Goal: Task Accomplishment & Management: Complete application form

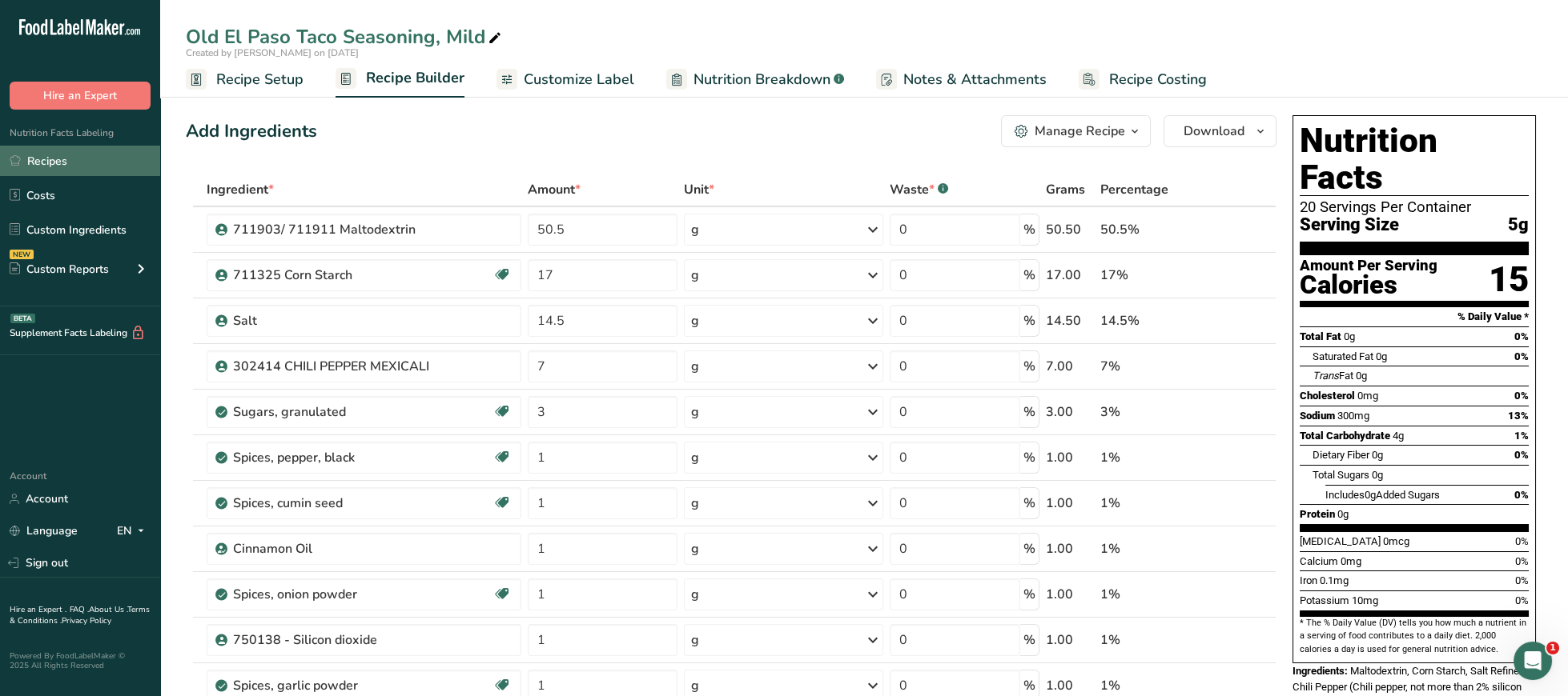
click at [52, 166] on link "Recipes" at bounding box center [80, 161] width 160 height 30
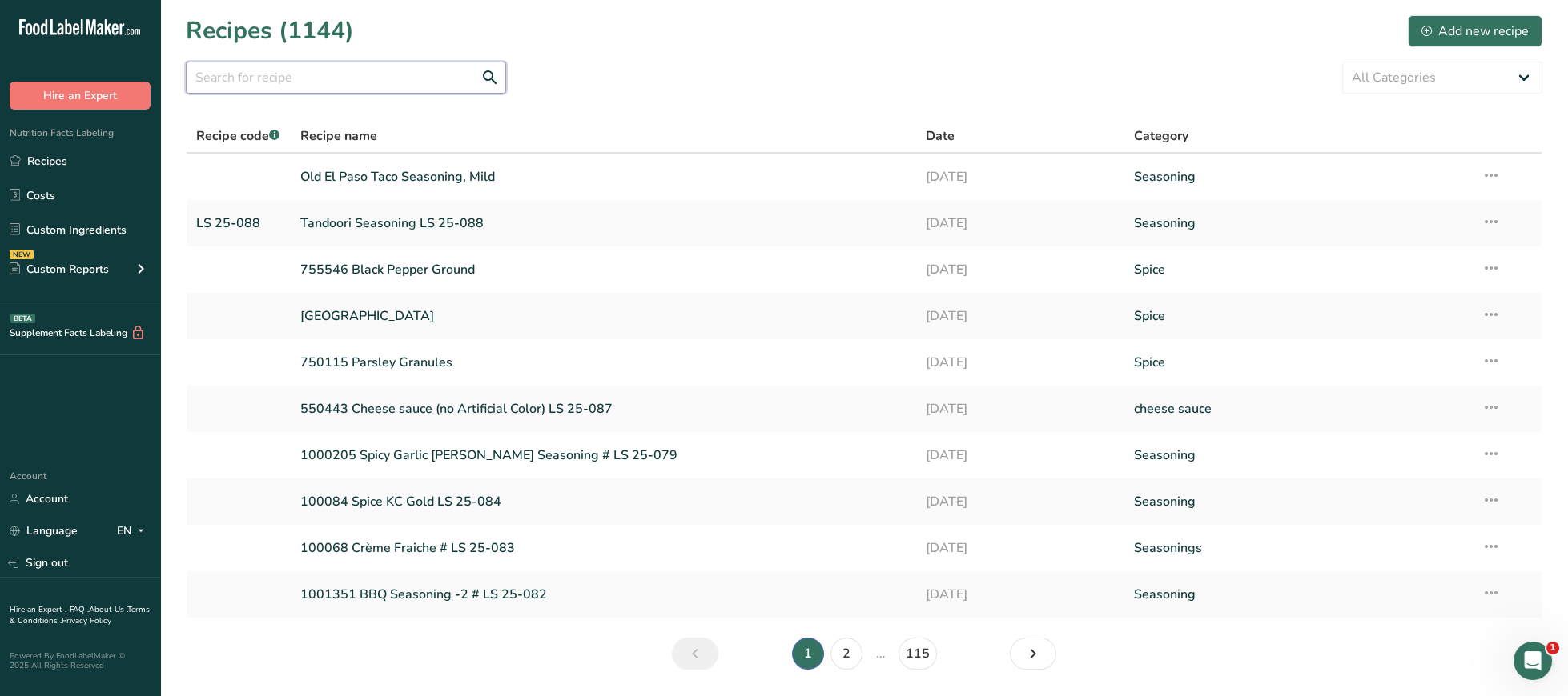
click at [413, 80] on input "text" at bounding box center [346, 78] width 320 height 32
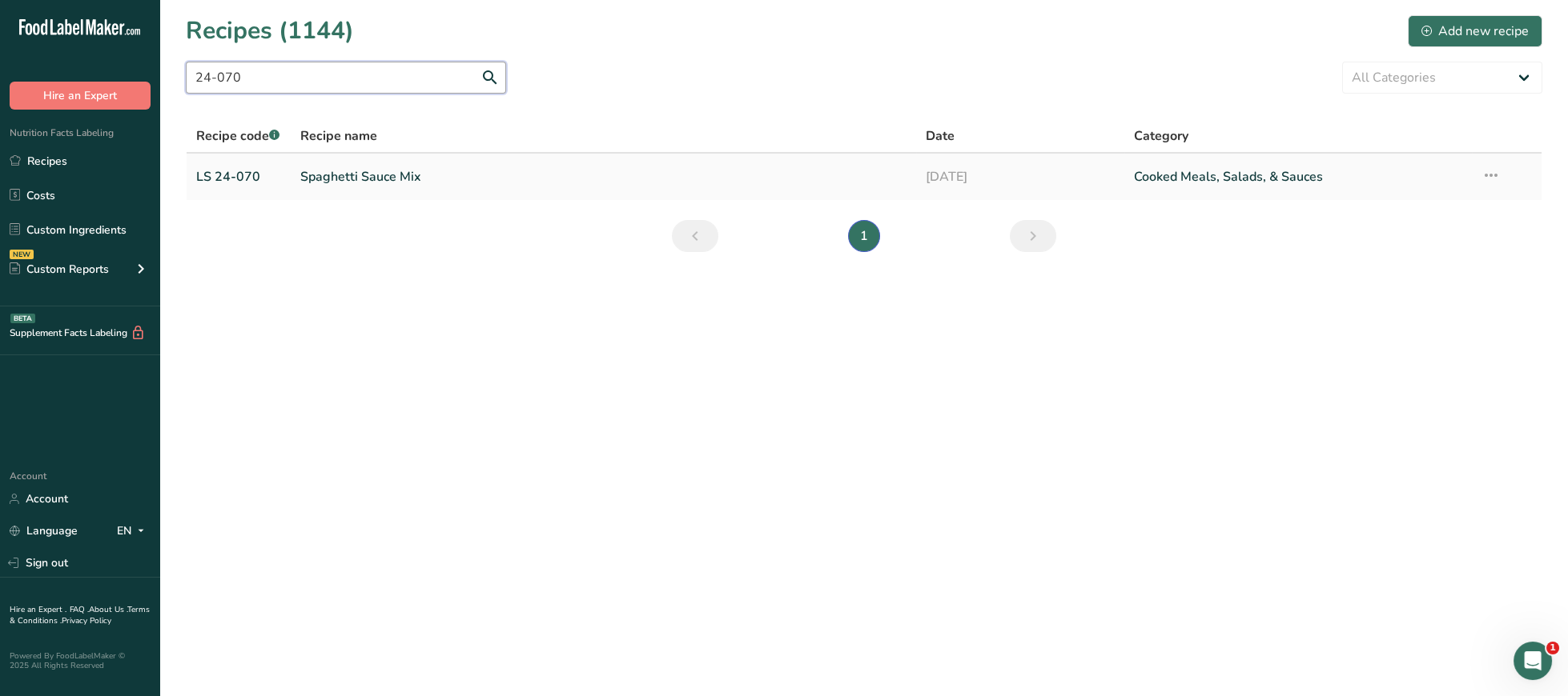
type input "24-070"
click at [345, 175] on link "Spaghetti Sauce Mix" at bounding box center [603, 177] width 606 height 34
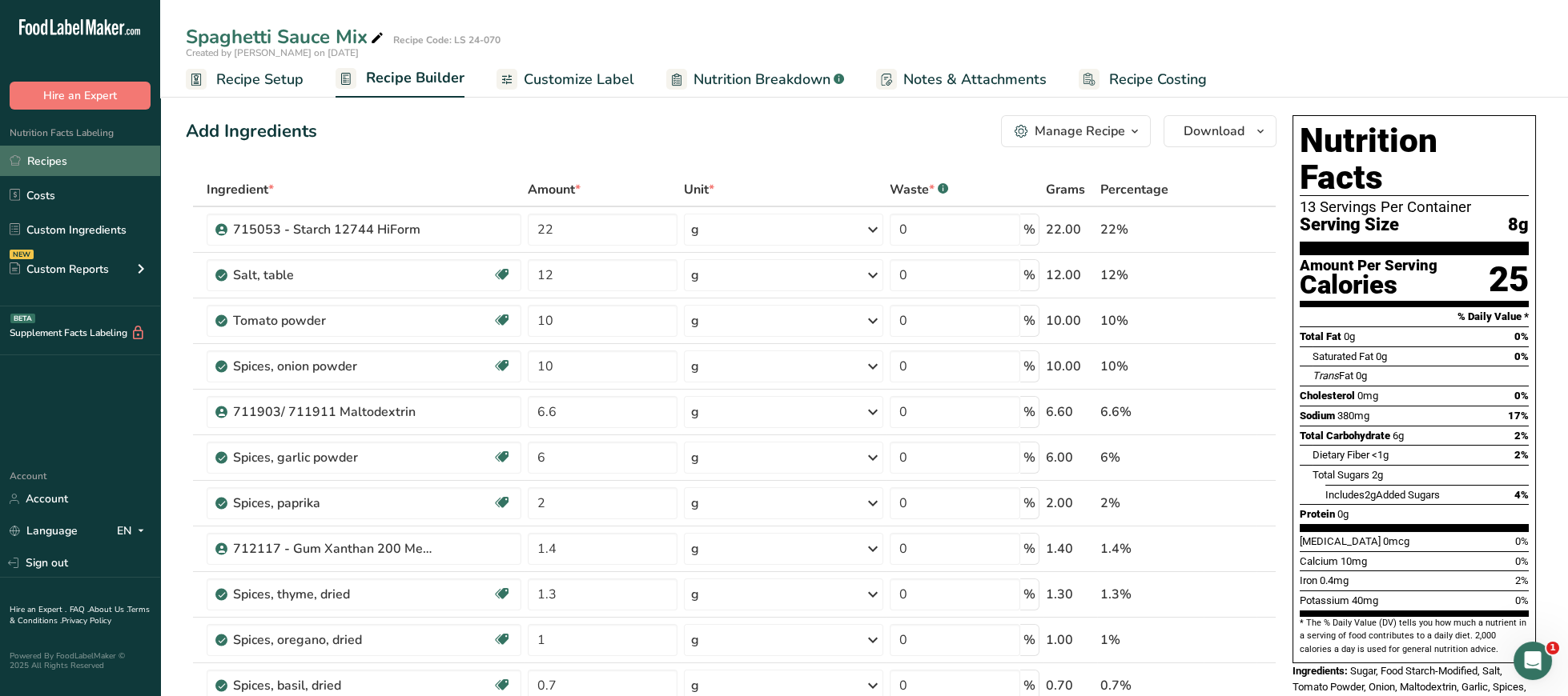
click at [72, 151] on link "Recipes" at bounding box center [80, 161] width 160 height 30
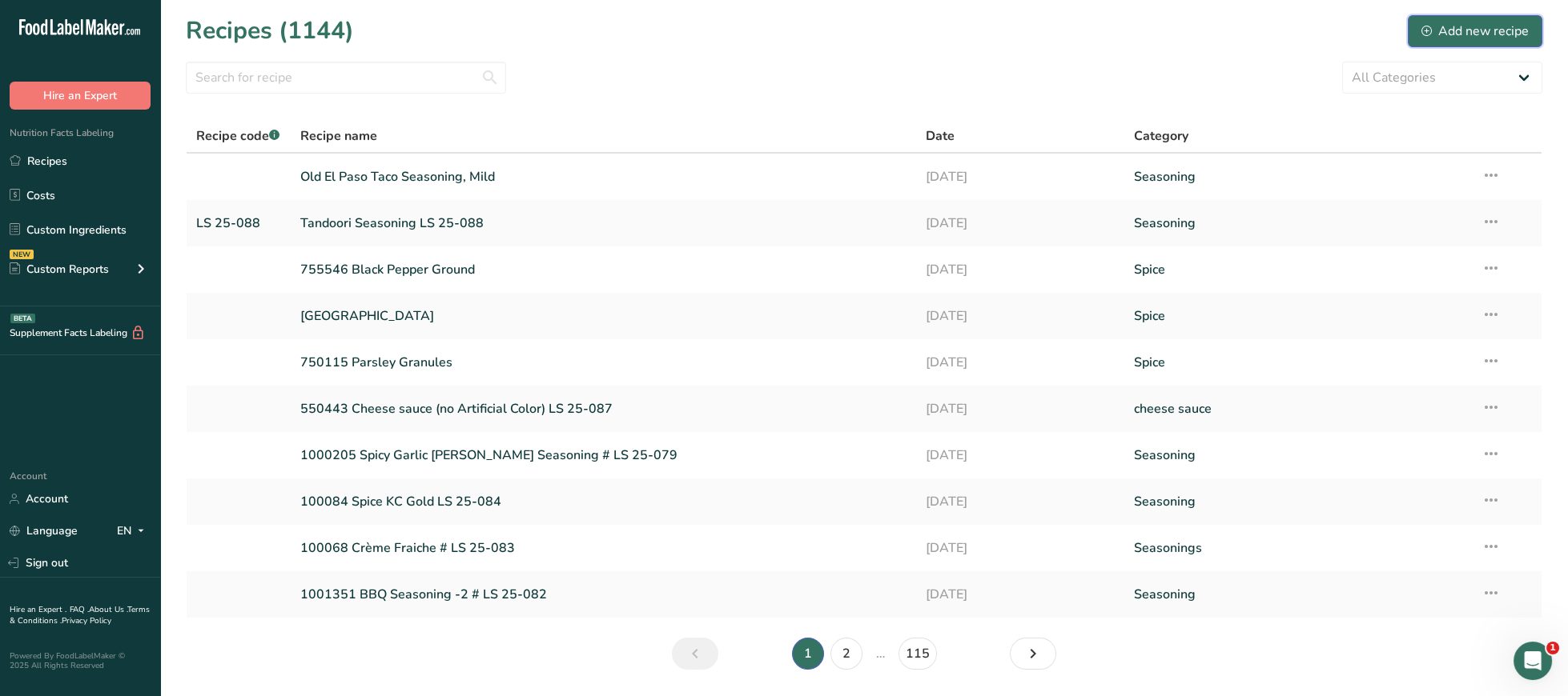
click at [1488, 27] on div "Add new recipe" at bounding box center [1475, 30] width 107 height 19
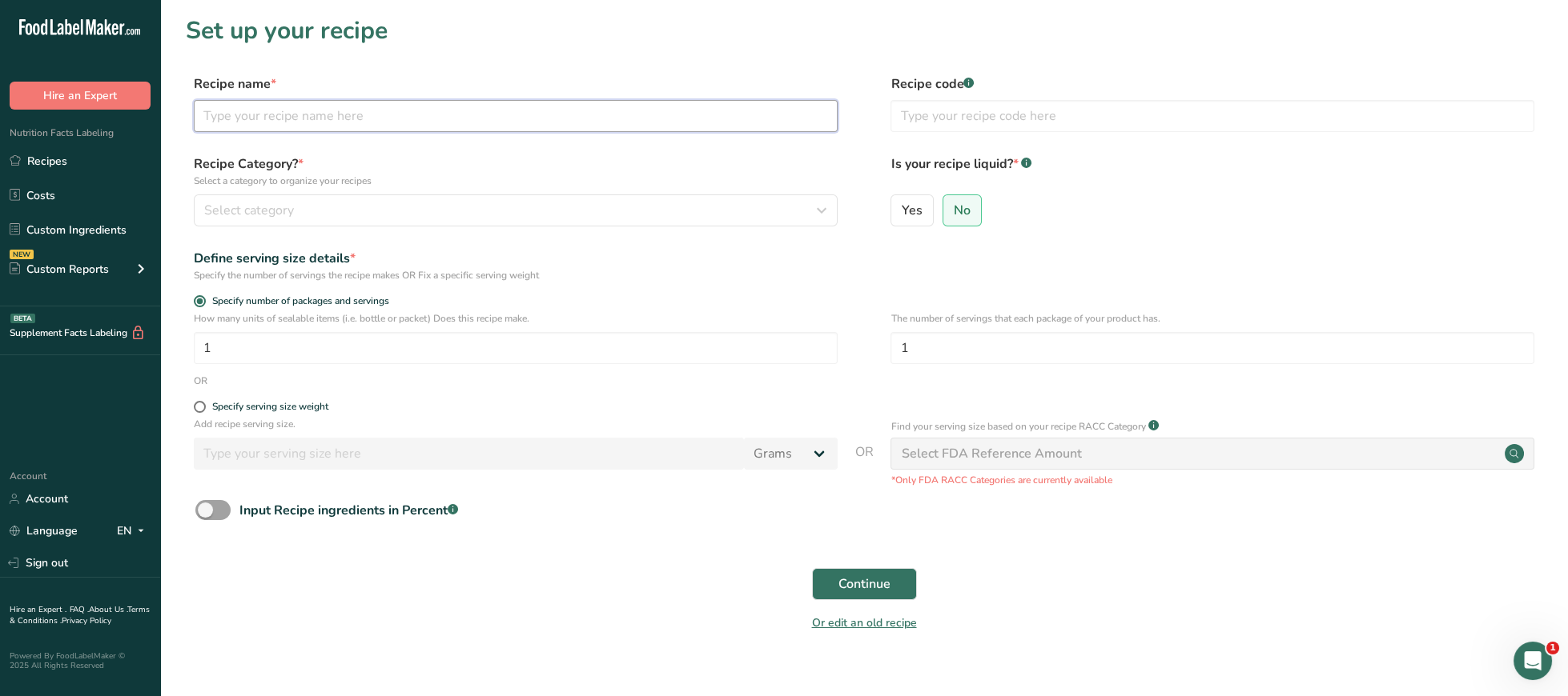
click at [402, 111] on input "text" at bounding box center [516, 116] width 643 height 32
paste input "Spaghetti Sauce Mix"
type input "Spaghetti Sauce Mix ([PERSON_NAME])"
click at [540, 209] on div "Select category" at bounding box center [510, 210] width 613 height 19
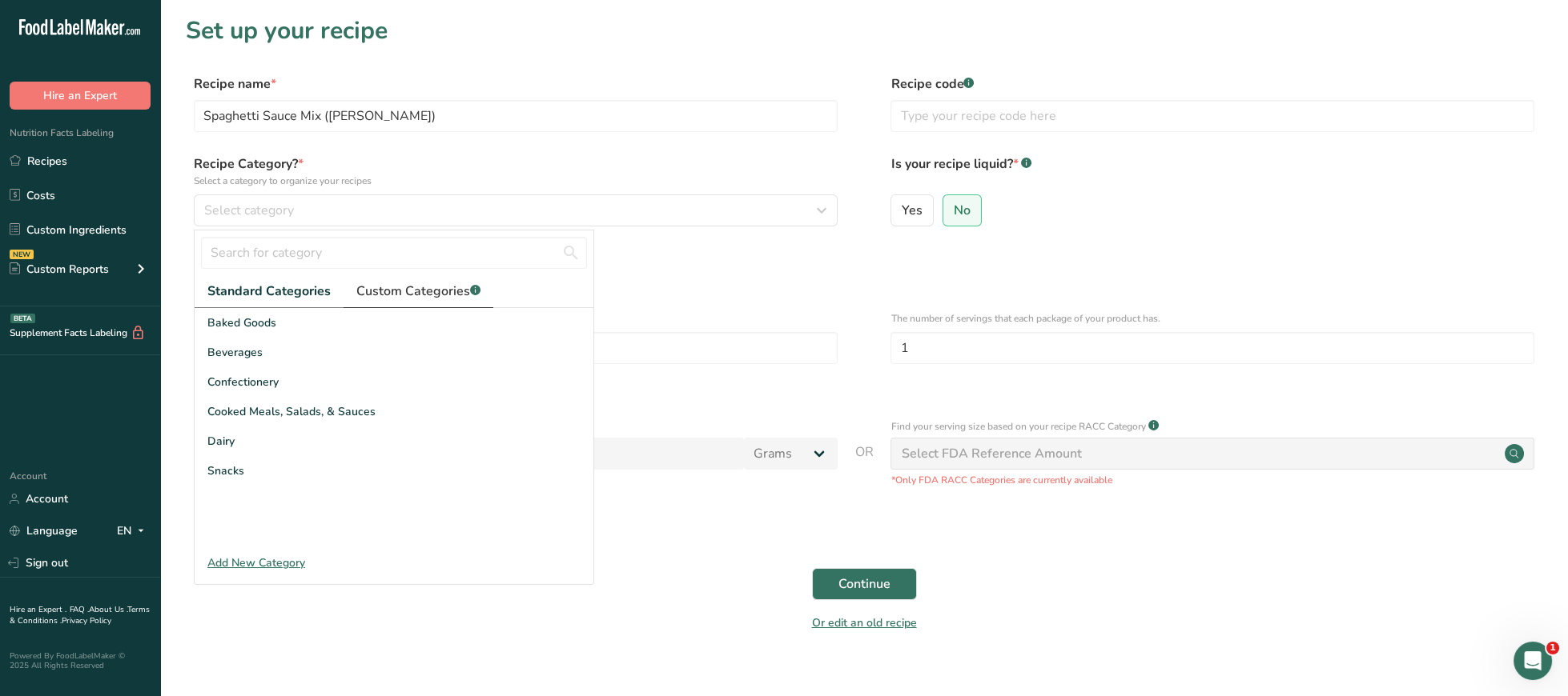
click at [394, 294] on span "Custom Categories .a-a{fill:#347362;}.b-a{fill:#fff;}" at bounding box center [418, 291] width 124 height 19
click at [285, 418] on div "Seasoning" at bounding box center [394, 412] width 399 height 30
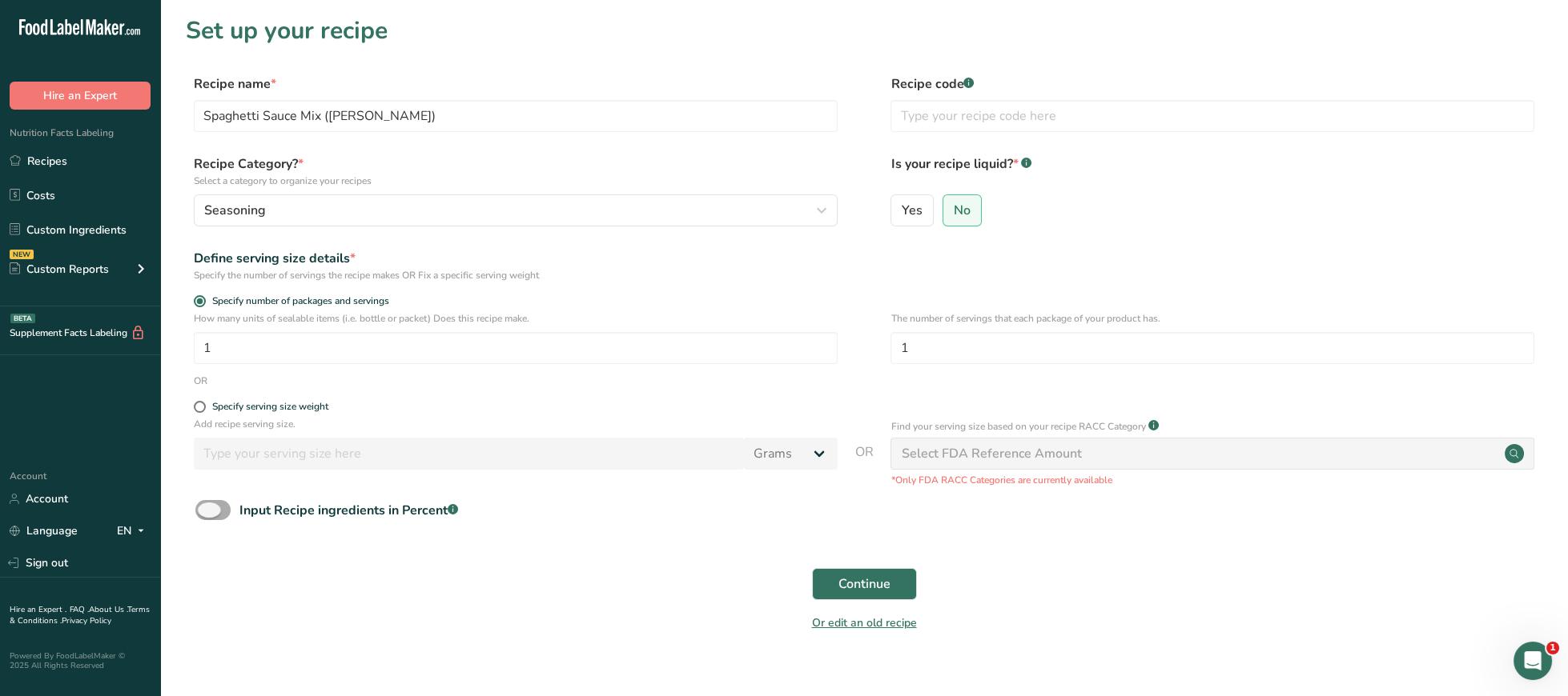
click at [217, 508] on span at bounding box center [212, 510] width 35 height 20
click at [206, 508] on input "Input Recipe ingredients in Percent .a-a{fill:#347362;}.b-a{fill:#fff;}" at bounding box center [200, 511] width 11 height 11
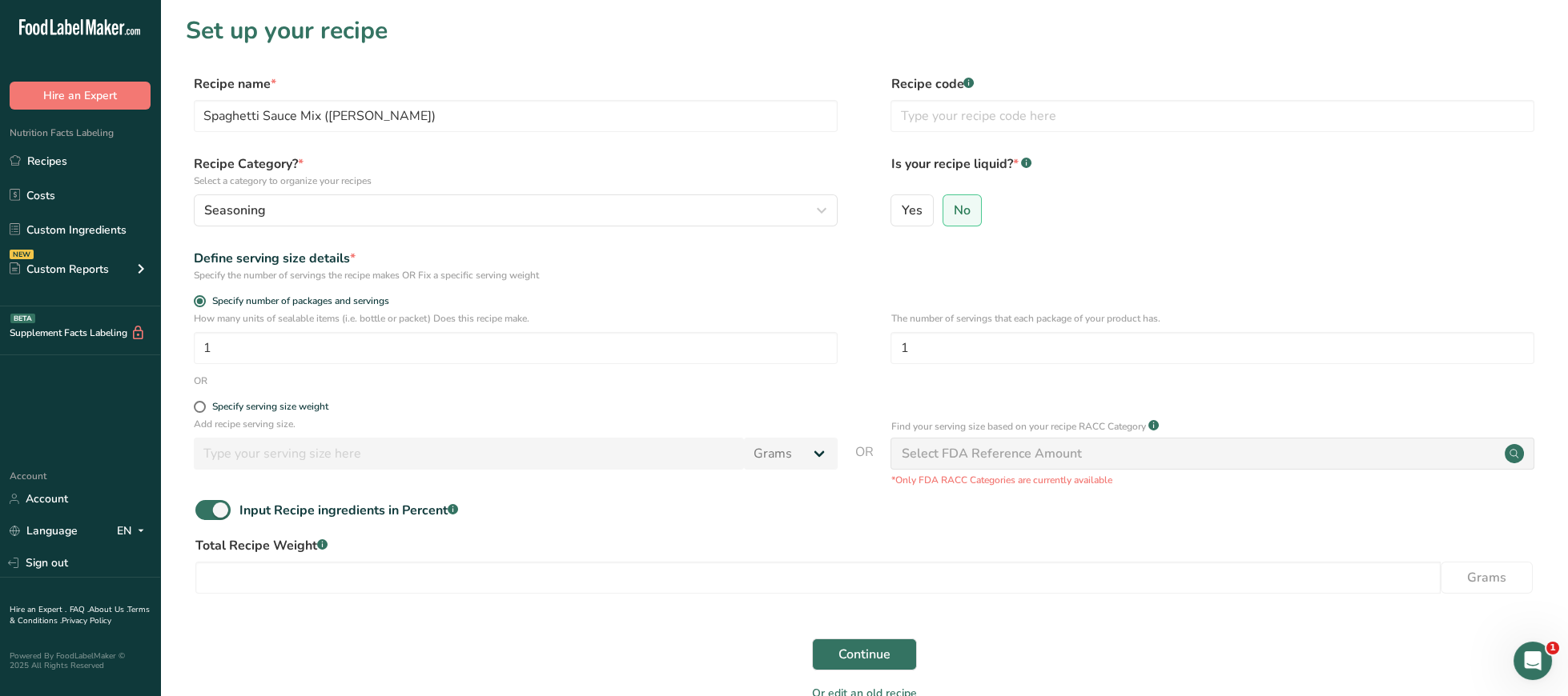
click at [192, 524] on div "Input Recipe ingredients in Percent .a-a{fill:#347362;}.b-a{fill:#fff;}" at bounding box center [865, 516] width 1357 height 33
click at [216, 509] on span at bounding box center [212, 510] width 35 height 20
click at [206, 509] on input "Input Recipe ingredients in Percent .a-a{fill:#347362;}.b-a{fill:#fff;}" at bounding box center [200, 511] width 11 height 11
checkbox input "false"
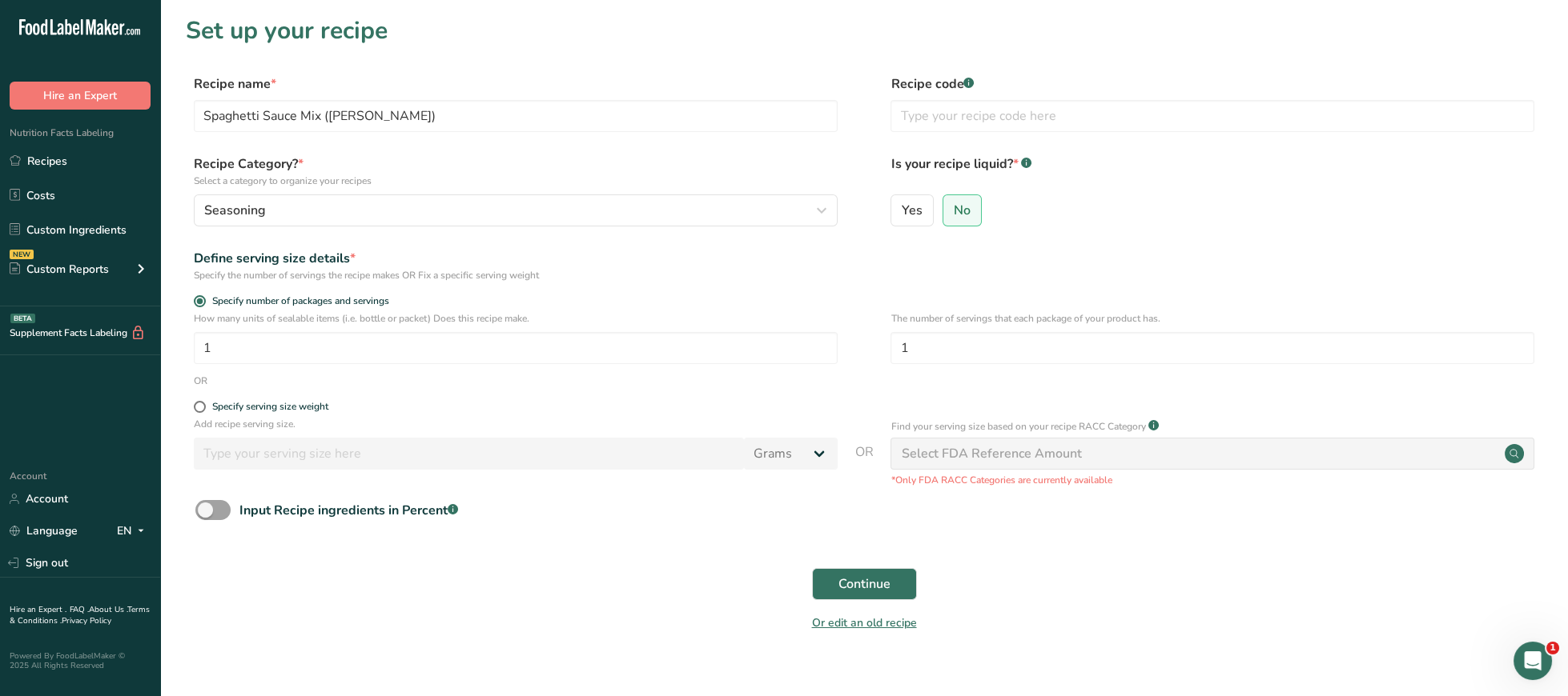
click at [193, 410] on div "Specify serving size weight" at bounding box center [865, 409] width 1357 height 16
click at [321, 408] on div "Specify serving size weight" at bounding box center [270, 406] width 116 height 12
click at [204, 408] on input "Specify serving size weight" at bounding box center [200, 407] width 11 height 11
radio input "true"
radio input "false"
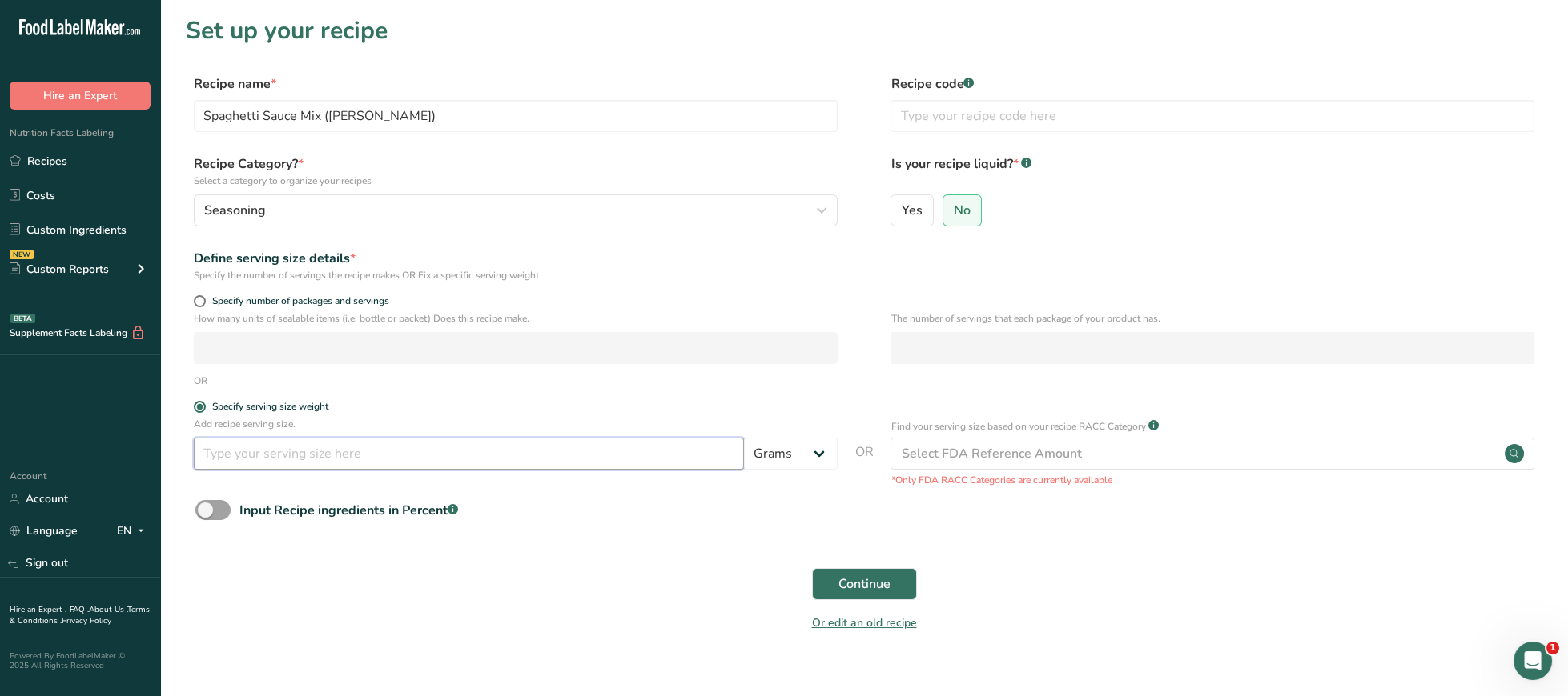
click at [341, 453] on input "number" at bounding box center [469, 454] width 550 height 32
type input "8"
click at [873, 596] on button "Continue" at bounding box center [864, 584] width 105 height 32
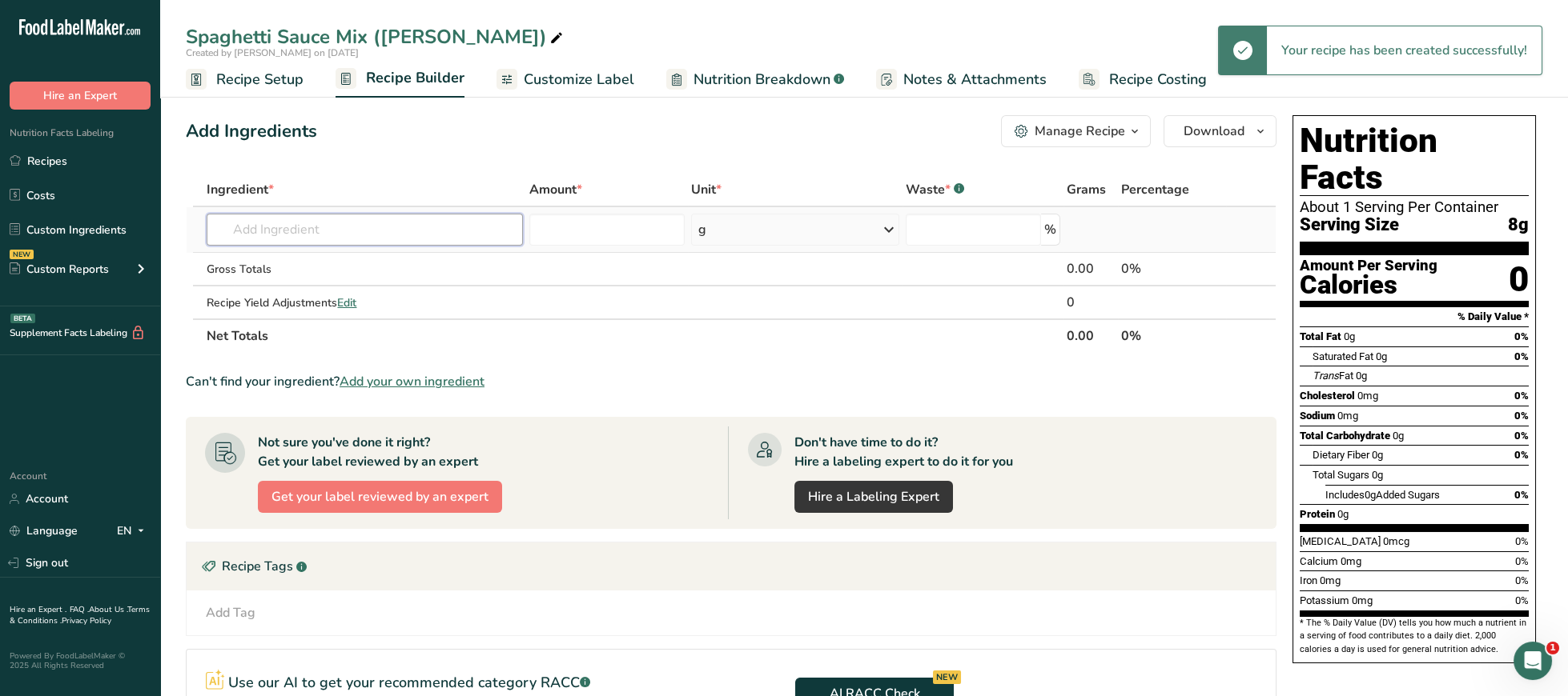
click at [357, 225] on input "text" at bounding box center [364, 230] width 316 height 32
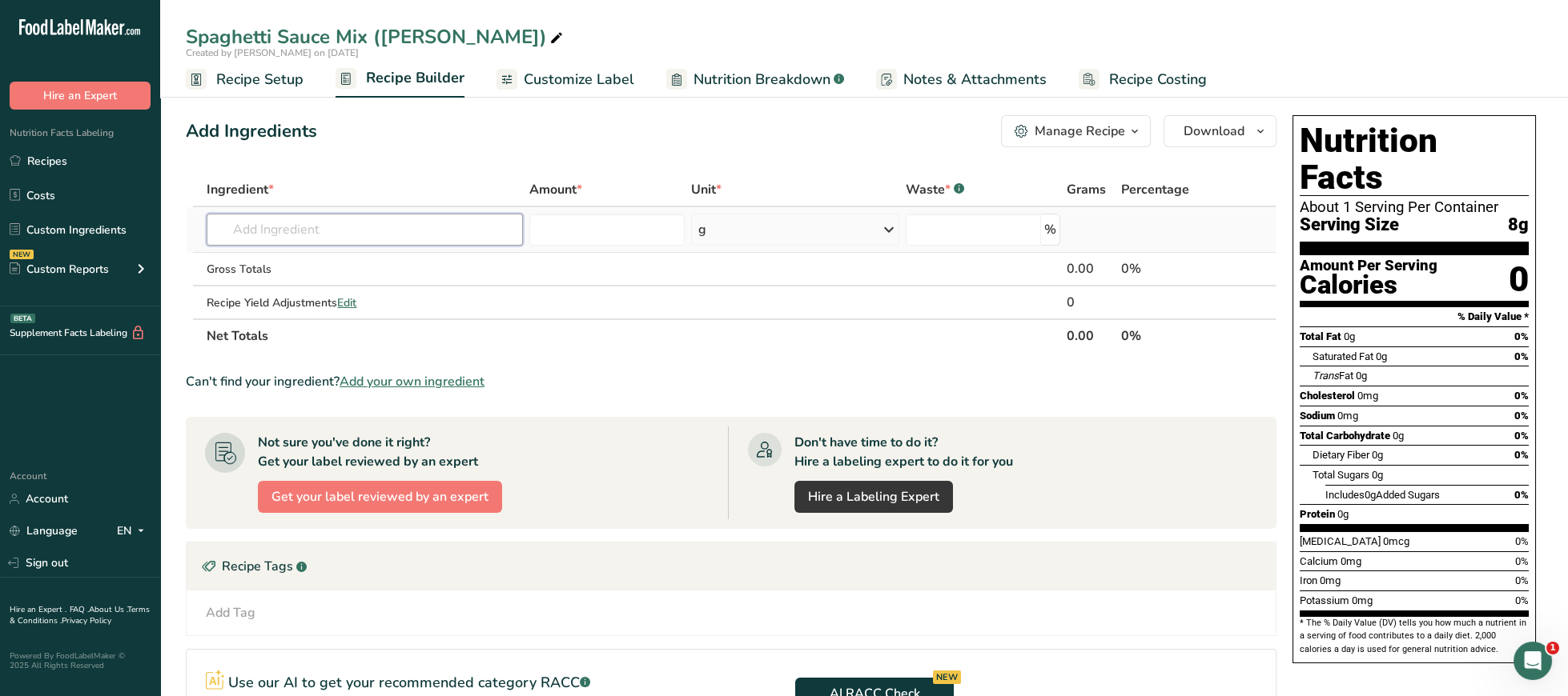
click at [395, 231] on input "text" at bounding box center [364, 230] width 316 height 32
paste input "715053"
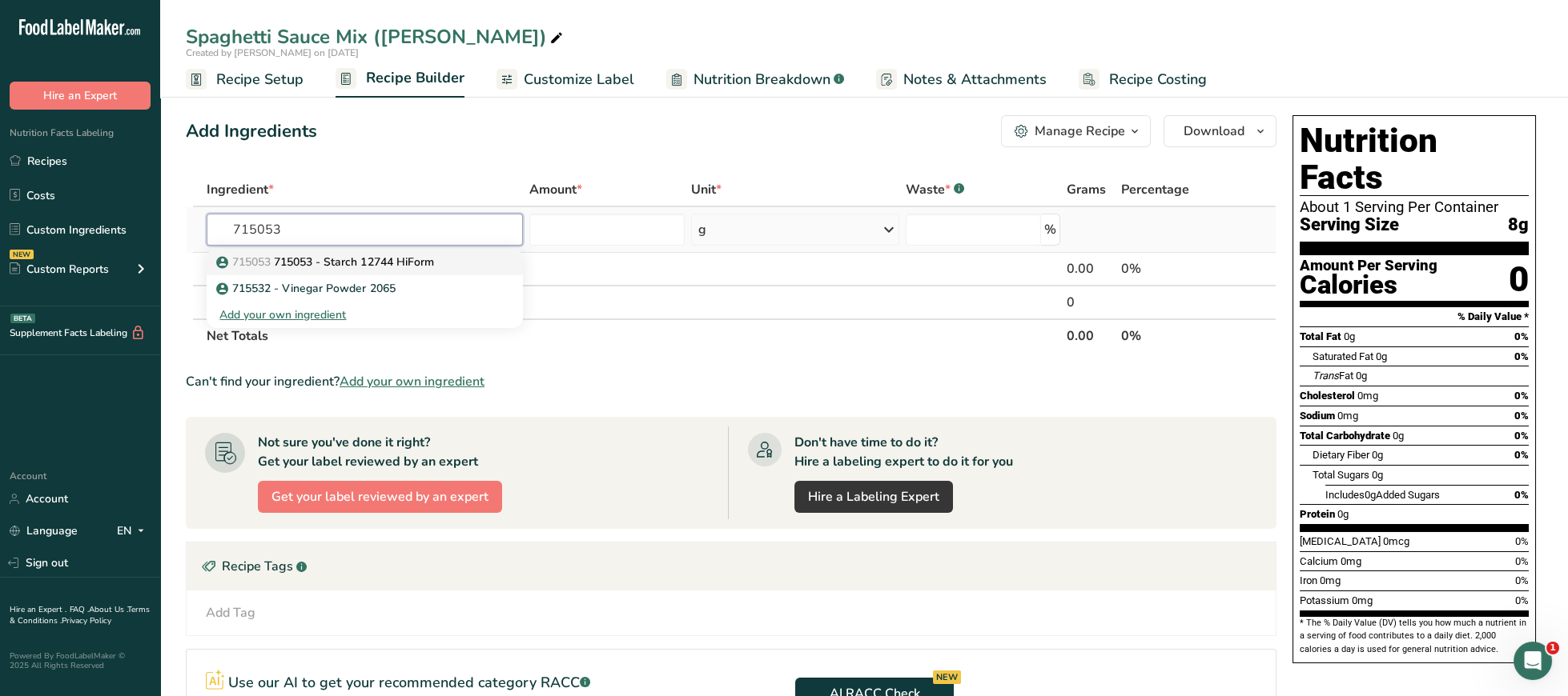
type input "715053"
click at [394, 264] on p "715053 715053 - Starch 12744 HiForm" at bounding box center [326, 262] width 214 height 17
type input "715053 - Starch 12744 HiForm"
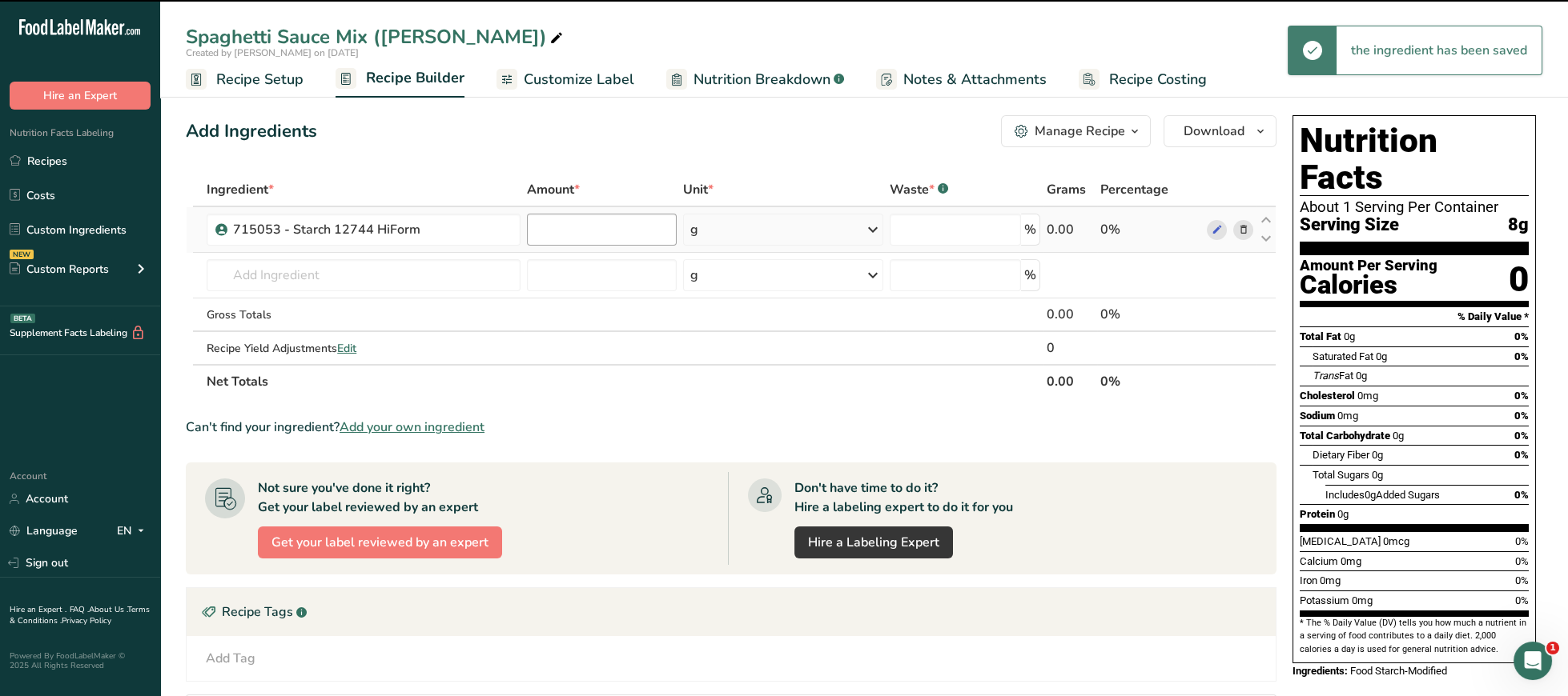
type input "0"
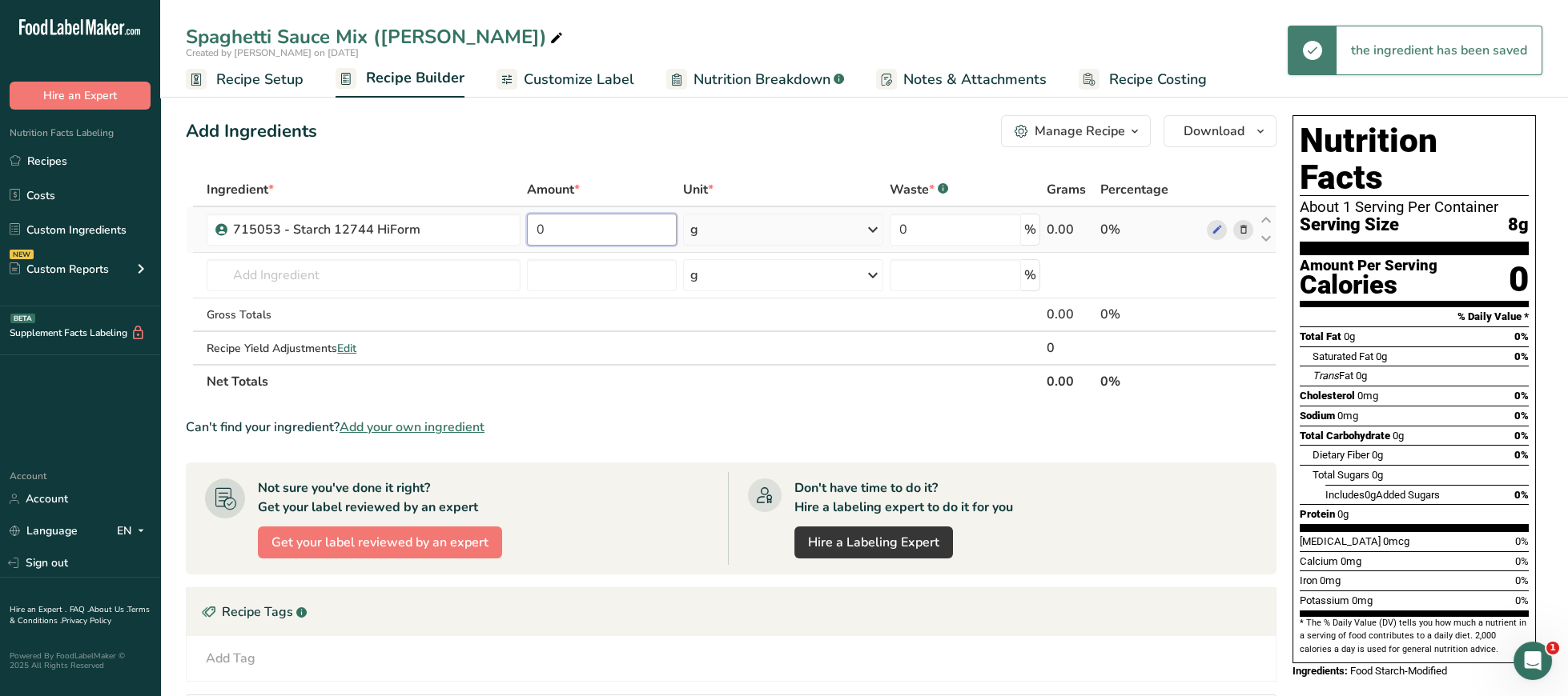
click at [567, 235] on input "0" at bounding box center [601, 230] width 149 height 32
drag, startPoint x: 588, startPoint y: 235, endPoint x: 466, endPoint y: 227, distance: 122.3
click at [527, 227] on input "0" at bounding box center [601, 230] width 149 height 32
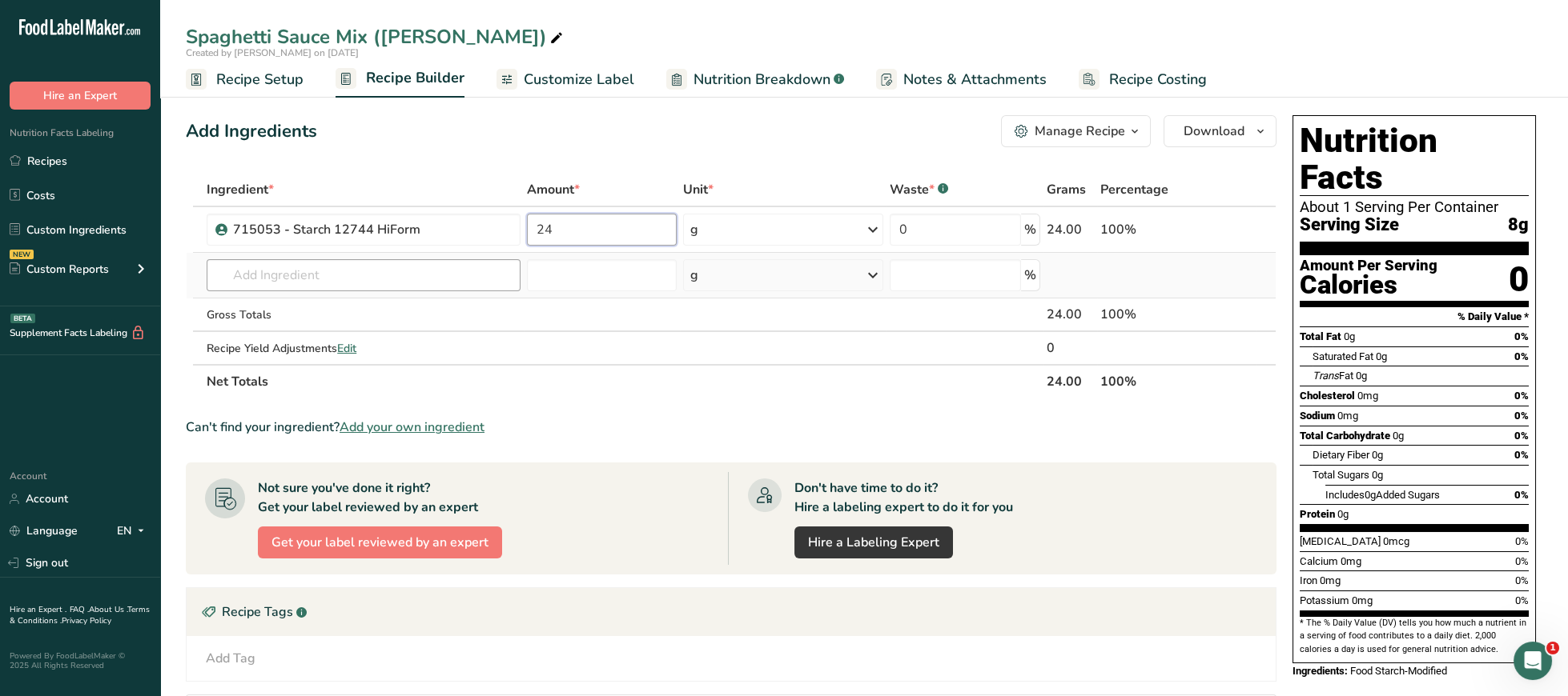
type input "24"
click at [421, 273] on input "text" at bounding box center [363, 276] width 314 height 32
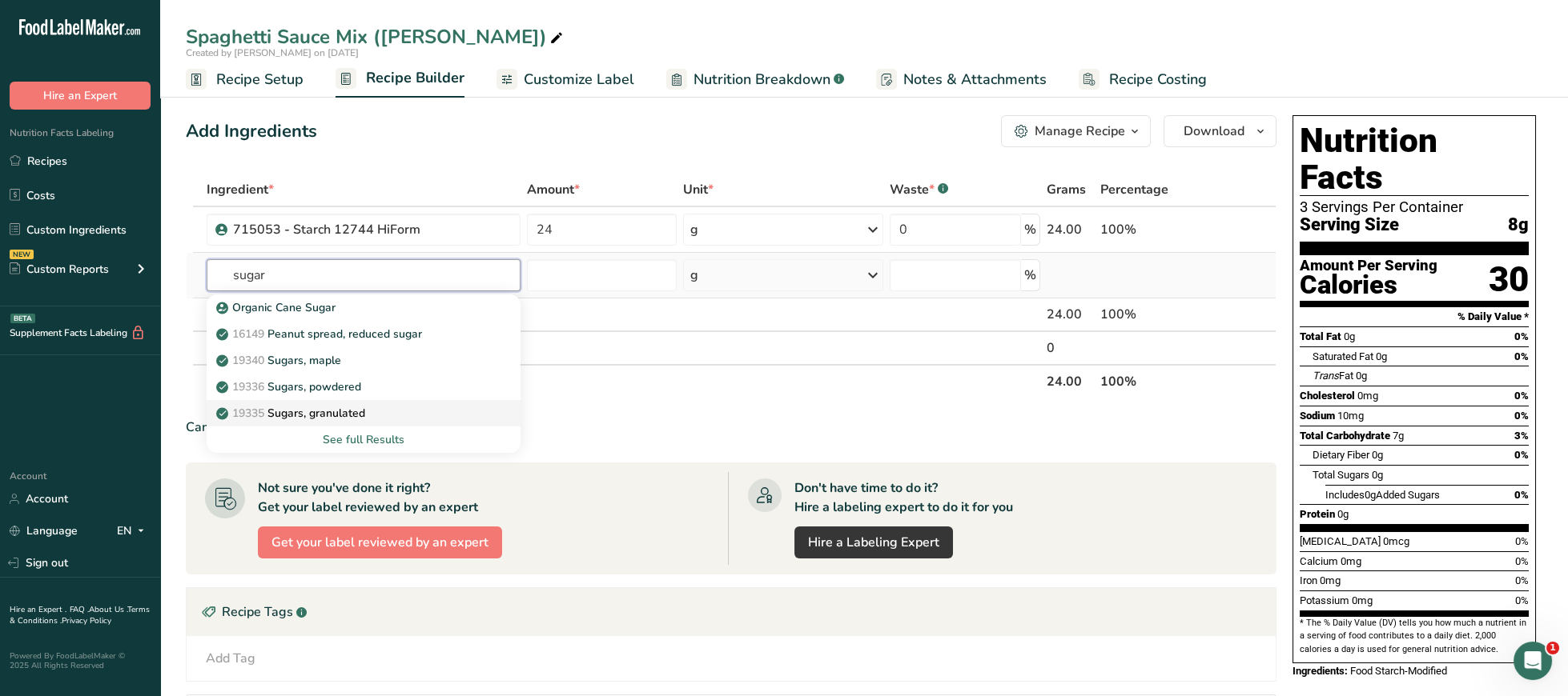
type input "sugar"
click at [416, 422] on link "19335 [GEOGRAPHIC_DATA], granulated" at bounding box center [363, 413] width 314 height 27
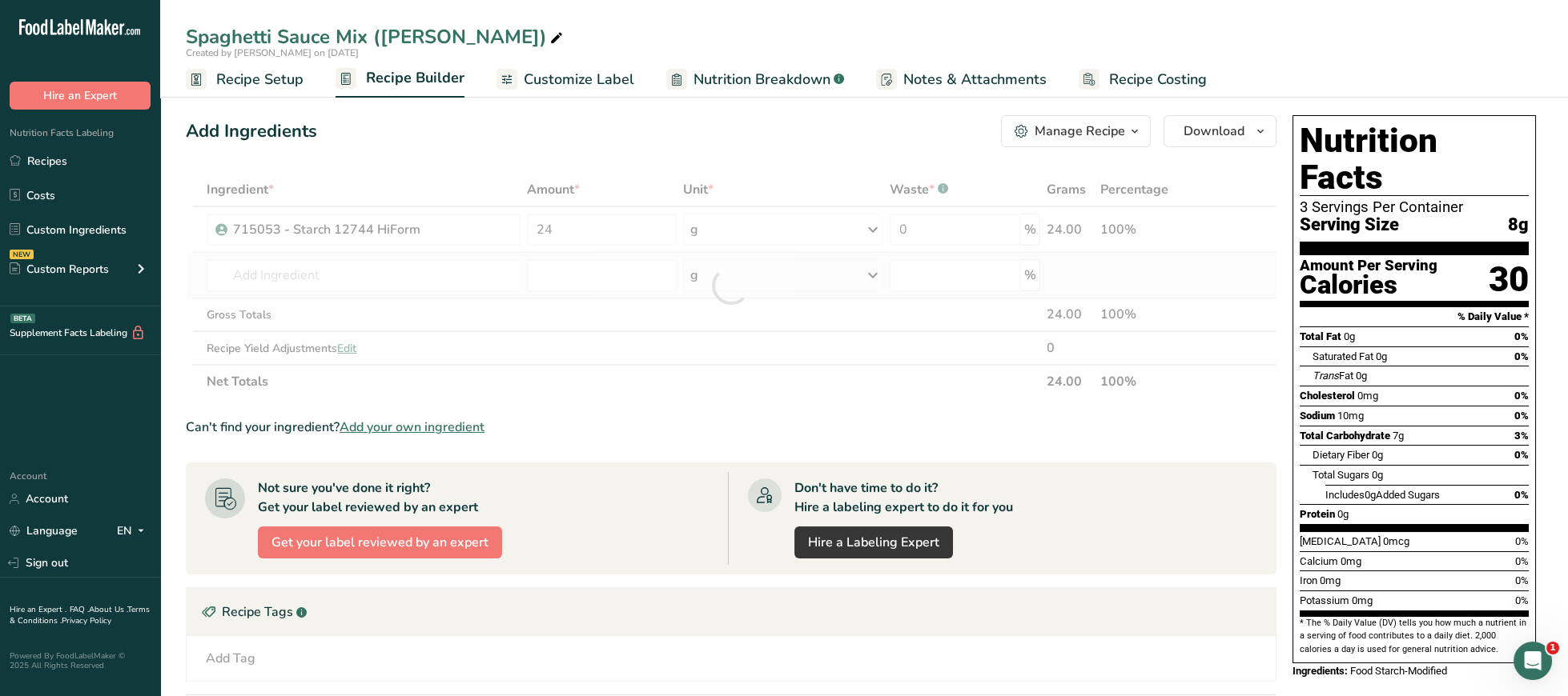
type input "Sugars, granulated"
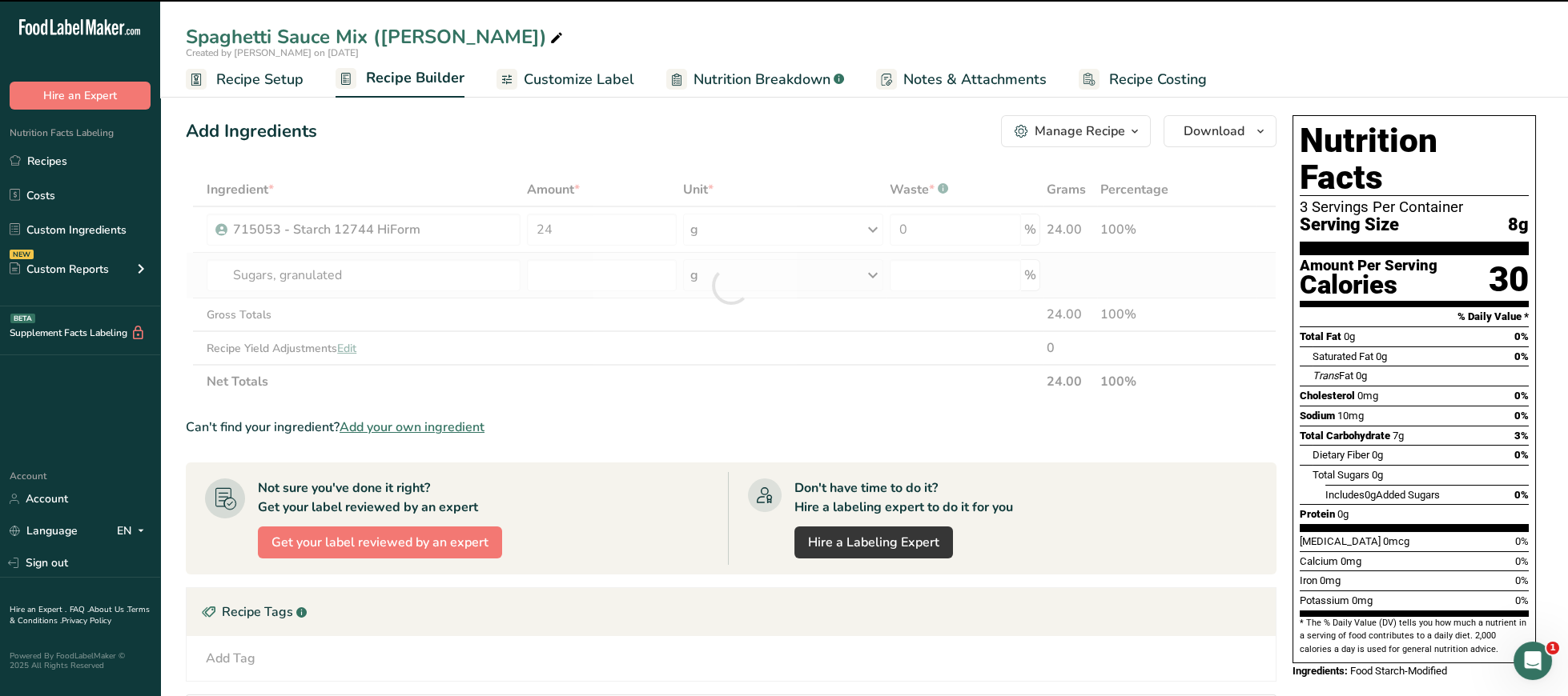
type input "0"
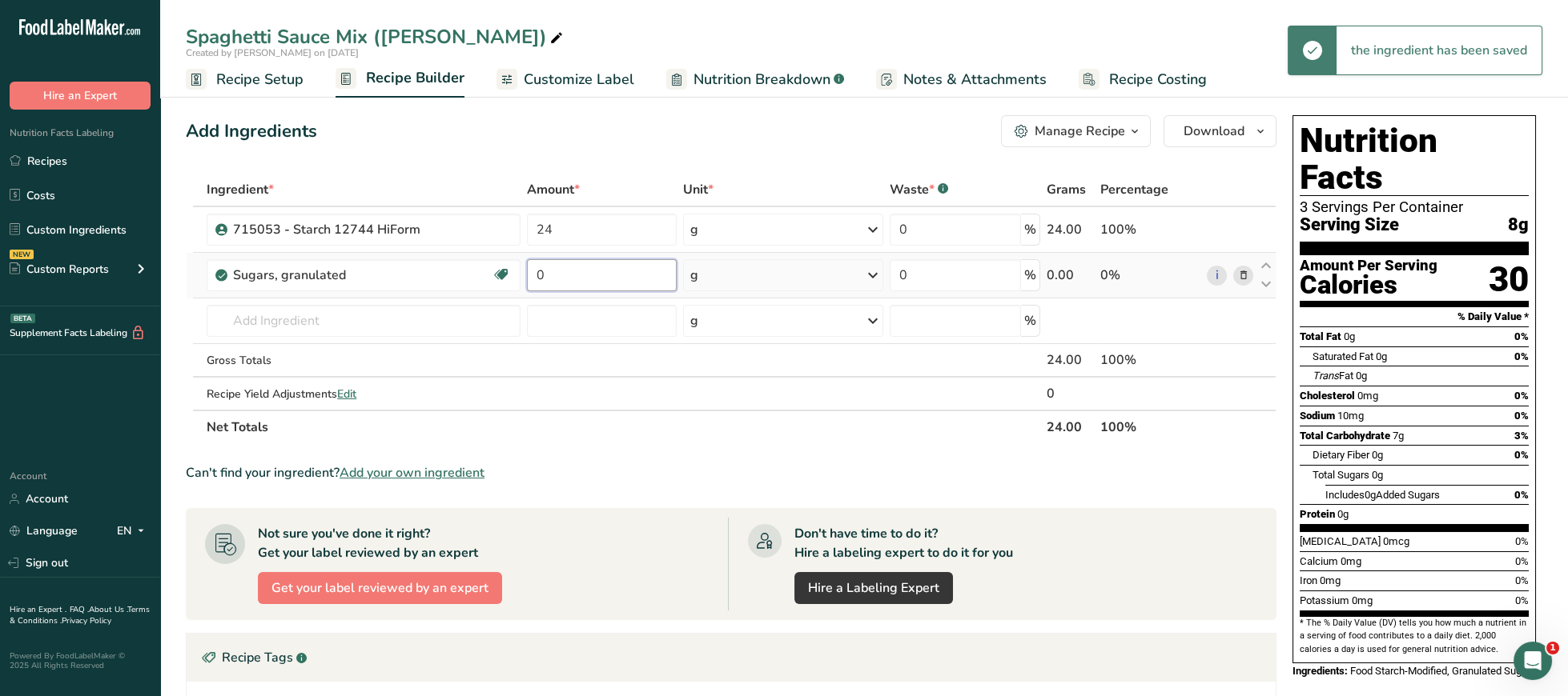
drag, startPoint x: 575, startPoint y: 281, endPoint x: 455, endPoint y: 267, distance: 120.8
click at [527, 267] on input "0" at bounding box center [601, 276] width 149 height 32
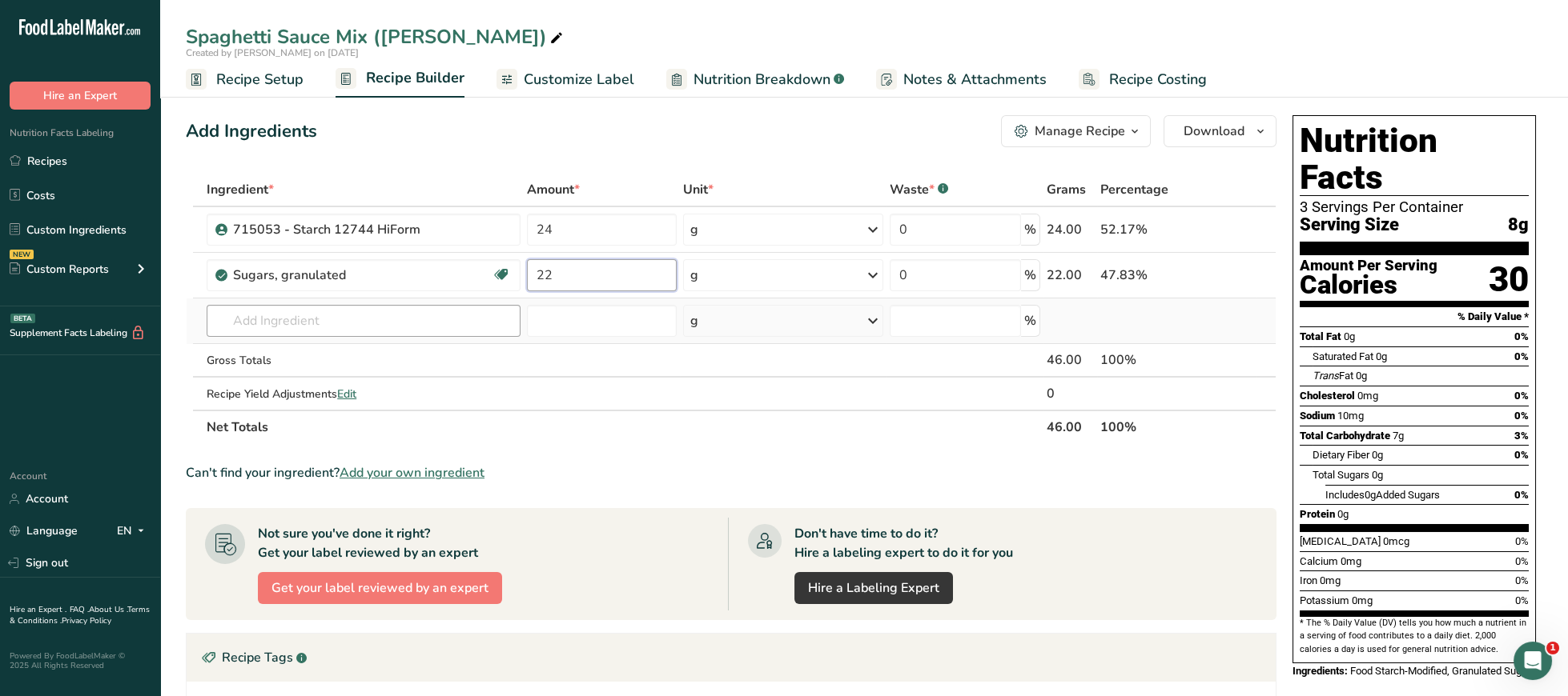
type input "22"
click at [466, 325] on input "text" at bounding box center [363, 321] width 314 height 32
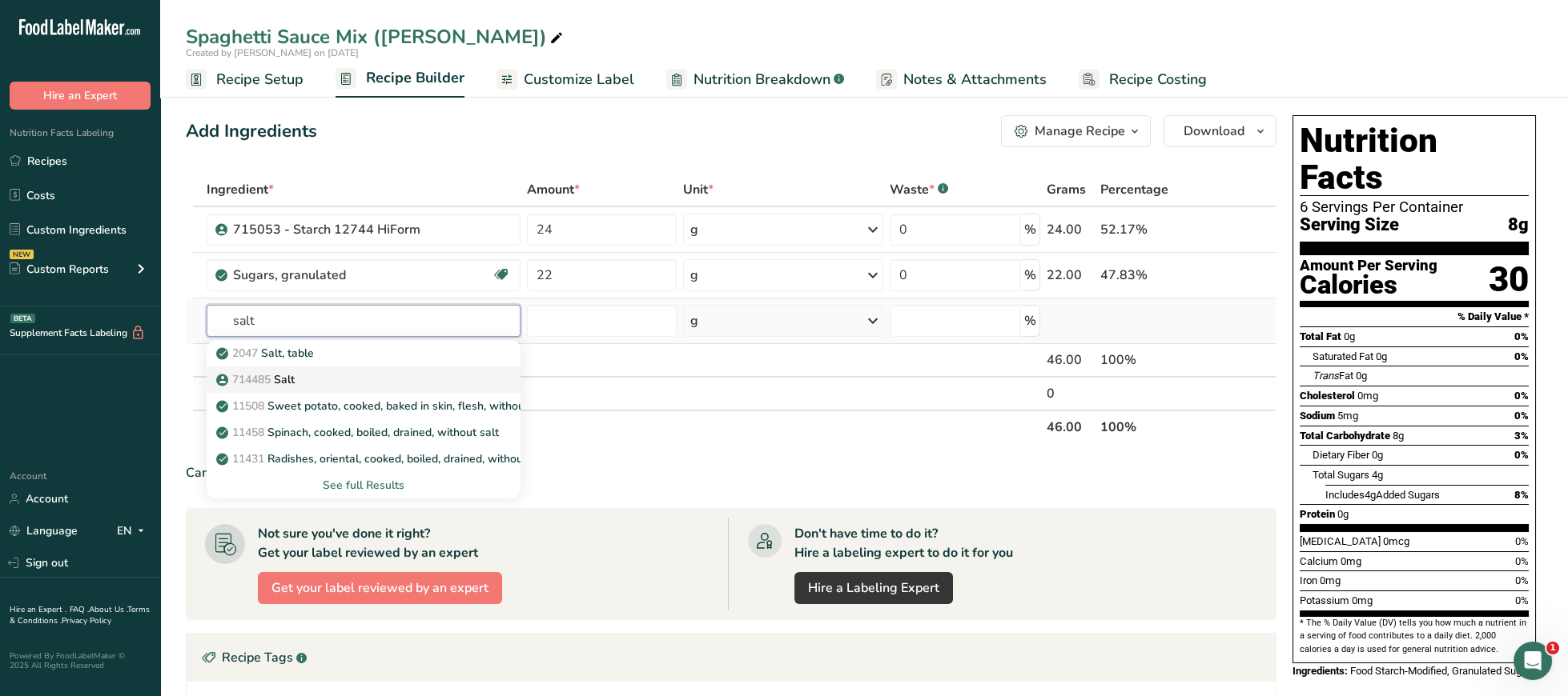
type input "salt"
click at [399, 371] on link "714485 Salt" at bounding box center [363, 380] width 314 height 27
type input "Salt"
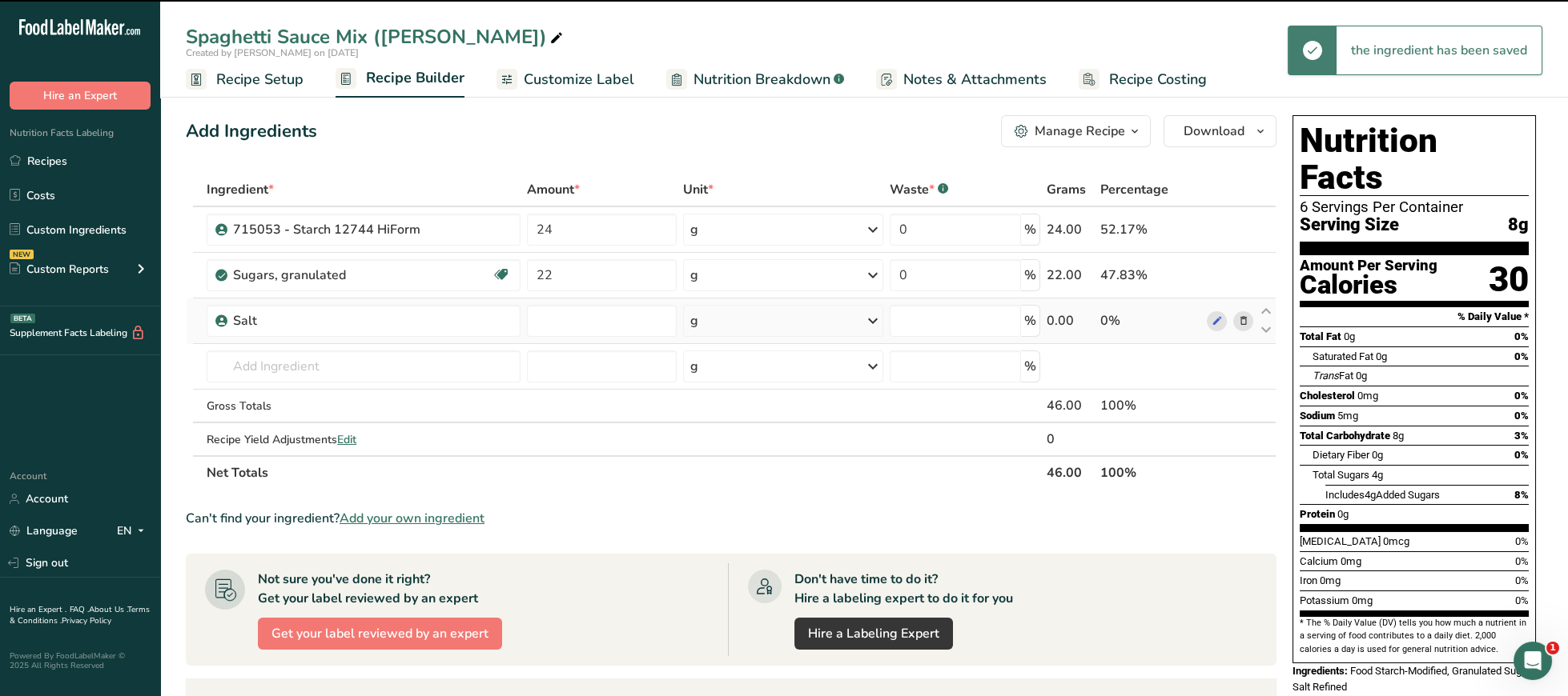
type input "0"
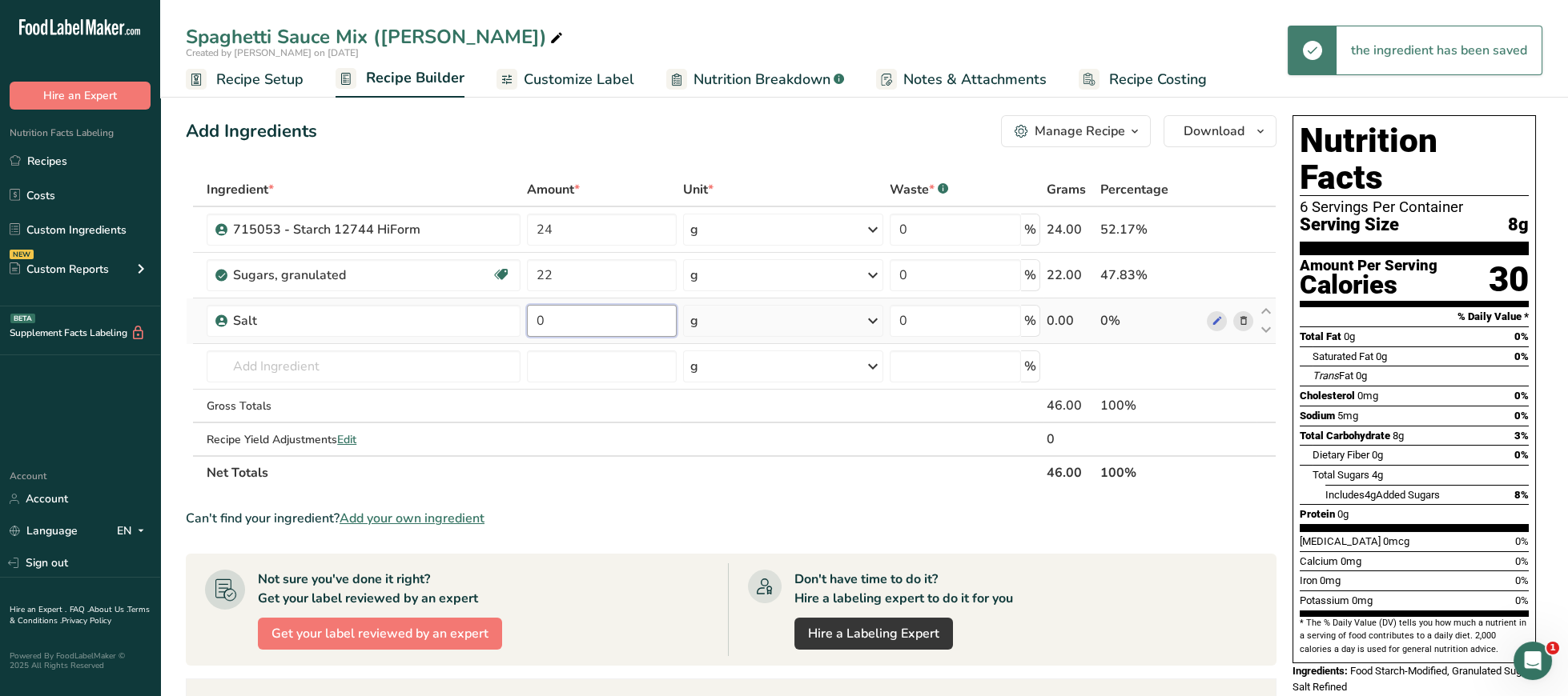
drag, startPoint x: 565, startPoint y: 323, endPoint x: 504, endPoint y: 317, distance: 61.3
click at [527, 317] on input "0" at bounding box center [601, 321] width 149 height 32
click at [1242, 321] on div "Ingredient * Amount * Unit * Waste * .a-a{fill:#347362;}.b-a{fill:#fff;} Grams …" at bounding box center [731, 331] width 1091 height 317
click at [1248, 323] on span at bounding box center [1242, 320] width 19 height 19
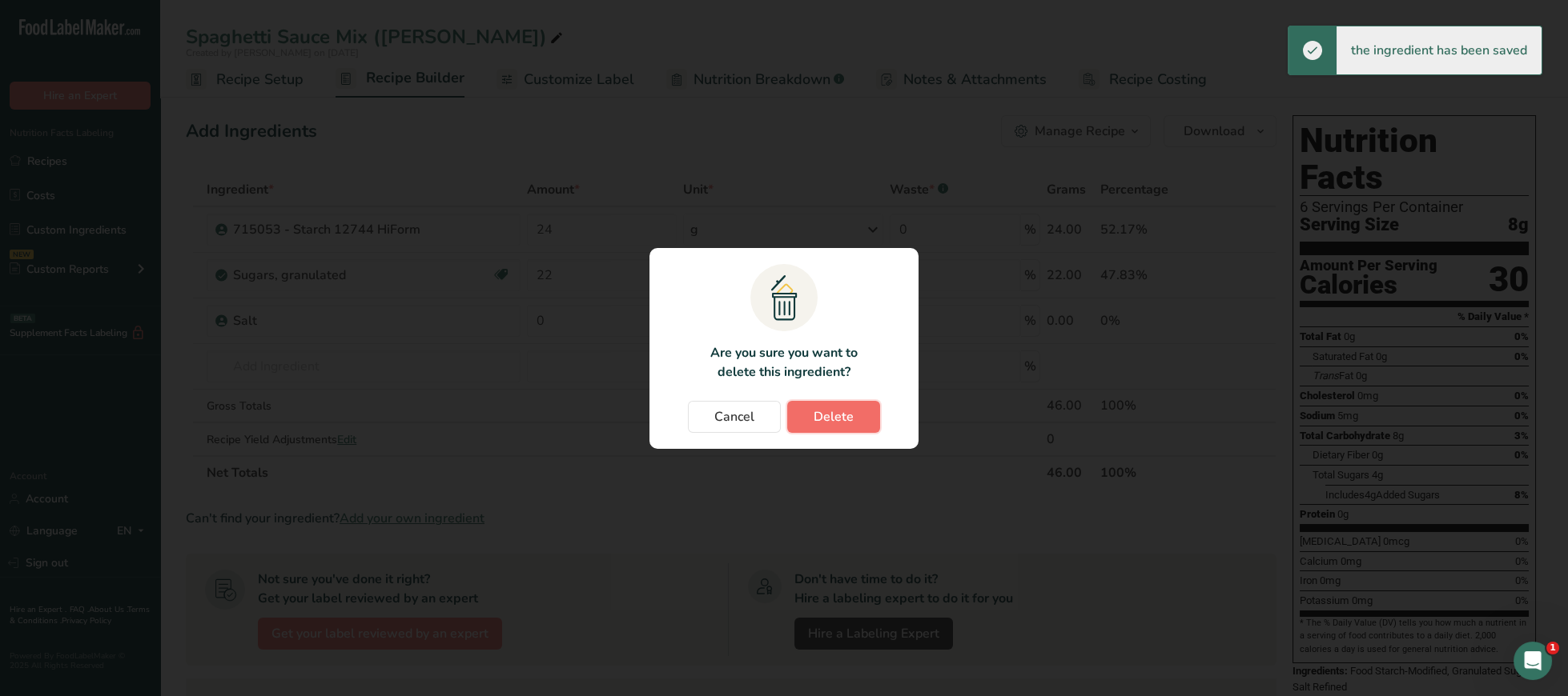
click at [864, 404] on button "Delete" at bounding box center [834, 417] width 93 height 32
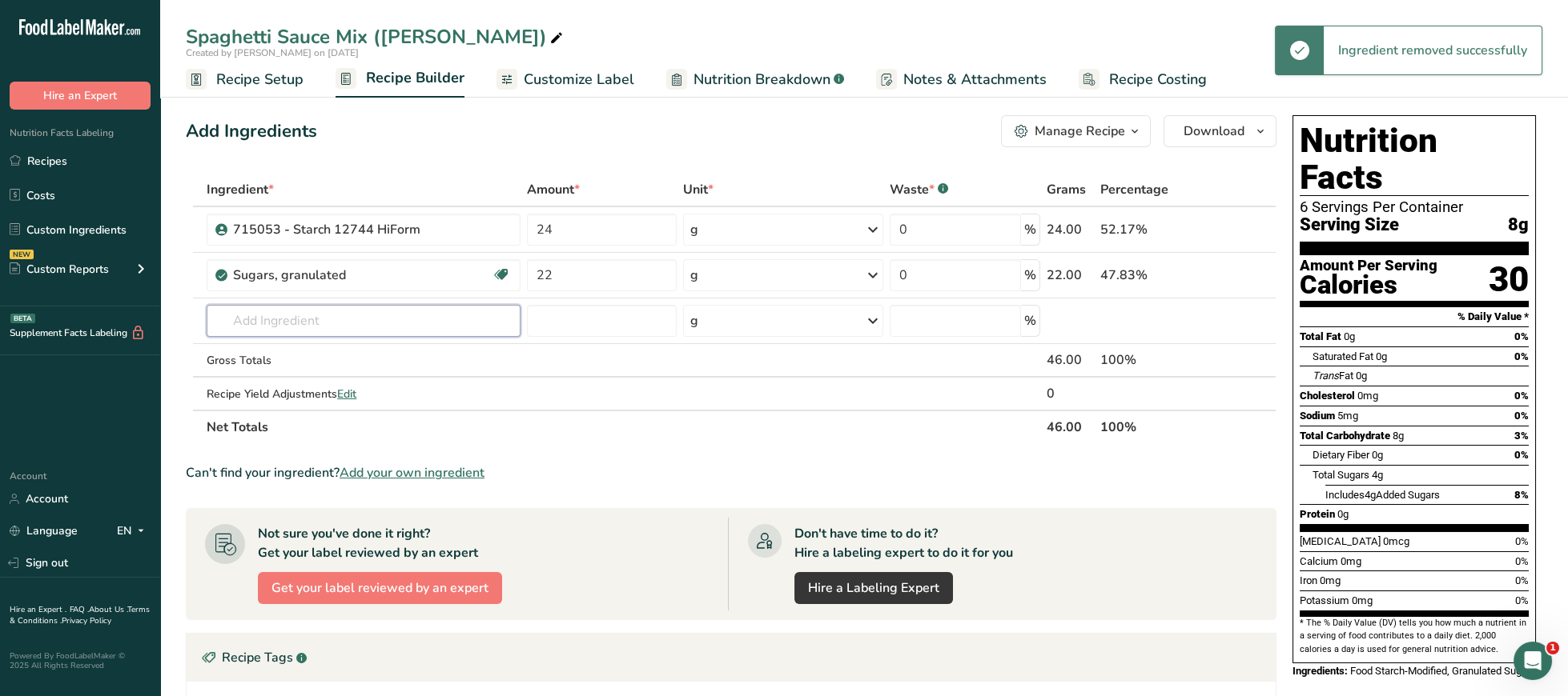
click at [350, 318] on input "text" at bounding box center [363, 321] width 314 height 32
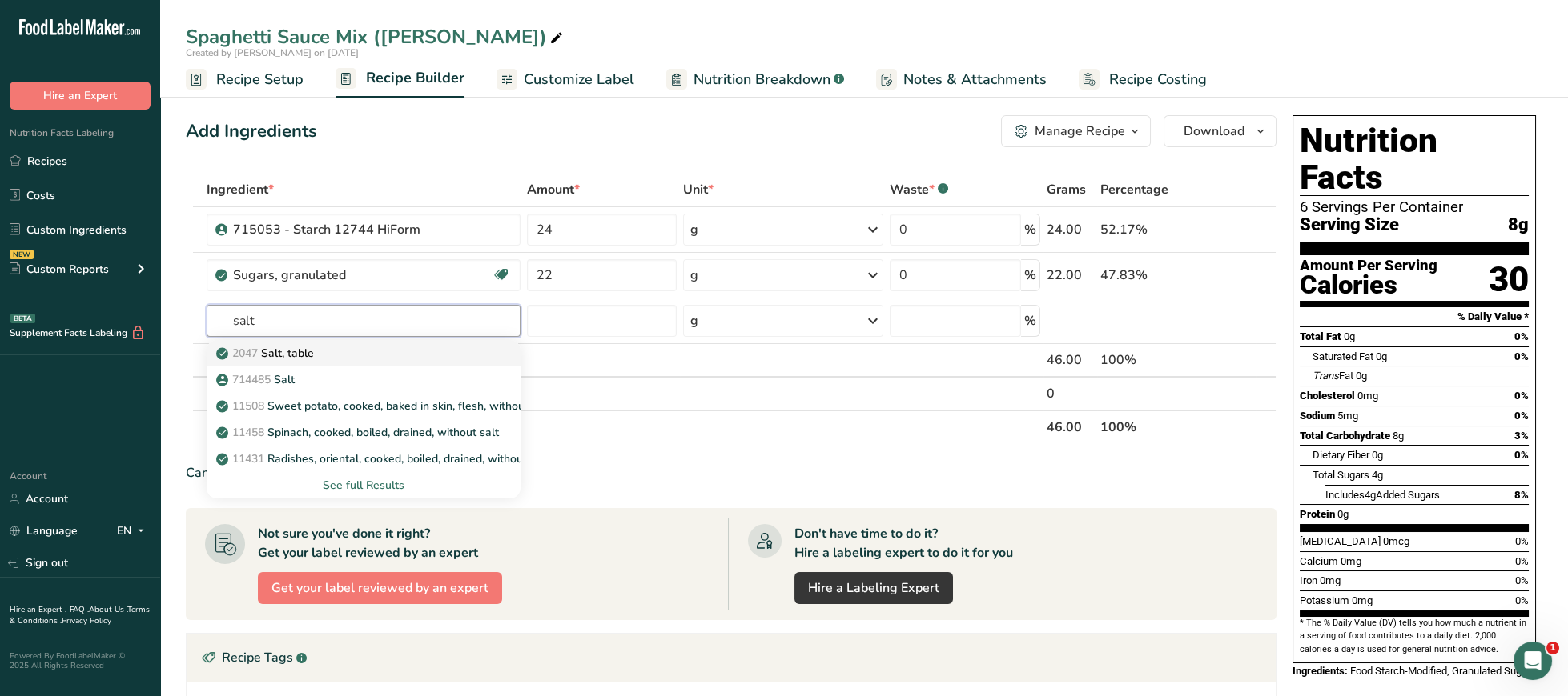
type input "salt"
click at [337, 363] on link "2047 Salt, table" at bounding box center [363, 353] width 314 height 27
type input "Salt, table"
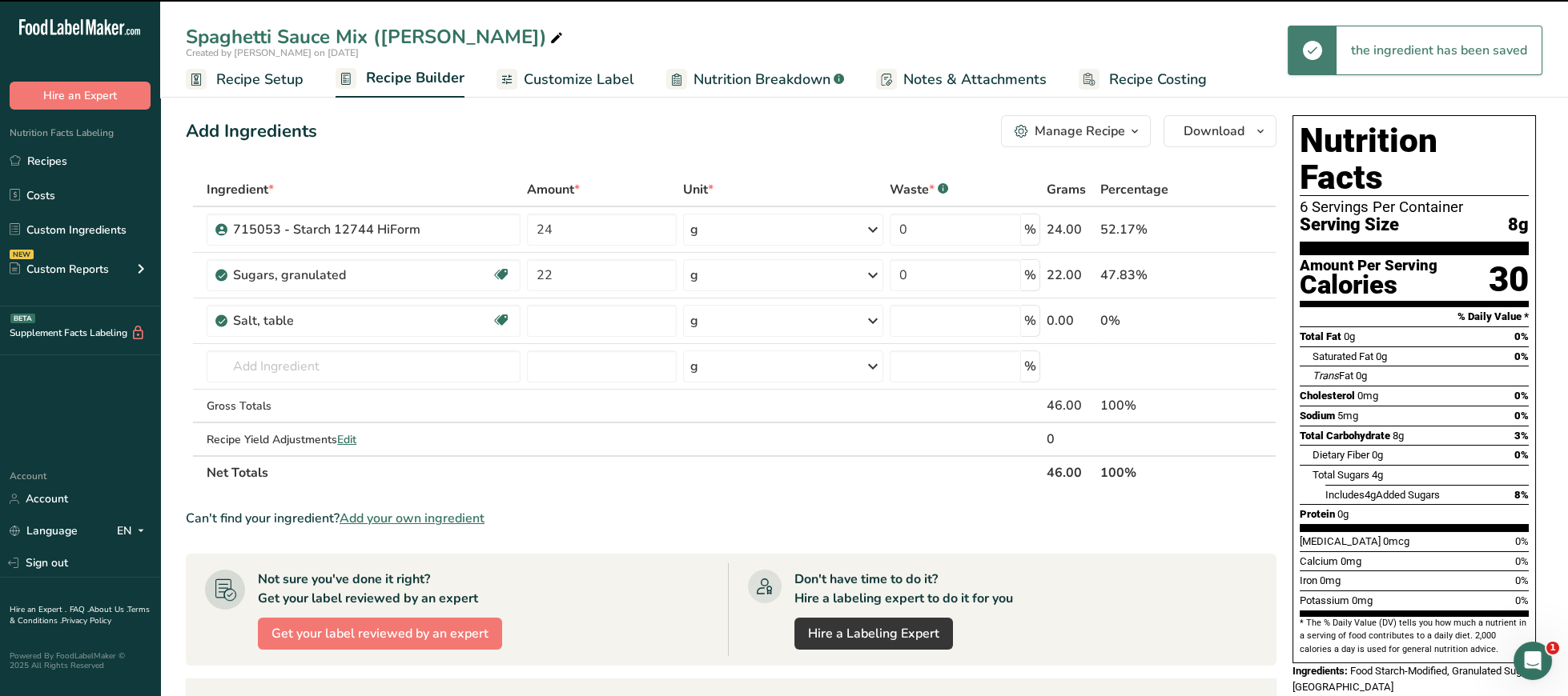
type input "0"
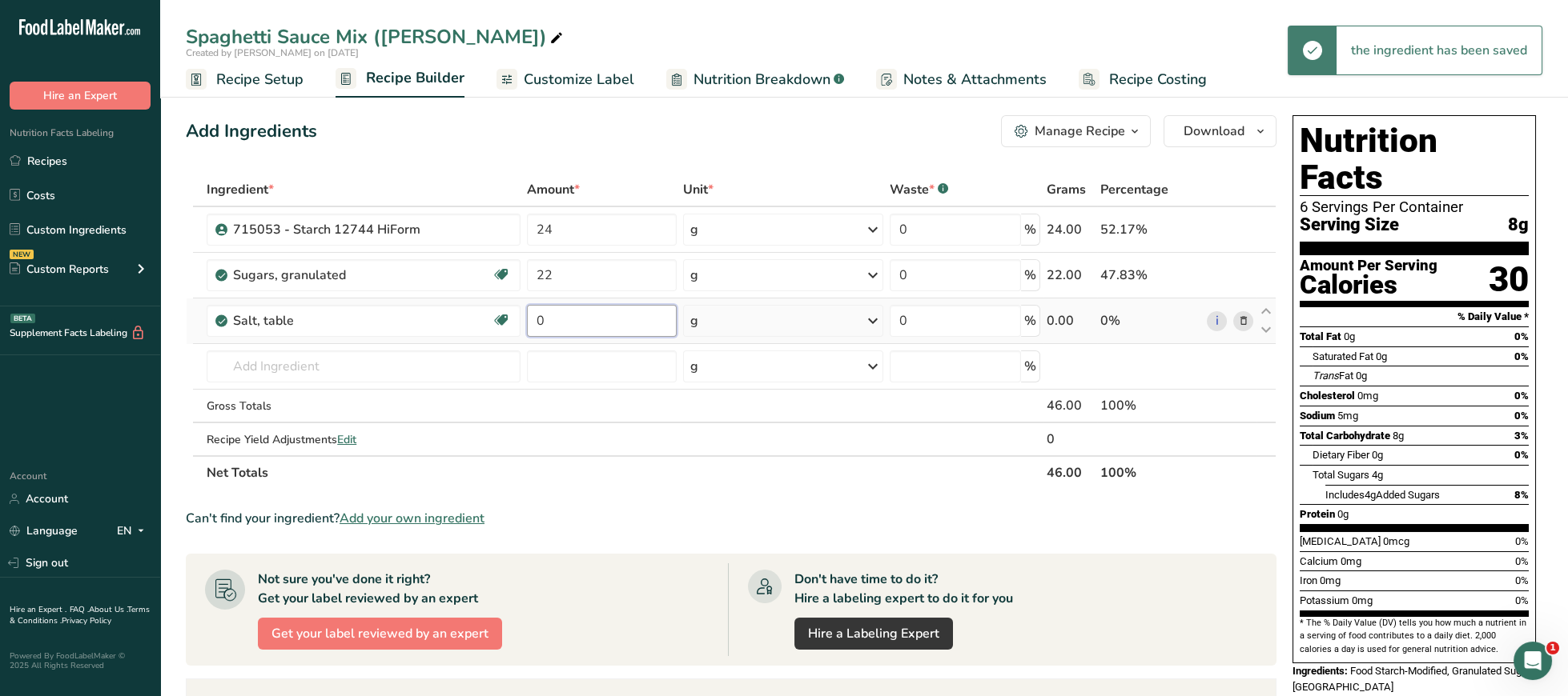
drag, startPoint x: 568, startPoint y: 334, endPoint x: 509, endPoint y: 334, distance: 59.0
click at [527, 334] on input "0" at bounding box center [601, 321] width 149 height 32
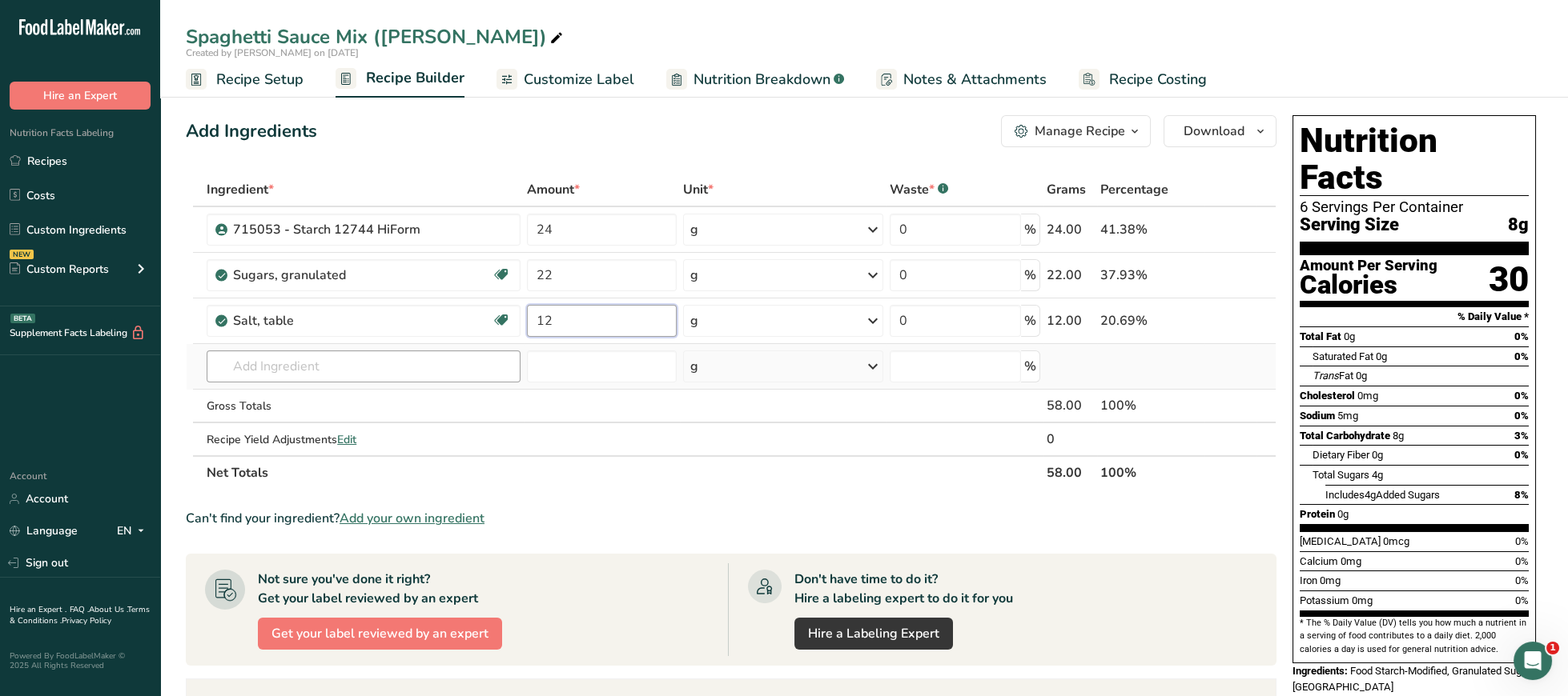
type input "12"
click at [413, 378] on input "text" at bounding box center [363, 367] width 314 height 32
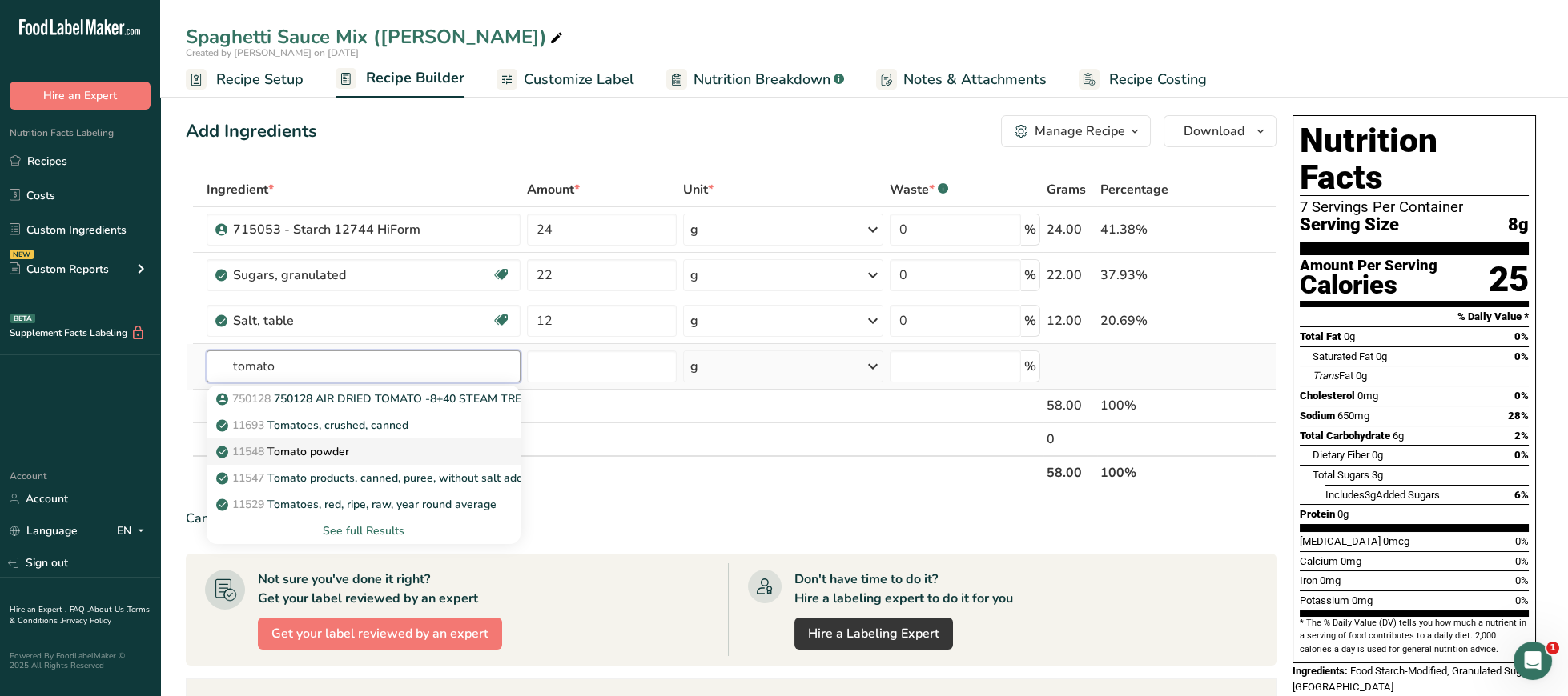
type input "tomato"
click at [373, 445] on link "11548 Tomato powder" at bounding box center [363, 452] width 314 height 27
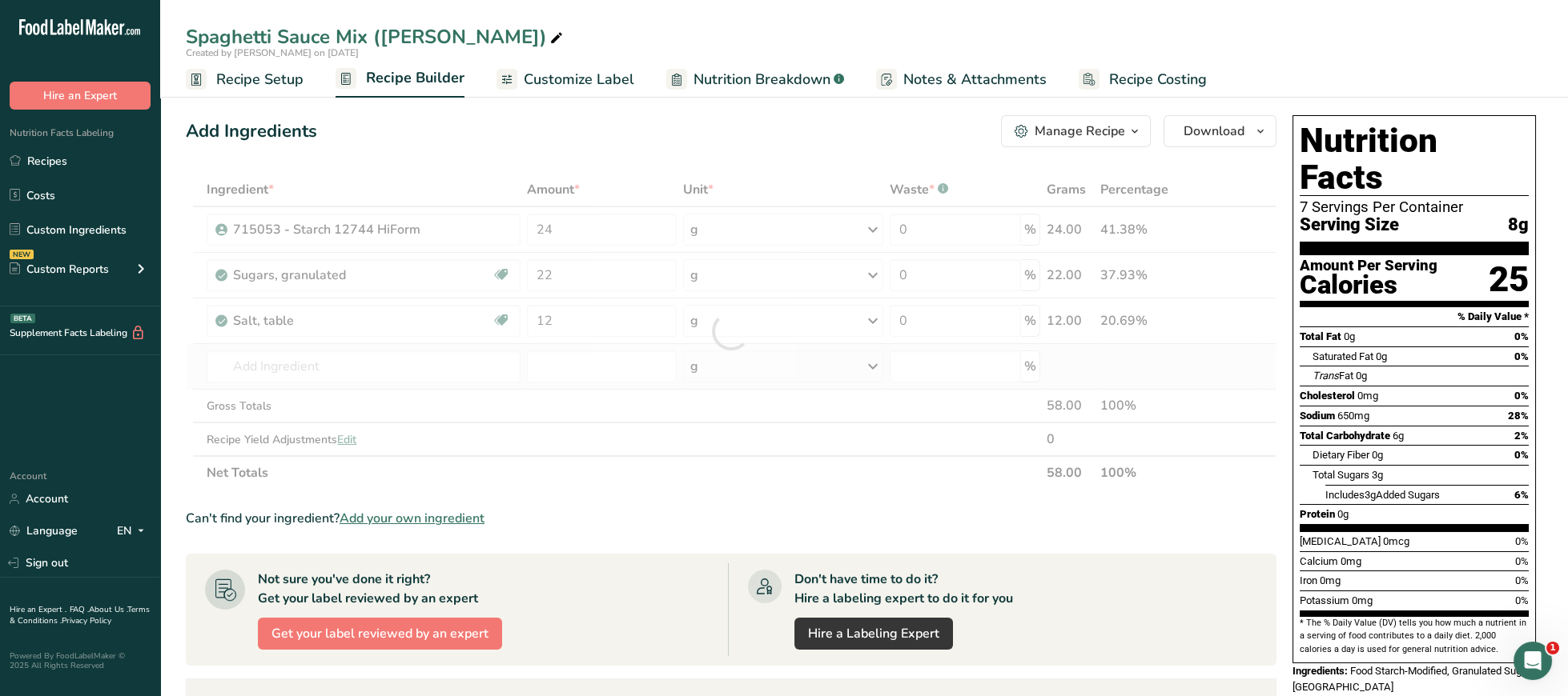
type input "Tomato powder"
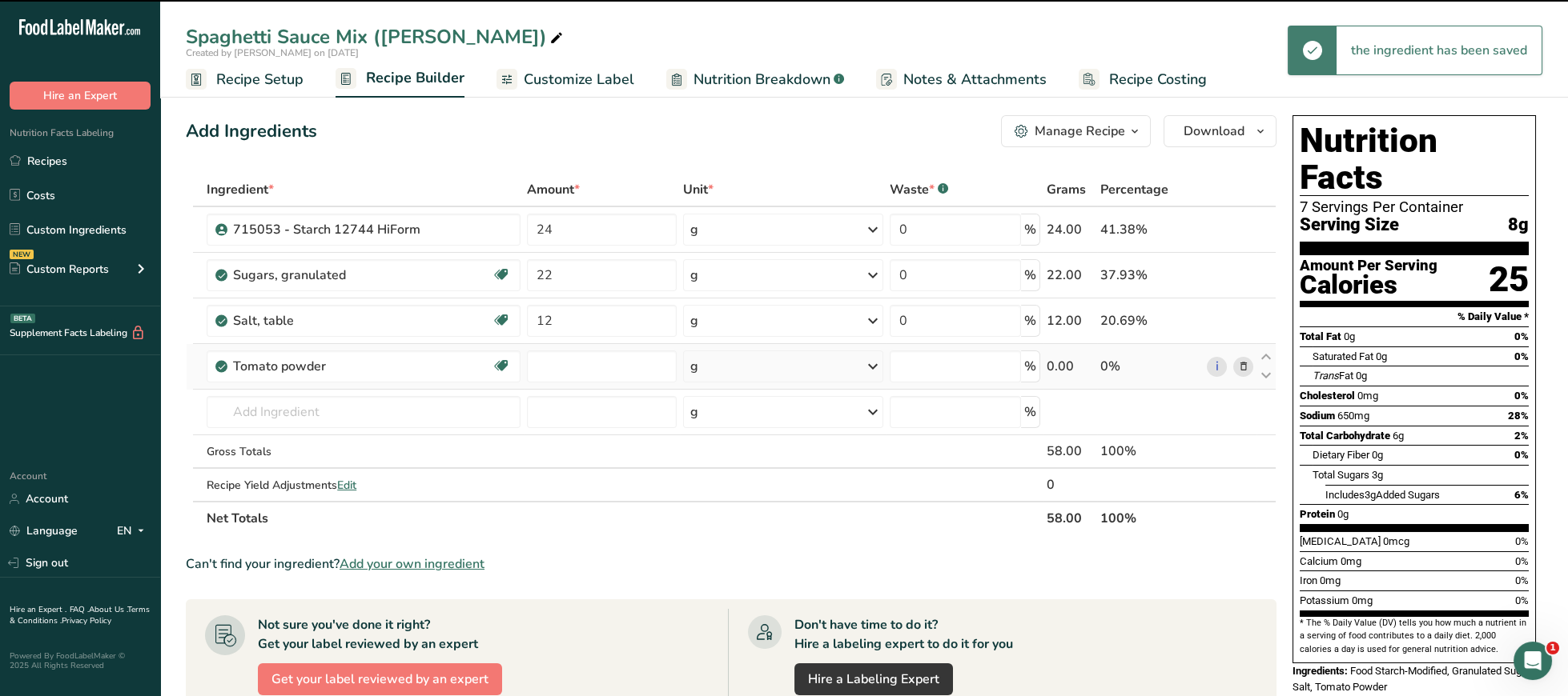
type input "0"
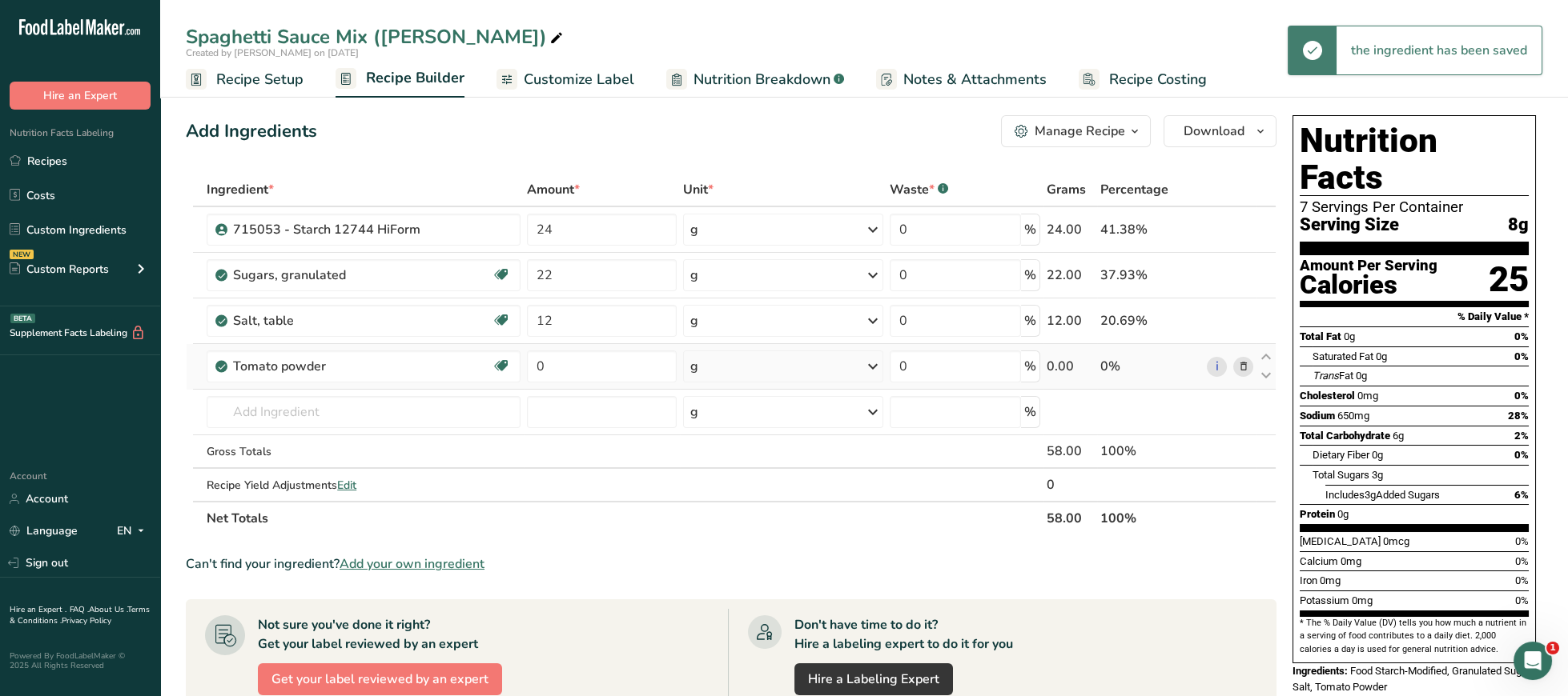
click at [1240, 369] on icon at bounding box center [1242, 367] width 12 height 17
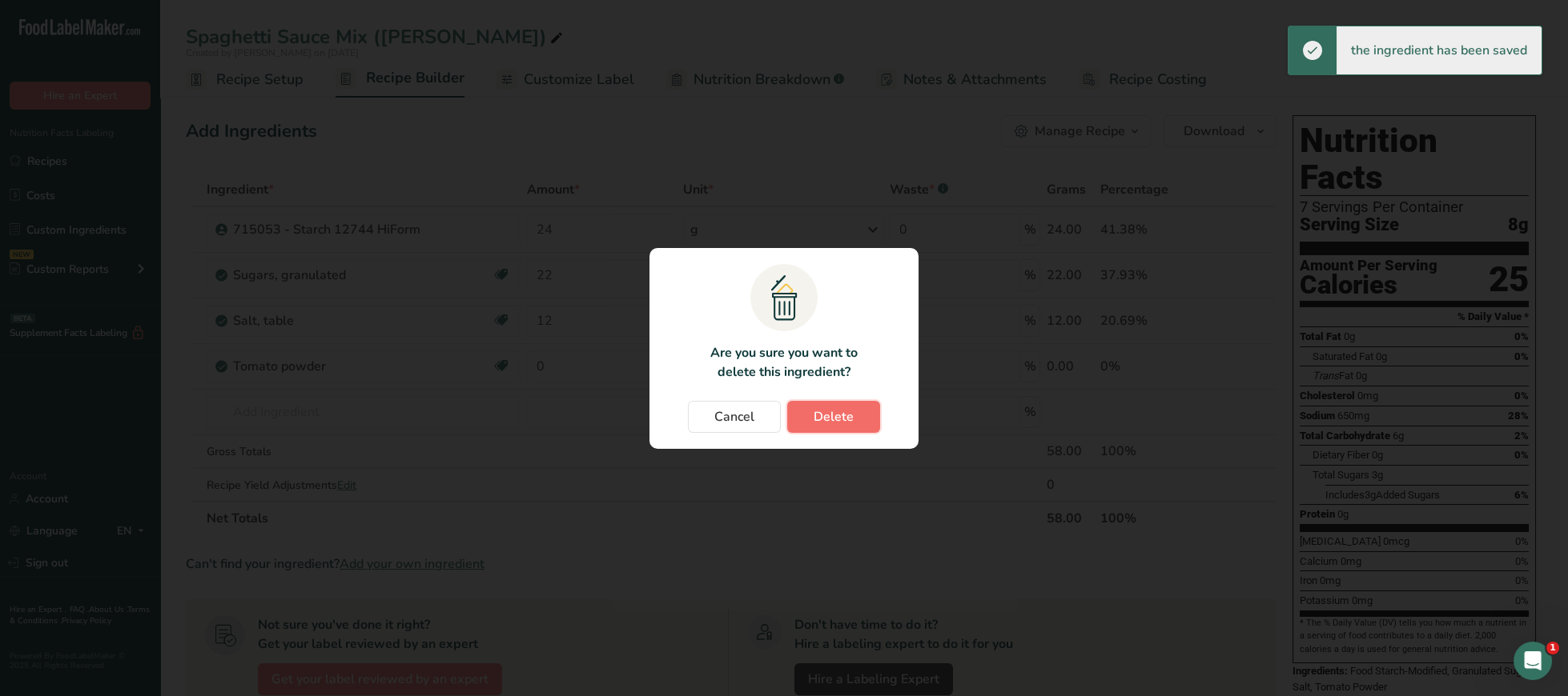
click at [868, 411] on button "Delete" at bounding box center [834, 417] width 93 height 32
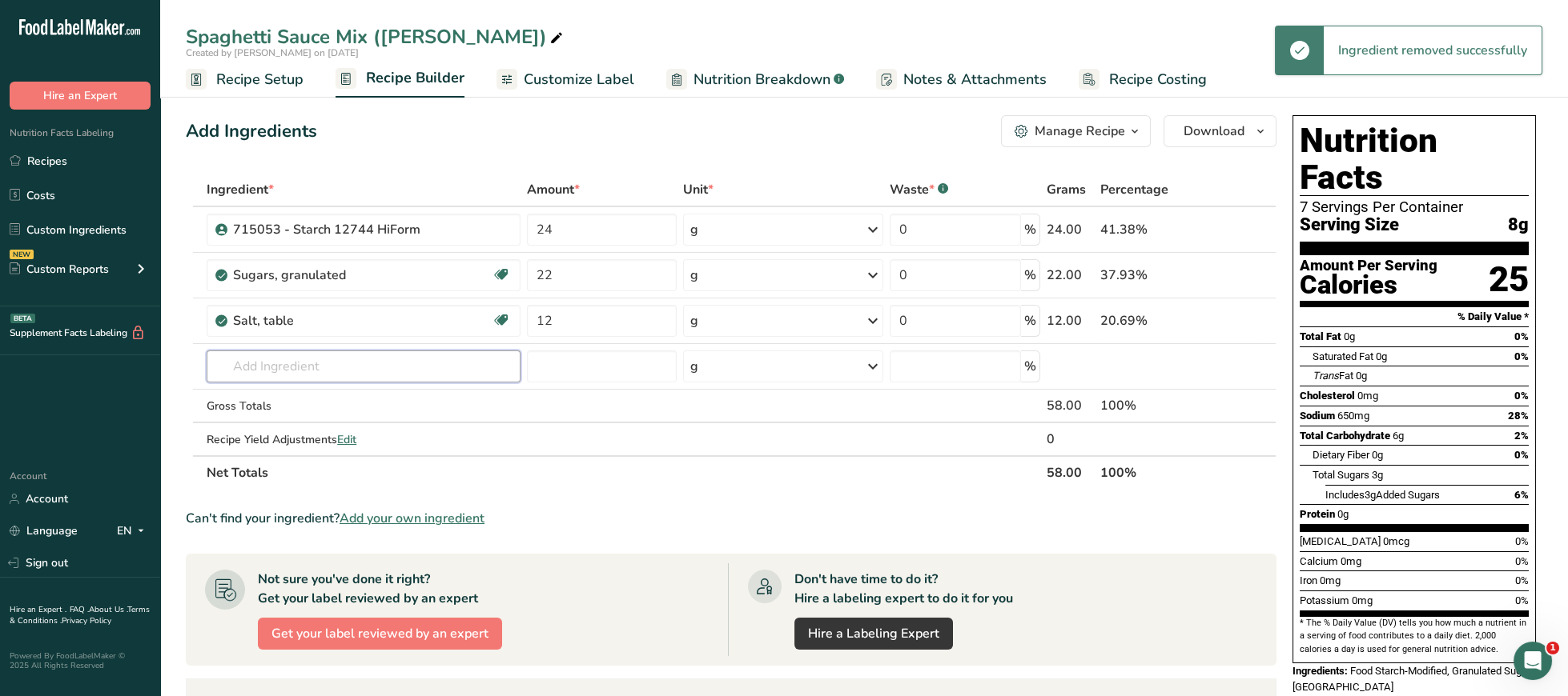
click at [422, 368] on input "text" at bounding box center [363, 367] width 314 height 32
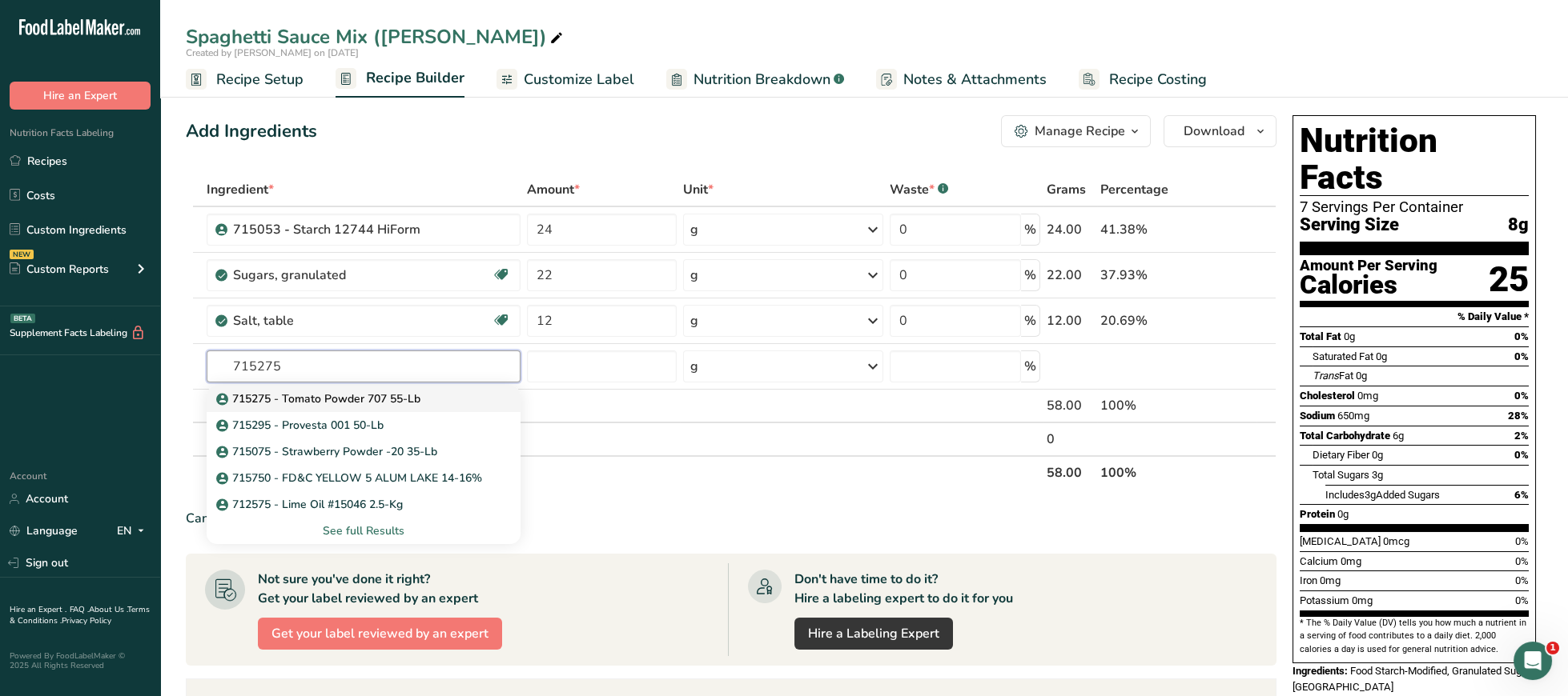
type input "715275"
click at [407, 402] on p "715275 - Tomato Powder 707 55-Lb" at bounding box center [320, 399] width 201 height 17
type input "715275 - Tomato Powder 707 55-Lb"
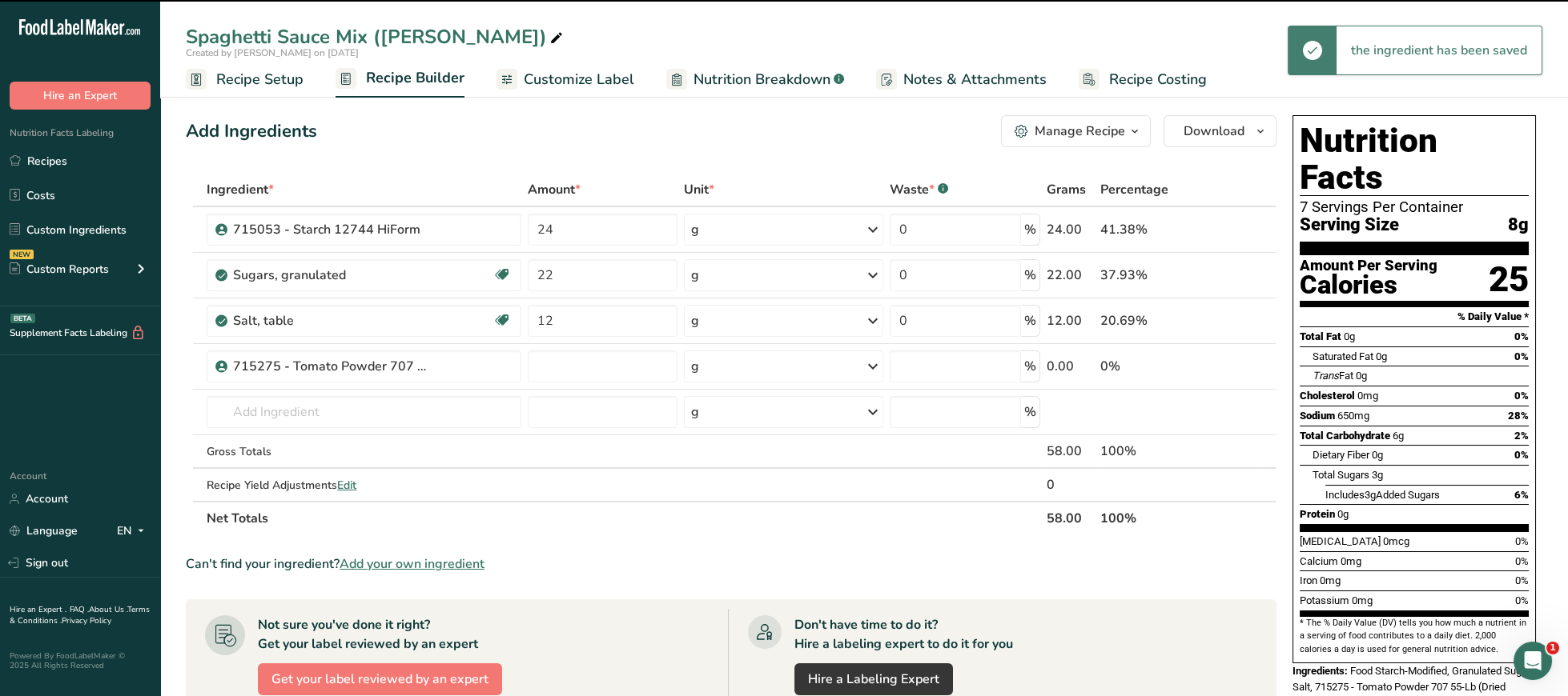
type input "0"
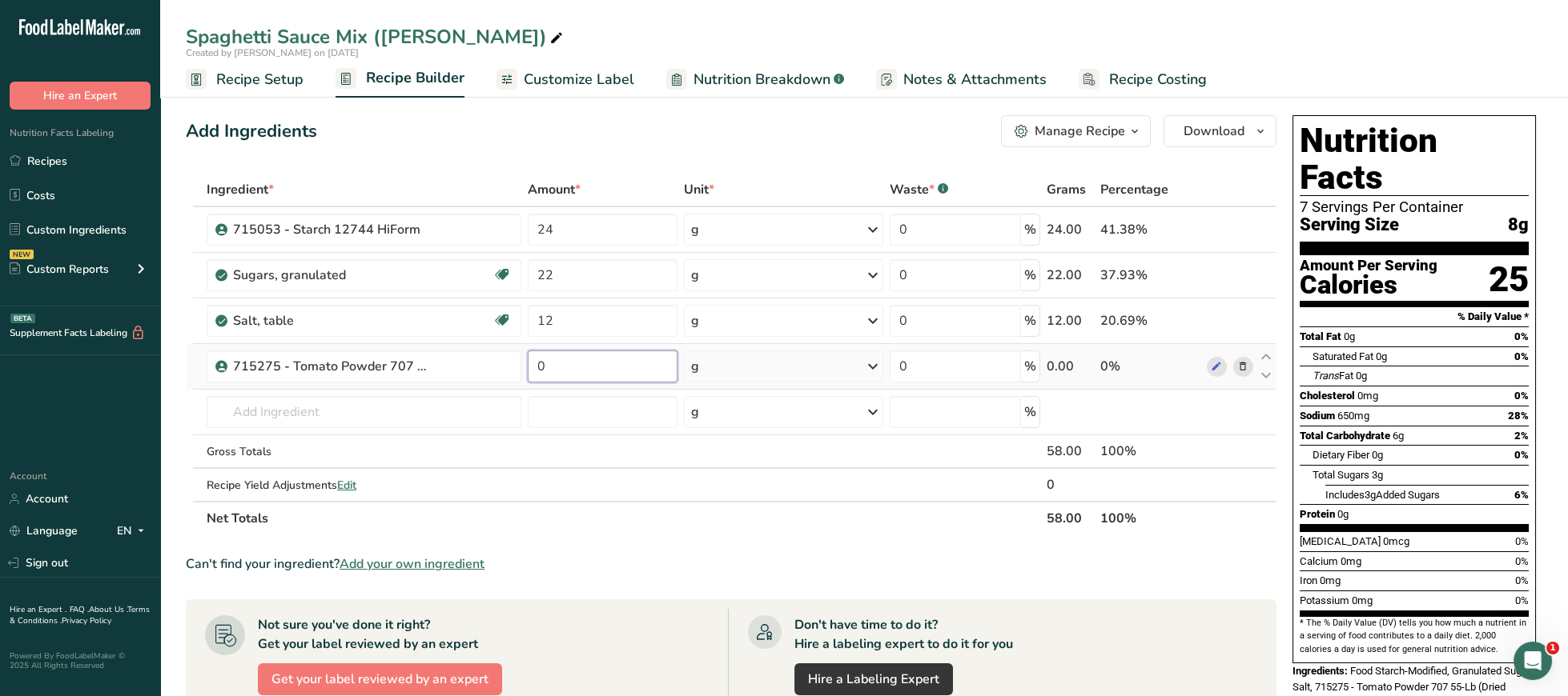
drag, startPoint x: 582, startPoint y: 376, endPoint x: 533, endPoint y: 371, distance: 49.3
click at [533, 371] on input "0" at bounding box center [602, 367] width 149 height 32
type input "10"
click at [424, 420] on input "text" at bounding box center [364, 412] width 315 height 32
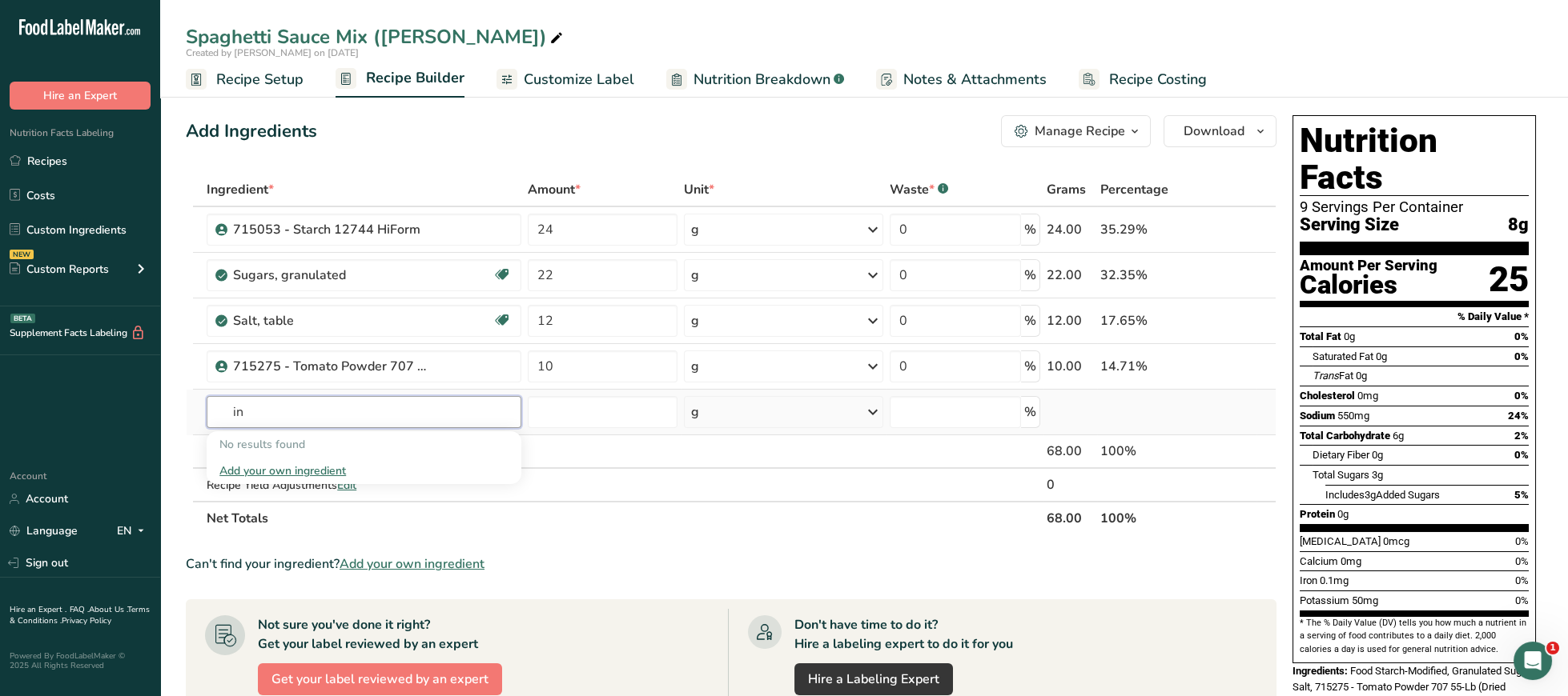
type input "i"
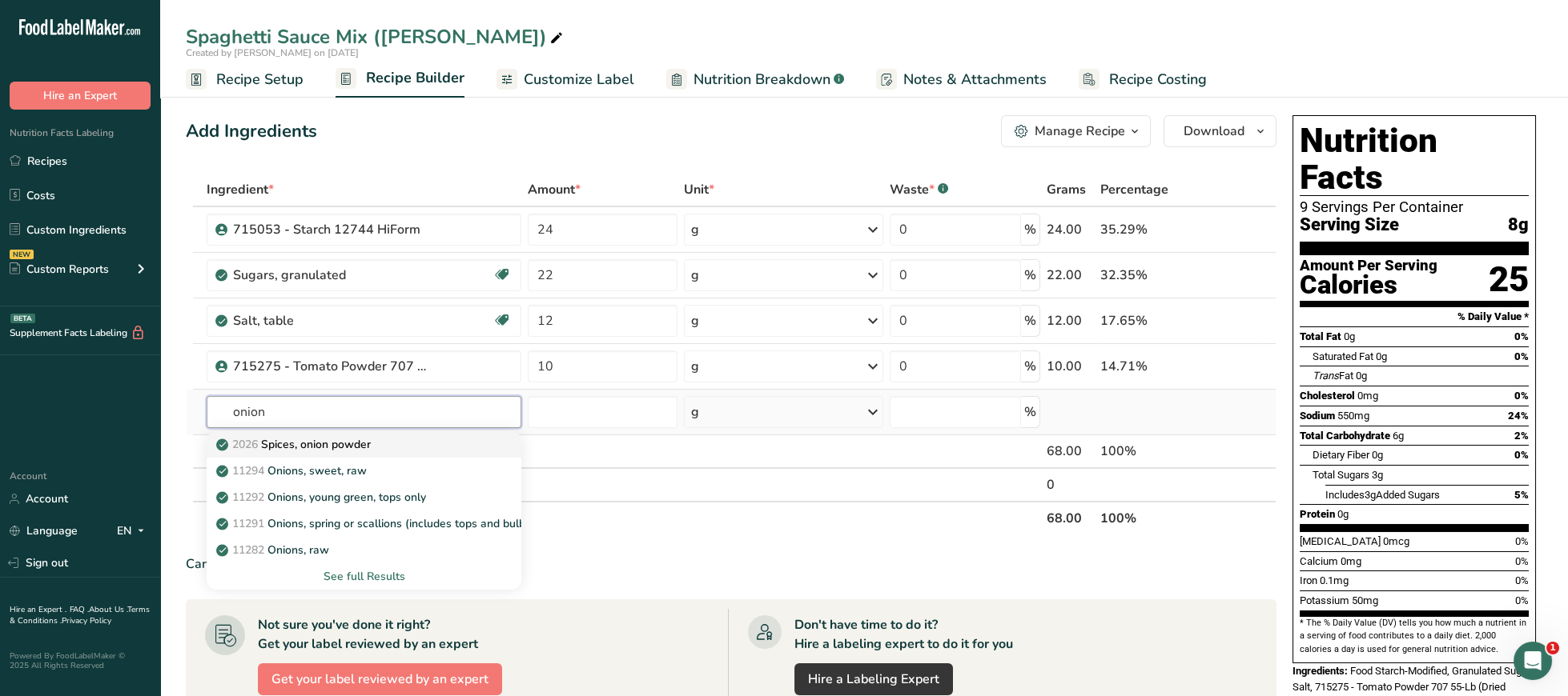
type input "onion"
click at [414, 443] on div "2026 Spices, onion powder" at bounding box center [351, 445] width 263 height 17
type input "Spices, onion powder"
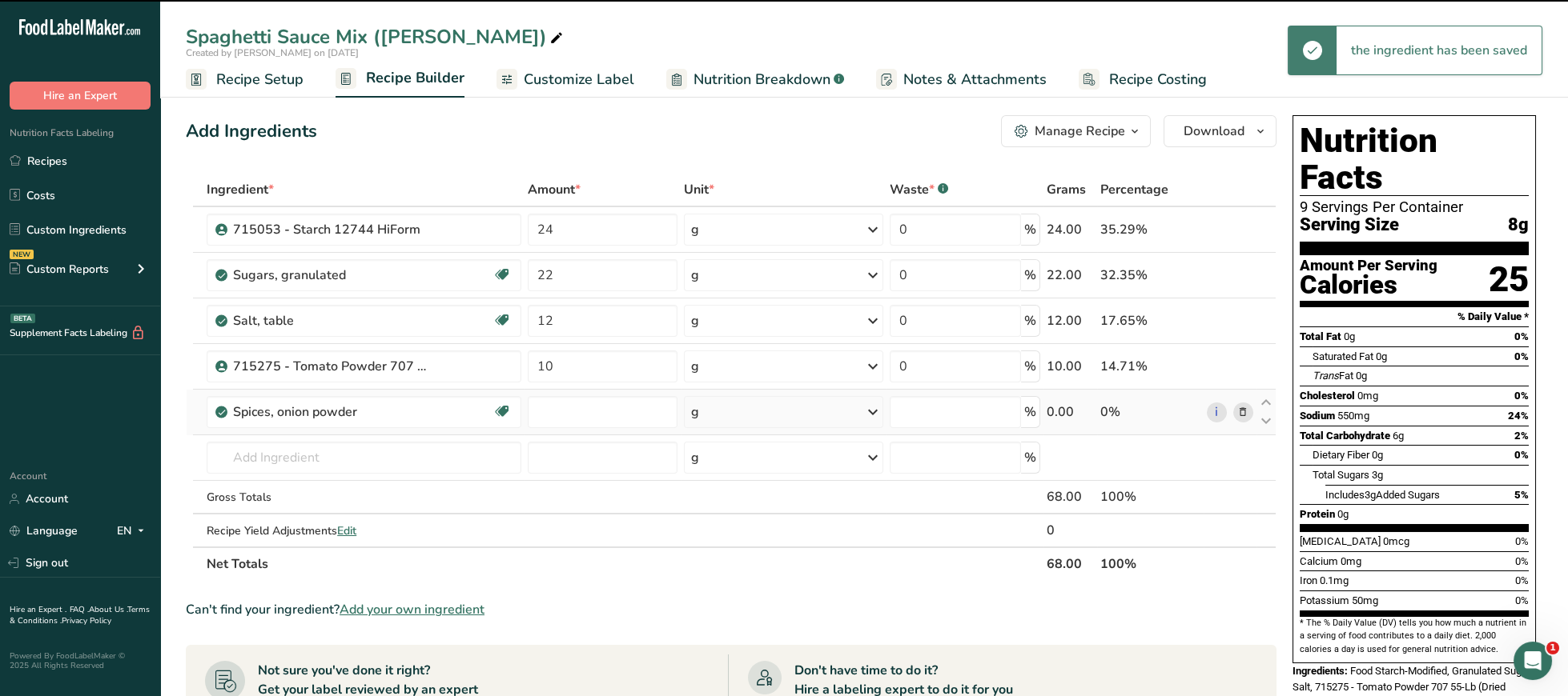
type input "0"
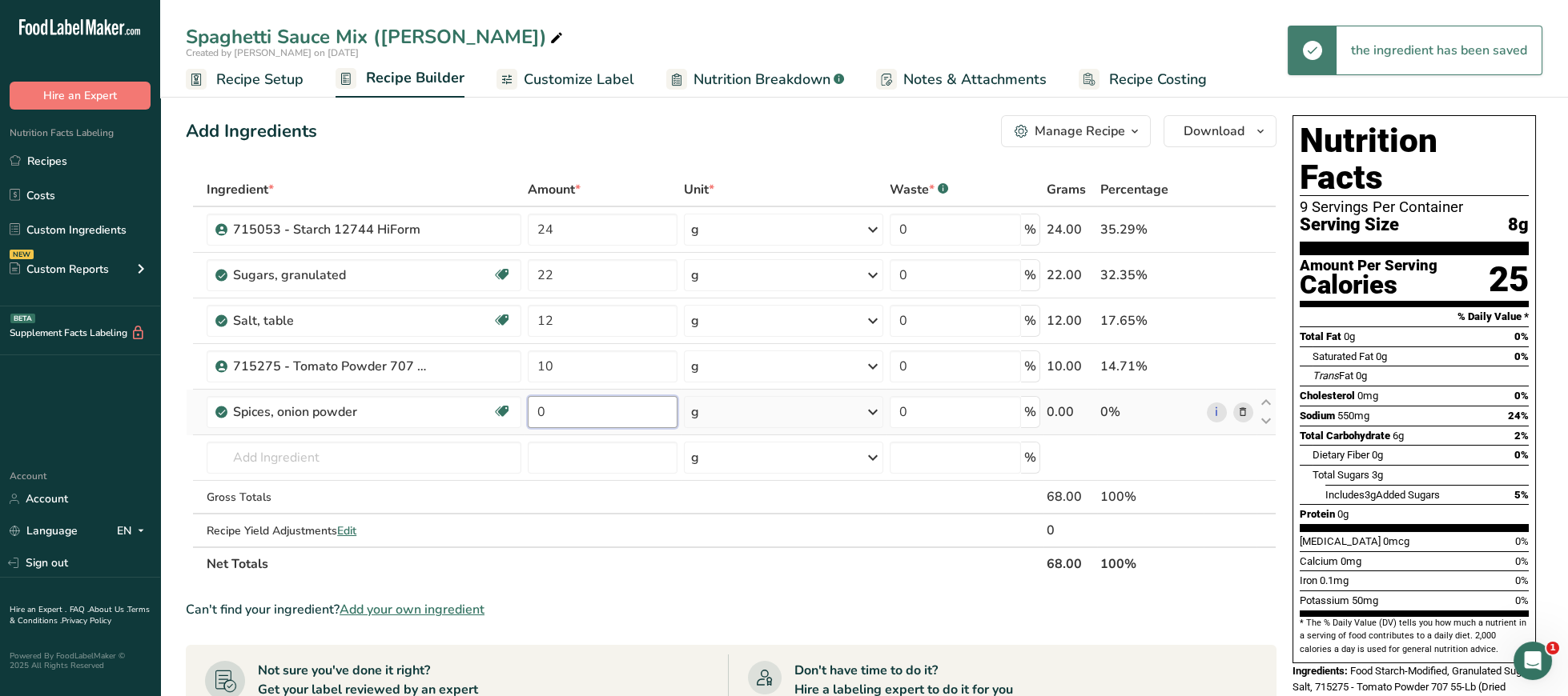
drag, startPoint x: 573, startPoint y: 426, endPoint x: 499, endPoint y: 400, distance: 78.4
click at [528, 400] on input "0" at bounding box center [602, 412] width 149 height 32
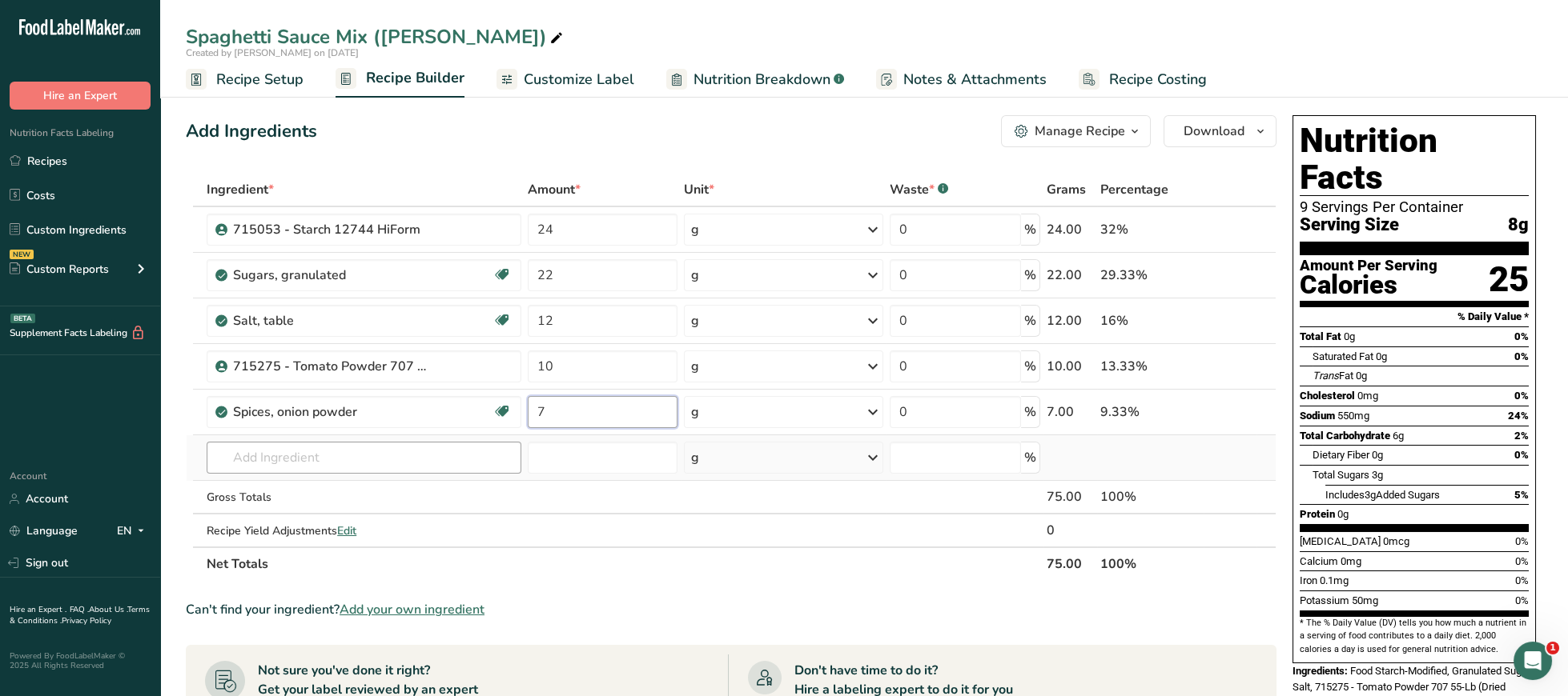
type input "7"
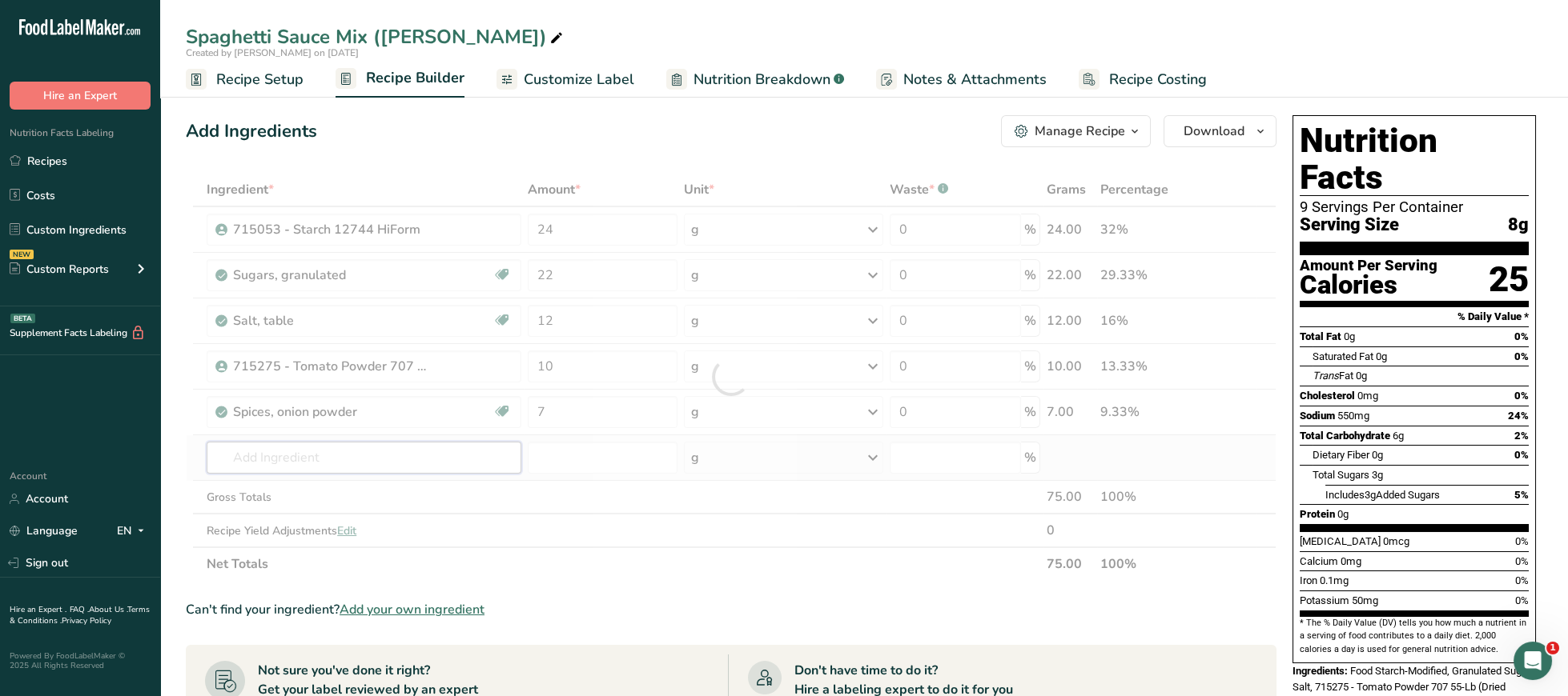
click at [416, 460] on input "text" at bounding box center [364, 458] width 315 height 32
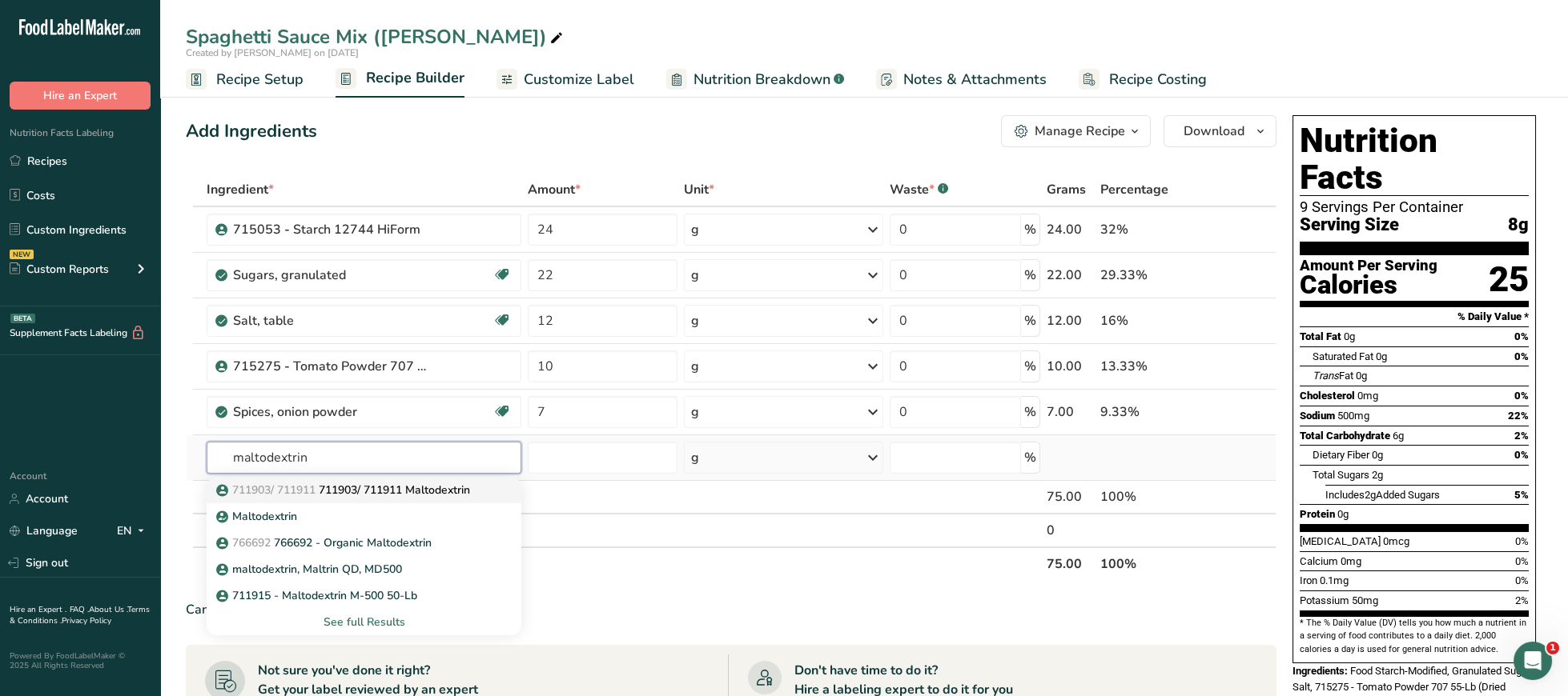
type input "maltodextrin"
click at [407, 485] on p "711903/ 711911 711903/ 711911 Maltodextrin" at bounding box center [345, 490] width 251 height 17
type input "711903/ 711911 Maltodextrin"
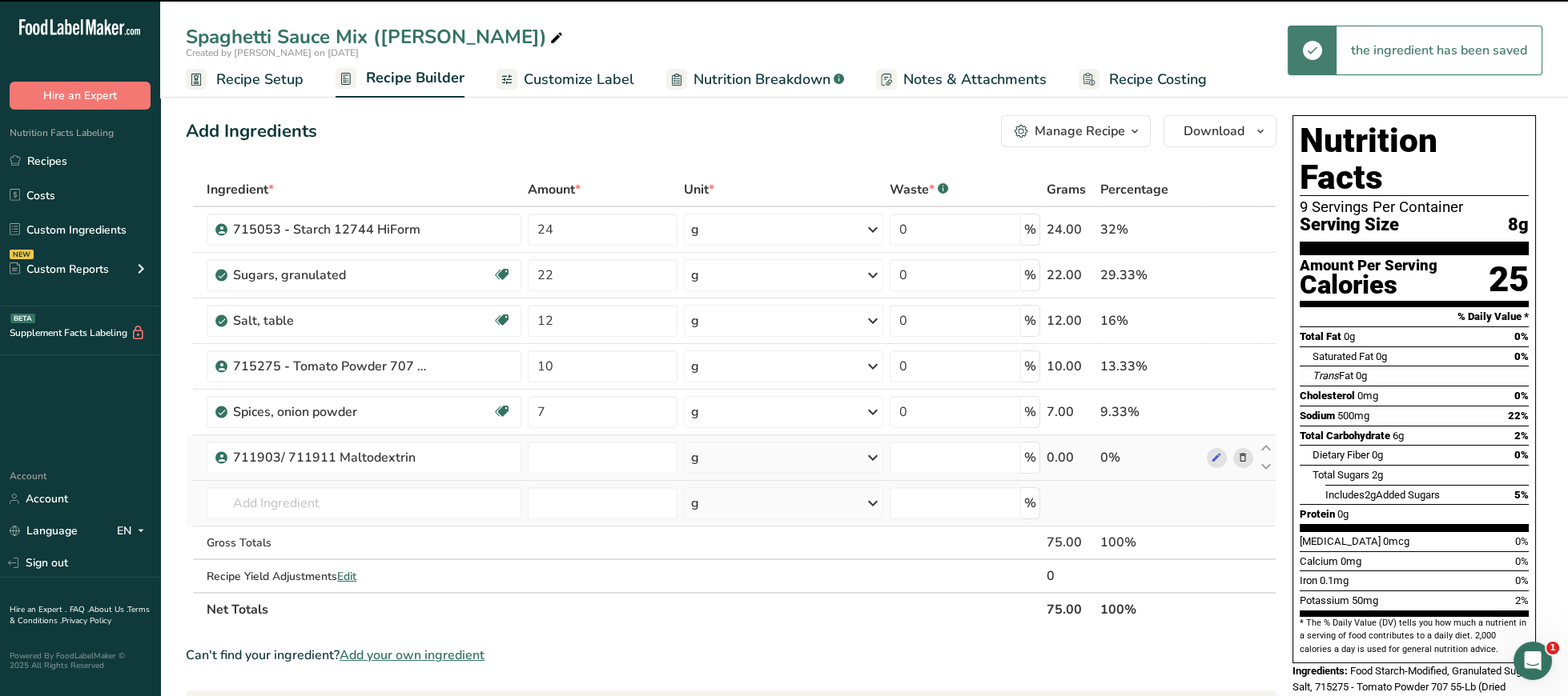
type input "0"
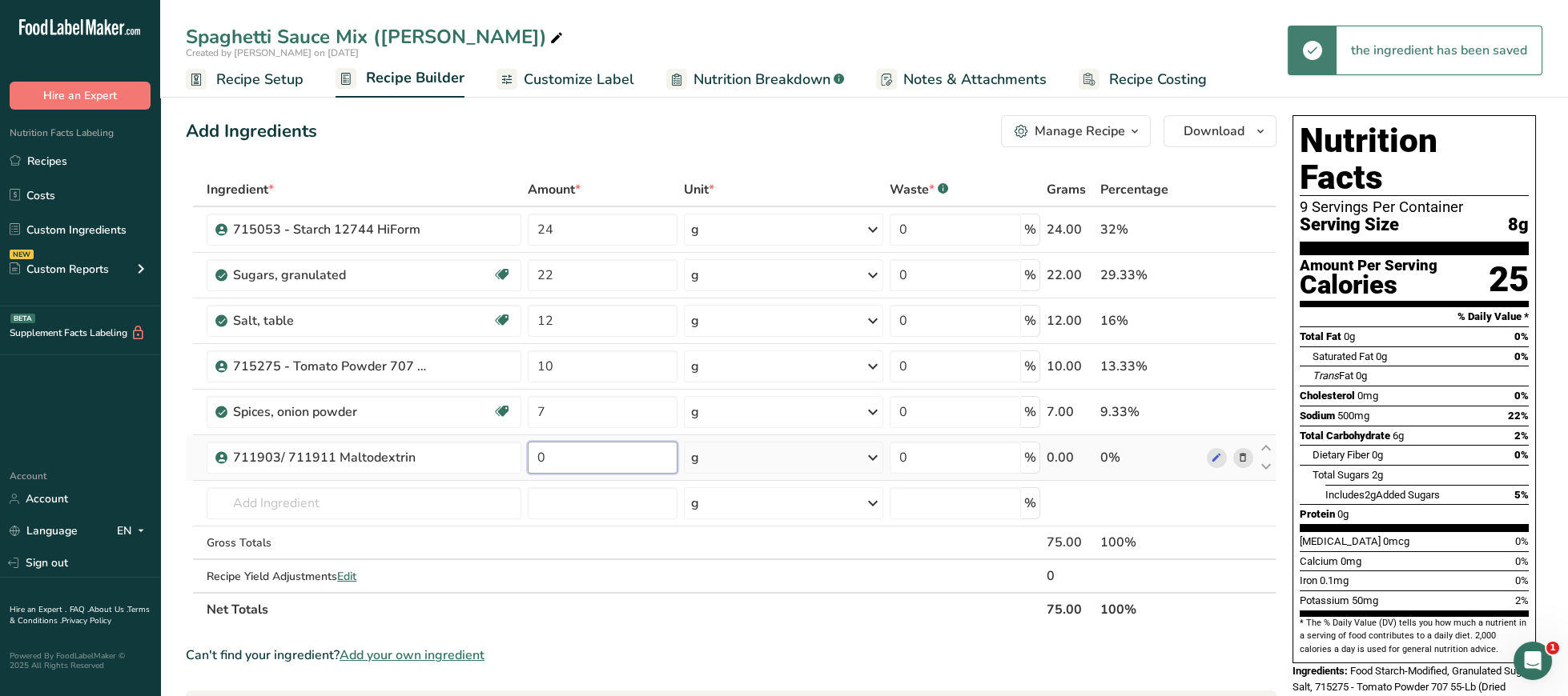
click at [568, 450] on input "0" at bounding box center [602, 458] width 149 height 32
drag, startPoint x: 583, startPoint y: 451, endPoint x: 453, endPoint y: 448, distance: 130.0
click at [528, 448] on input "0" at bounding box center [602, 458] width 149 height 32
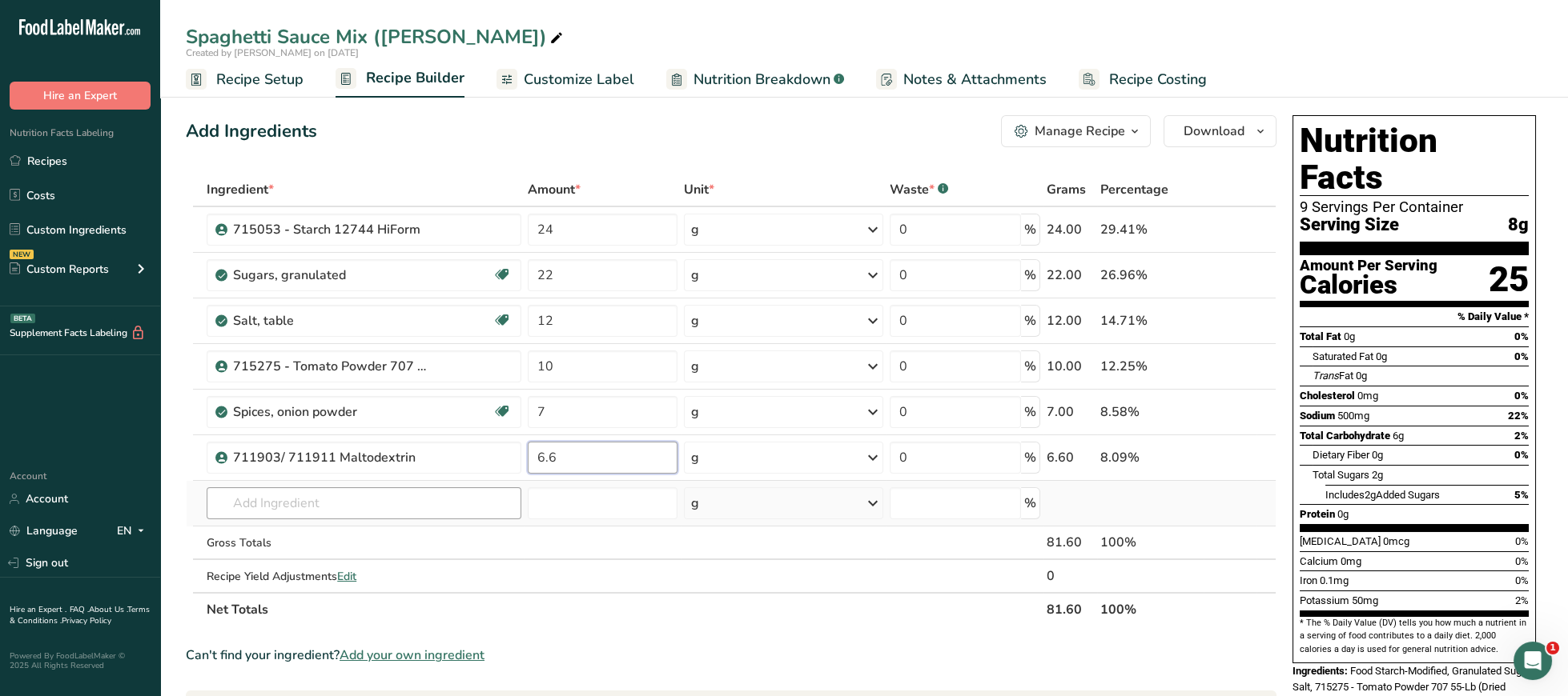
type input "6.6"
click at [381, 505] on input "text" at bounding box center [364, 504] width 315 height 32
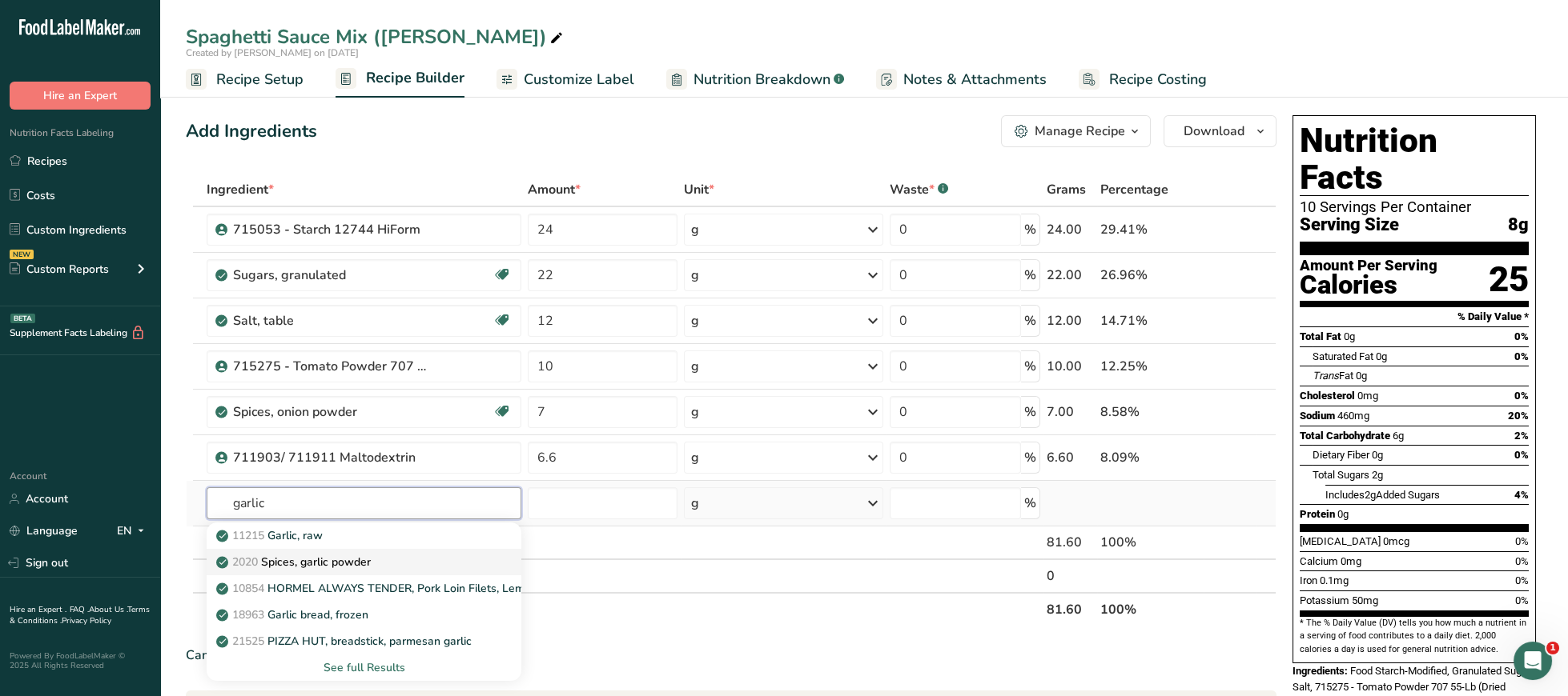
type input "garlic"
click at [371, 556] on p "2020 Spices, garlic powder" at bounding box center [294, 562] width 151 height 17
type input "Spices, garlic powder"
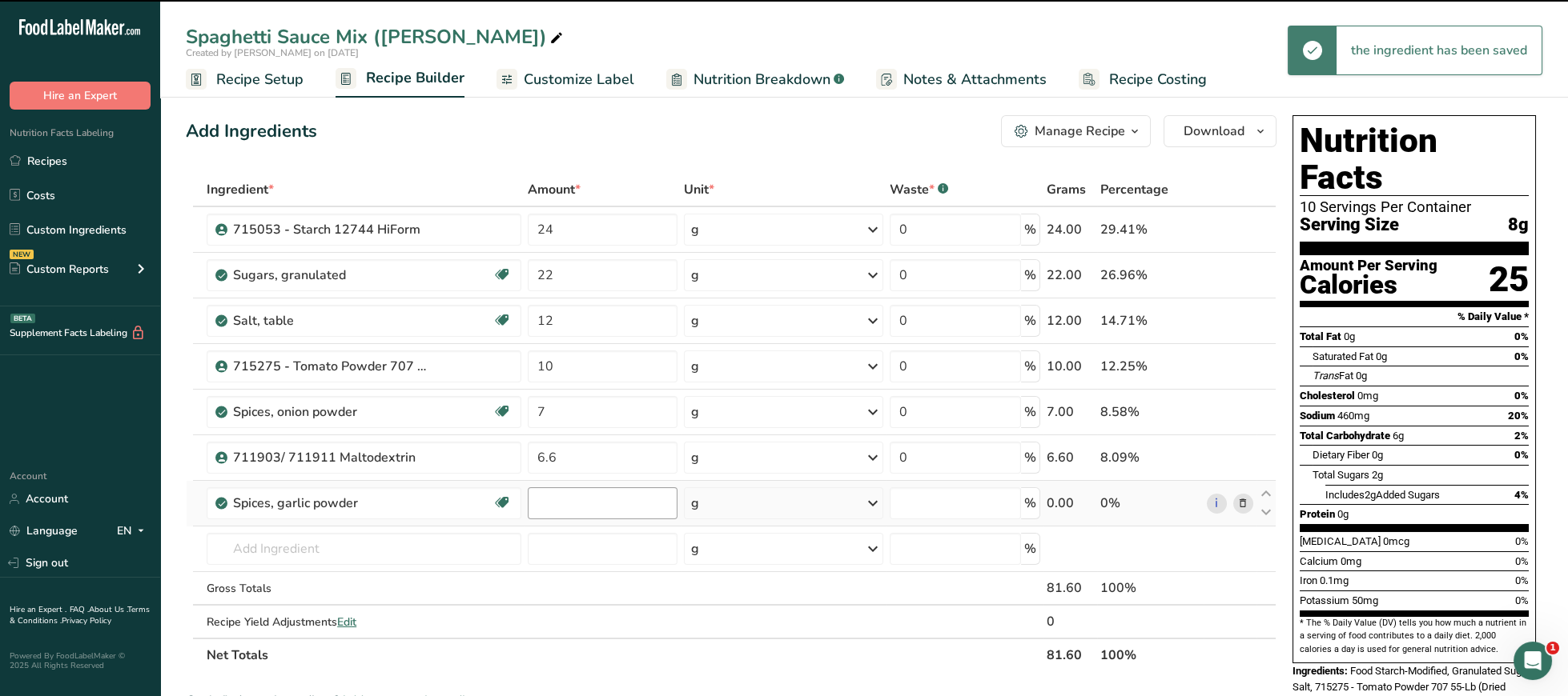
type input "0"
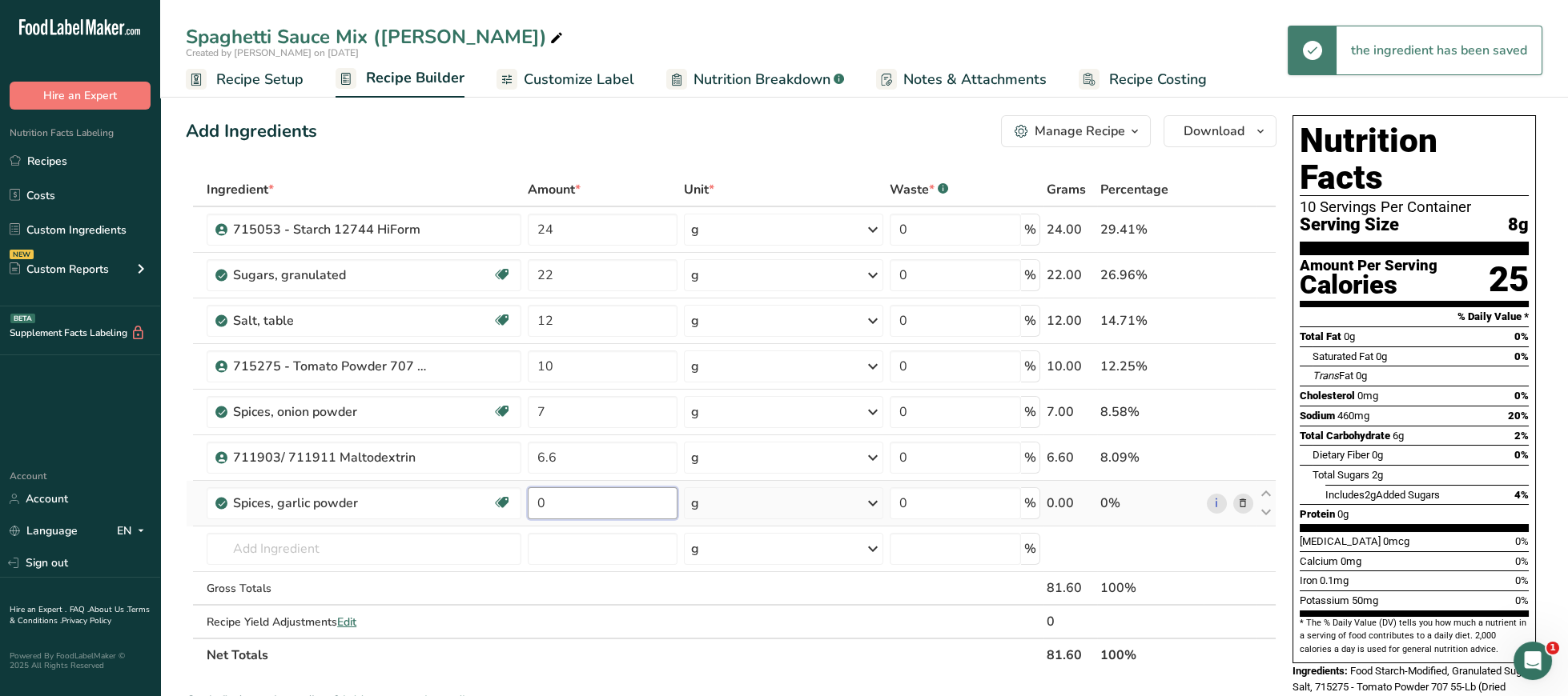
drag, startPoint x: 583, startPoint y: 497, endPoint x: 472, endPoint y: 498, distance: 111.0
click at [528, 498] on input "0" at bounding box center [602, 504] width 149 height 32
type input "6"
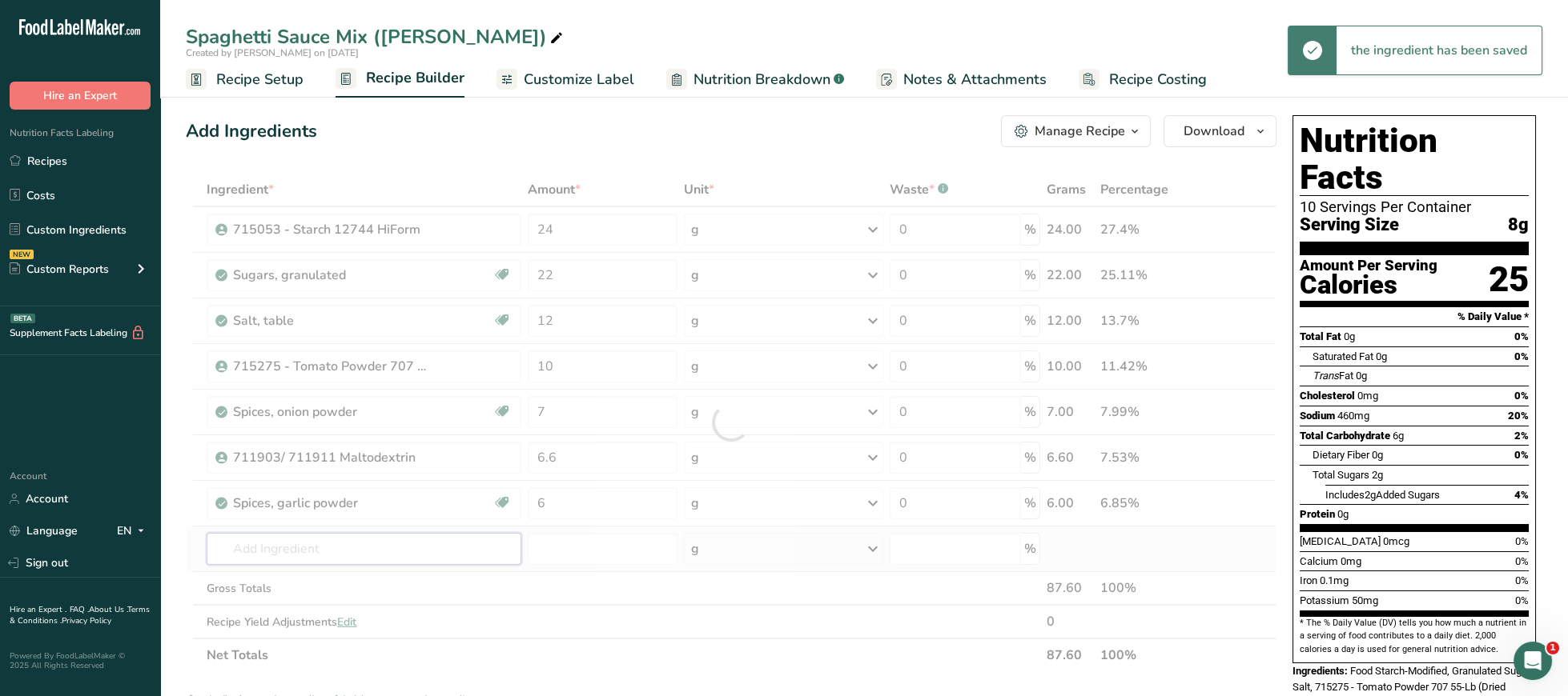
click at [422, 547] on input "text" at bounding box center [364, 549] width 315 height 32
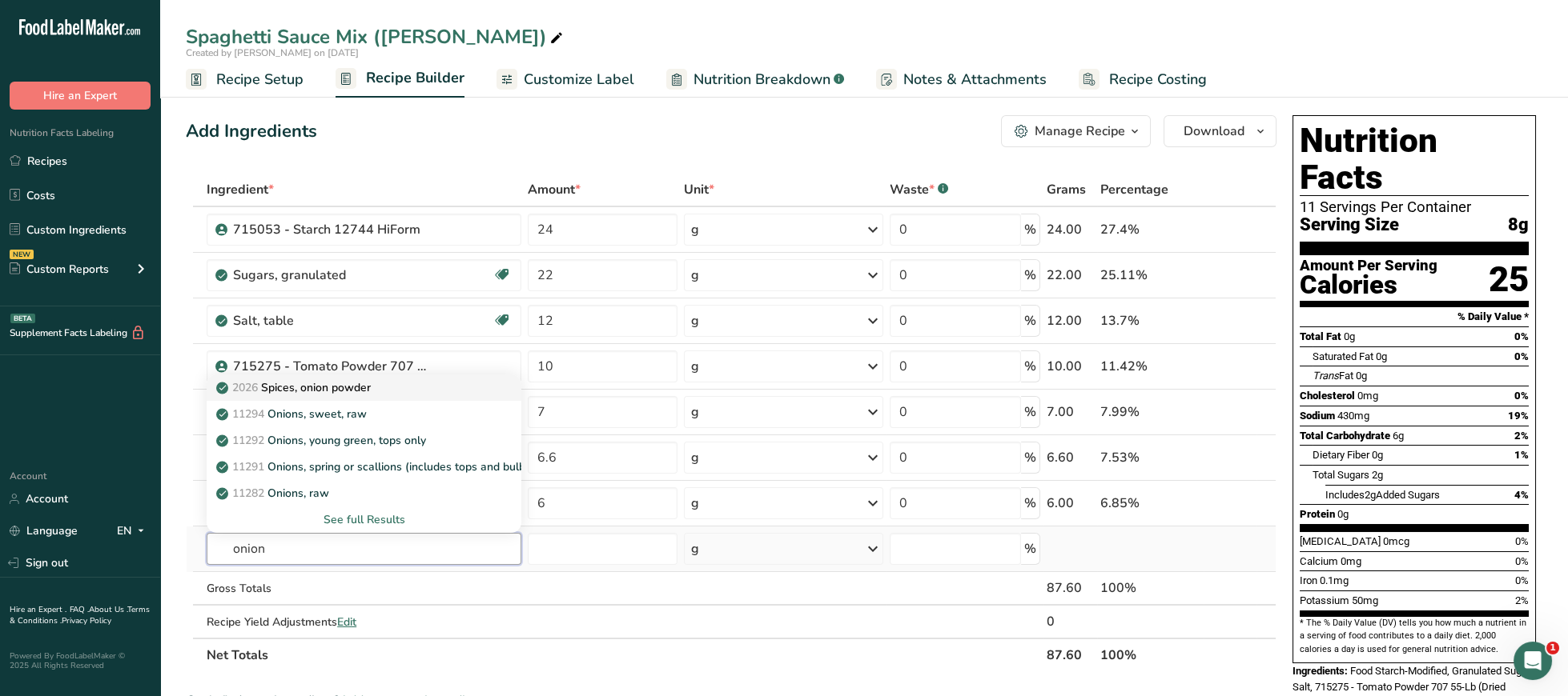
type input "onion"
click at [402, 394] on div "2026 Spices, onion powder" at bounding box center [351, 387] width 263 height 17
type input "Spices, onion powder"
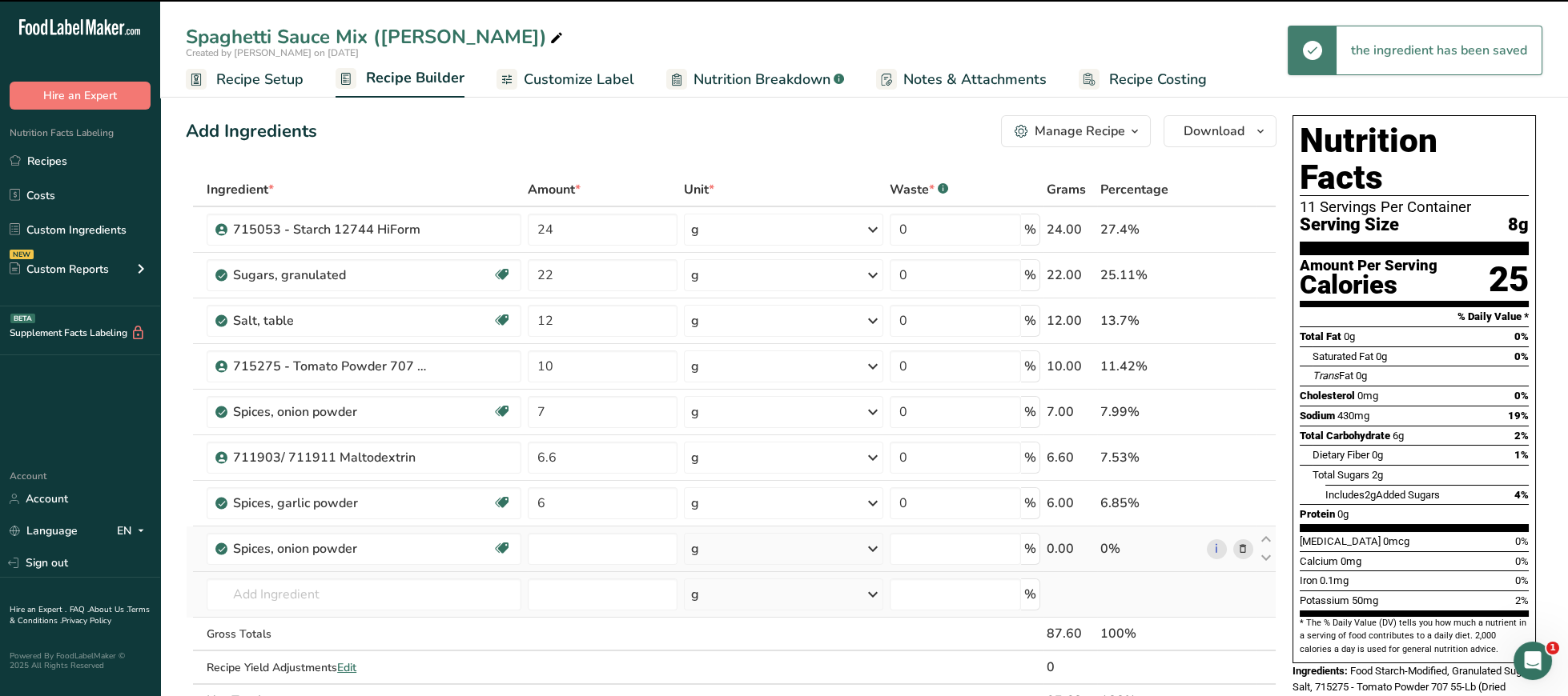
type input "0"
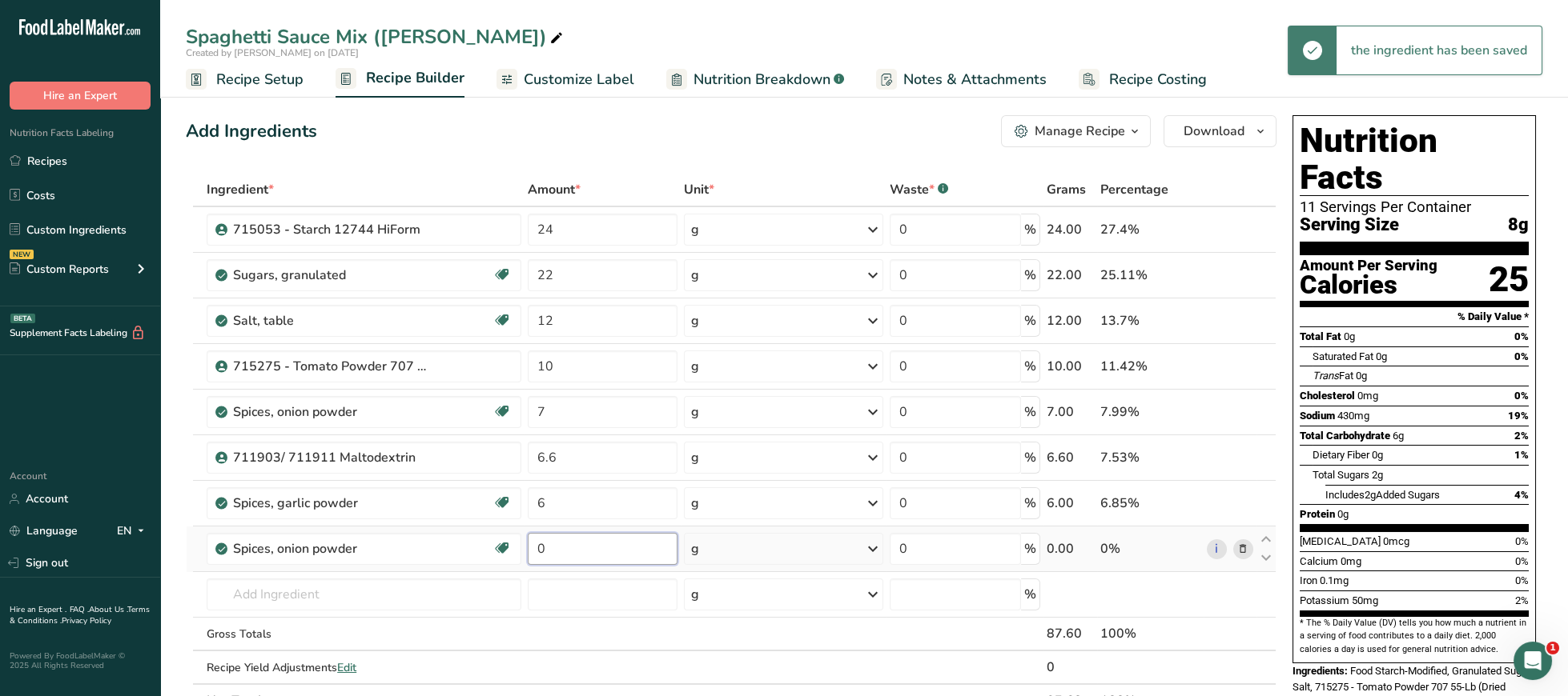
drag, startPoint x: 569, startPoint y: 561, endPoint x: 461, endPoint y: 554, distance: 108.2
click at [528, 554] on input "0" at bounding box center [602, 549] width 149 height 32
type input "3"
click at [427, 598] on input "text" at bounding box center [364, 595] width 315 height 32
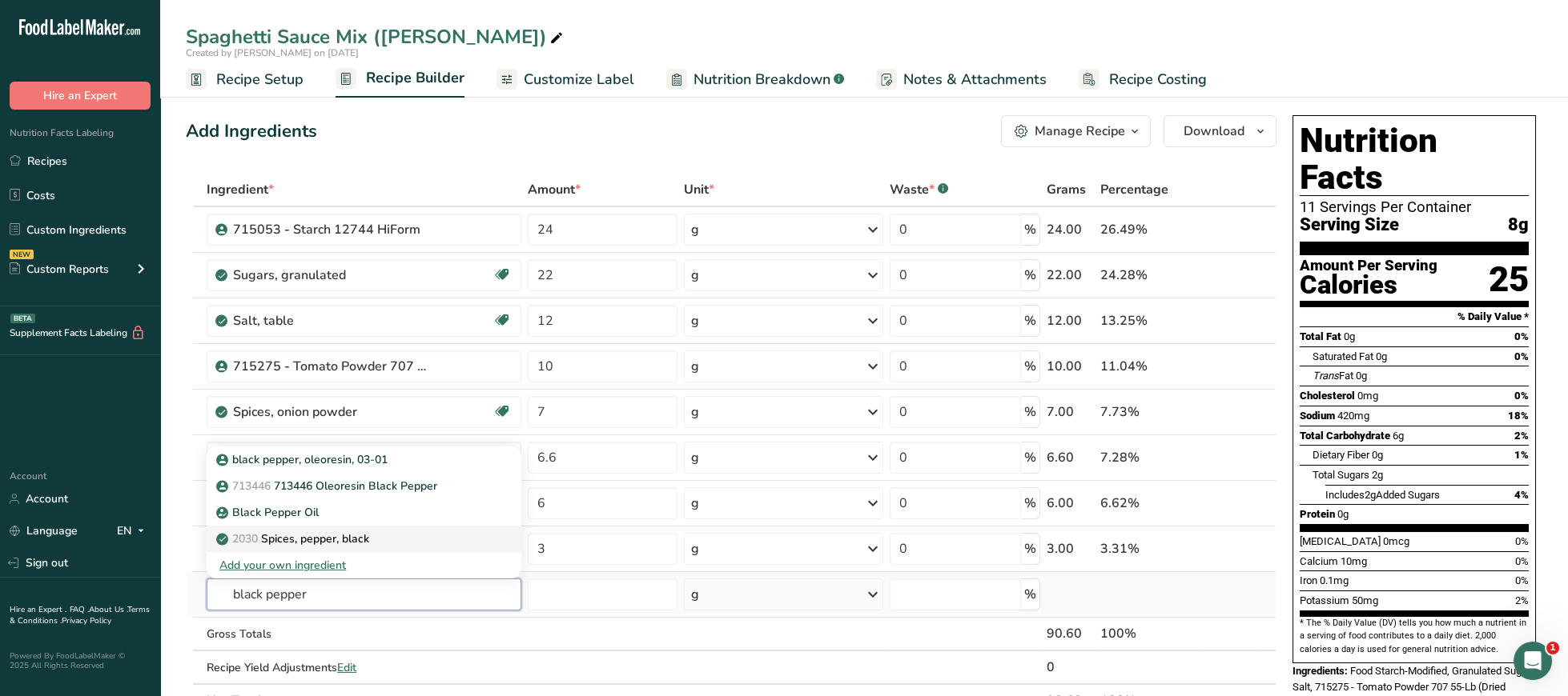
type input "black pepper"
click at [328, 544] on p "2030 Spices, pepper, black" at bounding box center [294, 539] width 149 height 17
type input "Spices, pepper, black"
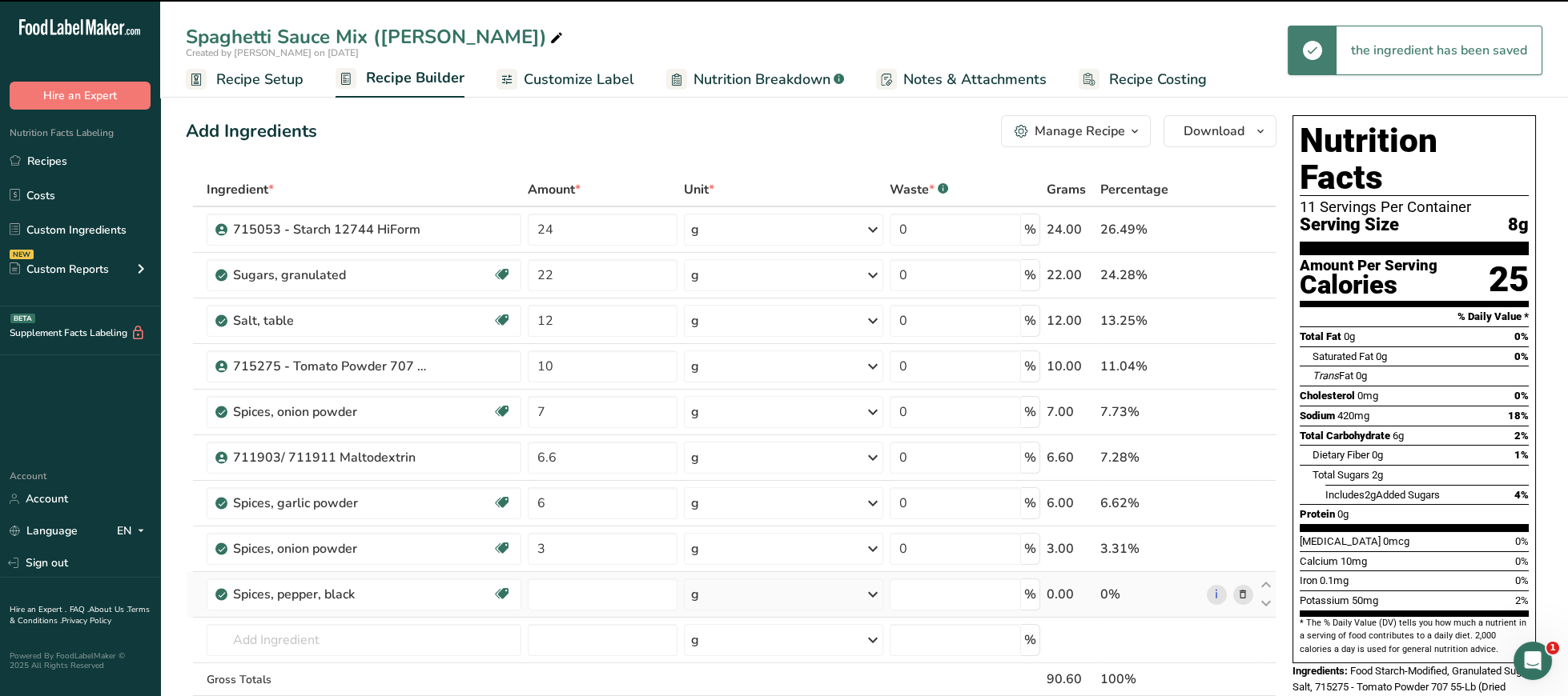
type input "0"
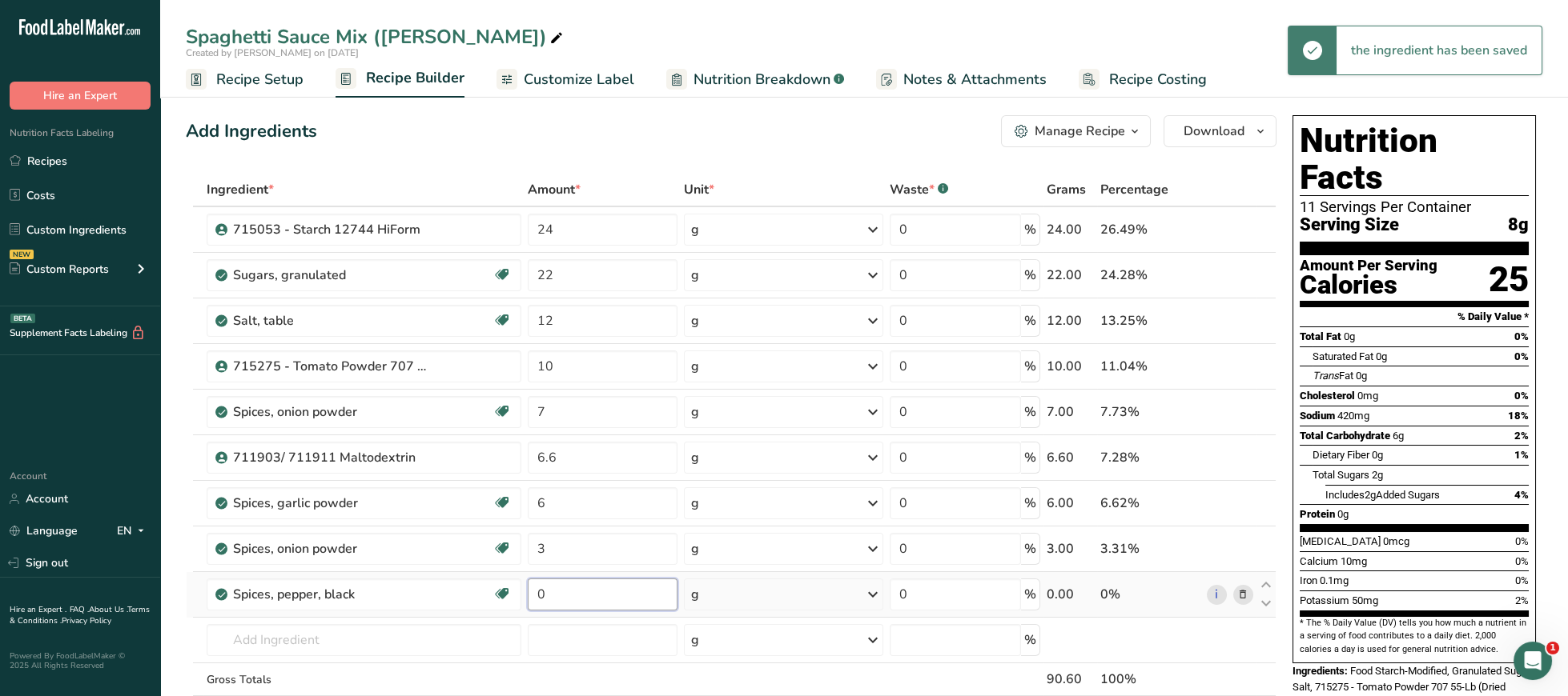
drag, startPoint x: 573, startPoint y: 598, endPoint x: 472, endPoint y: 598, distance: 101.0
click at [528, 598] on input "0" at bounding box center [602, 595] width 149 height 32
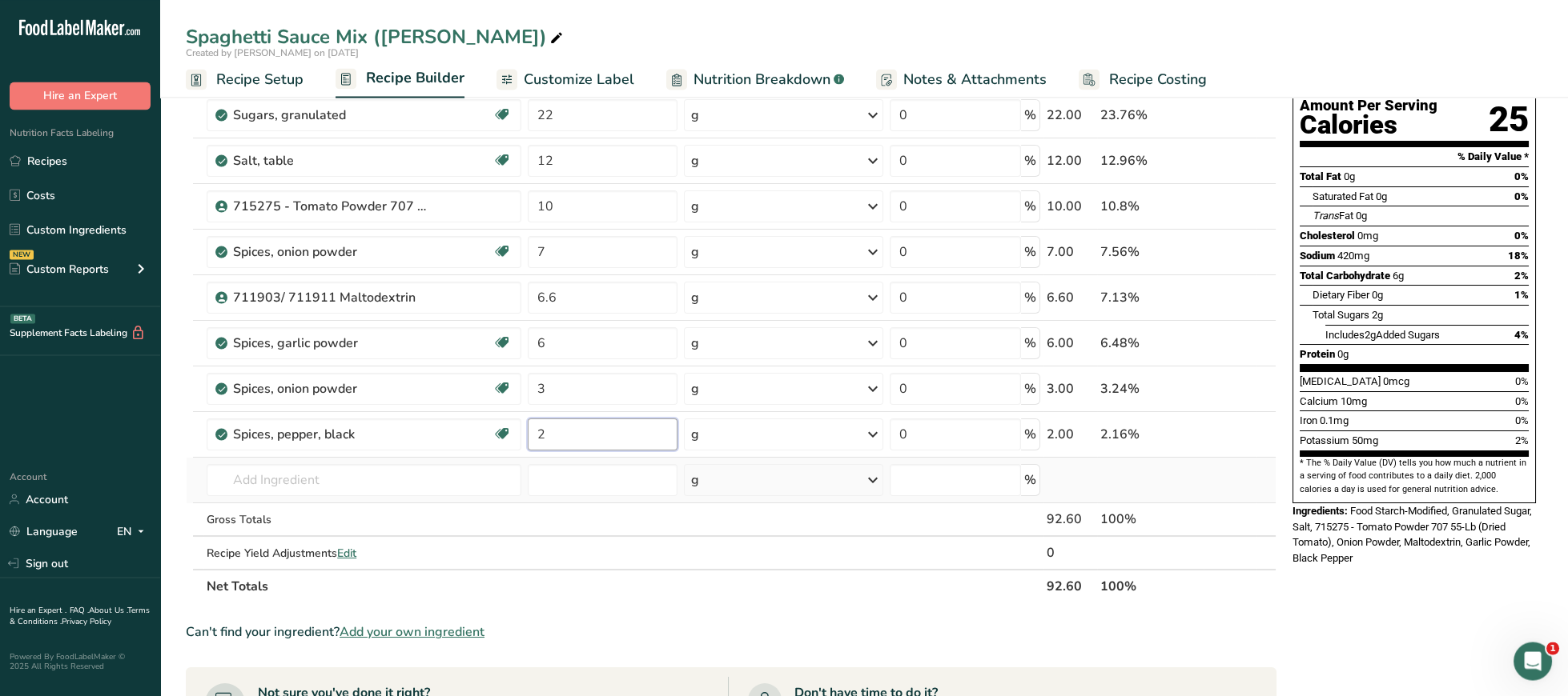
scroll to position [165, 0]
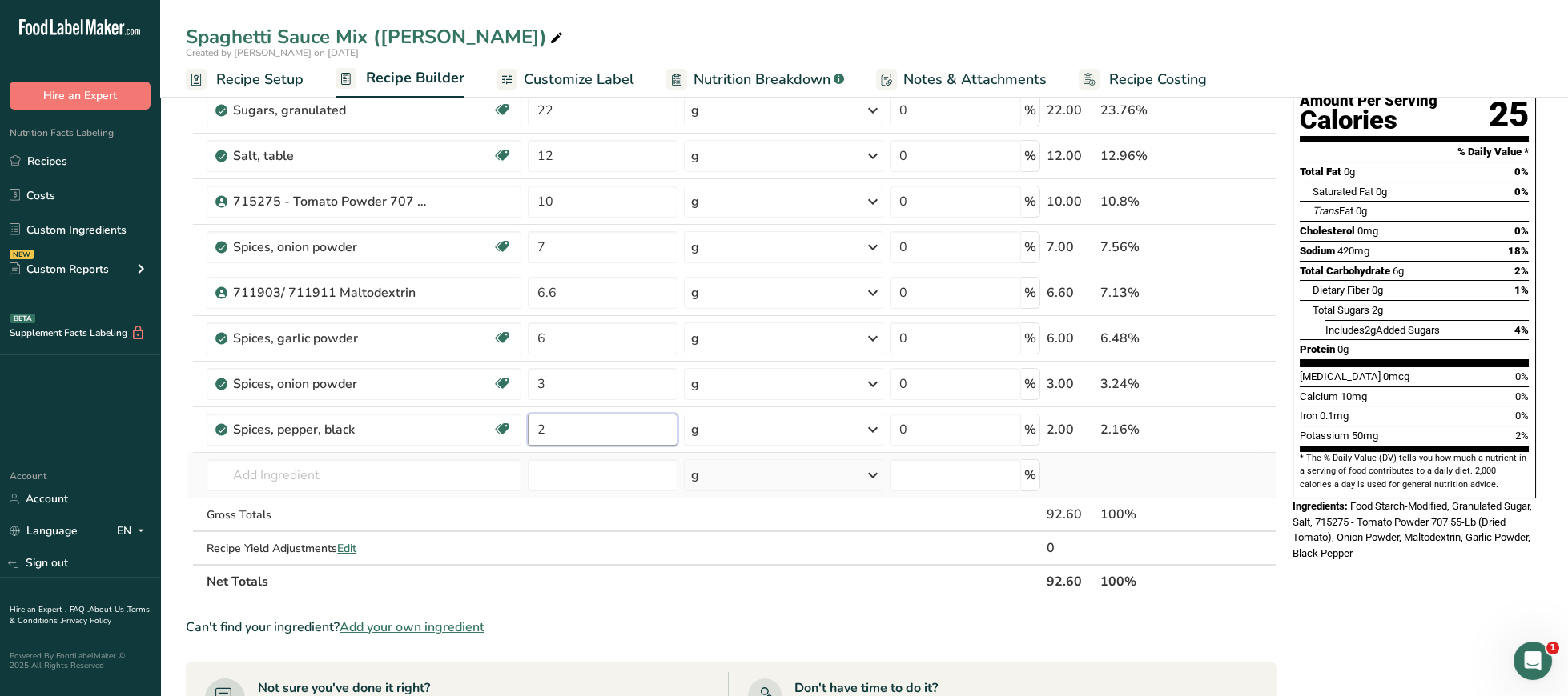
type input "2"
click at [437, 496] on div "Ingredient * Amount * Unit * Waste * .a-a{fill:#347362;}.b-a{fill:#fff;} Grams …" at bounding box center [731, 303] width 1091 height 590
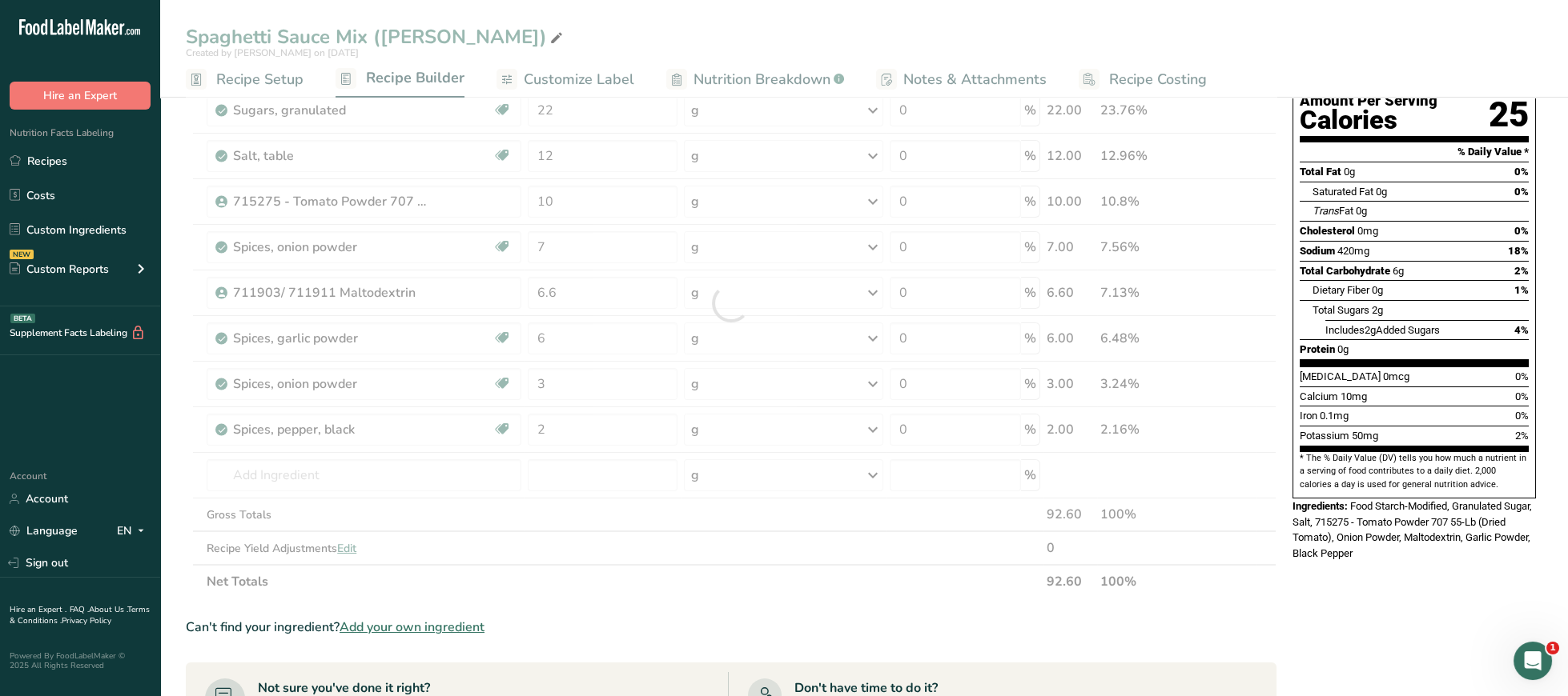
click at [447, 485] on div at bounding box center [731, 303] width 1091 height 590
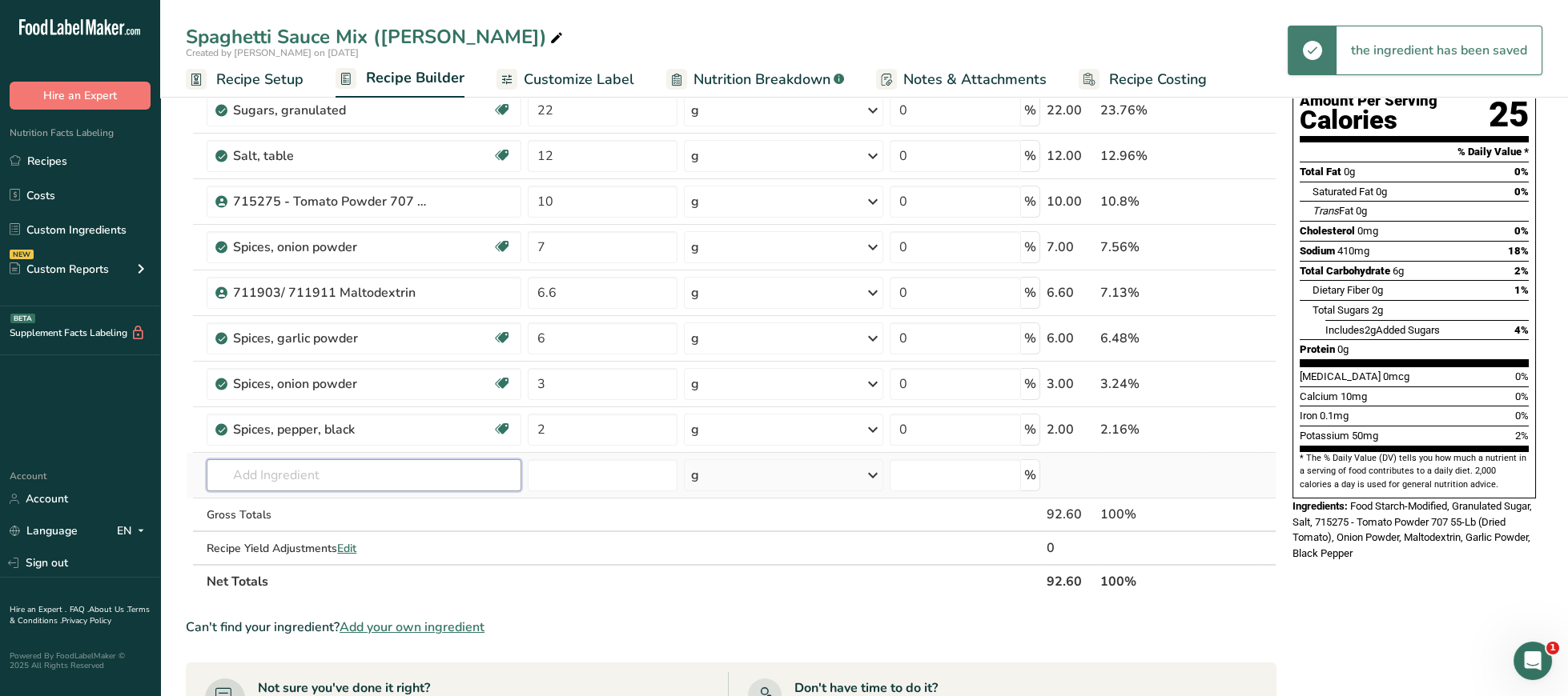
click at [455, 479] on input "text" at bounding box center [364, 476] width 315 height 32
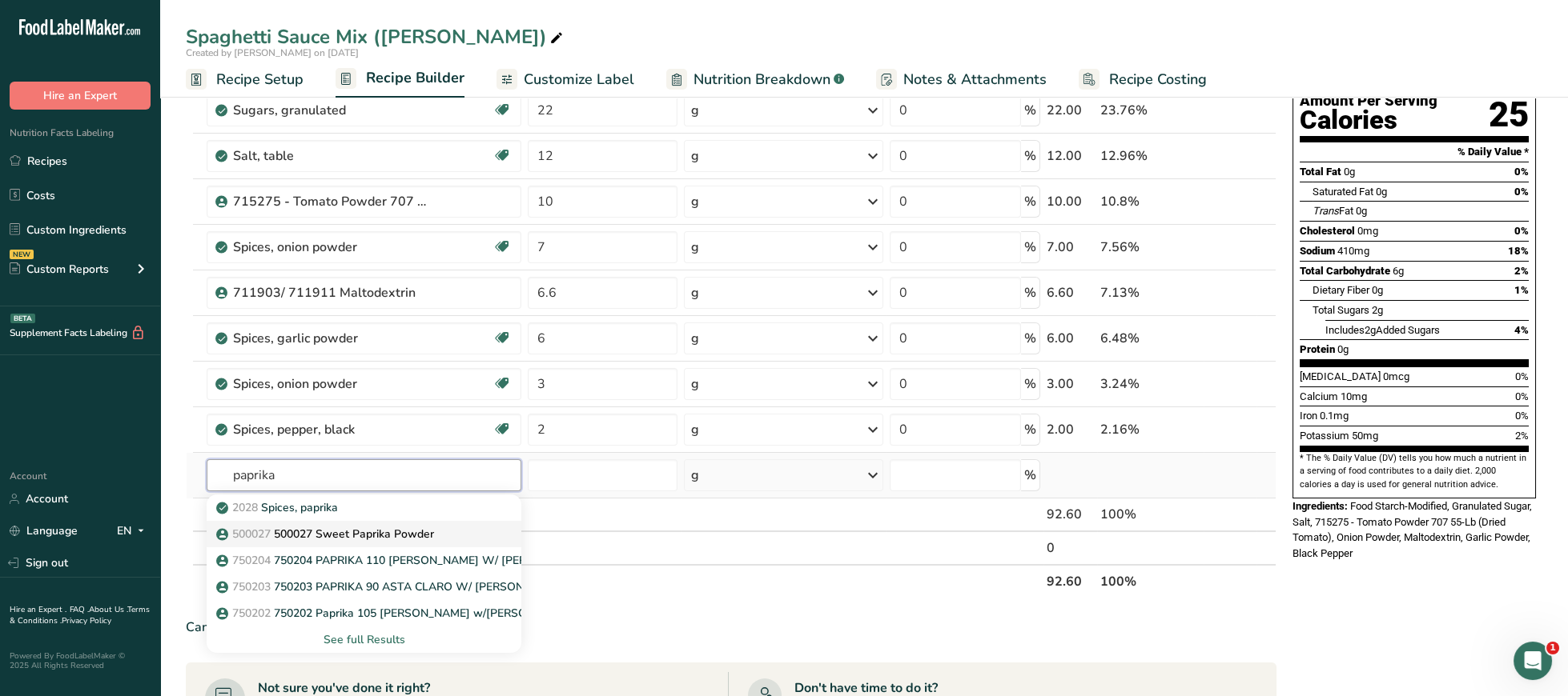
type input "paprika"
click at [422, 536] on p "500027 500027 Sweet Paprika Powder" at bounding box center [327, 534] width 215 height 17
type input "500027 Sweet Paprika Powder"
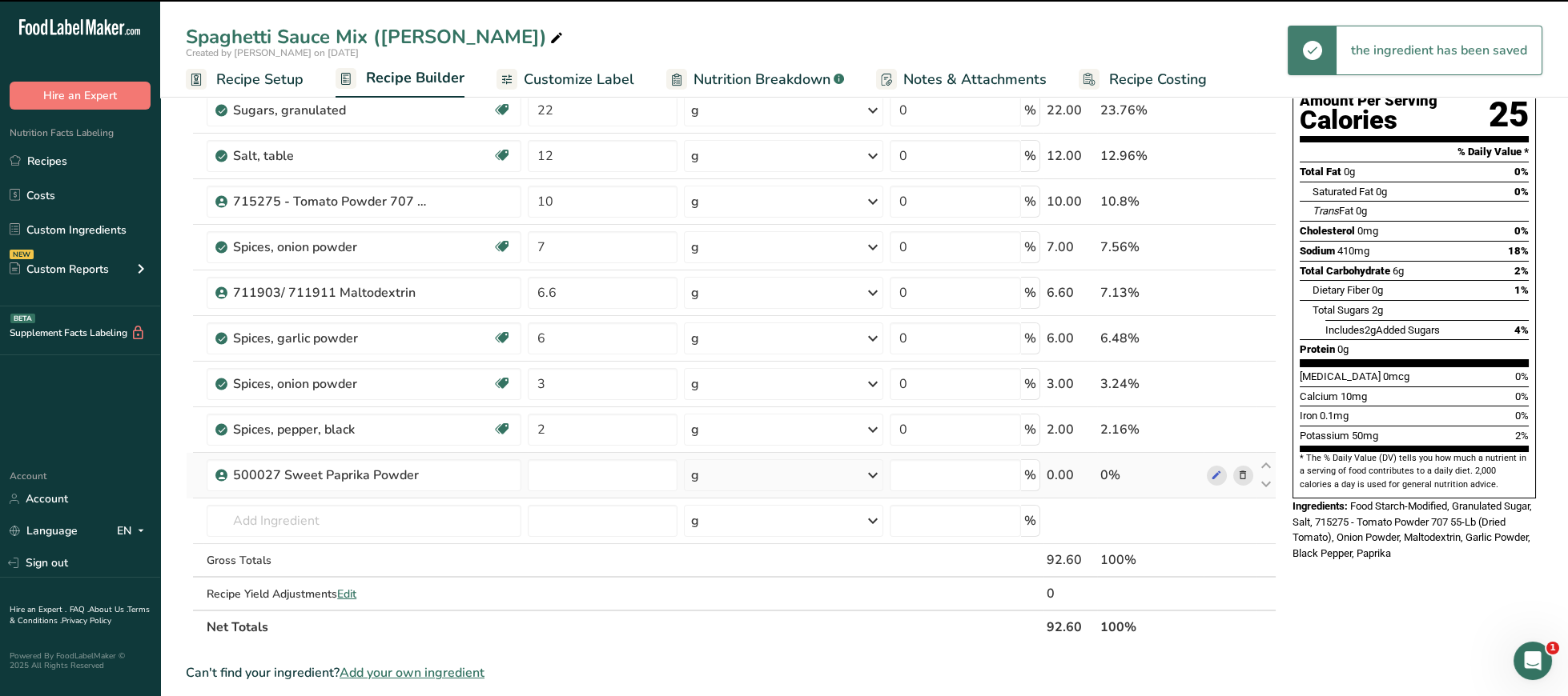
type input "0"
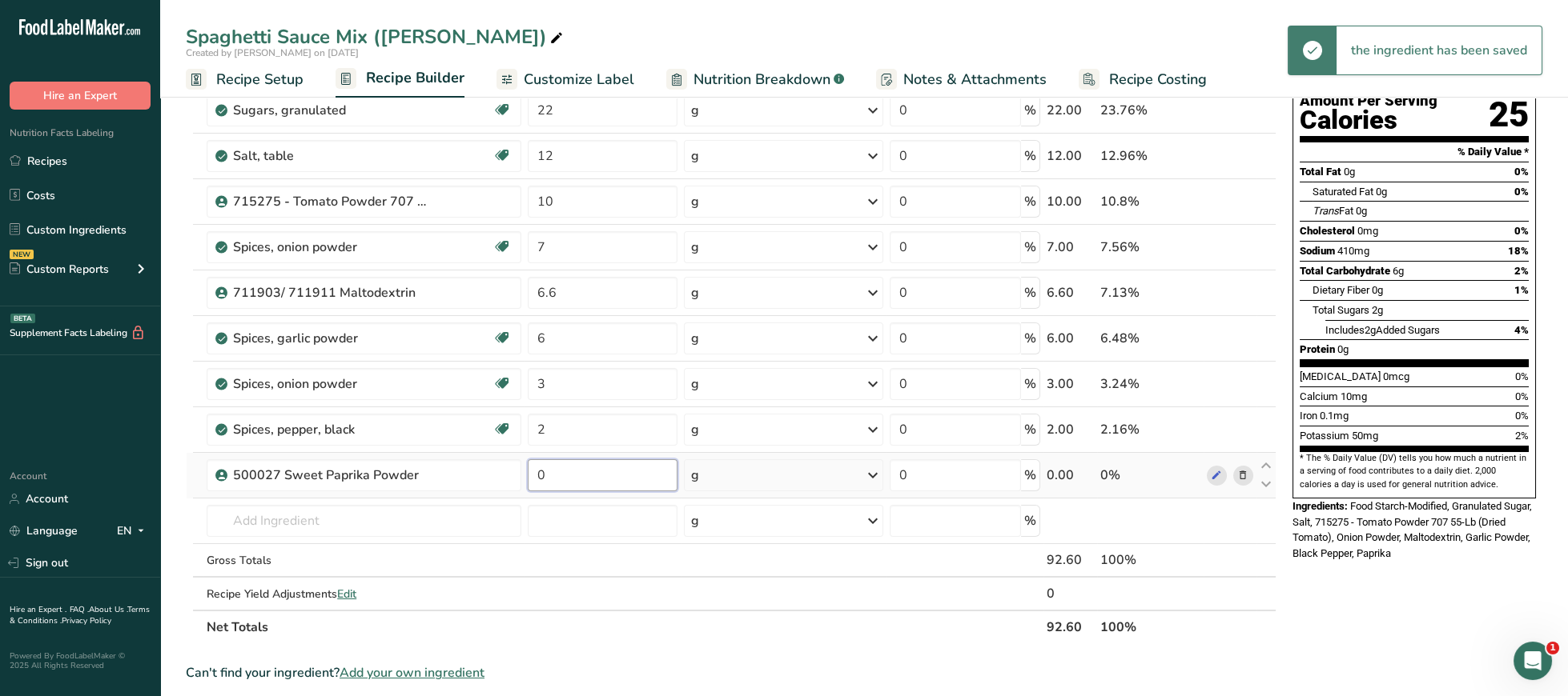
drag, startPoint x: 588, startPoint y: 473, endPoint x: 465, endPoint y: 473, distance: 123.0
click at [528, 473] on input "0" at bounding box center [602, 476] width 149 height 32
type input "2"
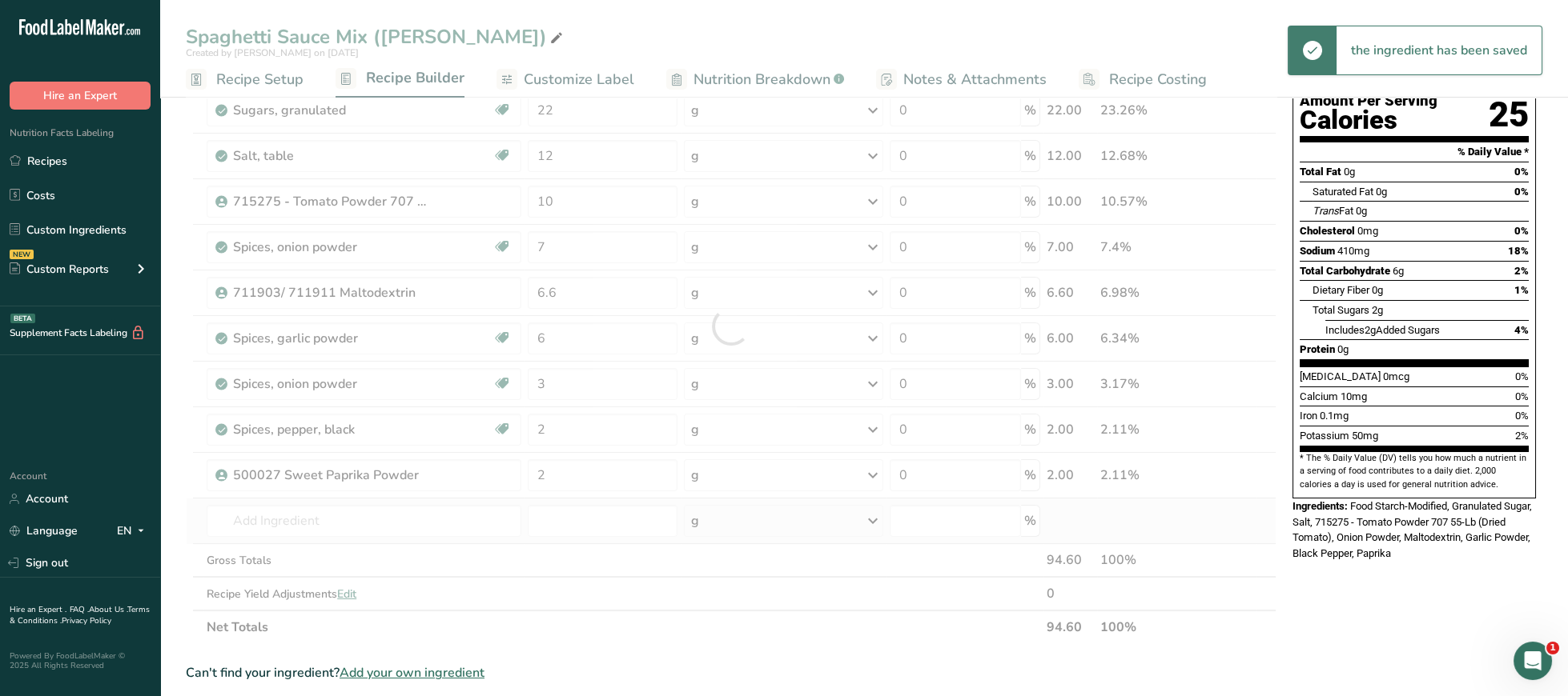
click at [389, 507] on div "Ingredient * Amount * Unit * Waste * .a-a{fill:#347362;}.b-a{fill:#fff;} Grams …" at bounding box center [731, 326] width 1091 height 636
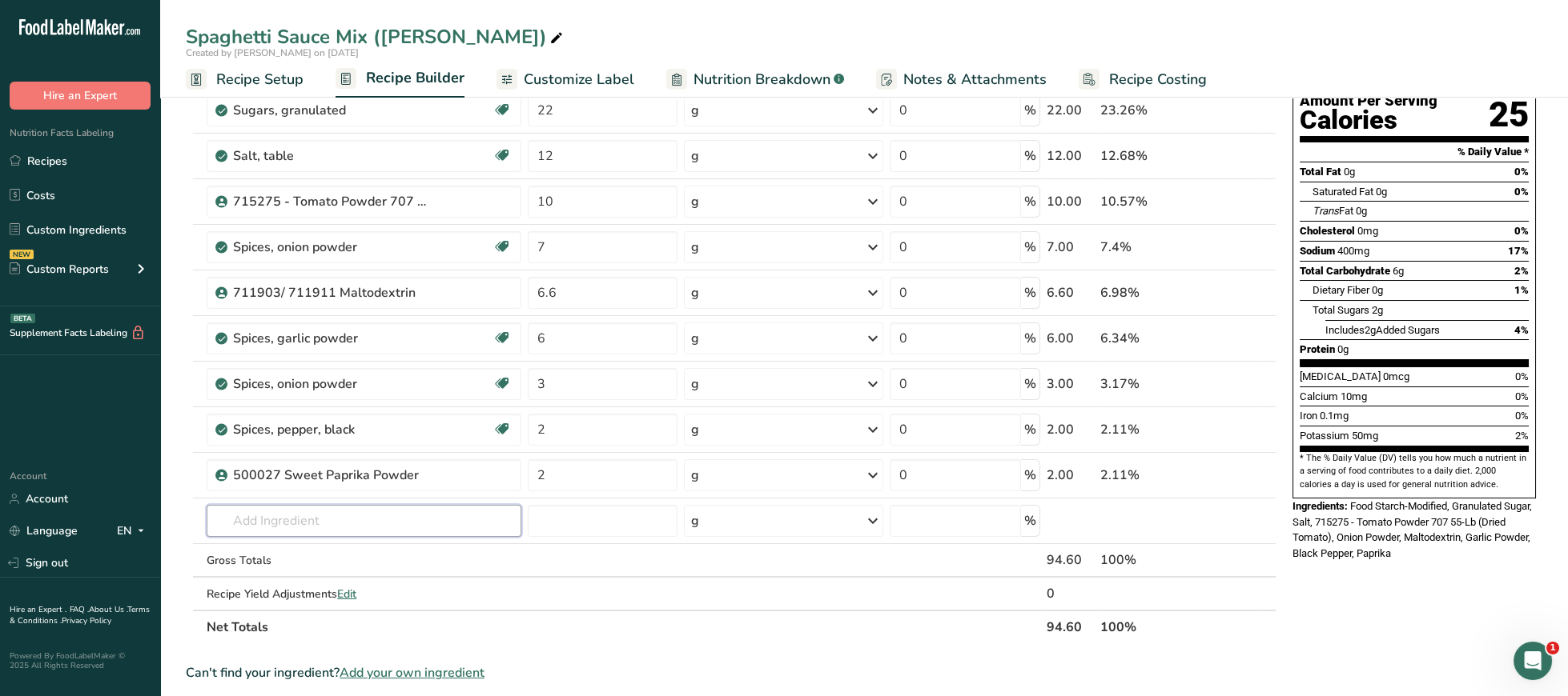
click at [394, 517] on input "text" at bounding box center [364, 522] width 315 height 32
type input "712117"
click at [377, 461] on p "712117 - Gum Xanthan 200 Mesh 55-Lb" at bounding box center [329, 465] width 220 height 17
type input "712117 - Gum Xanthan 200 Mesh 55-Lb"
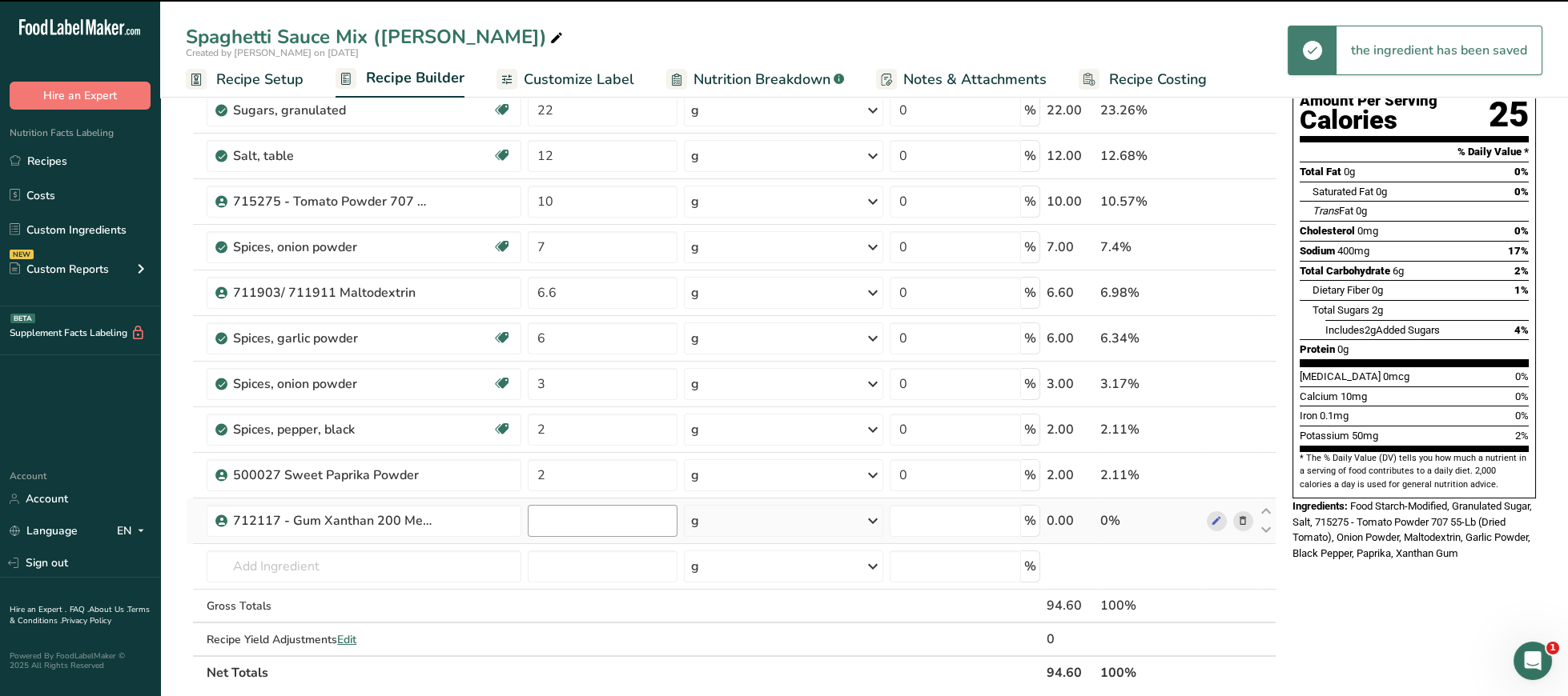
type input "0"
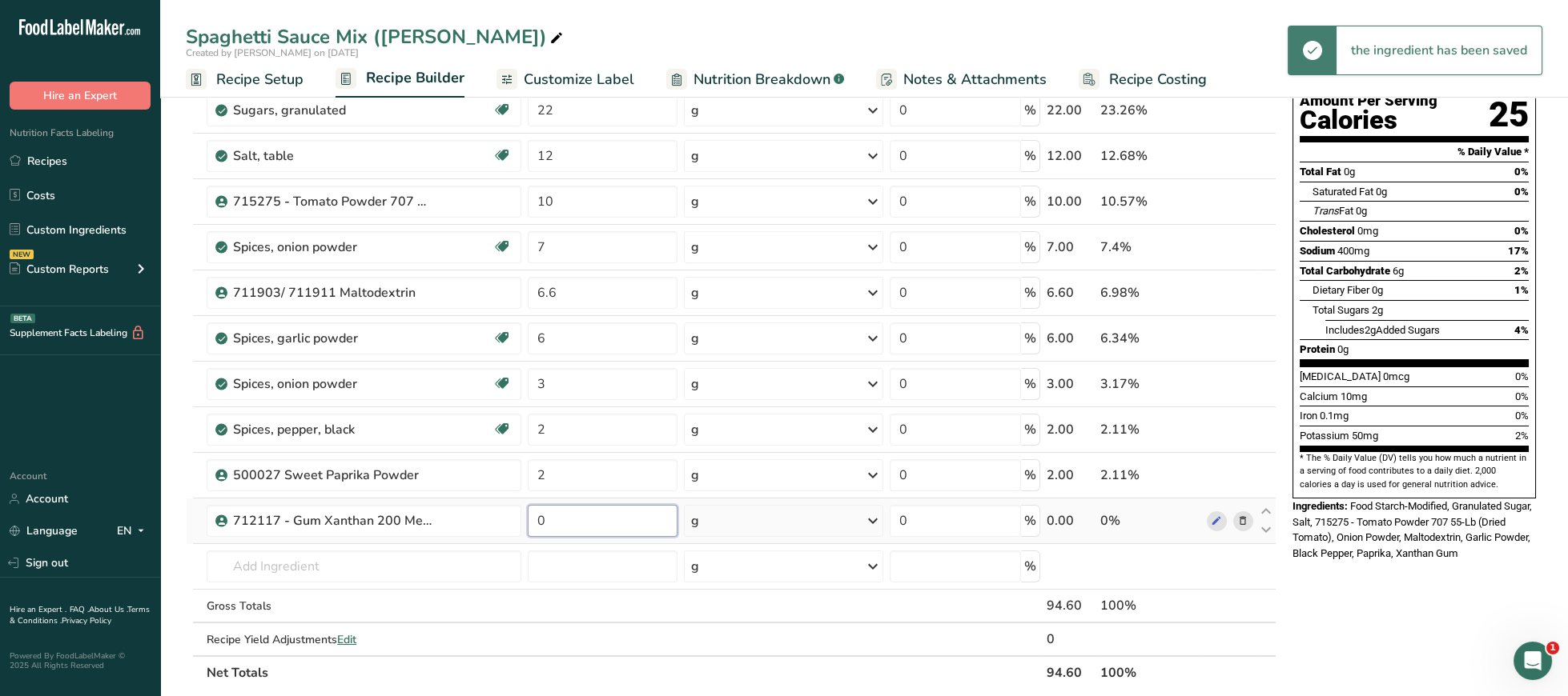
drag, startPoint x: 620, startPoint y: 528, endPoint x: 527, endPoint y: 527, distance: 93.0
click at [528, 527] on input "0" at bounding box center [602, 522] width 149 height 32
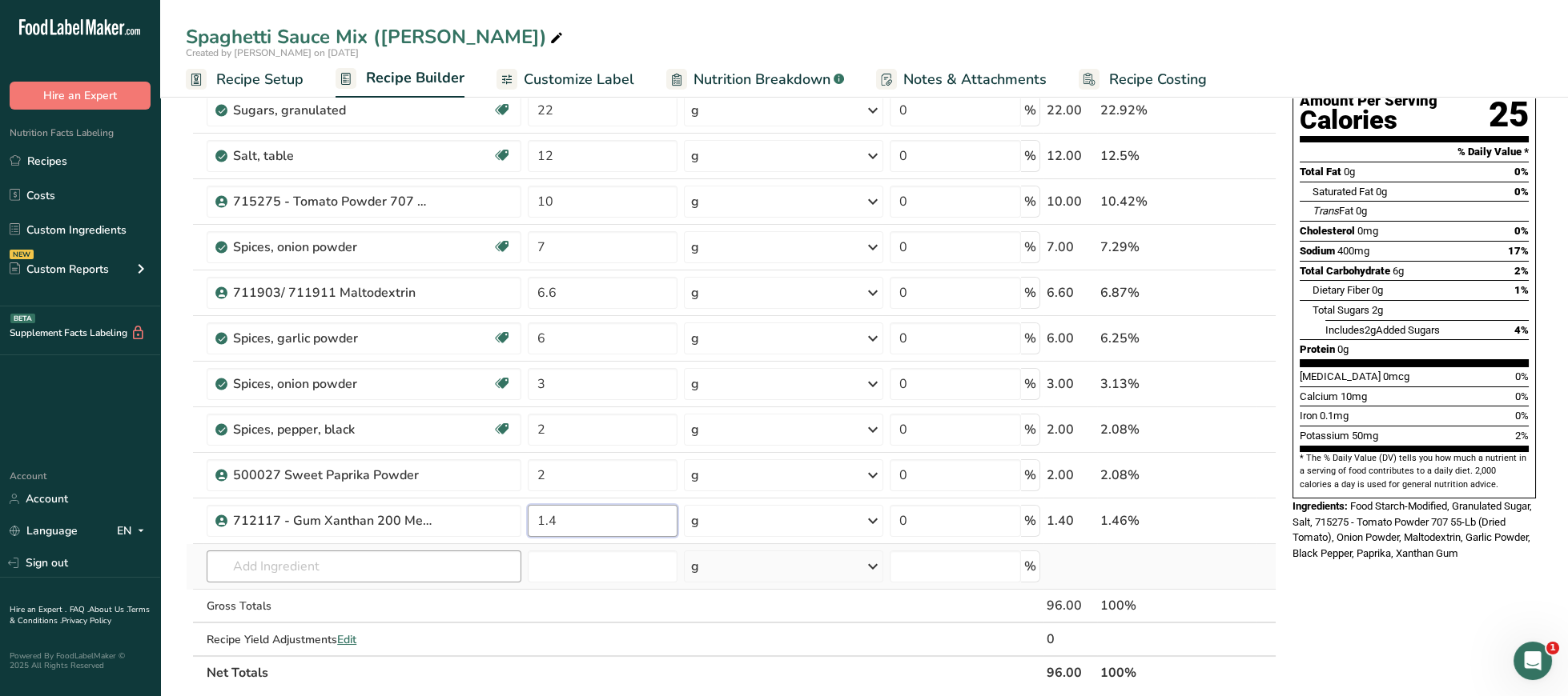
type input "1.4"
click at [371, 572] on input "text" at bounding box center [364, 567] width 315 height 32
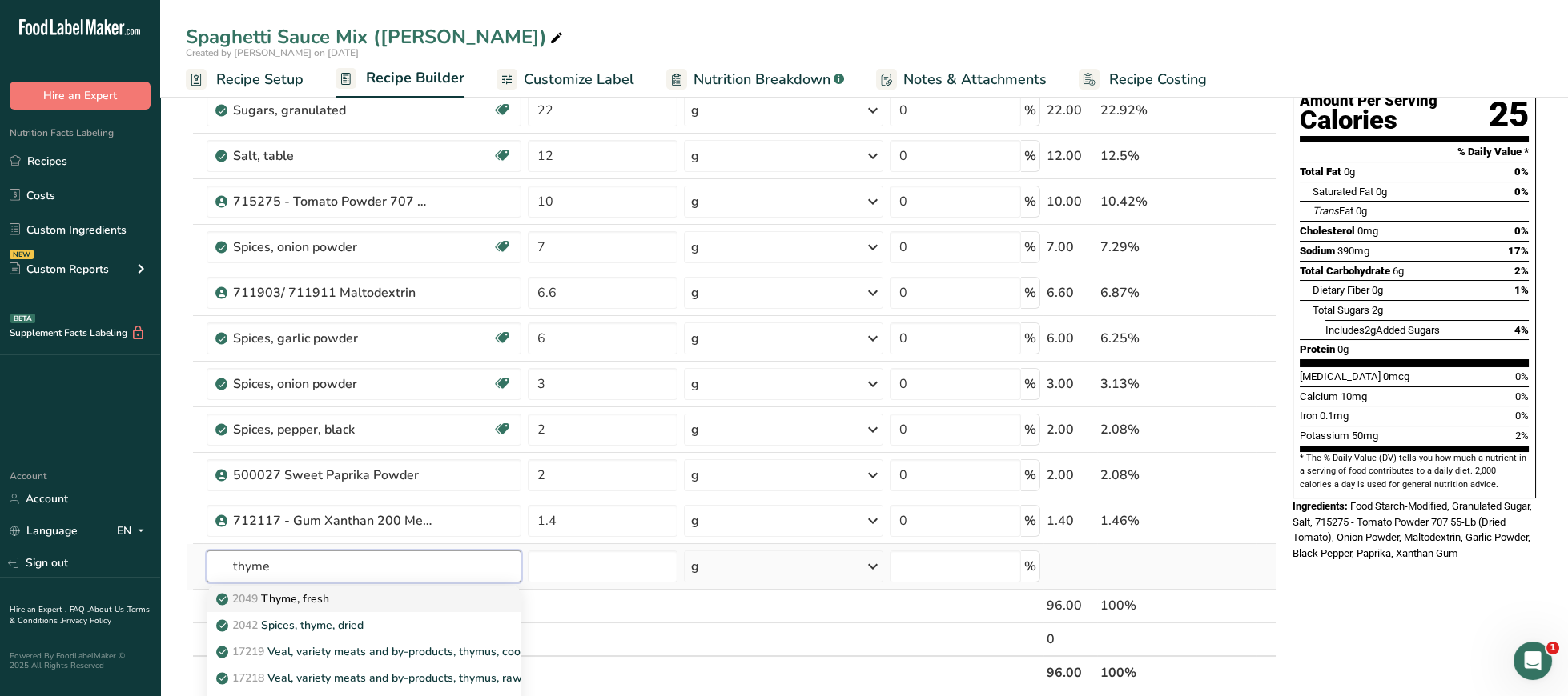
type input "thyme"
click at [373, 600] on div "2049 Thyme, fresh" at bounding box center [351, 598] width 263 height 17
type input "Thyme, fresh"
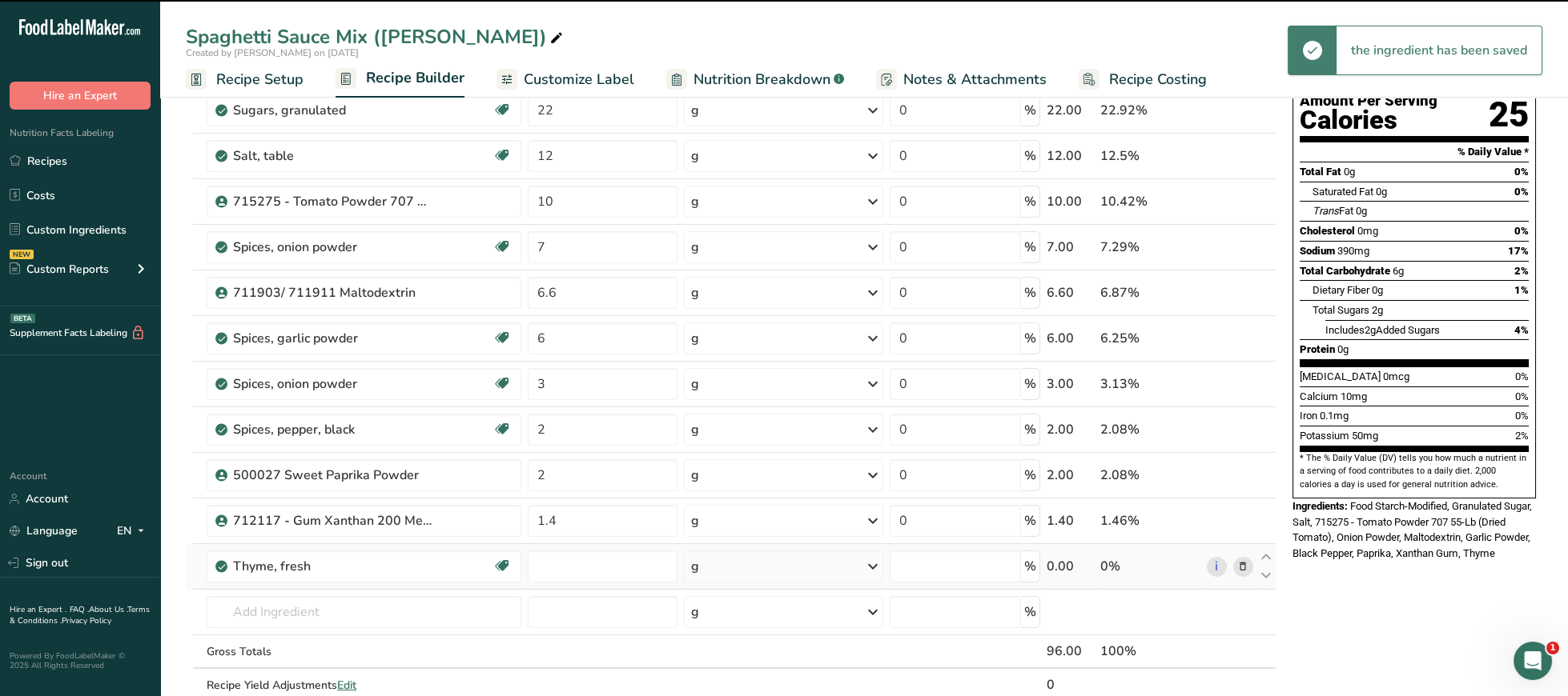
type input "0"
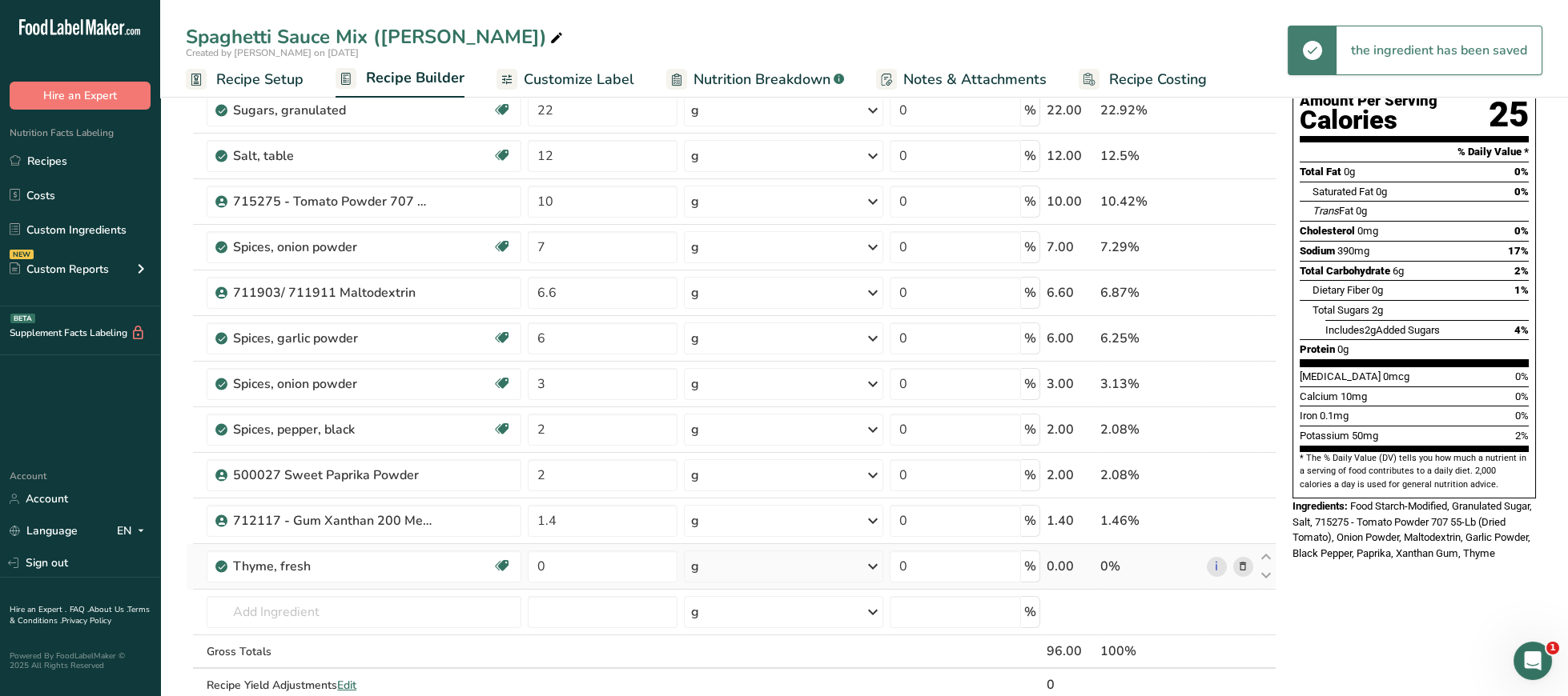
click at [1236, 574] on span at bounding box center [1242, 566] width 19 height 19
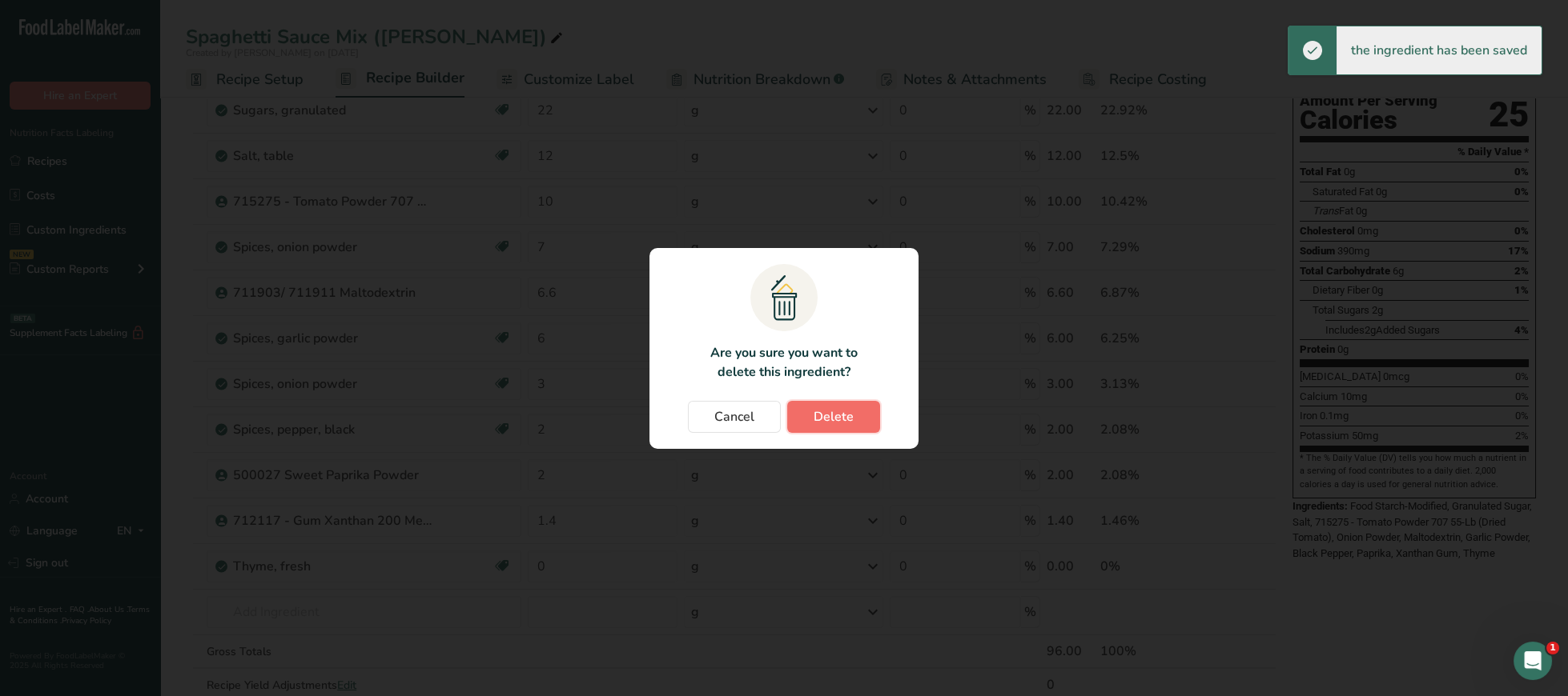
click at [852, 410] on span "Delete" at bounding box center [833, 416] width 40 height 19
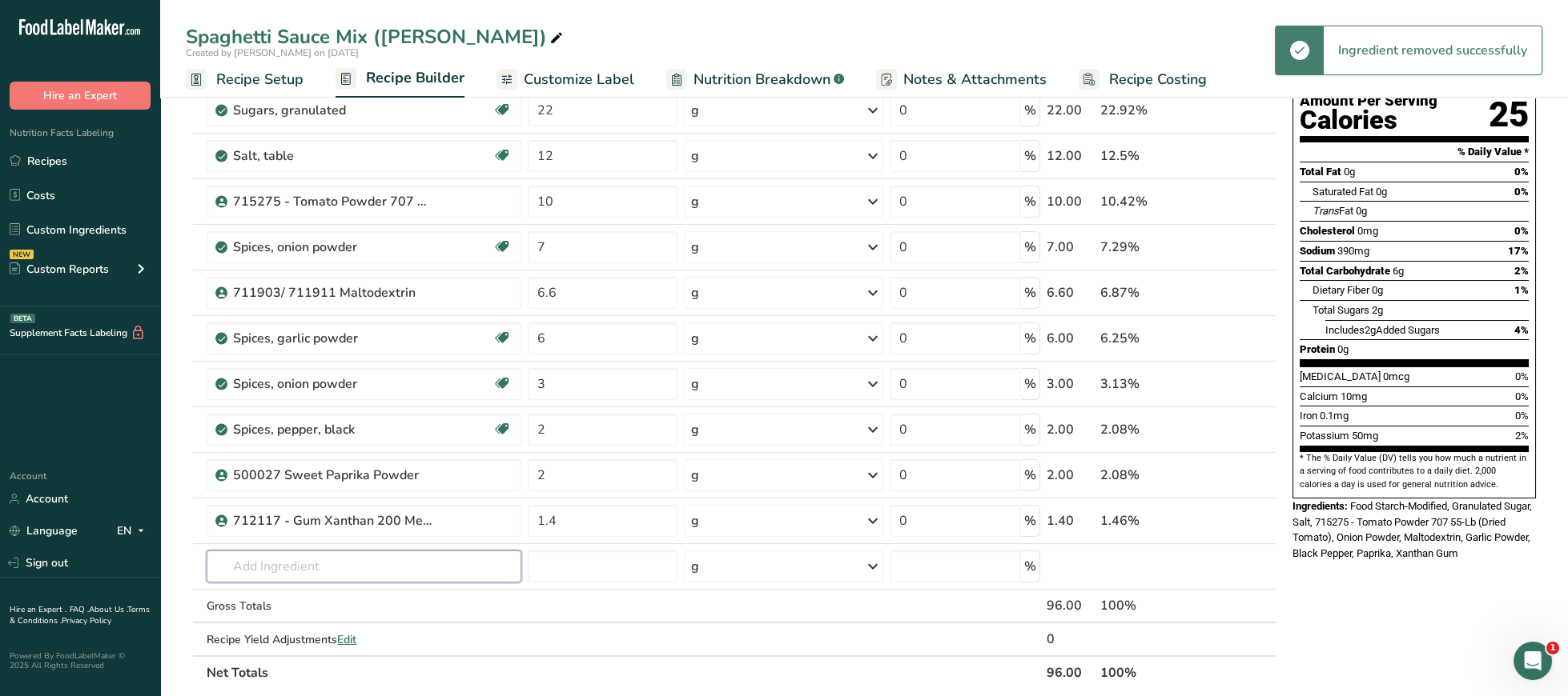
click at [302, 577] on input "text" at bounding box center [364, 567] width 315 height 32
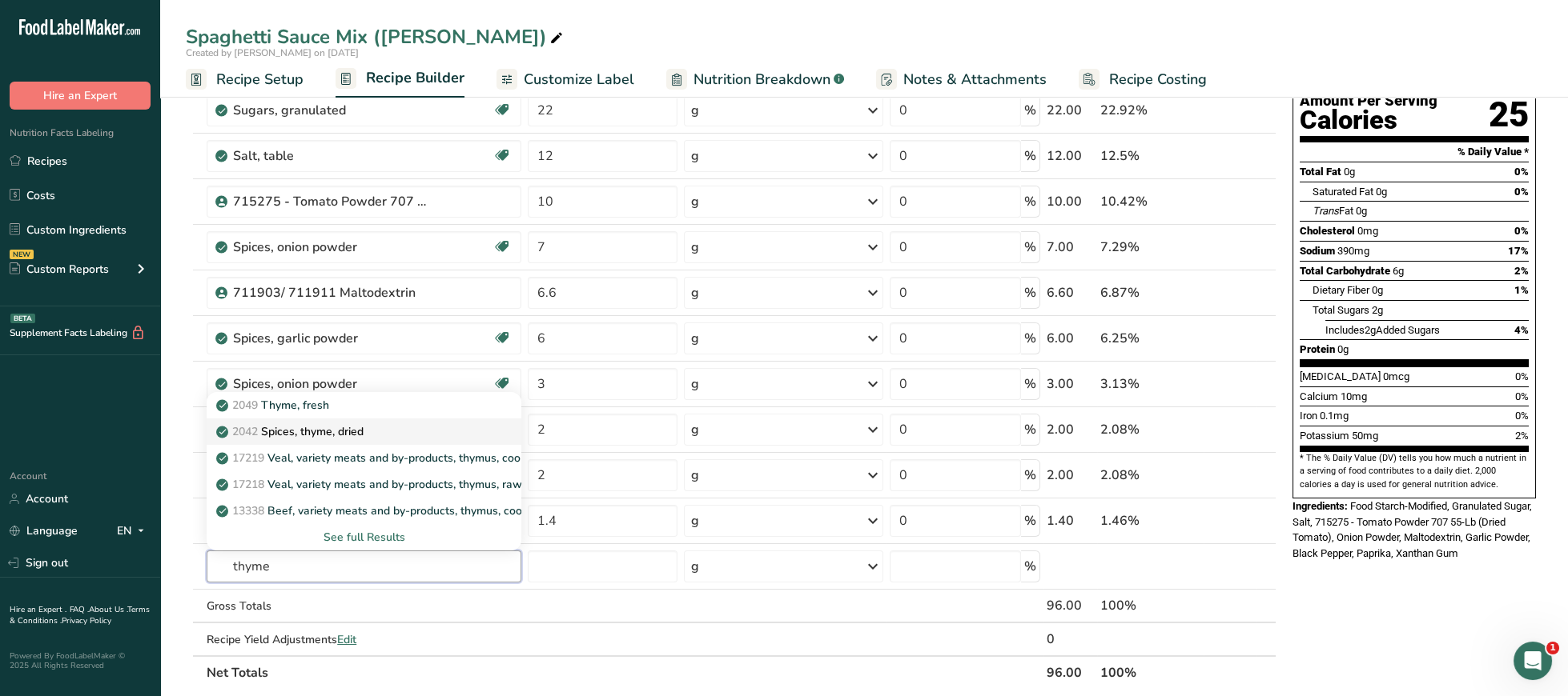
type input "thyme"
click at [376, 430] on div "2042 Spices, thyme, dried" at bounding box center [351, 431] width 263 height 17
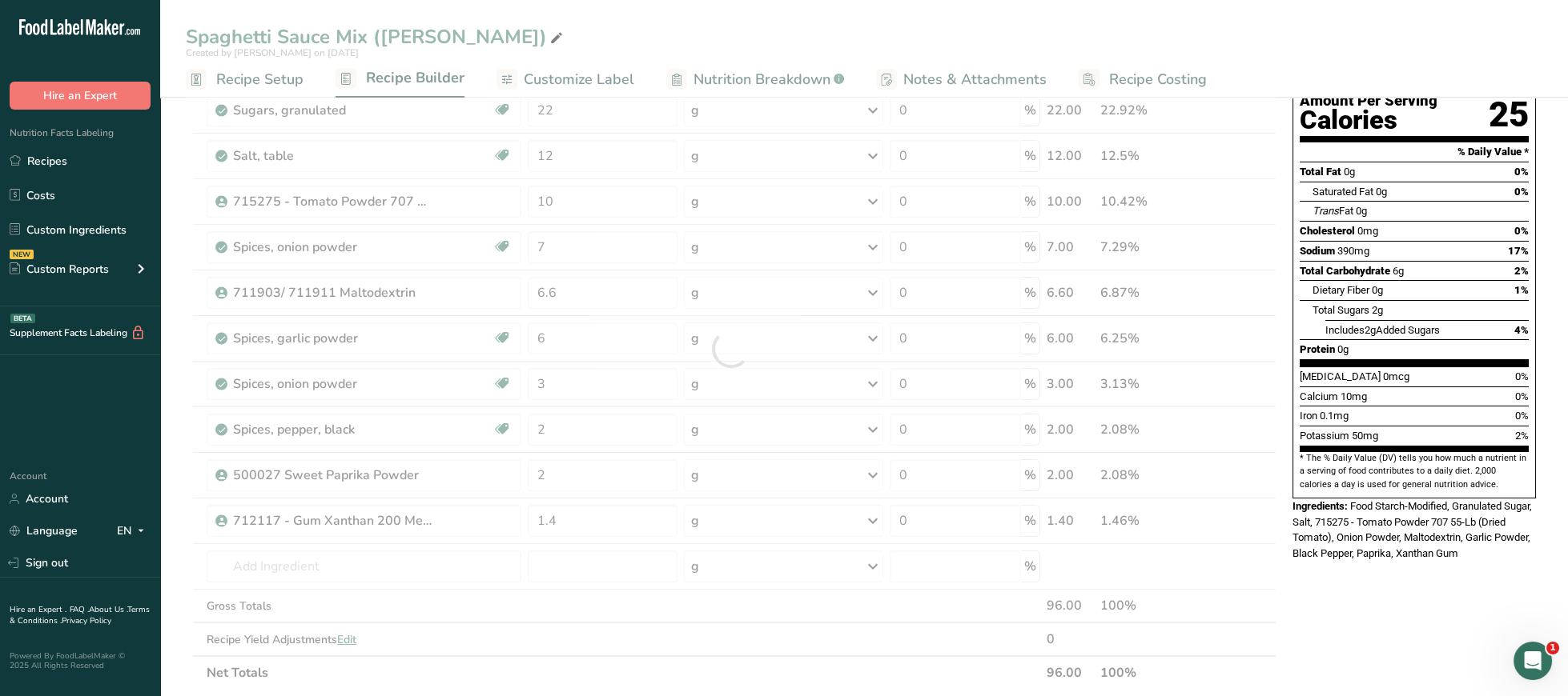
type input "Spices, thyme, dried"
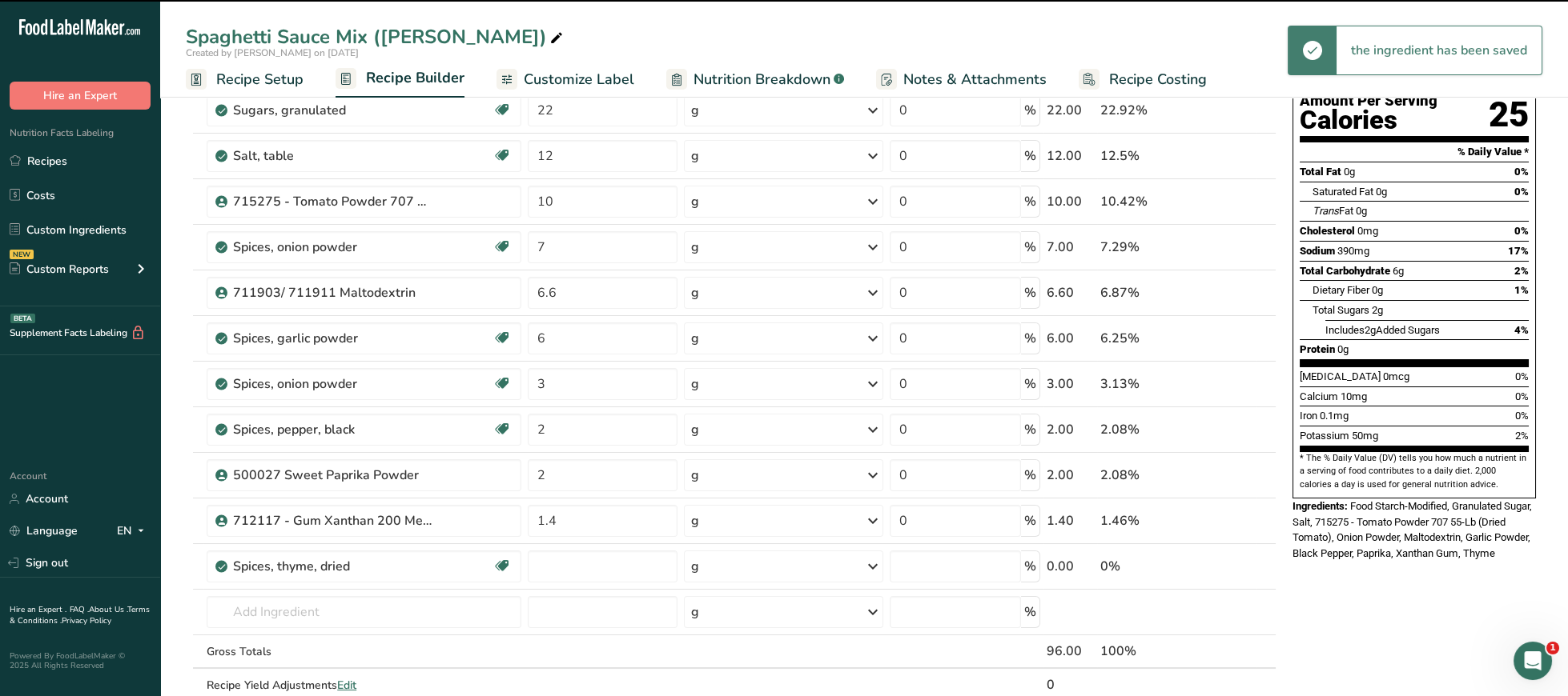
type input "0"
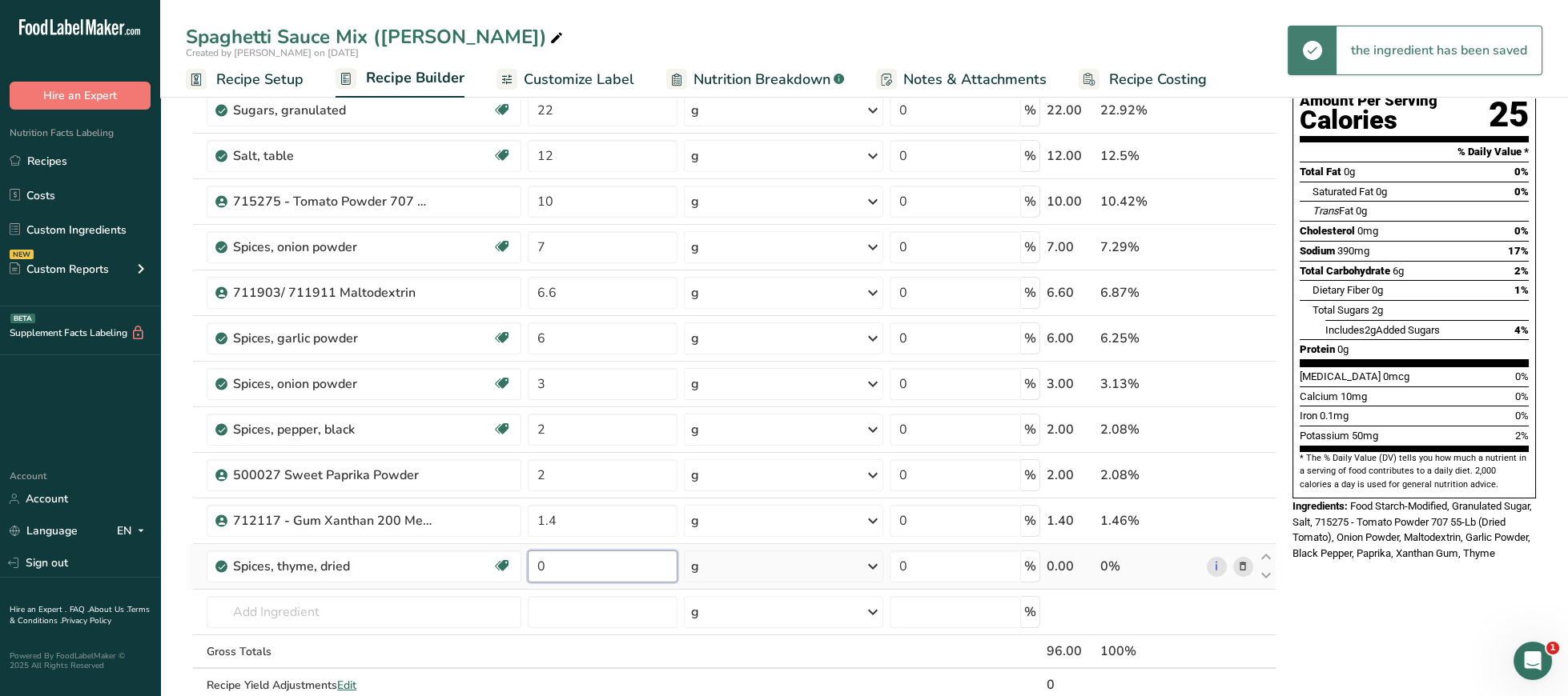
drag, startPoint x: 576, startPoint y: 572, endPoint x: 432, endPoint y: 564, distance: 144.2
click at [528, 564] on input "0" at bounding box center [602, 567] width 149 height 32
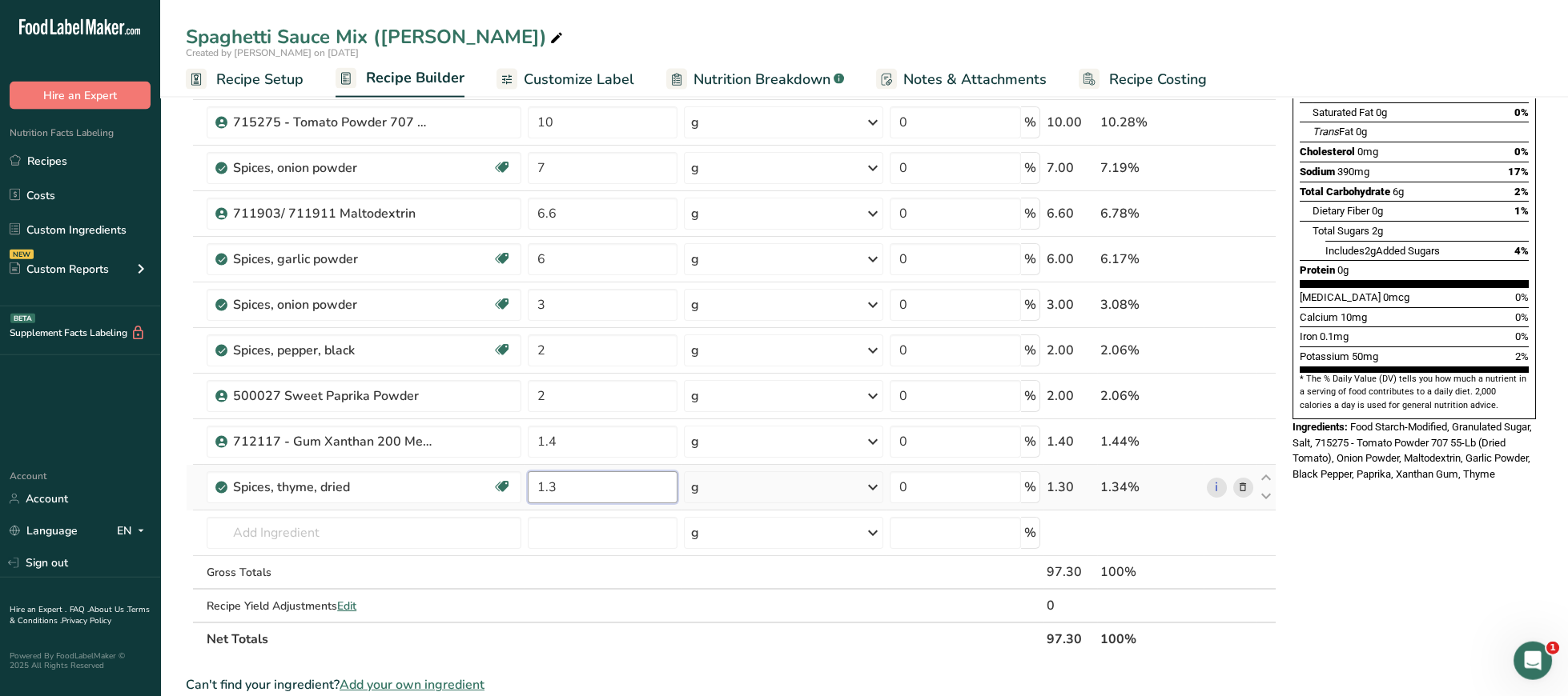
scroll to position [247, 0]
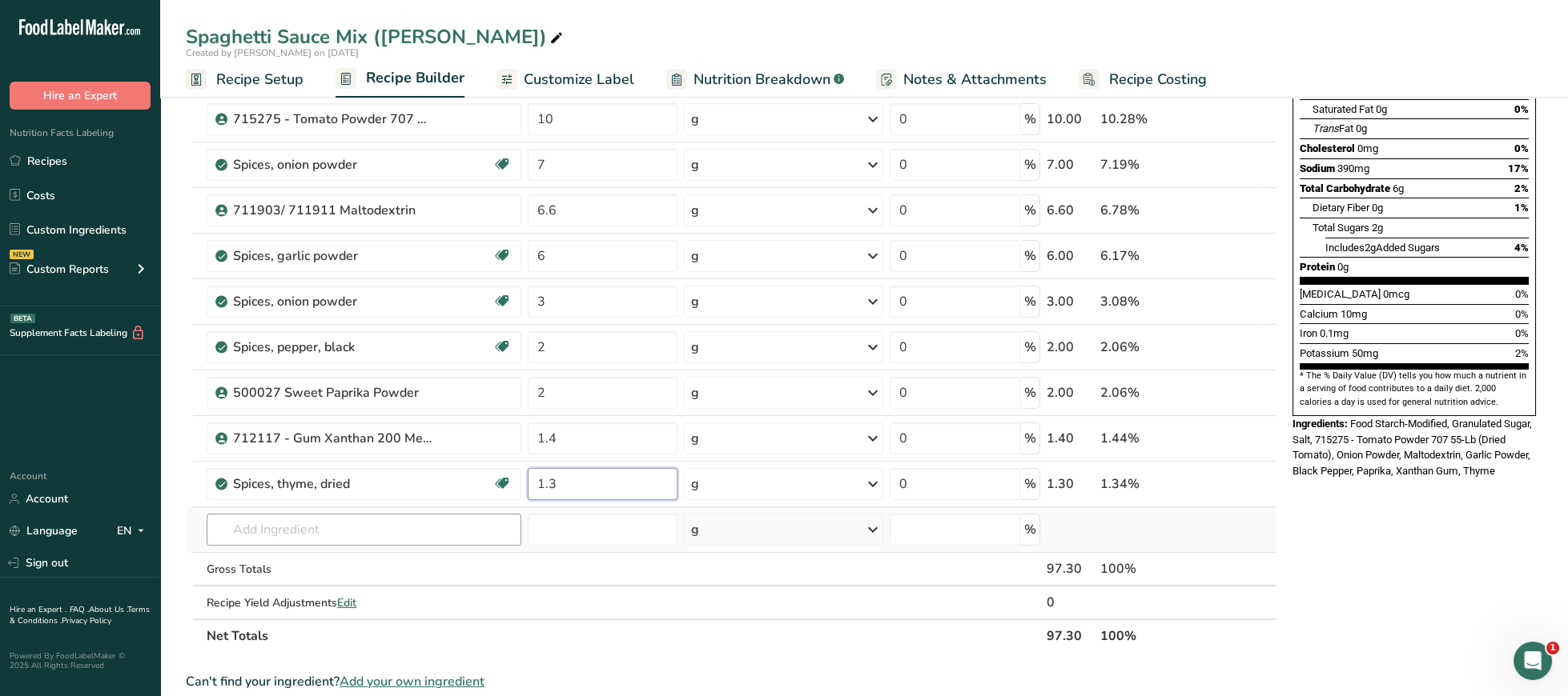
type input "1.3"
click at [400, 523] on input "text" at bounding box center [364, 530] width 315 height 32
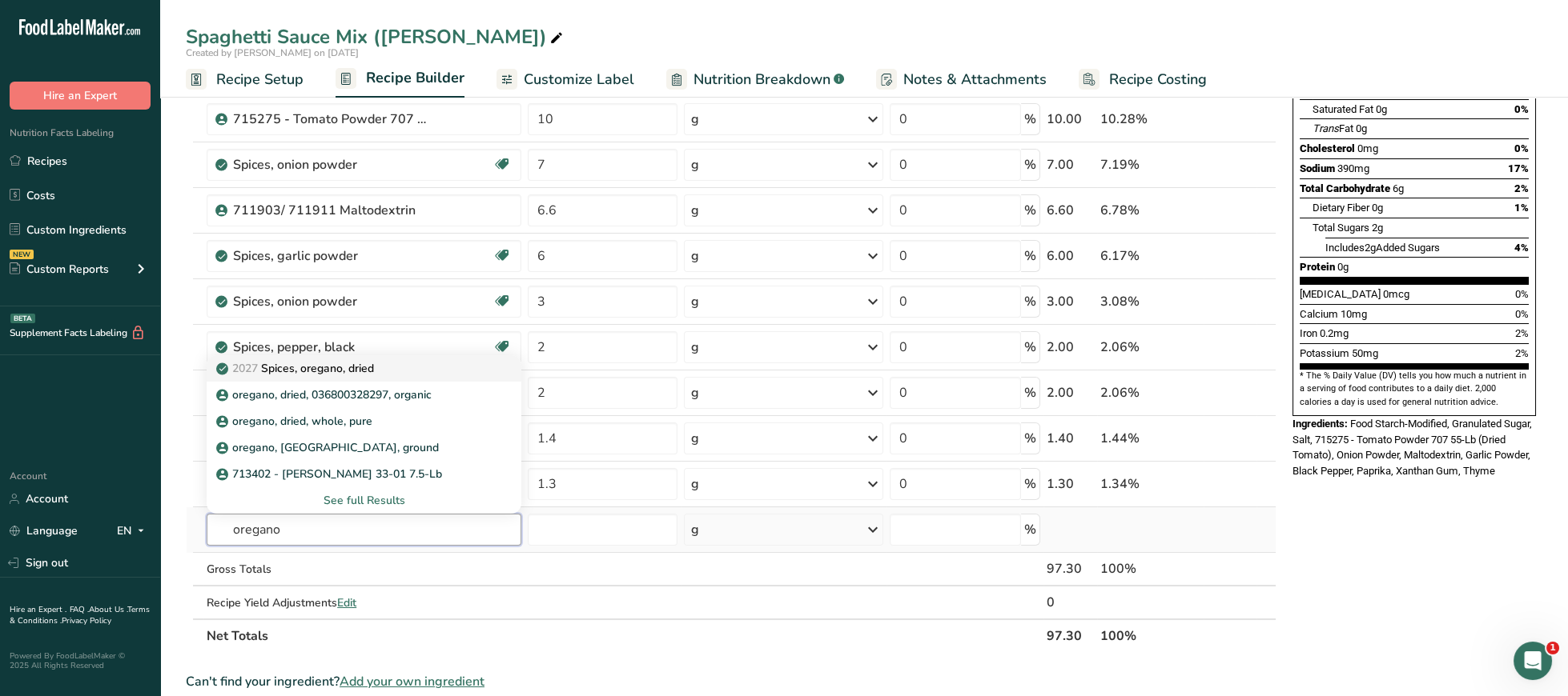
type input "oregano"
click at [414, 370] on div "2027 Spices, oregano, dried" at bounding box center [351, 369] width 263 height 17
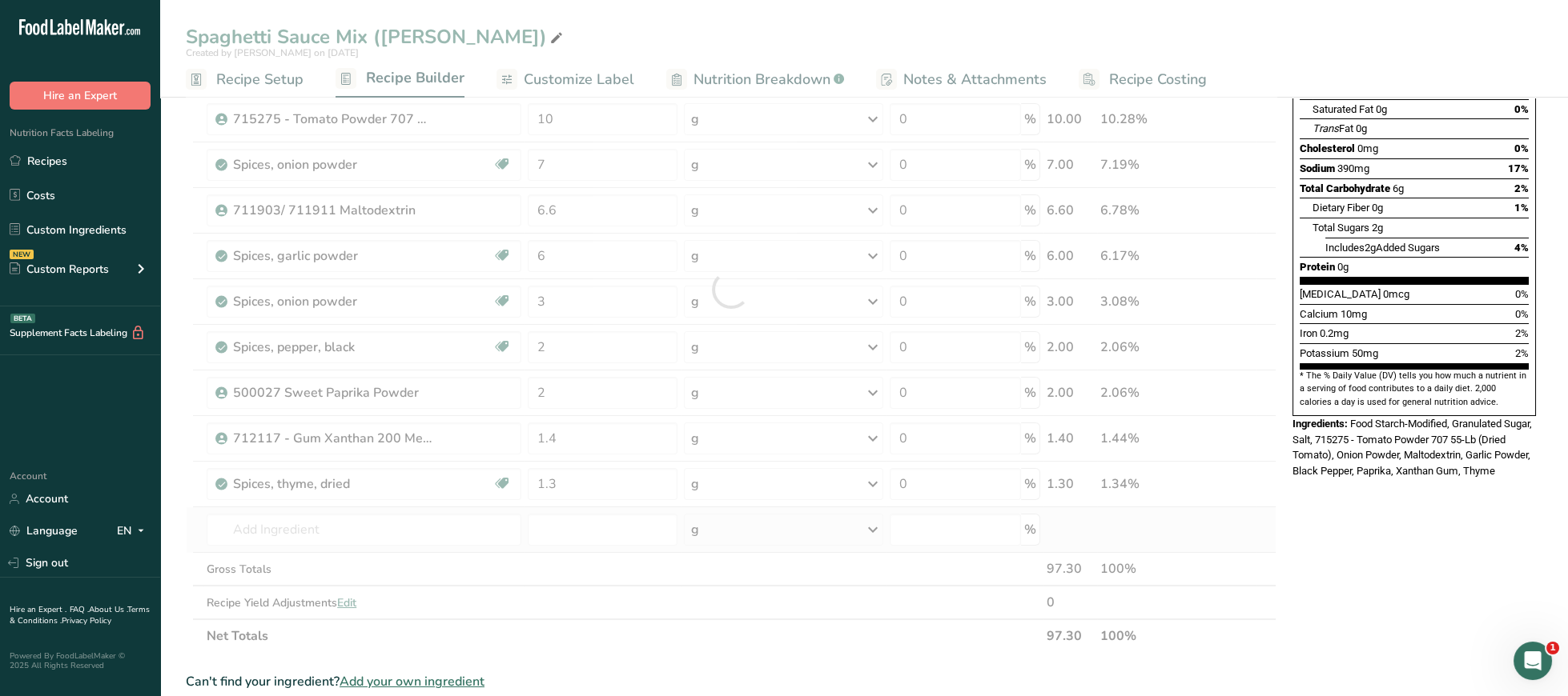
type input "Spices, oregano, dried"
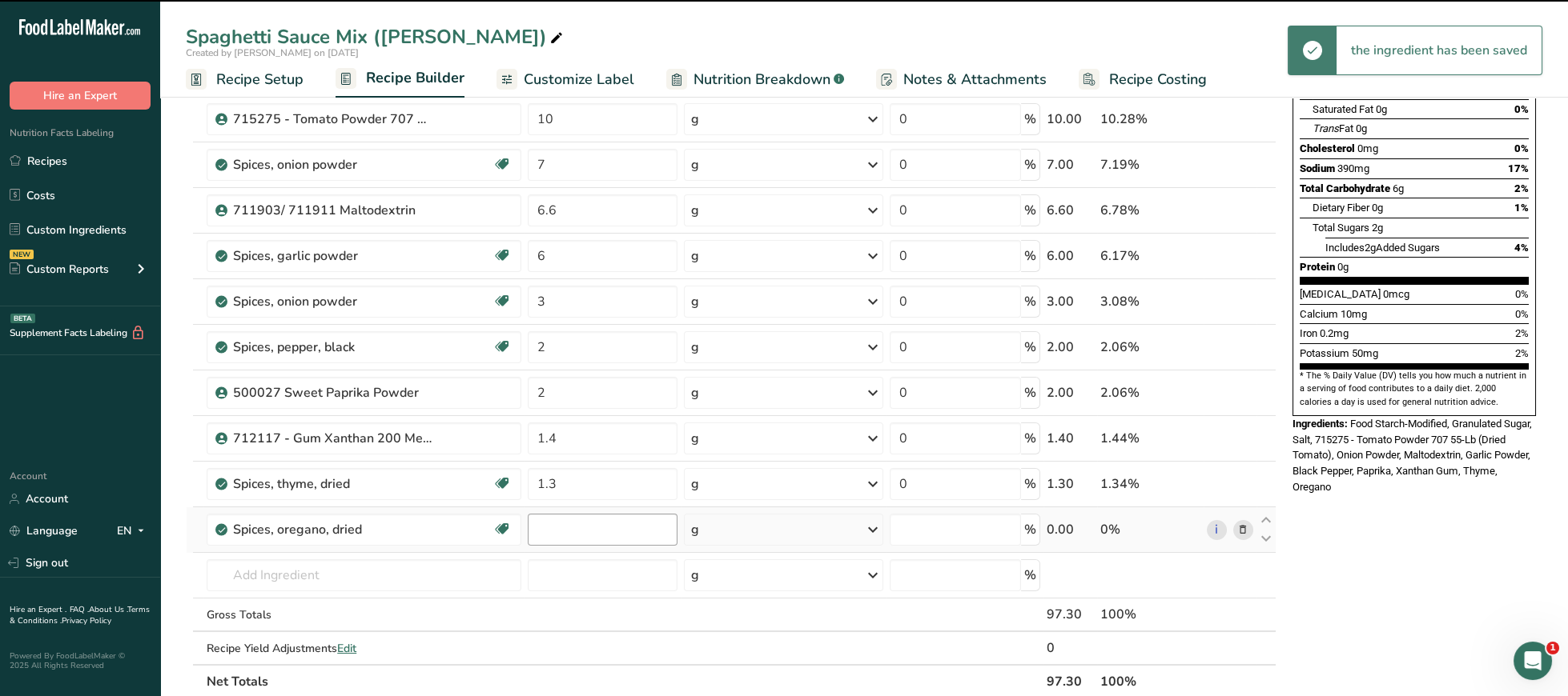
type input "0"
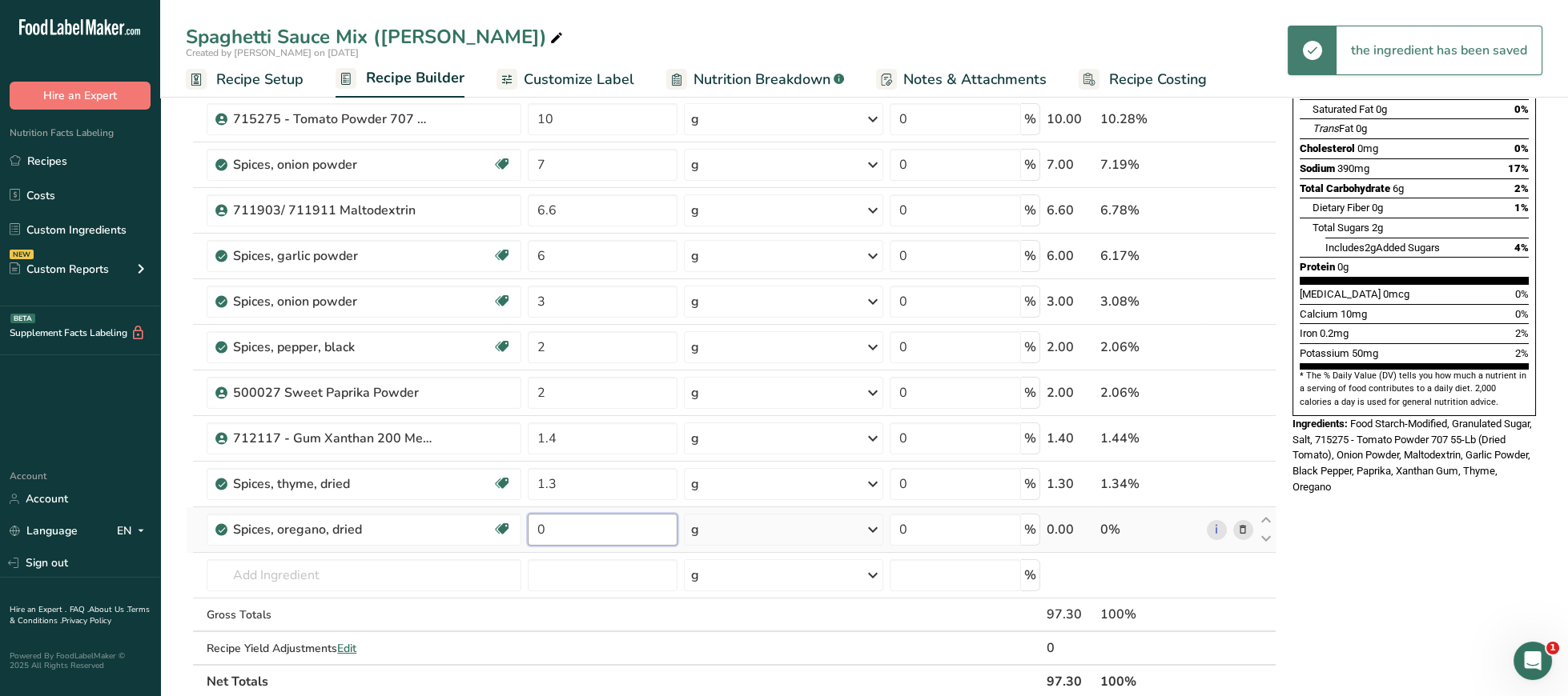
drag, startPoint x: 582, startPoint y: 529, endPoint x: 483, endPoint y: 523, distance: 99.2
click at [528, 523] on input "0" at bounding box center [602, 530] width 149 height 32
type input "1"
click at [414, 573] on input "text" at bounding box center [364, 575] width 315 height 32
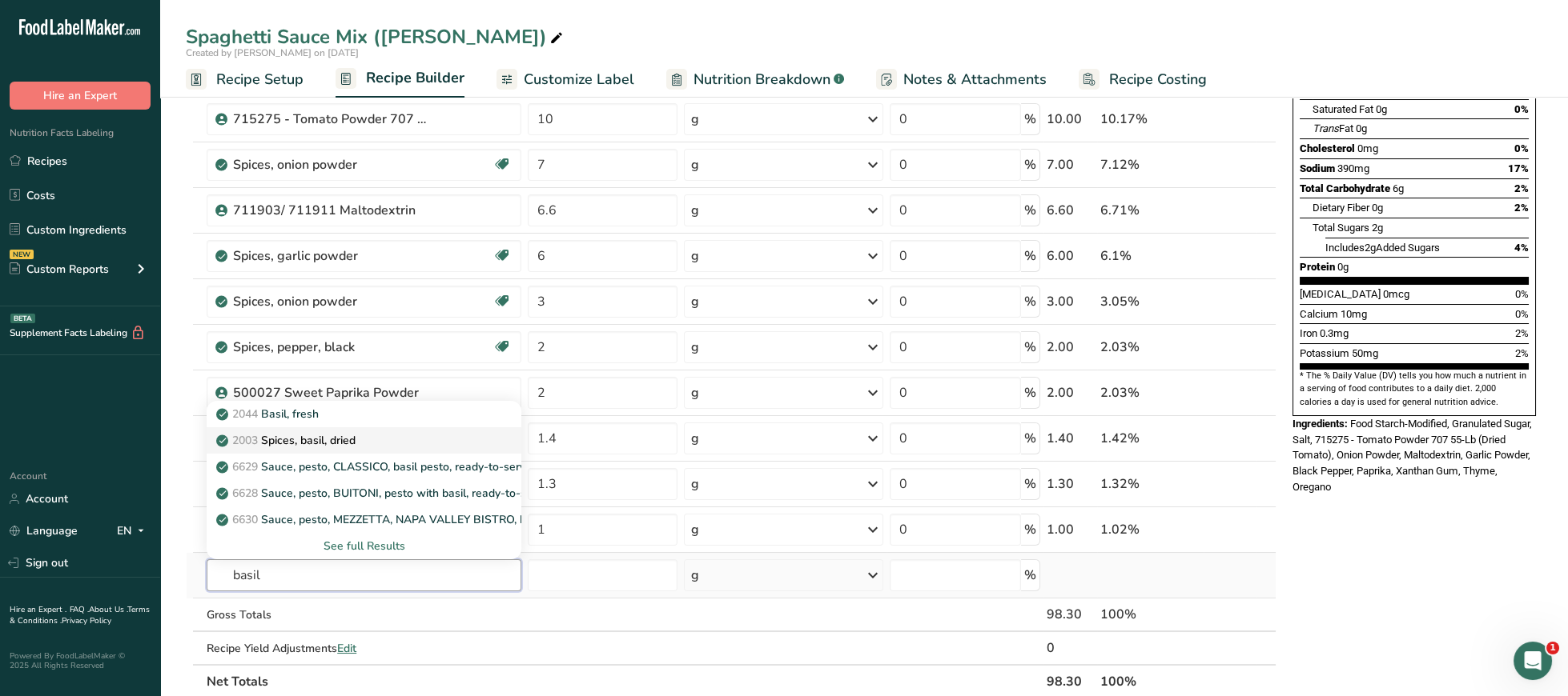
type input "basil"
click at [379, 445] on div "2003 Spices, basil, dried" at bounding box center [351, 440] width 263 height 17
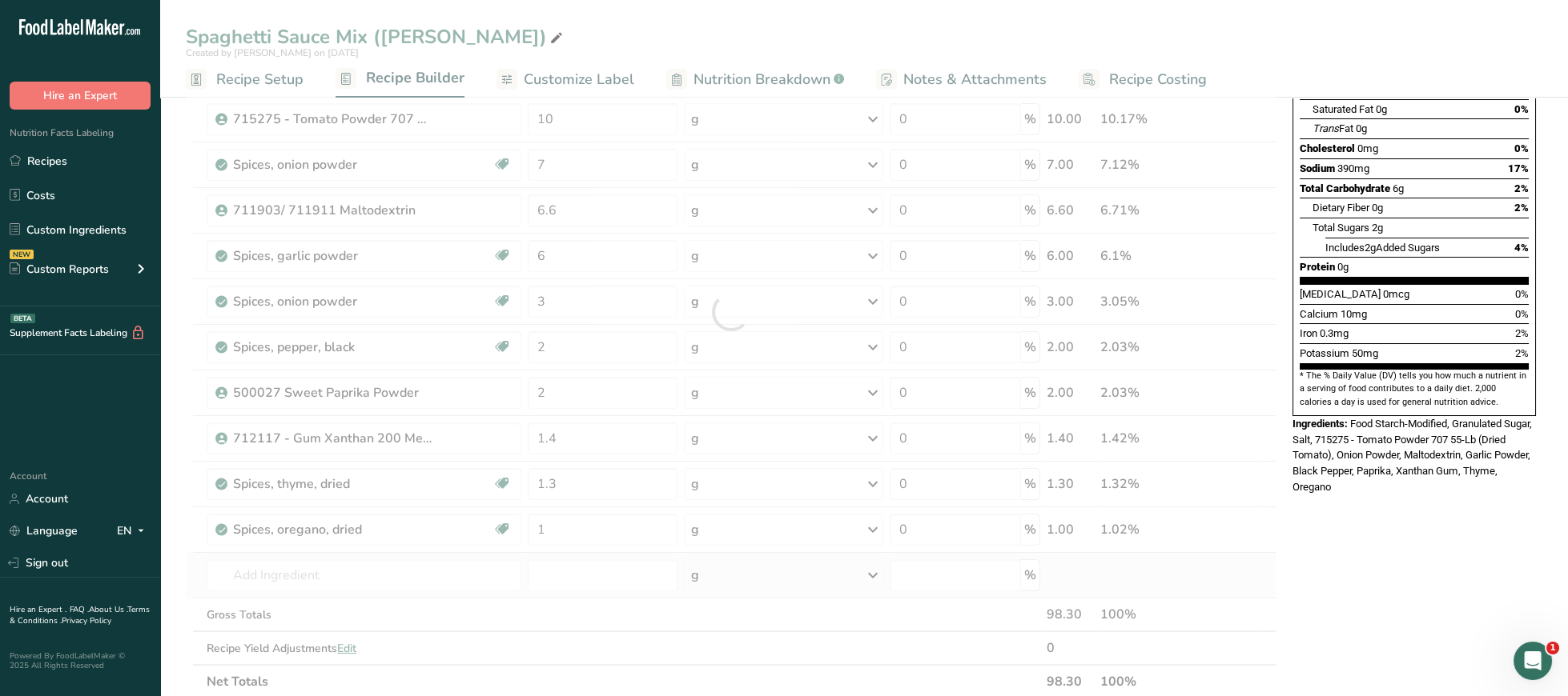
type input "Spices, basil, dried"
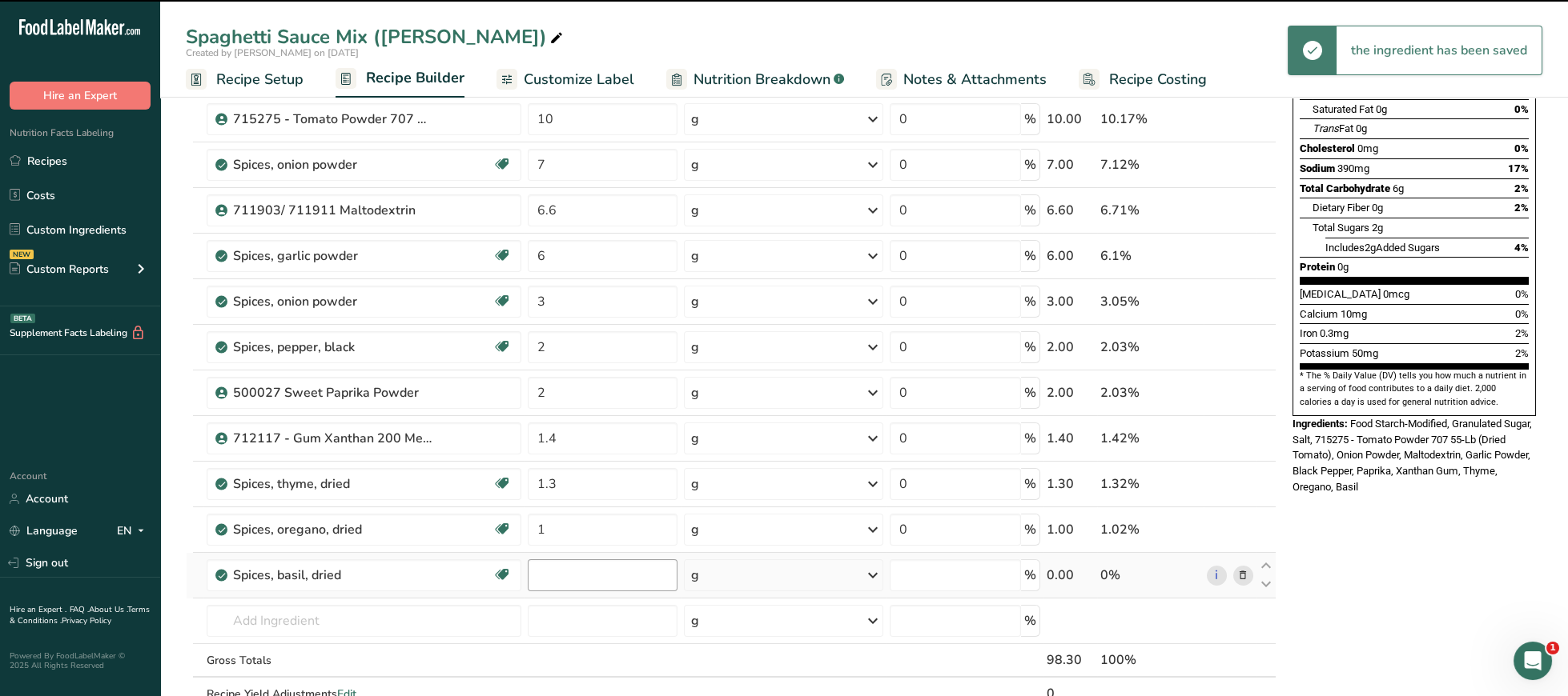
type input "0"
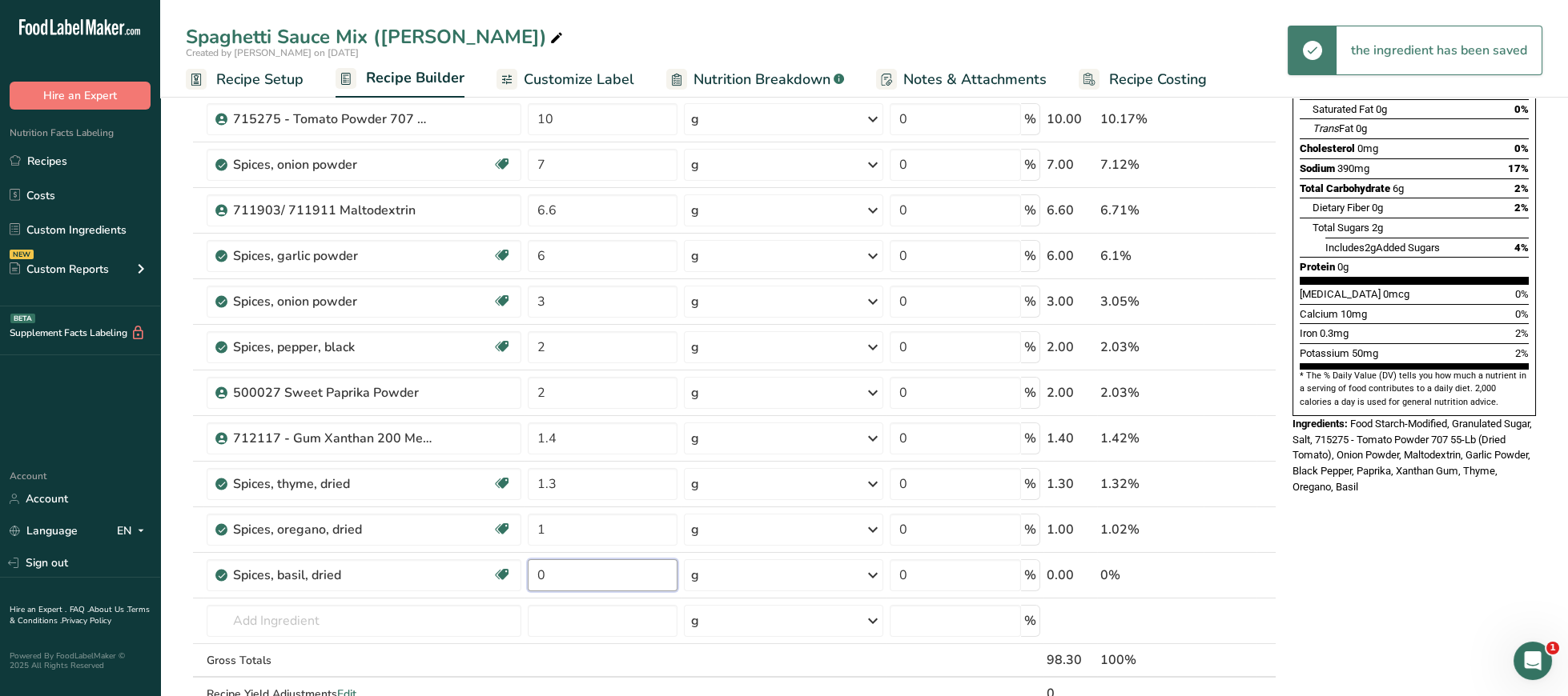
drag, startPoint x: 581, startPoint y: 572, endPoint x: 456, endPoint y: 598, distance: 127.7
click at [528, 574] on input "0" at bounding box center [602, 575] width 149 height 32
type input "1"
click at [429, 615] on input "text" at bounding box center [364, 621] width 315 height 32
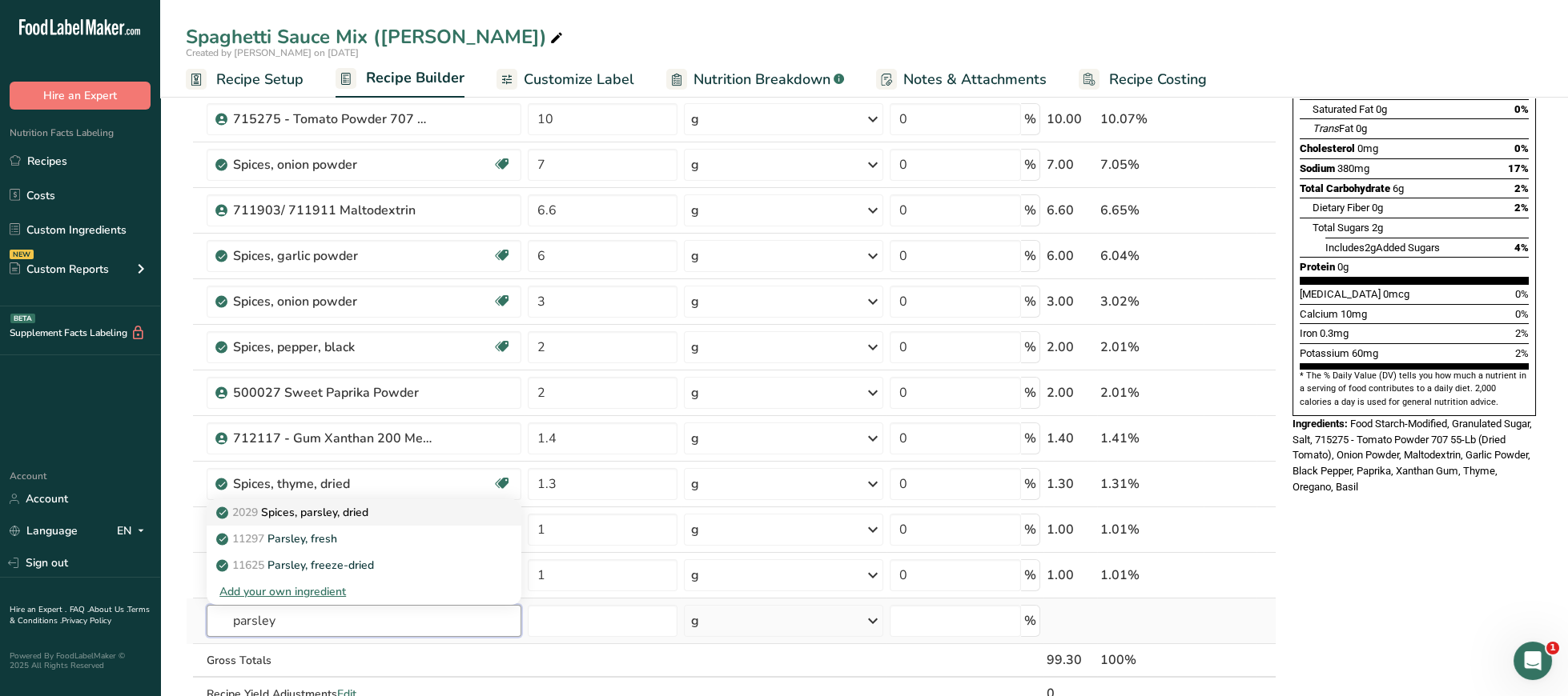
type input "parsley"
click at [418, 520] on div "2029 Spices, parsley, dried" at bounding box center [351, 513] width 263 height 17
type input "Spices, parsley, dried"
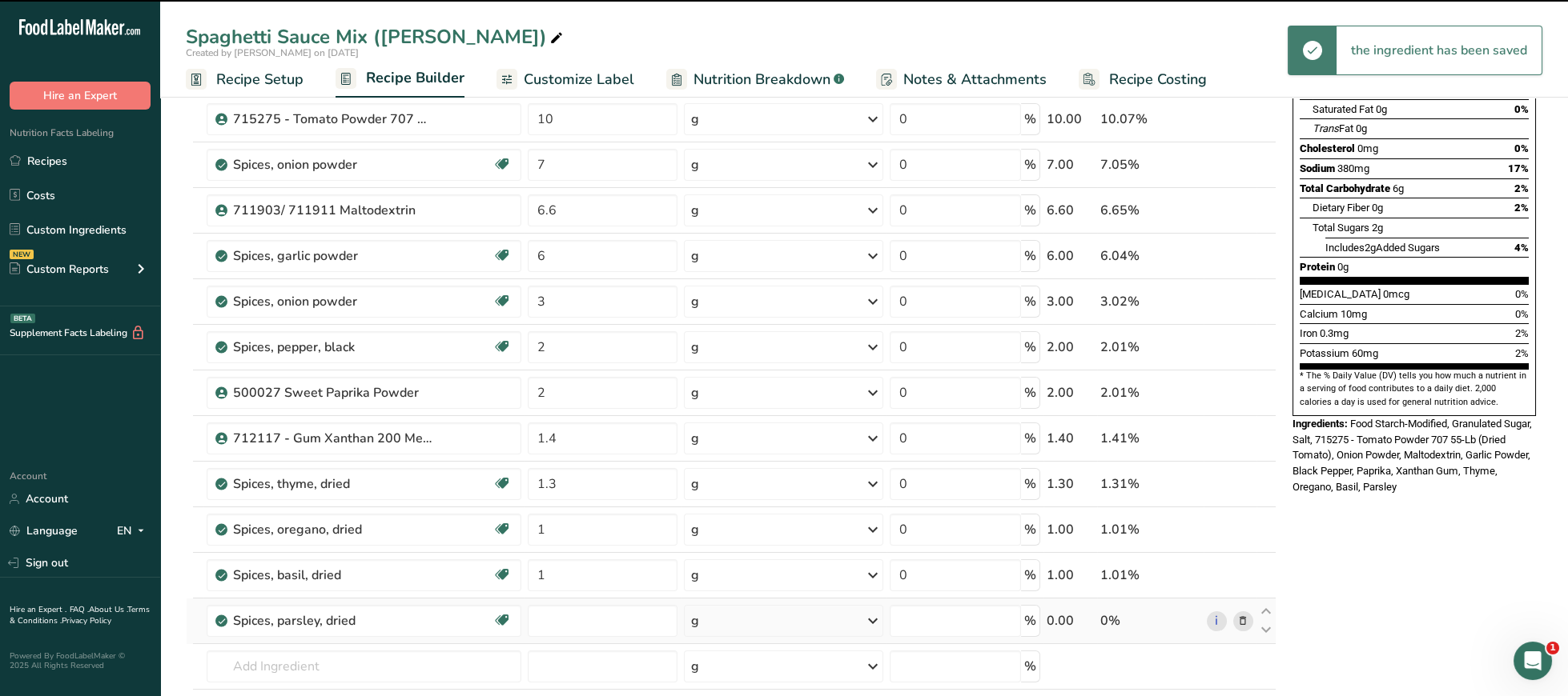
type input "0"
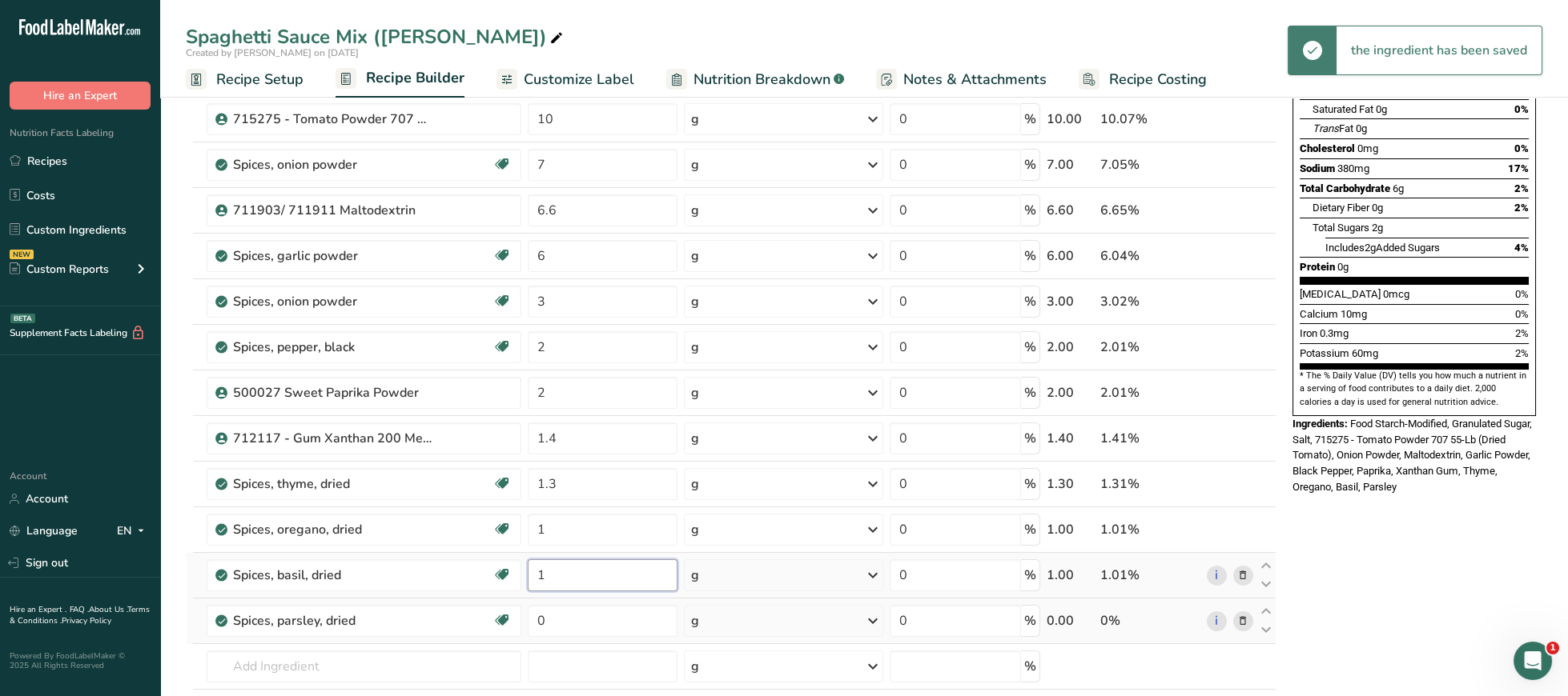
drag, startPoint x: 567, startPoint y: 581, endPoint x: 468, endPoint y: 581, distance: 99.0
click at [528, 581] on input "1" at bounding box center [602, 575] width 149 height 32
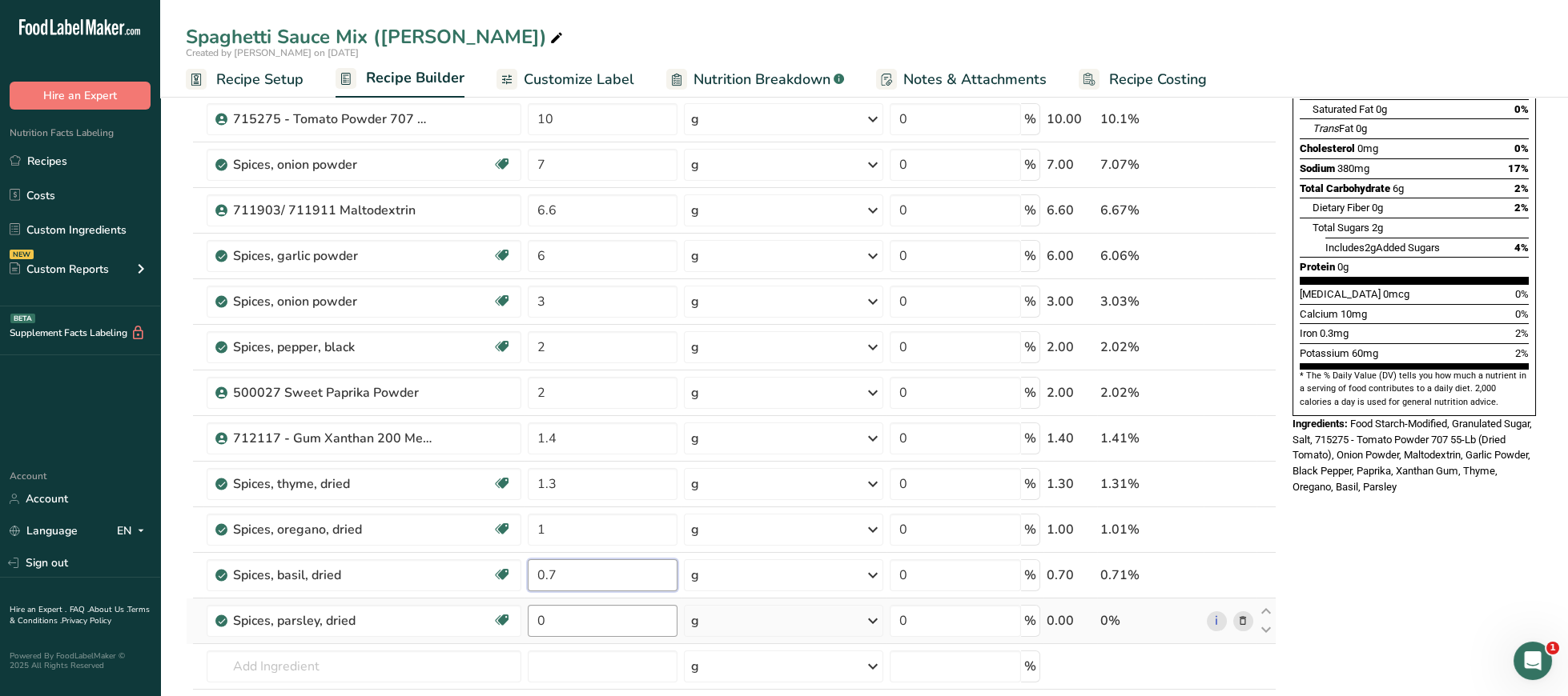
type input "0.7"
click at [575, 631] on input "0" at bounding box center [602, 621] width 149 height 32
type input "0.5"
click at [414, 659] on input "text" at bounding box center [364, 666] width 315 height 32
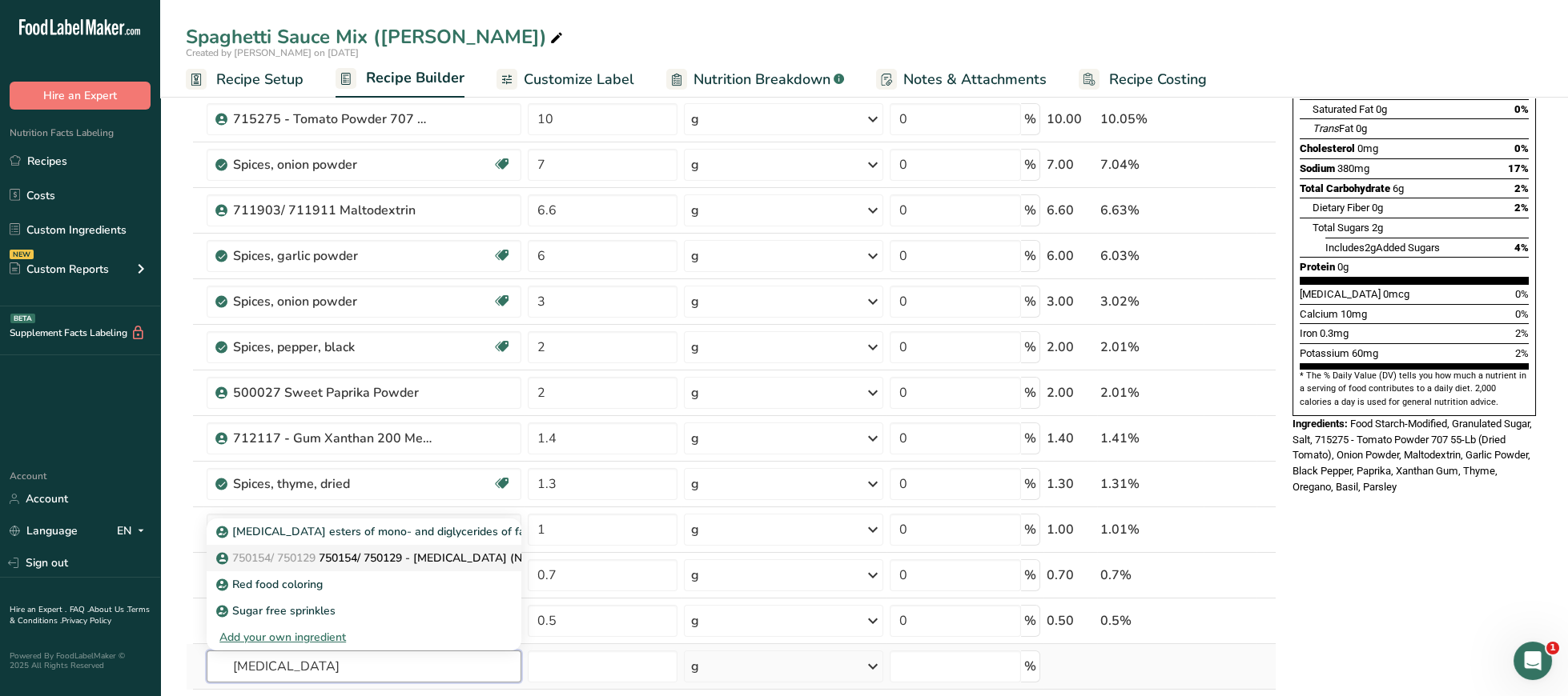
type input "citric acid"
click at [419, 566] on p "750154/ 750129 750154/ 750129 - Citric acid (NON-GMO)" at bounding box center [396, 558] width 354 height 17
type input "750154/ 750129 - Citric acid (NON-GMO)"
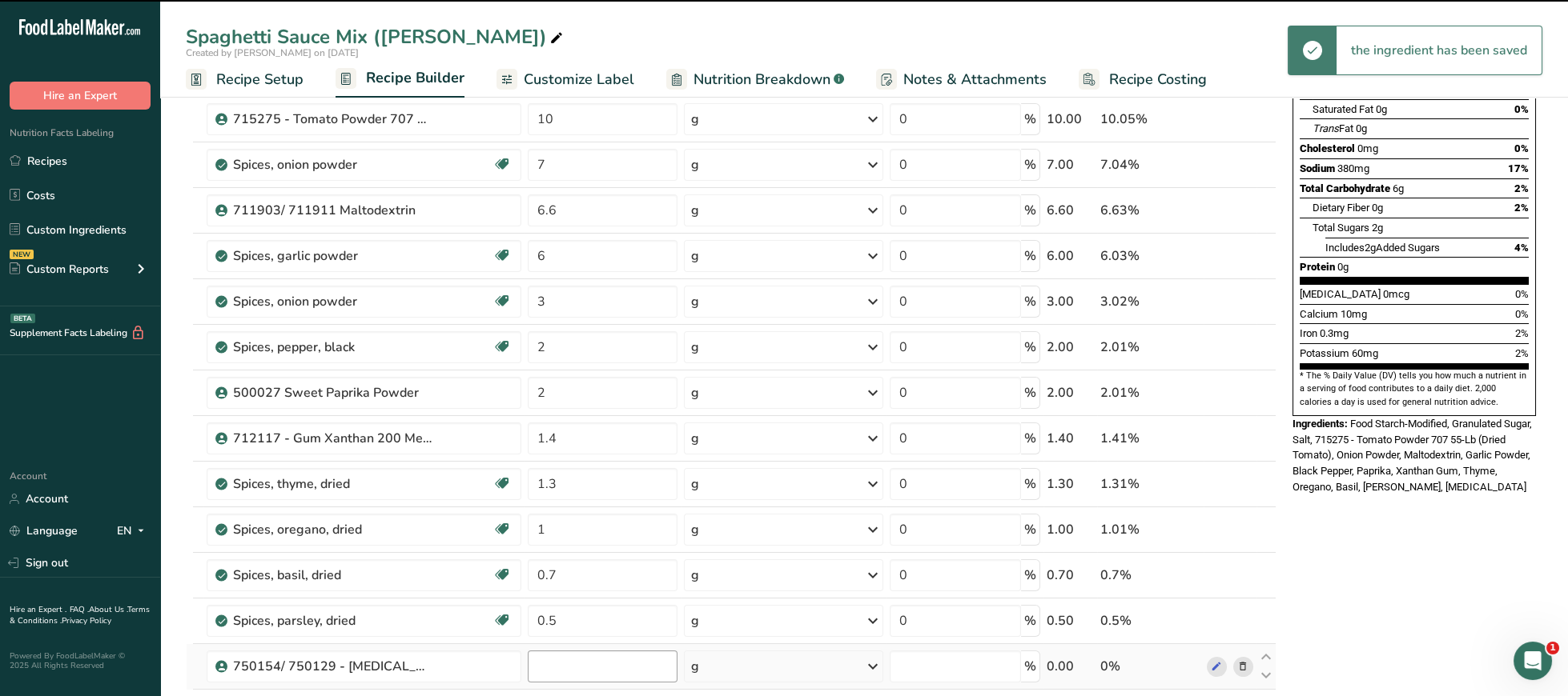
type input "0"
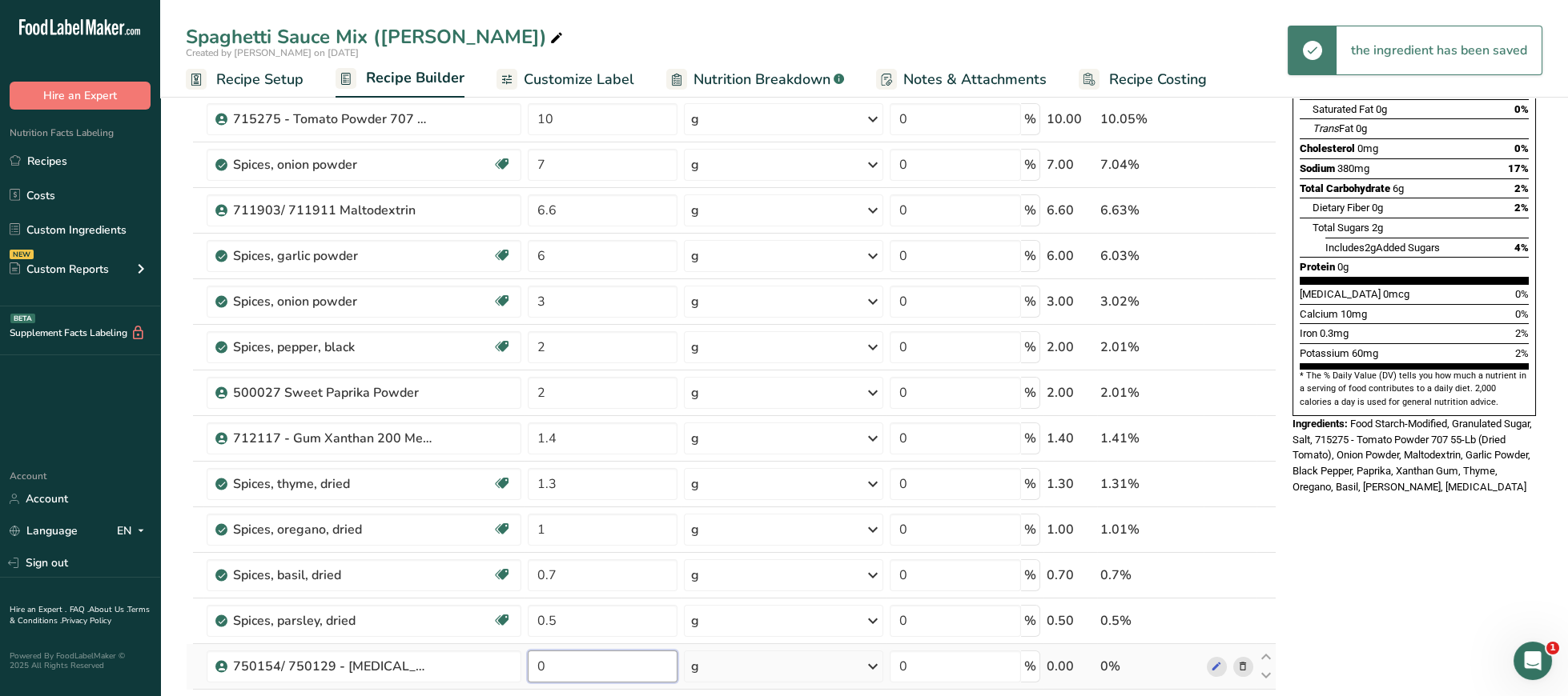
click at [582, 669] on input "0" at bounding box center [602, 666] width 149 height 32
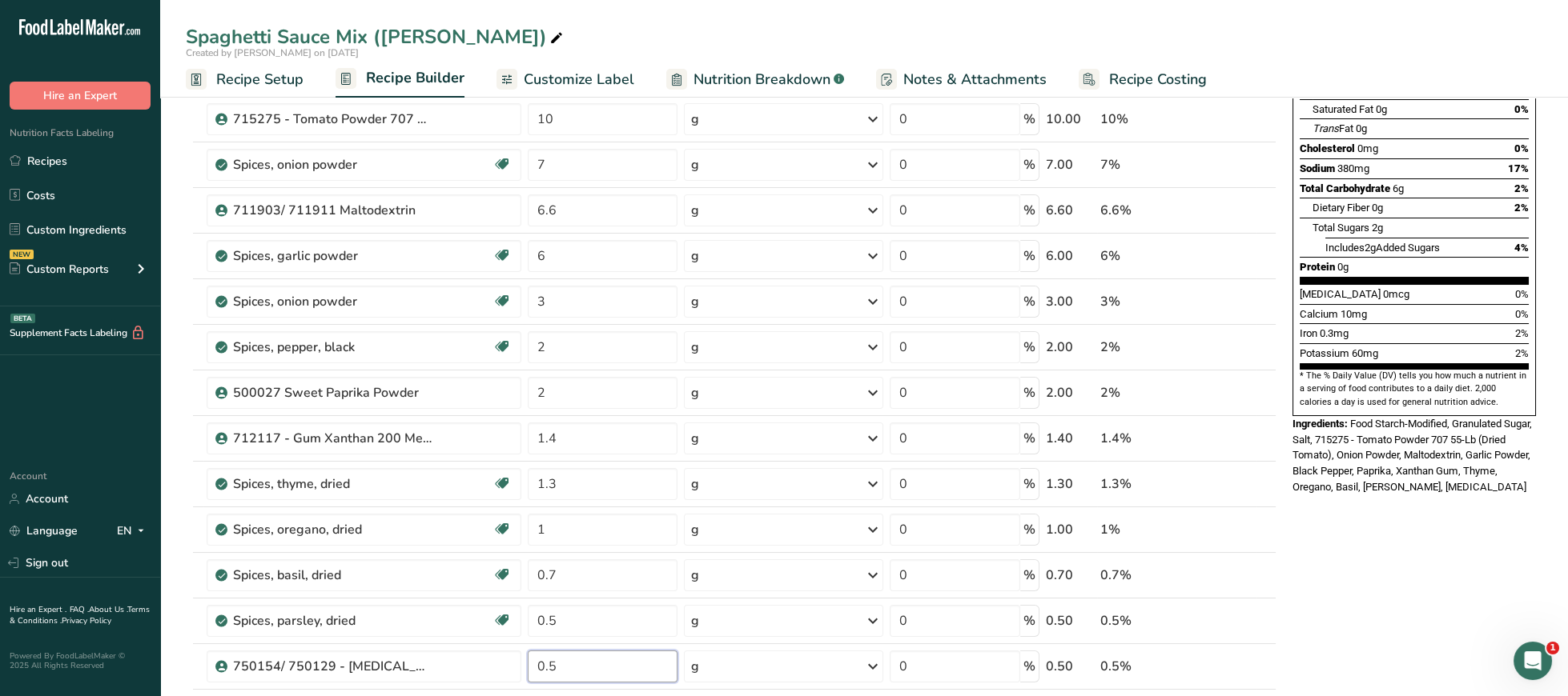
type input "0.5"
click at [1364, 596] on div "Nutrition Facts 12 Servings Per Container Serving Size 8g Amount Per Serving Ca…" at bounding box center [1414, 632] width 256 height 1541
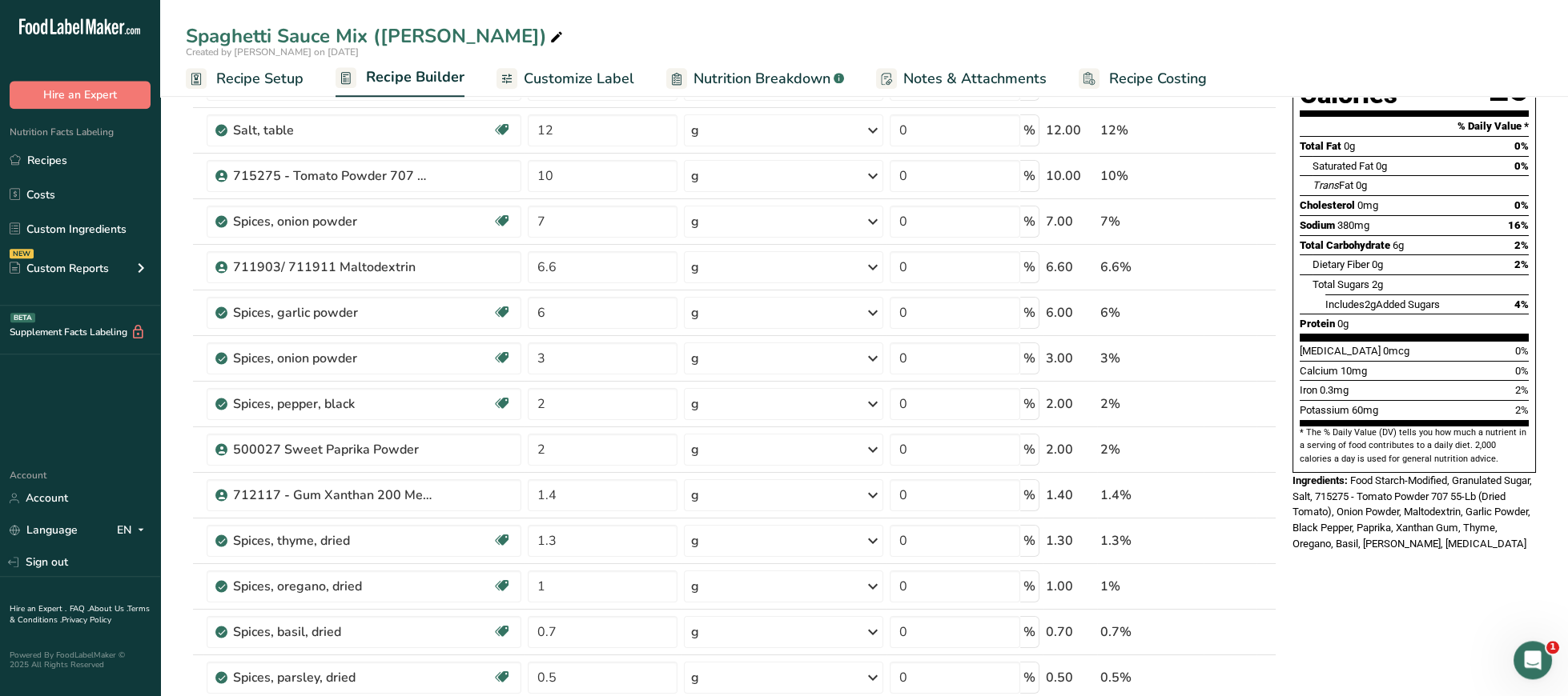
scroll to position [165, 0]
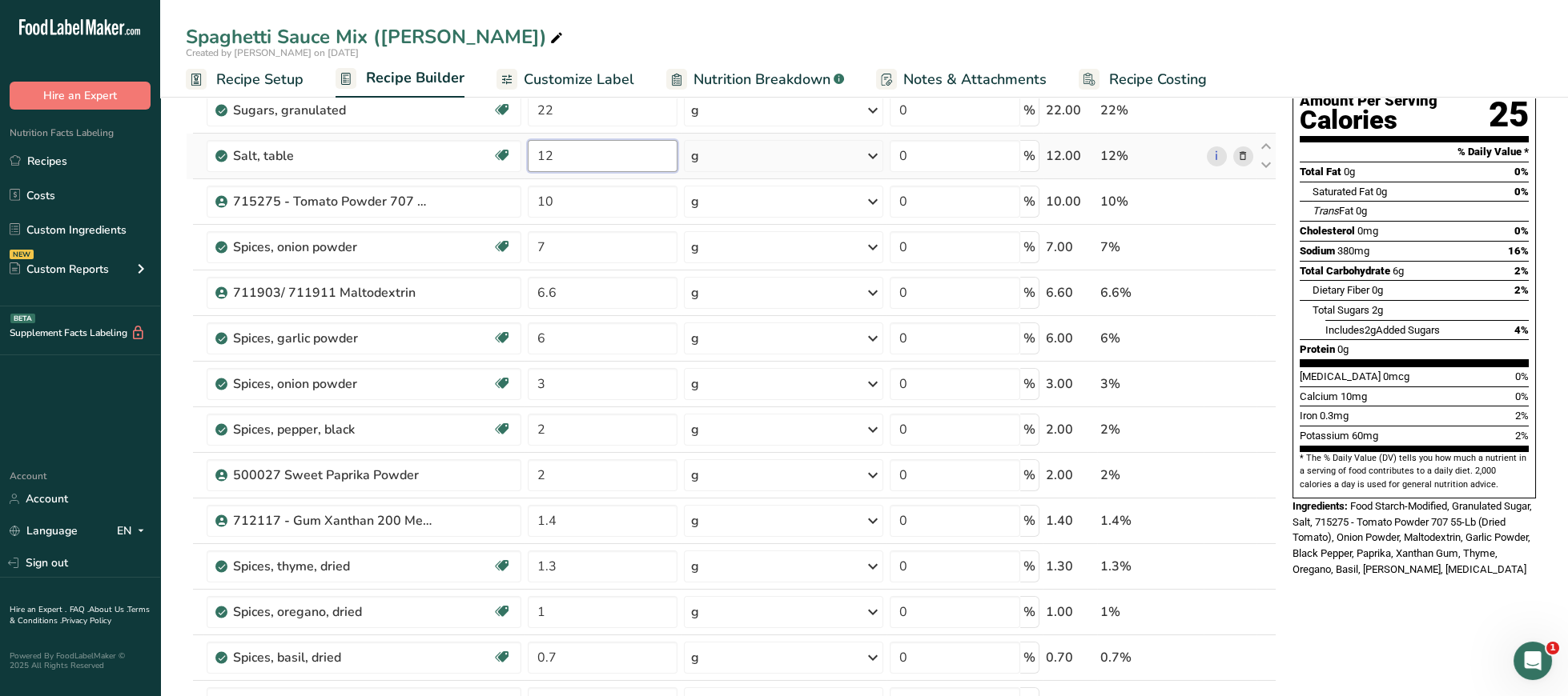
drag, startPoint x: 594, startPoint y: 157, endPoint x: 529, endPoint y: 156, distance: 65.0
click at [529, 156] on input "12" at bounding box center [602, 157] width 149 height 32
type input "13"
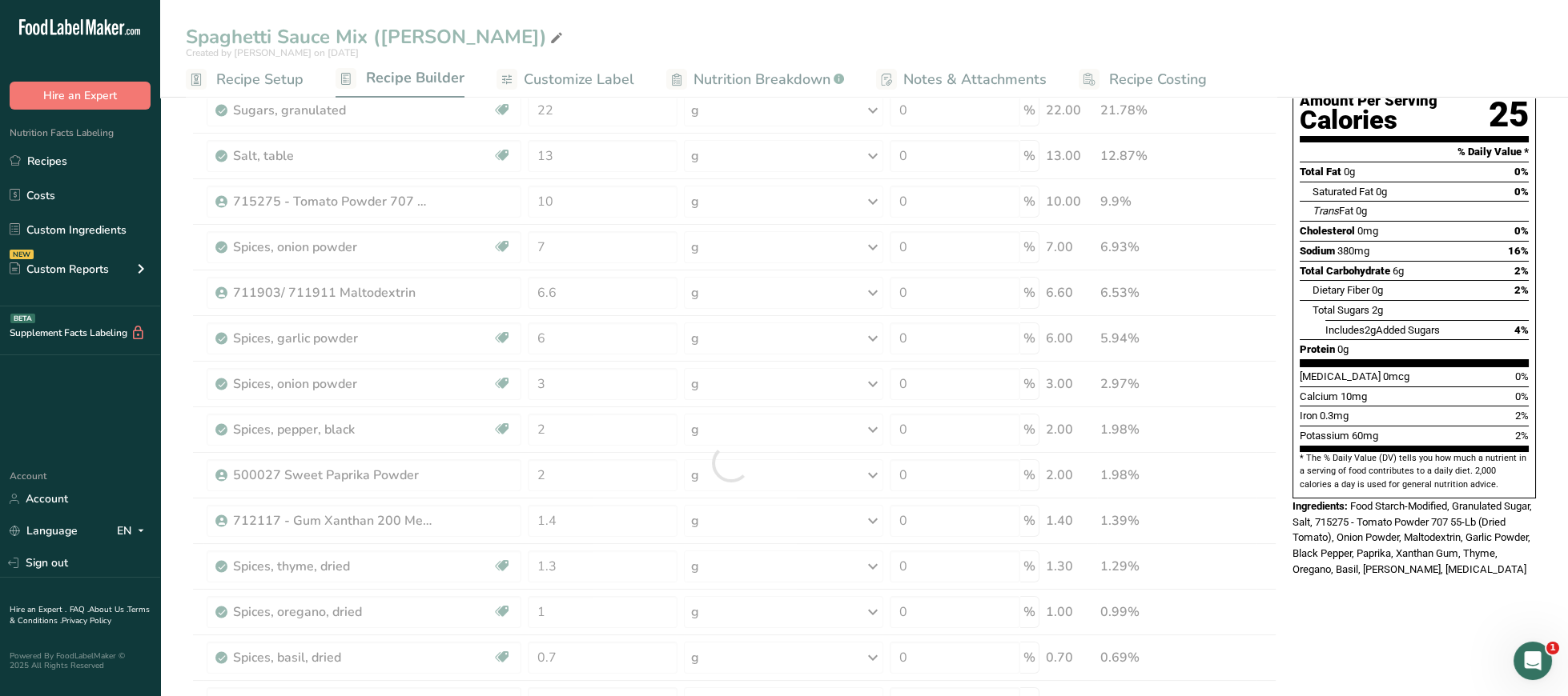
click at [1479, 500] on span "Food Starch-Modified, Granulated Sugar, Salt, 715275 - Tomato Powder 707 55-Lb …" at bounding box center [1412, 538] width 240 height 75
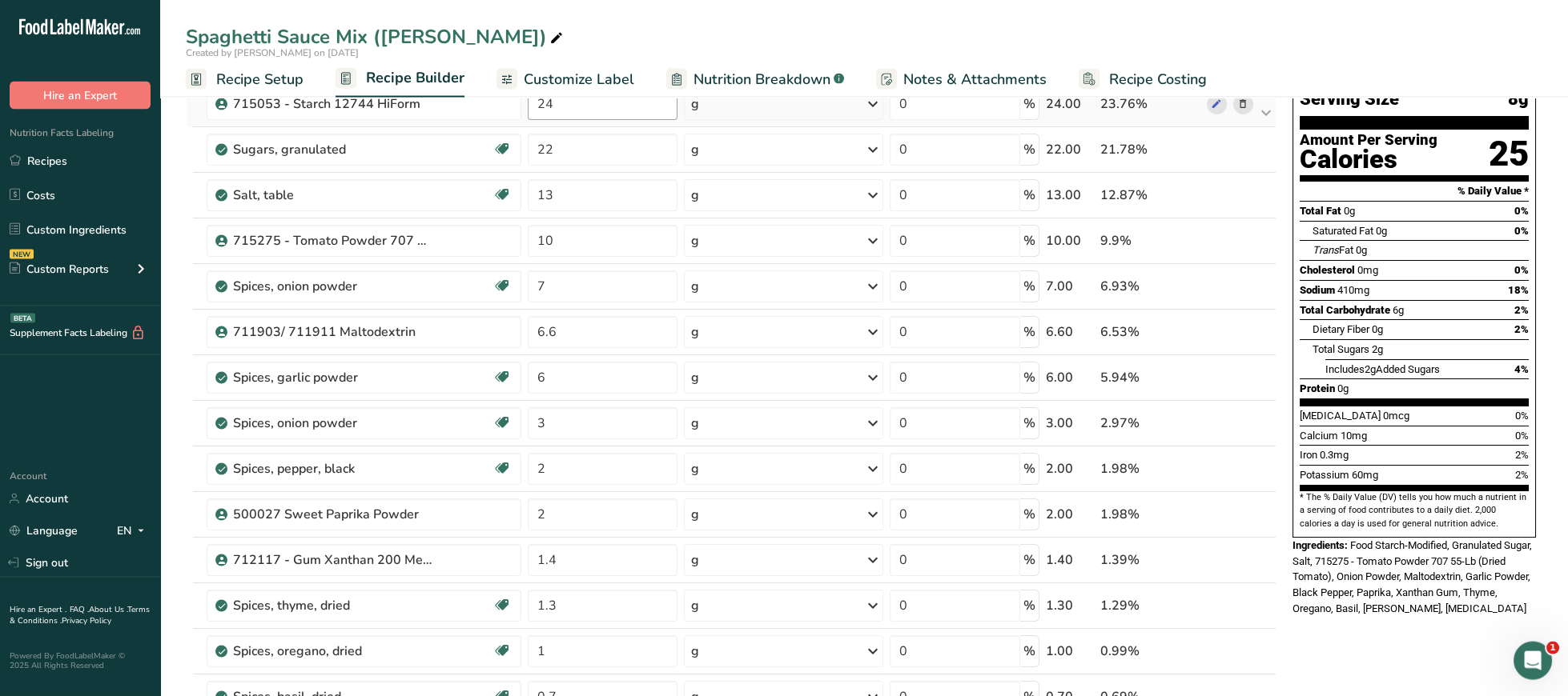
scroll to position [82, 0]
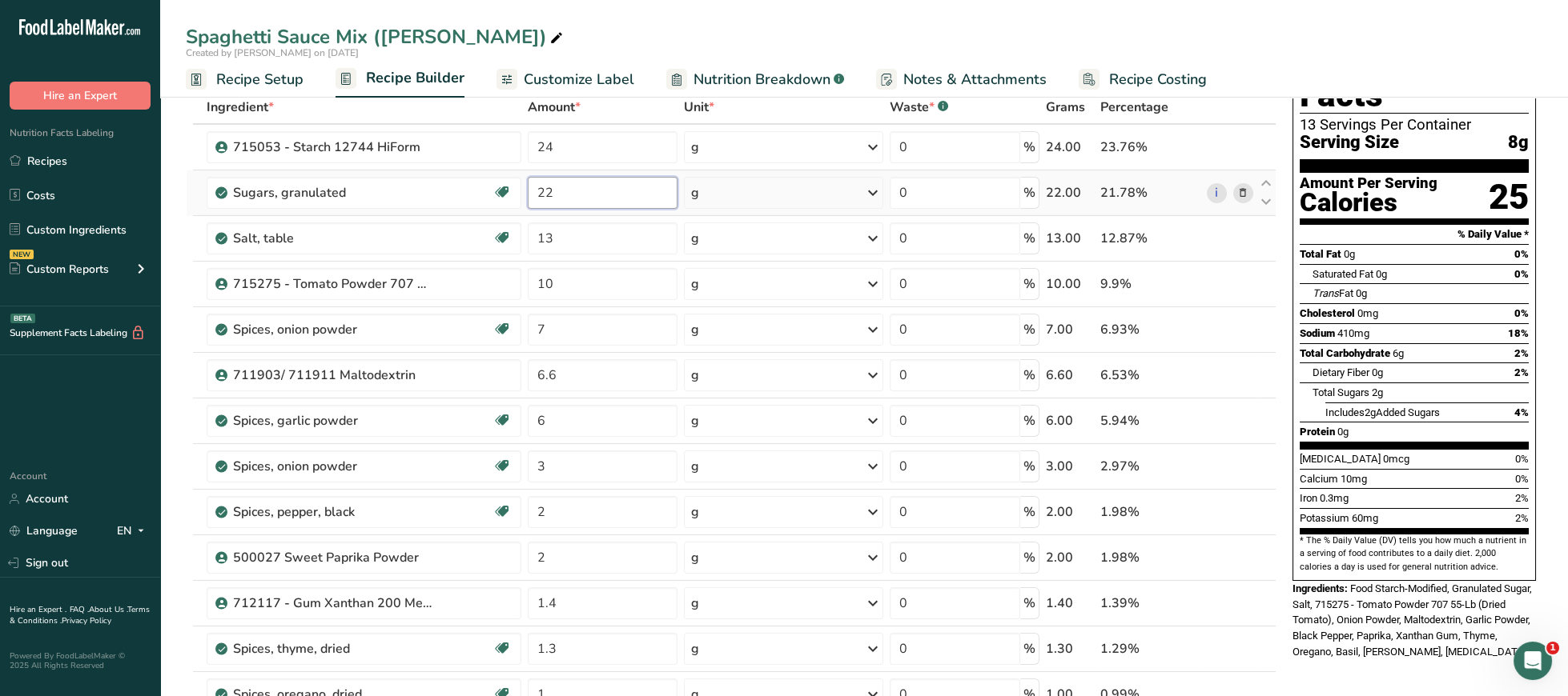
drag, startPoint x: 586, startPoint y: 193, endPoint x: 472, endPoint y: 178, distance: 115.0
click at [528, 178] on input "22" at bounding box center [602, 193] width 149 height 32
type input "21"
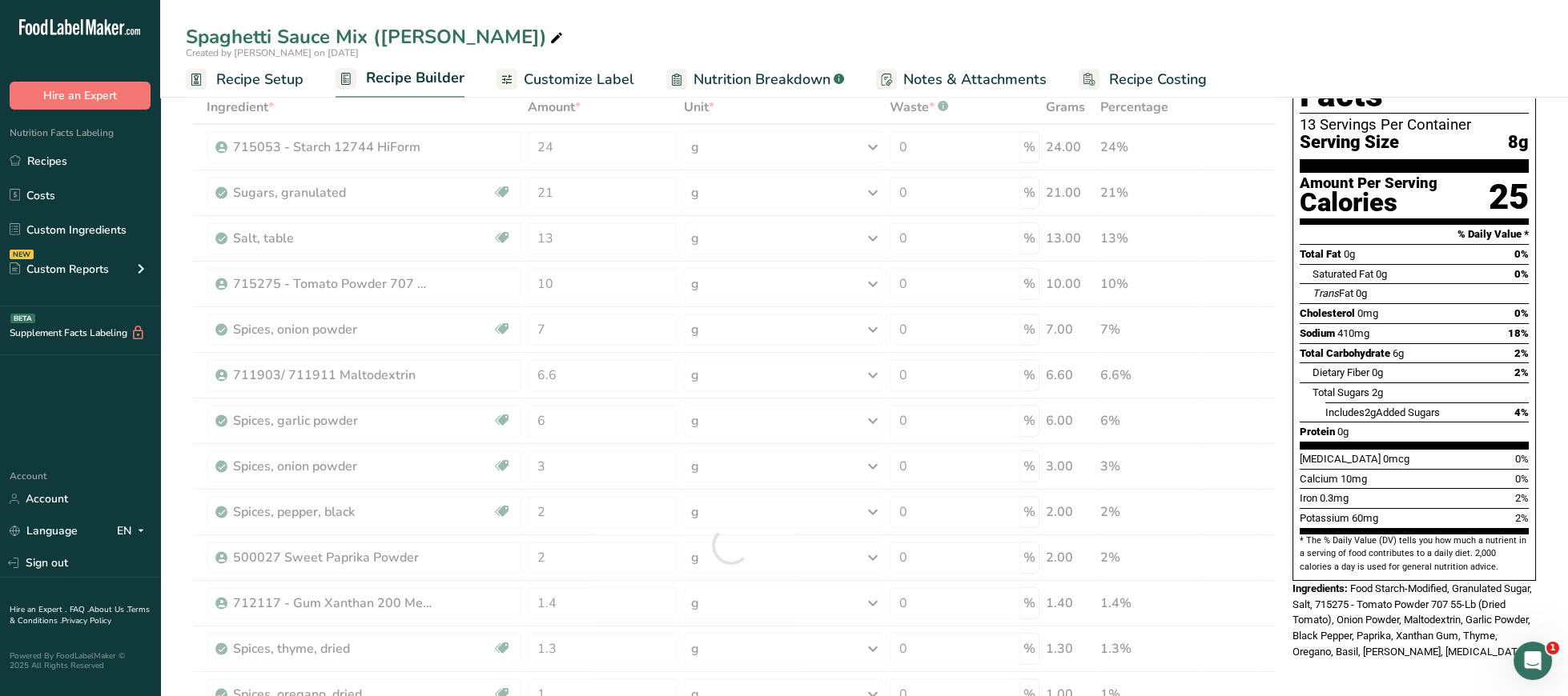
click at [1487, 508] on div "Potassium 60mg 2%" at bounding box center [1414, 518] width 229 height 20
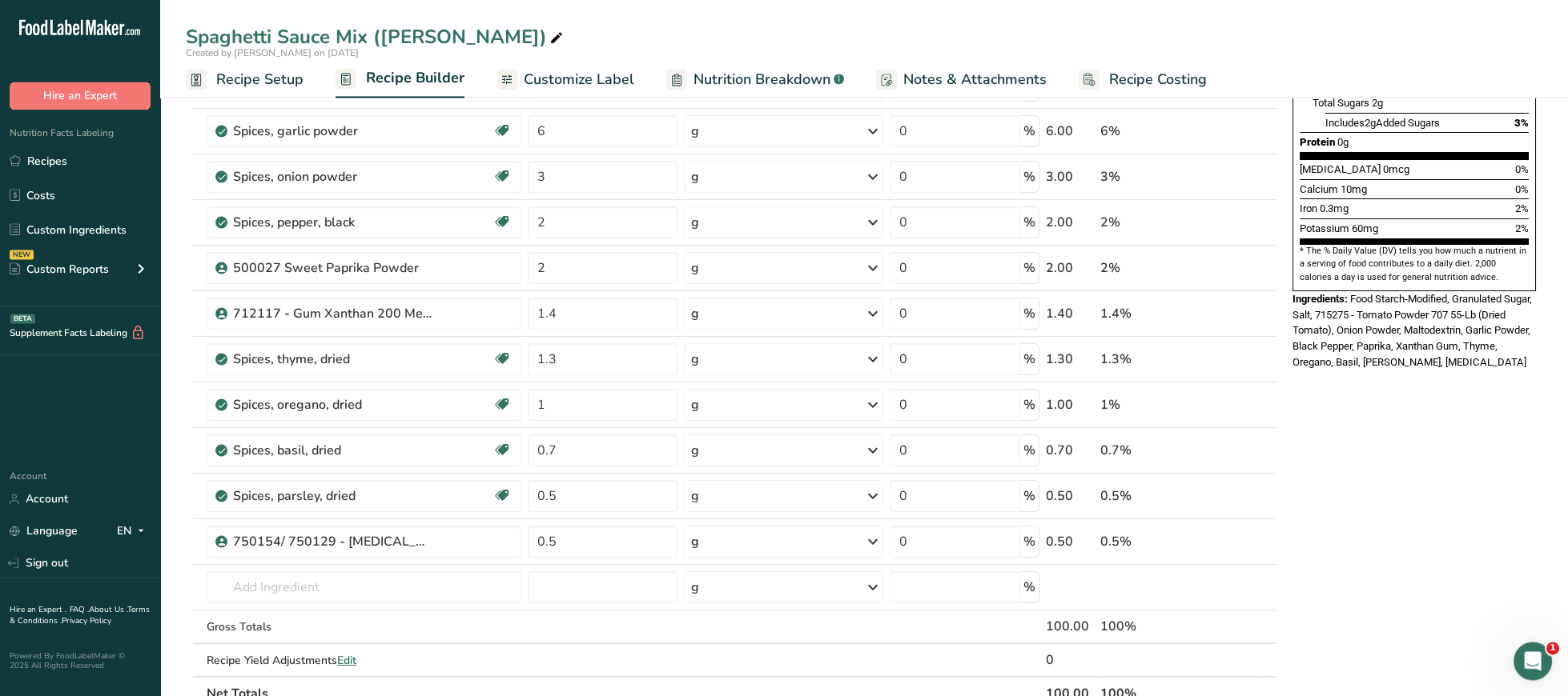
scroll to position [413, 0]
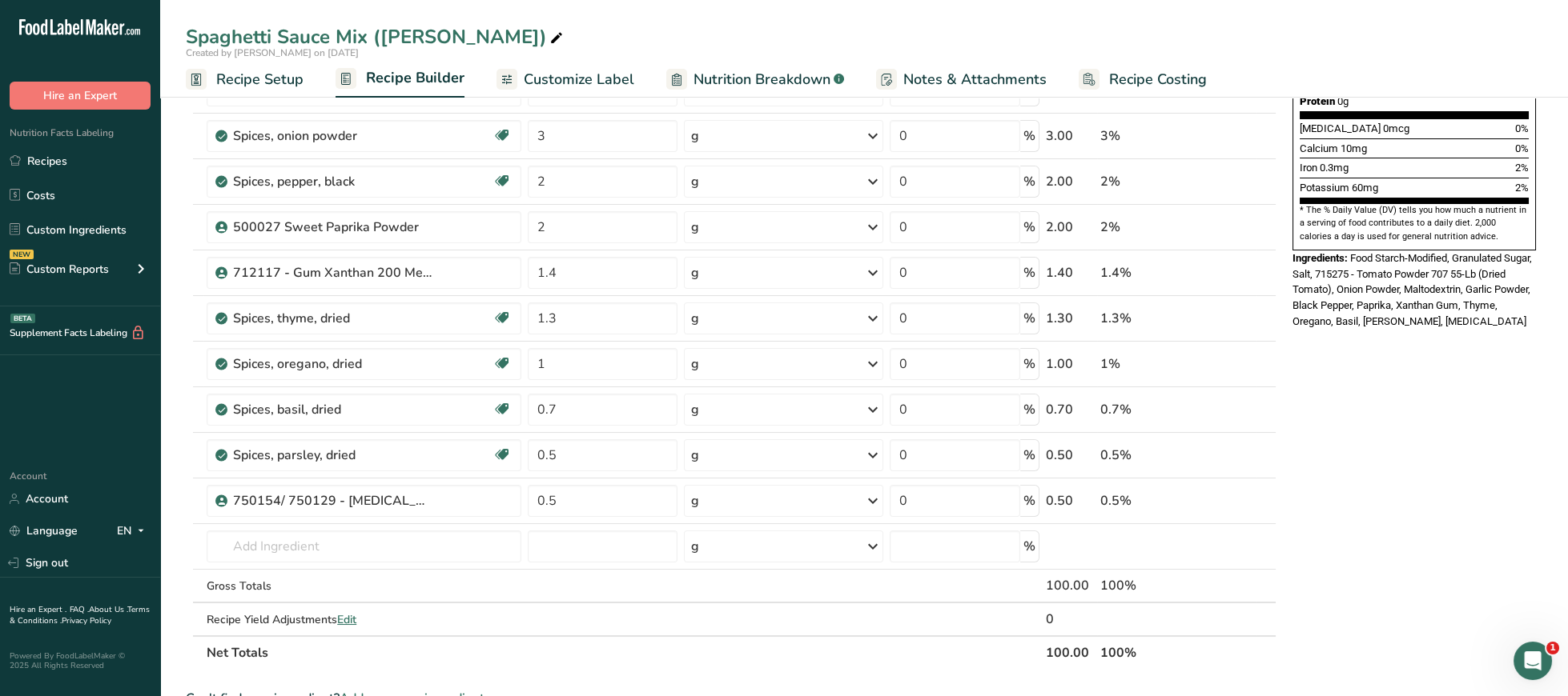
click at [354, 35] on div "Spaghetti Sauce Mix ([PERSON_NAME])" at bounding box center [376, 37] width 380 height 29
click at [267, 39] on div "Spaghetti Sauce Mix ([PERSON_NAME])" at bounding box center [376, 37] width 380 height 29
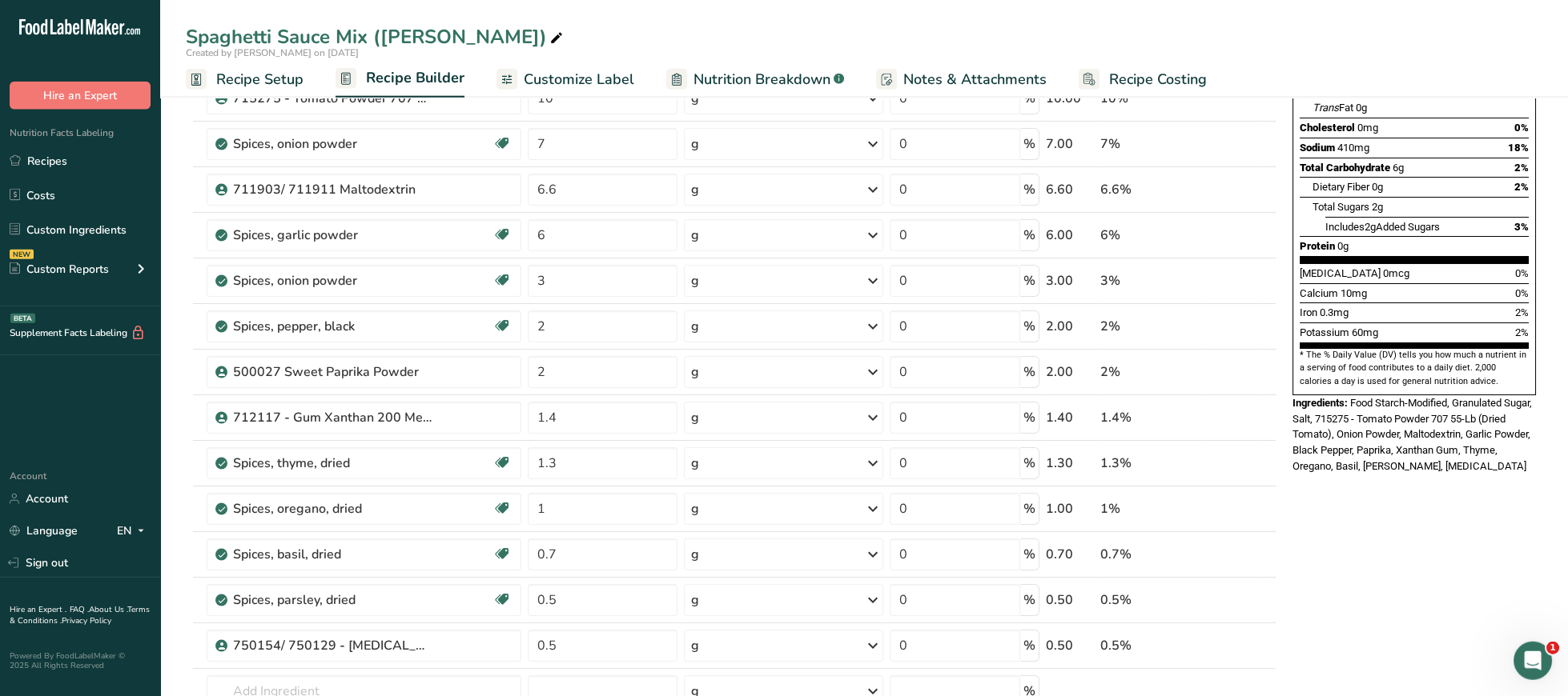
scroll to position [0, 0]
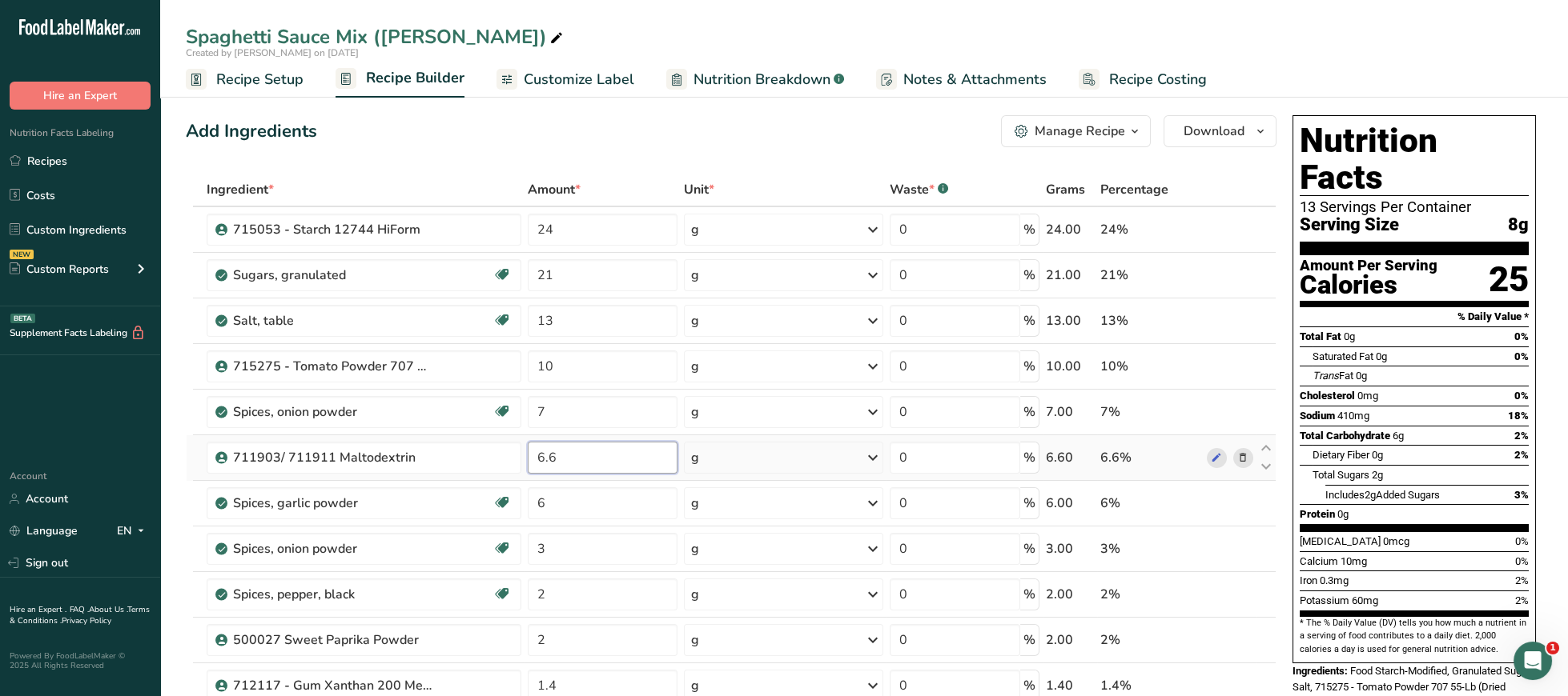
drag, startPoint x: 522, startPoint y: 460, endPoint x: 479, endPoint y: 461, distance: 43.0
click at [528, 461] on input "6.6" at bounding box center [602, 458] width 149 height 32
type input "7"
click at [1420, 445] on div "Dietary Fiber 0g 2%" at bounding box center [1420, 454] width 217 height 20
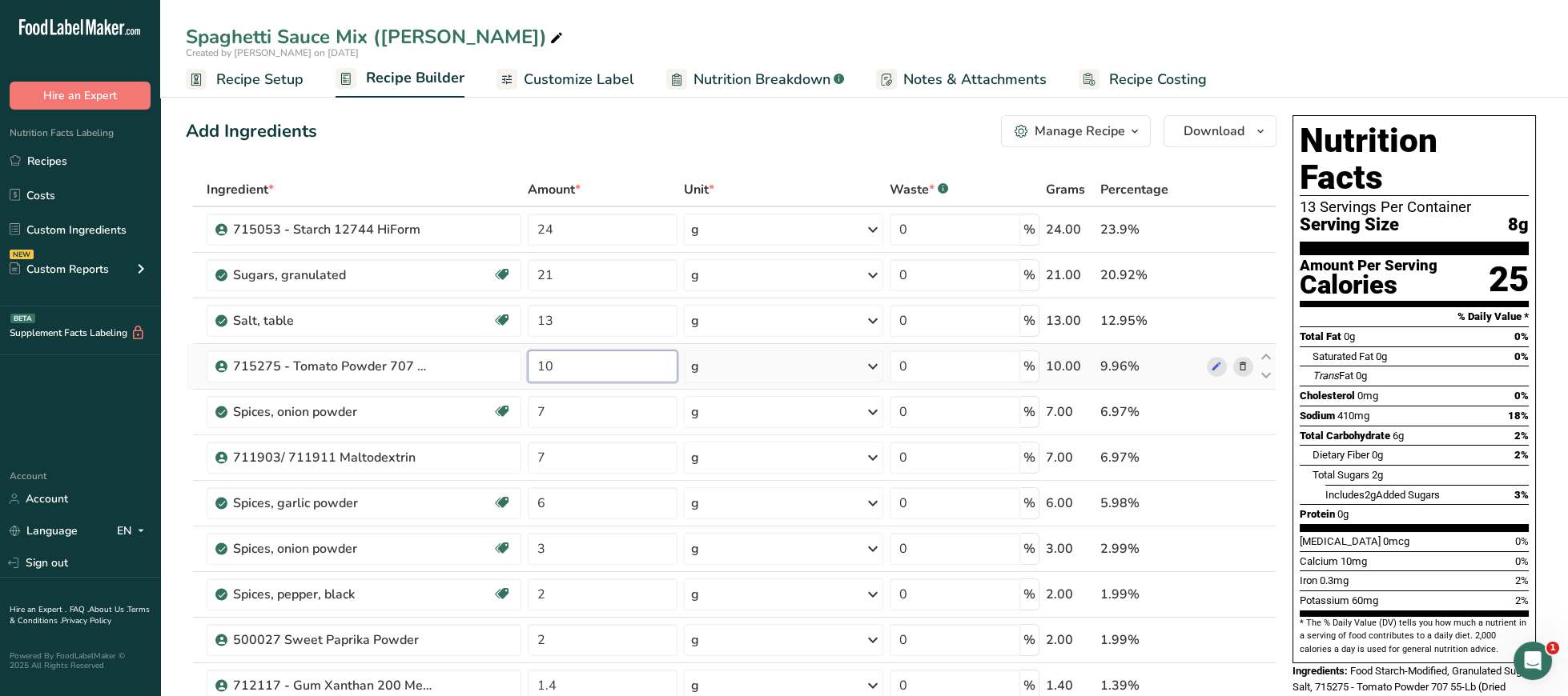
drag, startPoint x: 583, startPoint y: 358, endPoint x: 456, endPoint y: 378, distance: 128.6
click at [528, 378] on input "10" at bounding box center [602, 367] width 149 height 32
type input "7"
click at [1443, 465] on div "Total Sugars 2g" at bounding box center [1420, 475] width 217 height 20
drag, startPoint x: 592, startPoint y: 232, endPoint x: 442, endPoint y: 230, distance: 150.0
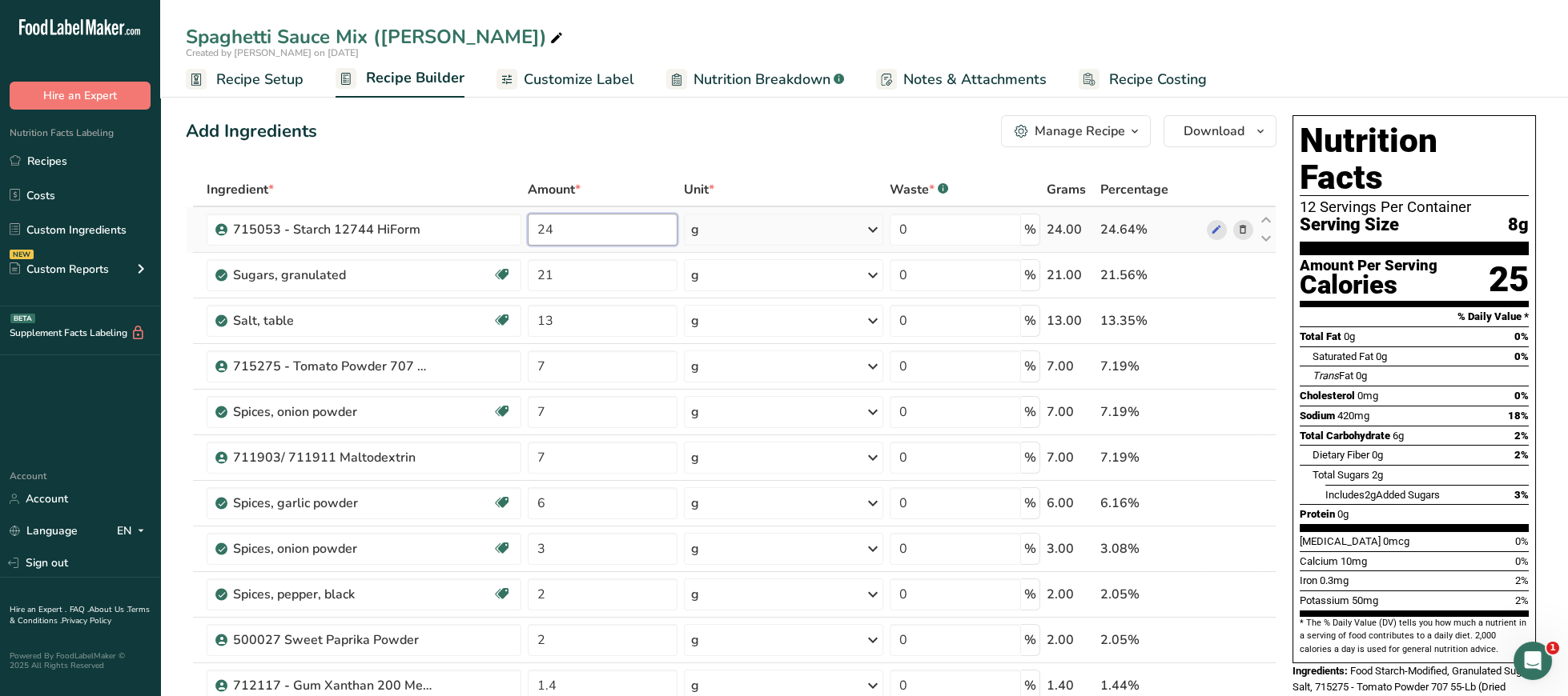
click at [528, 230] on input "24" at bounding box center [602, 230] width 149 height 32
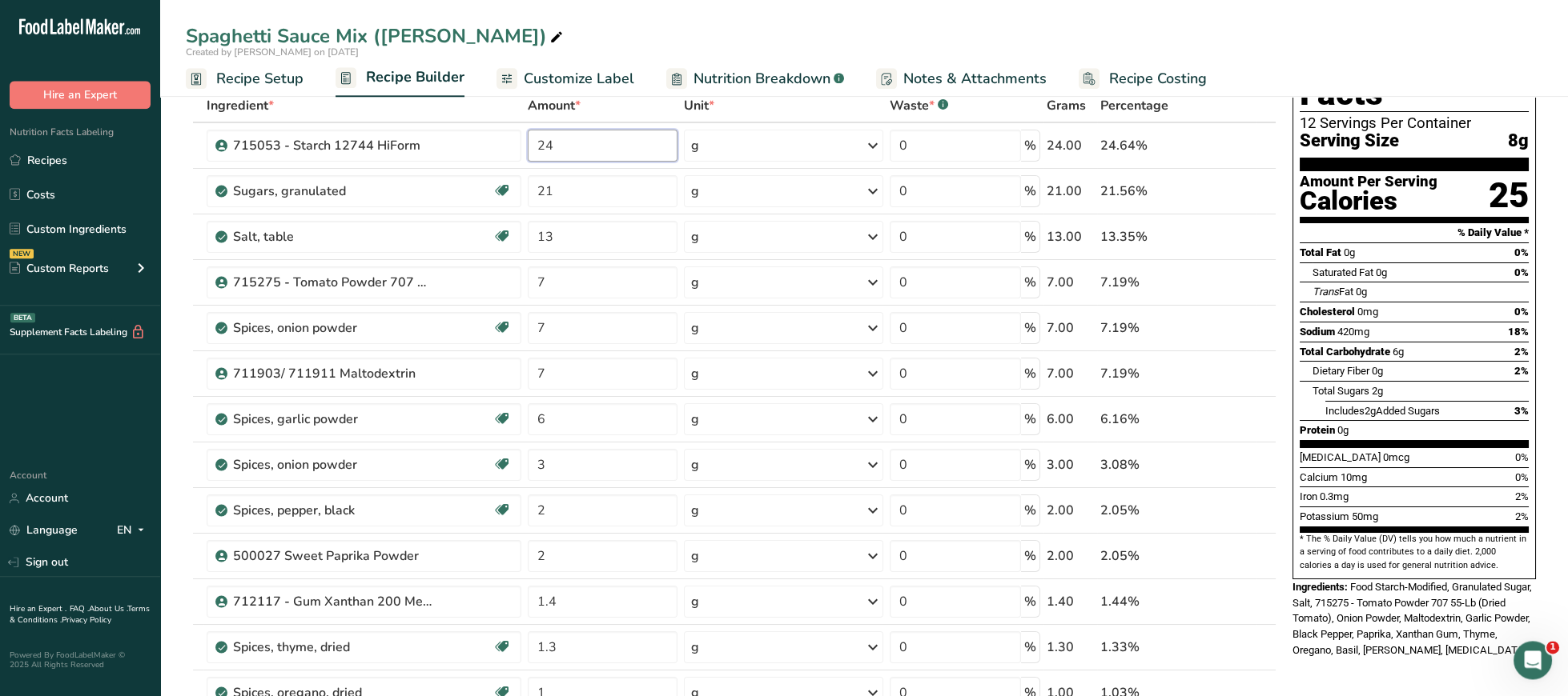
scroll to position [82, 0]
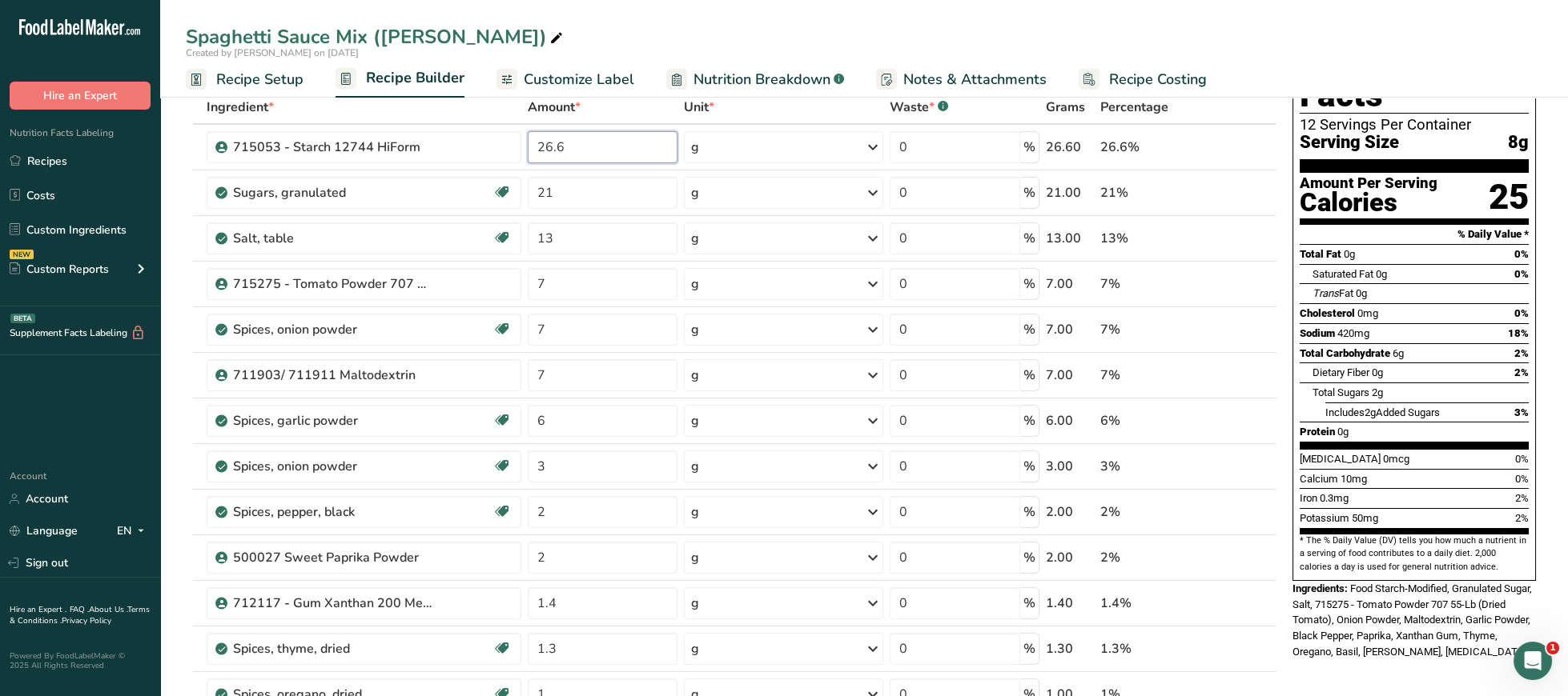
type input "26.6"
click at [1460, 469] on div "Calcium 10mg 0%" at bounding box center [1414, 479] width 229 height 20
click at [1465, 488] on div "Iron 0.3mg 2%" at bounding box center [1414, 498] width 229 height 20
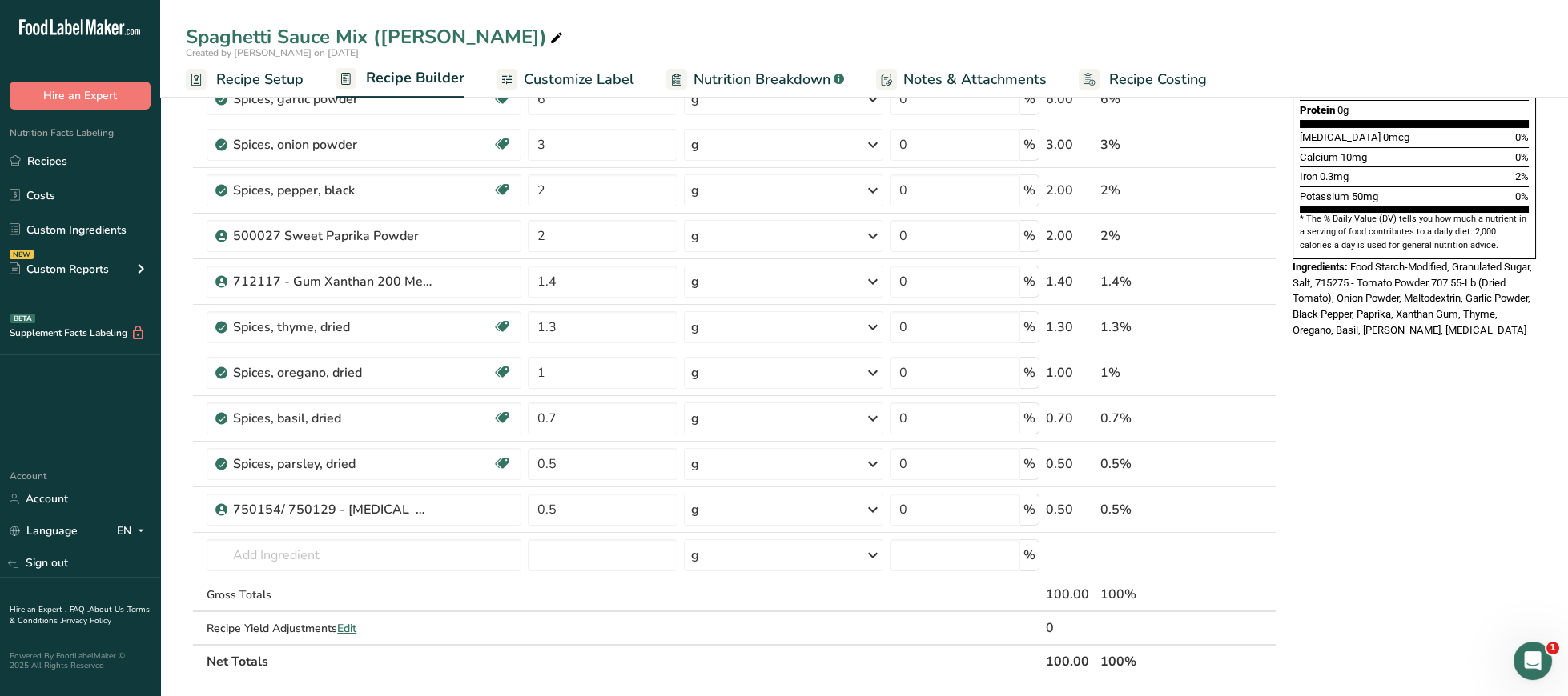
scroll to position [413, 0]
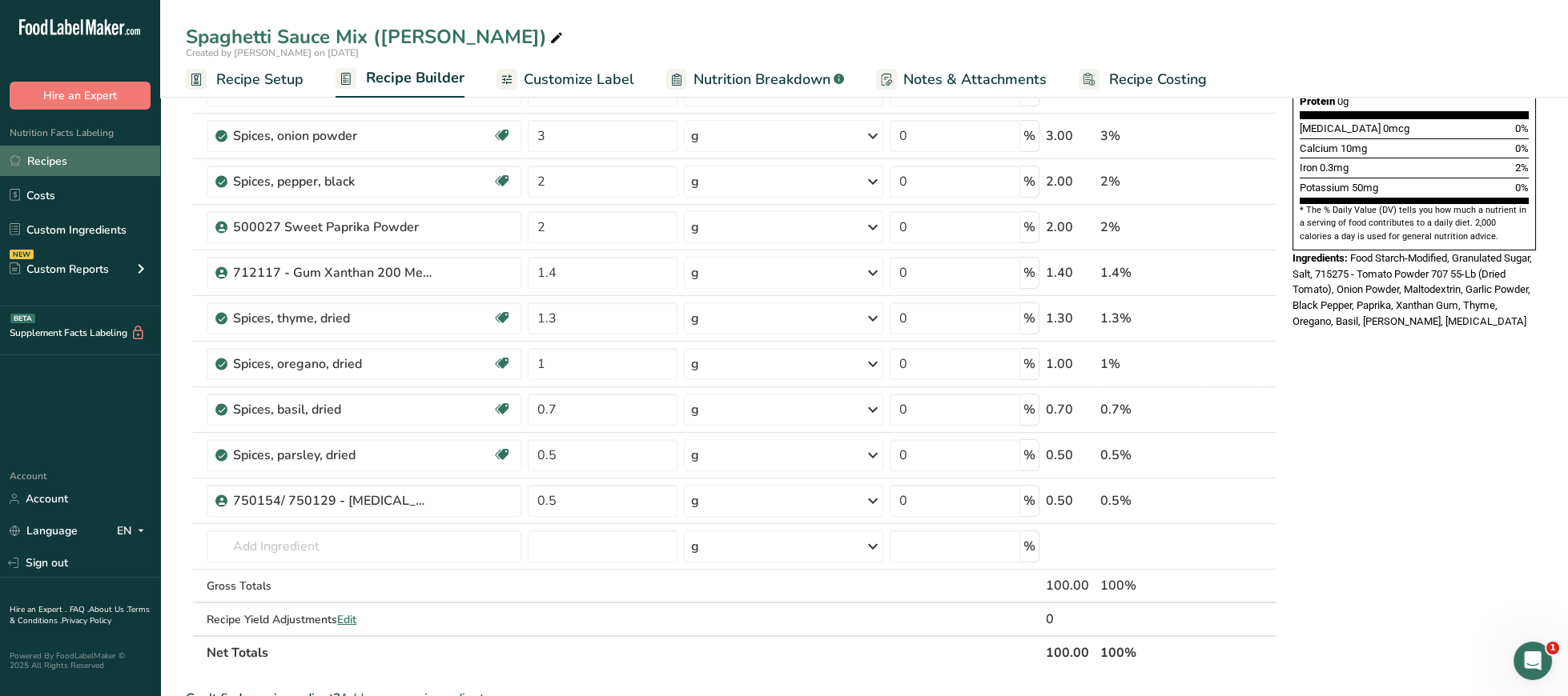
click at [61, 165] on link "Recipes" at bounding box center [80, 161] width 160 height 30
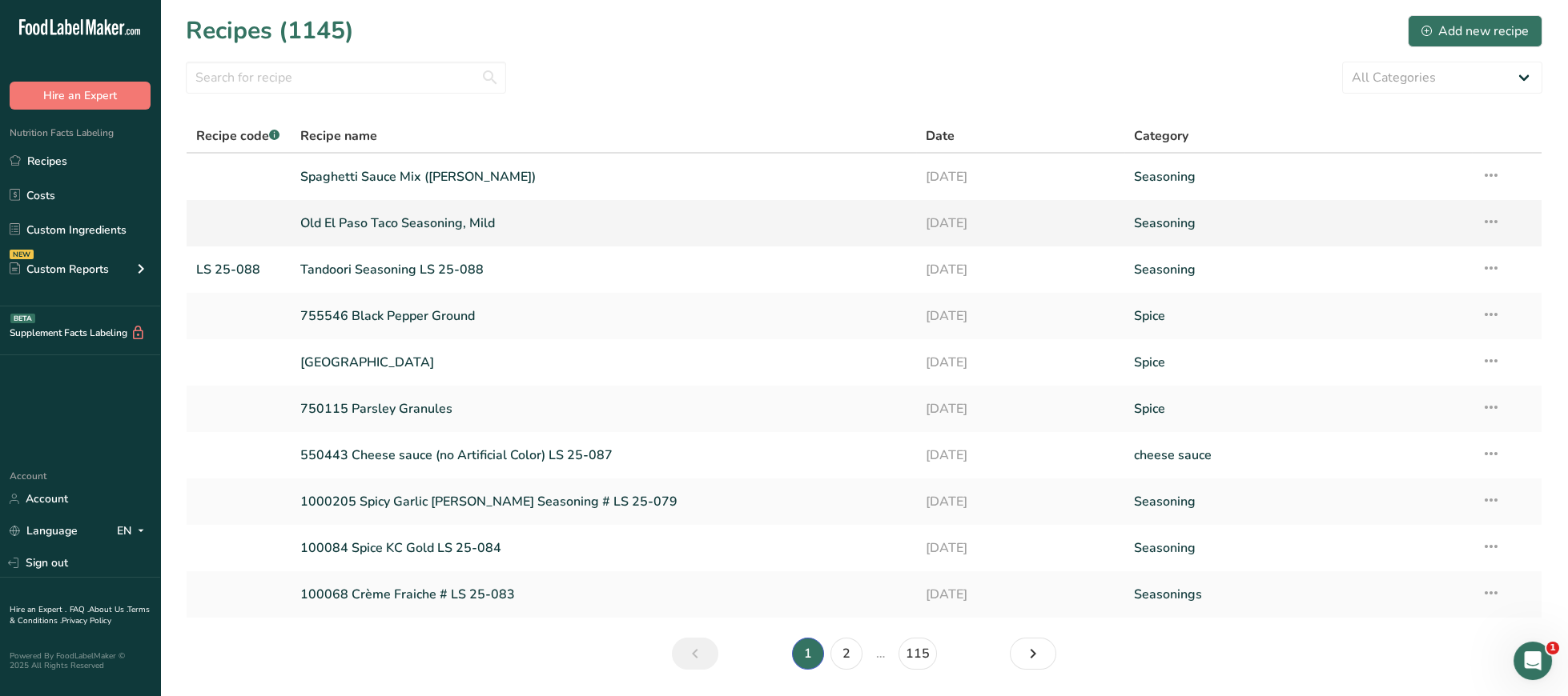
click at [466, 227] on link "Old El Paso Taco Seasoning, Mild" at bounding box center [603, 224] width 606 height 34
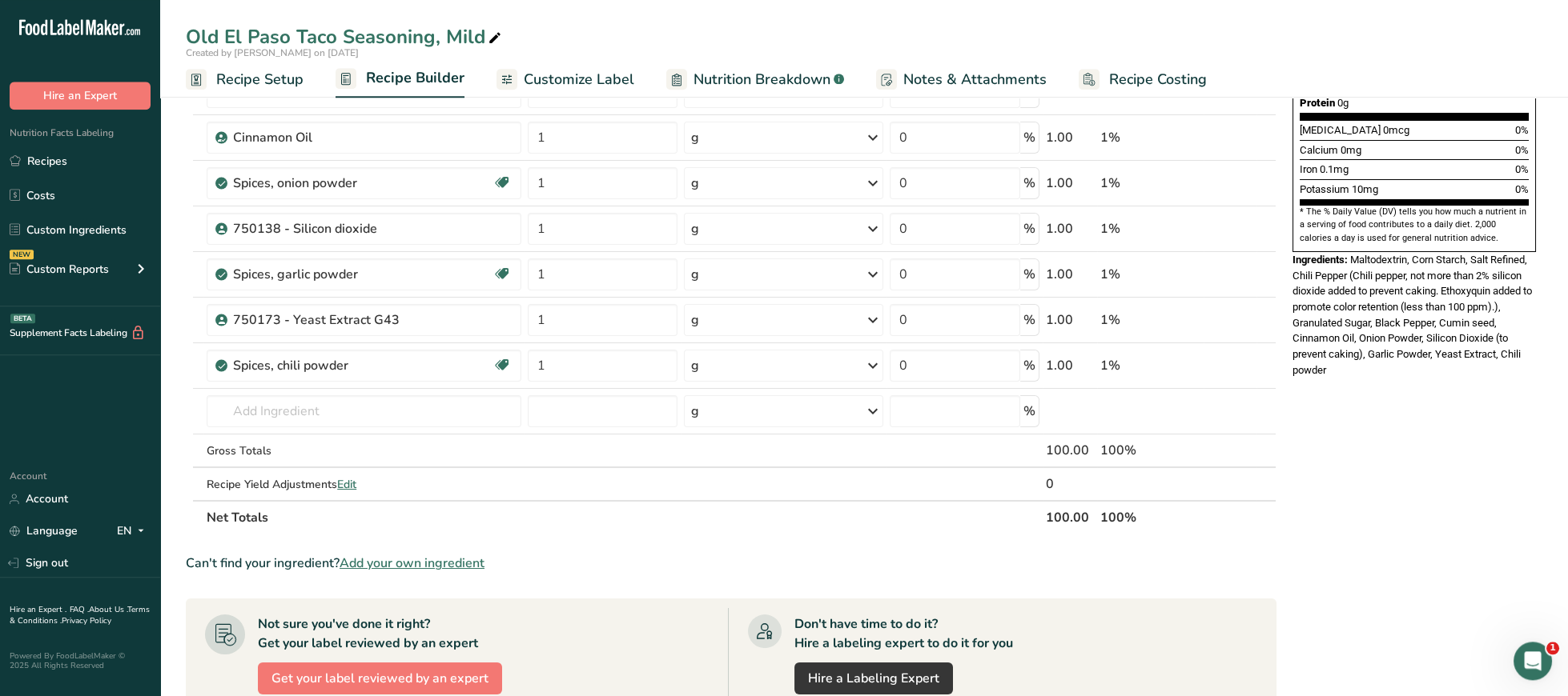
scroll to position [413, 0]
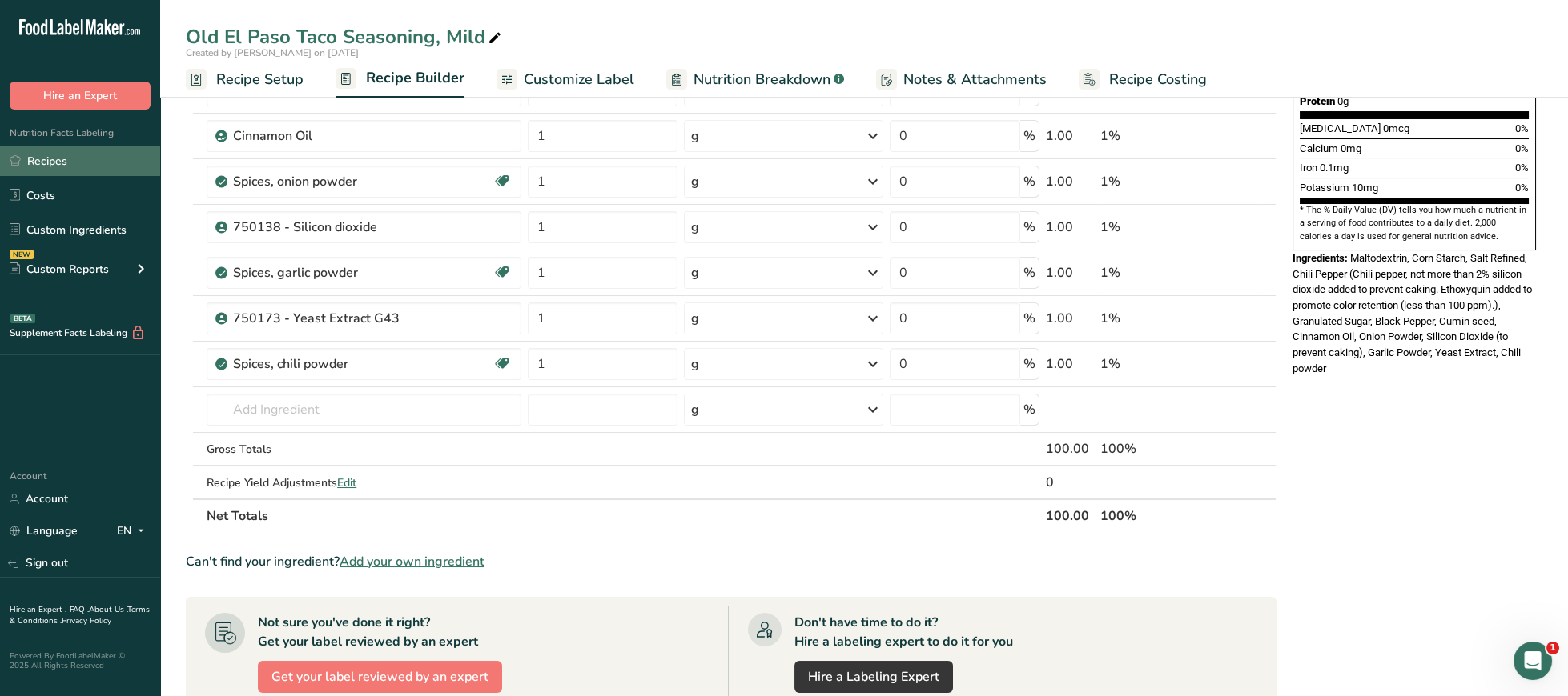
click at [107, 162] on link "Recipes" at bounding box center [80, 161] width 160 height 30
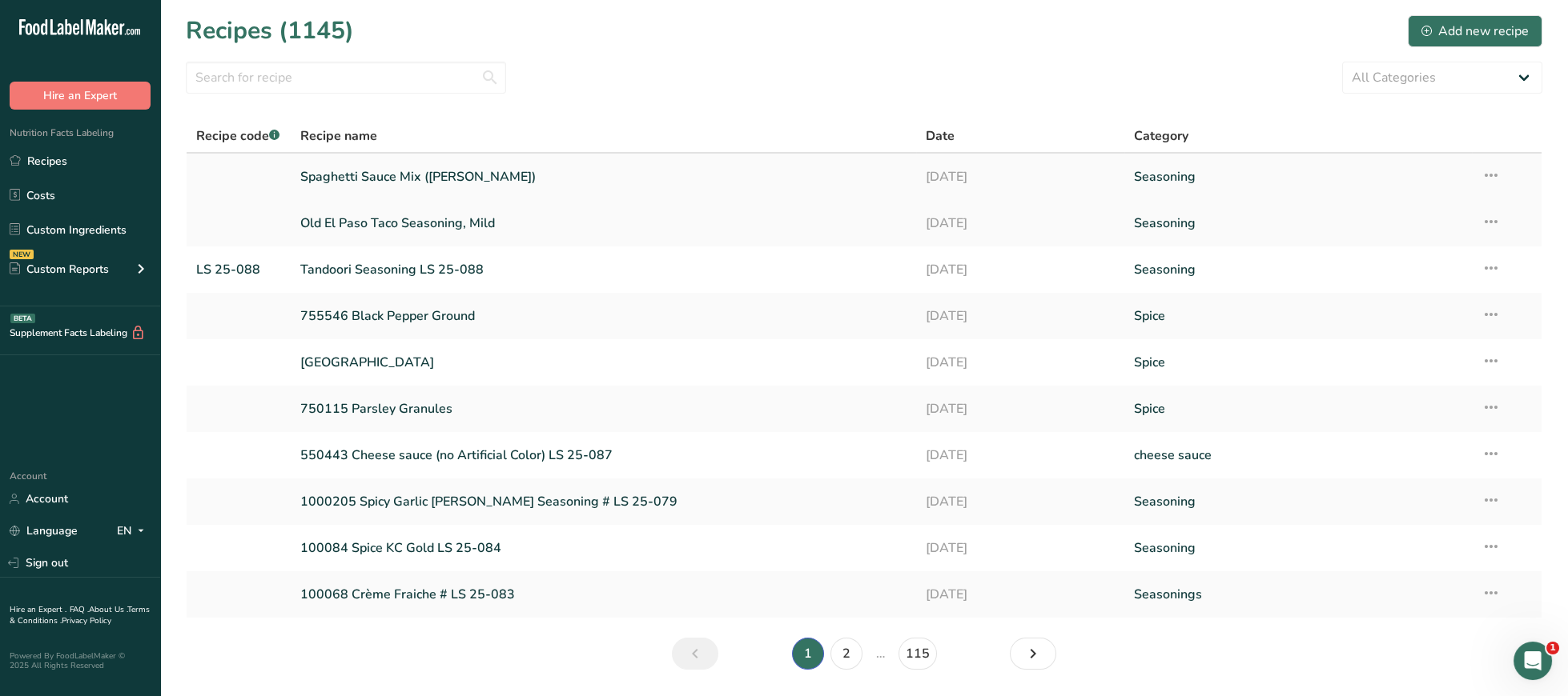
click at [448, 180] on link "Spaghetti Sauce Mix ([PERSON_NAME])" at bounding box center [603, 177] width 606 height 34
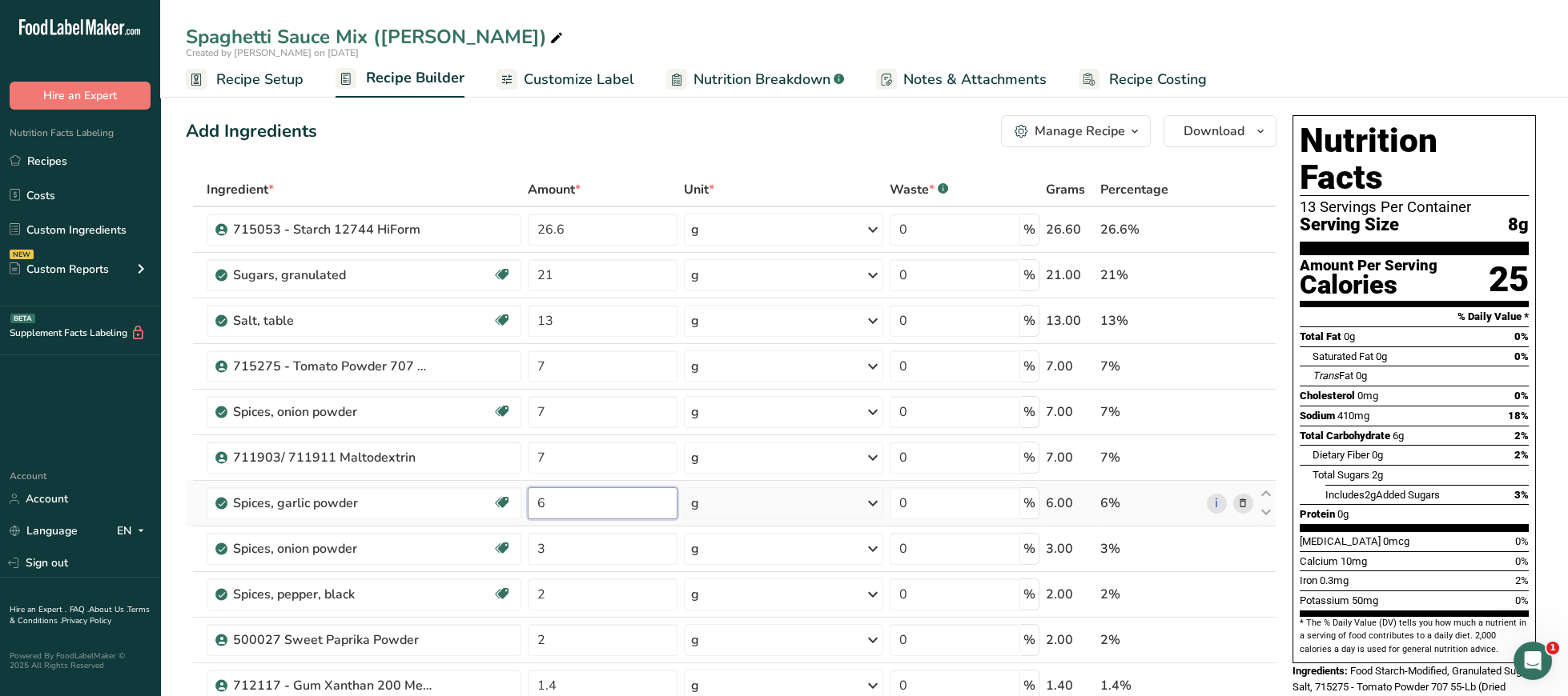
drag, startPoint x: 575, startPoint y: 516, endPoint x: 532, endPoint y: 512, distance: 43.2
click at [532, 512] on input "6" at bounding box center [602, 504] width 149 height 32
type input "7"
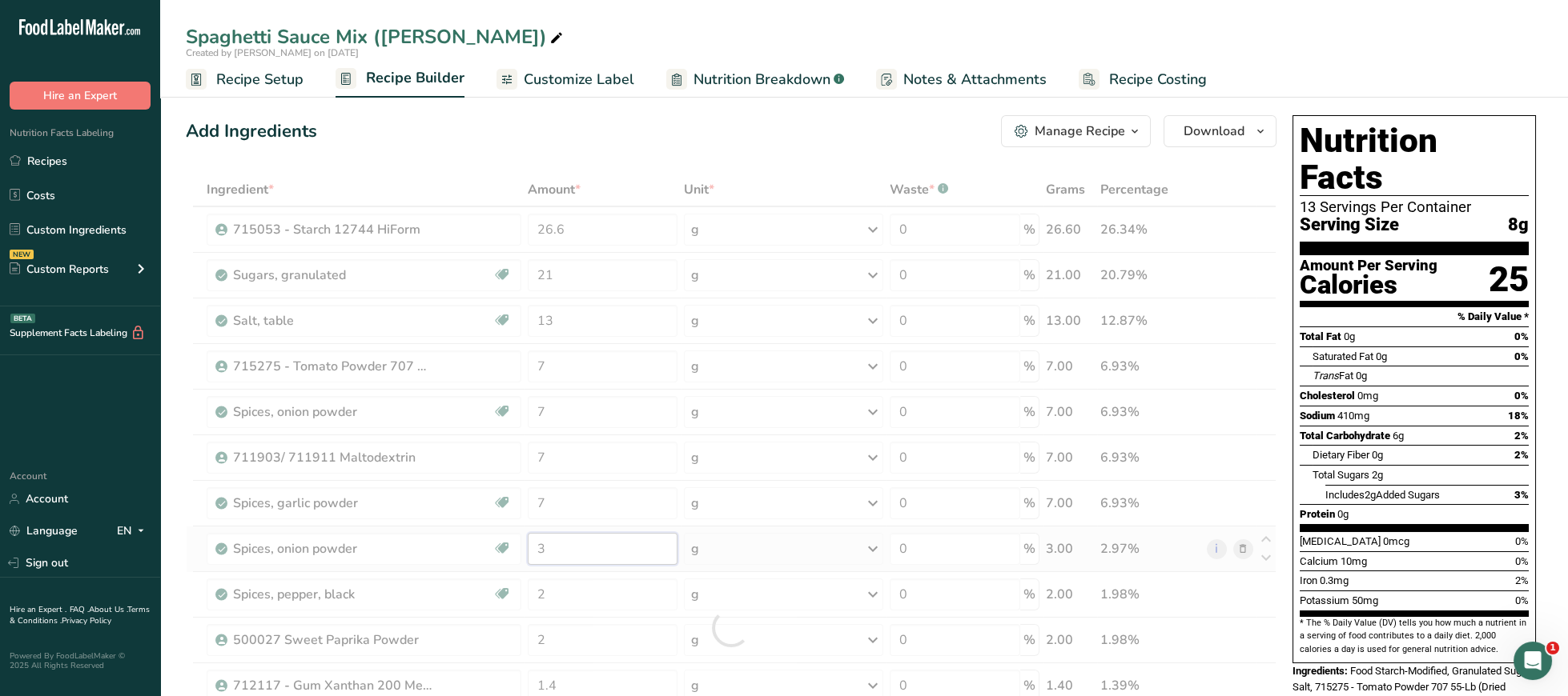
click at [565, 554] on input "3" at bounding box center [602, 549] width 149 height 32
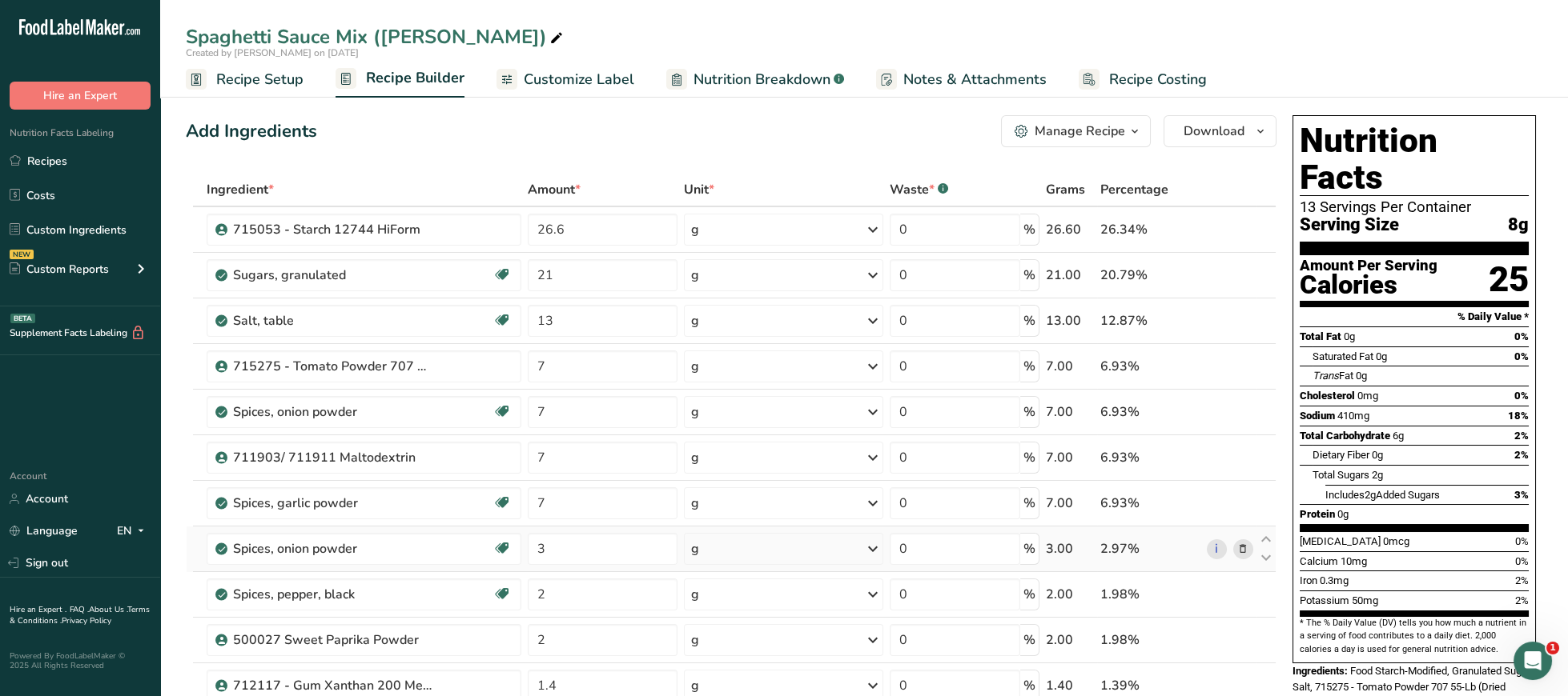
click at [1244, 556] on div "Ingredient * Amount * Unit * Waste * .a-a{fill:#347362;}.b-a{fill:#fff;} Grams …" at bounding box center [731, 627] width 1091 height 910
click at [1247, 556] on icon at bounding box center [1242, 549] width 12 height 17
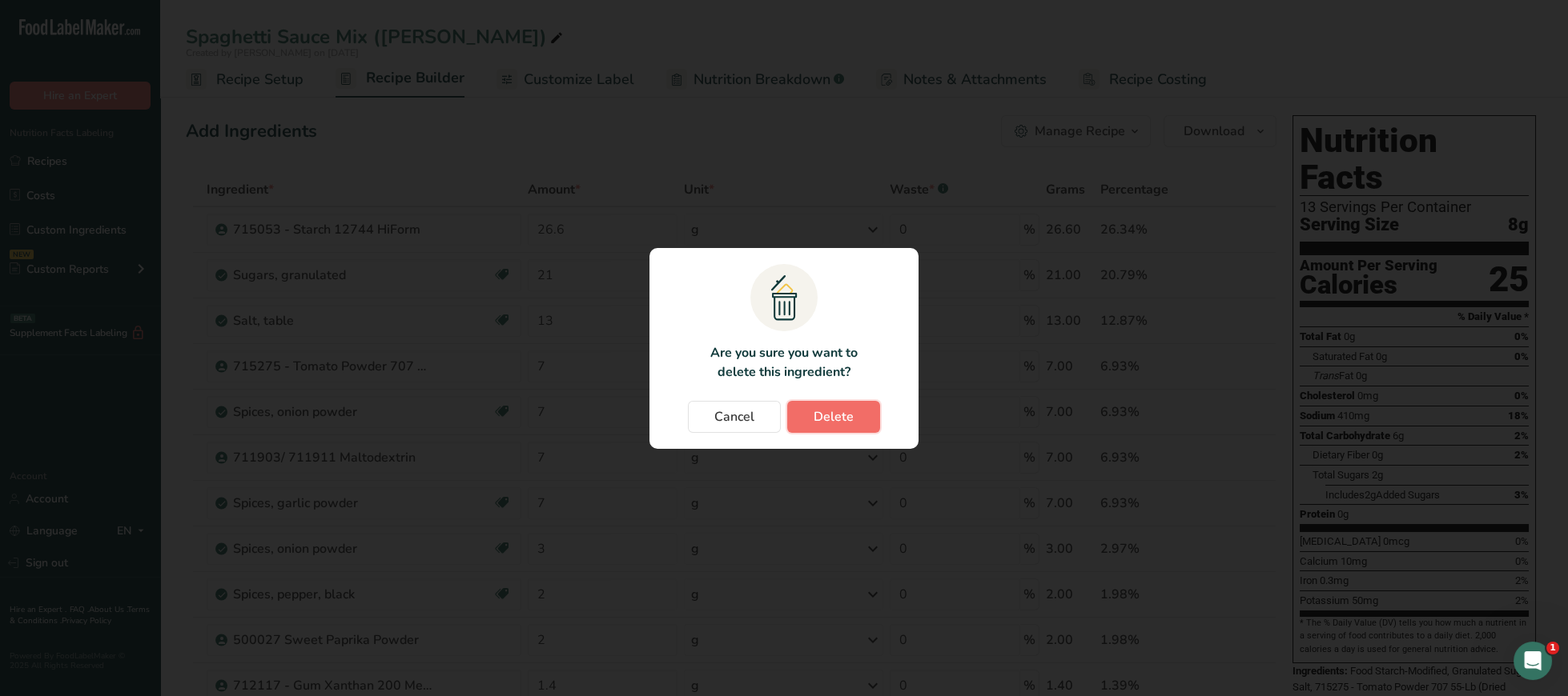
click at [833, 413] on span "Delete" at bounding box center [833, 416] width 40 height 19
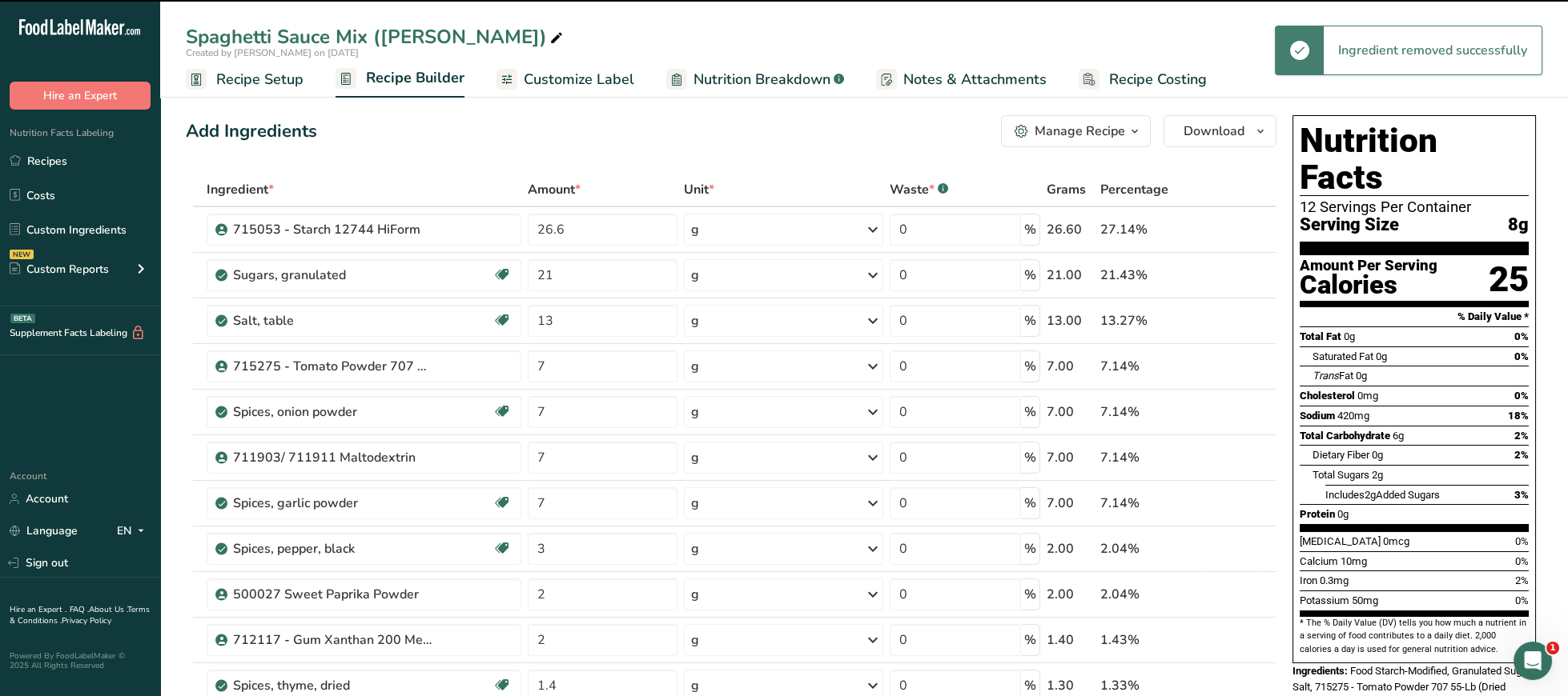
type input "2"
type input "1.4"
type input "1.3"
type input "1"
type input "0.7"
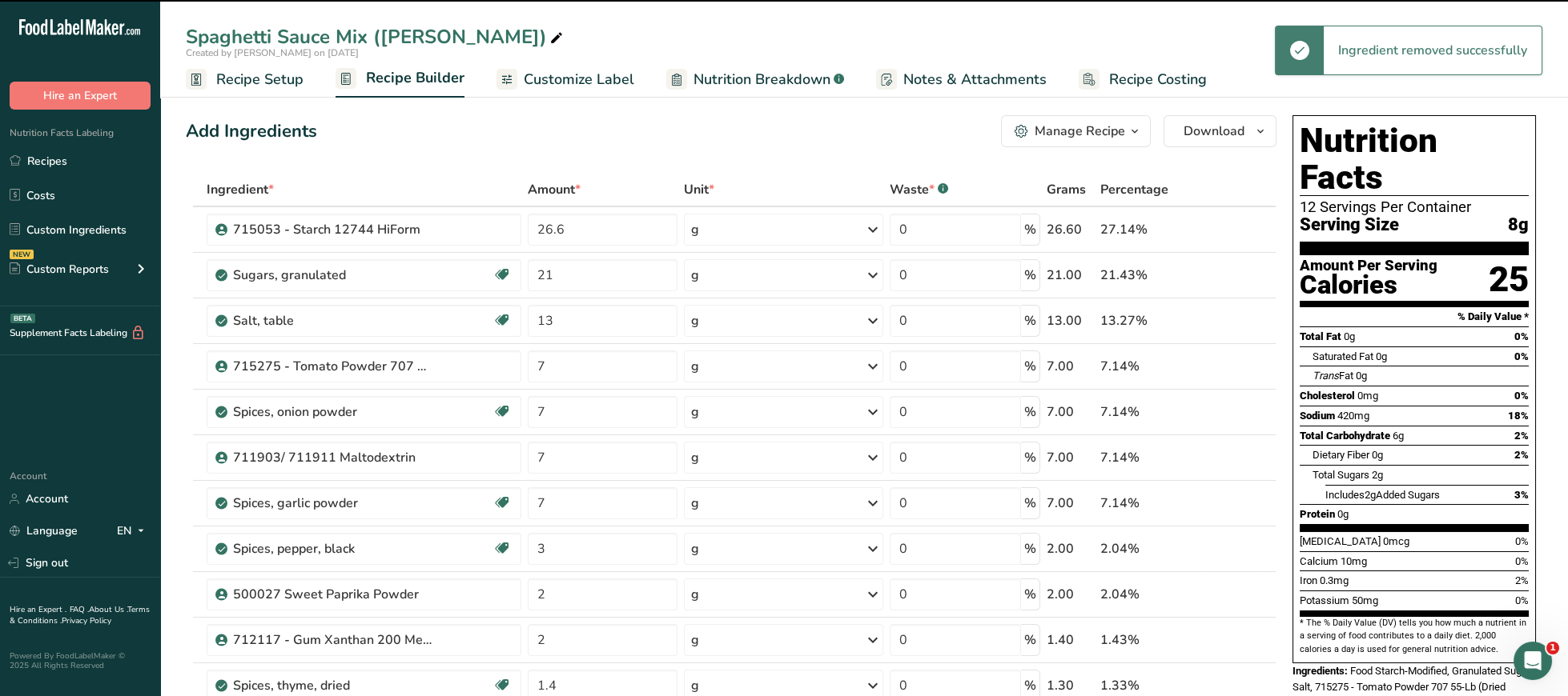
type input "0.5"
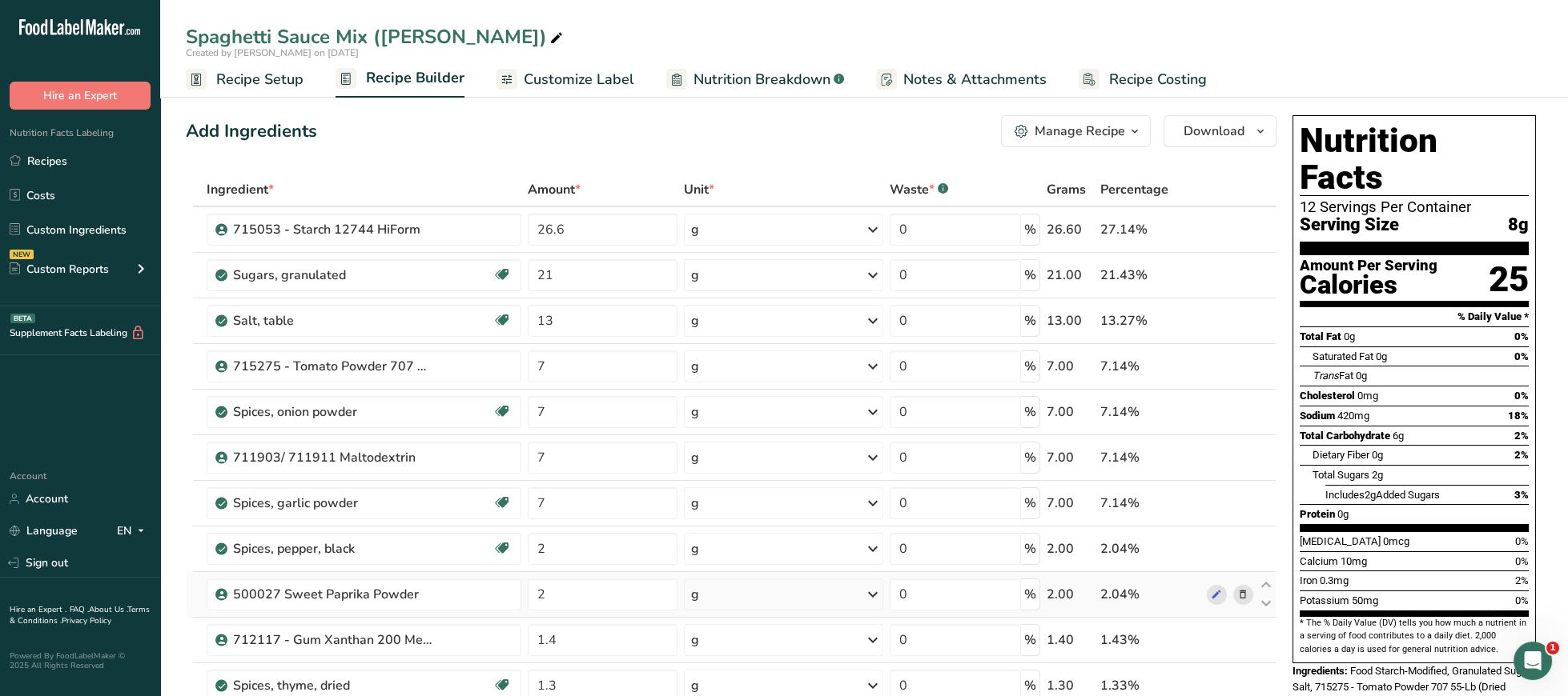
scroll to position [82, 0]
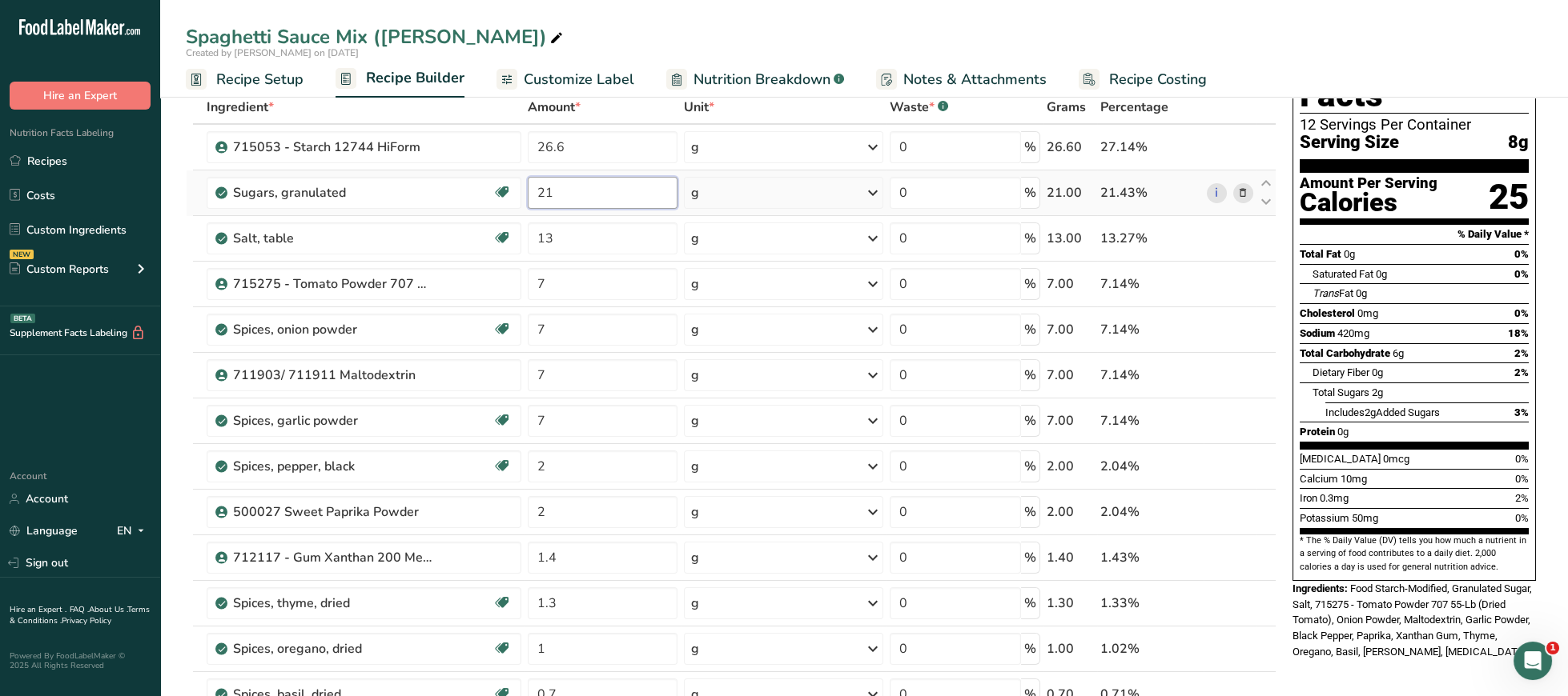
drag, startPoint x: 604, startPoint y: 194, endPoint x: 476, endPoint y: 191, distance: 128.0
click at [528, 191] on input "21" at bounding box center [602, 193] width 149 height 32
type input "23.3"
click at [603, 149] on input "26.6" at bounding box center [602, 148] width 149 height 32
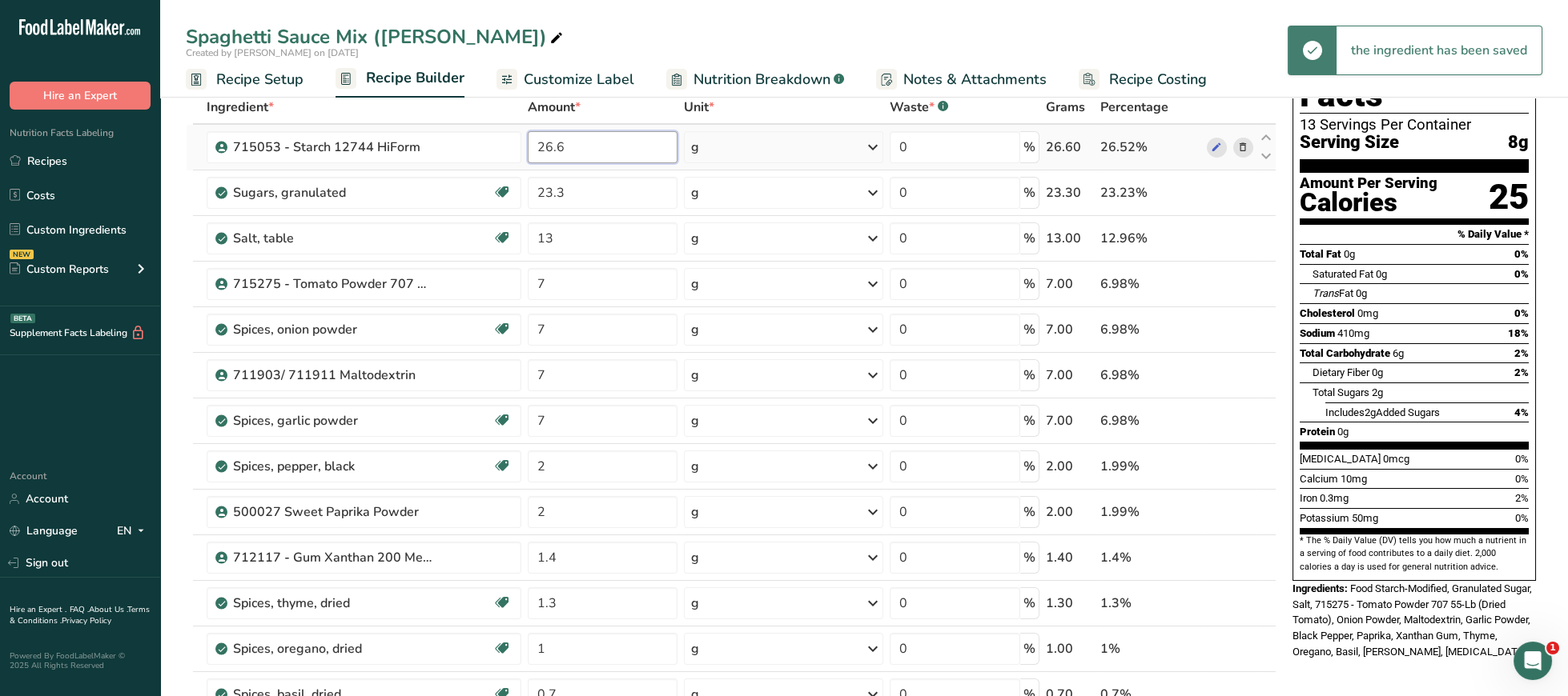
drag, startPoint x: 619, startPoint y: 145, endPoint x: 473, endPoint y: 153, distance: 146.2
click at [528, 153] on input "26.6" at bounding box center [602, 148] width 149 height 32
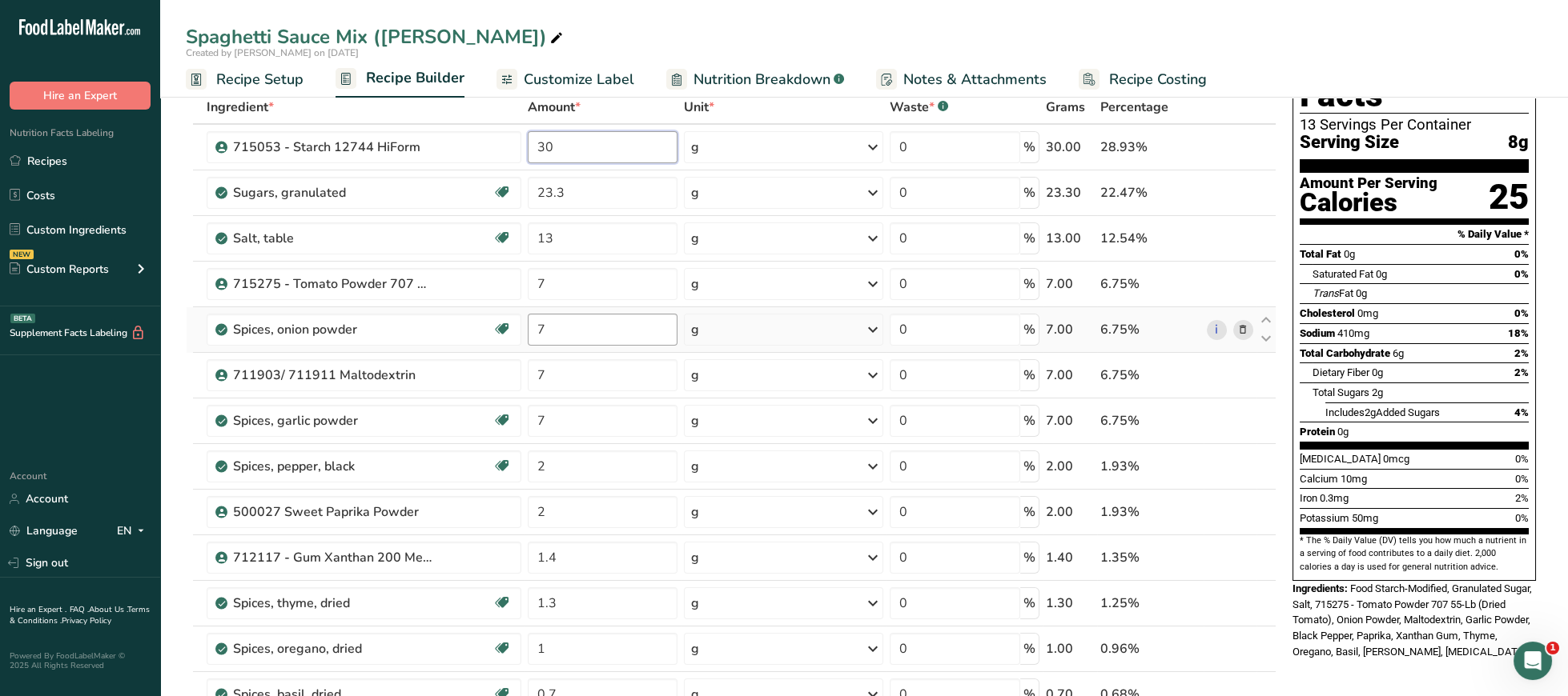
type input "30"
click at [611, 341] on input "7" at bounding box center [602, 330] width 149 height 32
click at [1244, 512] on div "Ingredient * Amount * Unit * Waste * .a-a{fill:#347362;}.b-a{fill:#fff;} Grams …" at bounding box center [731, 522] width 1091 height 864
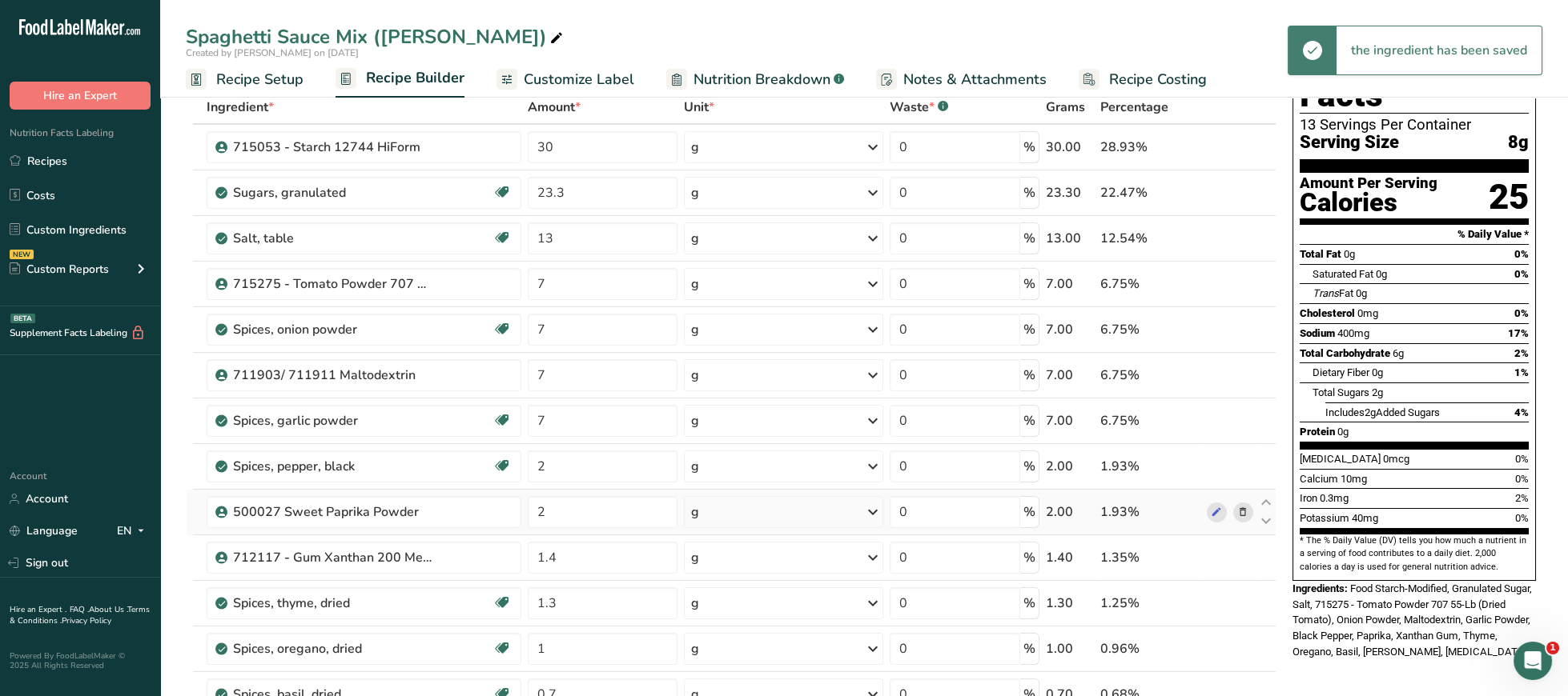
click at [1245, 514] on icon at bounding box center [1242, 513] width 12 height 17
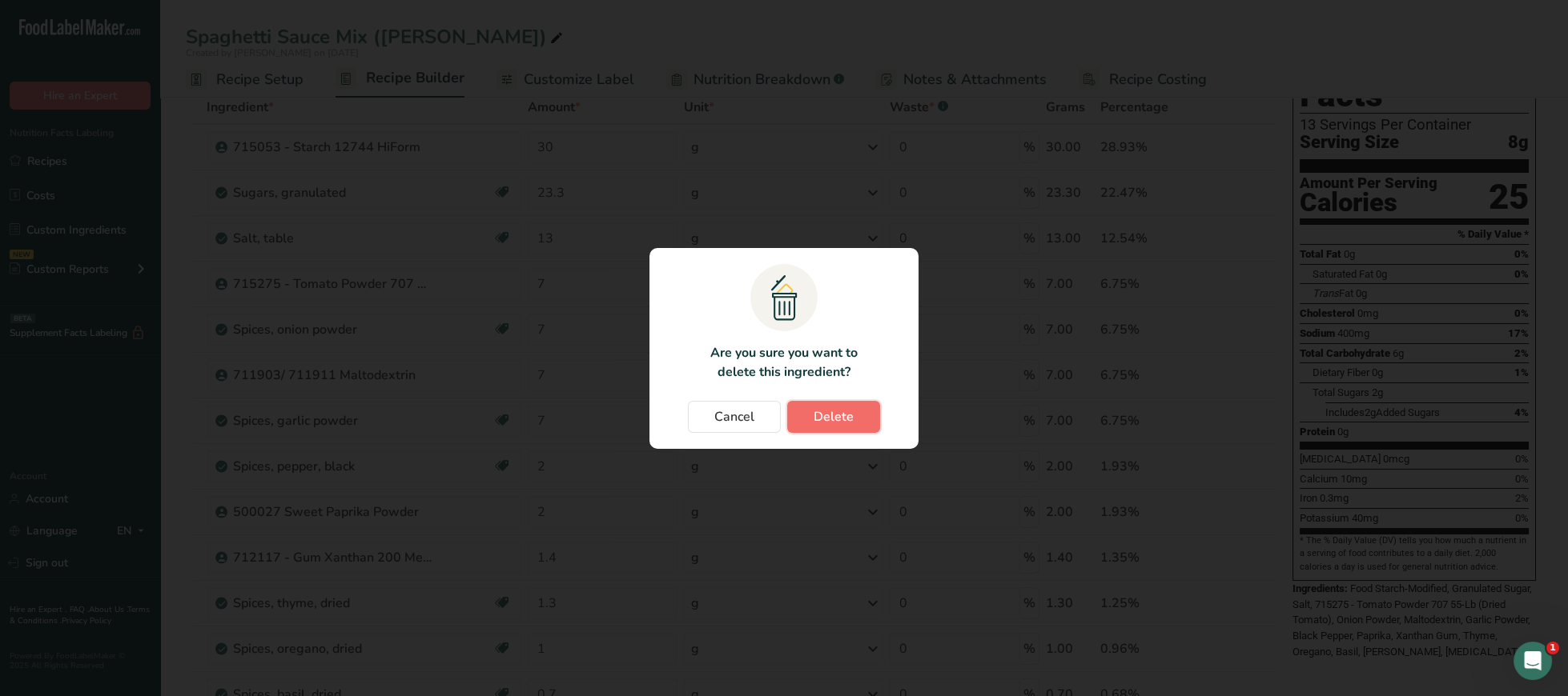
click at [862, 408] on button "Delete" at bounding box center [834, 417] width 93 height 32
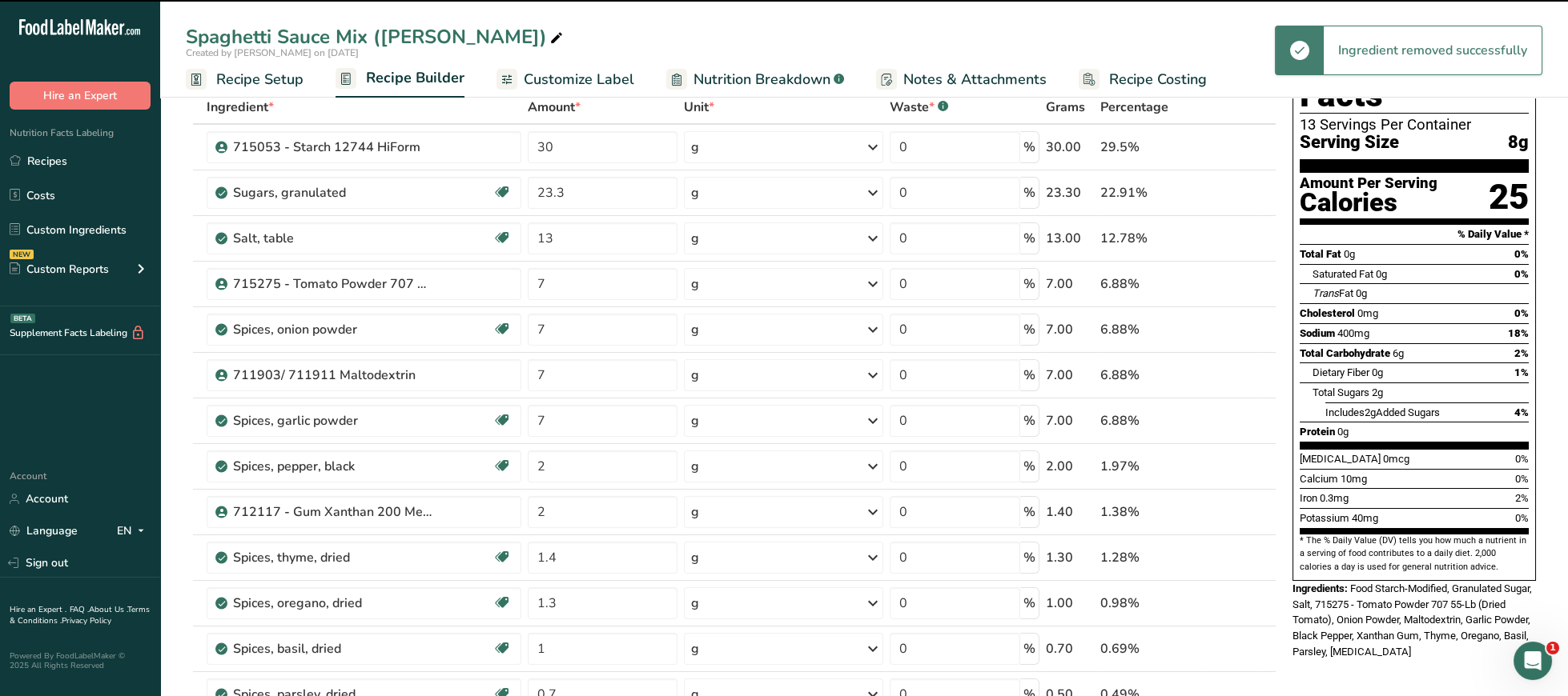
type input "1.4"
type input "1.3"
type input "1"
type input "0.7"
type input "0.5"
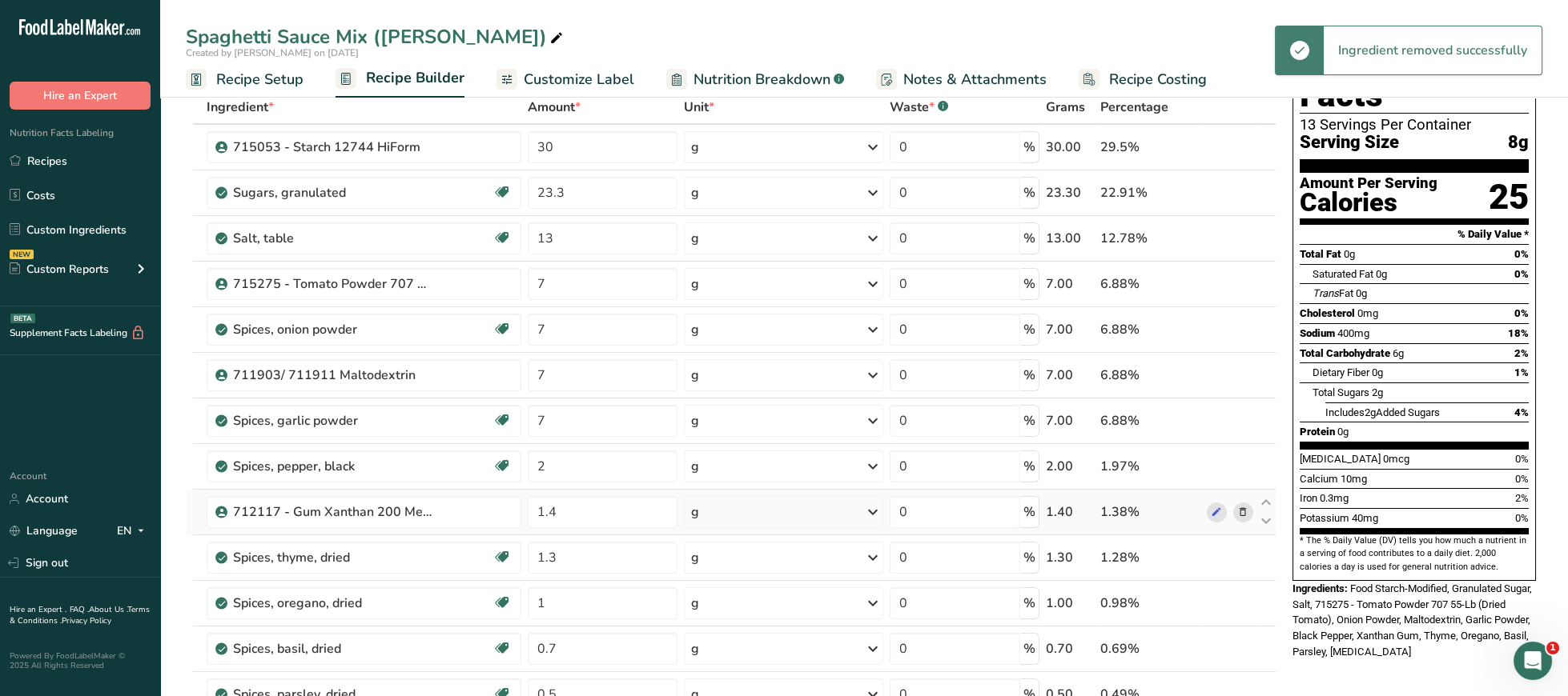
click at [1247, 516] on icon at bounding box center [1242, 513] width 12 height 17
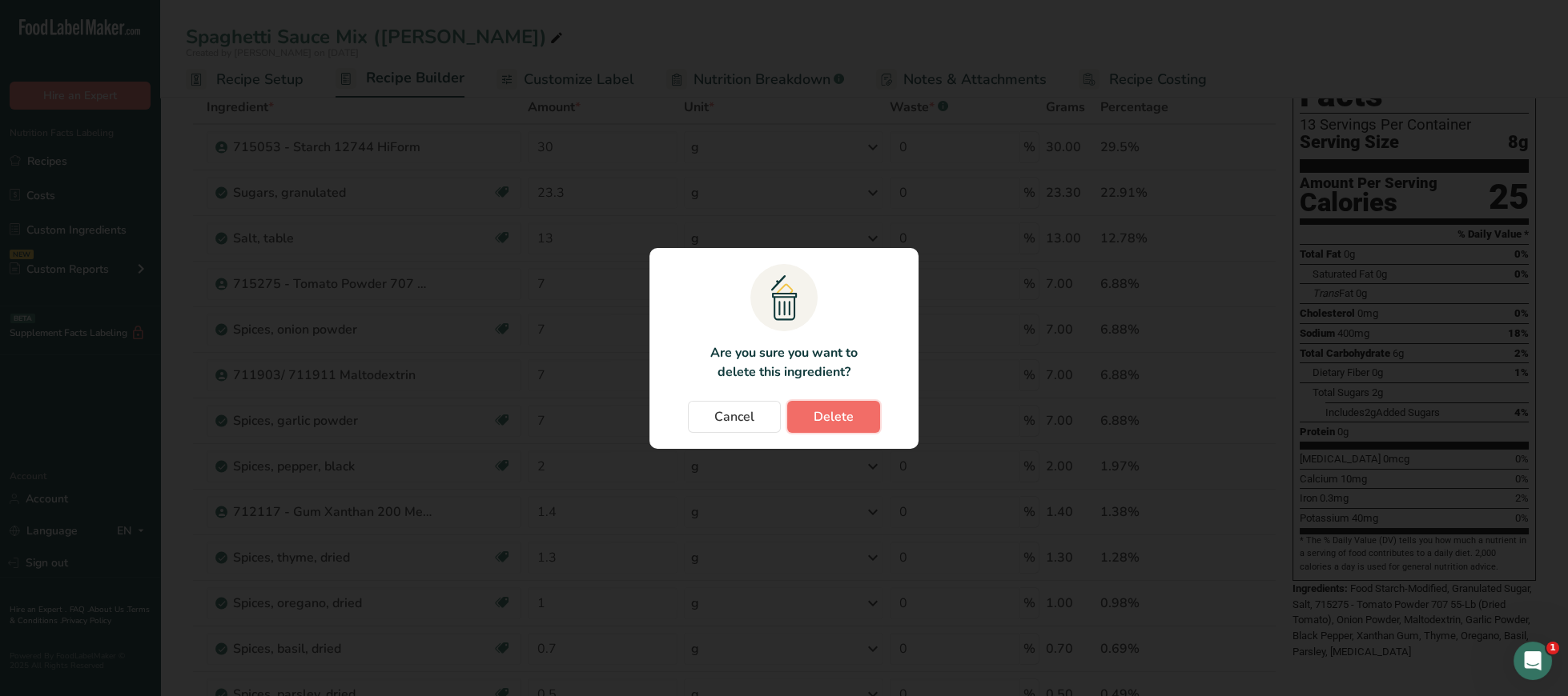
click at [849, 420] on span "Delete" at bounding box center [833, 416] width 40 height 19
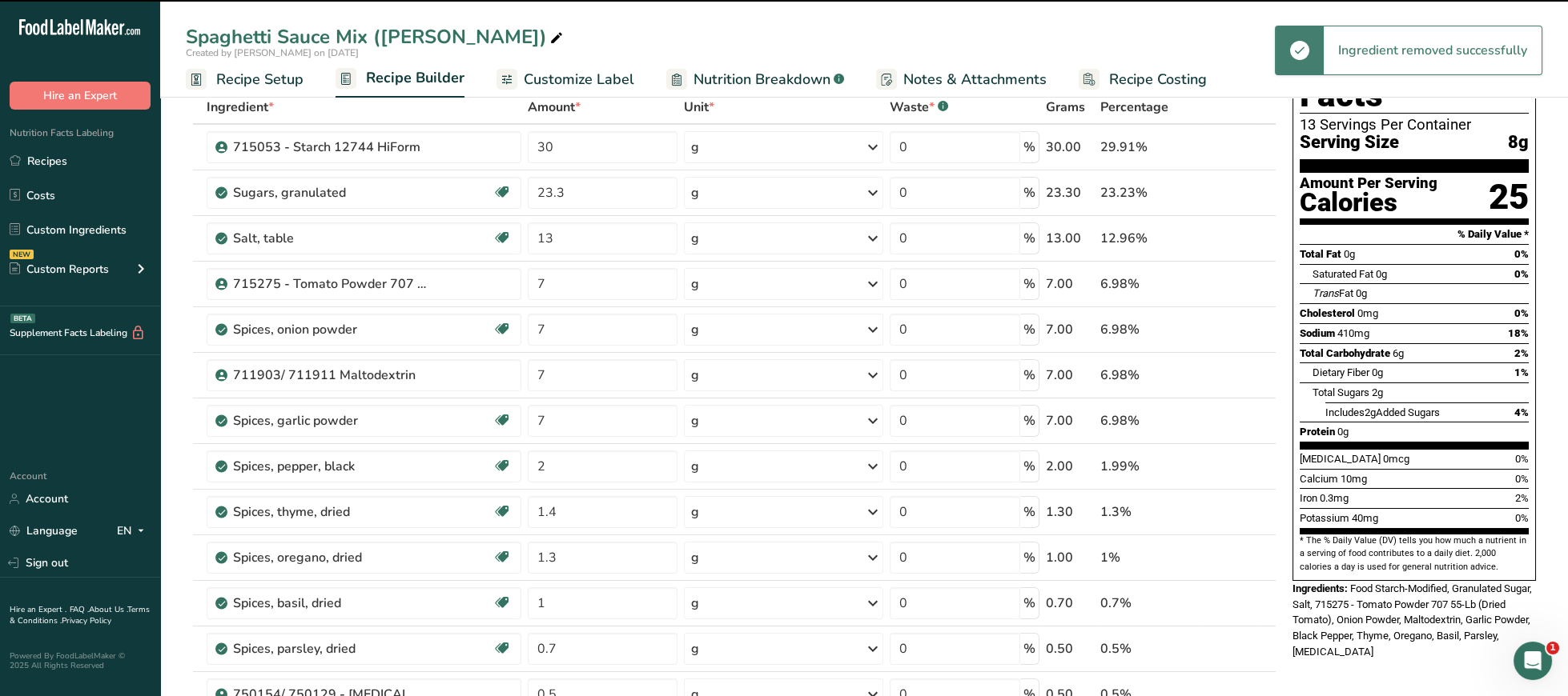
type input "1.3"
type input "1"
type input "0.7"
type input "0.5"
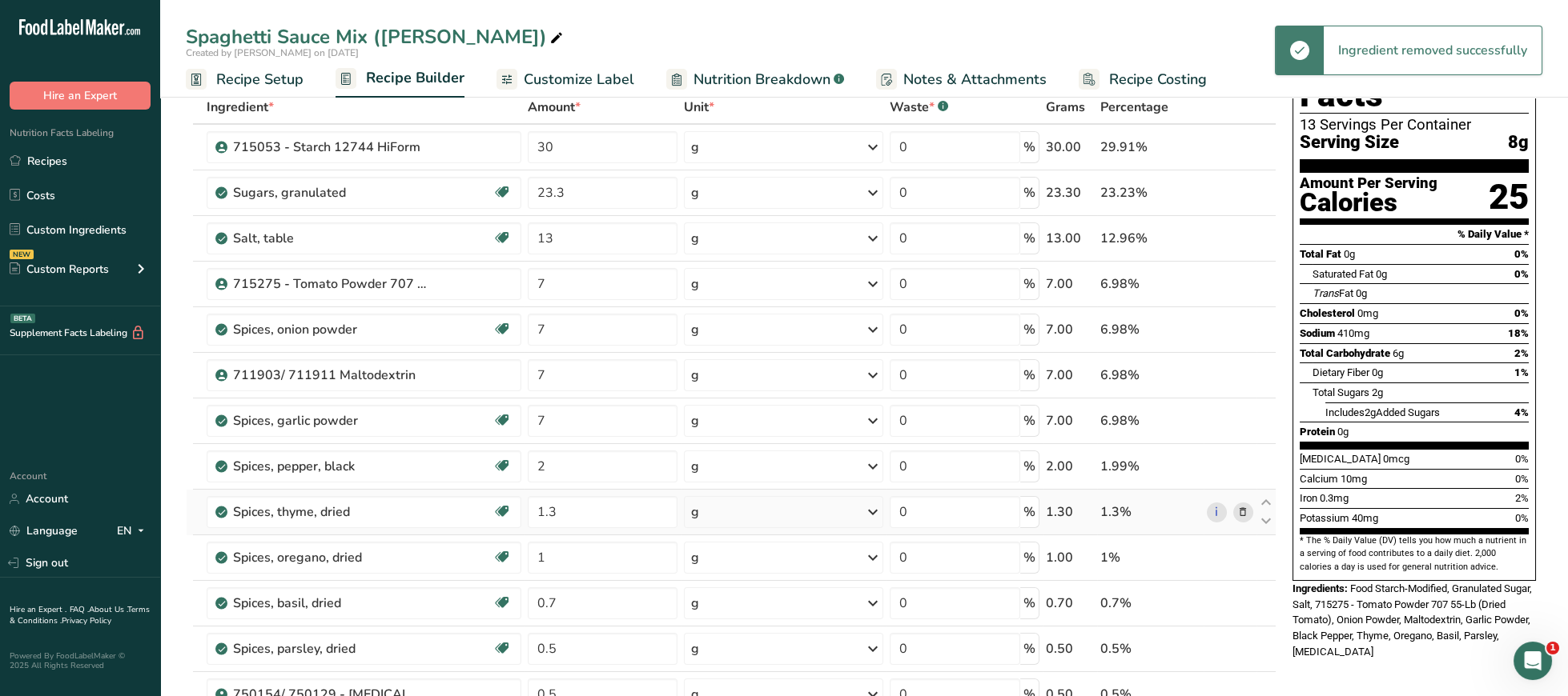
click at [1236, 512] on span at bounding box center [1242, 512] width 19 height 19
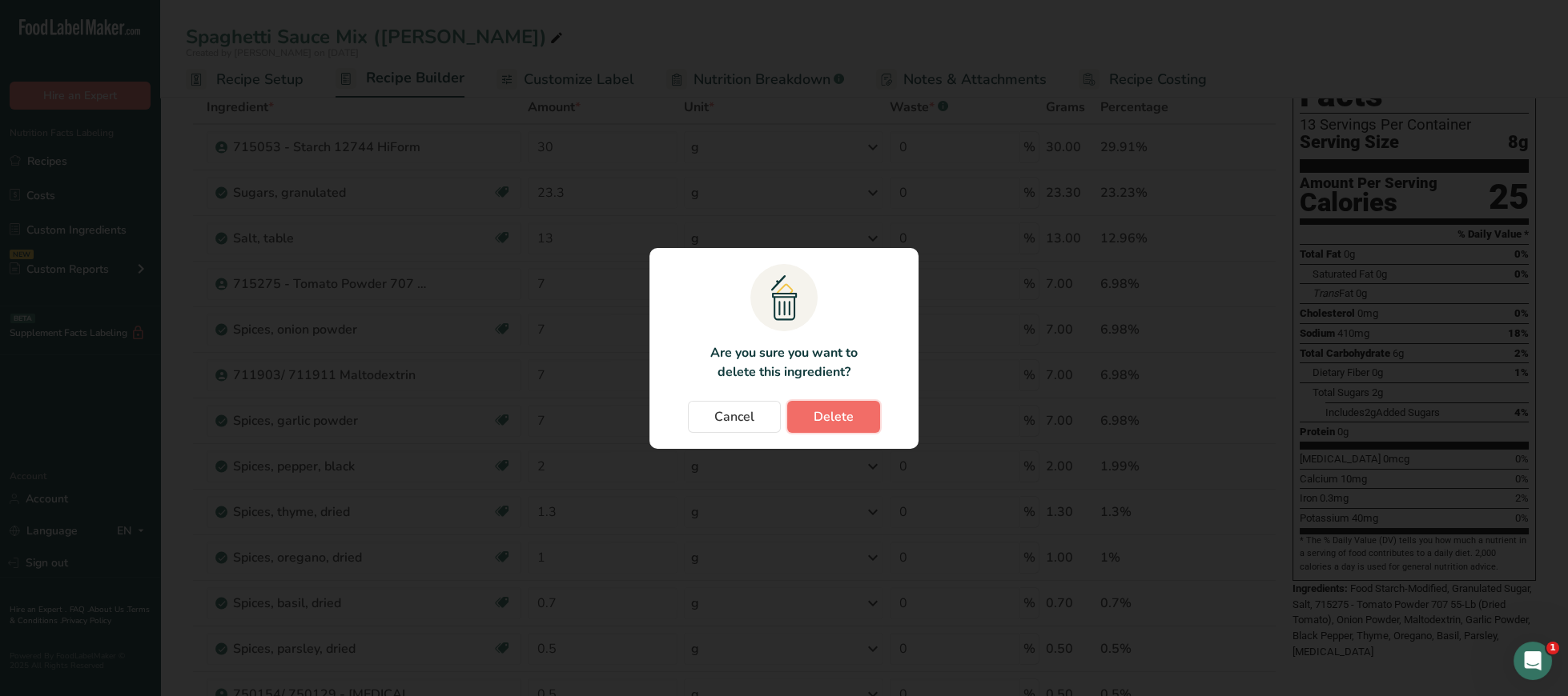
click at [821, 405] on button "Delete" at bounding box center [834, 417] width 93 height 32
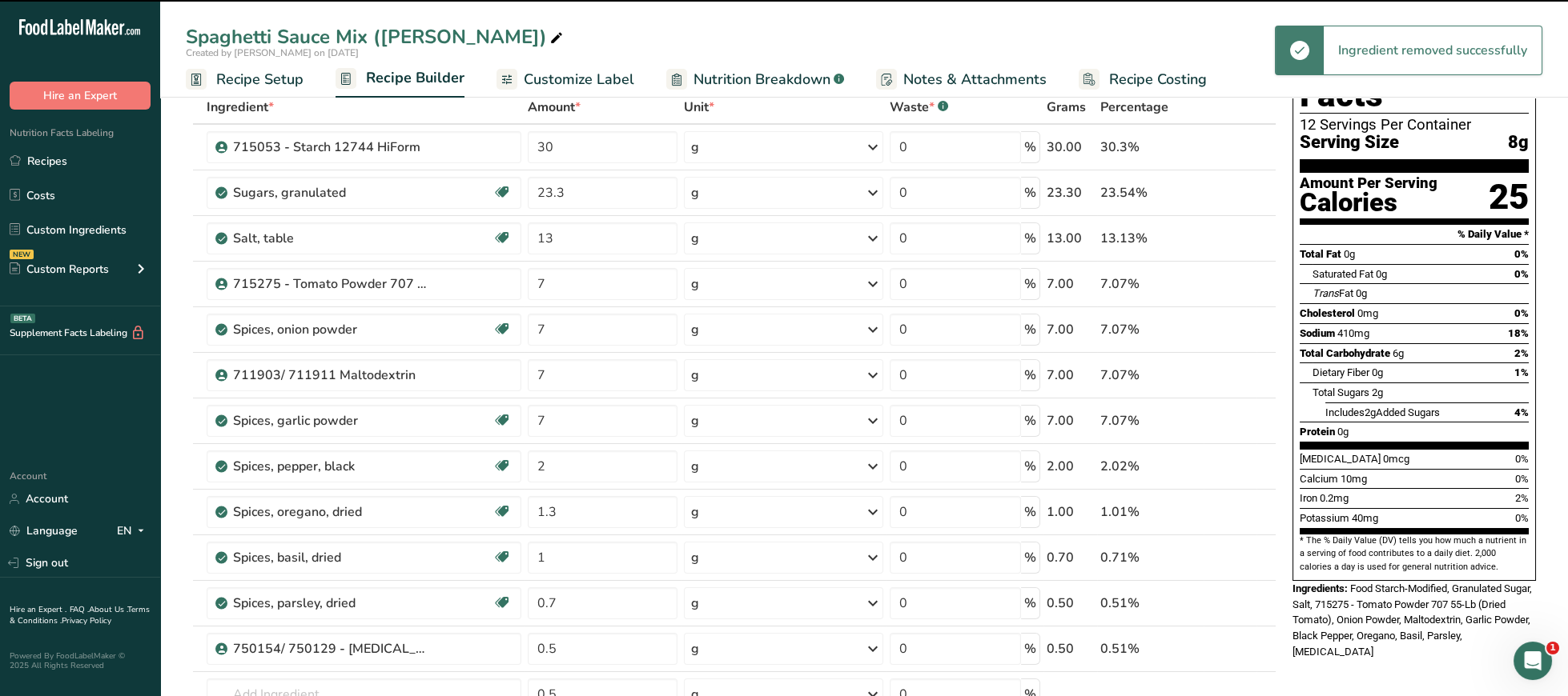
type input "1"
type input "0.7"
type input "0.5"
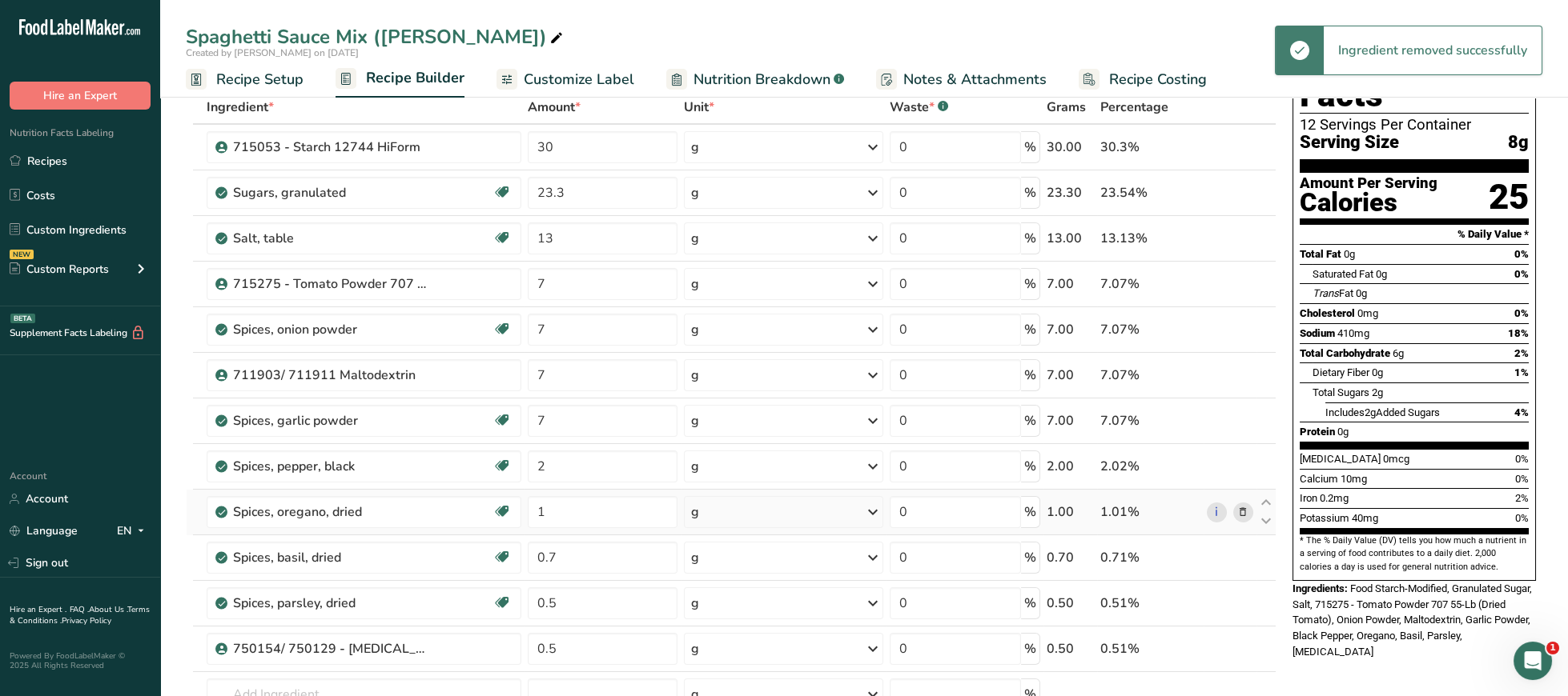
click at [1243, 521] on icon at bounding box center [1242, 513] width 12 height 17
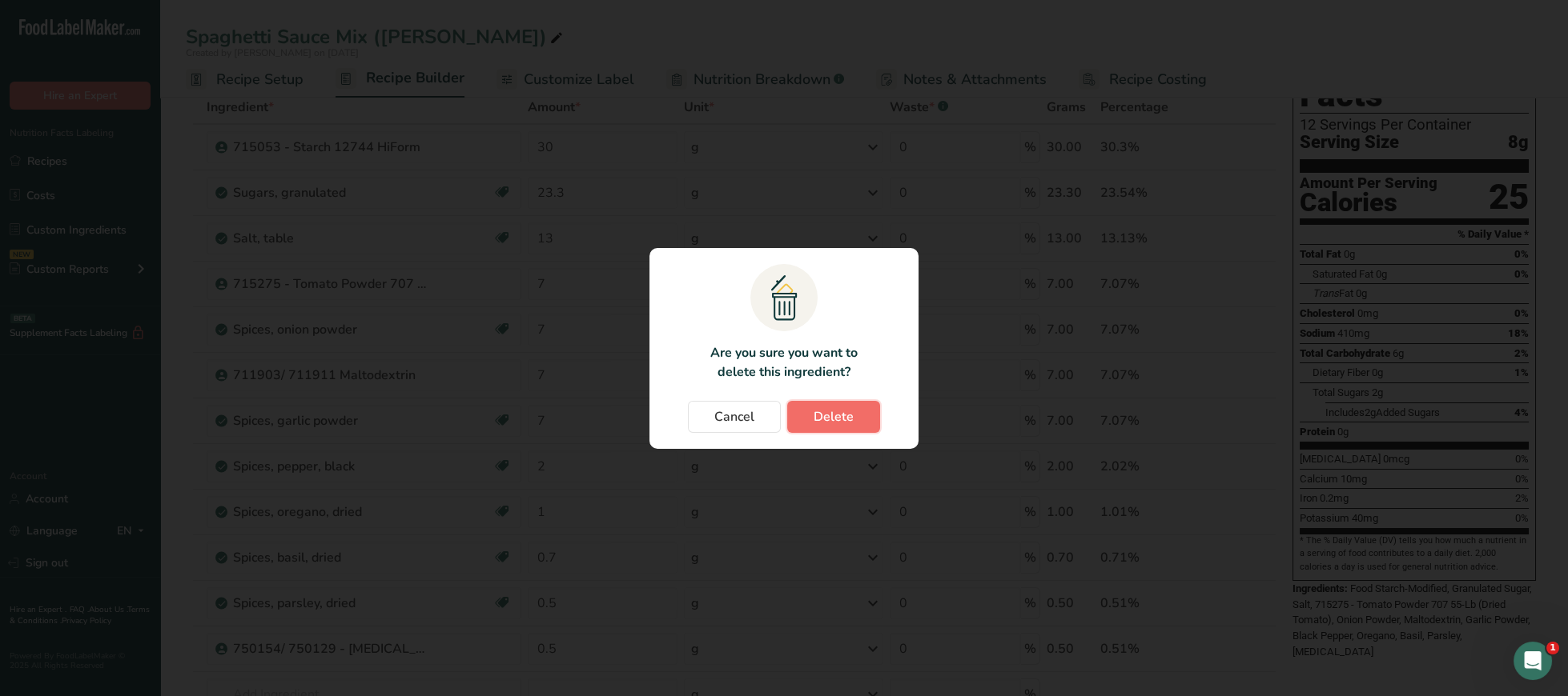
click at [831, 426] on span "Delete" at bounding box center [833, 416] width 40 height 19
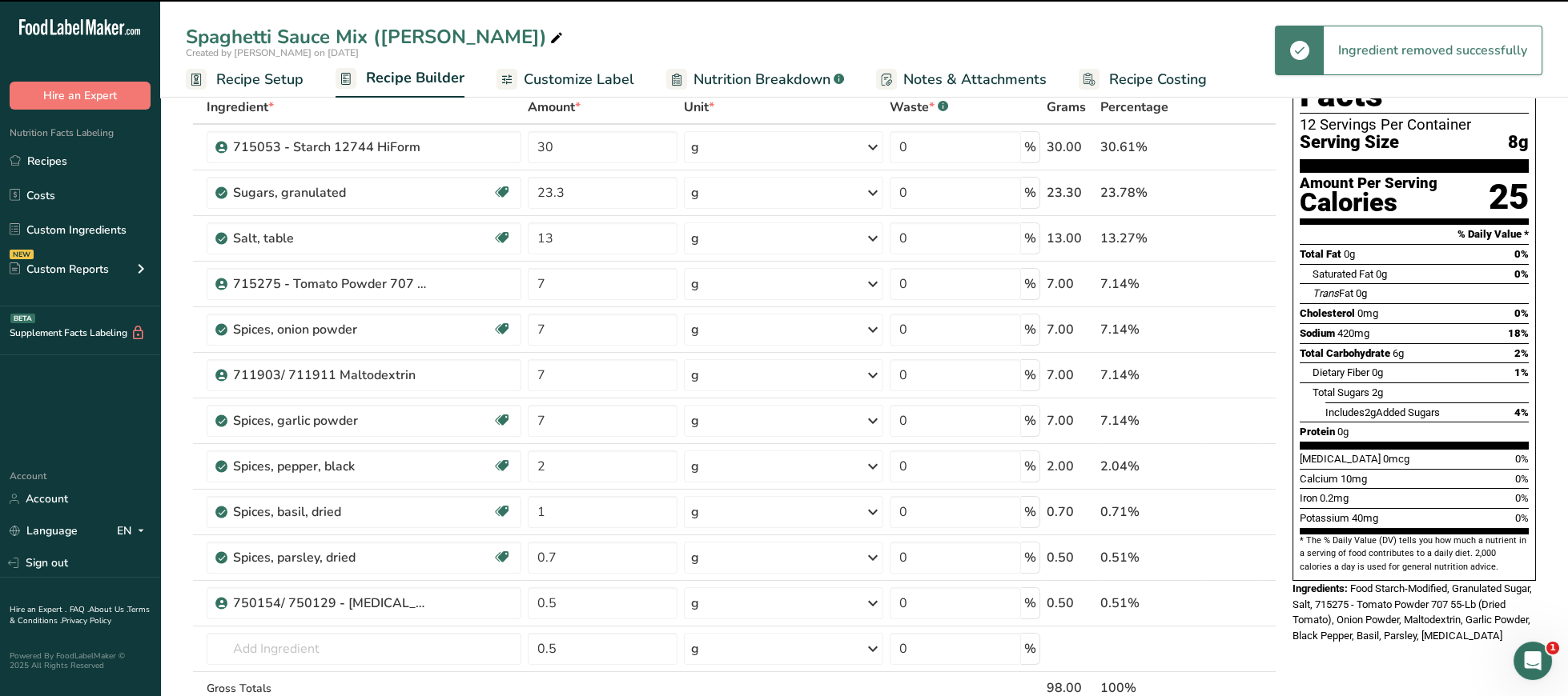
type input "0.7"
type input "0.5"
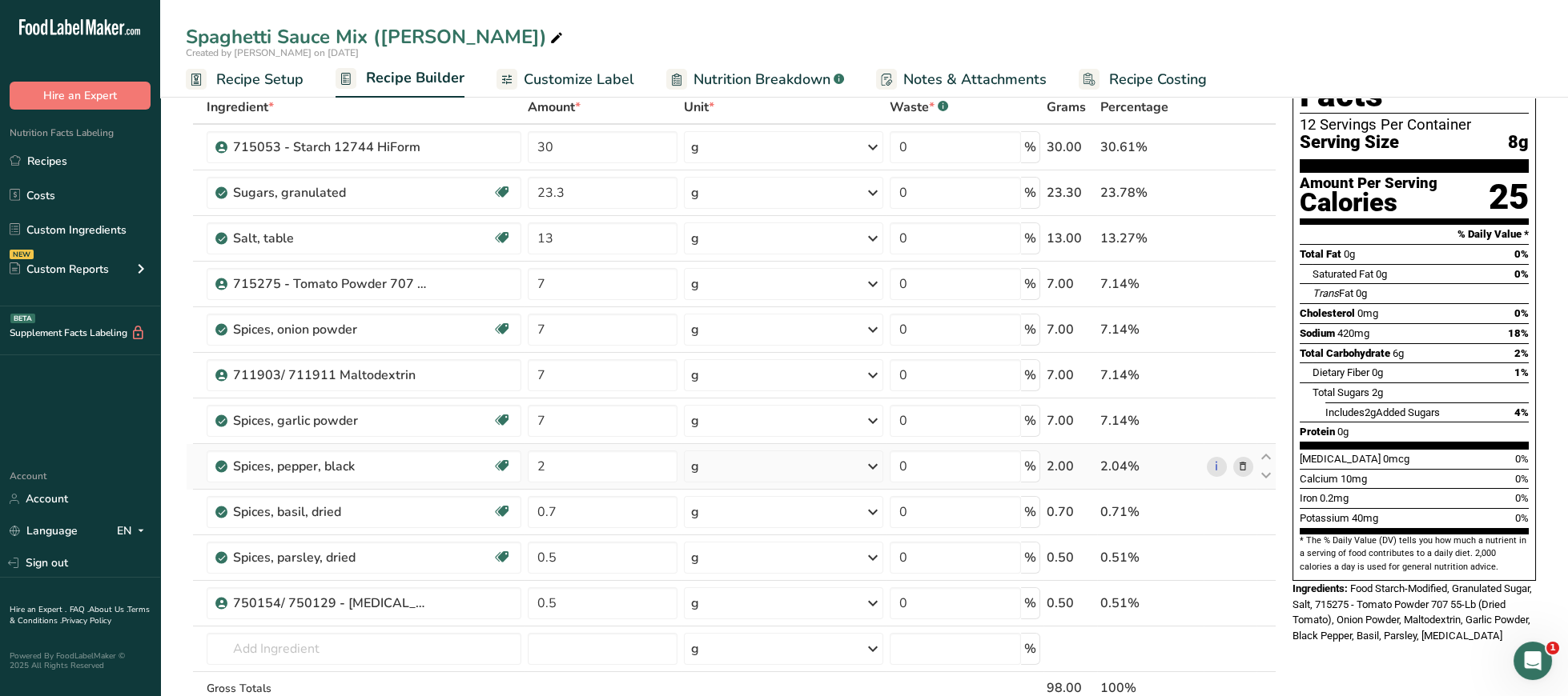
click at [1244, 471] on icon at bounding box center [1242, 467] width 12 height 17
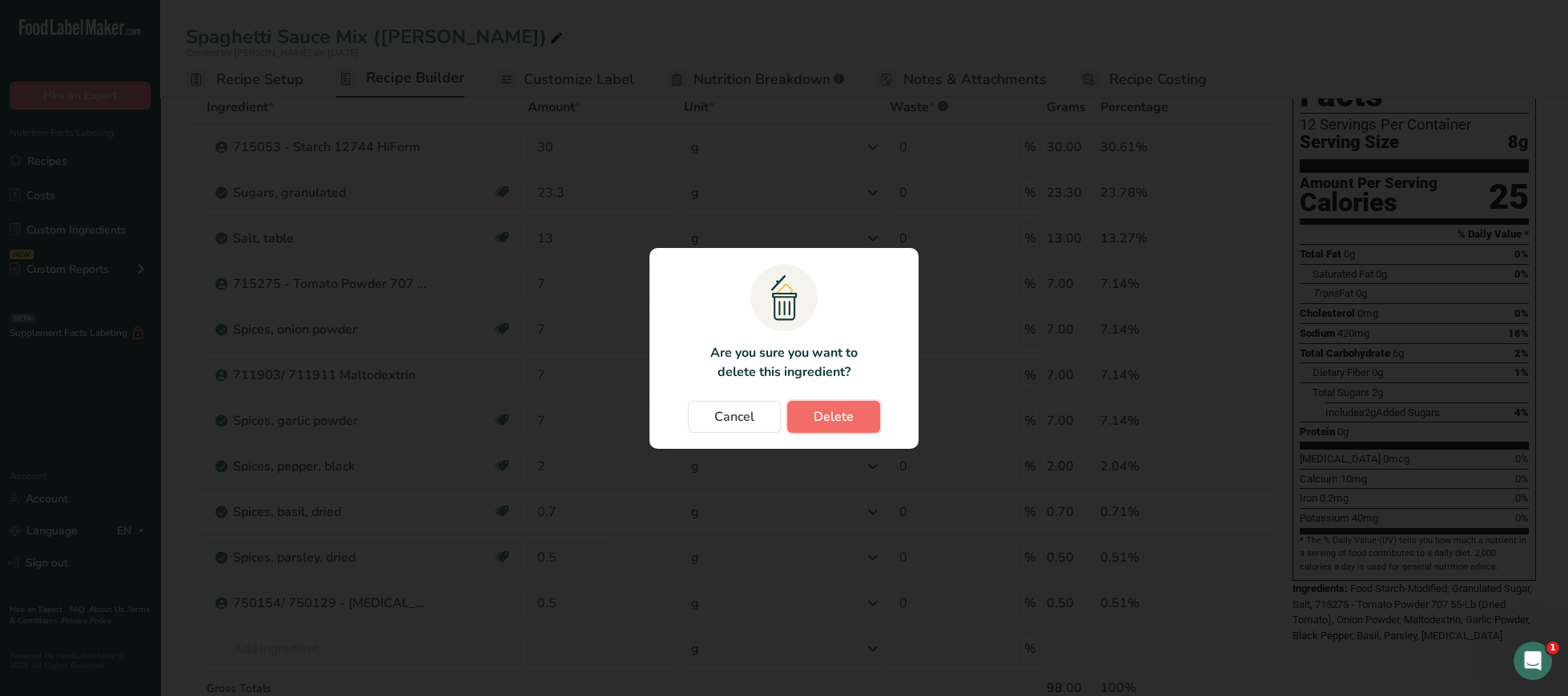
click at [858, 426] on button "Delete" at bounding box center [834, 417] width 93 height 32
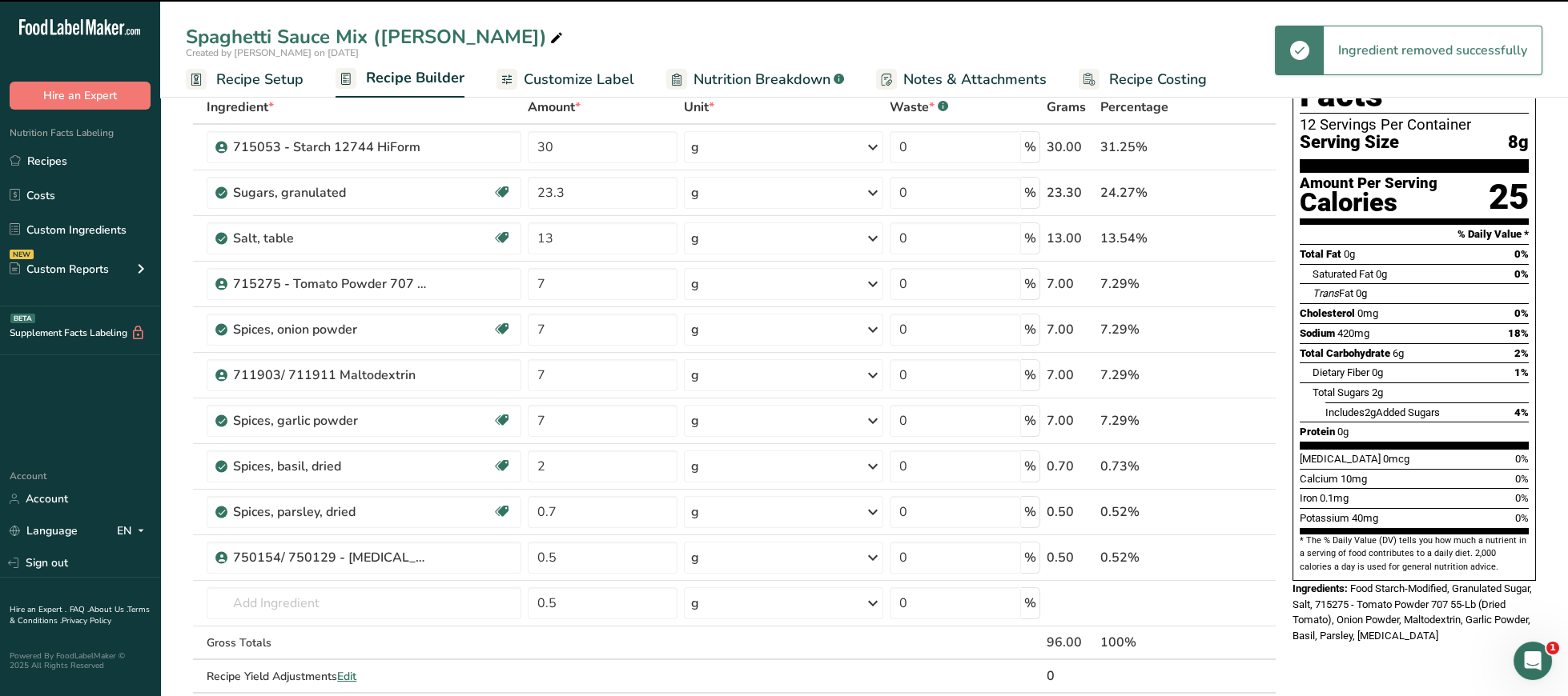
type input "0.7"
type input "0.5"
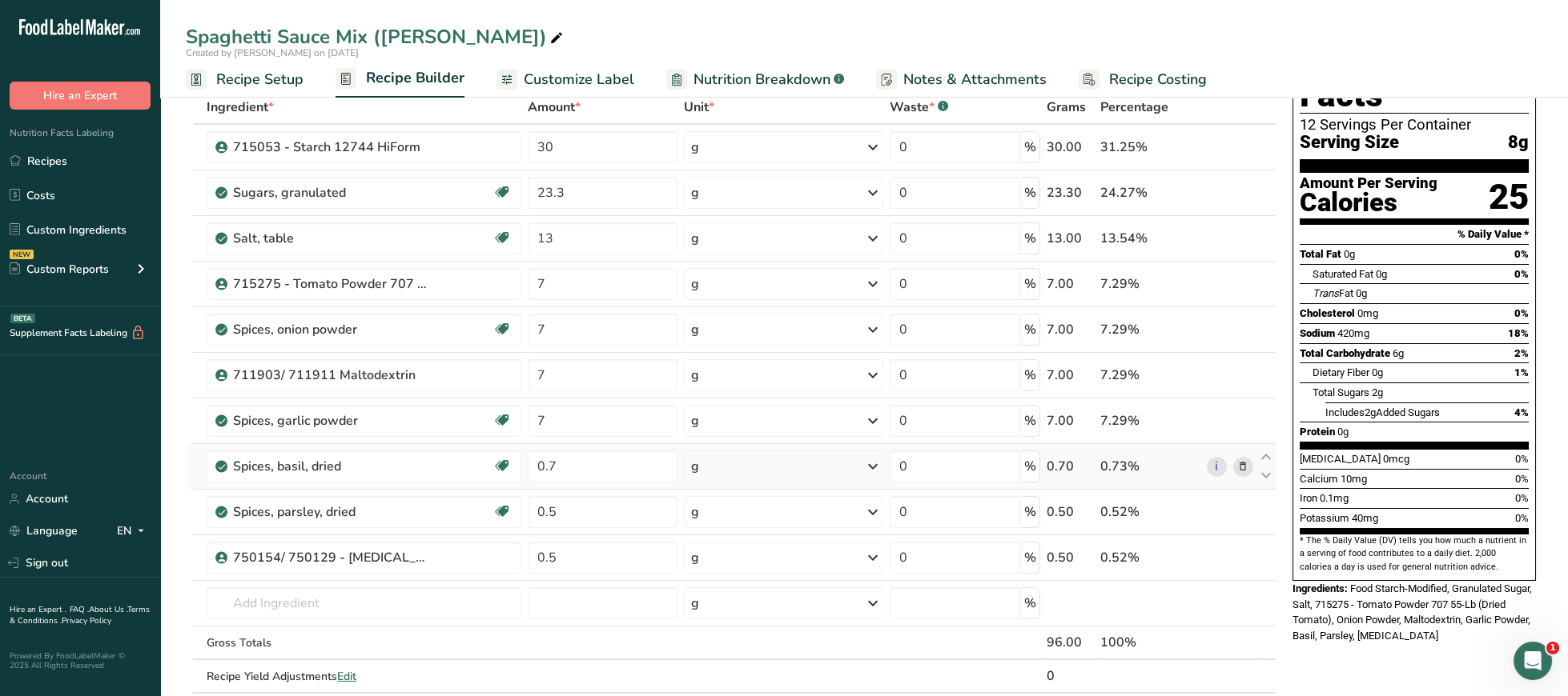
click at [1239, 466] on icon at bounding box center [1242, 467] width 12 height 17
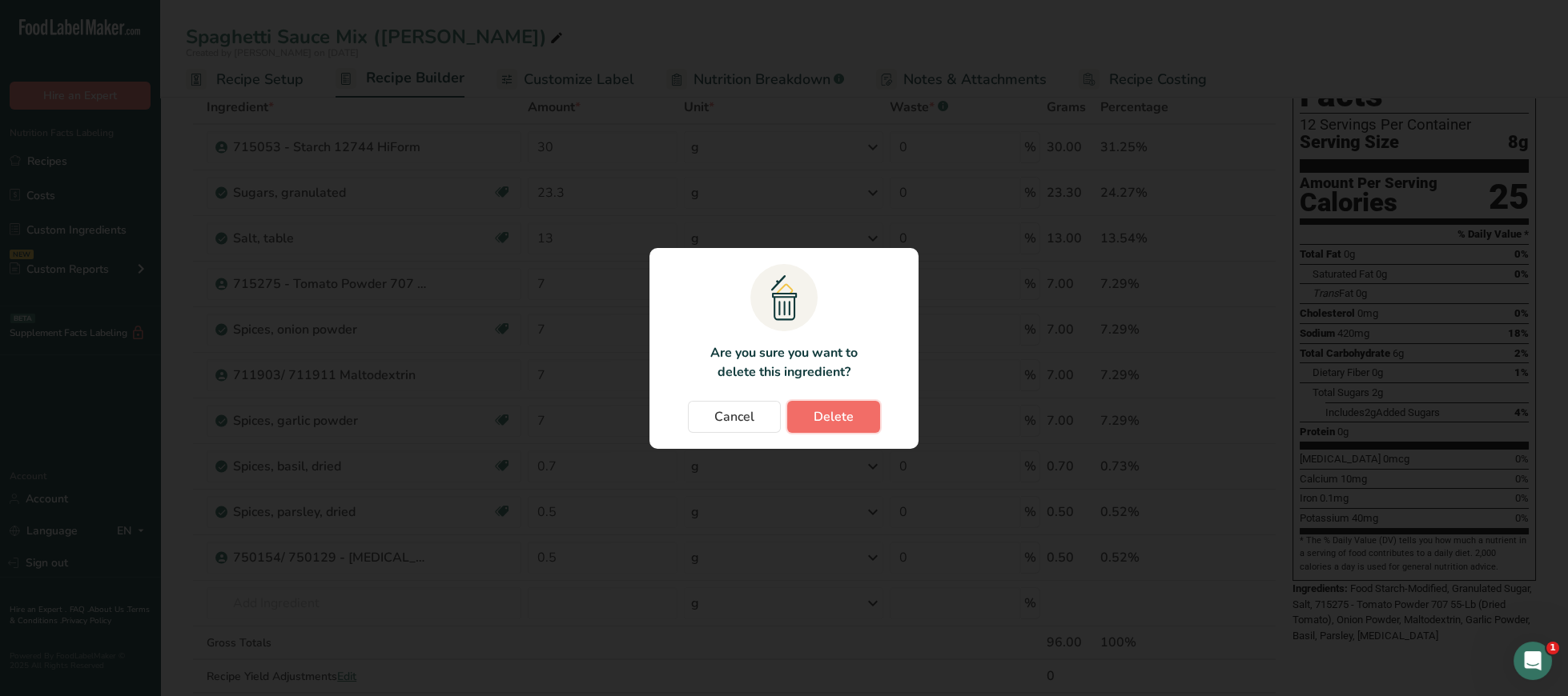
click at [849, 423] on span "Delete" at bounding box center [833, 416] width 40 height 19
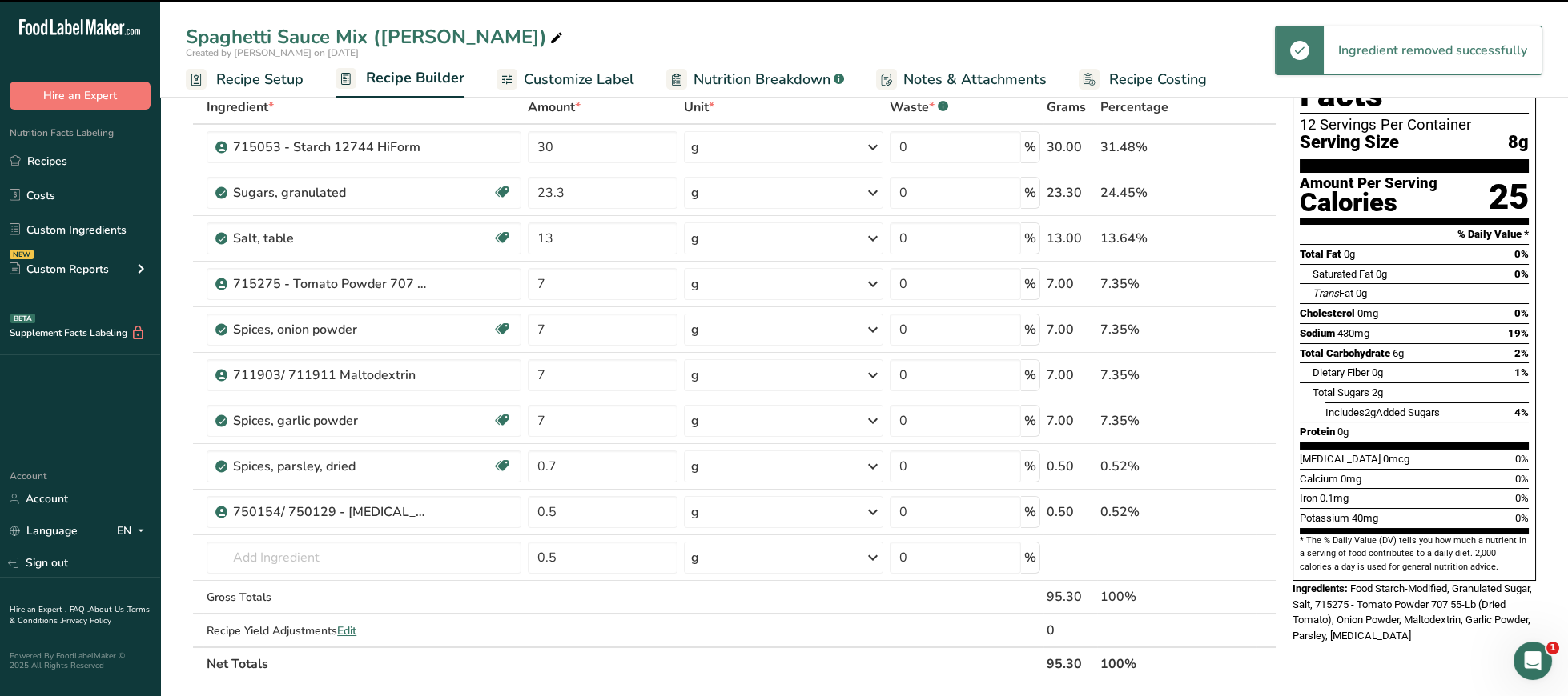
type input "0.5"
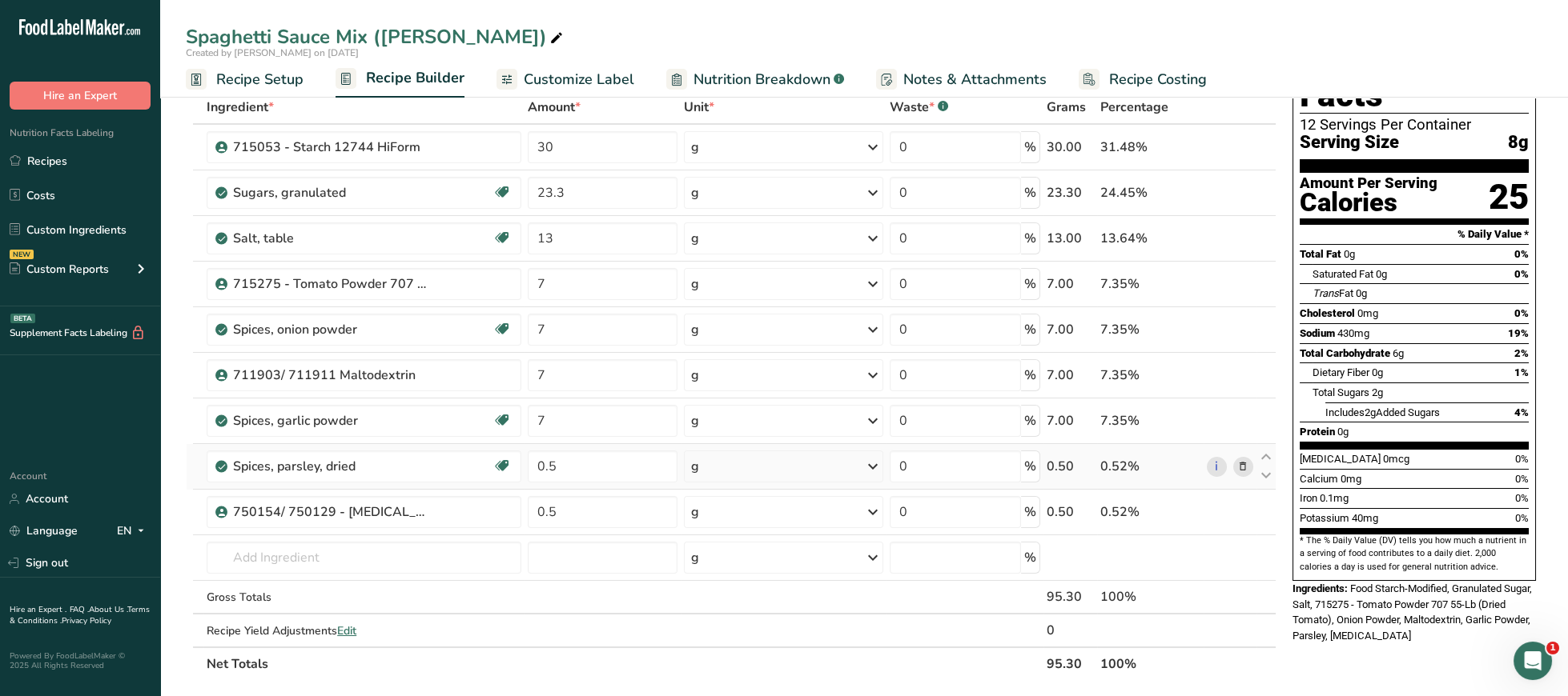
click at [1237, 467] on span at bounding box center [1242, 466] width 19 height 19
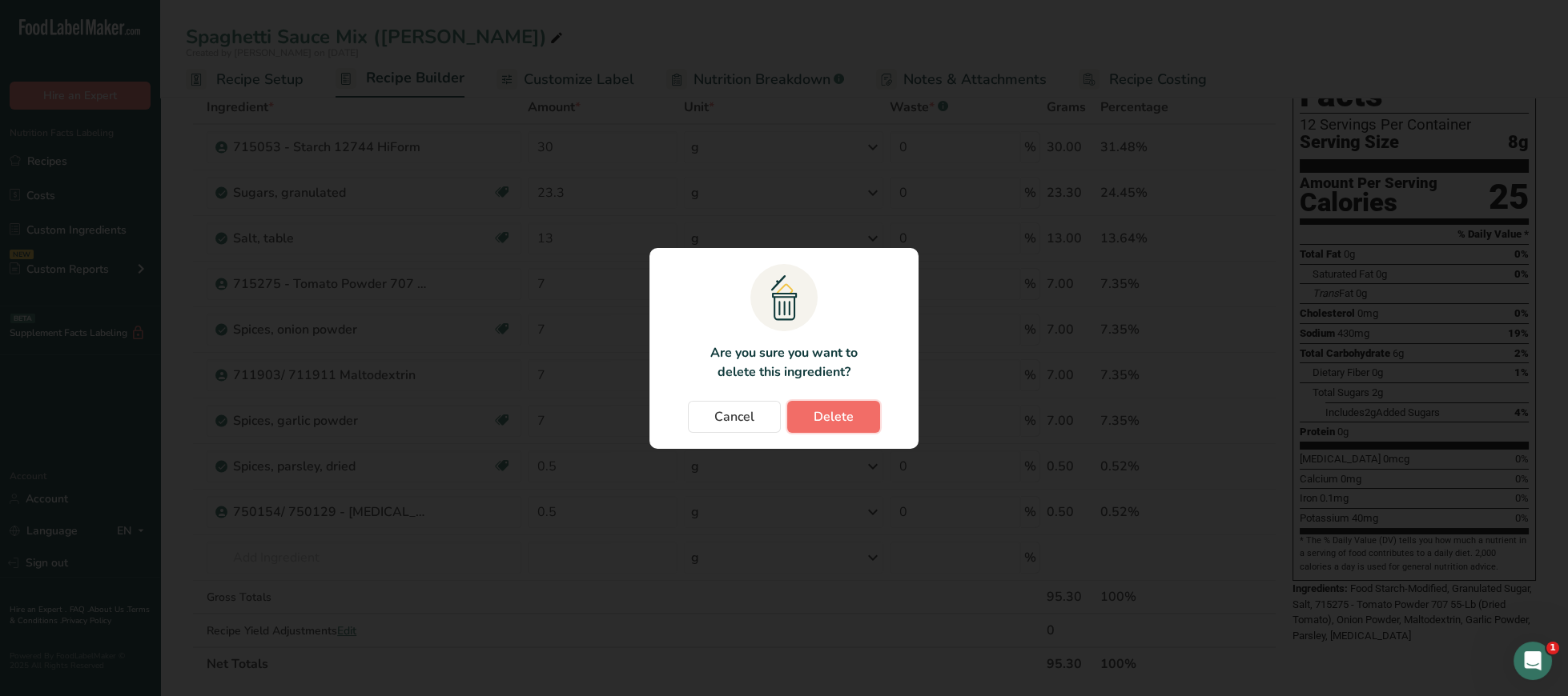
click at [849, 418] on span "Delete" at bounding box center [833, 416] width 40 height 19
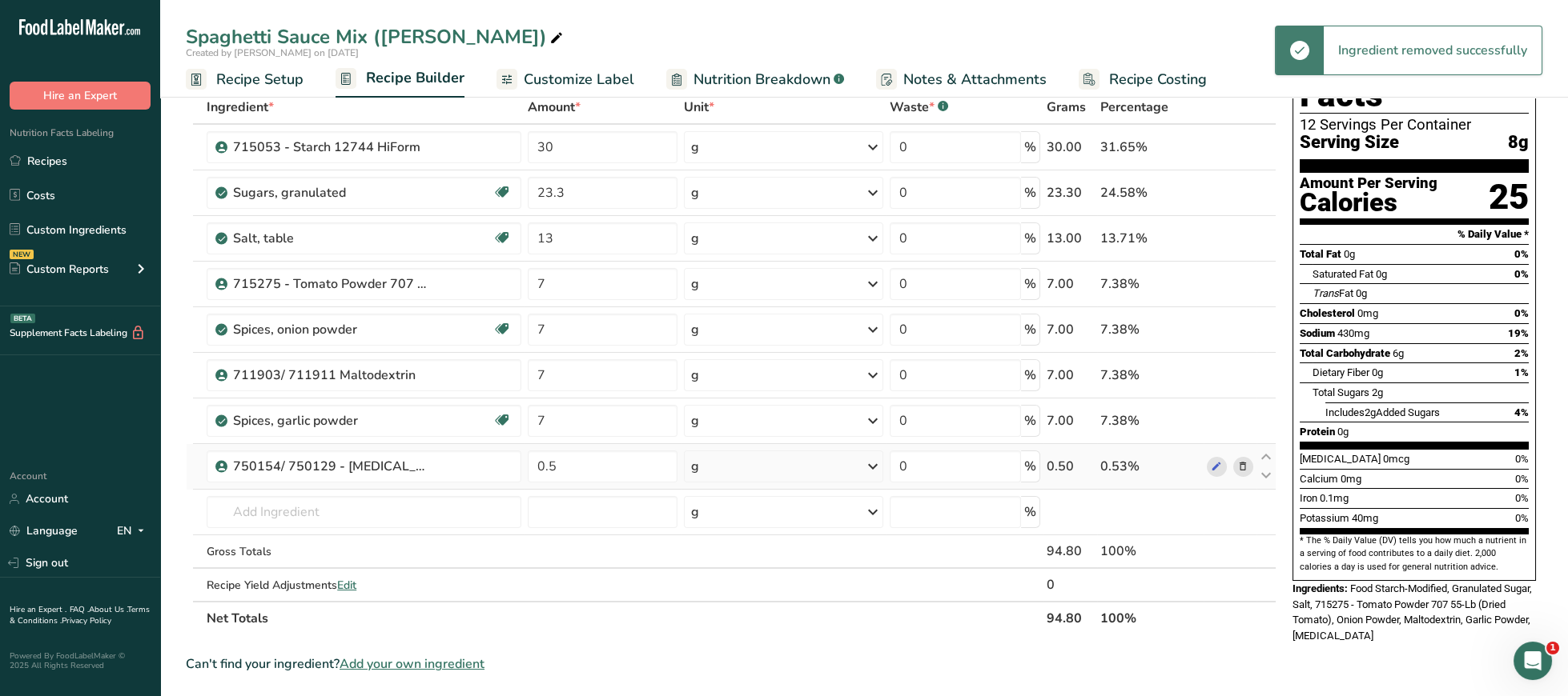
click at [1237, 471] on icon at bounding box center [1242, 467] width 12 height 17
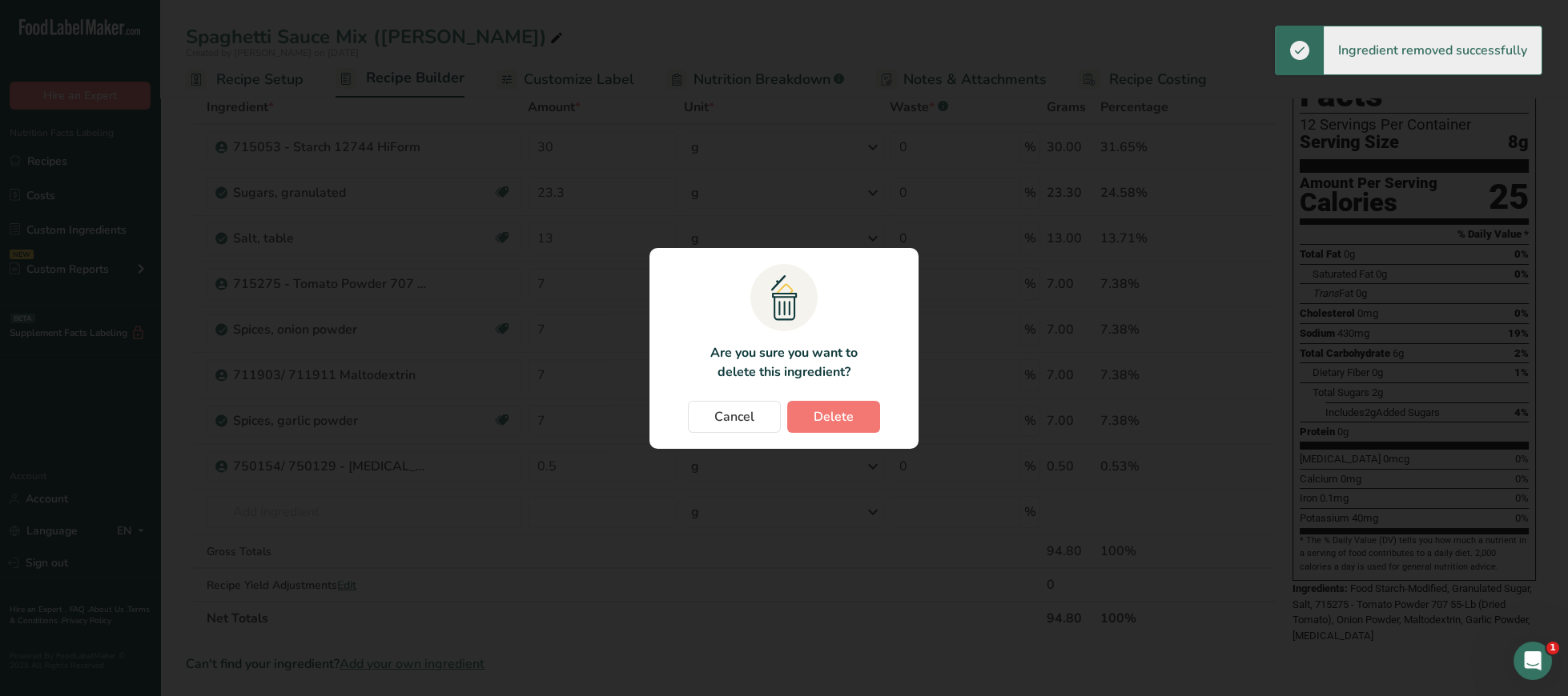
click at [882, 424] on div "Cancel Delete" at bounding box center [784, 417] width 237 height 32
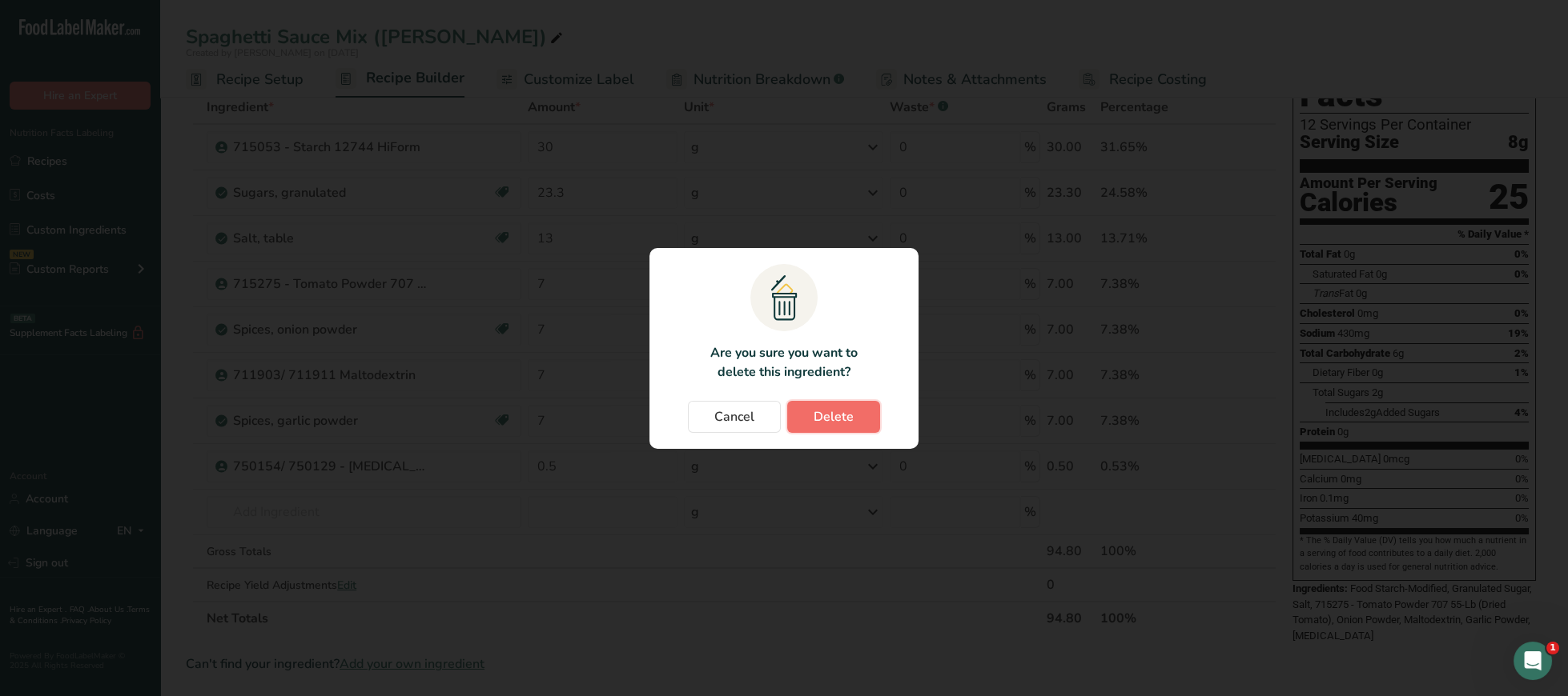
click at [865, 424] on button "Delete" at bounding box center [834, 417] width 93 height 32
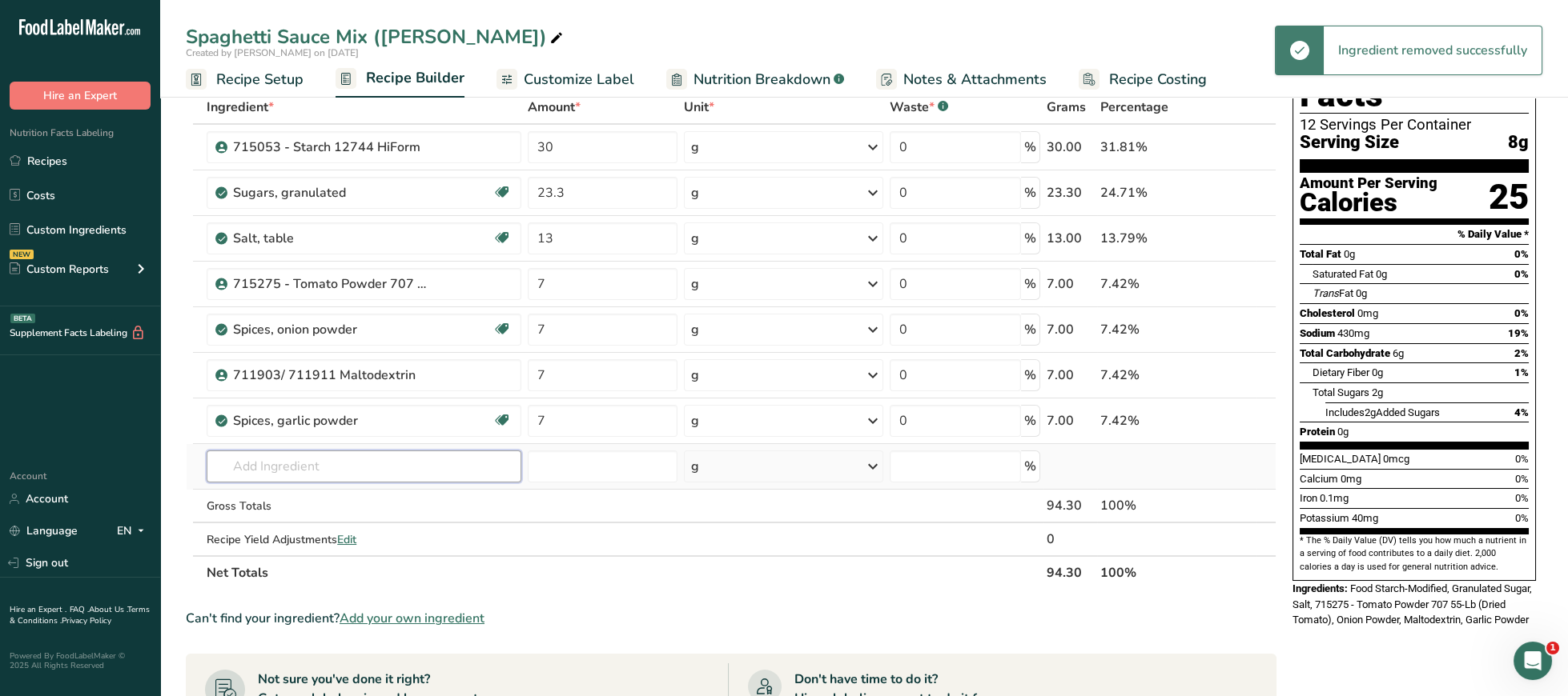
click at [396, 474] on input "text" at bounding box center [364, 467] width 315 height 32
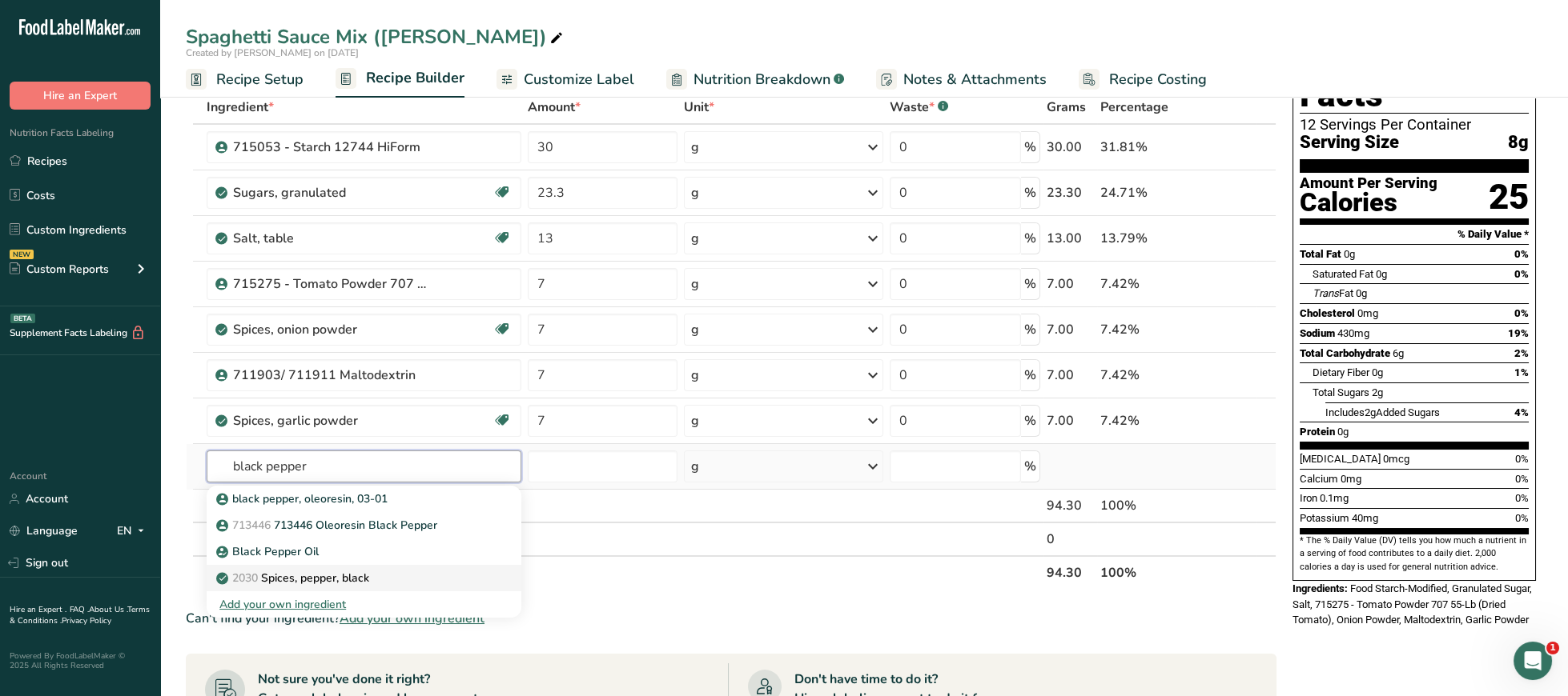
type input "black pepper"
click at [358, 578] on p "2030 Spices, pepper, black" at bounding box center [294, 578] width 149 height 17
type input "Spices, pepper, black"
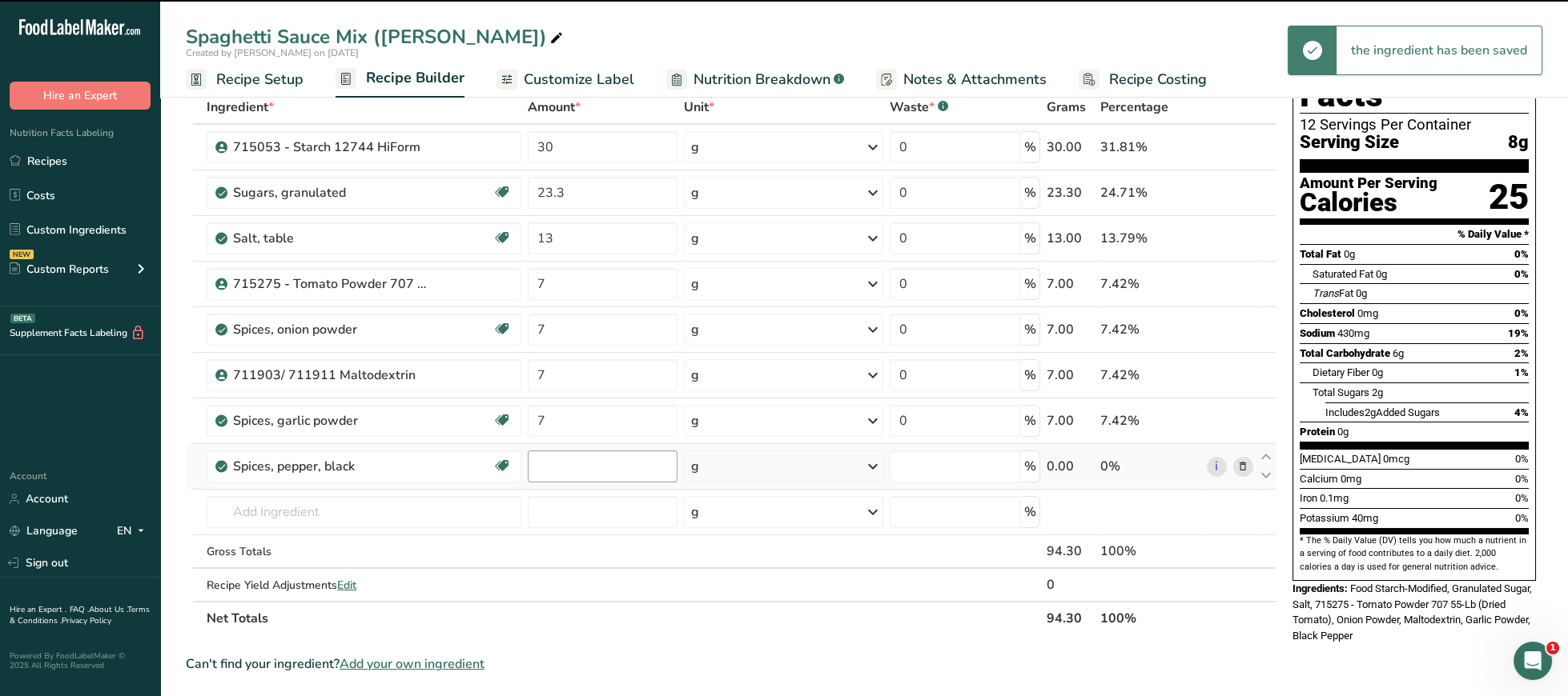
type input "0"
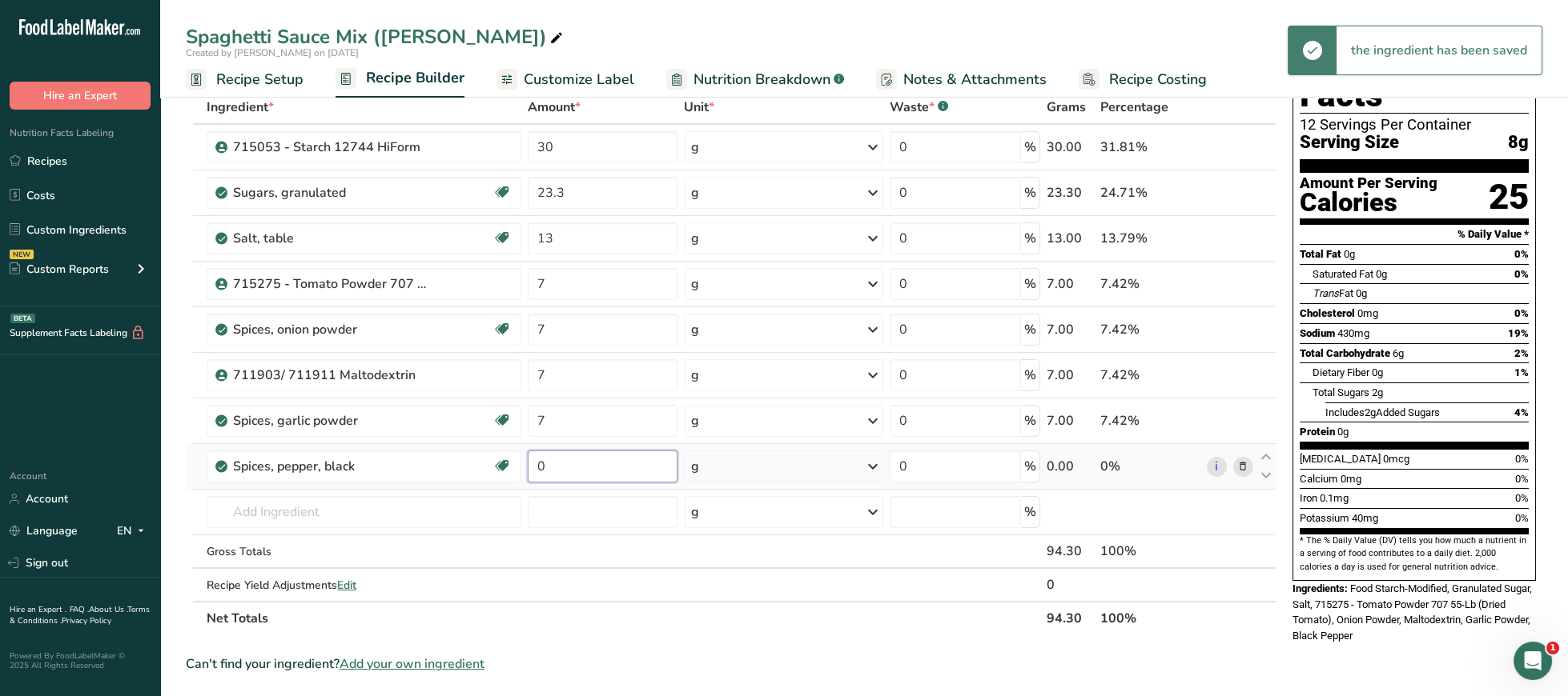
drag, startPoint x: 589, startPoint y: 463, endPoint x: 447, endPoint y: 454, distance: 142.3
click at [528, 454] on input "0" at bounding box center [602, 467] width 149 height 32
type input "2"
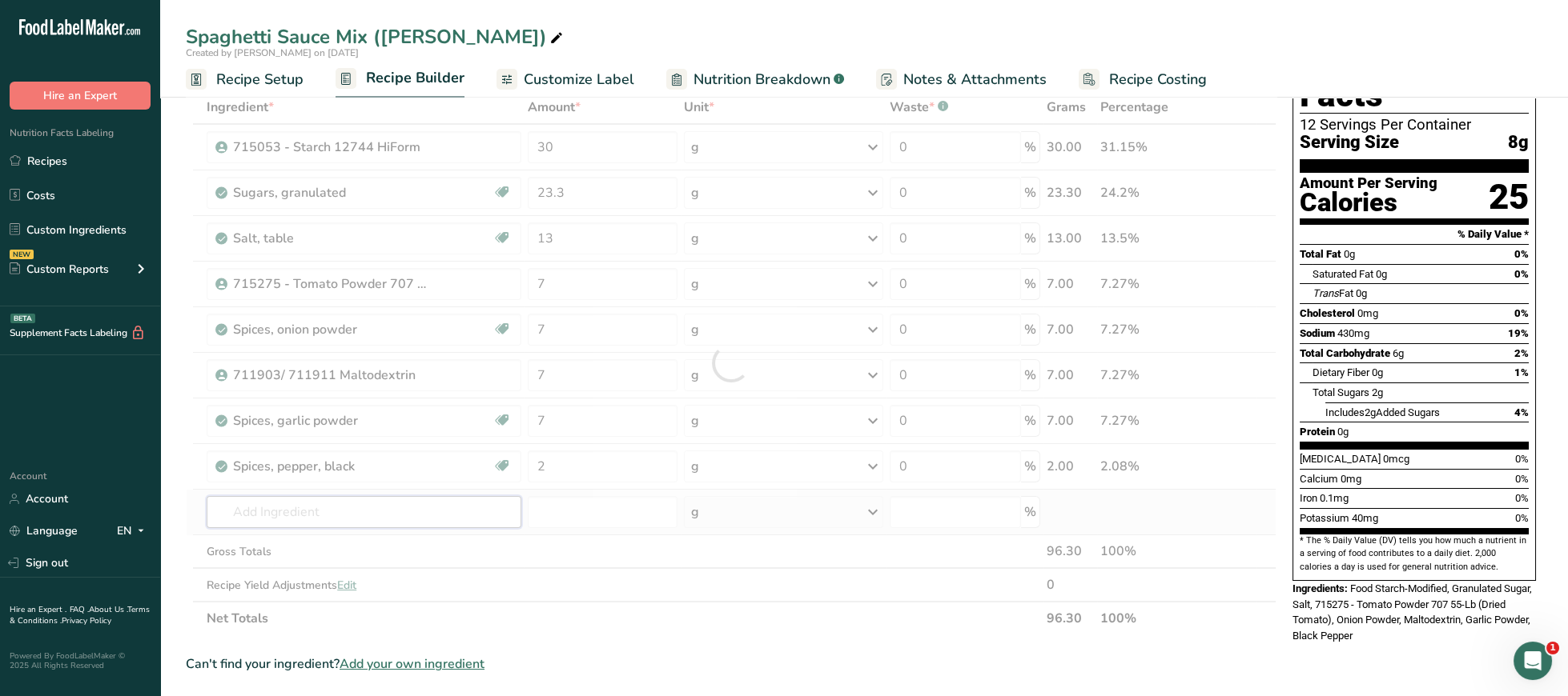
click at [369, 508] on input "text" at bounding box center [364, 513] width 315 height 32
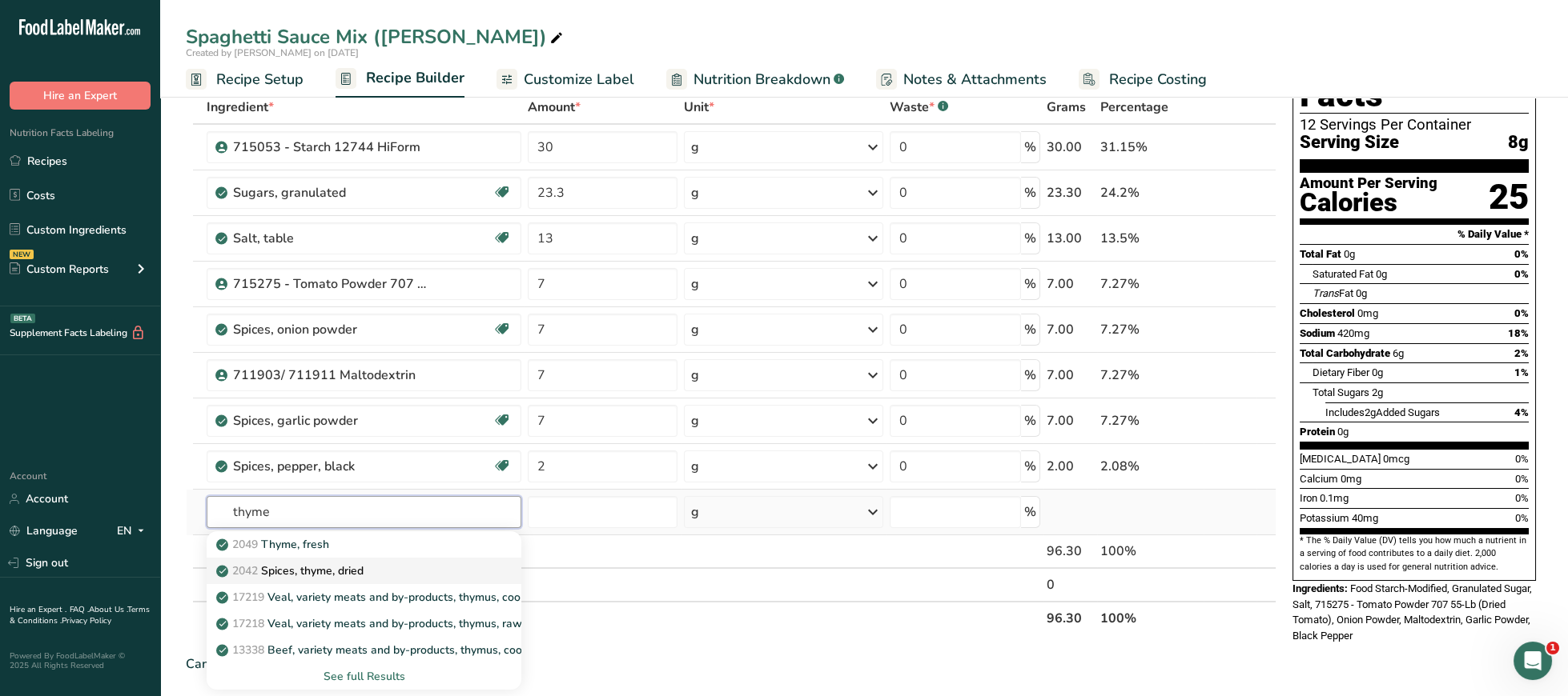
type input "thyme"
click at [353, 564] on link "2042 Spices, thyme, dried" at bounding box center [364, 572] width 315 height 27
type input "Spices, thyme, dried"
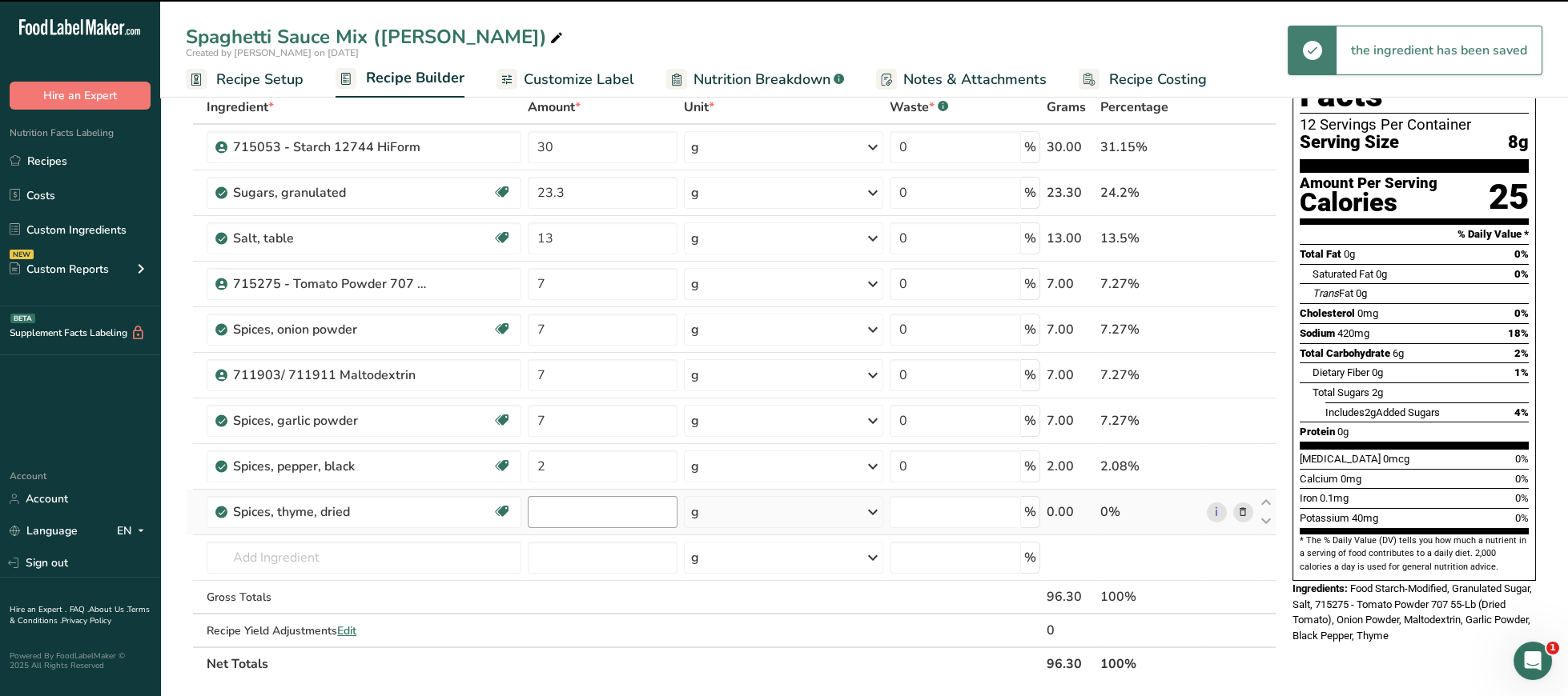
type input "0"
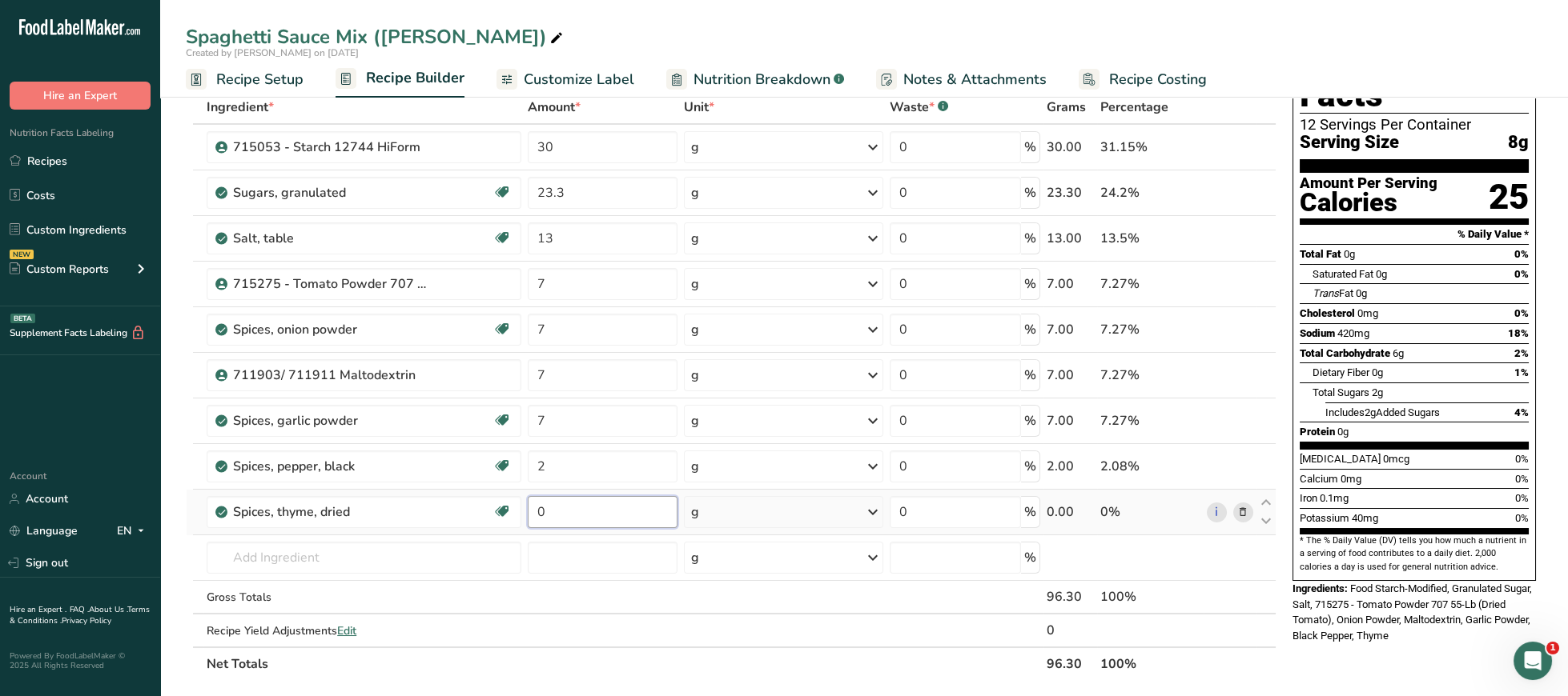
click at [582, 514] on input "0" at bounding box center [602, 513] width 149 height 32
type input "0.5"
click at [435, 558] on input "text" at bounding box center [364, 558] width 315 height 32
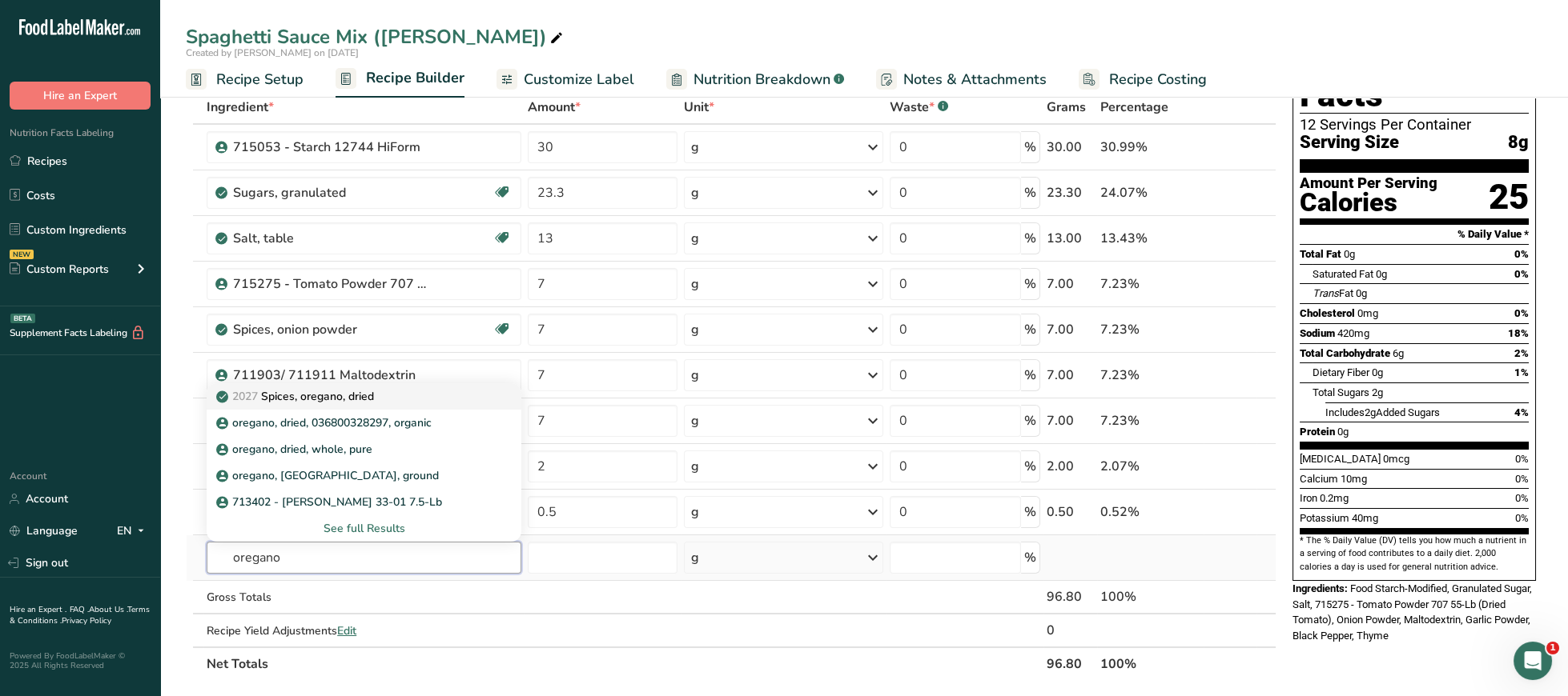
type input "oregano"
click at [419, 390] on link "2027 Spices, oregano, dried" at bounding box center [364, 397] width 315 height 27
type input "Spices, oregano, dried"
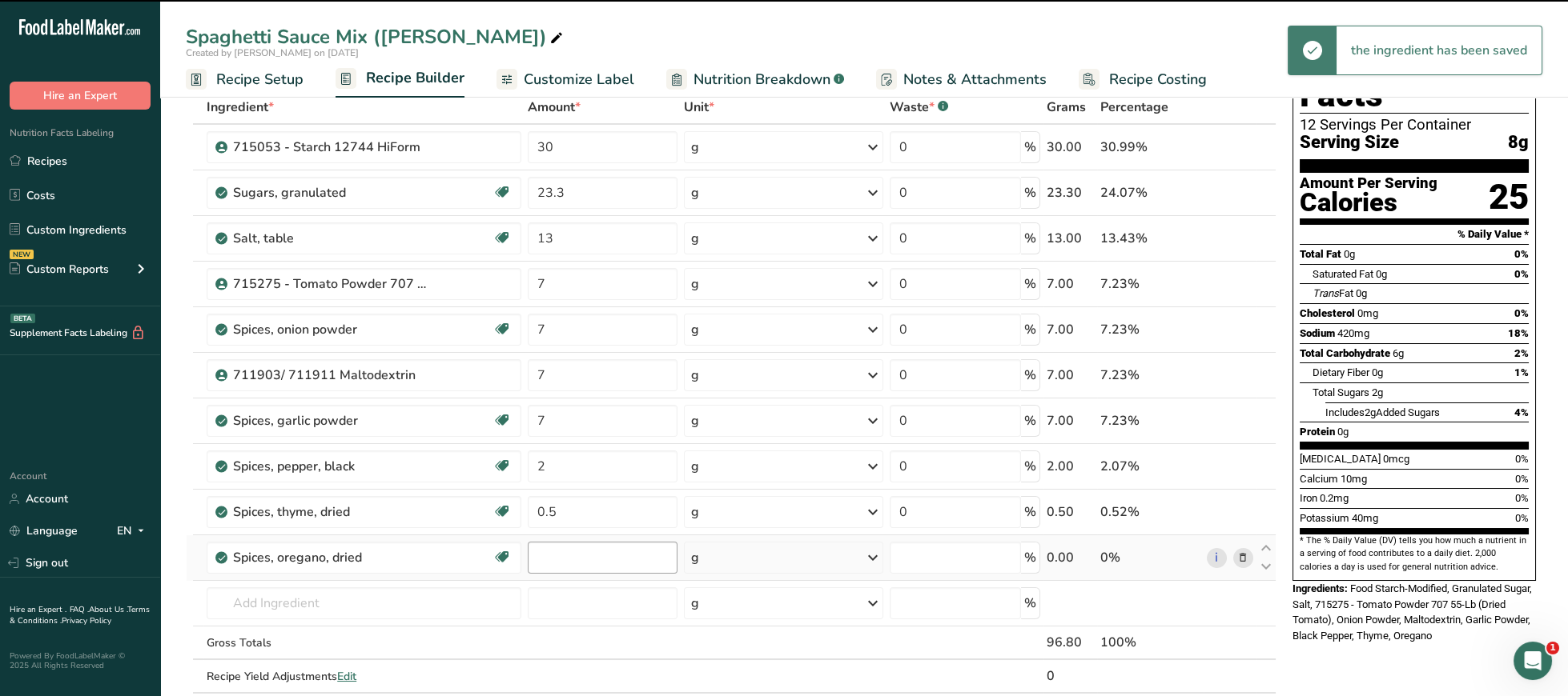
type input "0"
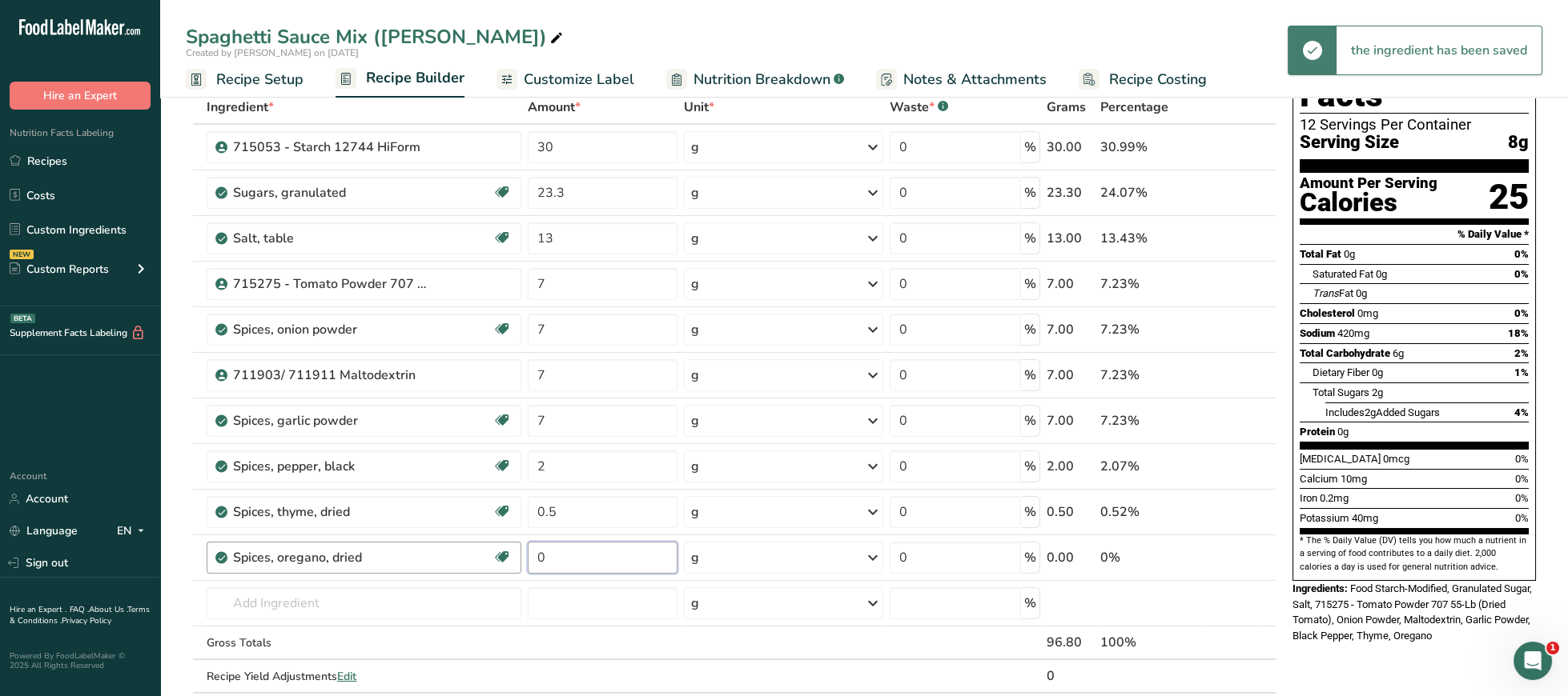
drag, startPoint x: 577, startPoint y: 556, endPoint x: 482, endPoint y: 561, distance: 95.1
click at [528, 559] on input "0" at bounding box center [602, 558] width 149 height 32
type input "1"
click at [345, 597] on input "text" at bounding box center [364, 604] width 315 height 32
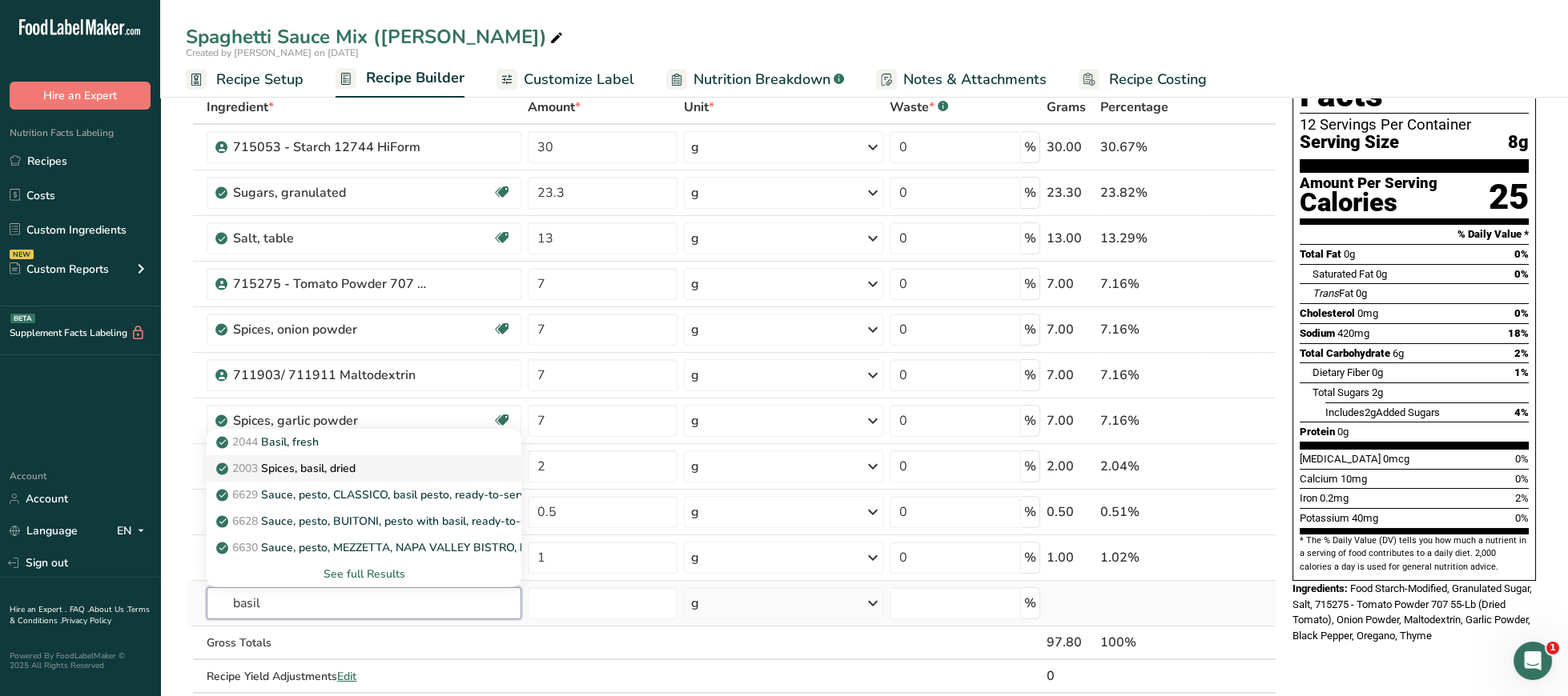
type input "basil"
click at [355, 471] on p "2003 Spices, basil, dried" at bounding box center [287, 468] width 136 height 17
type input "Spices, basil, dried"
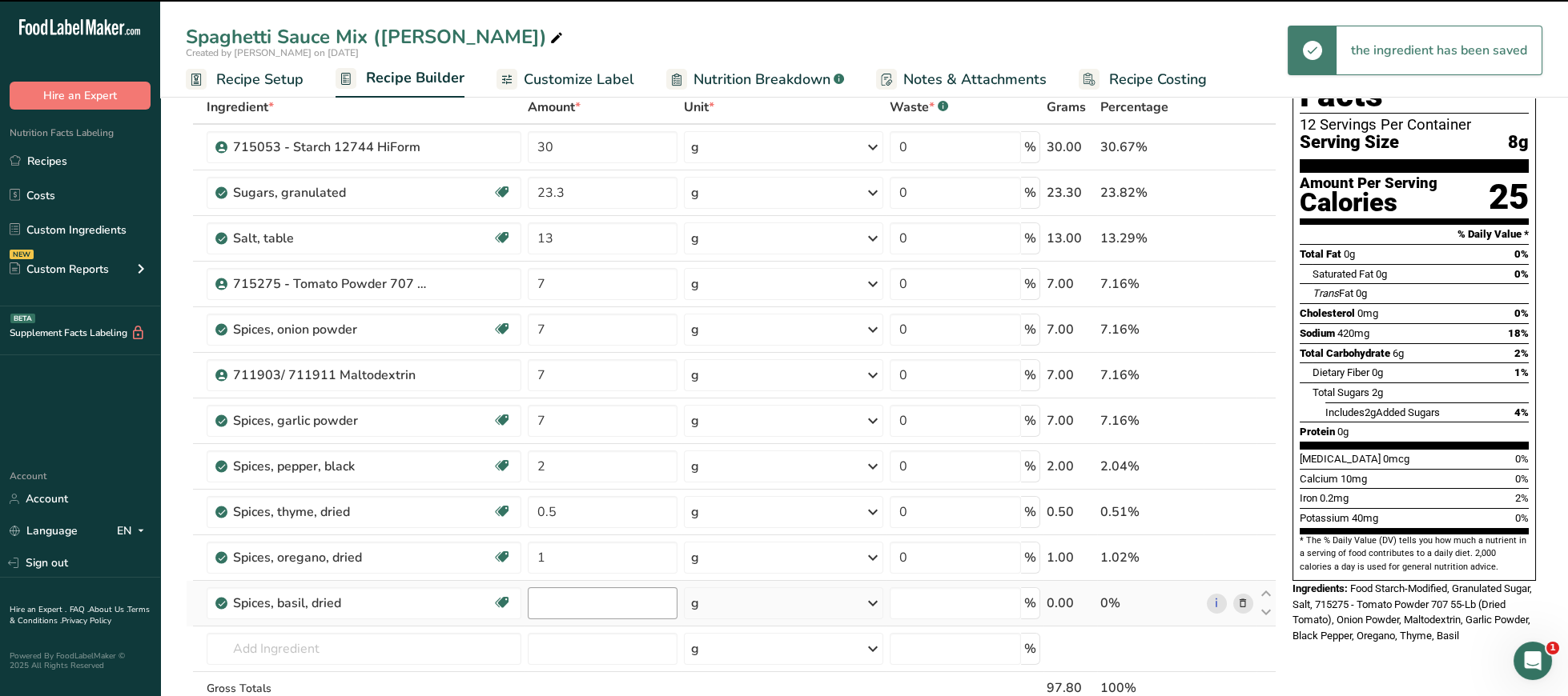
type input "0"
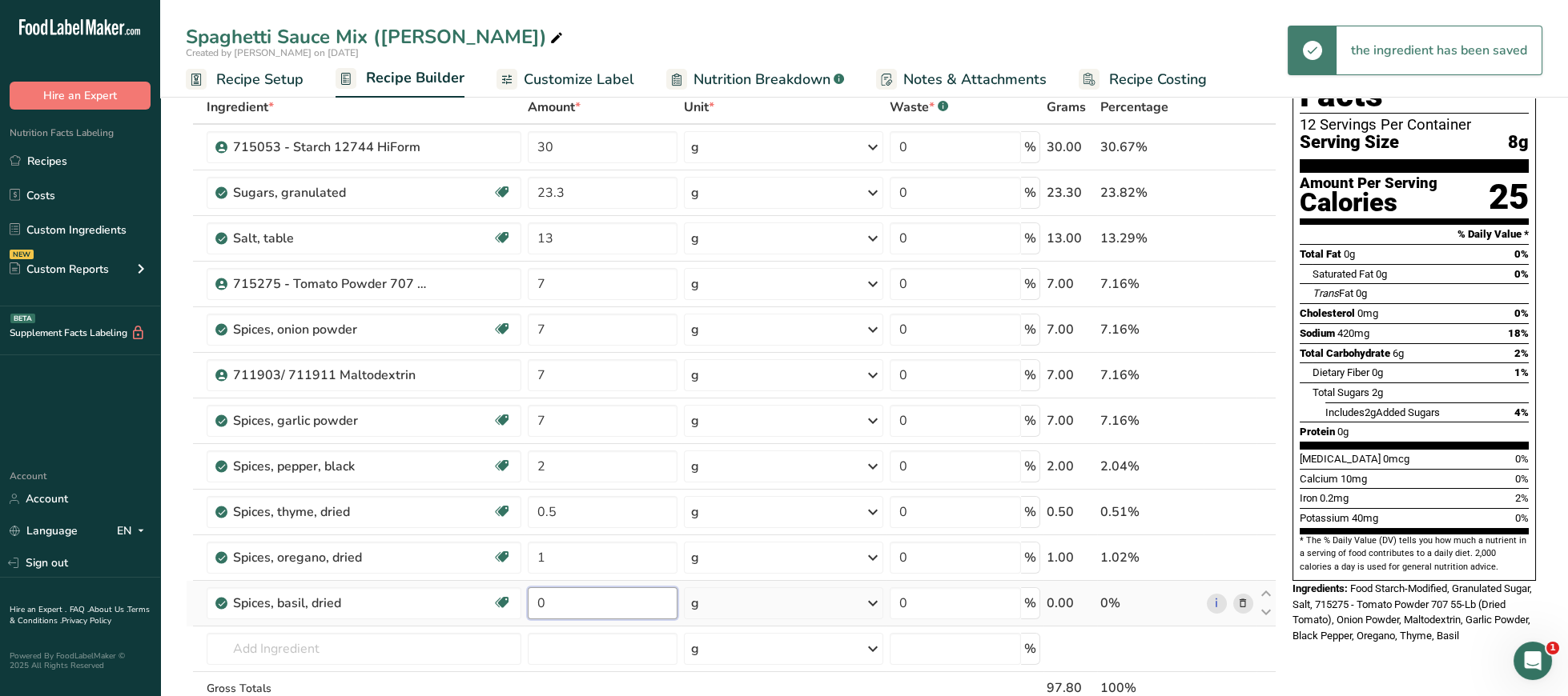
click at [580, 620] on input "0" at bounding box center [602, 604] width 149 height 32
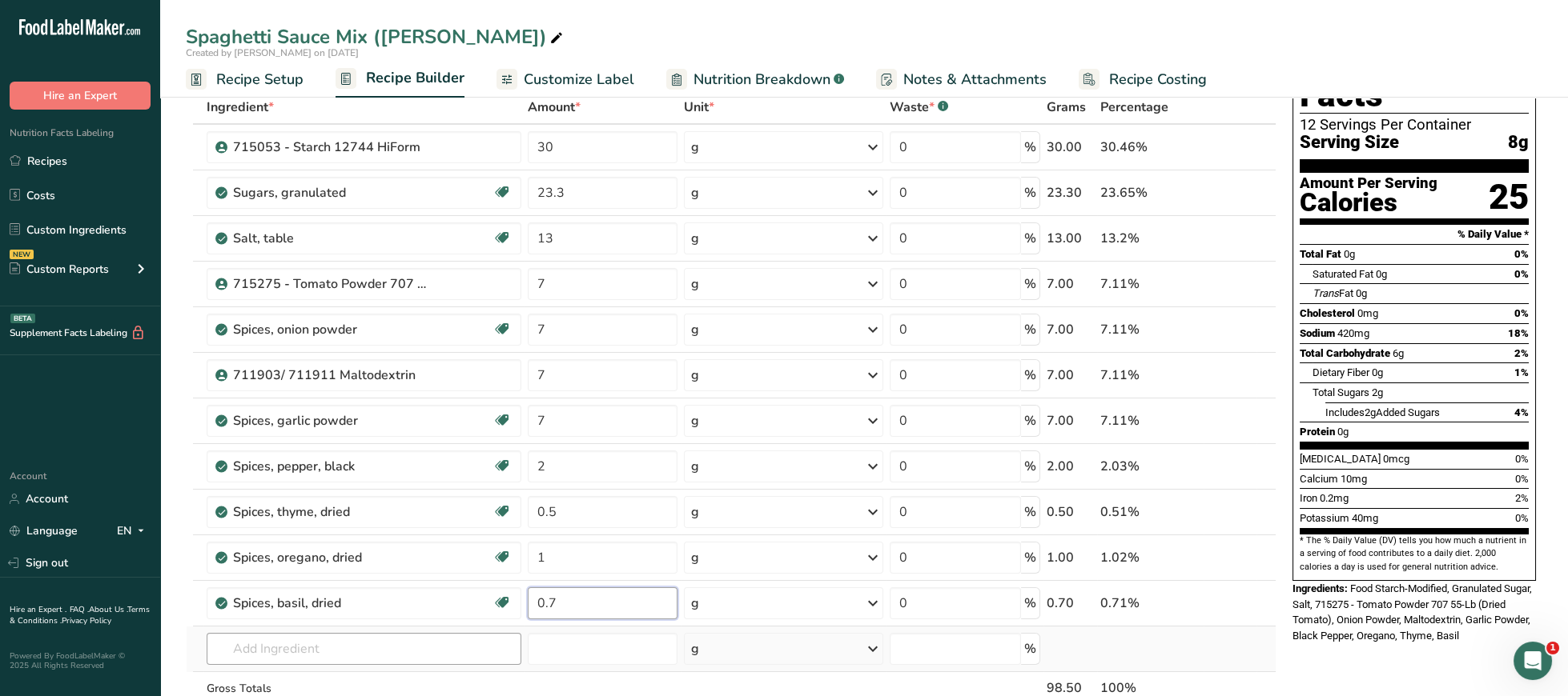
type input "0.7"
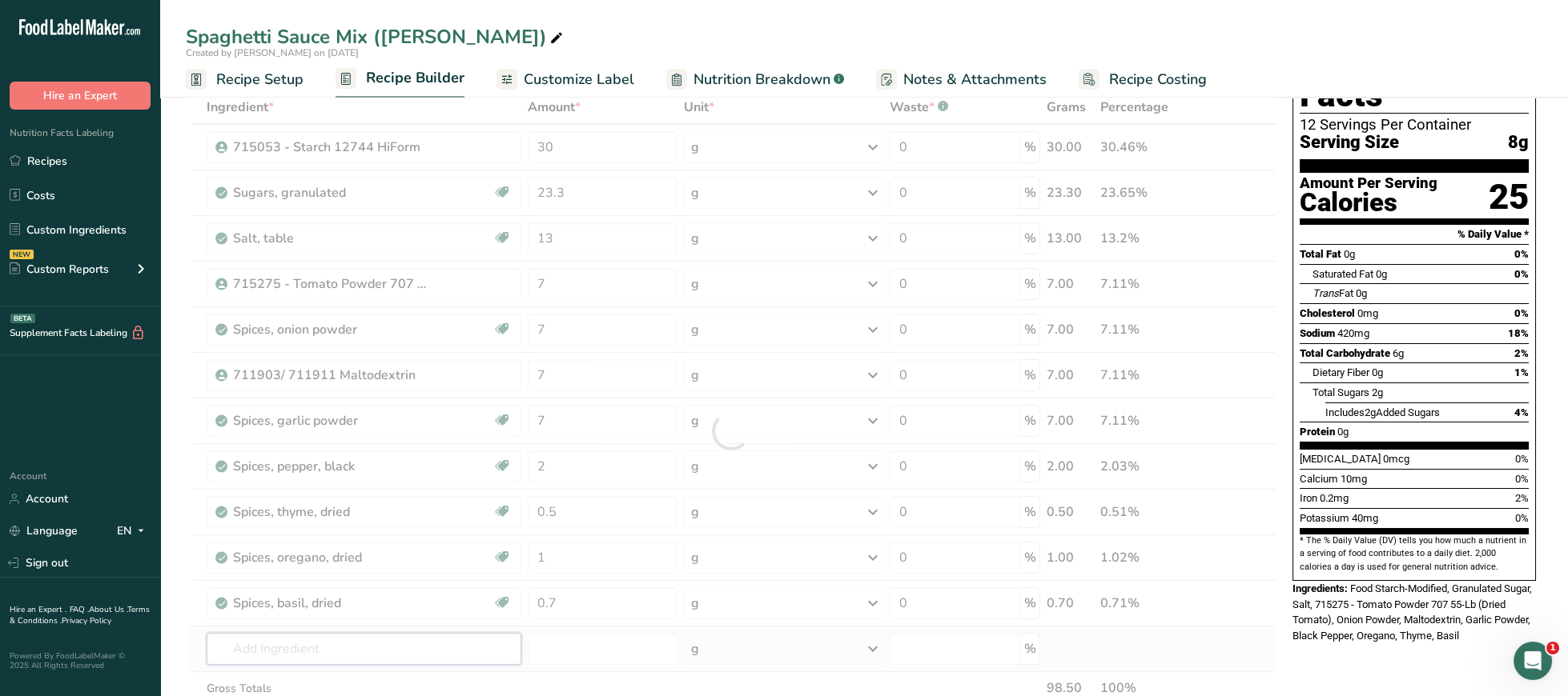
click at [418, 658] on input "text" at bounding box center [364, 649] width 315 height 32
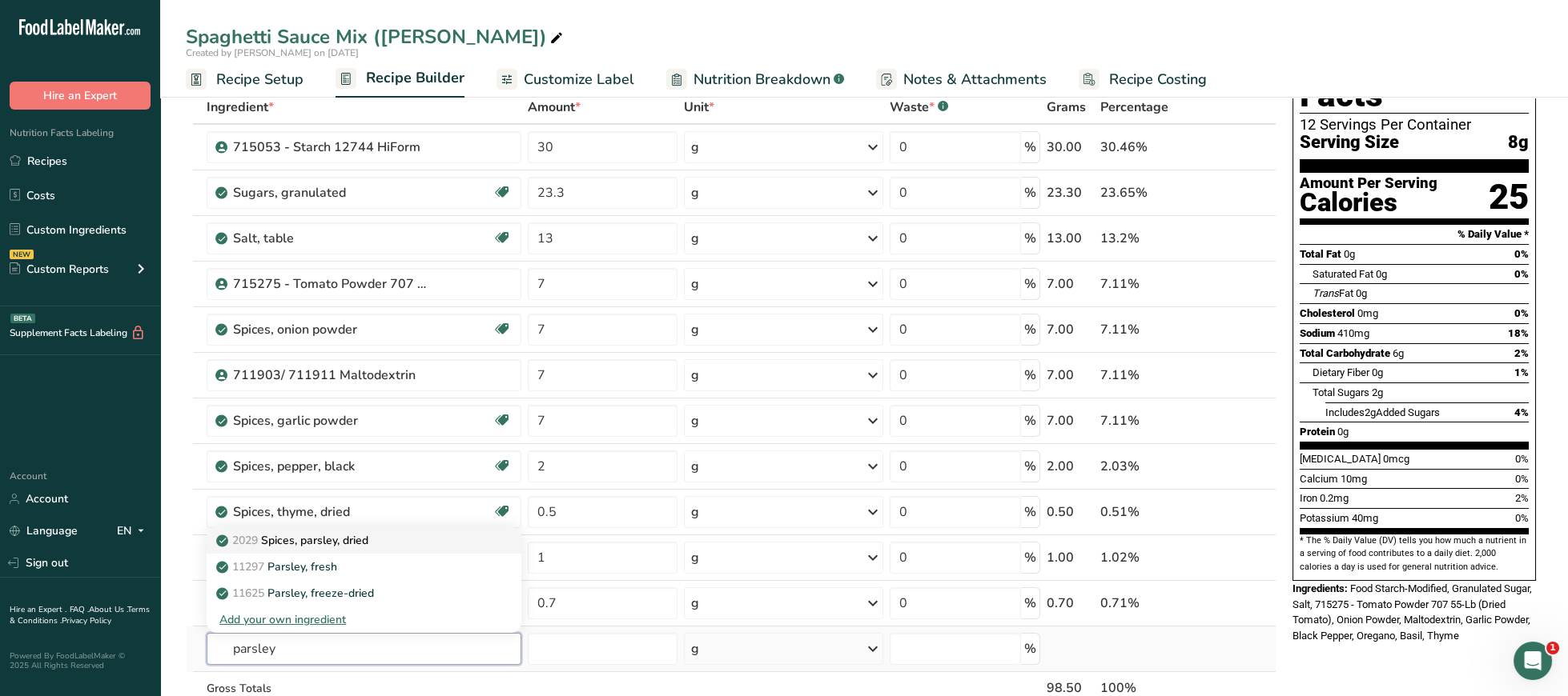
type input "parsley"
click at [357, 547] on p "2029 Spices, parsley, dried" at bounding box center [294, 540] width 149 height 17
type input "Spices, parsley, dried"
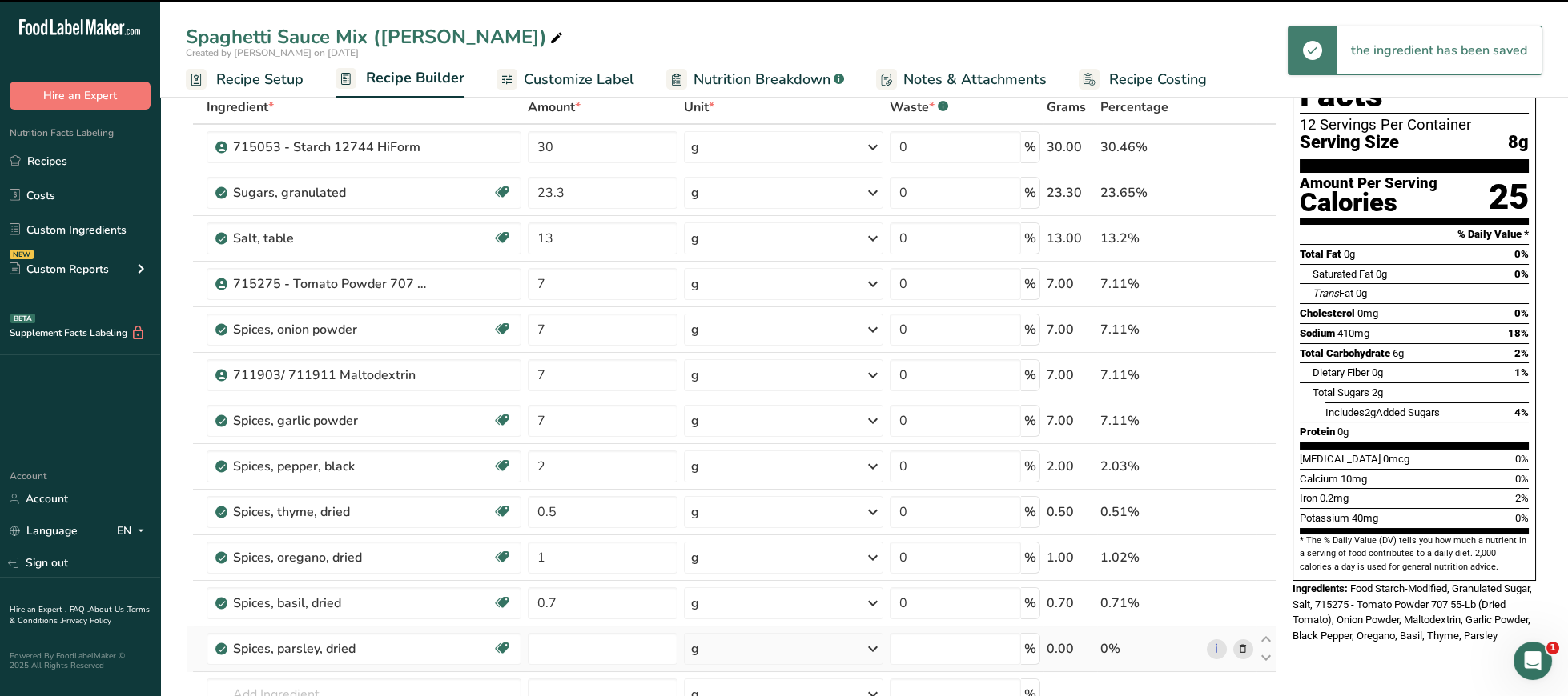
type input "0"
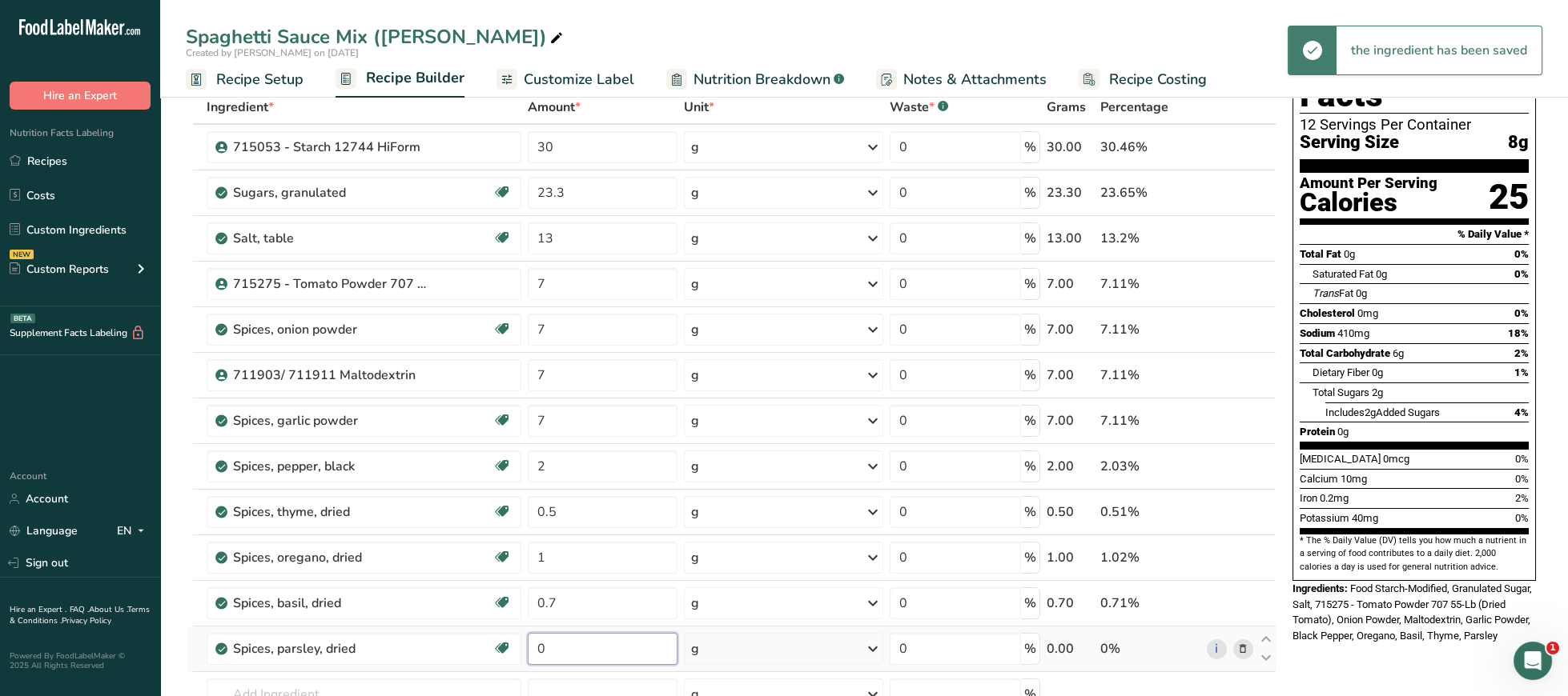
click at [580, 646] on input "0" at bounding box center [602, 649] width 149 height 32
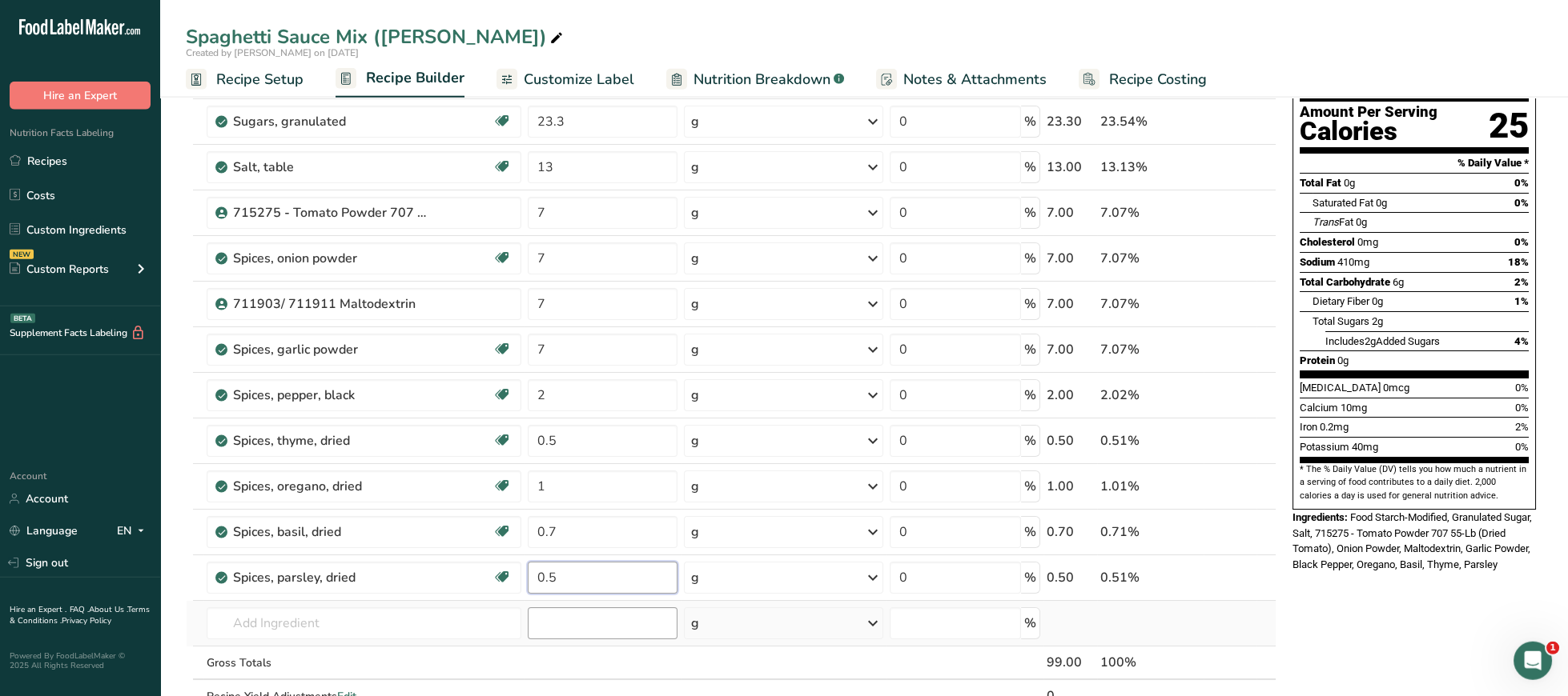
scroll to position [247, 0]
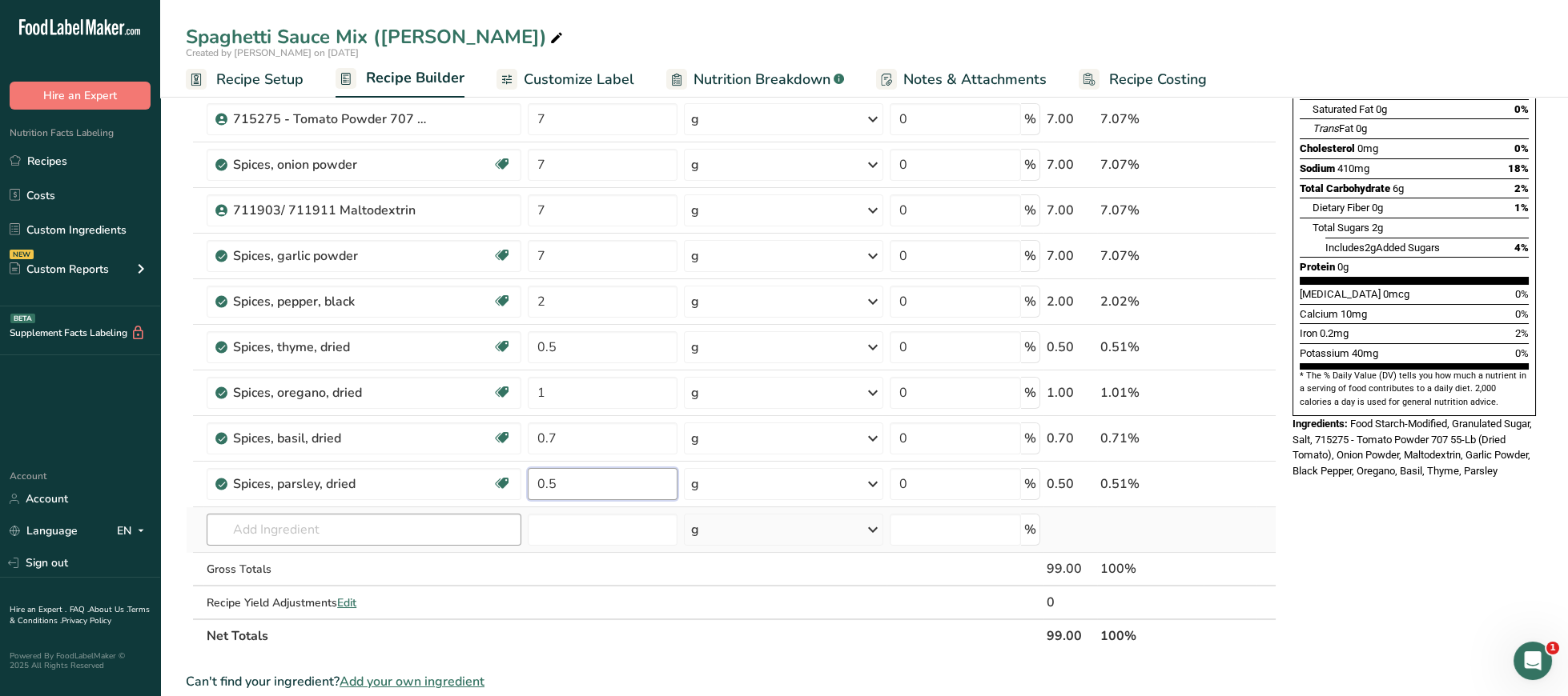
type input "0.5"
click at [405, 535] on input "text" at bounding box center [364, 530] width 315 height 32
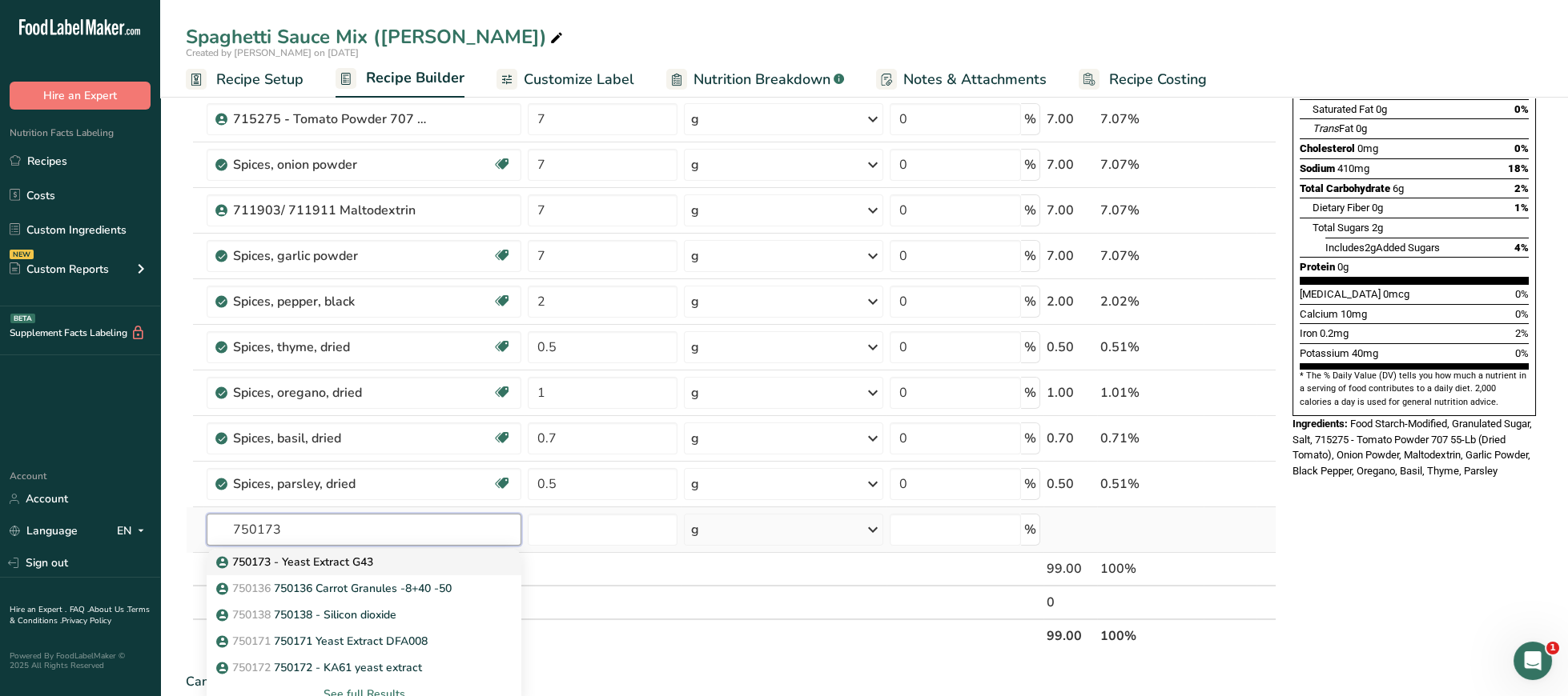
type input "750173"
click at [405, 561] on div "750173 - Yeast Extract G43" at bounding box center [351, 562] width 263 height 17
type input "750173 - Yeast Extract G43"
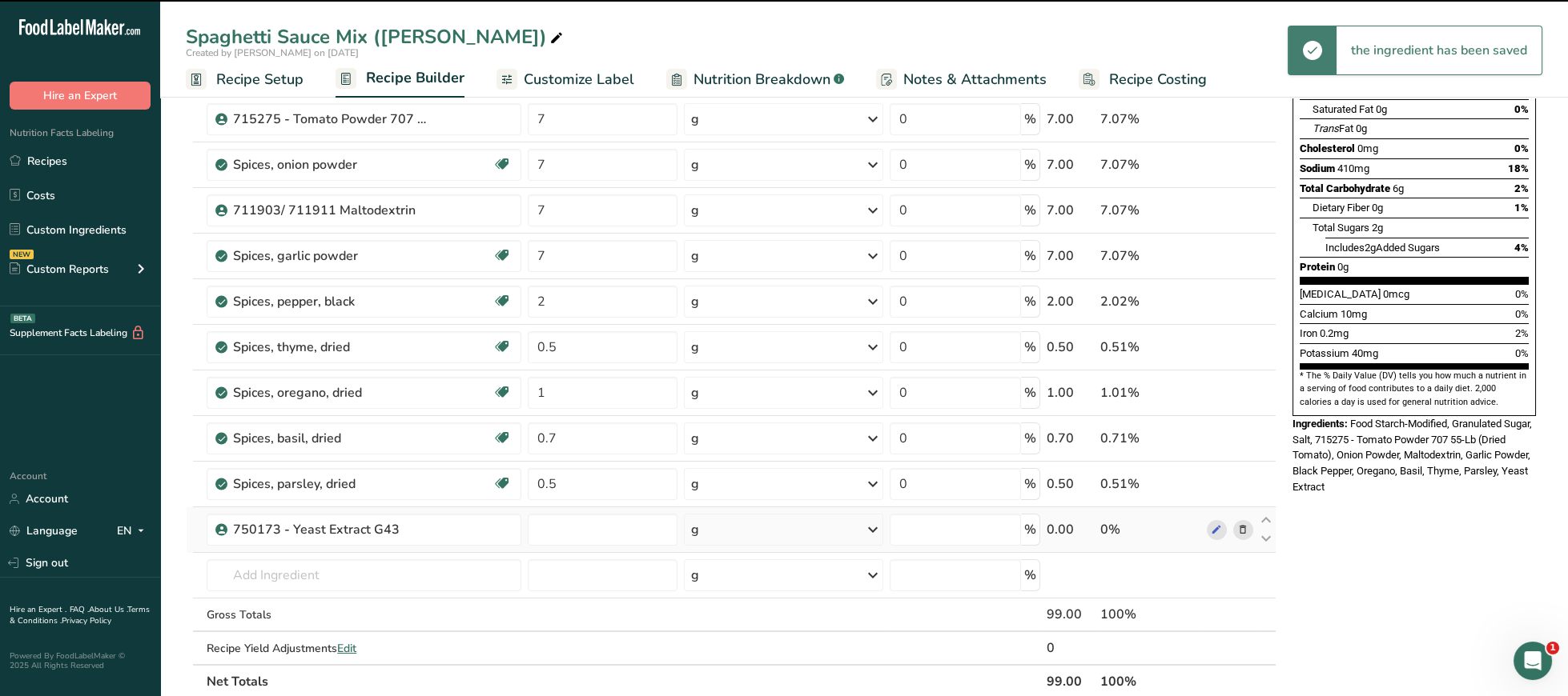
type input "0"
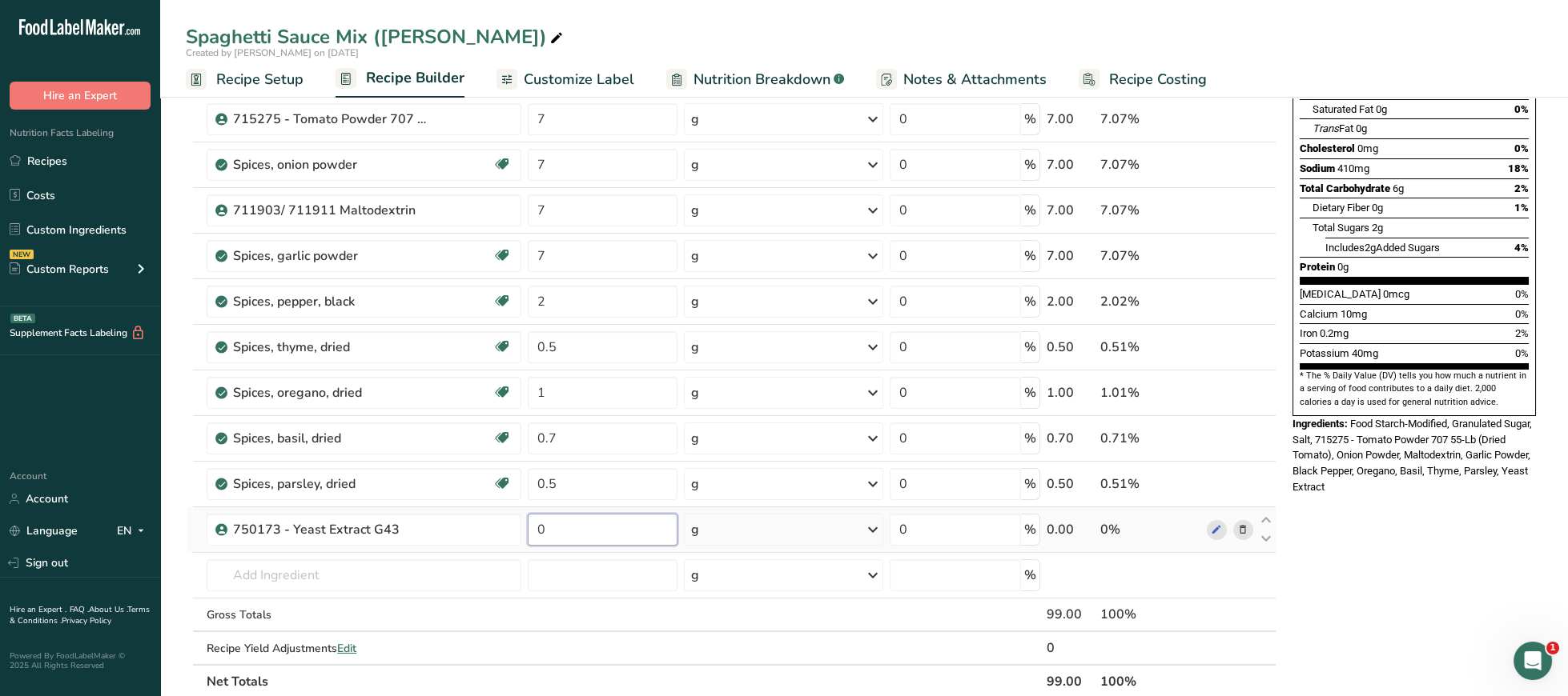
click at [589, 539] on input "0" at bounding box center [602, 530] width 149 height 32
type input "0.5"
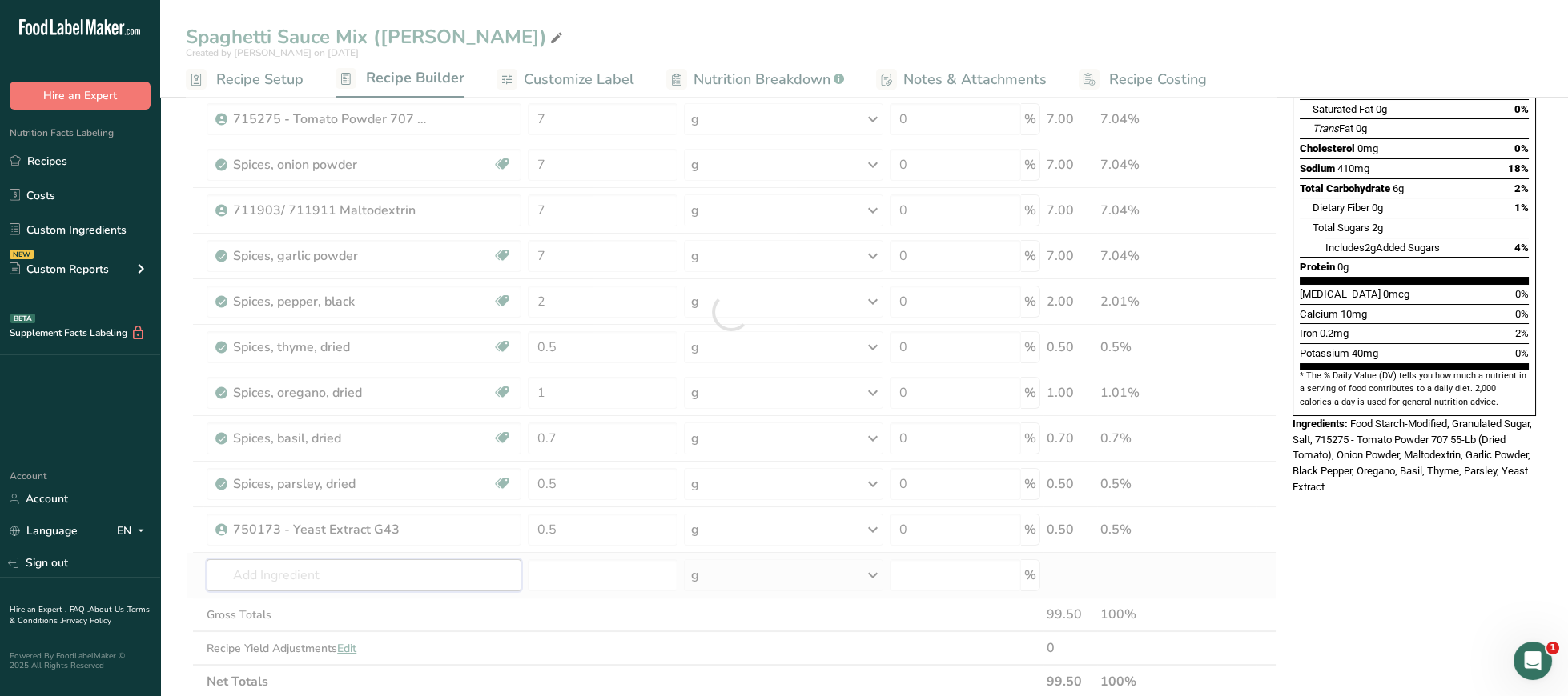
click at [435, 576] on input "text" at bounding box center [364, 575] width 315 height 32
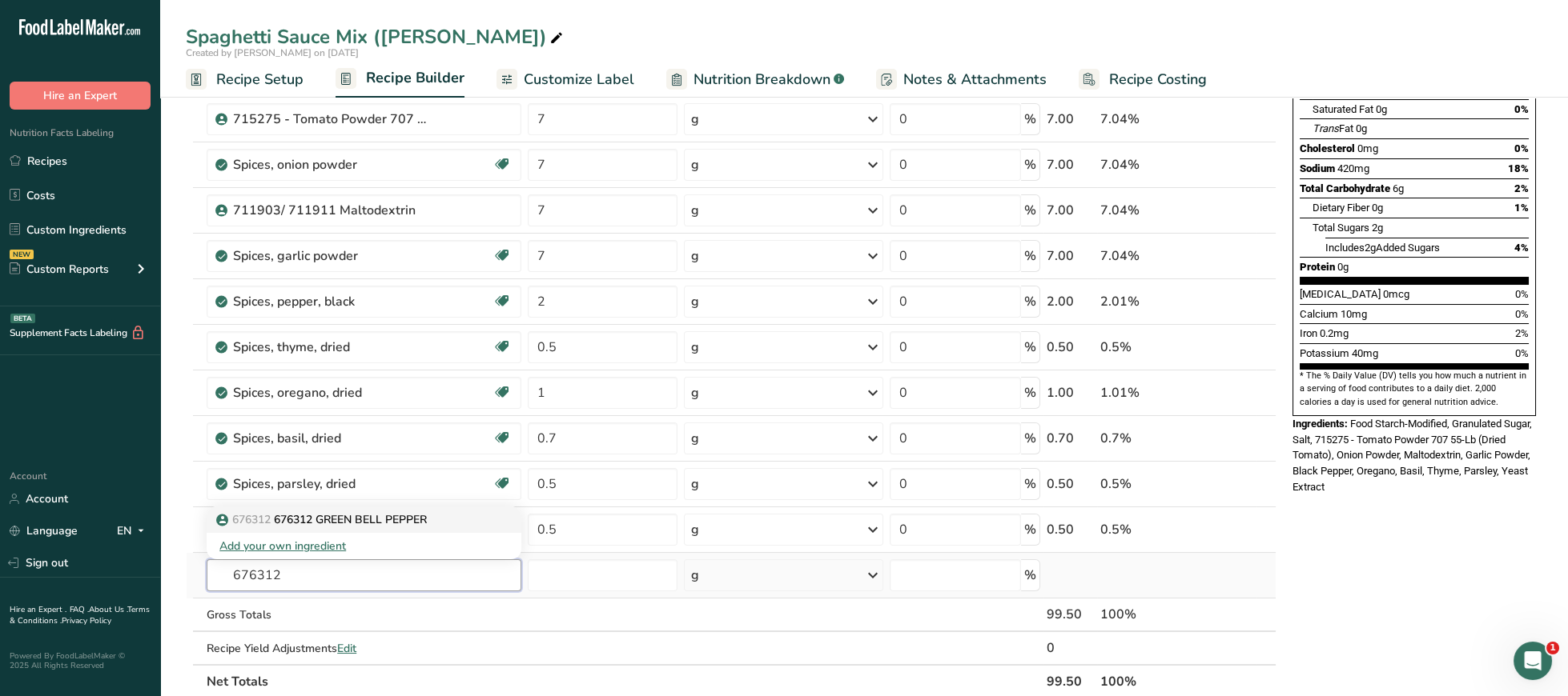
type input "676312"
click at [422, 532] on link "676312 676312 GREEN BELL PEPPER" at bounding box center [364, 520] width 315 height 27
type input "676312 GREEN BELL PEPPER"
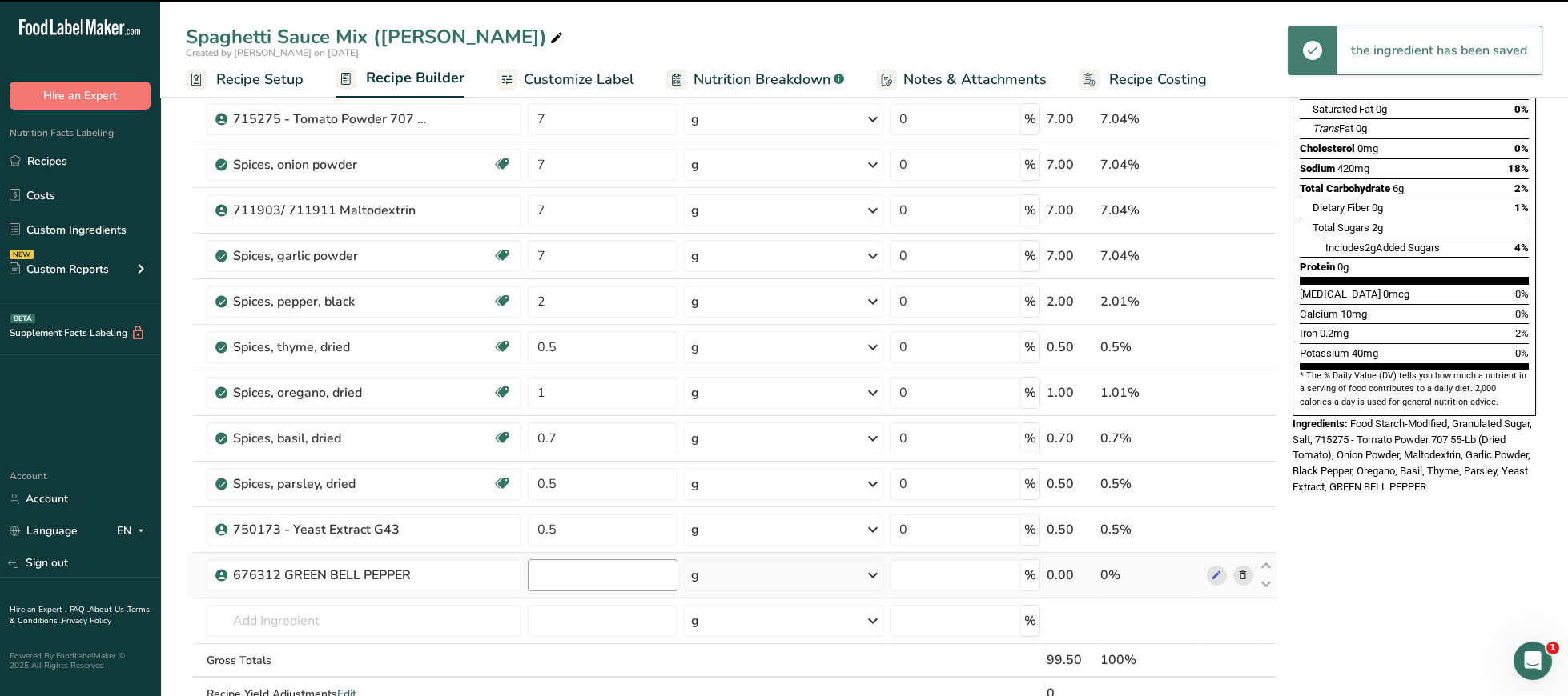
type input "0"
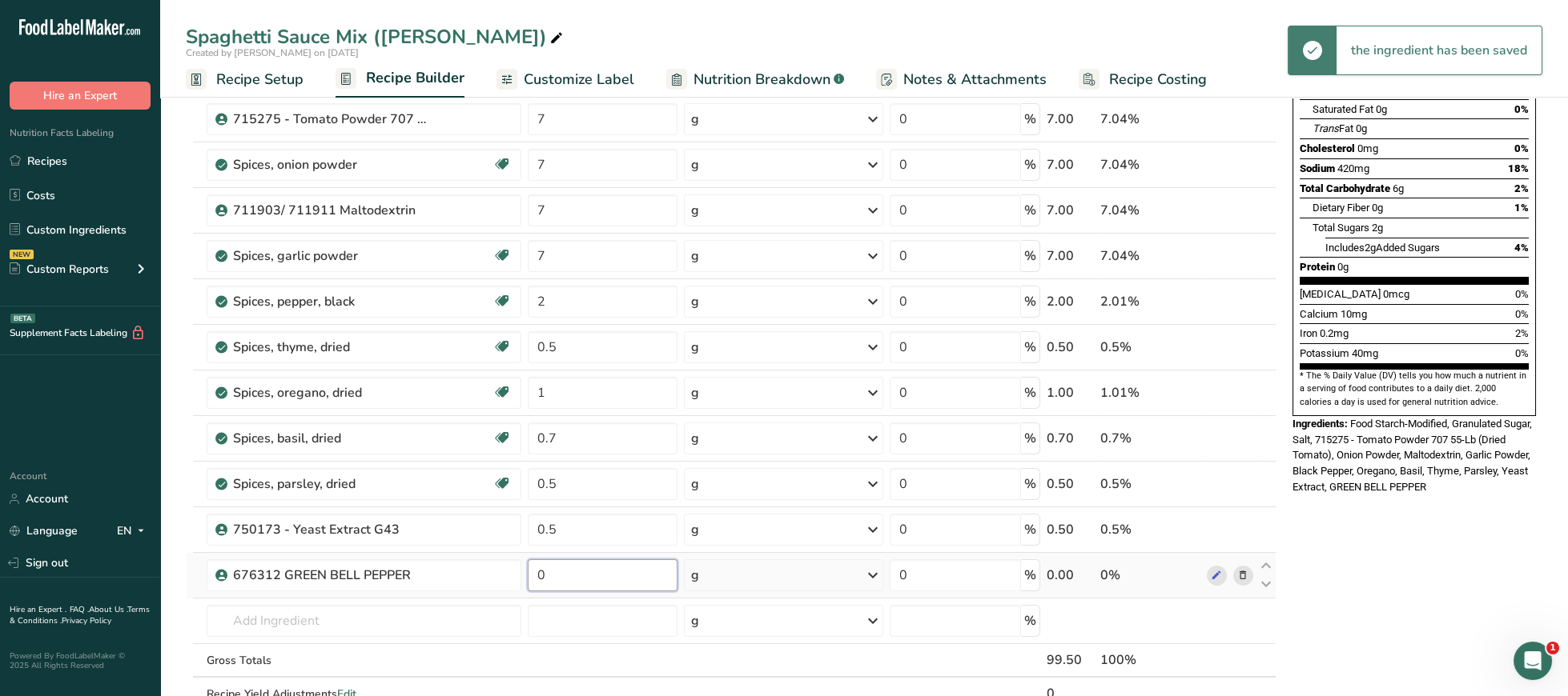
click at [586, 574] on input "0" at bounding box center [602, 575] width 149 height 32
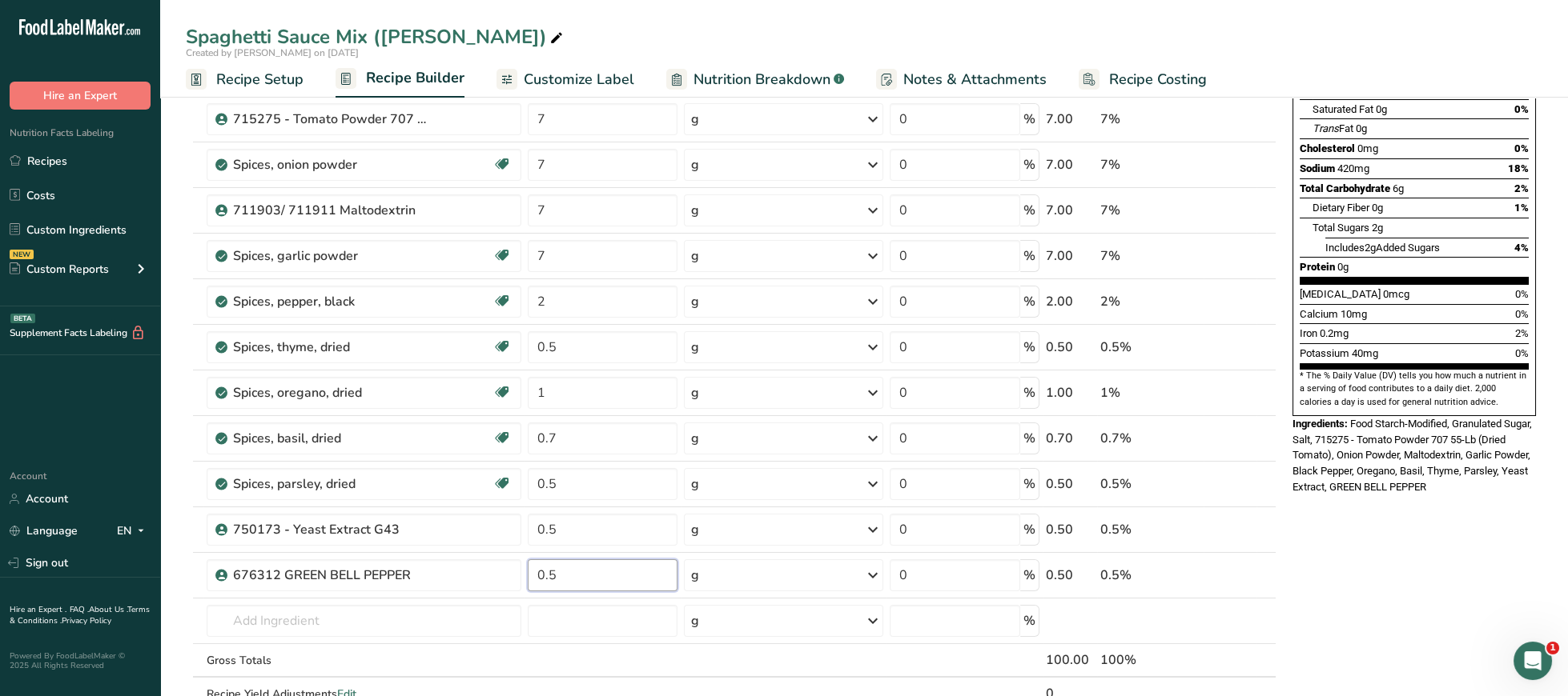
type input "0.5"
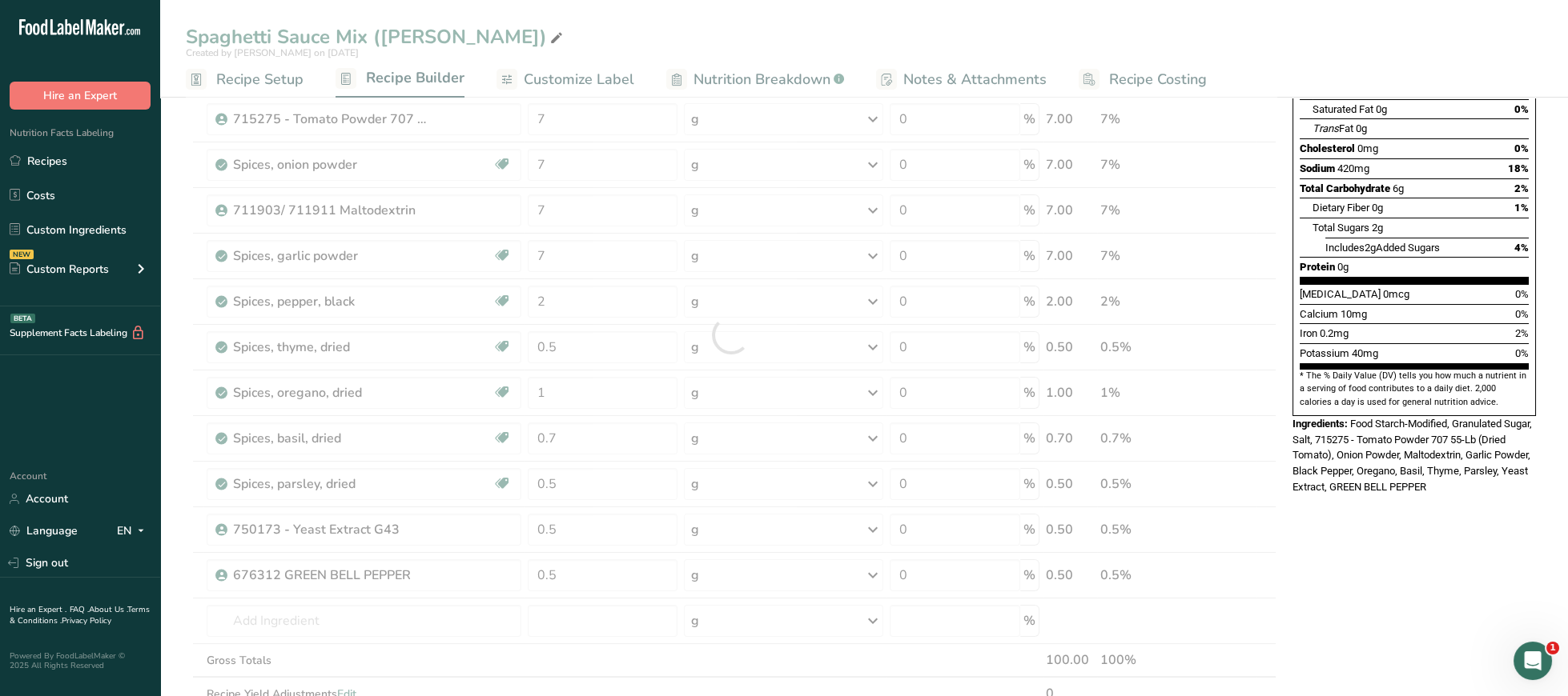
click at [1327, 544] on div "Nutrition Facts 12 Servings Per Container Serving Size 8g Amount Per Serving Ca…" at bounding box center [1414, 586] width 256 height 1449
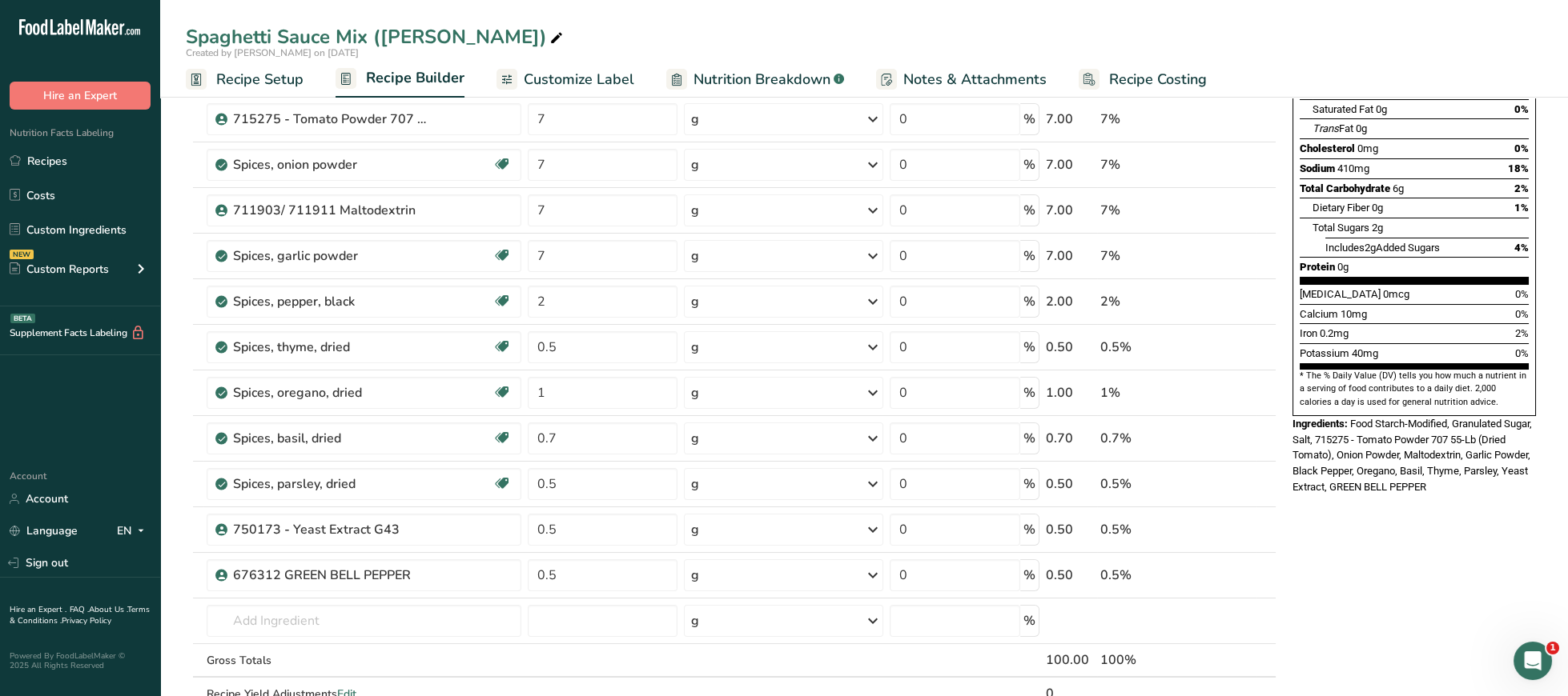
click at [1380, 514] on div "Nutrition Facts 13 Servings Per Container Serving Size 8g Amount Per Serving Ca…" at bounding box center [1414, 586] width 256 height 1449
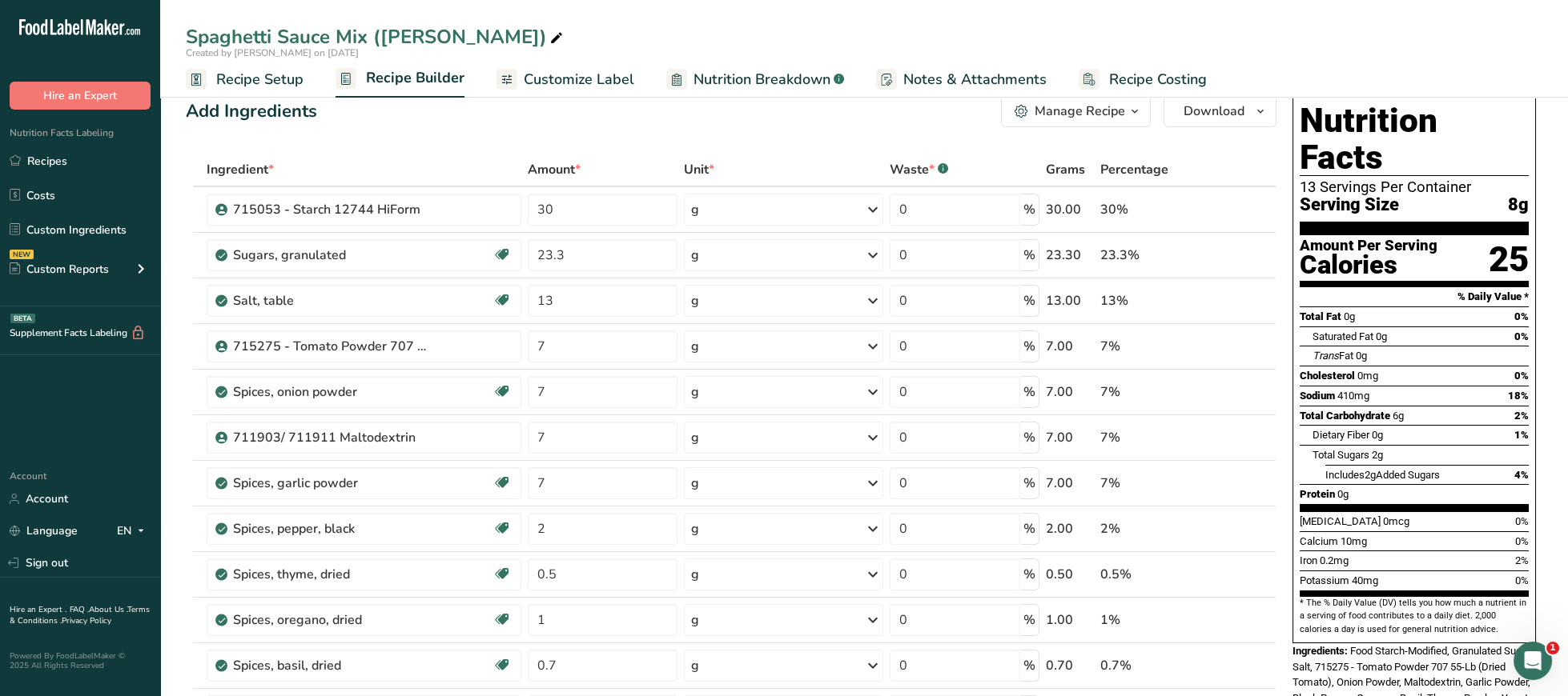
scroll to position [0, 0]
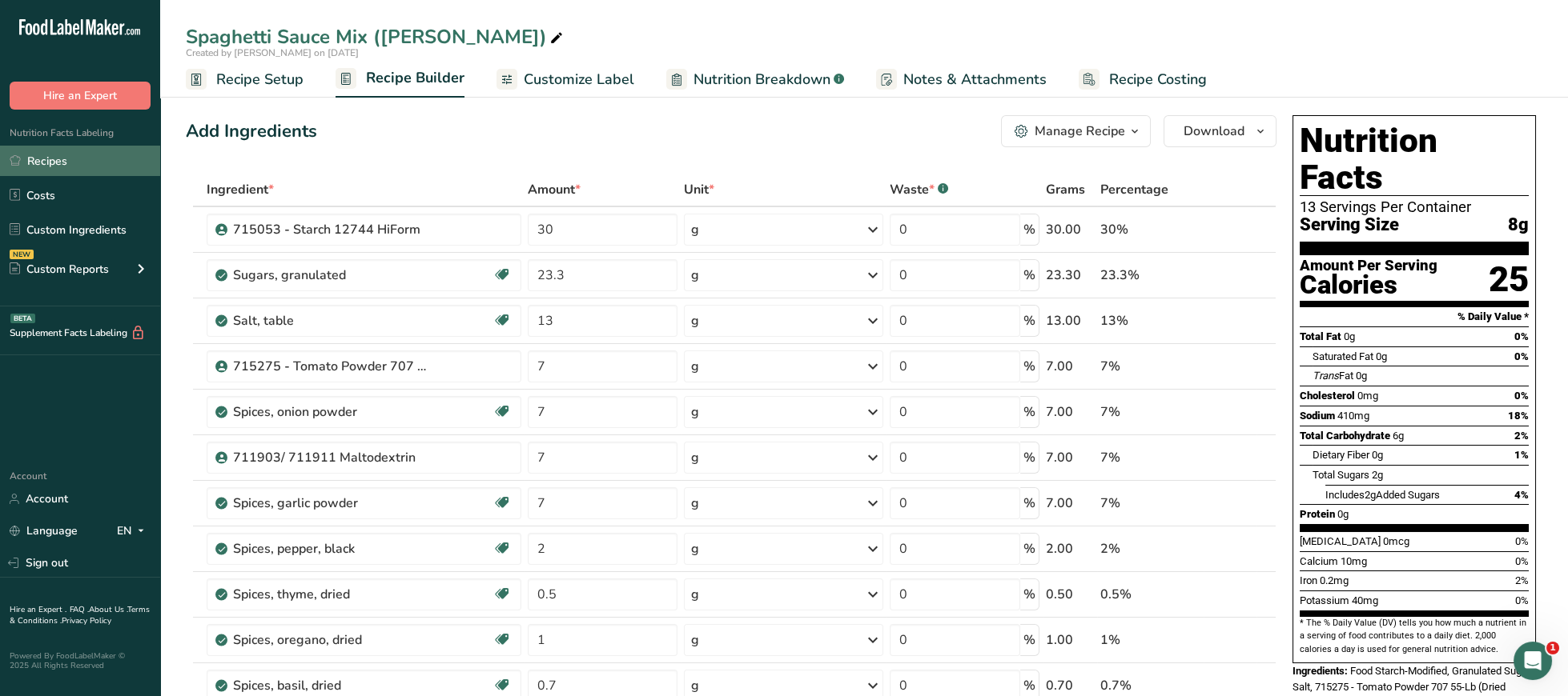
click at [90, 162] on link "Recipes" at bounding box center [80, 161] width 160 height 30
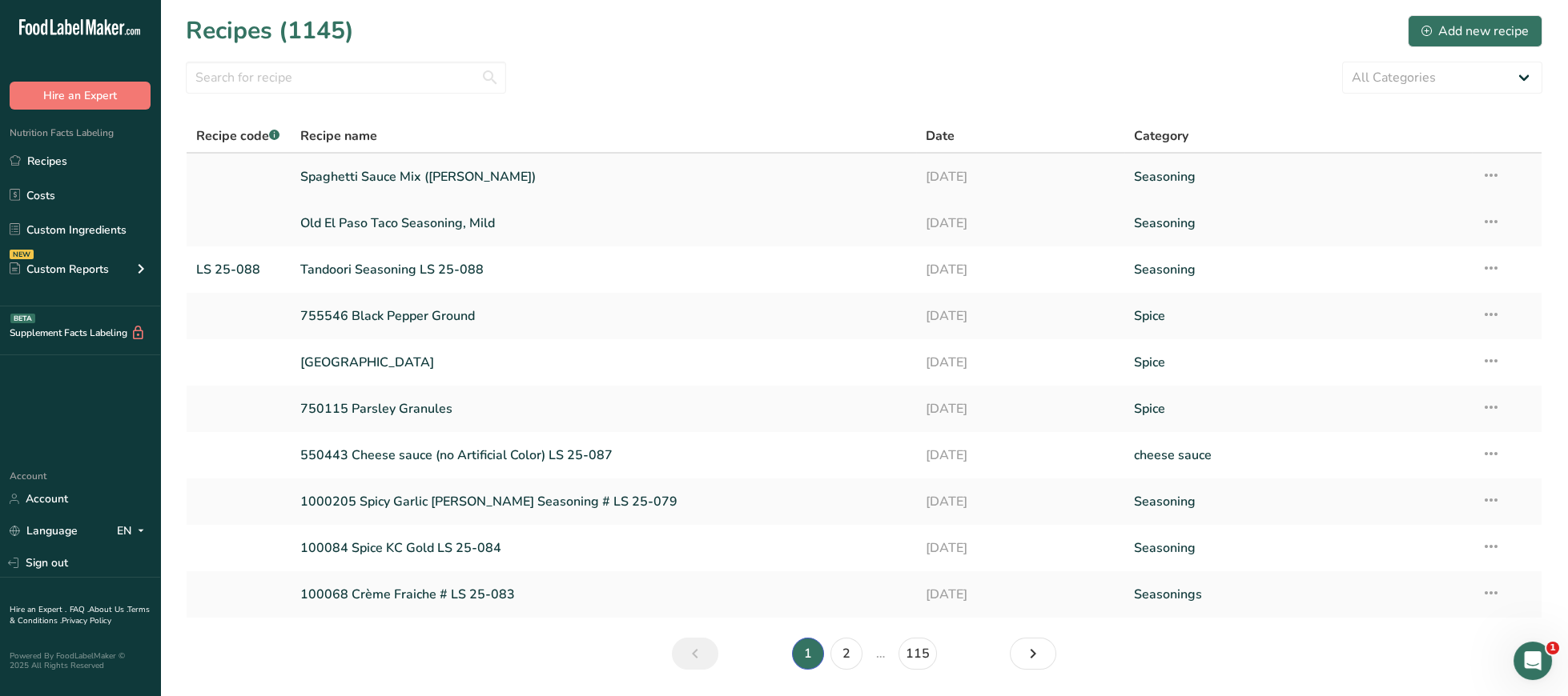
click at [390, 183] on link "Spaghetti Sauce Mix ([PERSON_NAME])" at bounding box center [603, 177] width 606 height 34
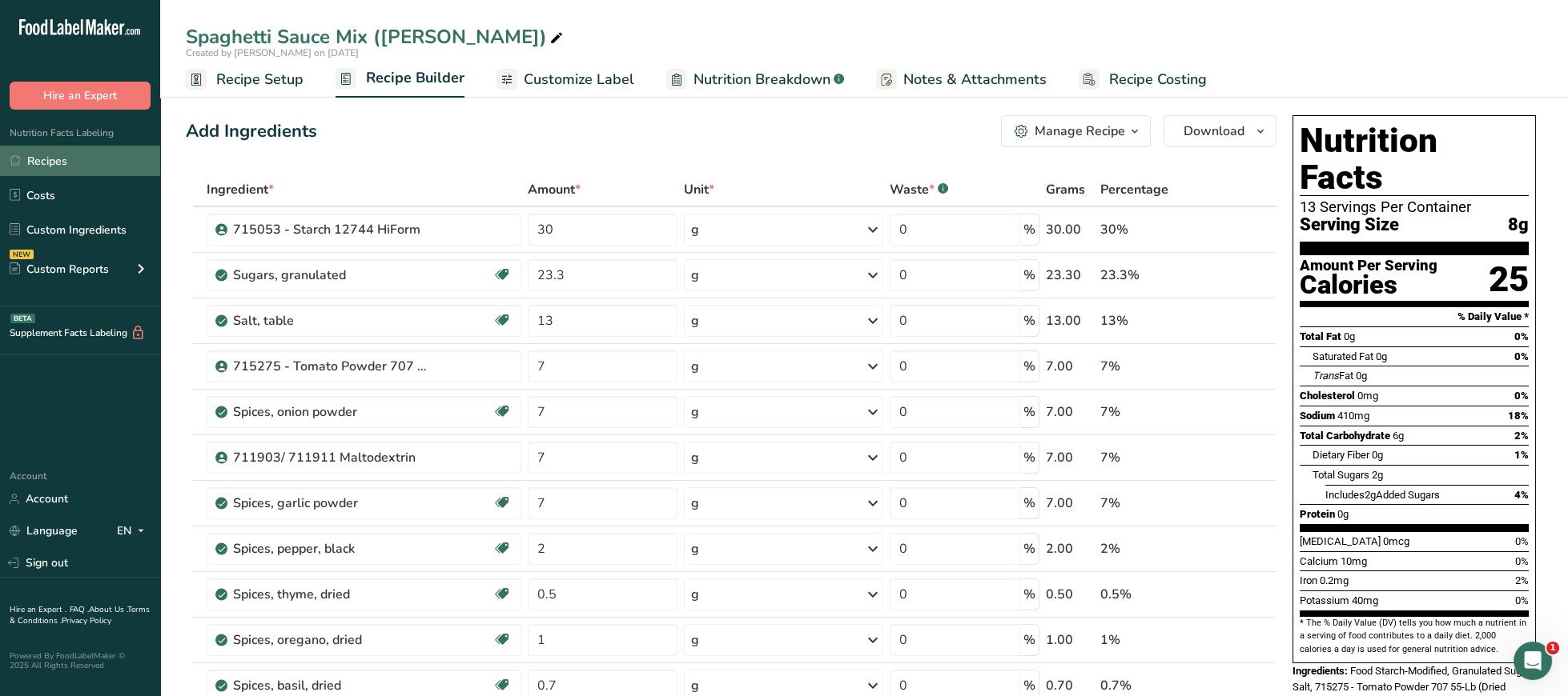
click at [70, 170] on link "Recipes" at bounding box center [80, 161] width 160 height 30
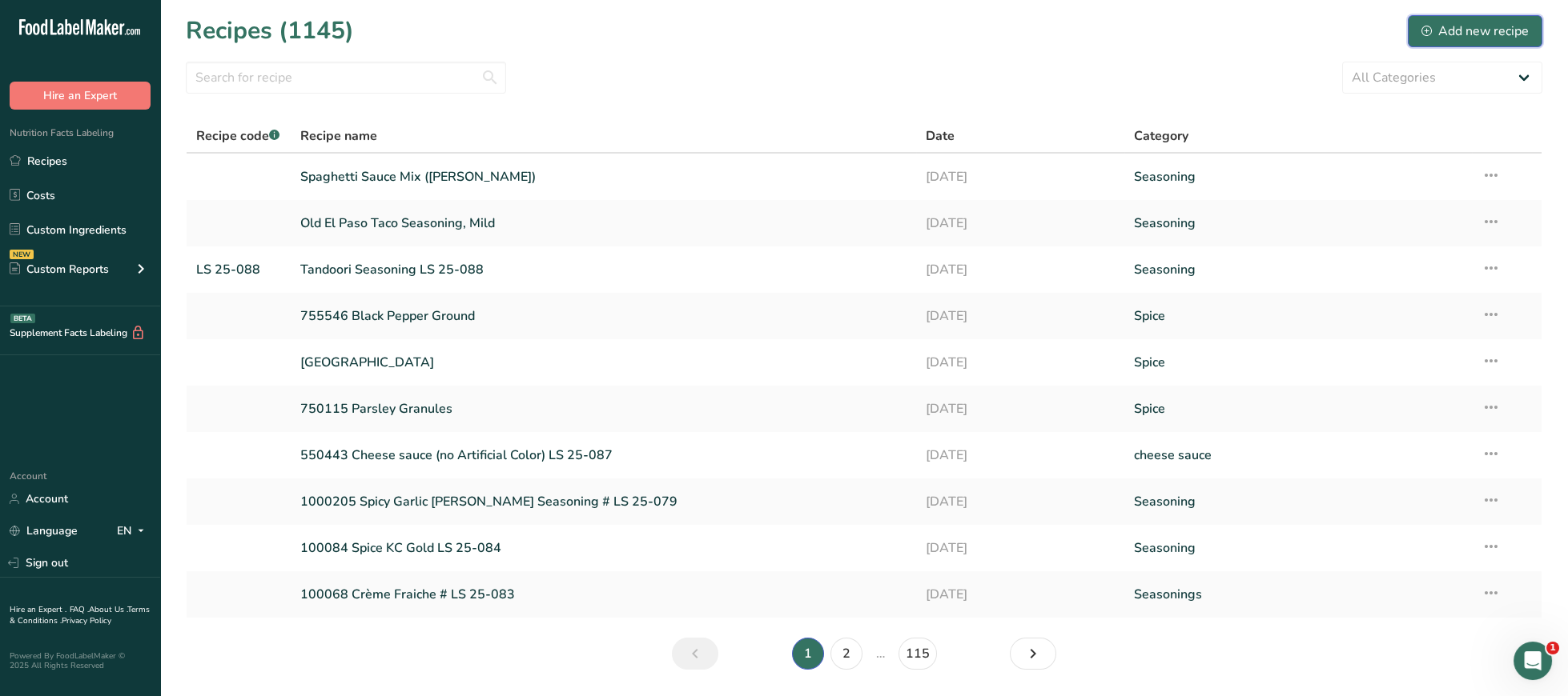
click at [1492, 31] on div "Add new recipe" at bounding box center [1475, 30] width 107 height 19
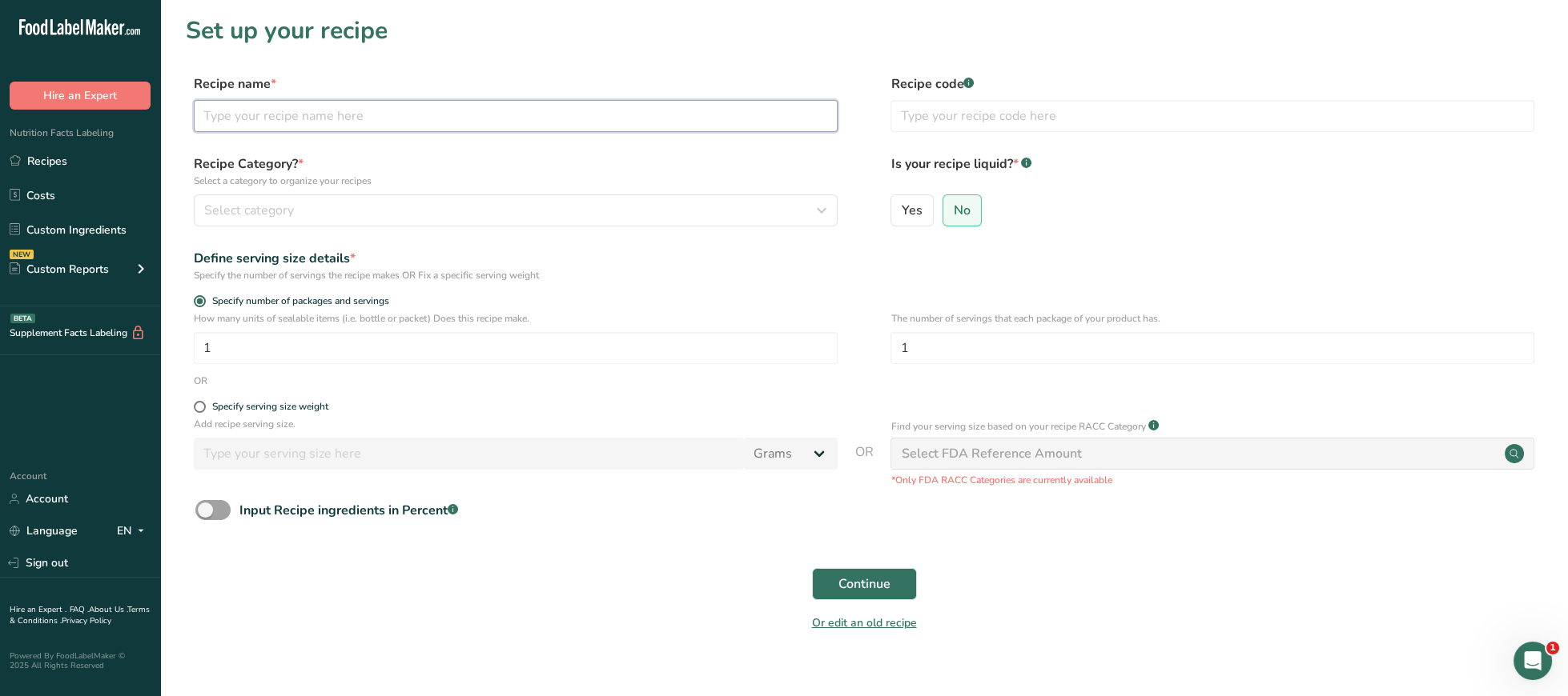
click at [544, 125] on input "text" at bounding box center [516, 116] width 643 height 32
click at [328, 114] on input "text" at bounding box center [516, 116] width 643 height 32
paste input "Spaghetti Sauce Mix ([PERSON_NAME])"
click at [355, 114] on input "Spaghetti Sauce Mix ([PERSON_NAME])" at bounding box center [516, 116] width 643 height 32
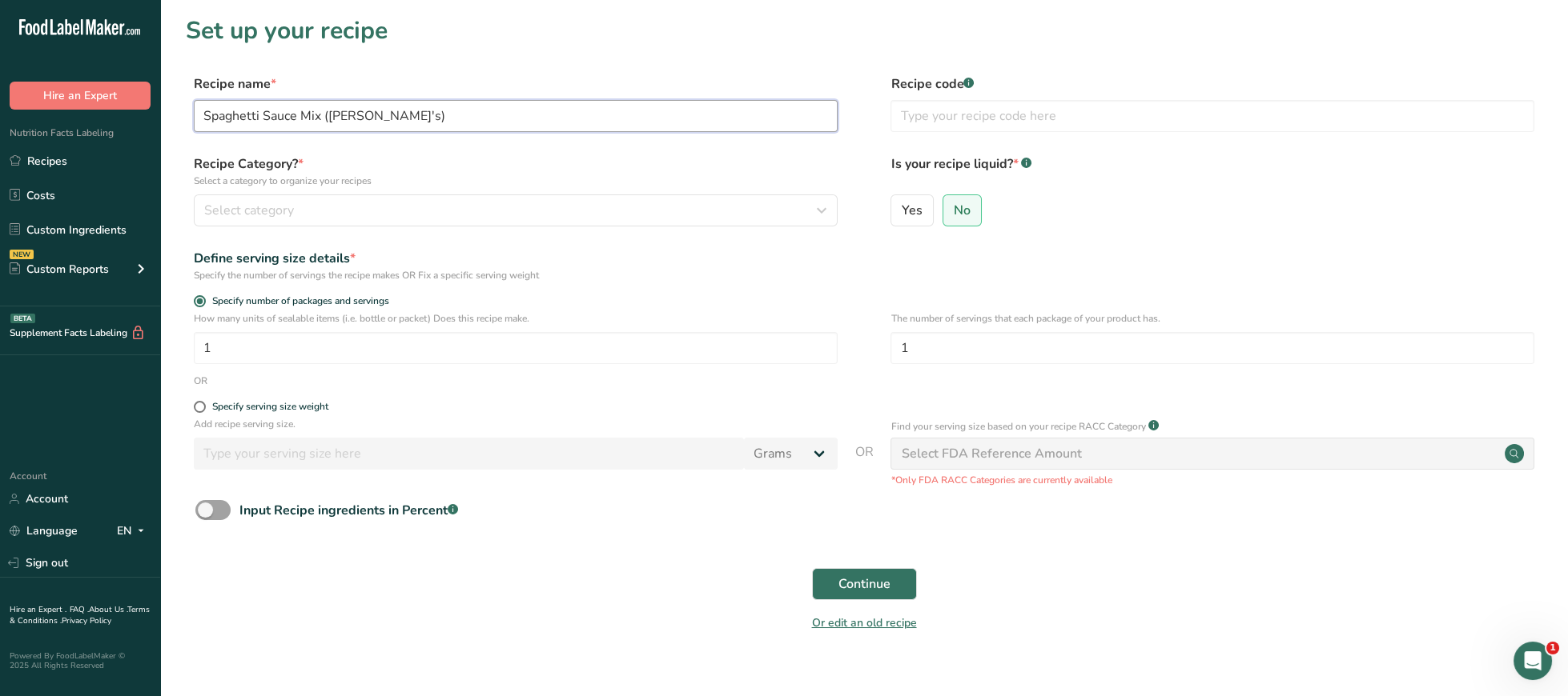
click at [319, 110] on input "Spaghetti Sauce Mix (Lawey's)" at bounding box center [516, 116] width 643 height 32
type input "Spaghetti Sauce Mix - extra rich and thick (Lawey's)"
click at [201, 407] on span at bounding box center [200, 406] width 12 height 12
click at [201, 407] on input "Specify serving size weight" at bounding box center [200, 407] width 11 height 11
radio input "true"
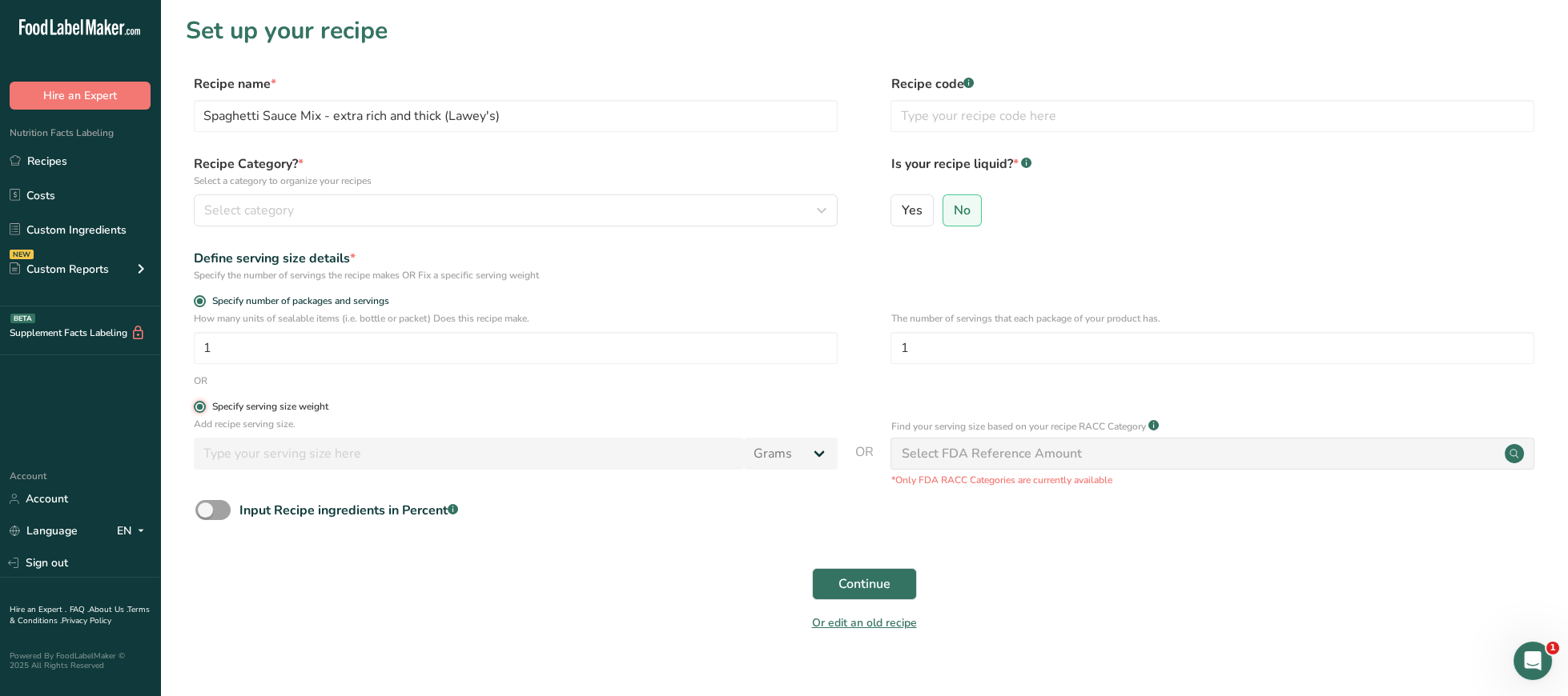
radio input "false"
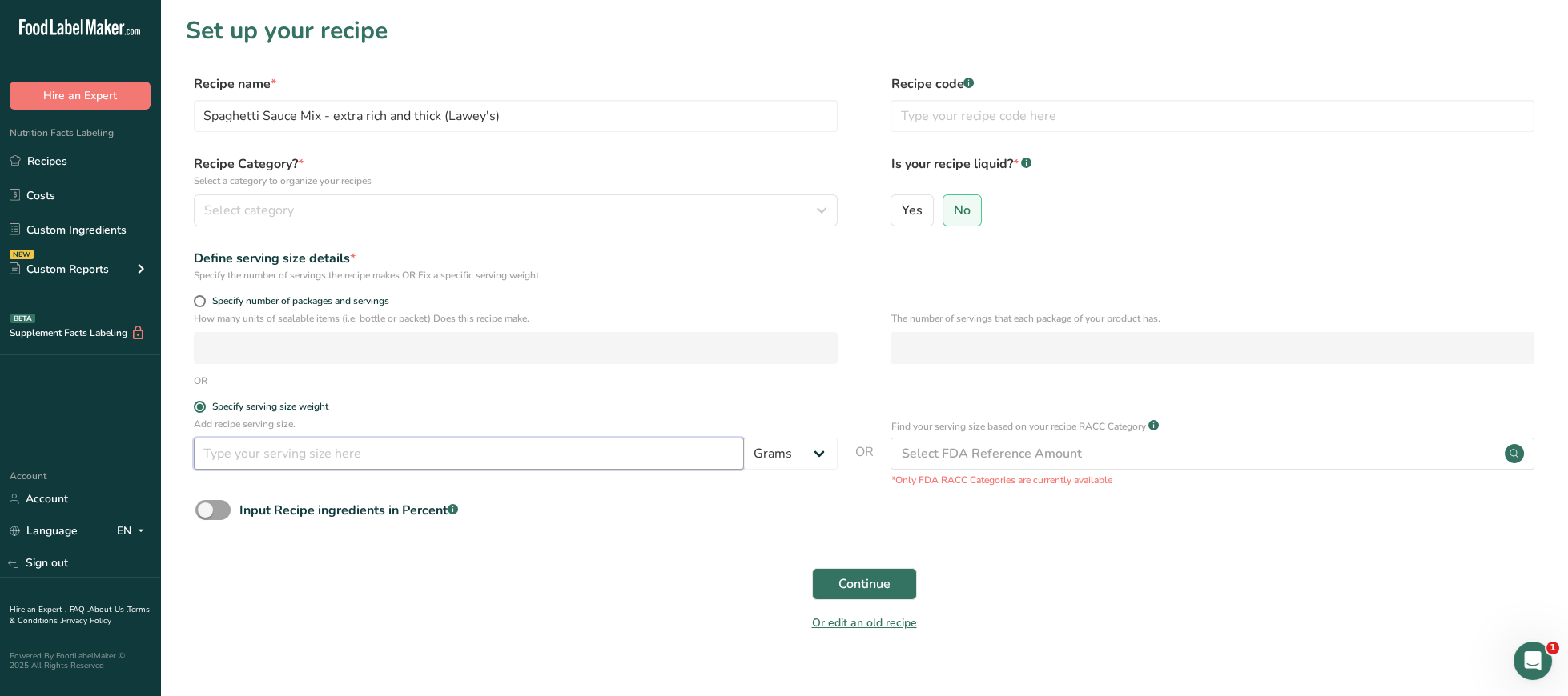
click at [388, 456] on input "number" at bounding box center [469, 454] width 550 height 32
type input "10"
click at [382, 209] on div "Select category" at bounding box center [510, 210] width 613 height 19
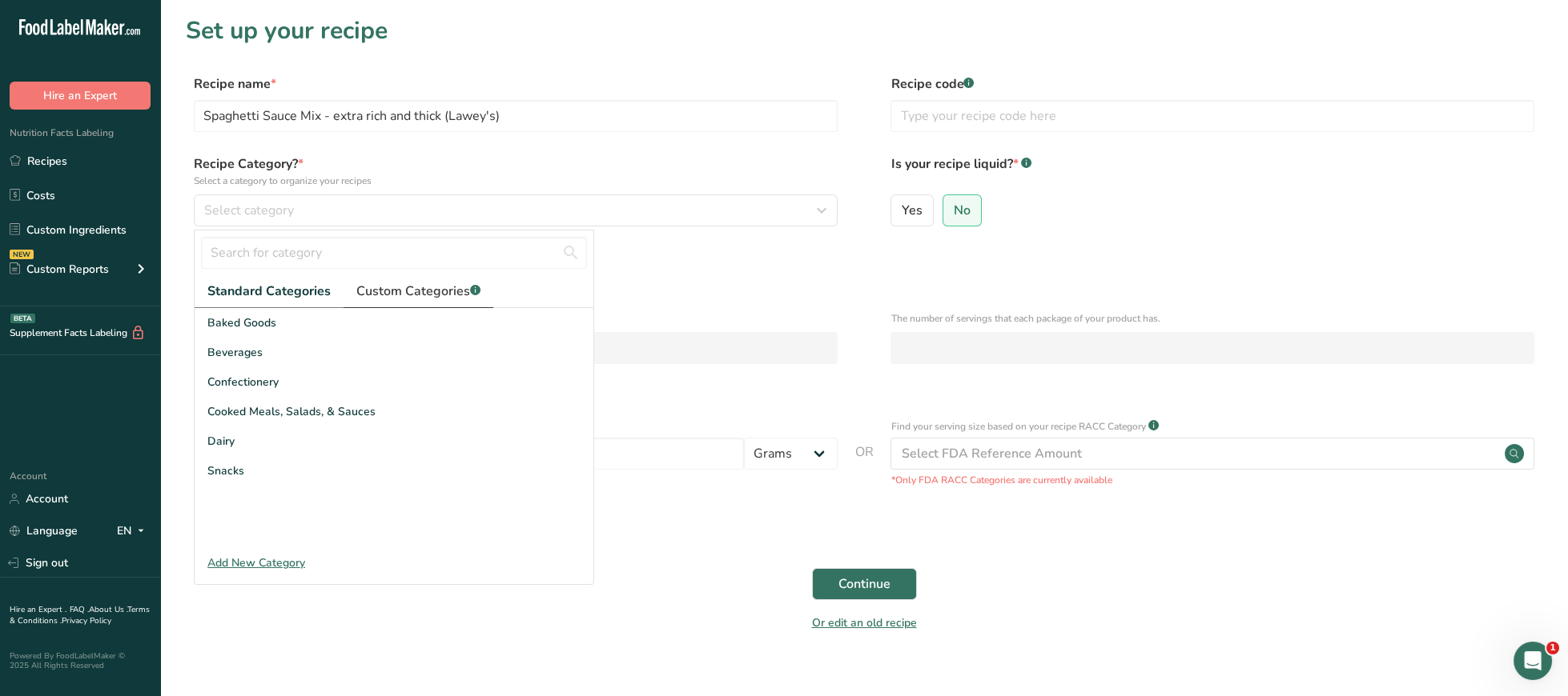
click at [390, 285] on span "Custom Categories .a-a{fill:#347362;}.b-a{fill:#fff;}" at bounding box center [418, 291] width 124 height 19
click at [260, 416] on span "Seasoning" at bounding box center [234, 412] width 54 height 17
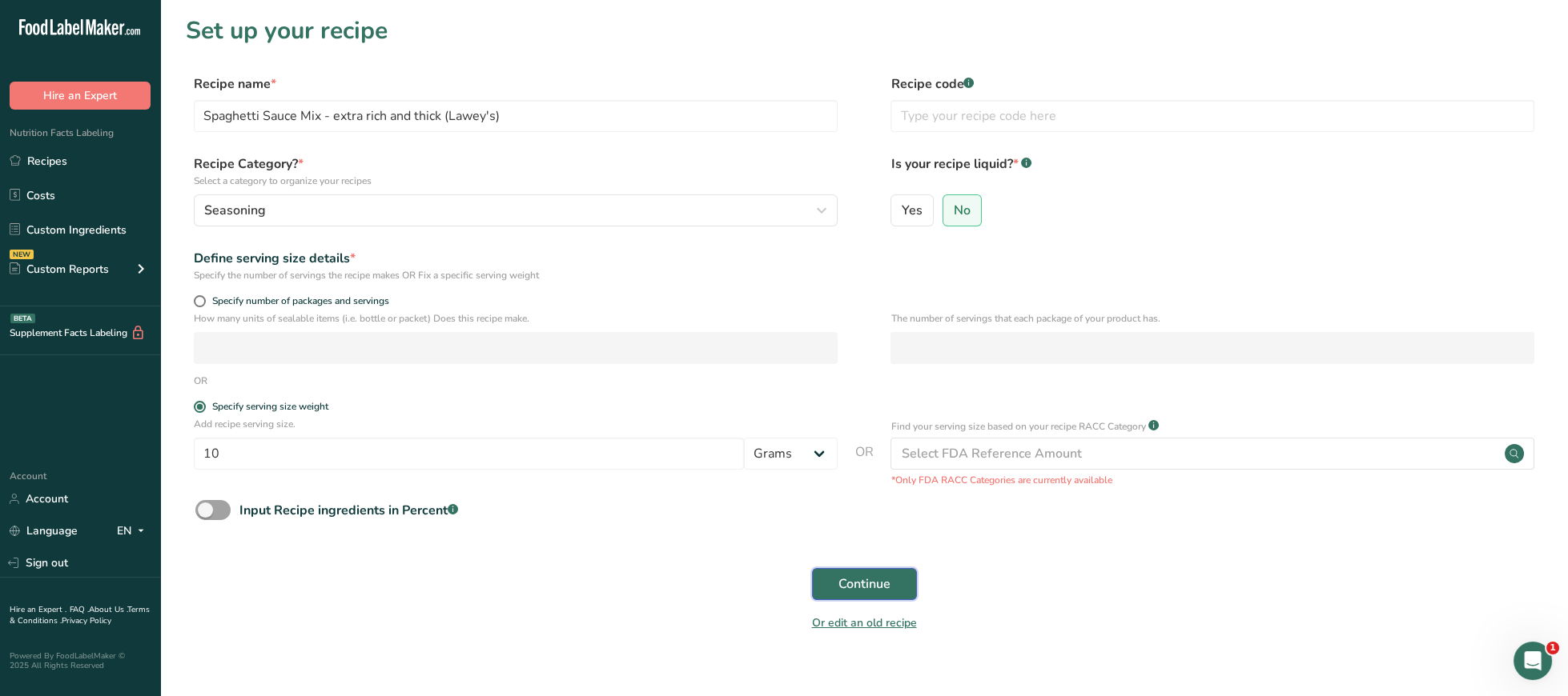
click at [856, 581] on span "Continue" at bounding box center [865, 583] width 52 height 19
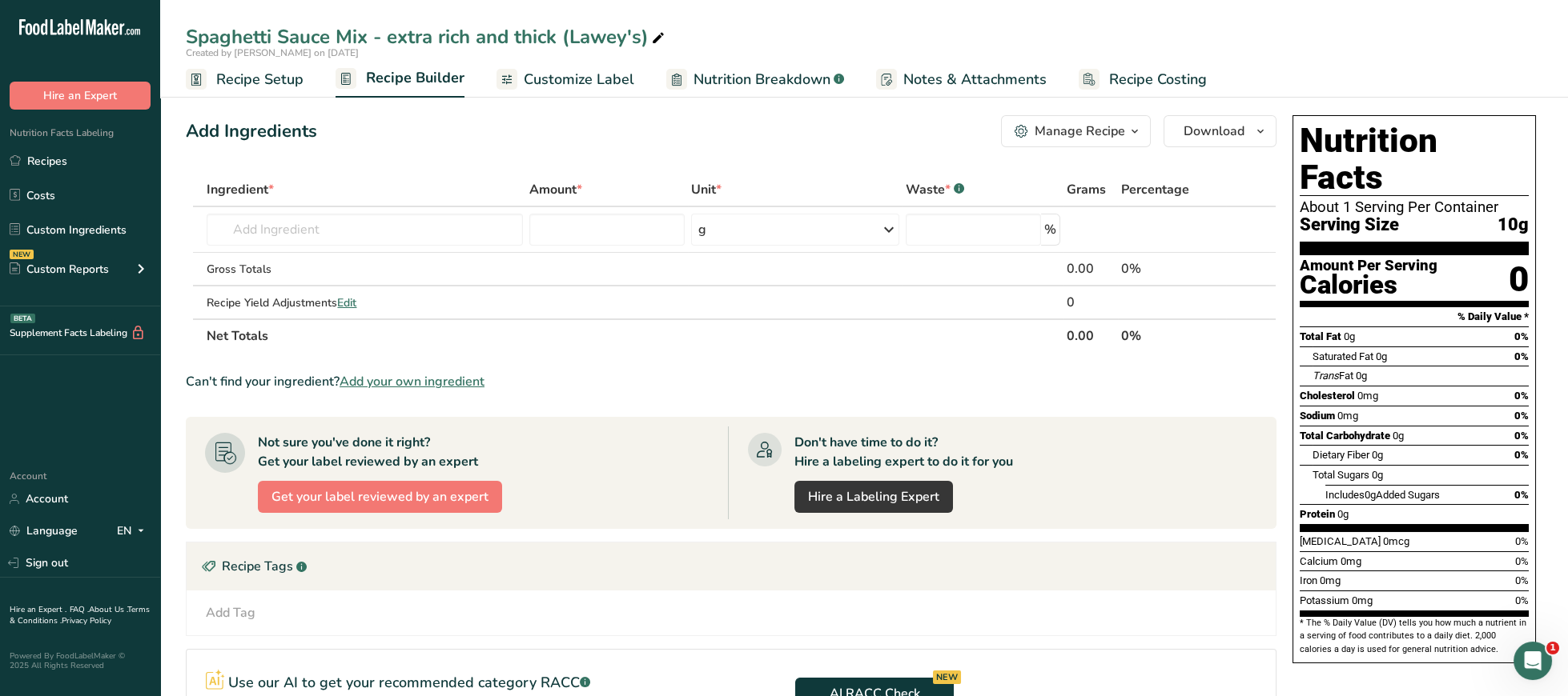
drag, startPoint x: 188, startPoint y: 32, endPoint x: 649, endPoint y: 37, distance: 461.0
click at [649, 37] on div "Spaghetti Sauce Mix - extra rich and thick (Lawey's)" at bounding box center [427, 37] width 482 height 29
click at [468, 34] on div "Spaghetti Sauce Mix - extra rich and thick (Lawey's)" at bounding box center [427, 37] width 482 height 29
click at [278, 225] on input "text" at bounding box center [364, 230] width 316 height 32
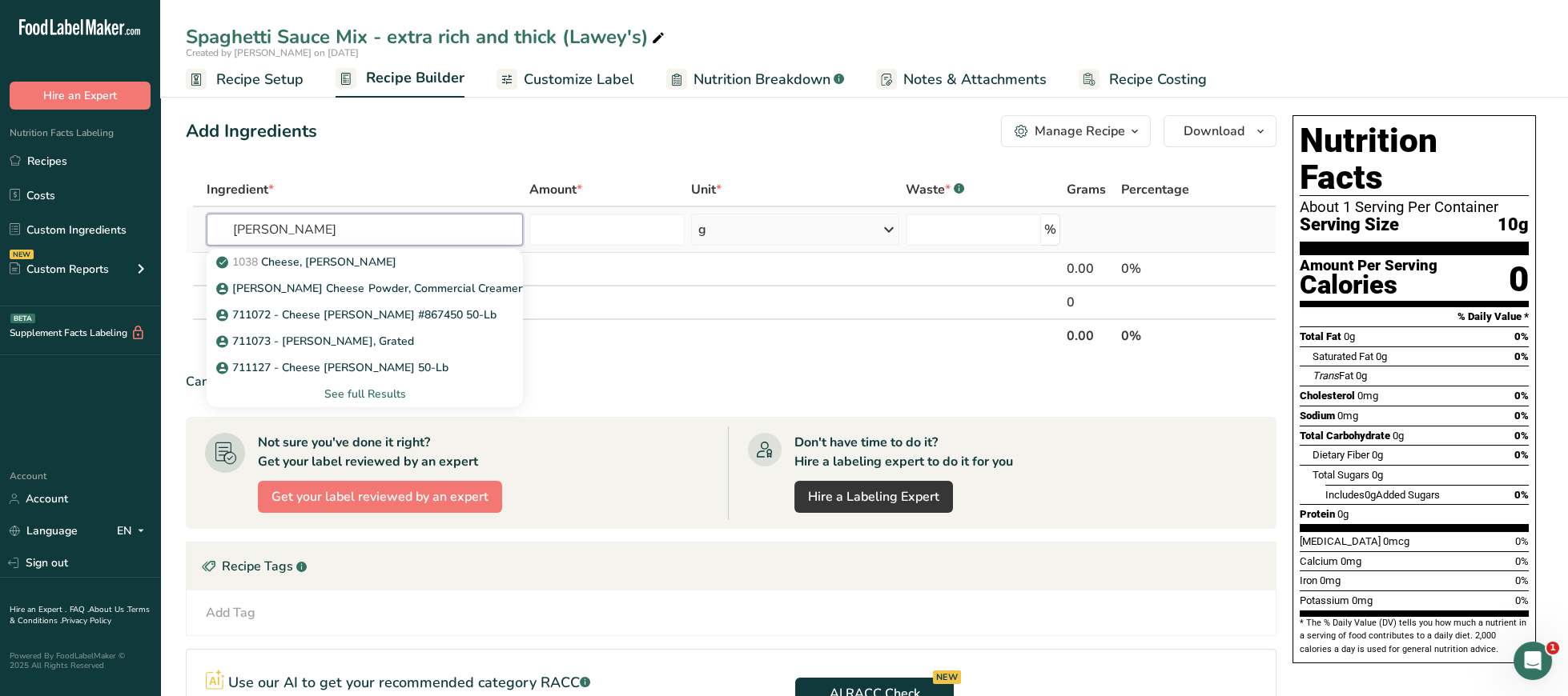
type input "[PERSON_NAME]"
click at [400, 390] on div "See full Results" at bounding box center [364, 394] width 291 height 17
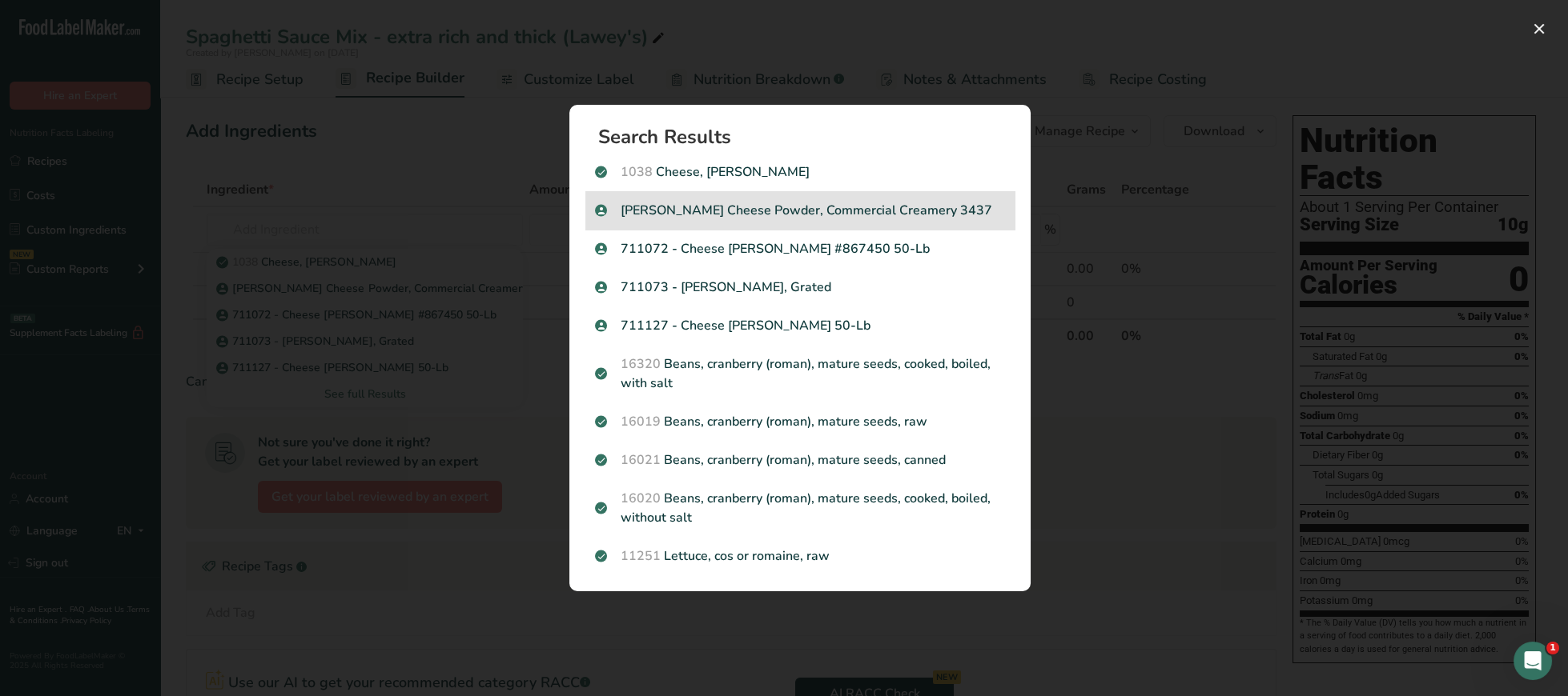
click at [887, 215] on p "[PERSON_NAME] Cheese Powder, Commercial Creamery 3437" at bounding box center [800, 210] width 410 height 19
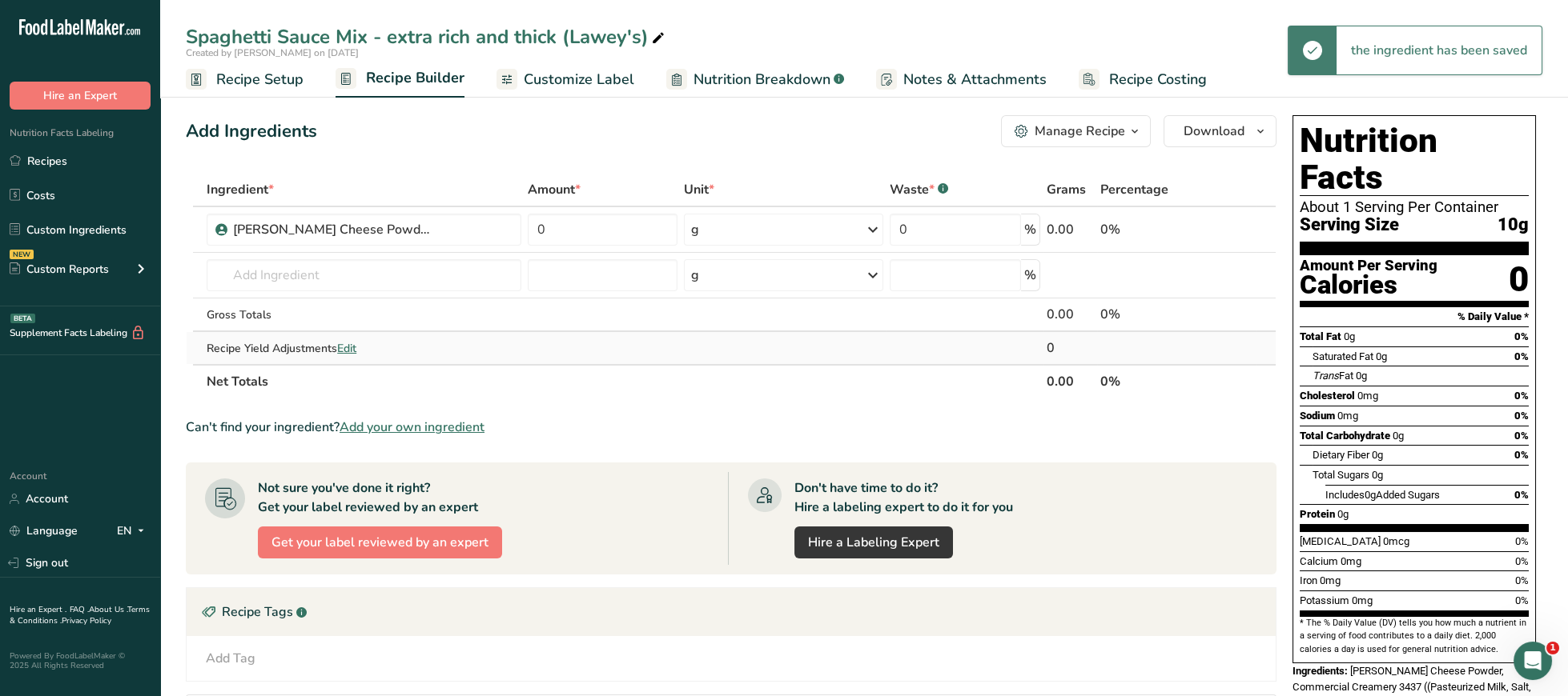
drag, startPoint x: 1242, startPoint y: 228, endPoint x: 1214, endPoint y: 344, distance: 119.3
click at [1235, 390] on table "Ingredient * Amount * Unit * Waste * .a-a{fill:#347362;}.b-a{fill:#fff;} Grams …" at bounding box center [731, 285] width 1091 height 225
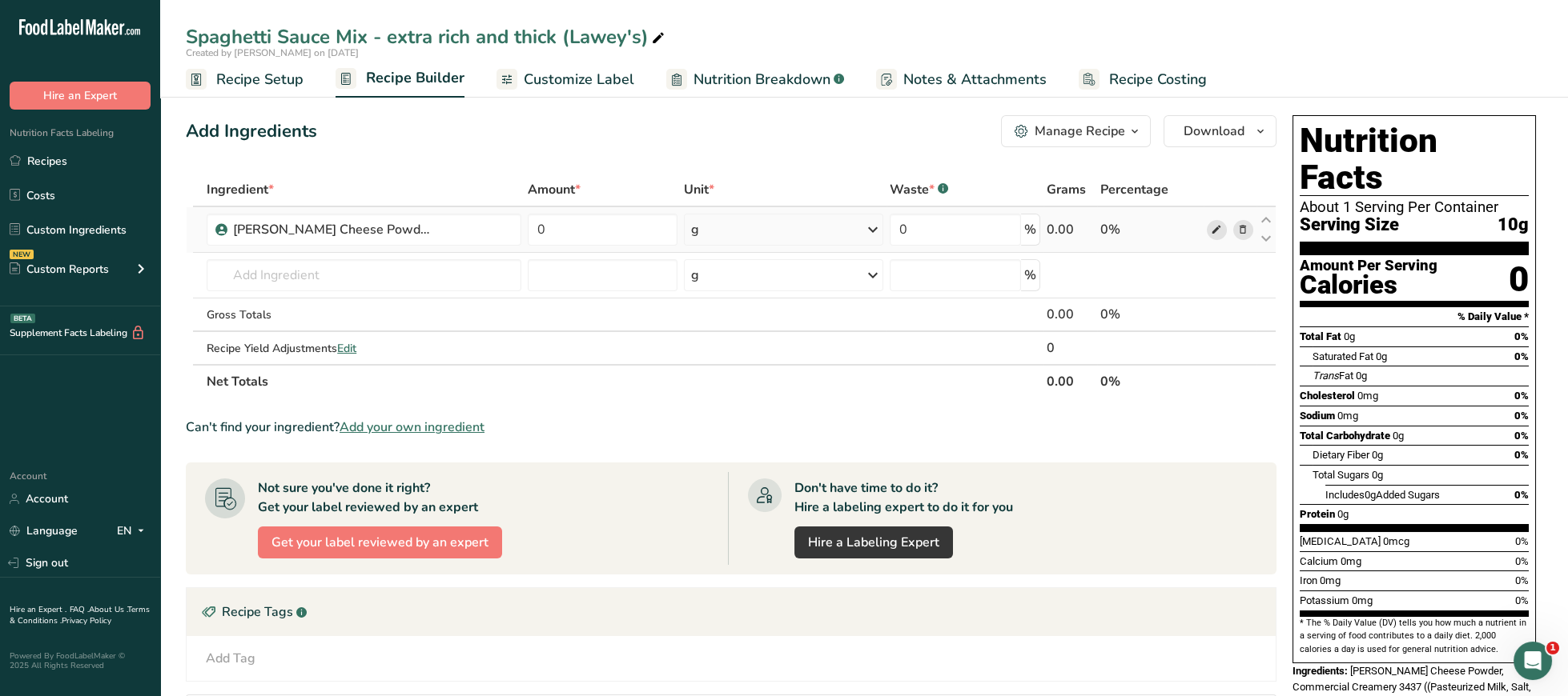
click at [1214, 223] on icon at bounding box center [1216, 230] width 12 height 17
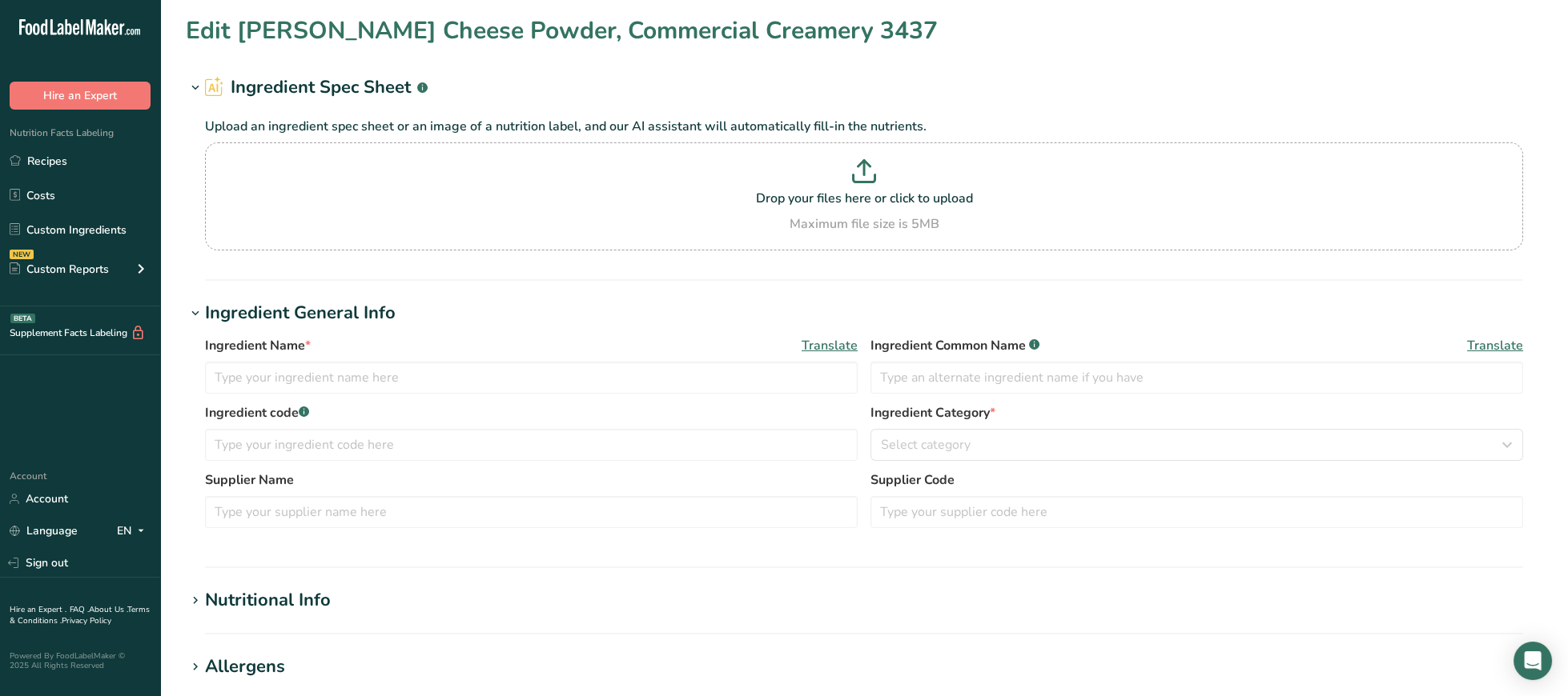
type input "[PERSON_NAME] Cheese Powder, Commercial Creamery 3437"
type input "100"
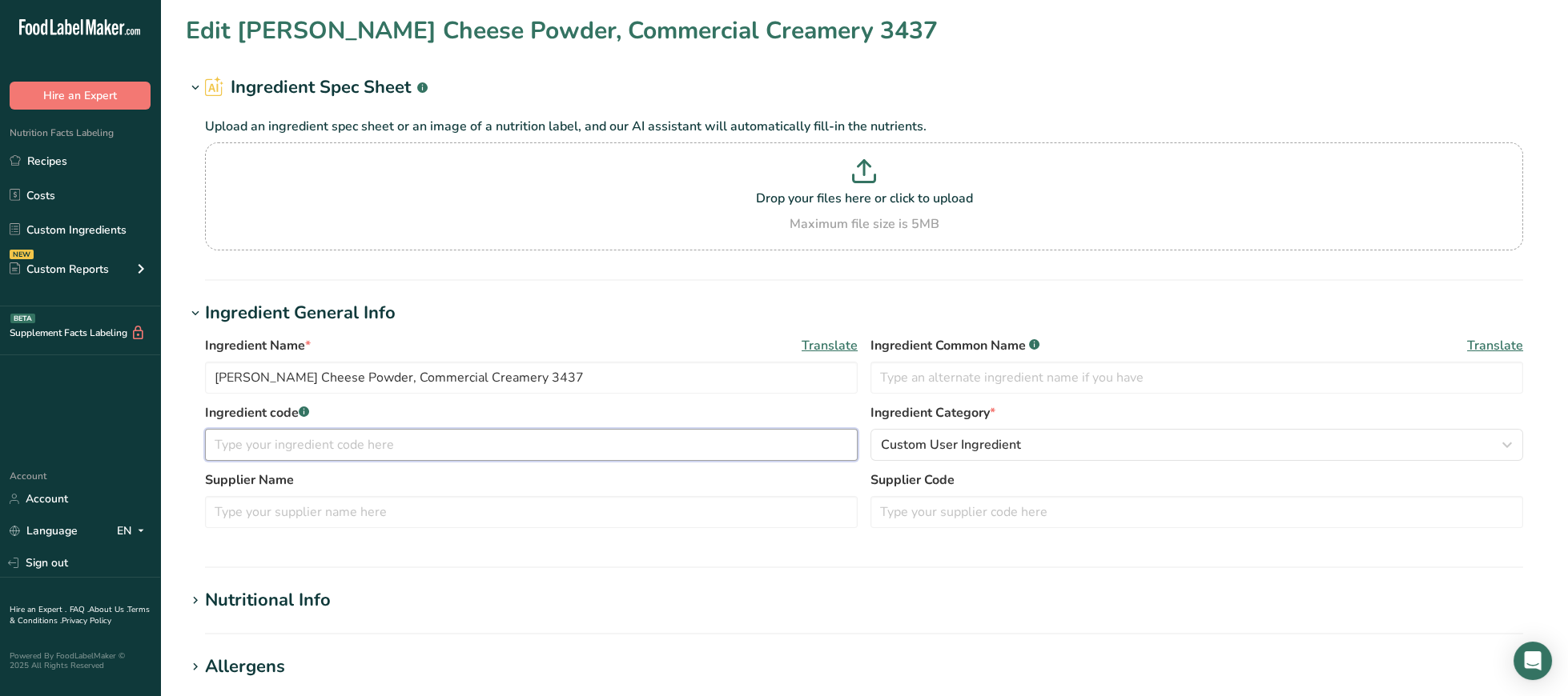
click at [402, 450] on input "text" at bounding box center [531, 446] width 652 height 32
type input "750170"
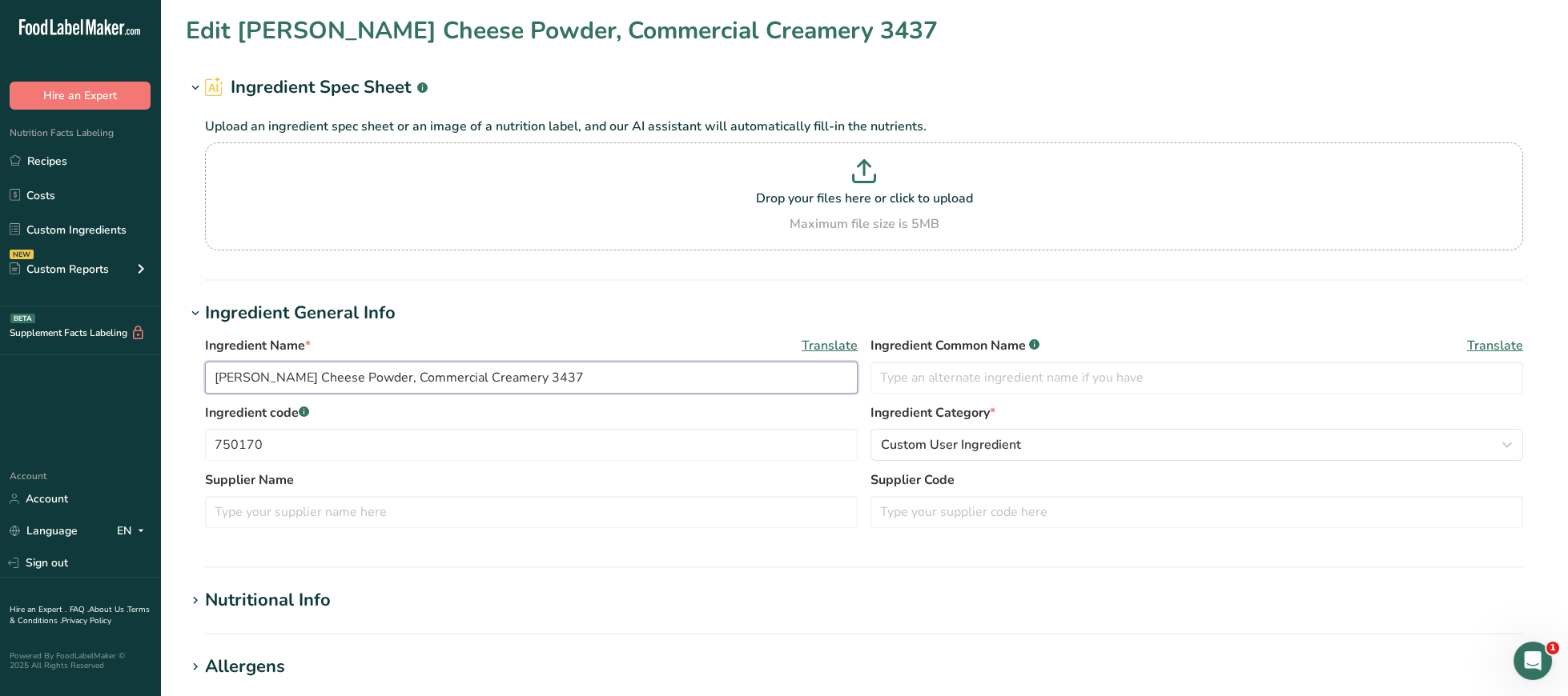
click at [564, 373] on input "[PERSON_NAME] Cheese Powder, Commercial Creamery 3437" at bounding box center [531, 378] width 652 height 32
click at [217, 382] on input "[PERSON_NAME] Cheese Powder, Commercial Creamery 3437" at bounding box center [531, 378] width 652 height 32
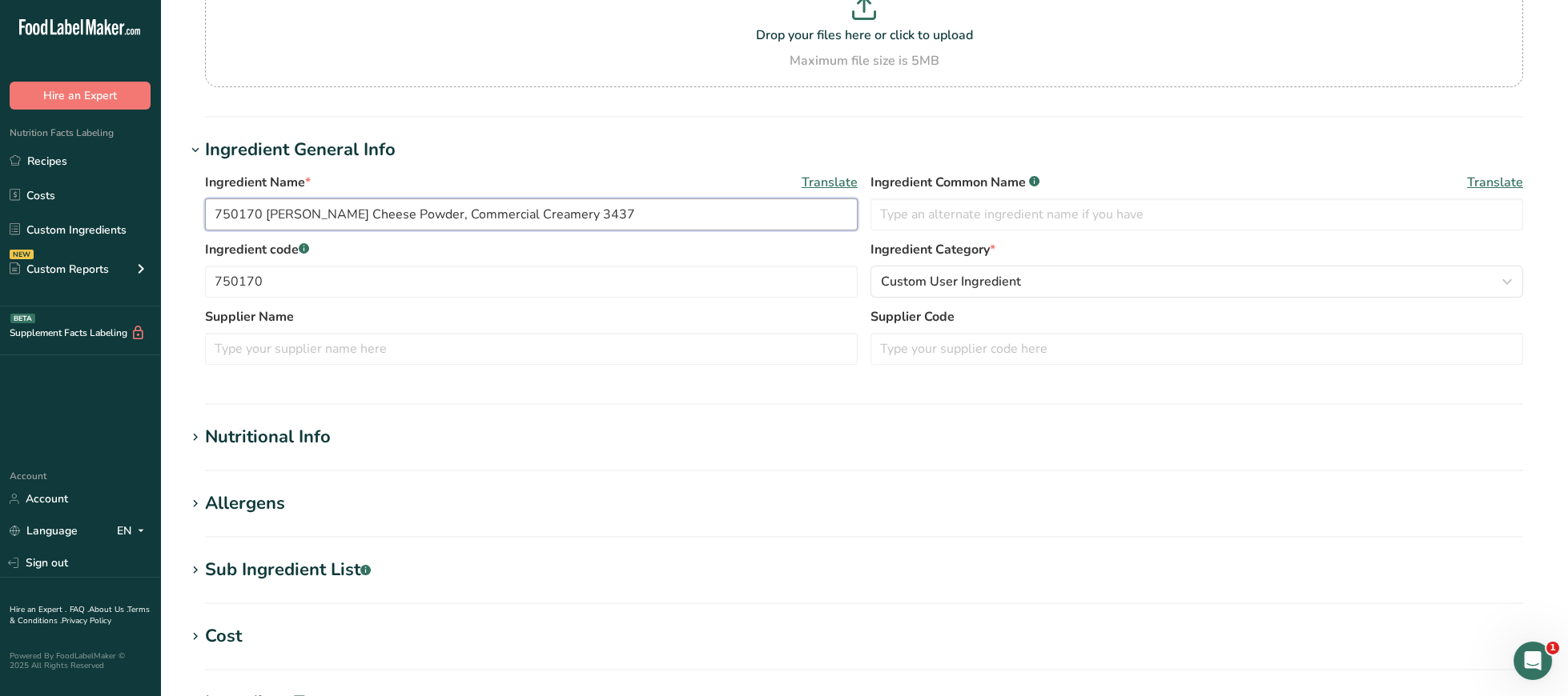
scroll to position [496, 0]
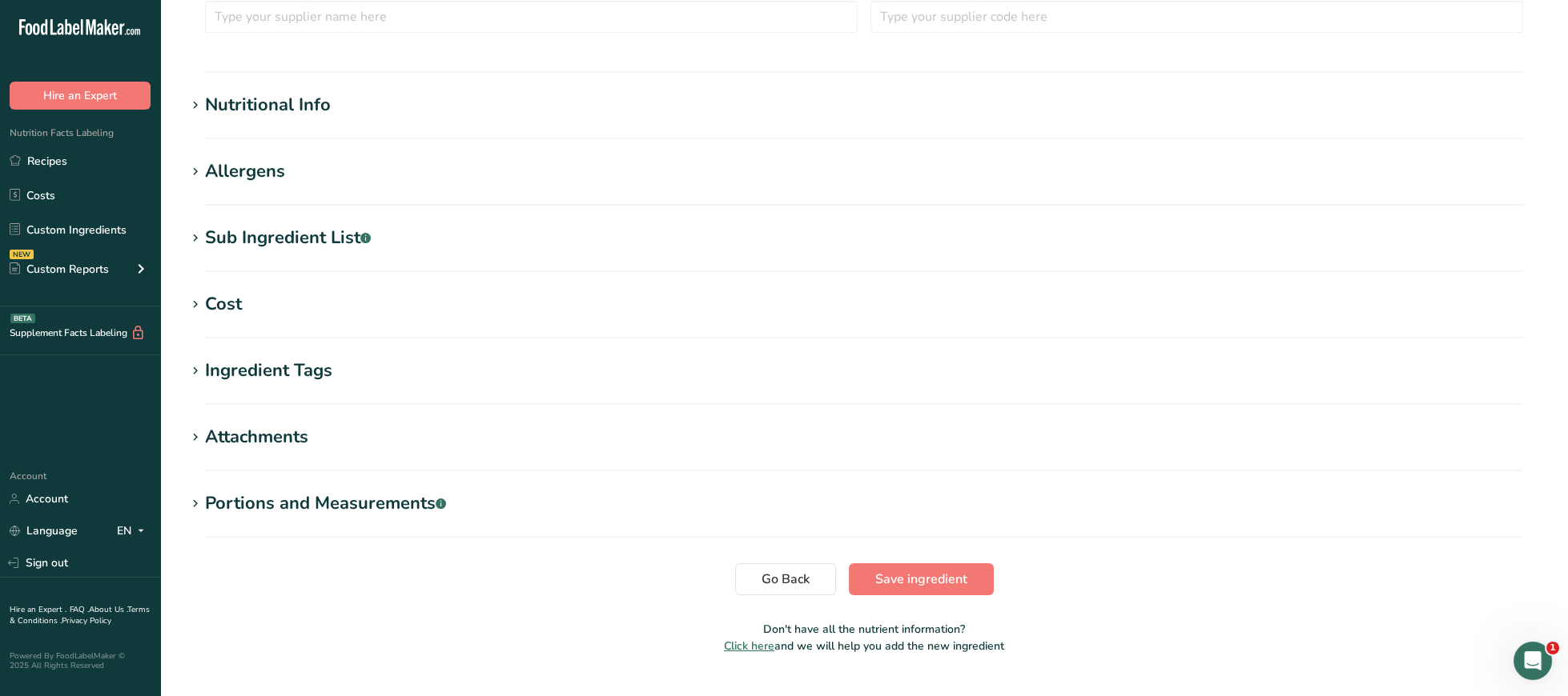
type input "750170 [PERSON_NAME] Cheese Powder, Commercial Creamery 3437"
click at [312, 116] on div "Nutritional Info" at bounding box center [268, 106] width 125 height 27
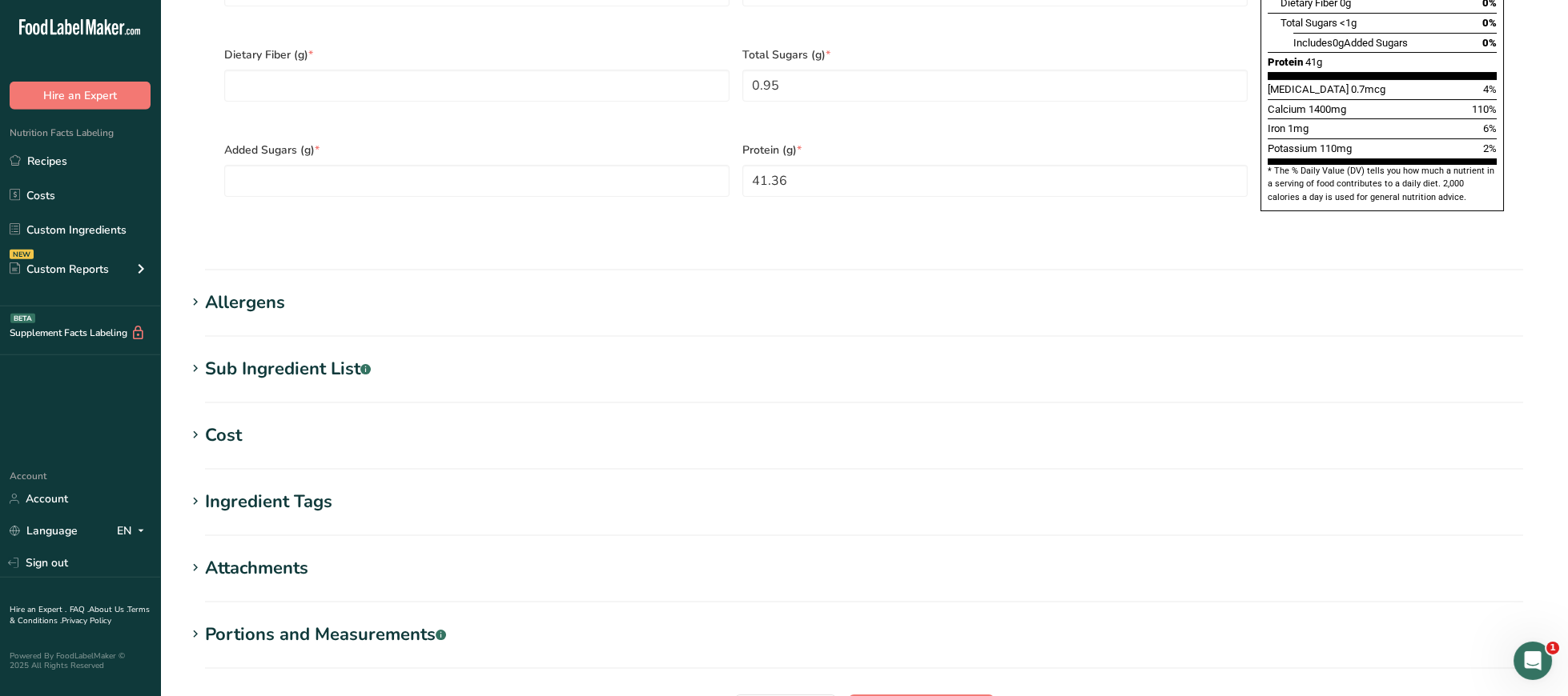
scroll to position [1156, 0]
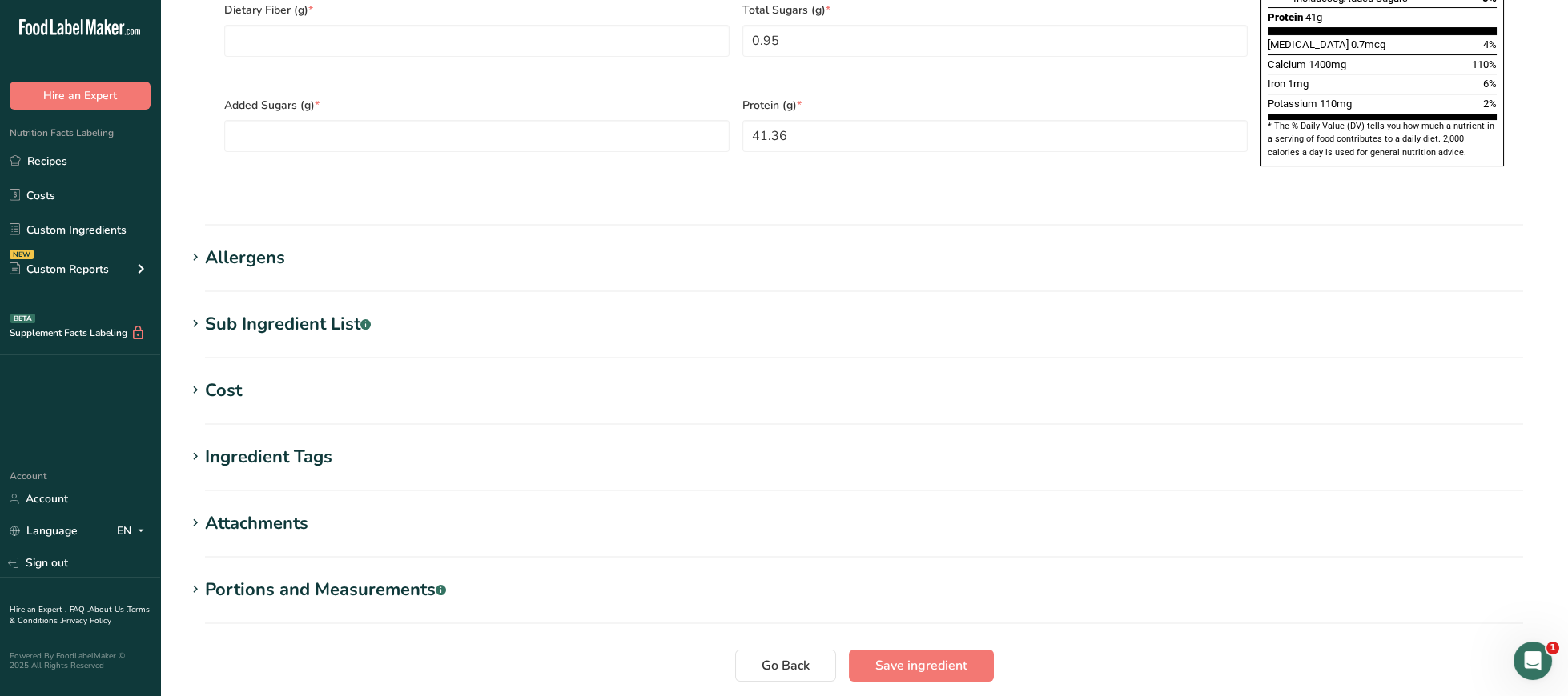
click at [328, 311] on div "Sub Ingredient List .a-a{fill:#347362;}.b-a{fill:#fff;}" at bounding box center [287, 325] width 166 height 27
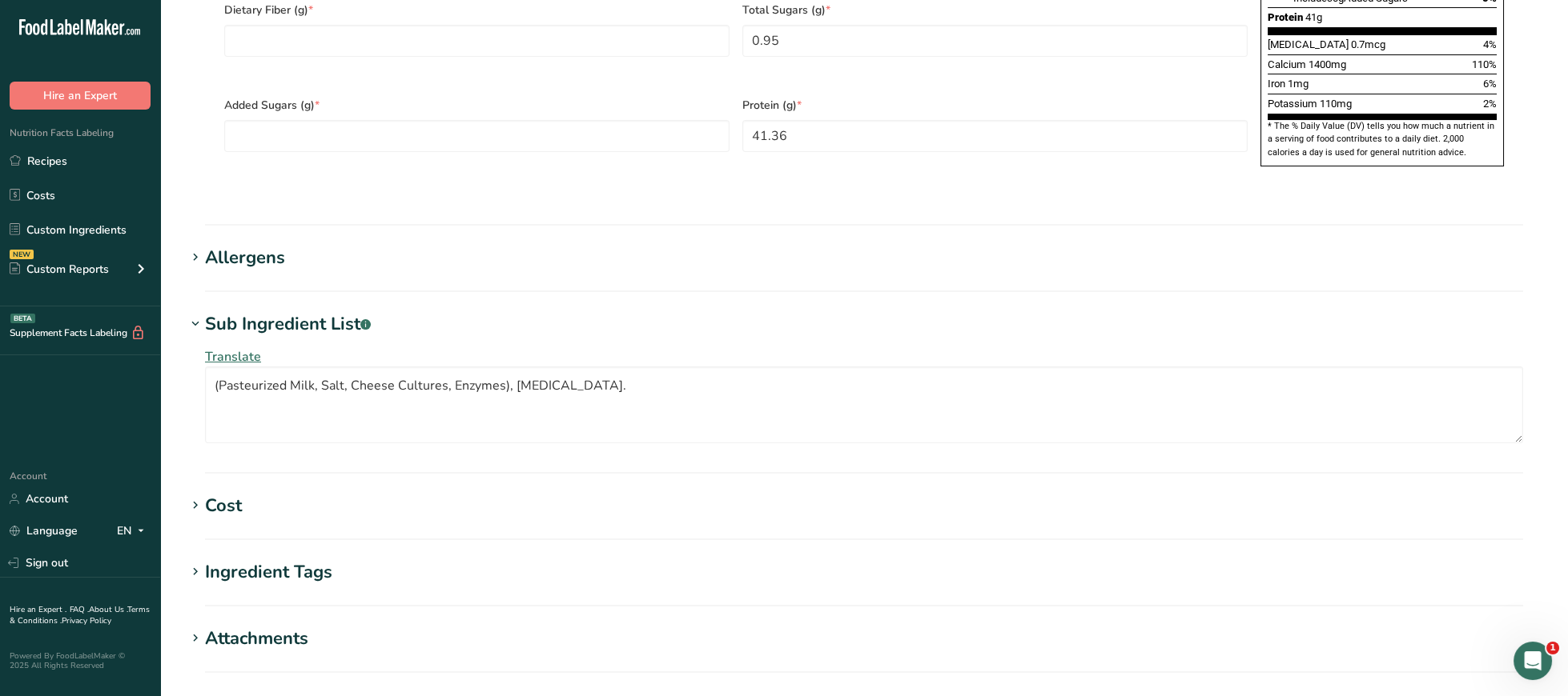
click at [268, 245] on div "Allergens" at bounding box center [244, 259] width 80 height 27
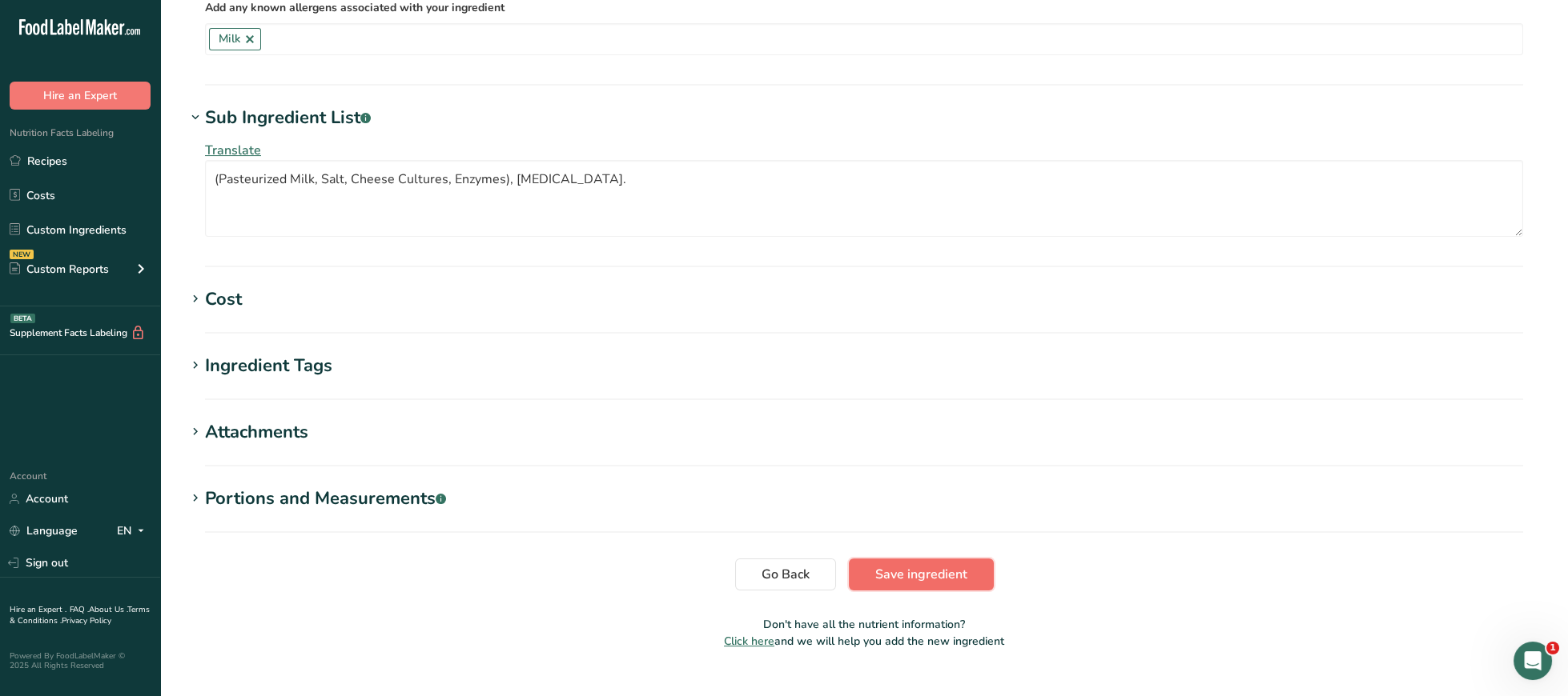
click at [951, 565] on span "Save ingredient" at bounding box center [921, 574] width 92 height 19
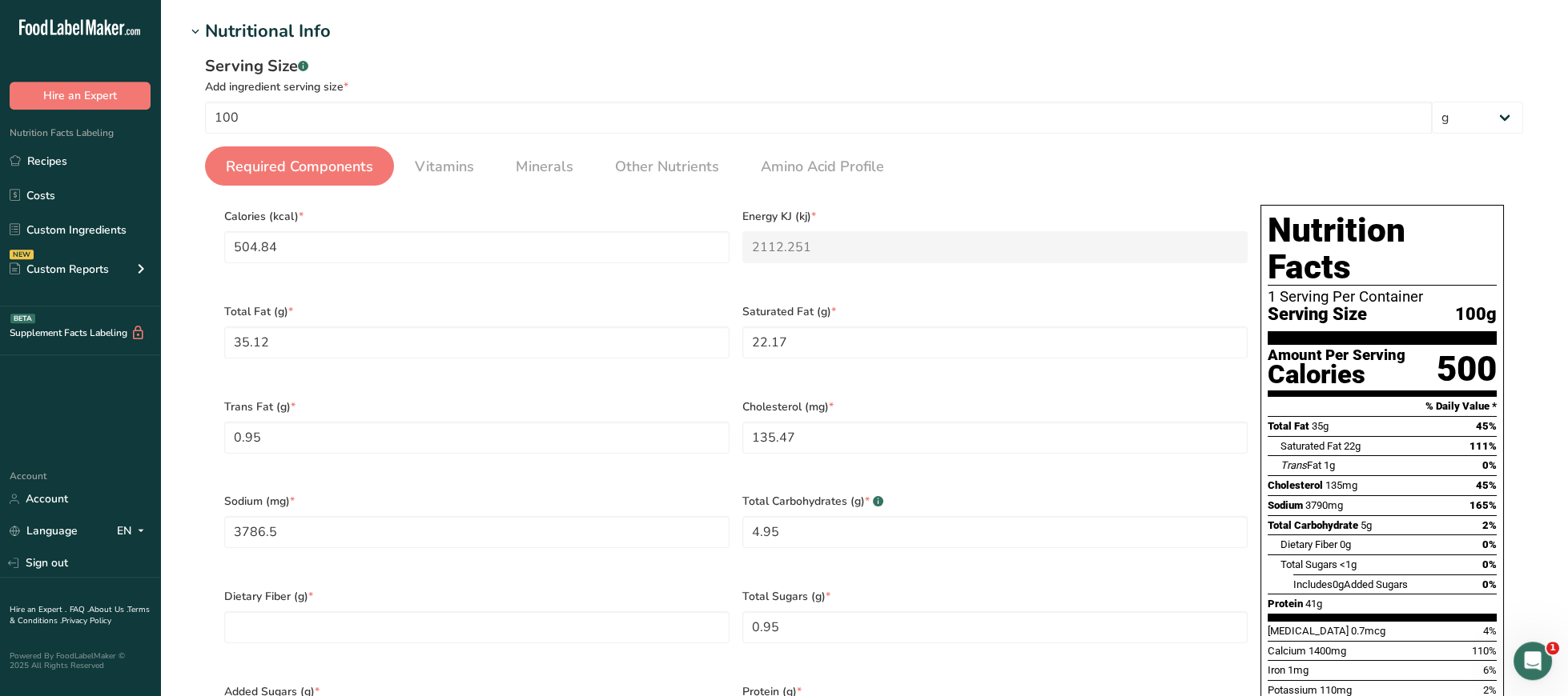
scroll to position [0, 0]
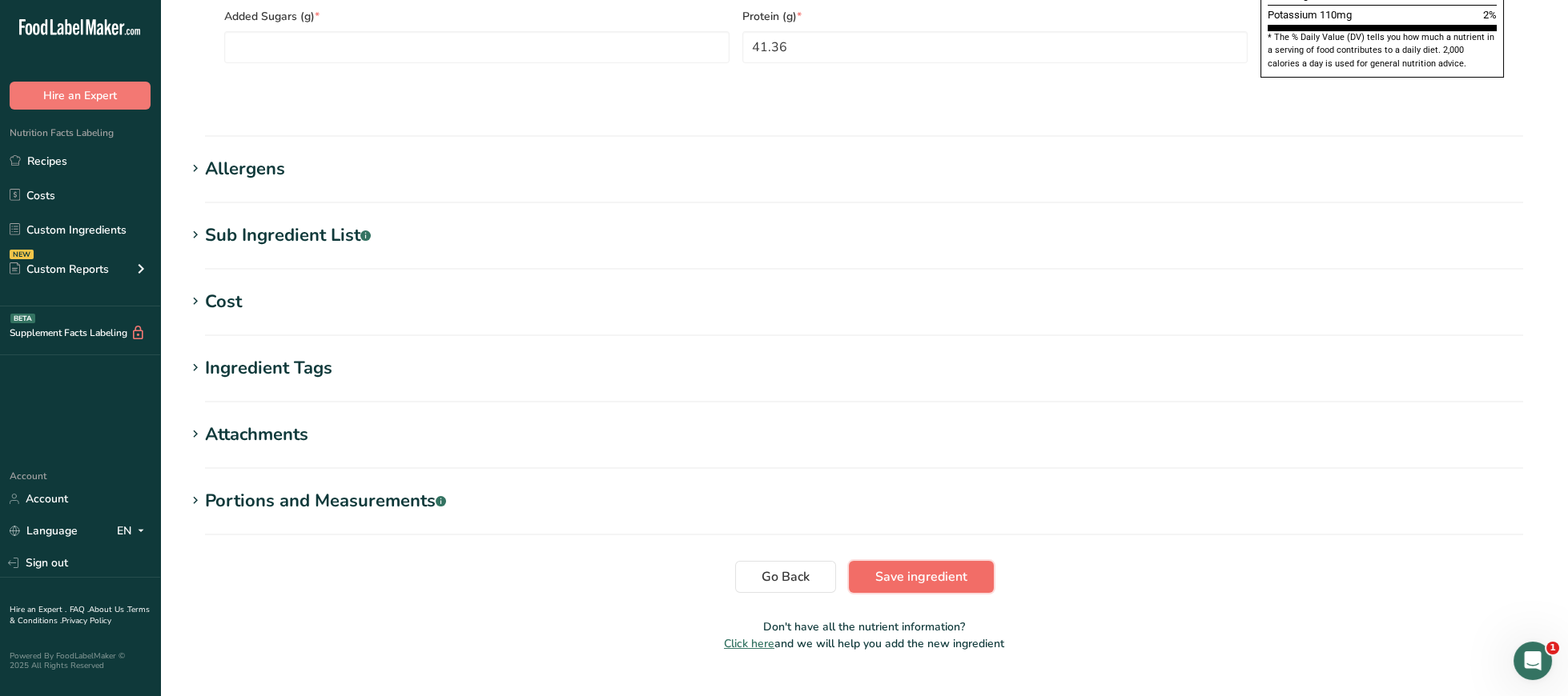
click at [971, 561] on button "Save ingredient" at bounding box center [921, 577] width 145 height 32
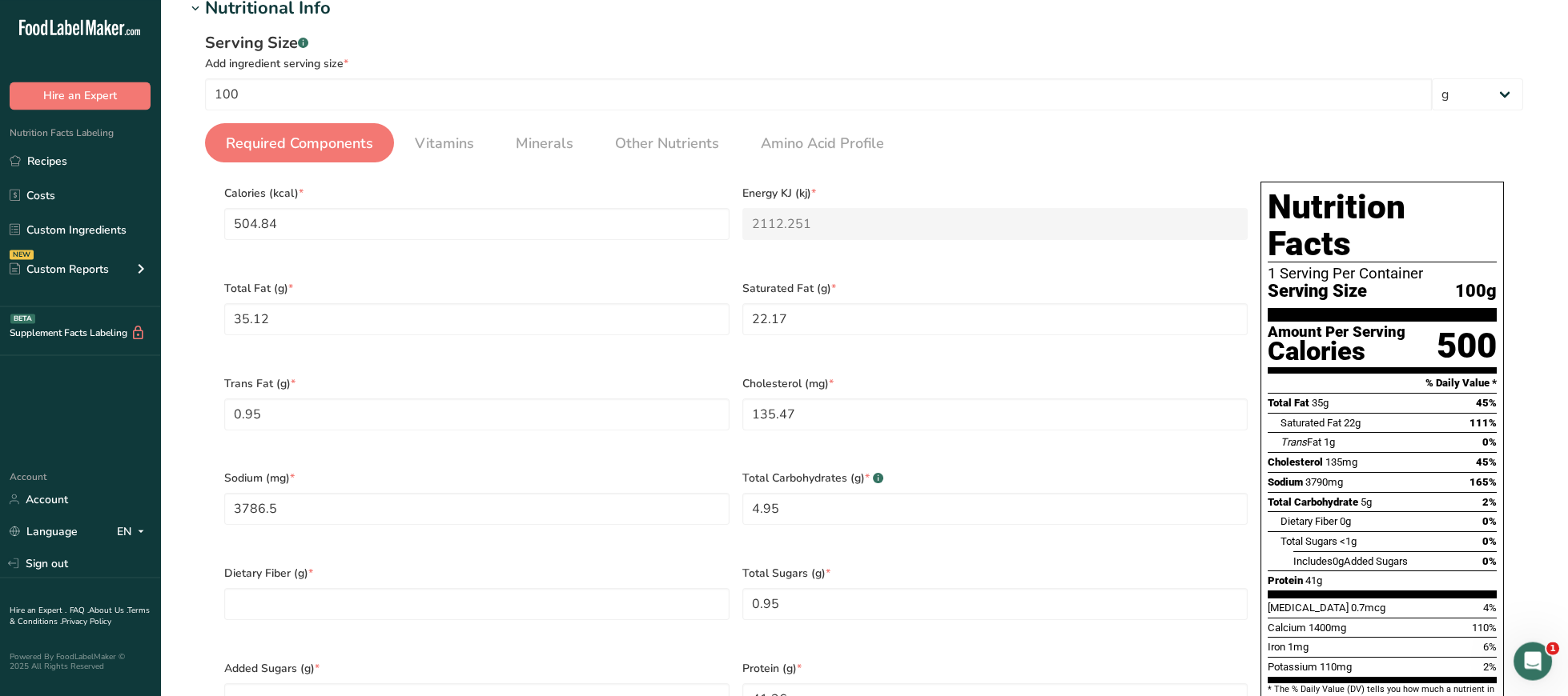
scroll to position [208, 0]
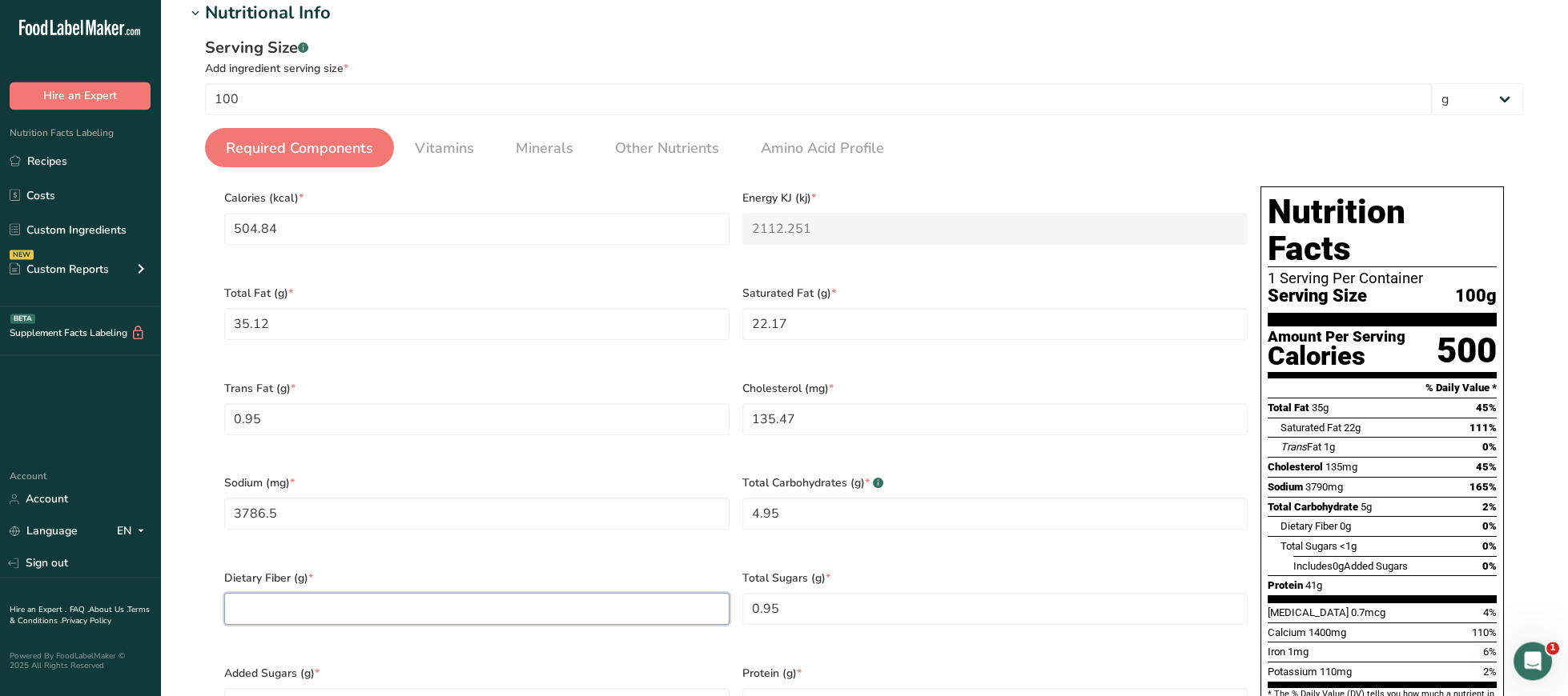
click at [476, 593] on Fiber "number" at bounding box center [477, 609] width 506 height 32
type Fiber "0"
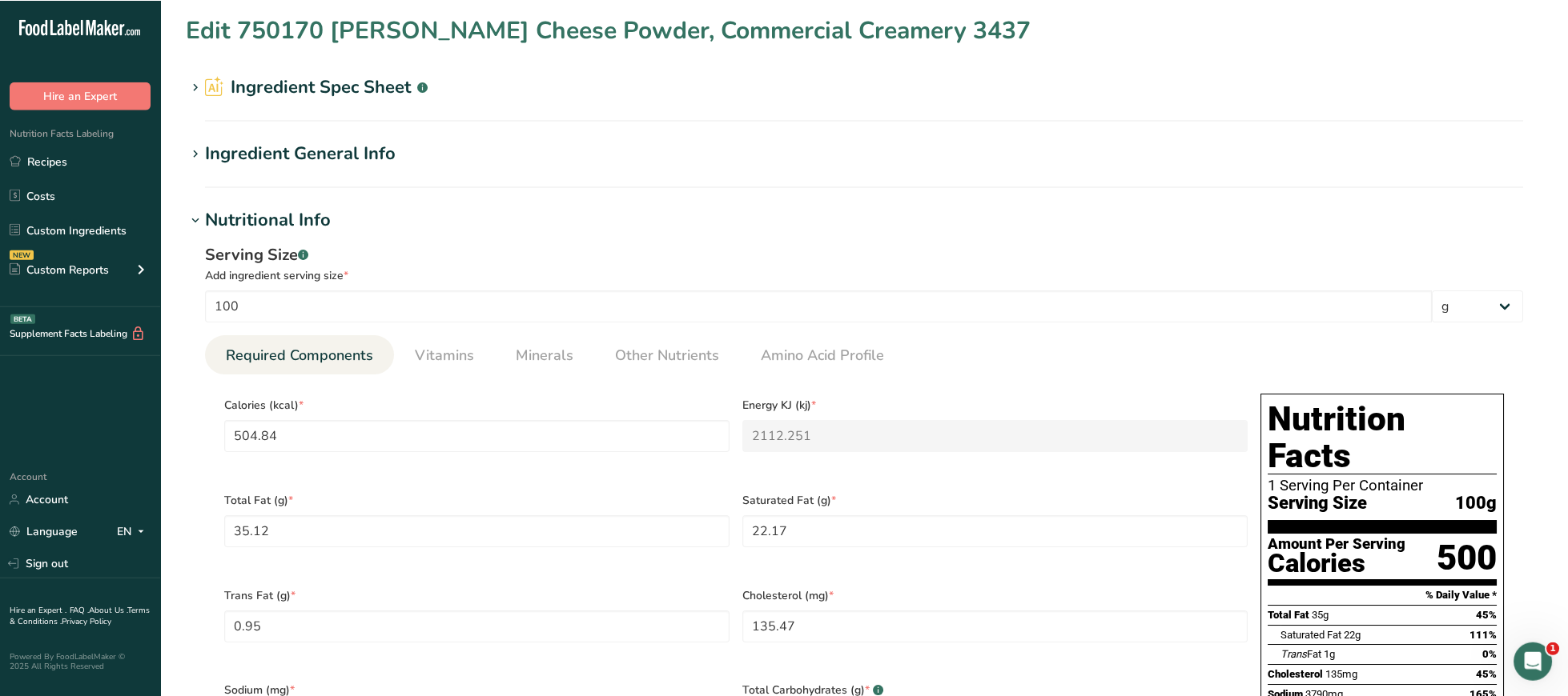
scroll to position [0, 0]
type Sugars "0"
click at [342, 110] on section "Ingredient Spec Sheet .a-a{fill:#347362;}.b-a{fill:#fff;} Upload an ingredient …" at bounding box center [865, 98] width 1357 height 47
click at [346, 98] on h2 "Ingredient Spec Sheet .a-a{fill:#347362;}.b-a{fill:#fff;}" at bounding box center [316, 88] width 223 height 27
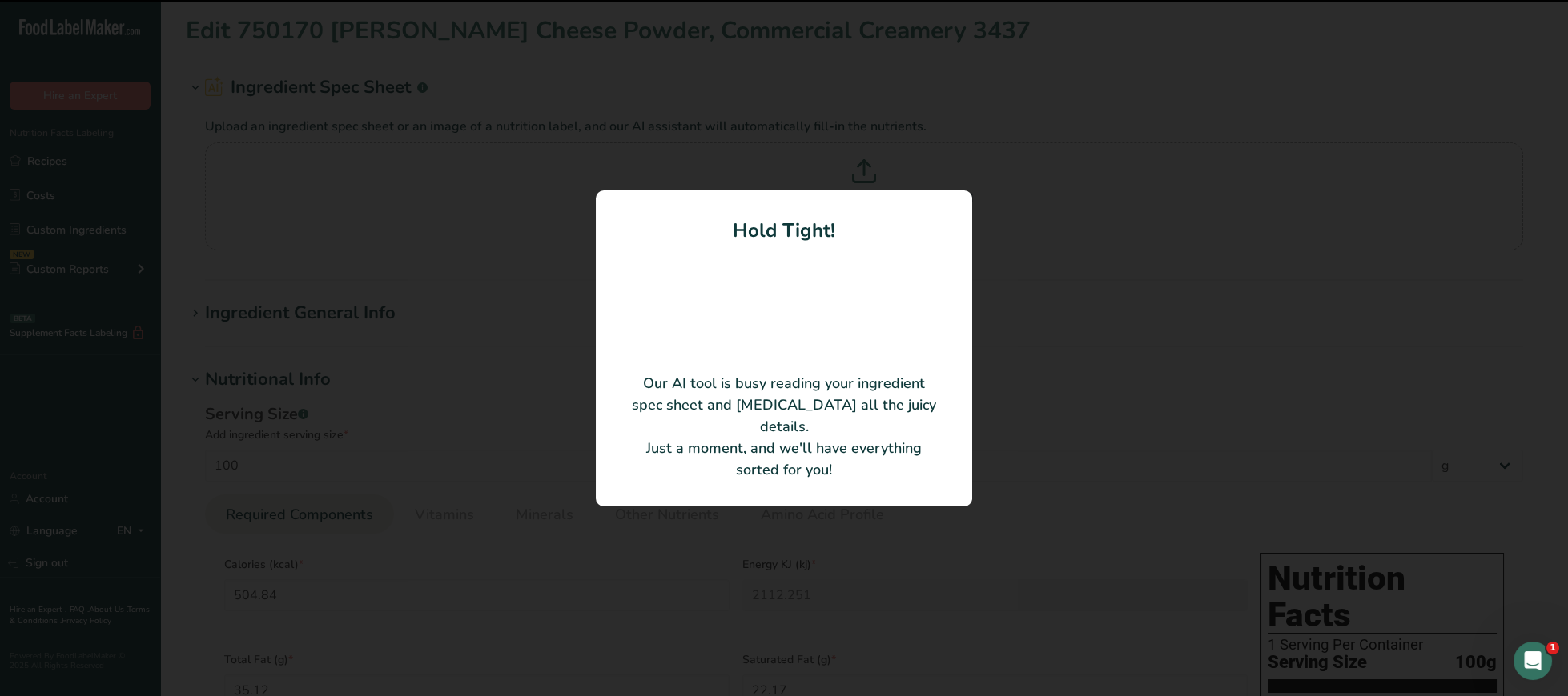
type input "0"
type KJ "0"
type Fat "39"
type Fat "0"
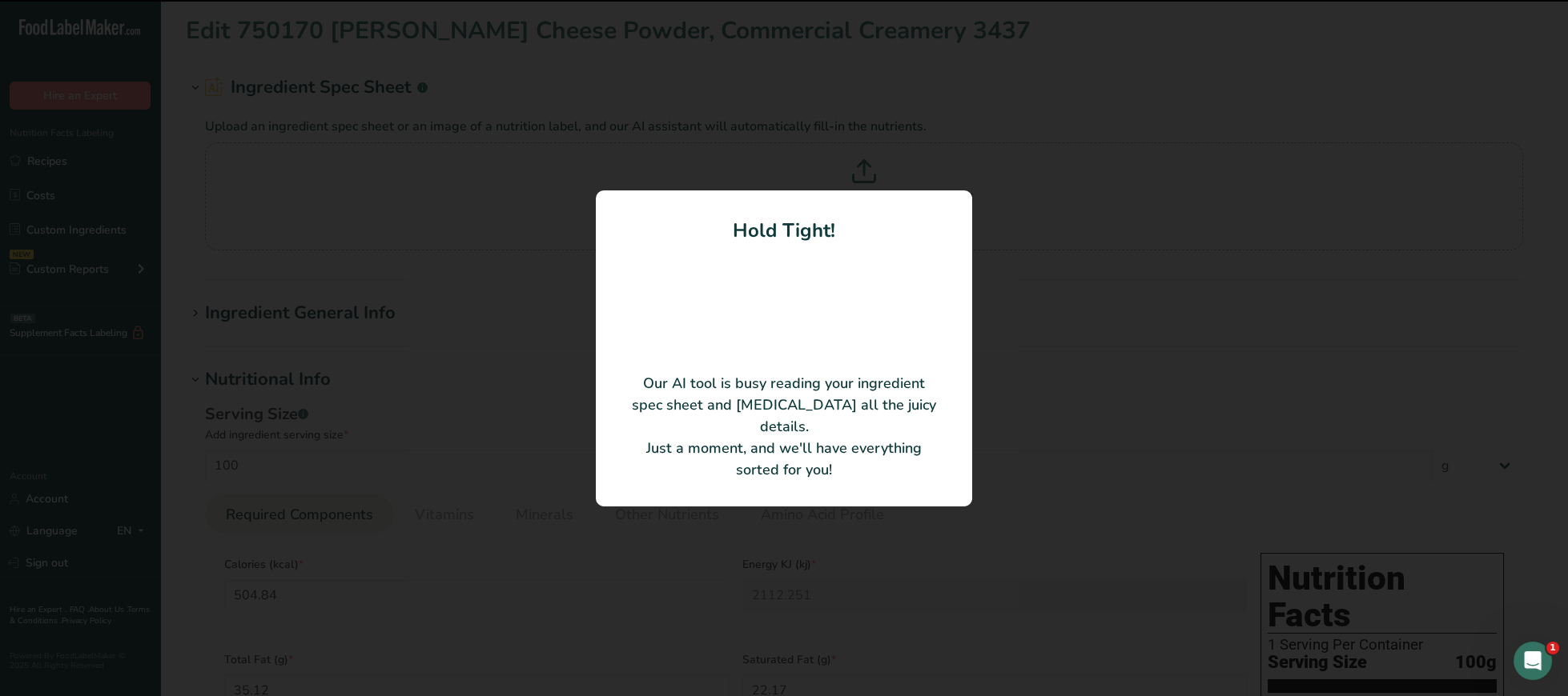
type input "0"
type input "6000"
type Carbohydrates "0"
type Sugars "0"
type input "0"
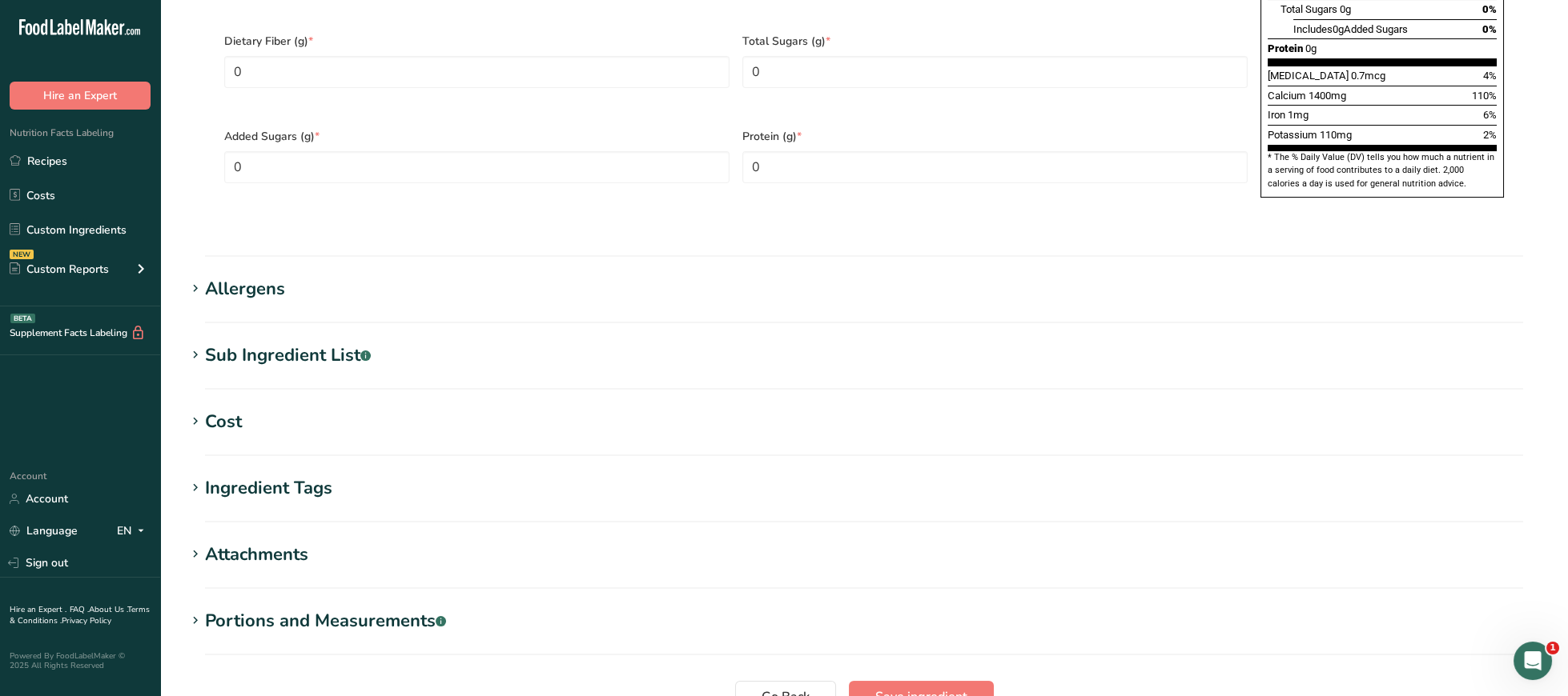
scroll to position [946, 0]
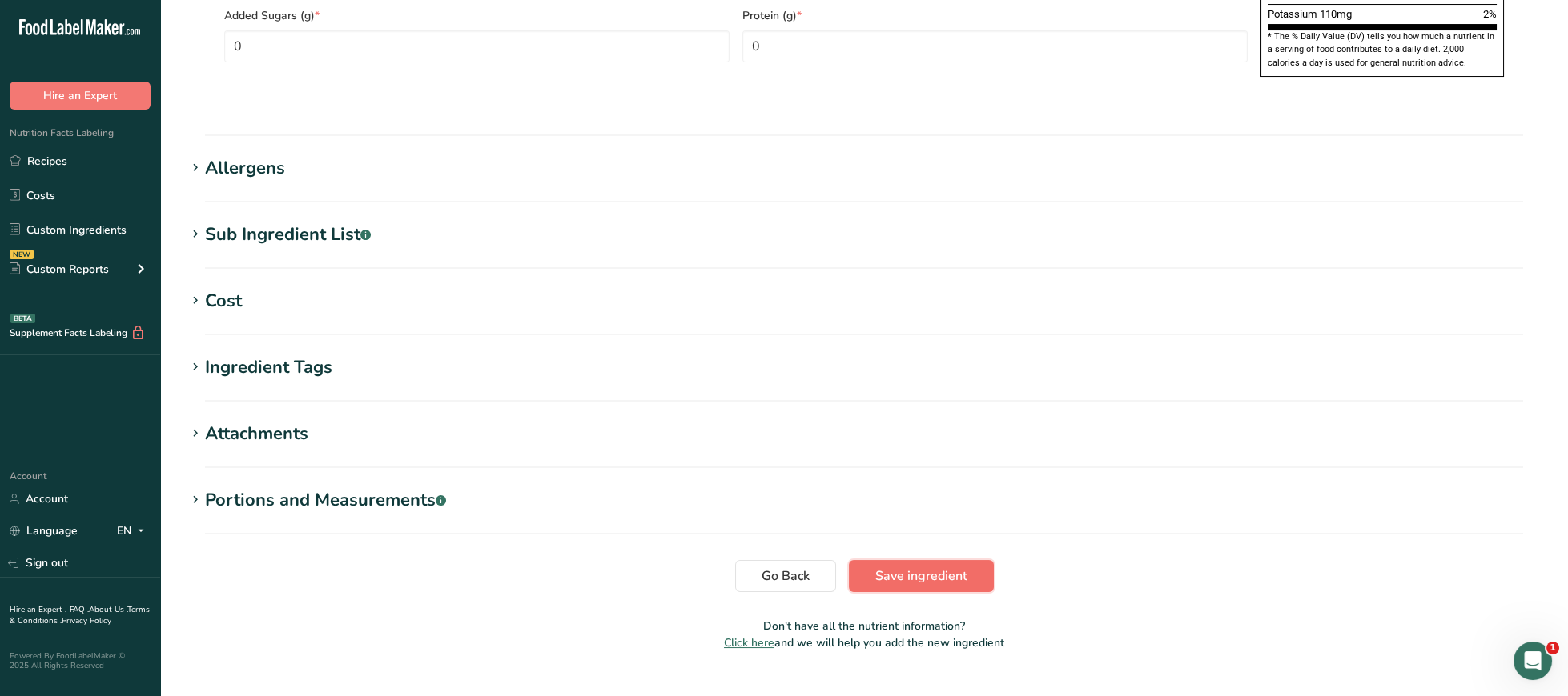
click at [925, 566] on span "Save ingredient" at bounding box center [921, 575] width 92 height 19
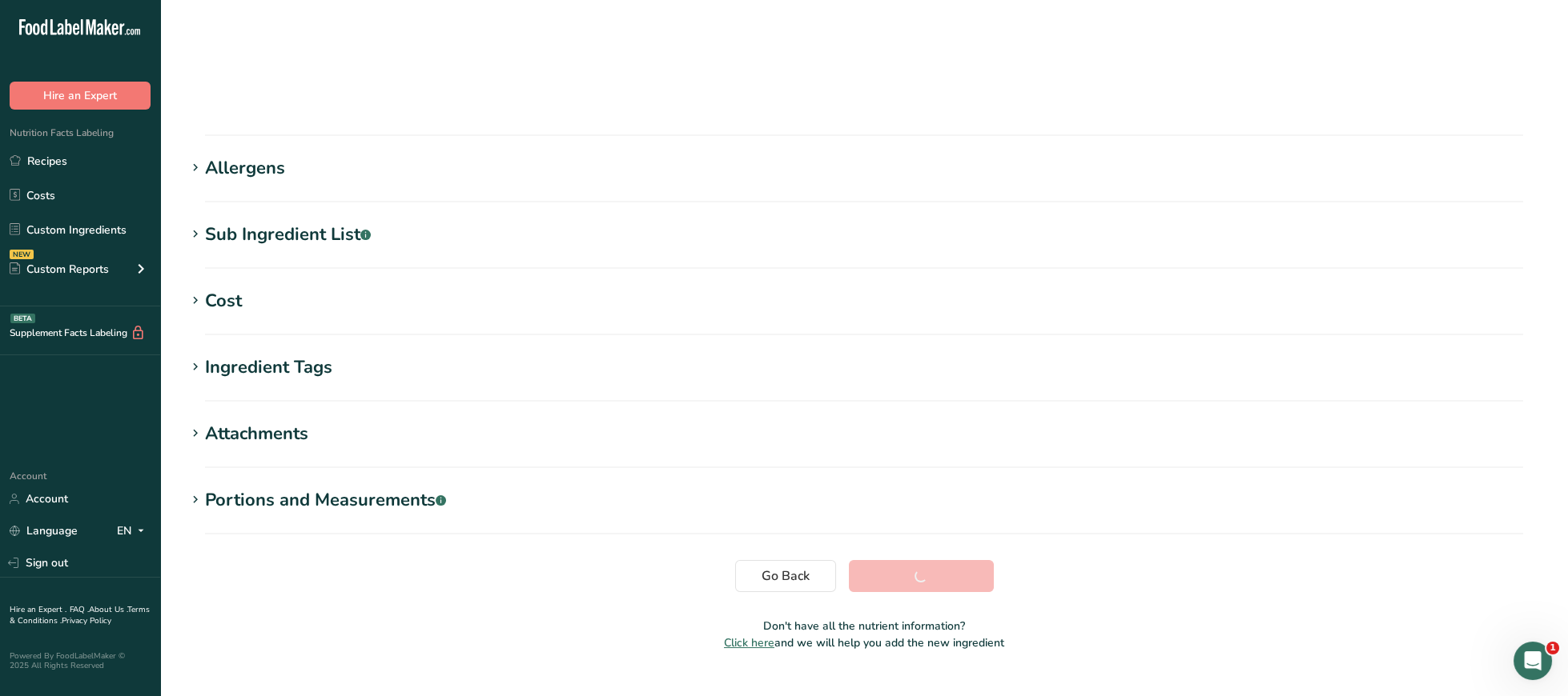
scroll to position [149, 0]
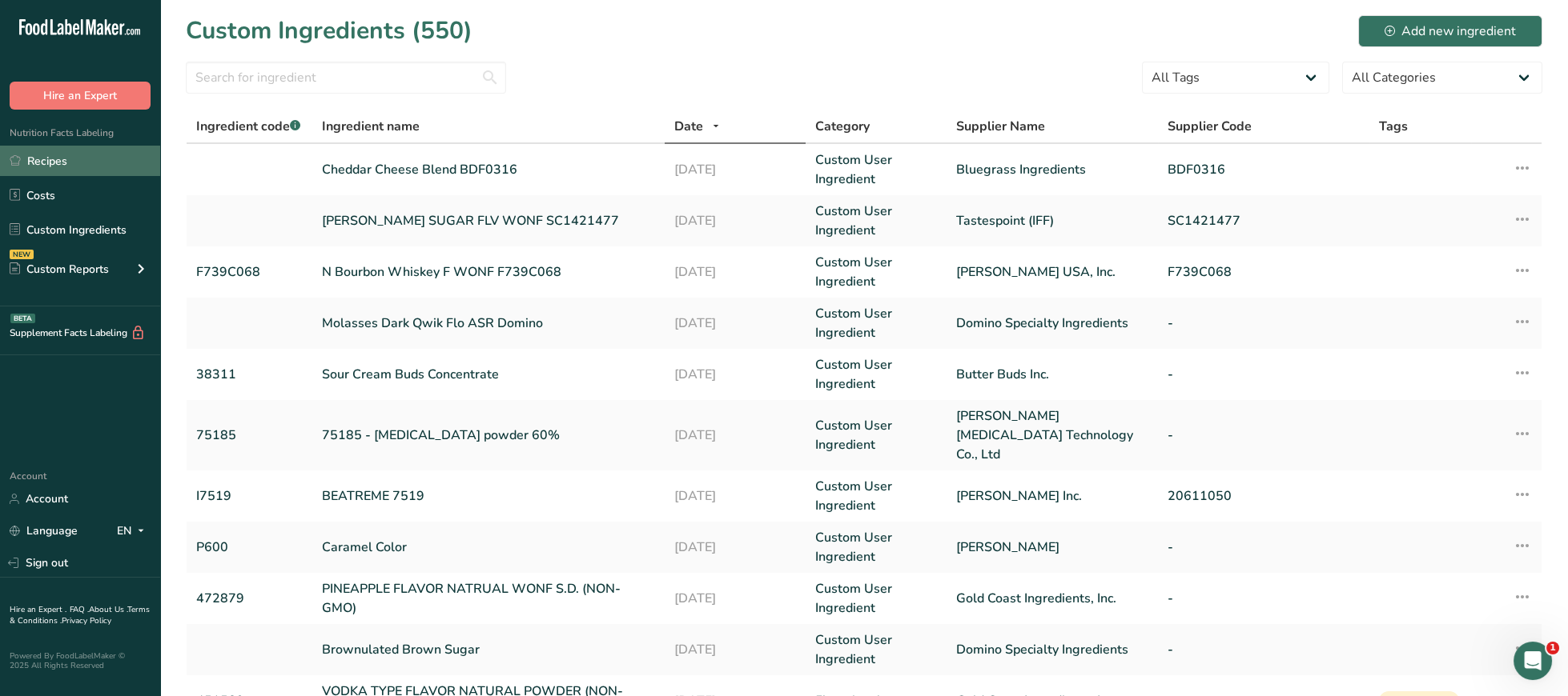
click at [73, 159] on link "Recipes" at bounding box center [80, 161] width 160 height 30
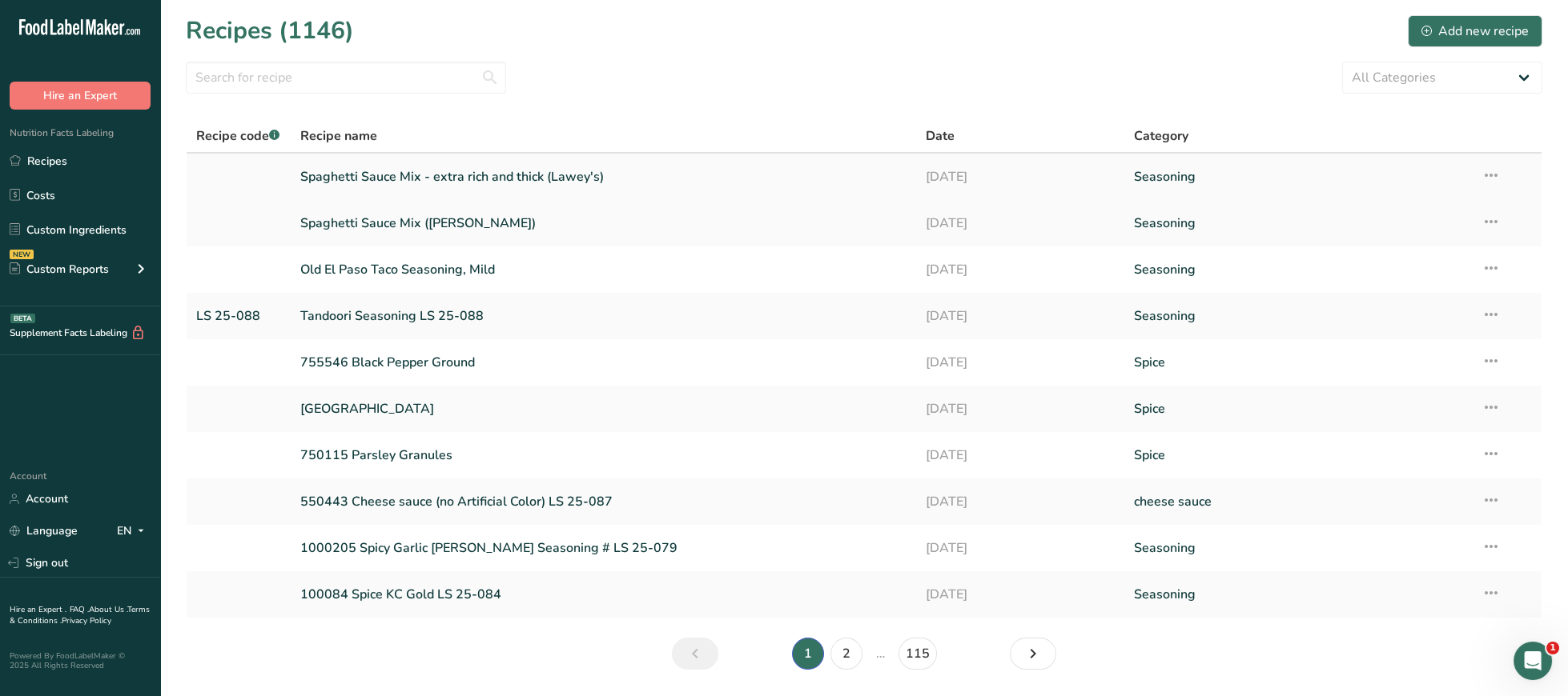
click at [490, 178] on link "Spaghetti Sauce Mix - extra rich and thick (Lawey's)" at bounding box center [603, 177] width 606 height 34
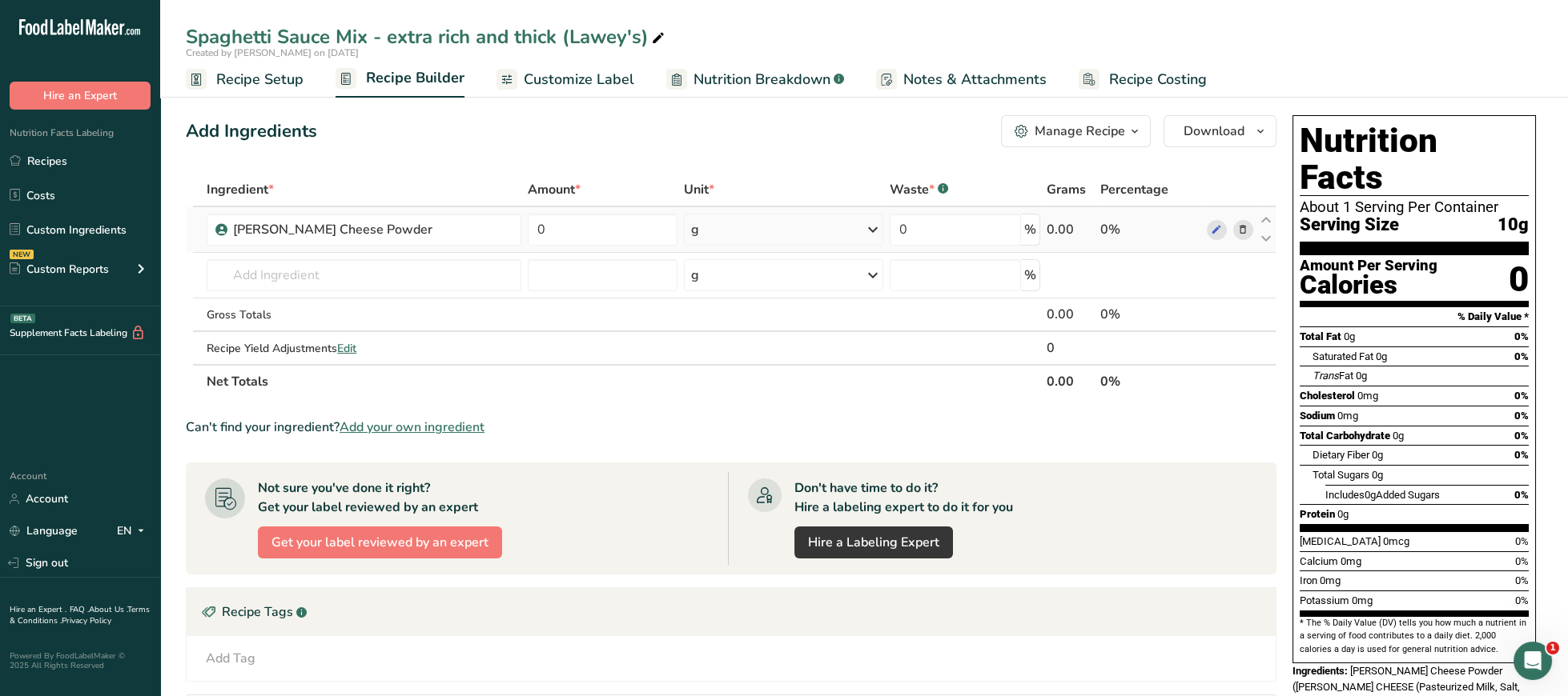
click at [1245, 225] on icon at bounding box center [1242, 230] width 12 height 17
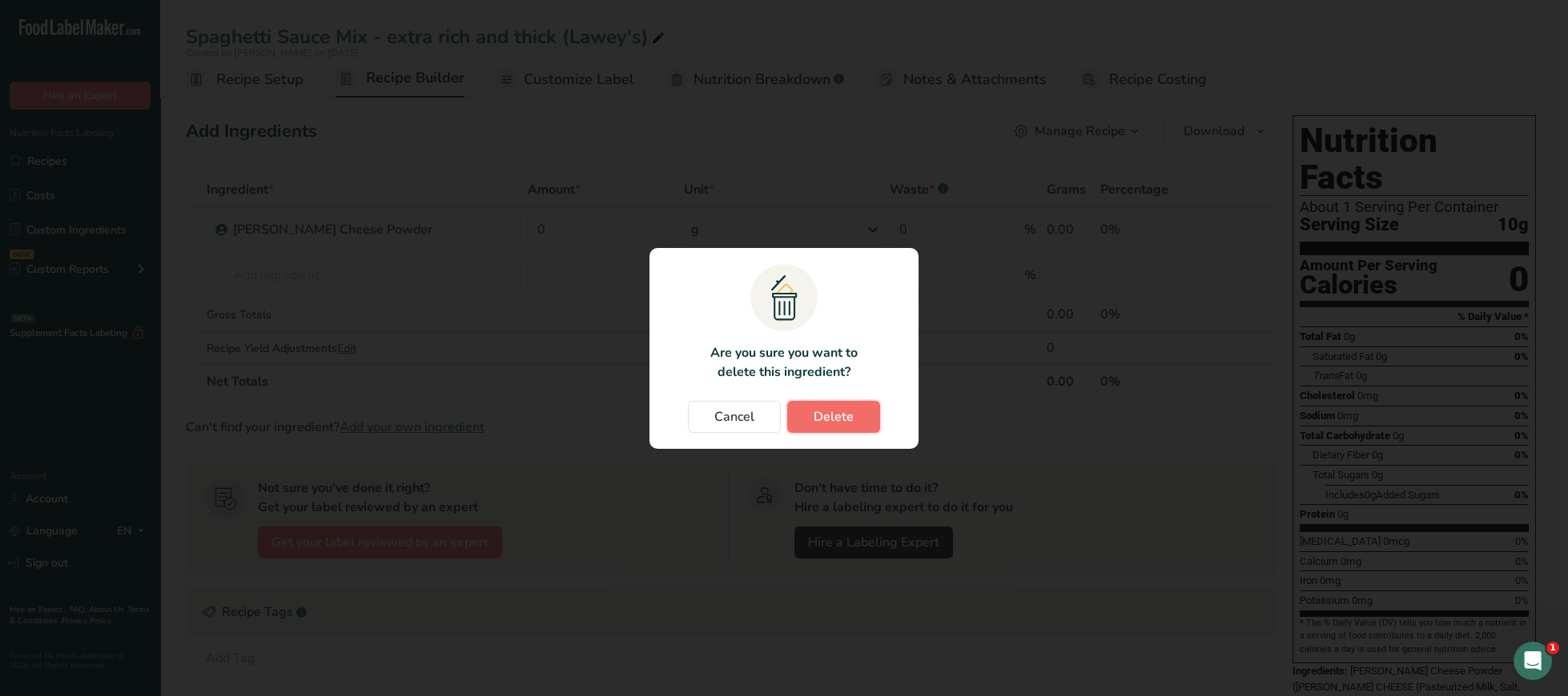
click at [810, 406] on button "Delete" at bounding box center [834, 417] width 93 height 32
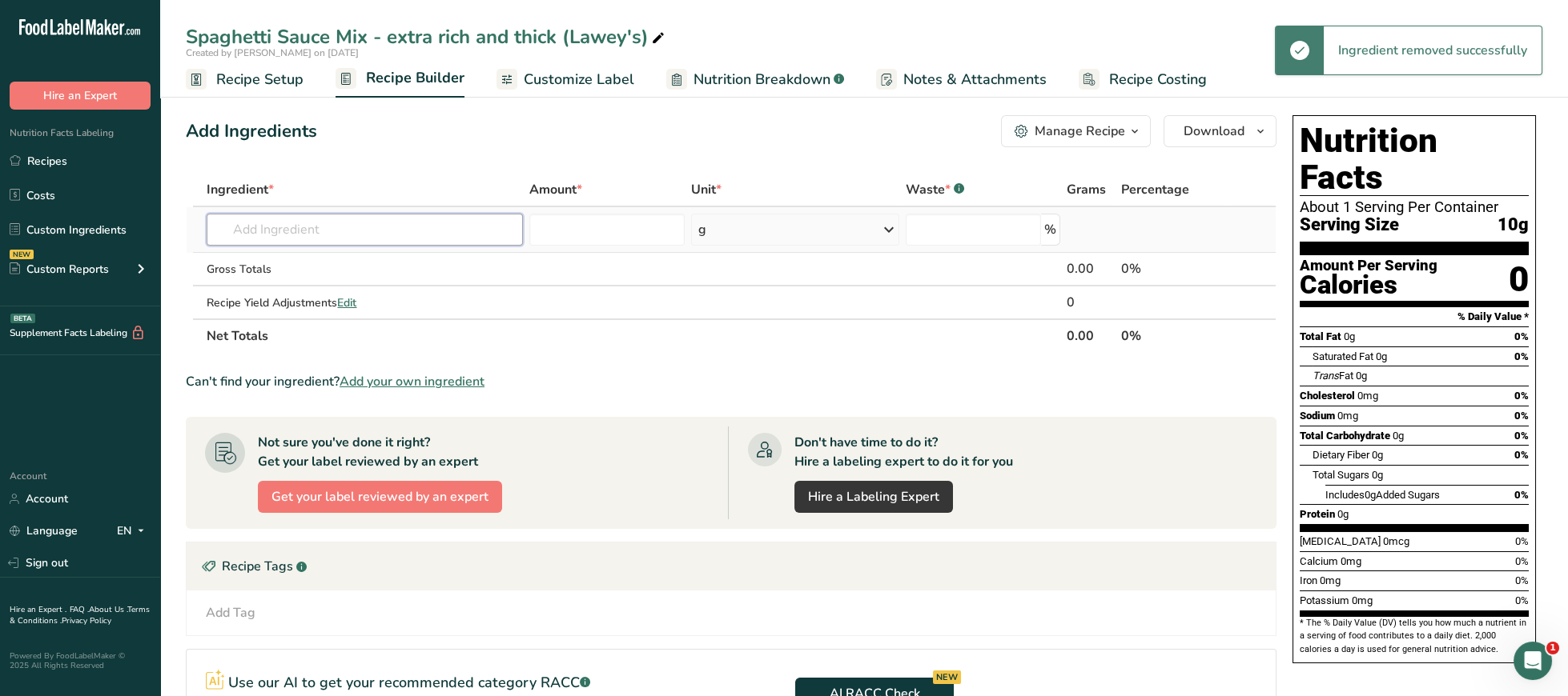
click at [430, 225] on input "text" at bounding box center [364, 230] width 316 height 32
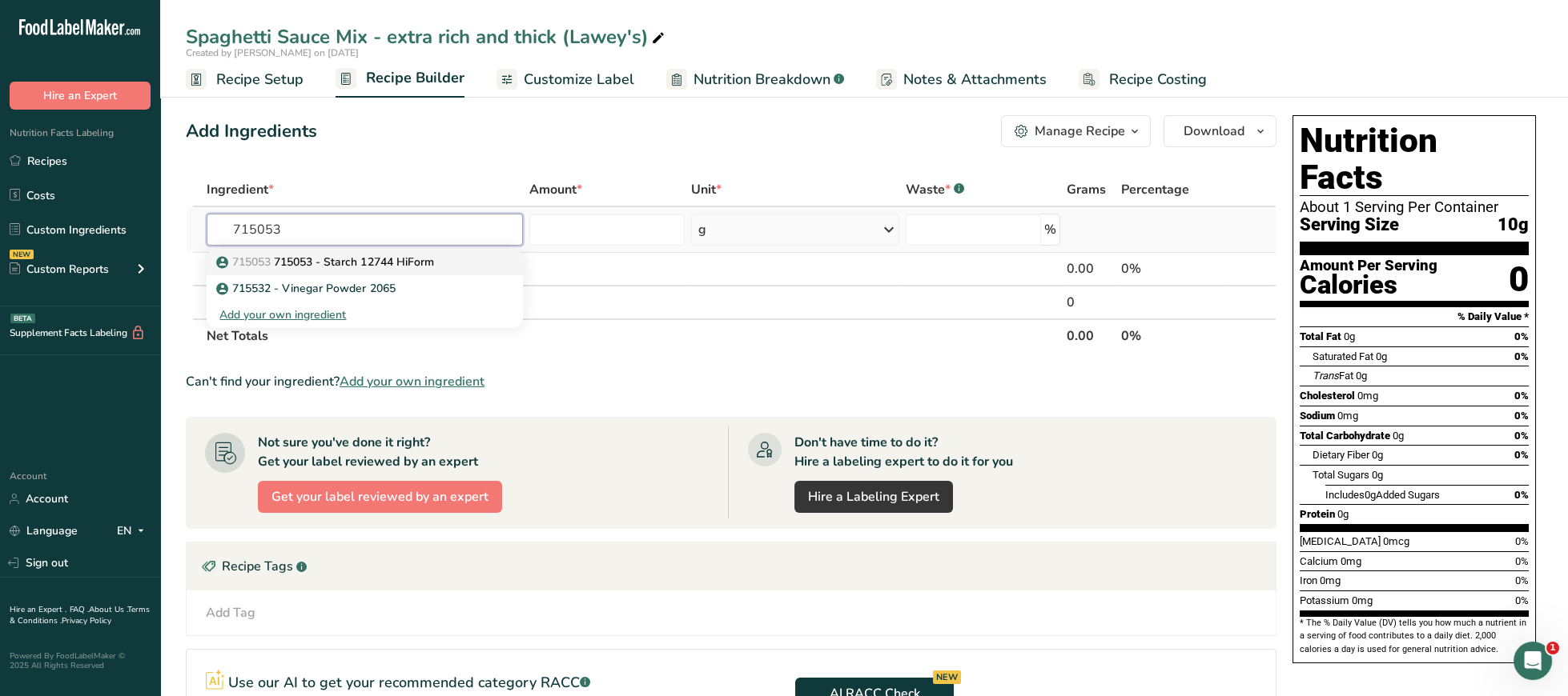
type input "715053"
click at [353, 265] on p "715053 715053 - Starch 12744 HiForm" at bounding box center [326, 262] width 214 height 17
type input "715053 - Starch 12744 HiForm"
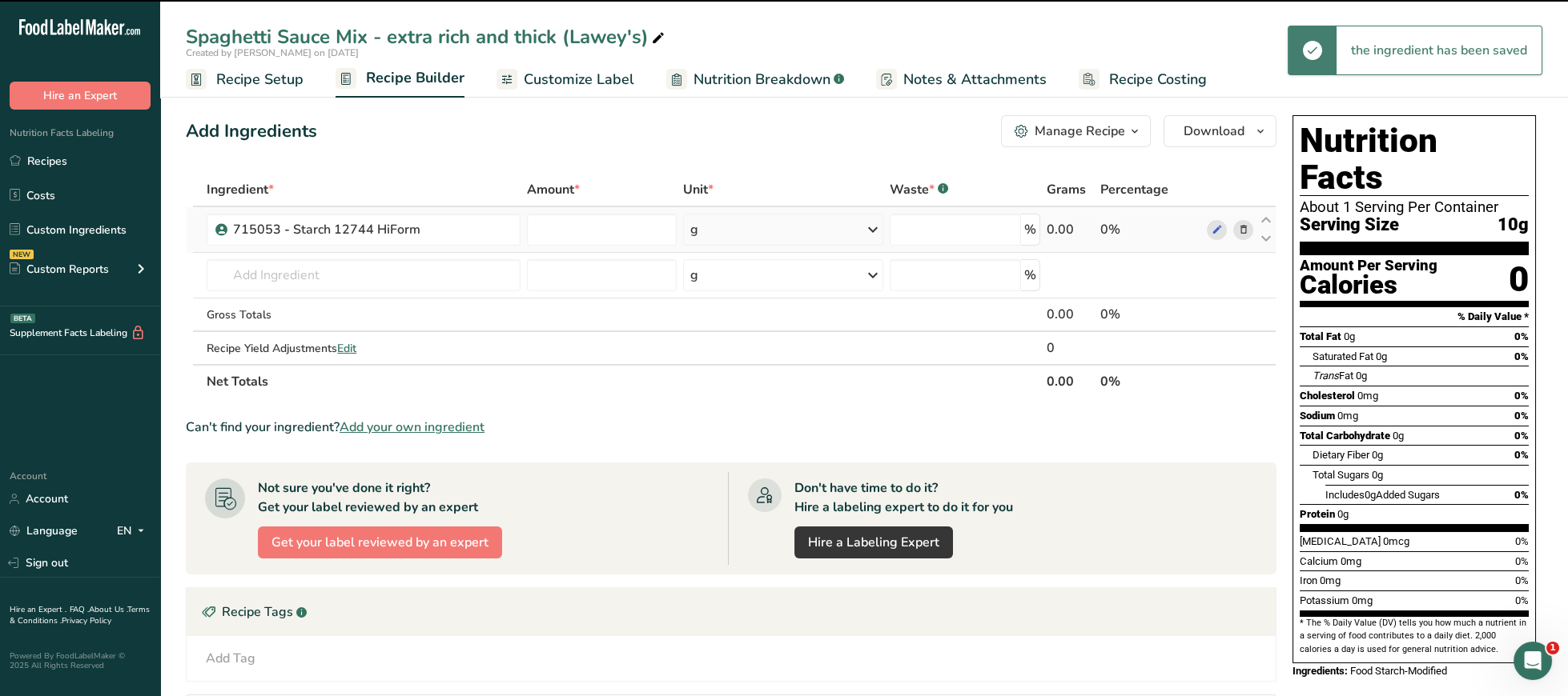
type input "0"
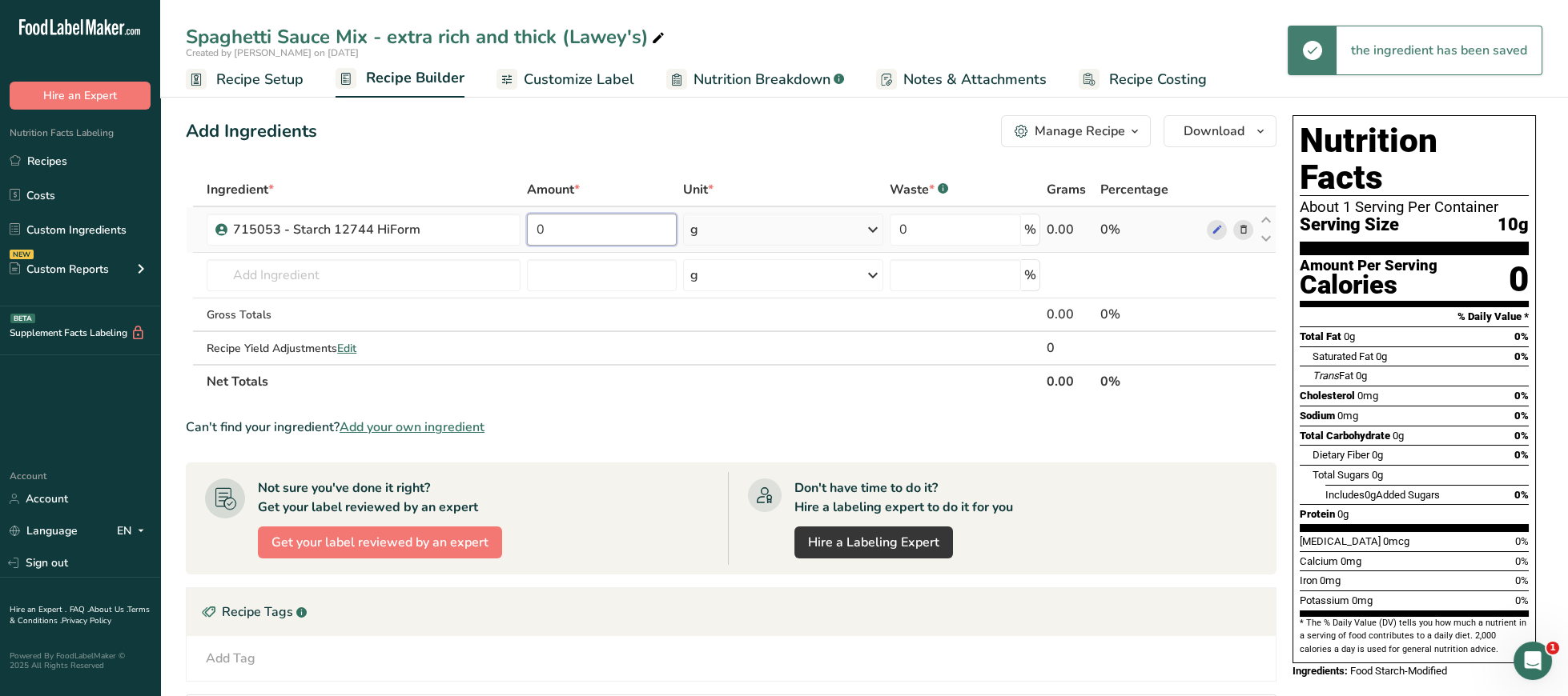
drag, startPoint x: 416, startPoint y: 225, endPoint x: 405, endPoint y: 228, distance: 11.4
click at [527, 228] on input "0" at bounding box center [601, 230] width 149 height 32
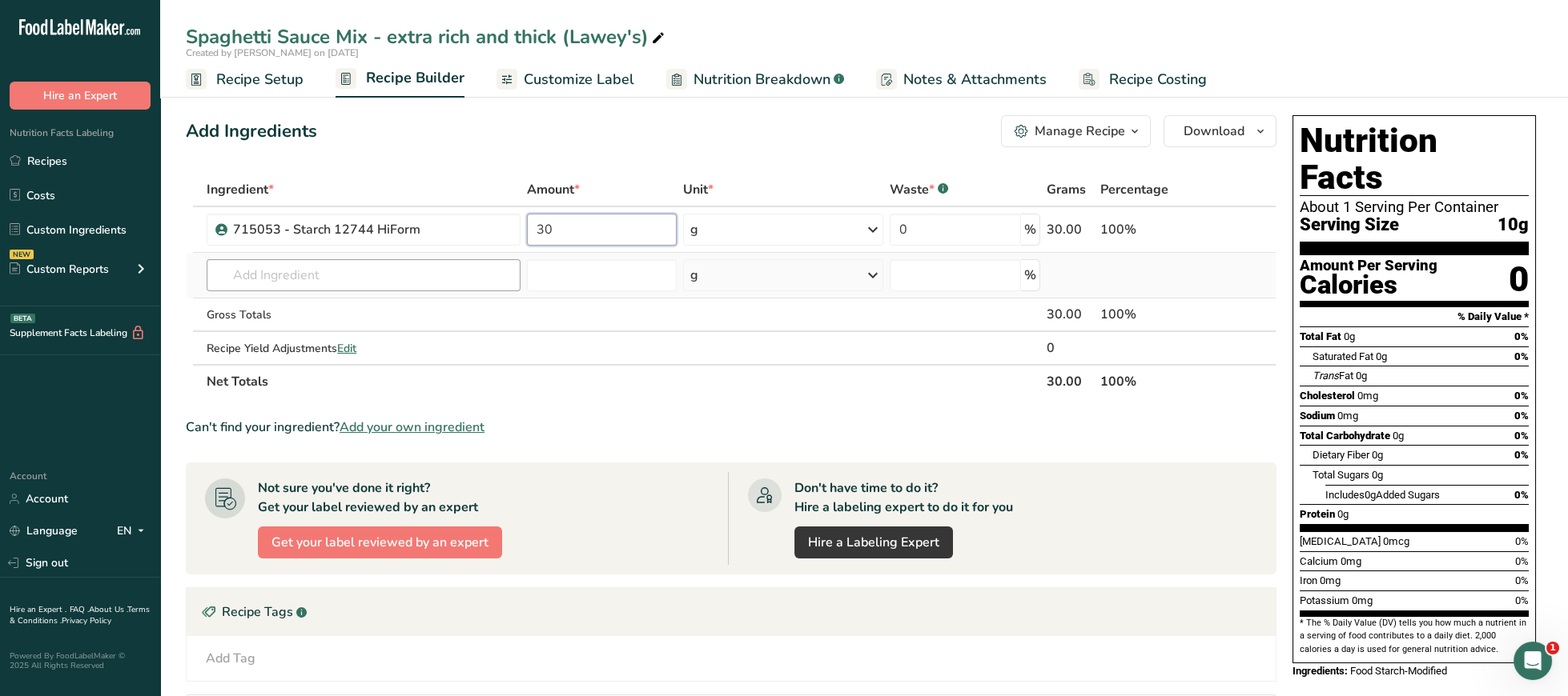
type input "30"
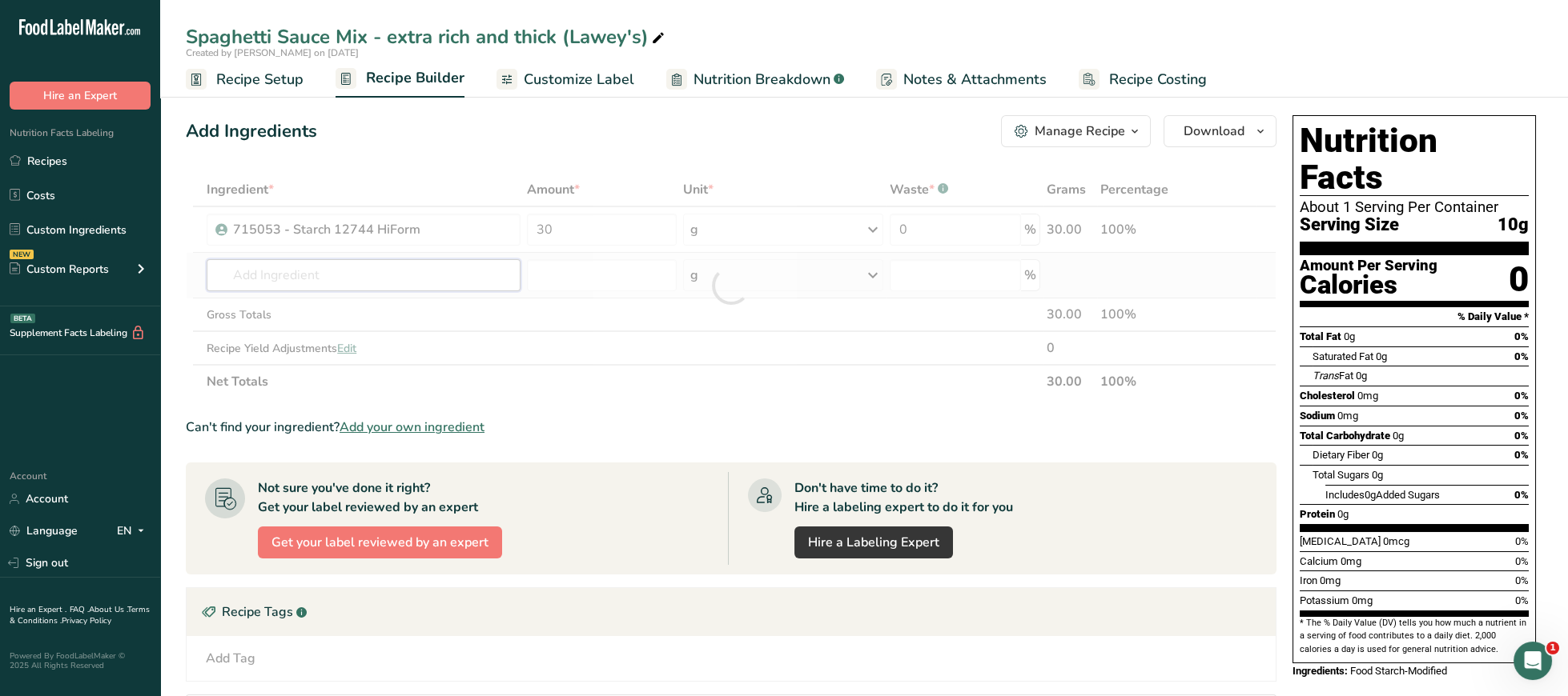
click at [349, 265] on input "text" at bounding box center [363, 276] width 314 height 32
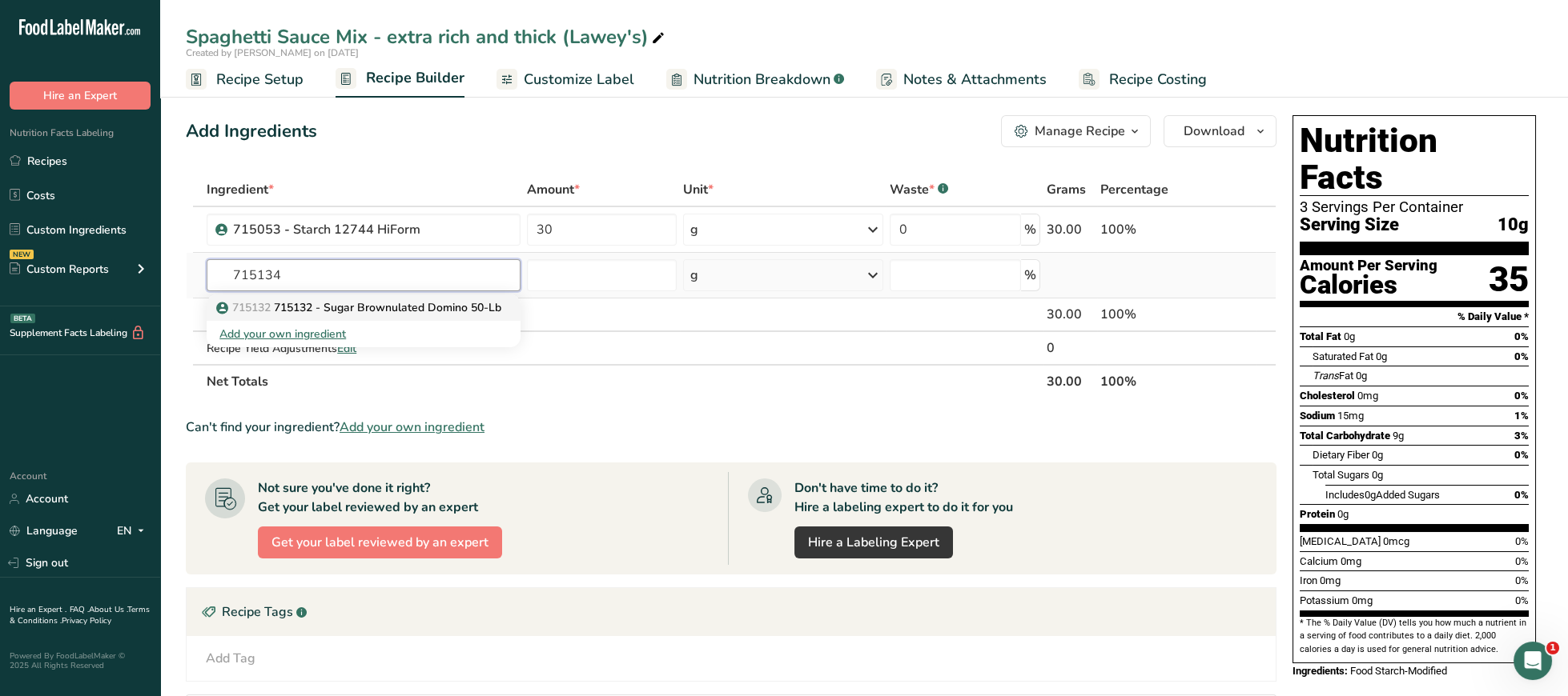
type input "715134"
drag, startPoint x: 426, startPoint y: 301, endPoint x: 437, endPoint y: 268, distance: 34.8
click at [437, 294] on link "715132 715132 - Sugar Brownulated Domino 50-Lb" at bounding box center [363, 308] width 314 height 27
type input "715132 - Sugar Brownulated Domino 50-Lb"
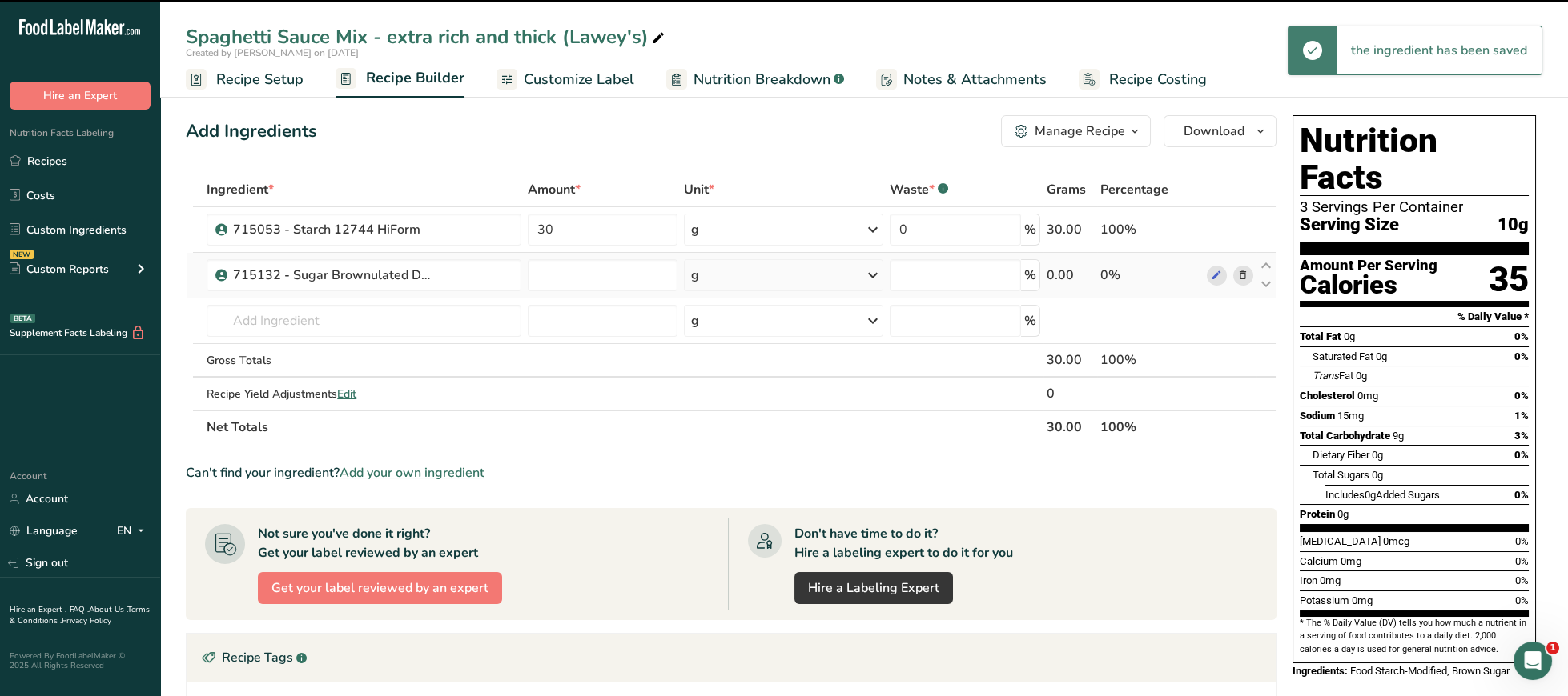
type input "0"
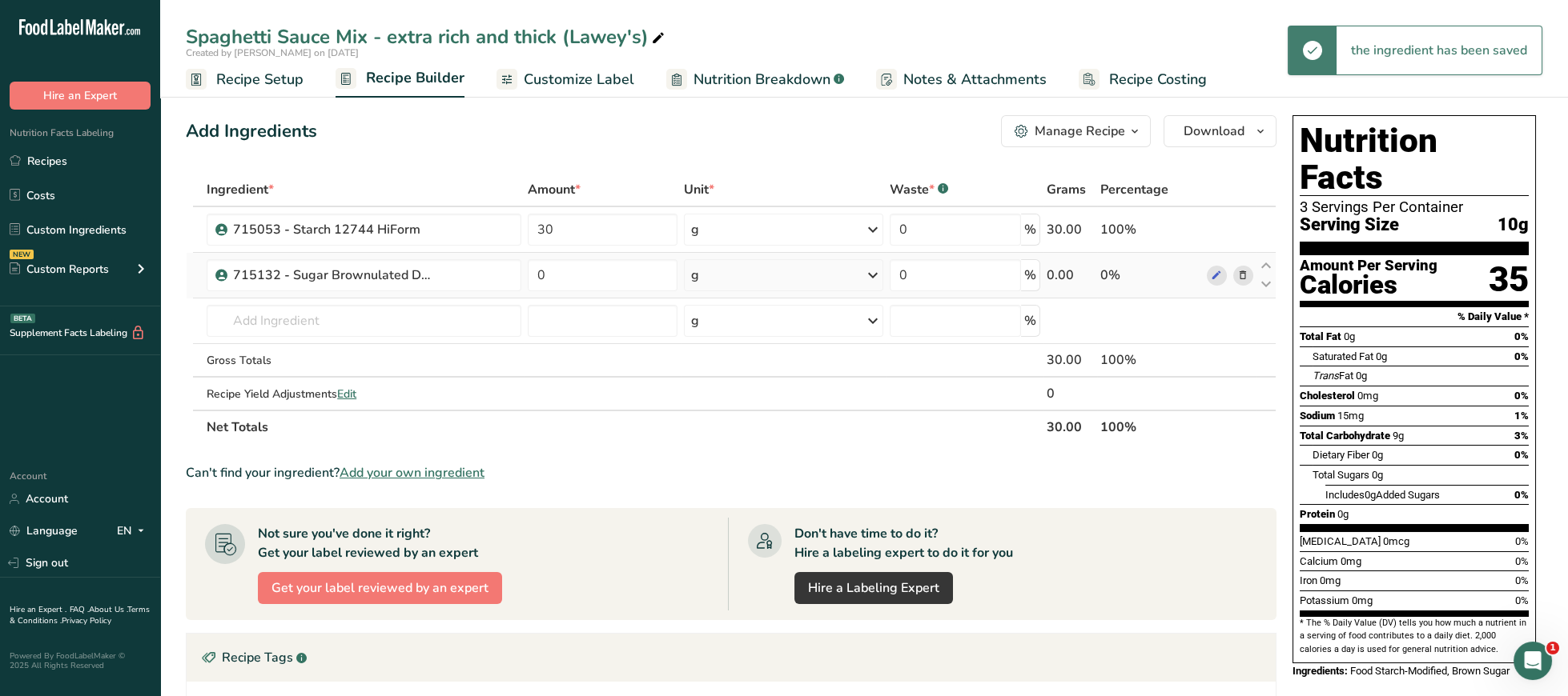
click at [1243, 268] on icon at bounding box center [1242, 276] width 12 height 17
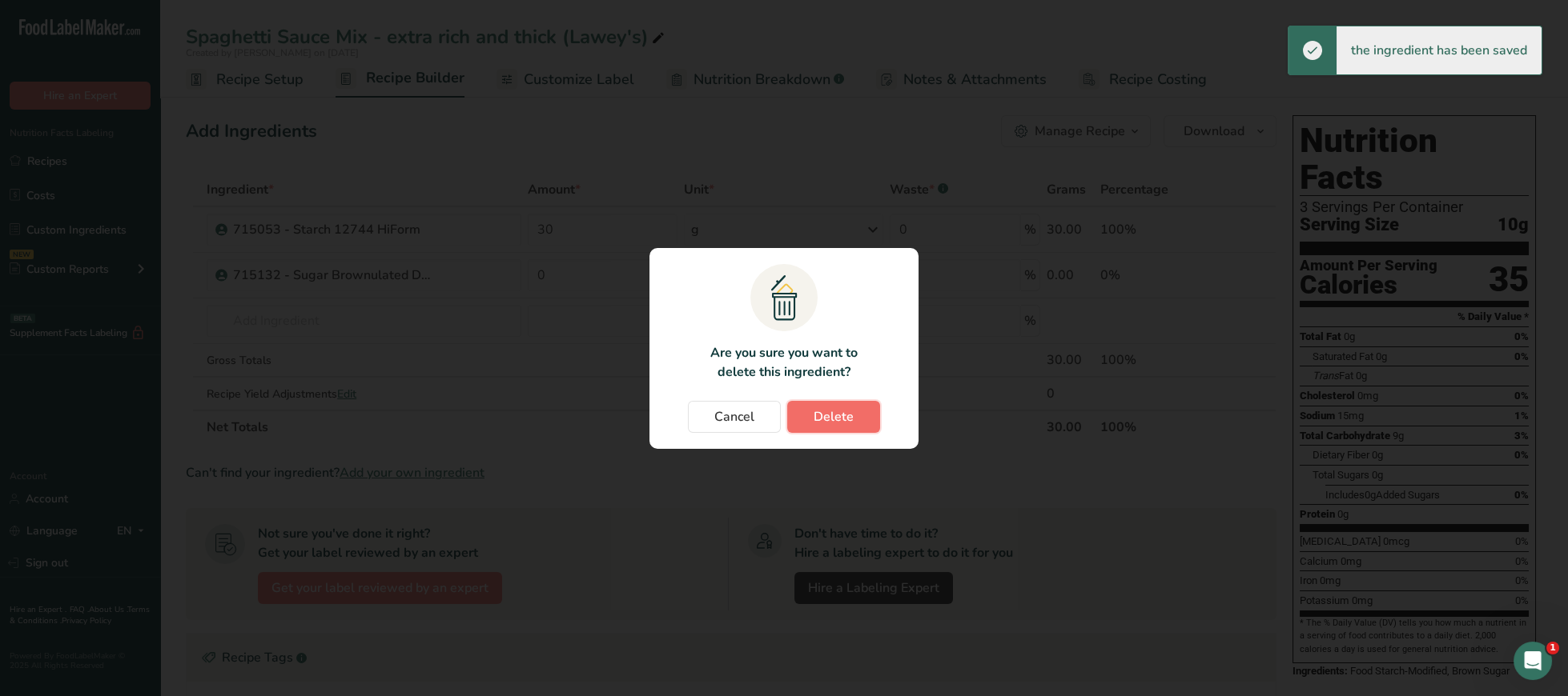
click at [861, 406] on button "Delete" at bounding box center [834, 417] width 93 height 32
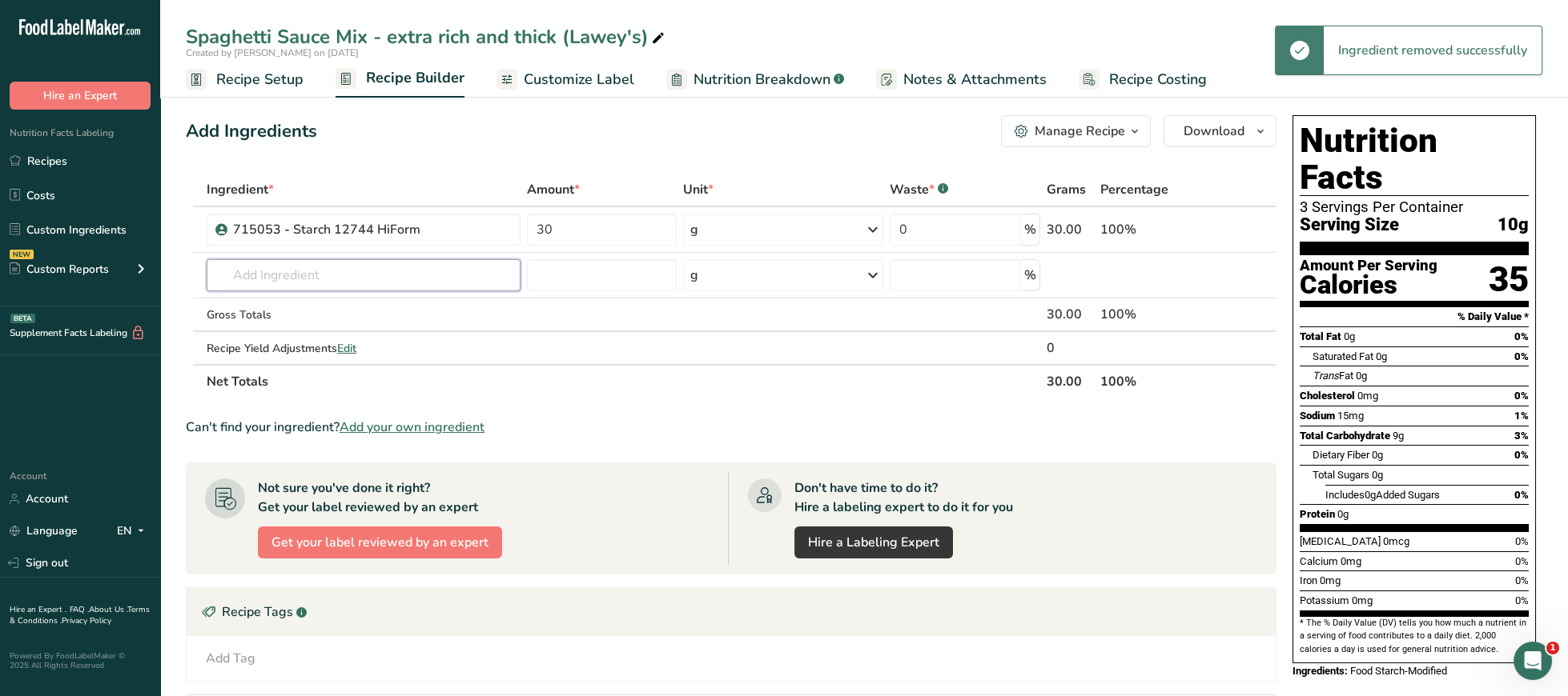
click at [370, 260] on input "text" at bounding box center [363, 276] width 314 height 32
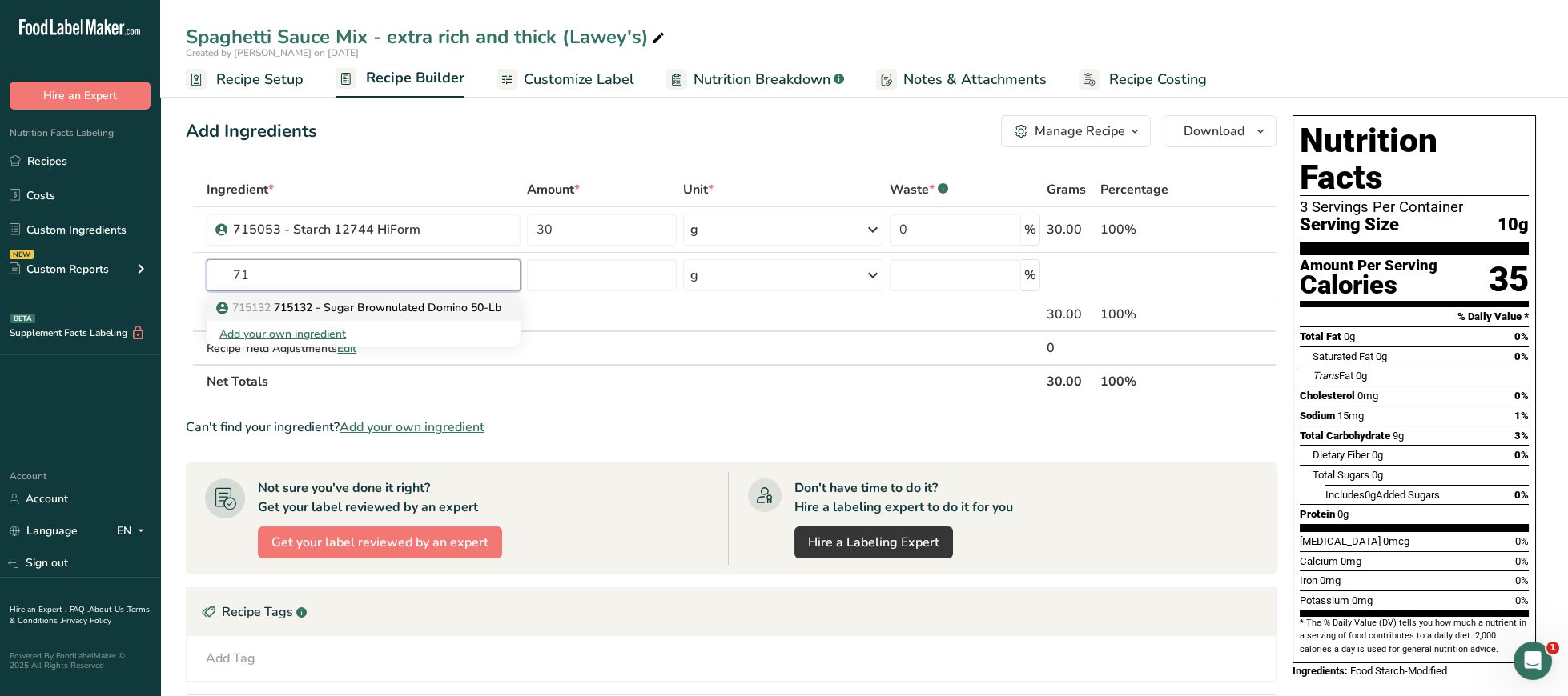
type input "7"
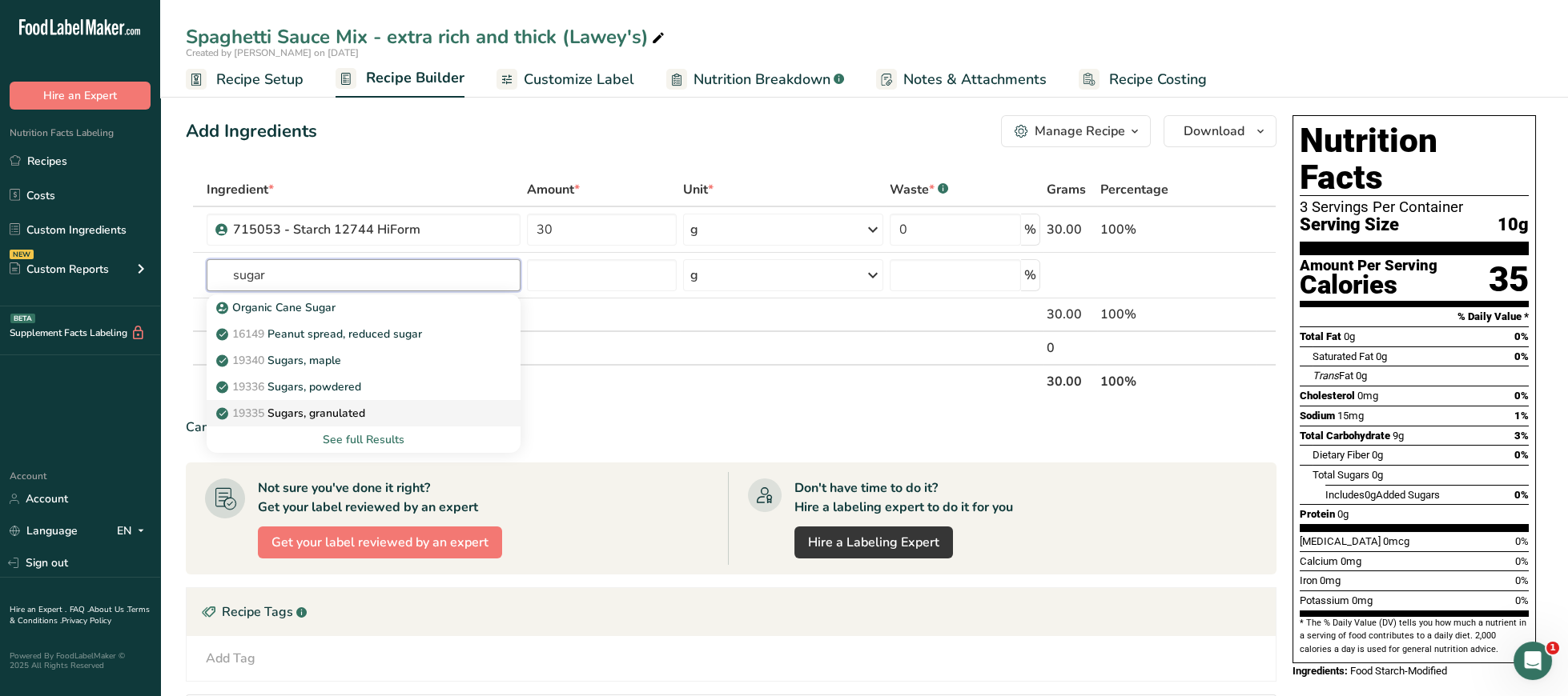
type input "sugar"
click at [360, 412] on p "19335 [GEOGRAPHIC_DATA], granulated" at bounding box center [292, 413] width 146 height 17
type input "Sugars, granulated"
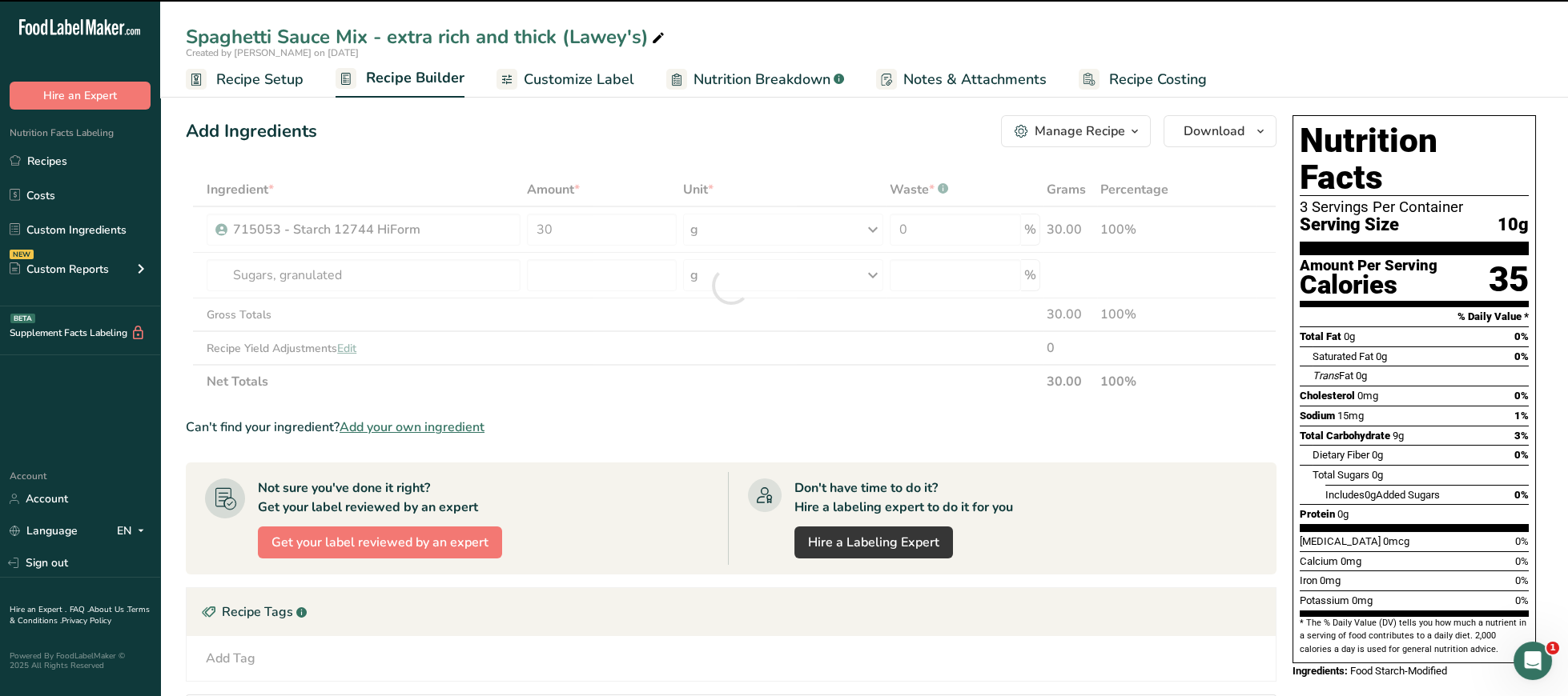
type input "0"
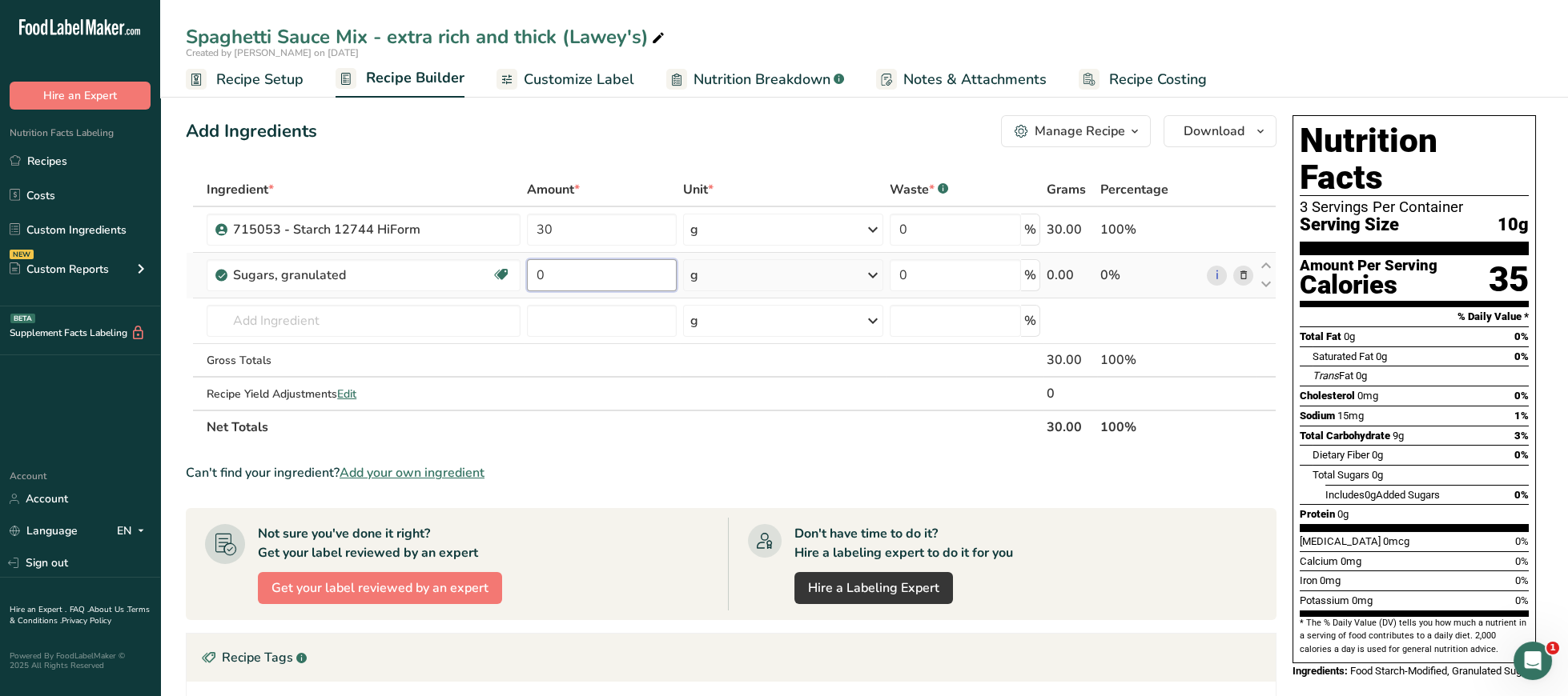
click at [584, 273] on input "0" at bounding box center [601, 276] width 149 height 32
click at [582, 285] on input "0" at bounding box center [601, 276] width 149 height 32
drag, startPoint x: 609, startPoint y: 276, endPoint x: 493, endPoint y: 264, distance: 116.6
click at [527, 264] on input "0" at bounding box center [601, 276] width 149 height 32
type input "23"
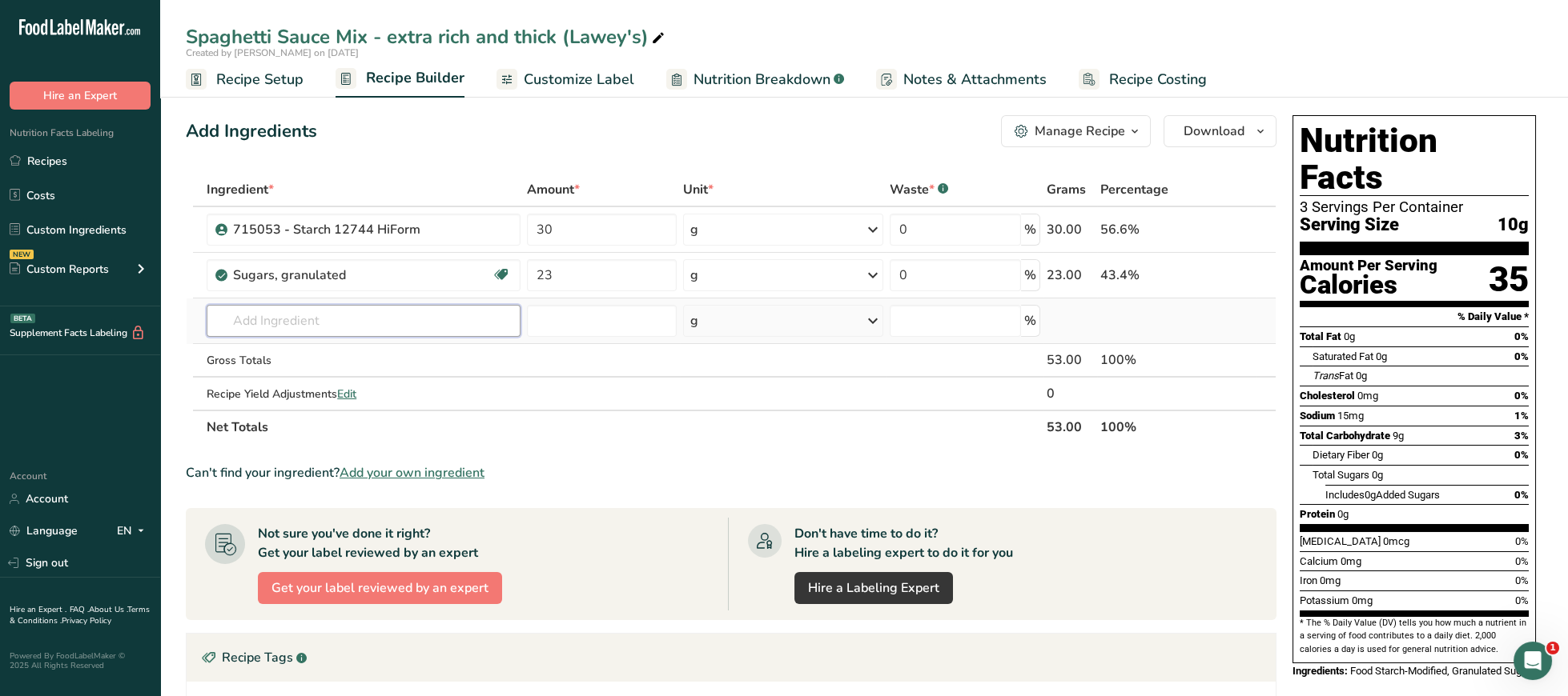
click at [432, 334] on input "text" at bounding box center [363, 321] width 314 height 32
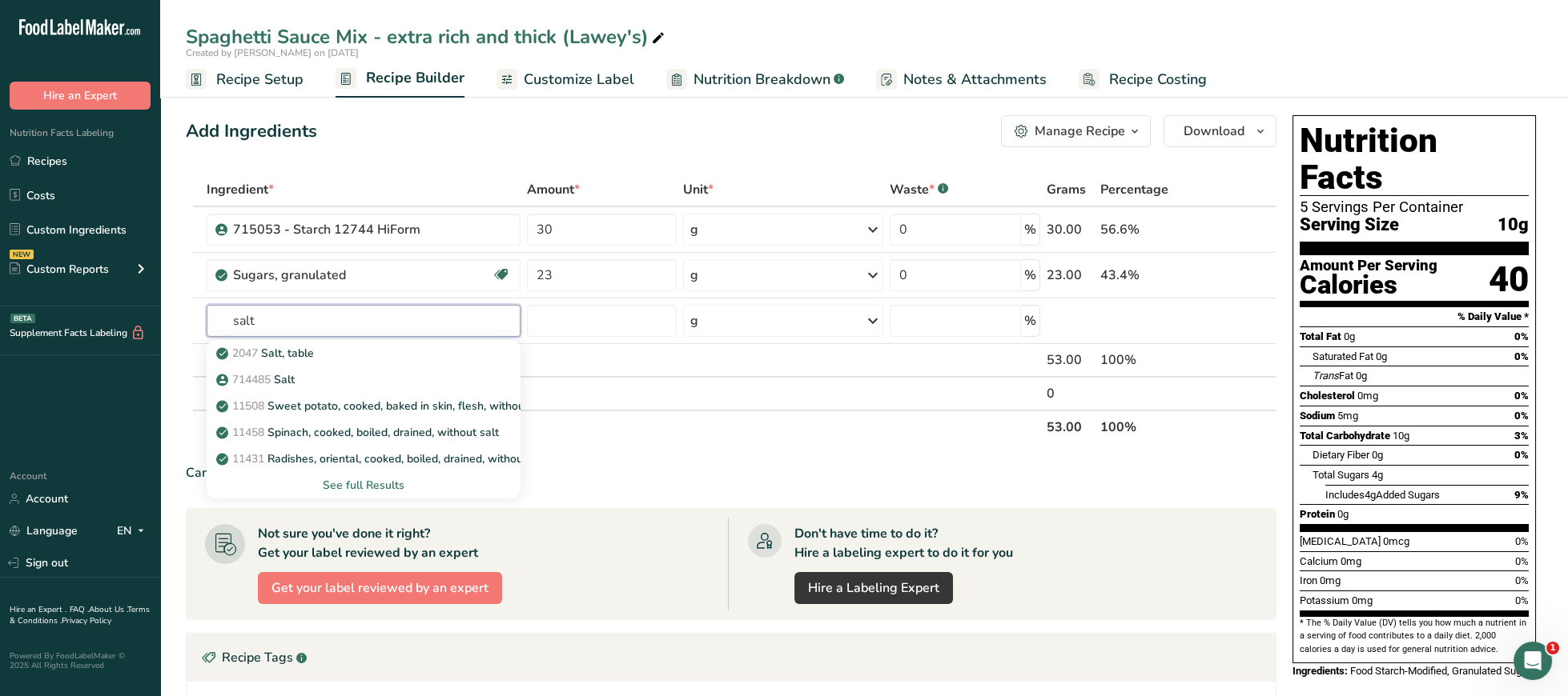
type input "salt"
click at [382, 31] on div "Spaghetti Sauce Mix - extra rich and thick (Lawey's)" at bounding box center [427, 37] width 482 height 29
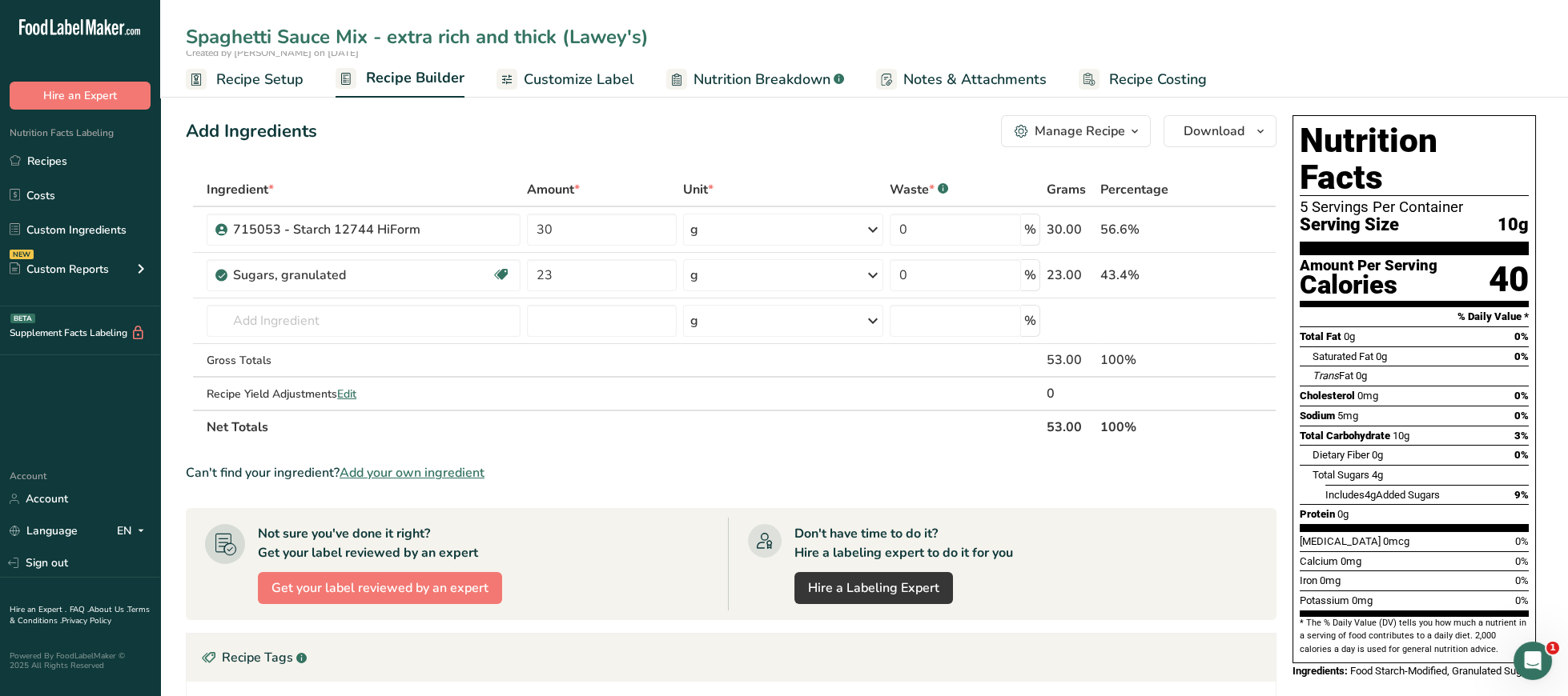
drag, startPoint x: 557, startPoint y: 27, endPoint x: 388, endPoint y: 42, distance: 169.7
click at [388, 42] on input "Spaghetti Sauce Mix - extra rich and thick (Lawey's)" at bounding box center [865, 37] width 1357 height 29
click at [275, 34] on div "Spaghetti Sauce Mix - extra rich and thick (Lawey's)" at bounding box center [427, 37] width 482 height 29
click at [362, 318] on input "text" at bounding box center [363, 321] width 314 height 32
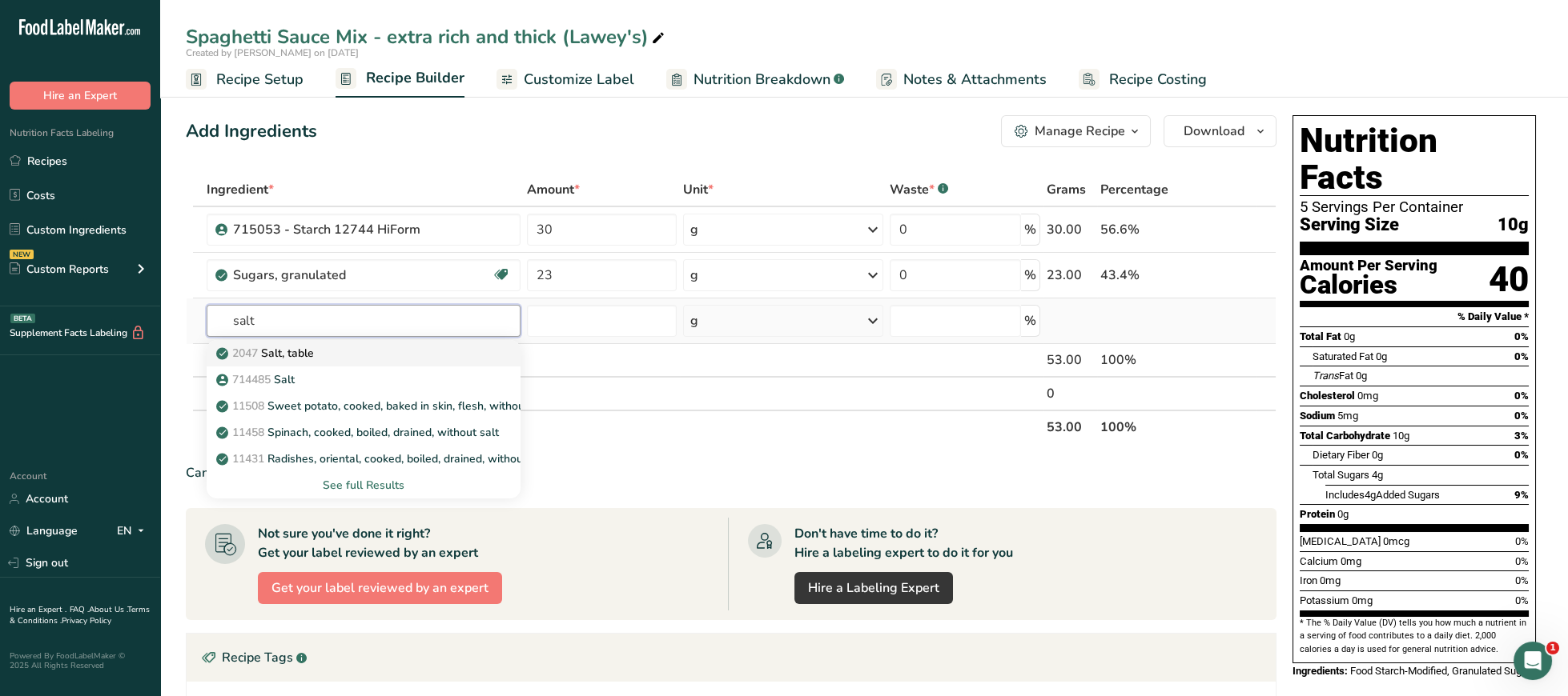
type input "salt"
click at [394, 349] on div "2047 Salt, table" at bounding box center [350, 353] width 262 height 17
type input "Salt, table"
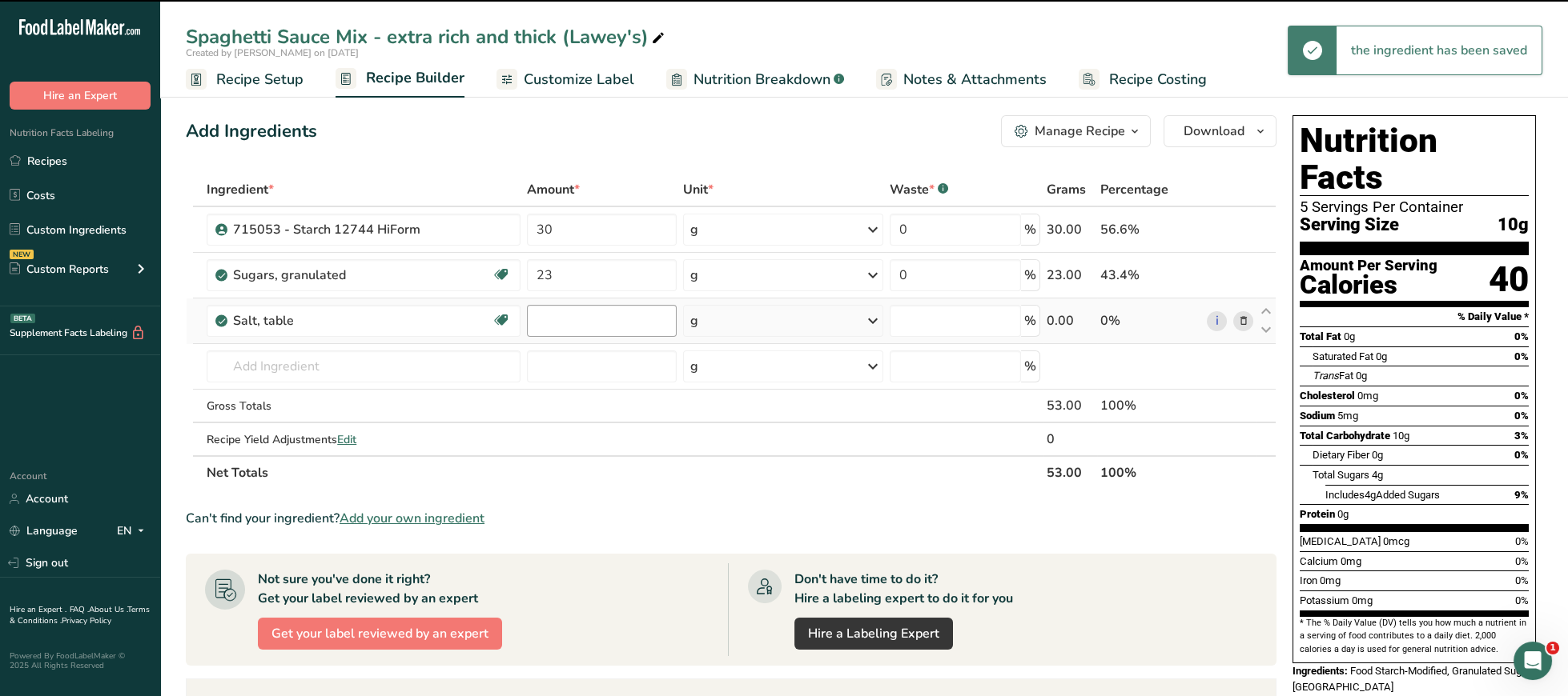
type input "0"
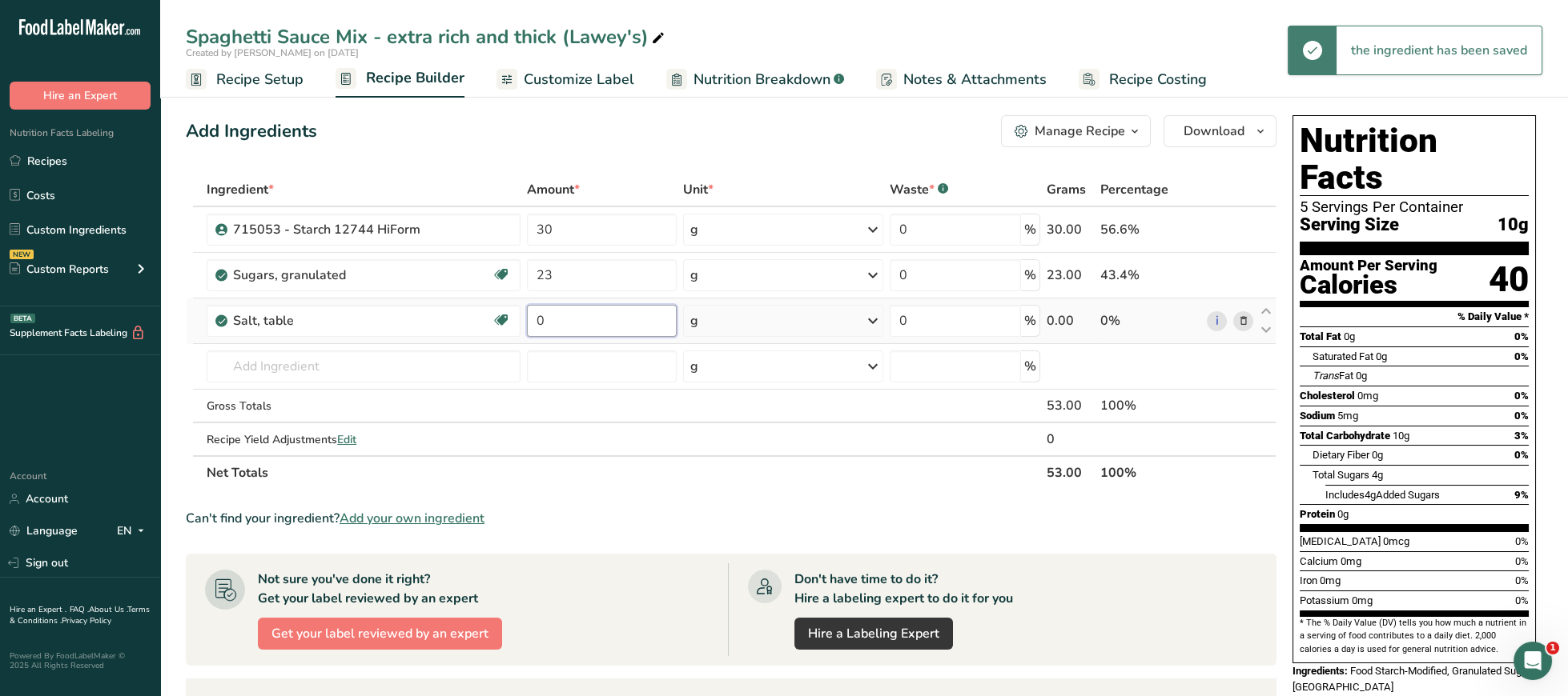
drag, startPoint x: 565, startPoint y: 315, endPoint x: 493, endPoint y: 323, distance: 72.4
click at [527, 323] on input "0" at bounding box center [601, 321] width 149 height 32
click at [259, 358] on input "text" at bounding box center [363, 367] width 314 height 32
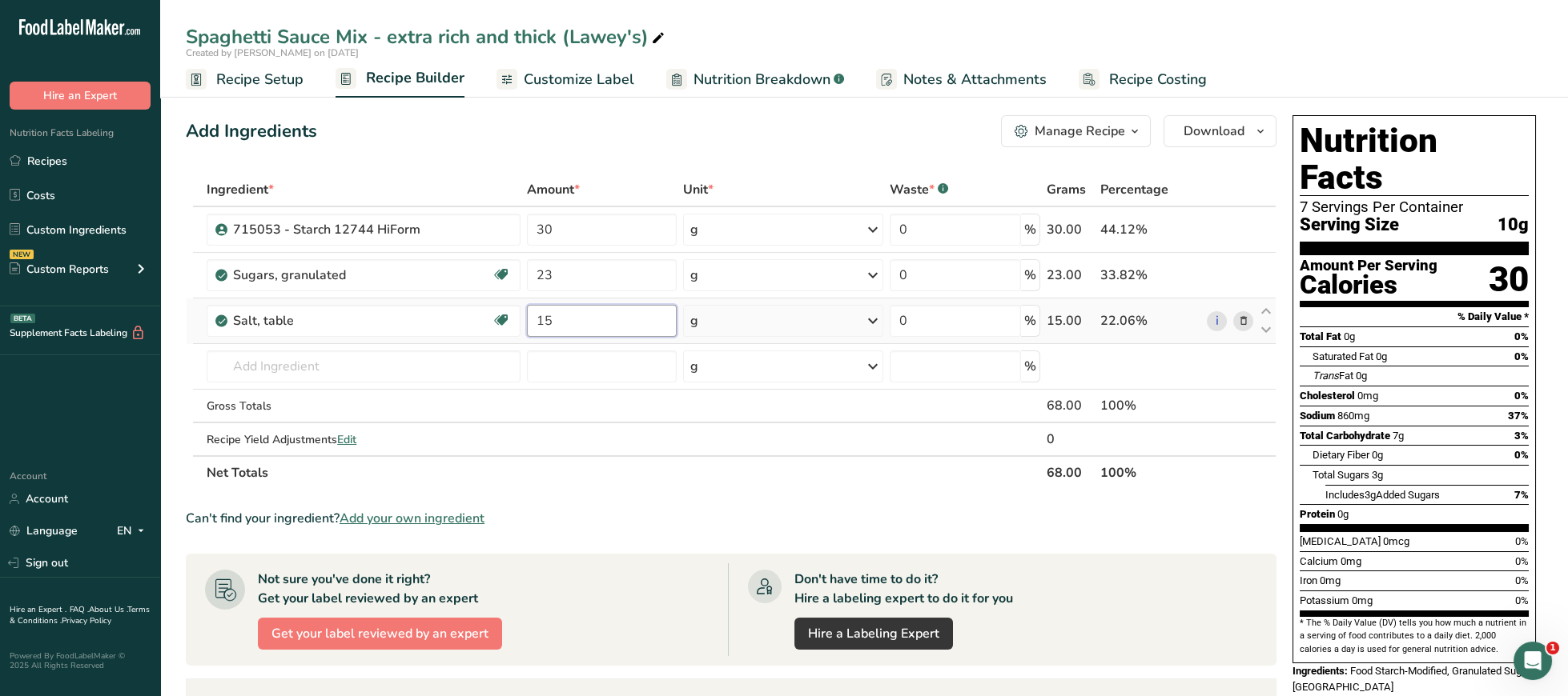
drag, startPoint x: 529, startPoint y: 320, endPoint x: 492, endPoint y: 320, distance: 37.0
click at [527, 320] on input "15" at bounding box center [601, 321] width 149 height 32
click at [1491, 465] on div "Total Sugars 3g" at bounding box center [1420, 475] width 217 height 20
click at [580, 318] on input "13" at bounding box center [601, 321] width 149 height 32
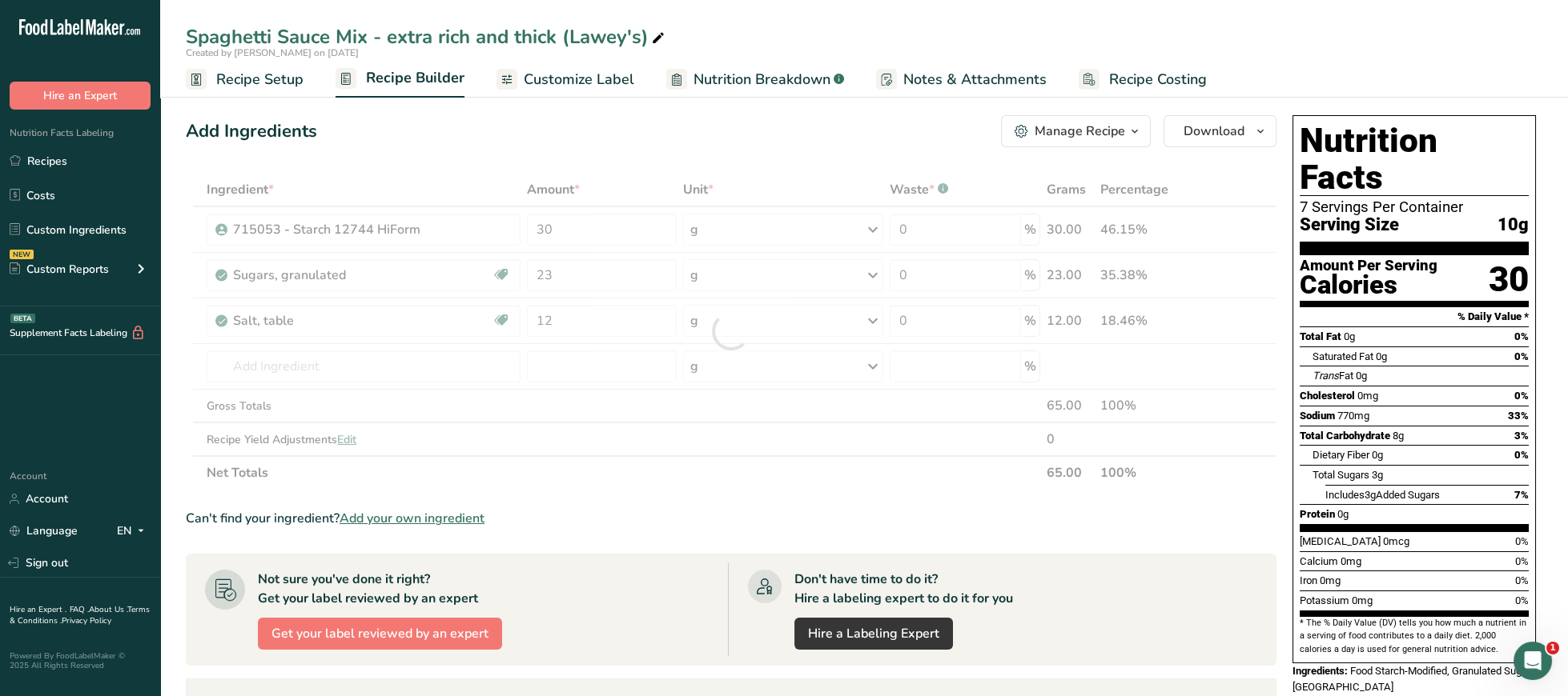
click at [1443, 465] on div "Total Sugars 3g" at bounding box center [1420, 475] width 217 height 20
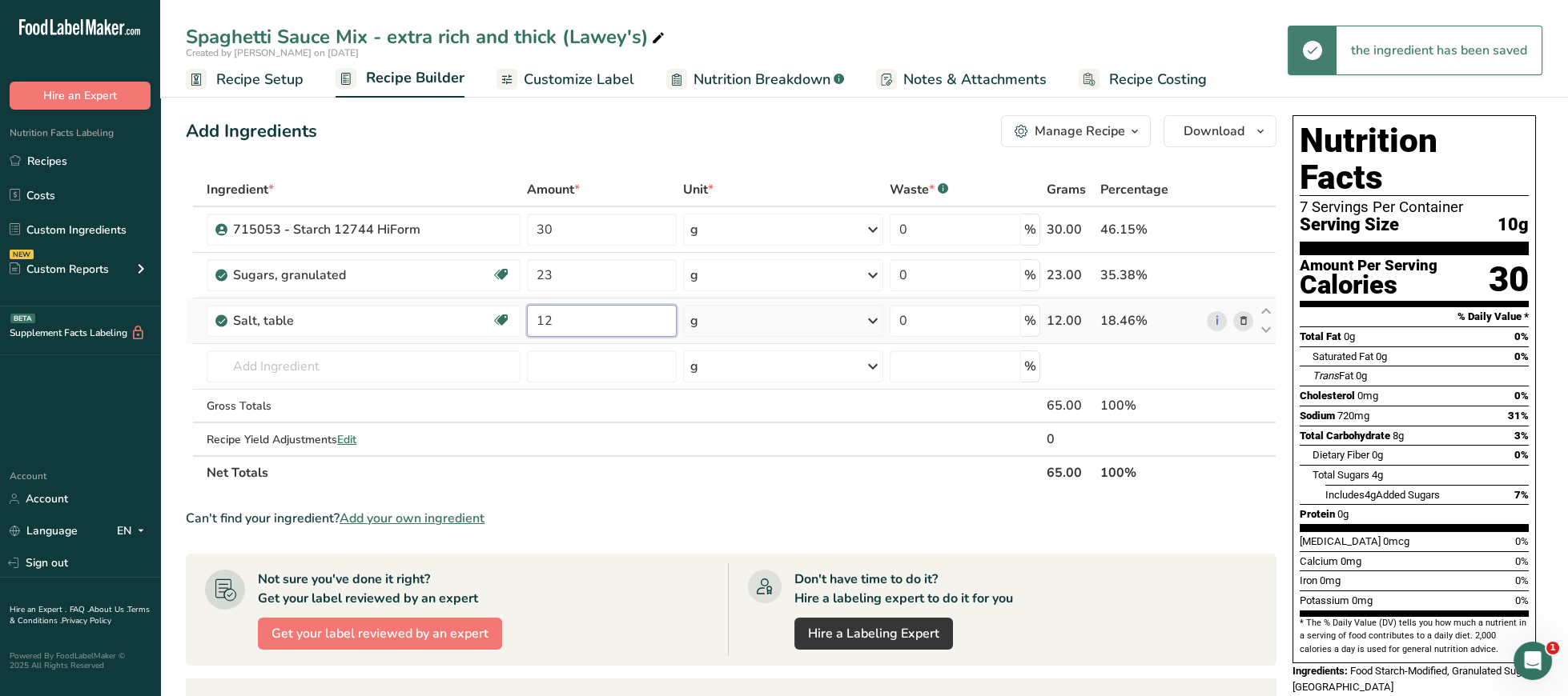
drag, startPoint x: 567, startPoint y: 318, endPoint x: 479, endPoint y: 318, distance: 88.0
click at [527, 318] on input "12" at bounding box center [601, 321] width 149 height 32
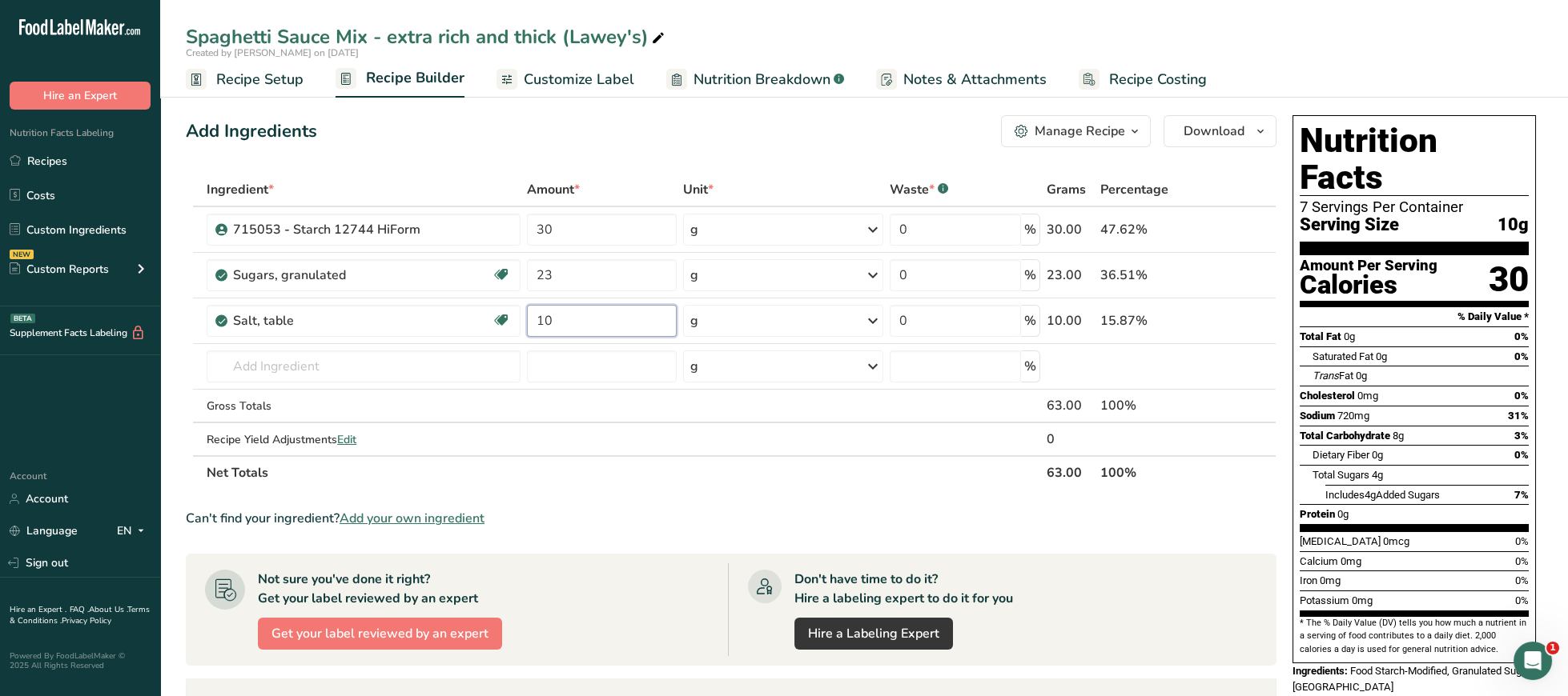
type input "10"
click at [1420, 426] on div "Total Carbohydrate 8g 3%" at bounding box center [1414, 436] width 229 height 20
click at [445, 361] on input "text" at bounding box center [363, 367] width 314 height 32
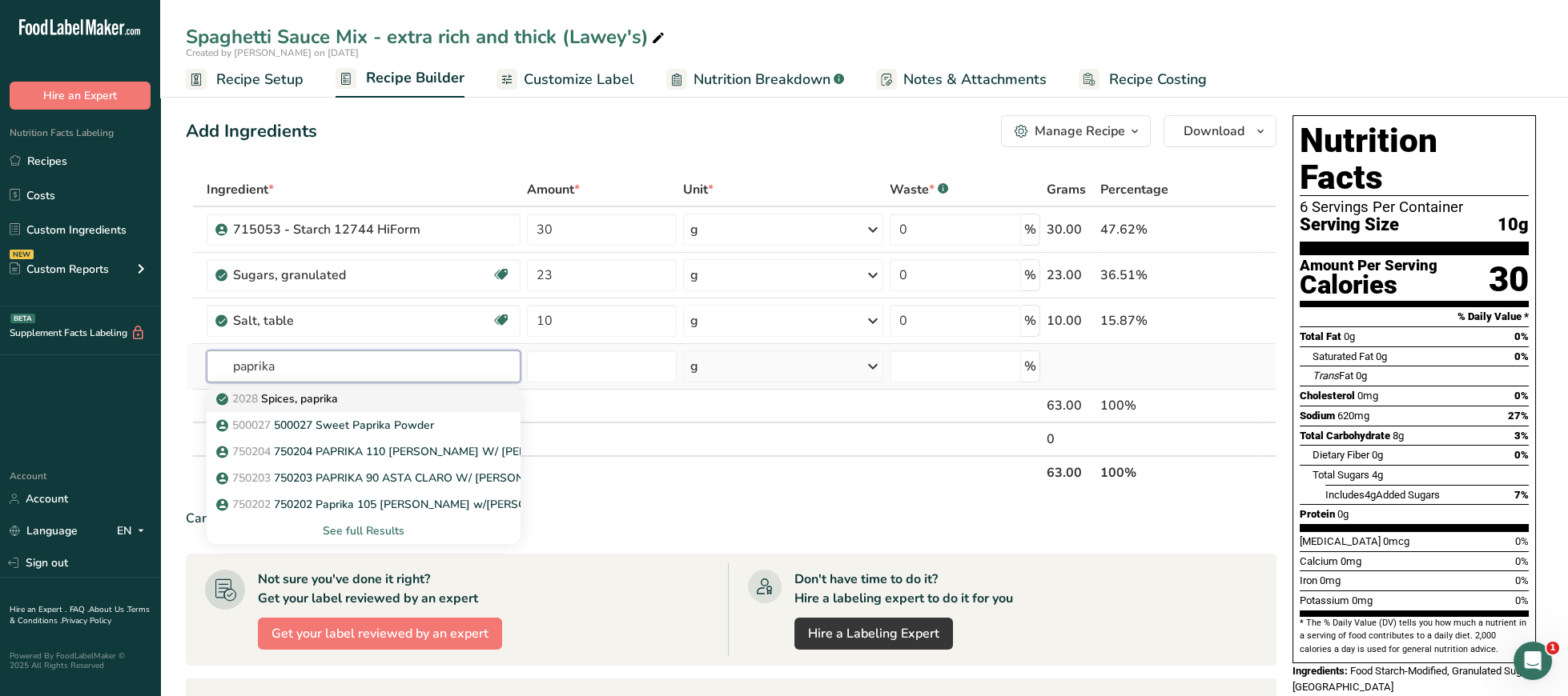
type input "paprika"
drag, startPoint x: 403, startPoint y: 413, endPoint x: 410, endPoint y: 426, distance: 14.8
click at [410, 412] on link "2028 Spices, paprika" at bounding box center [363, 399] width 314 height 27
type input "Spices, paprika"
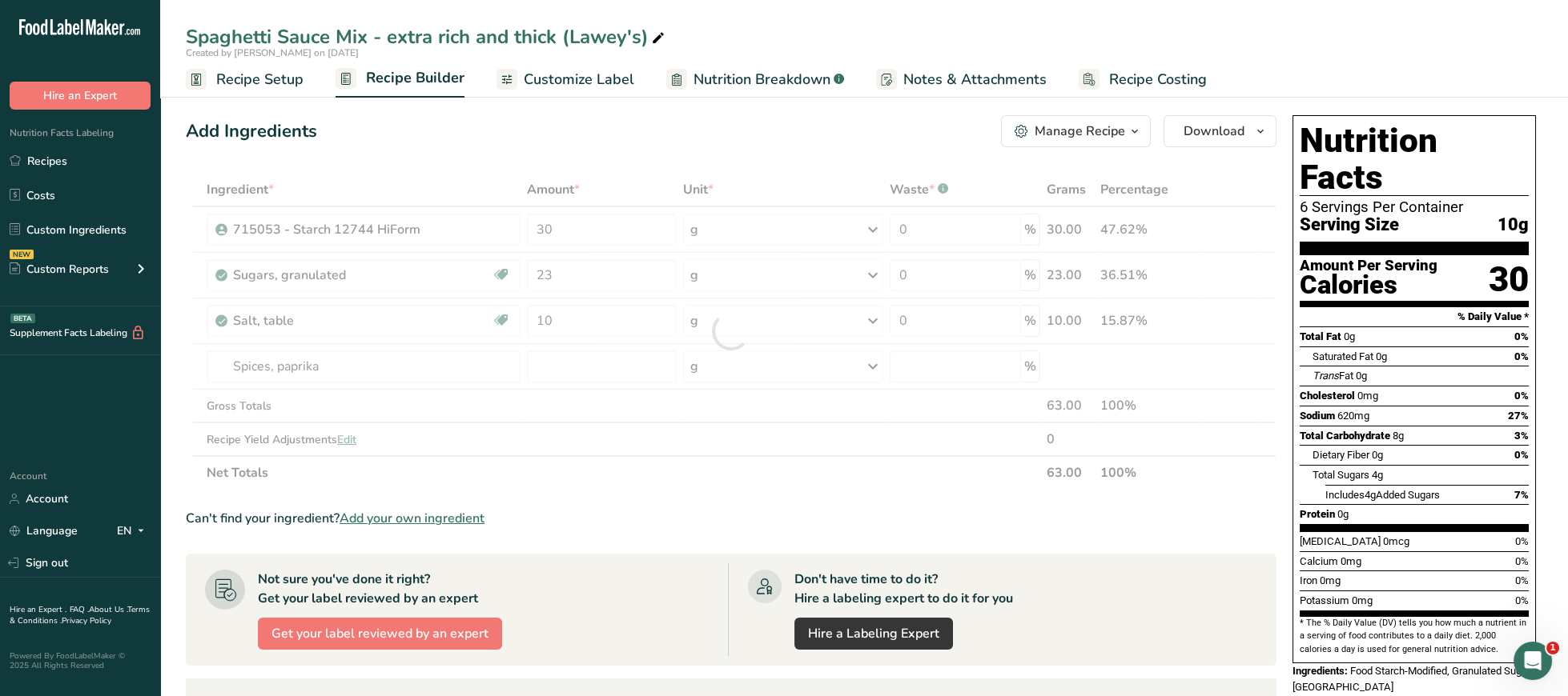
click at [427, 424] on div at bounding box center [731, 331] width 1091 height 317
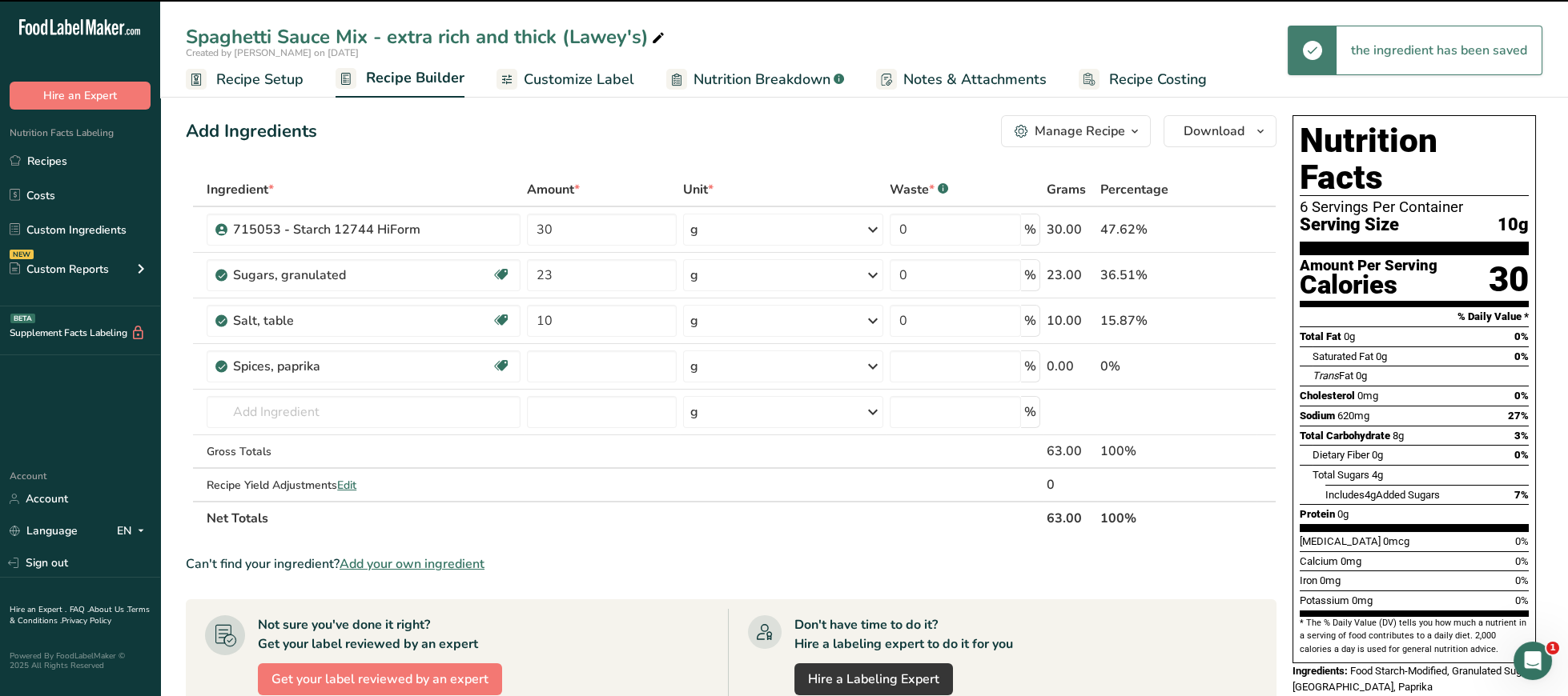
type input "0"
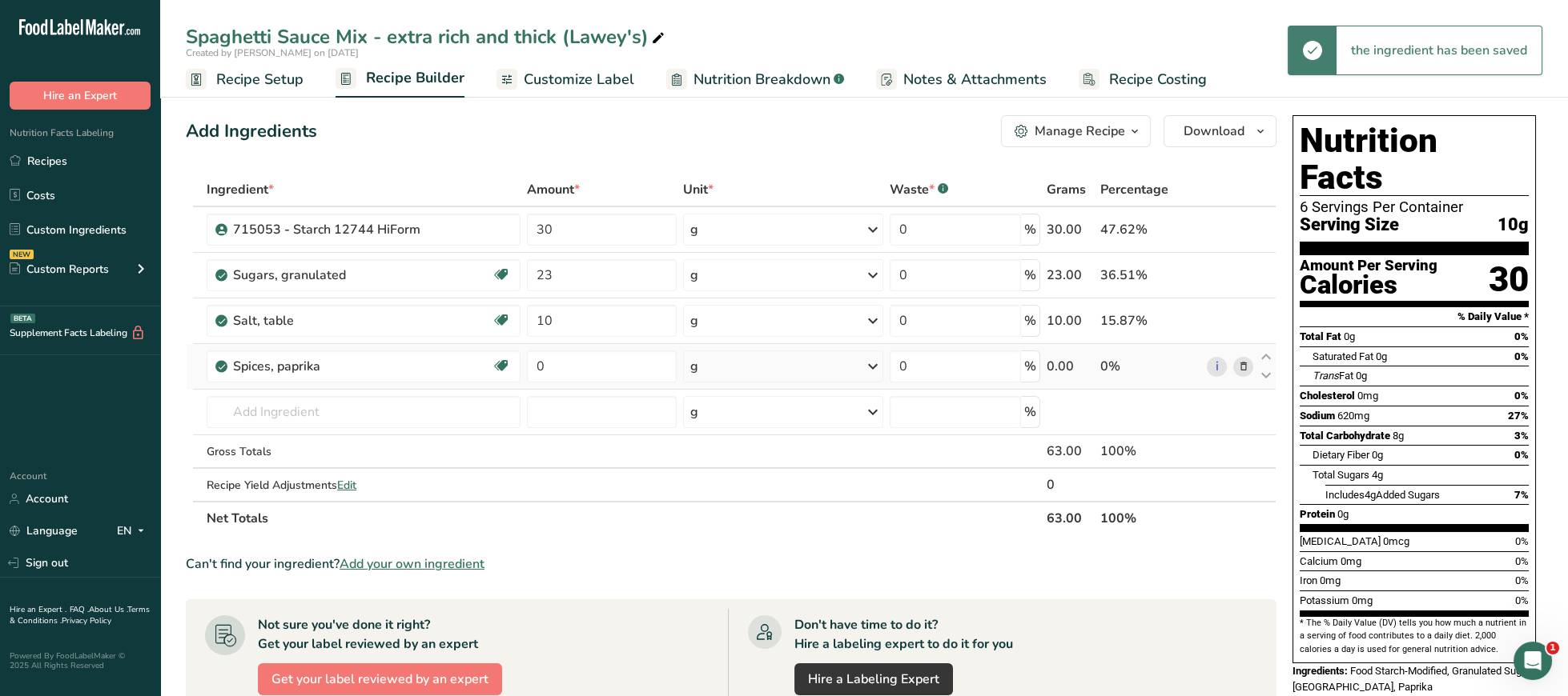
click at [1239, 369] on icon at bounding box center [1242, 367] width 12 height 17
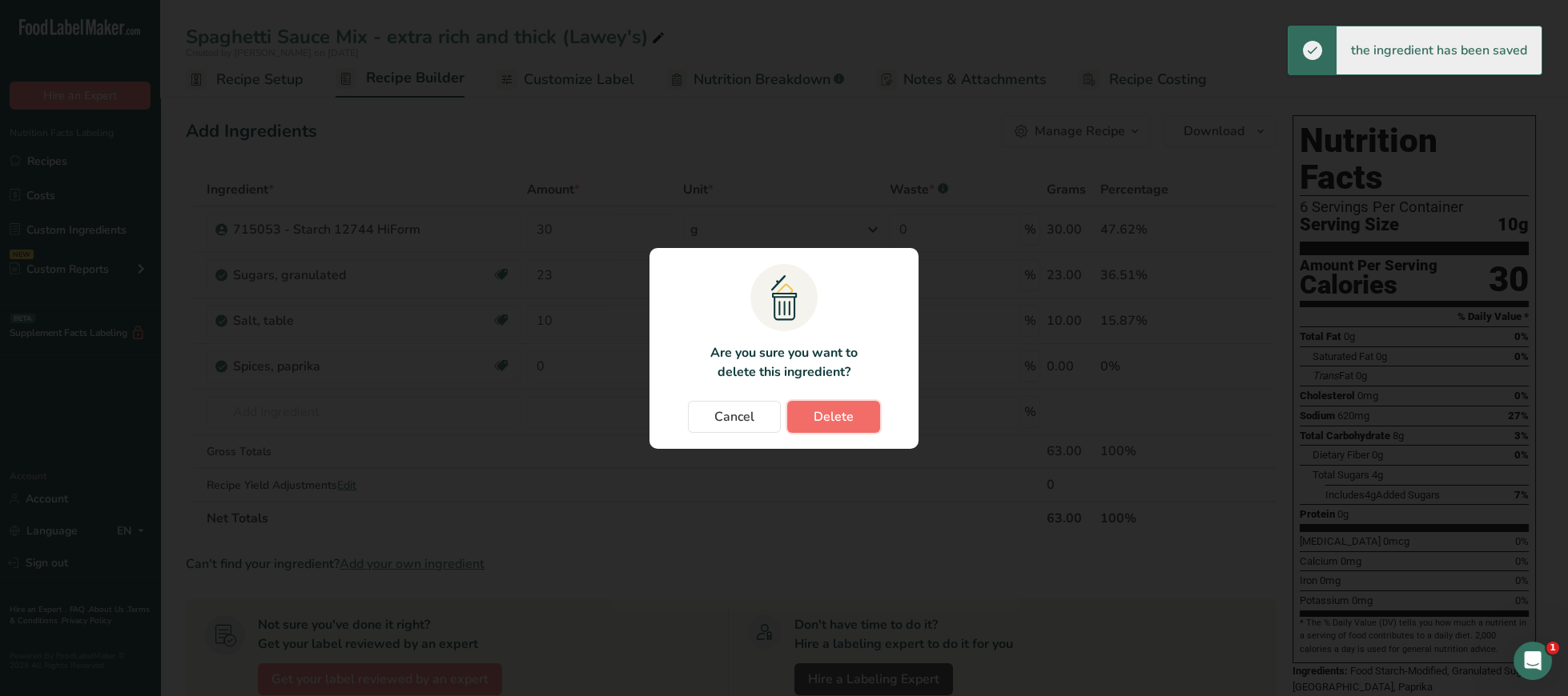
click at [842, 418] on span "Delete" at bounding box center [833, 416] width 40 height 19
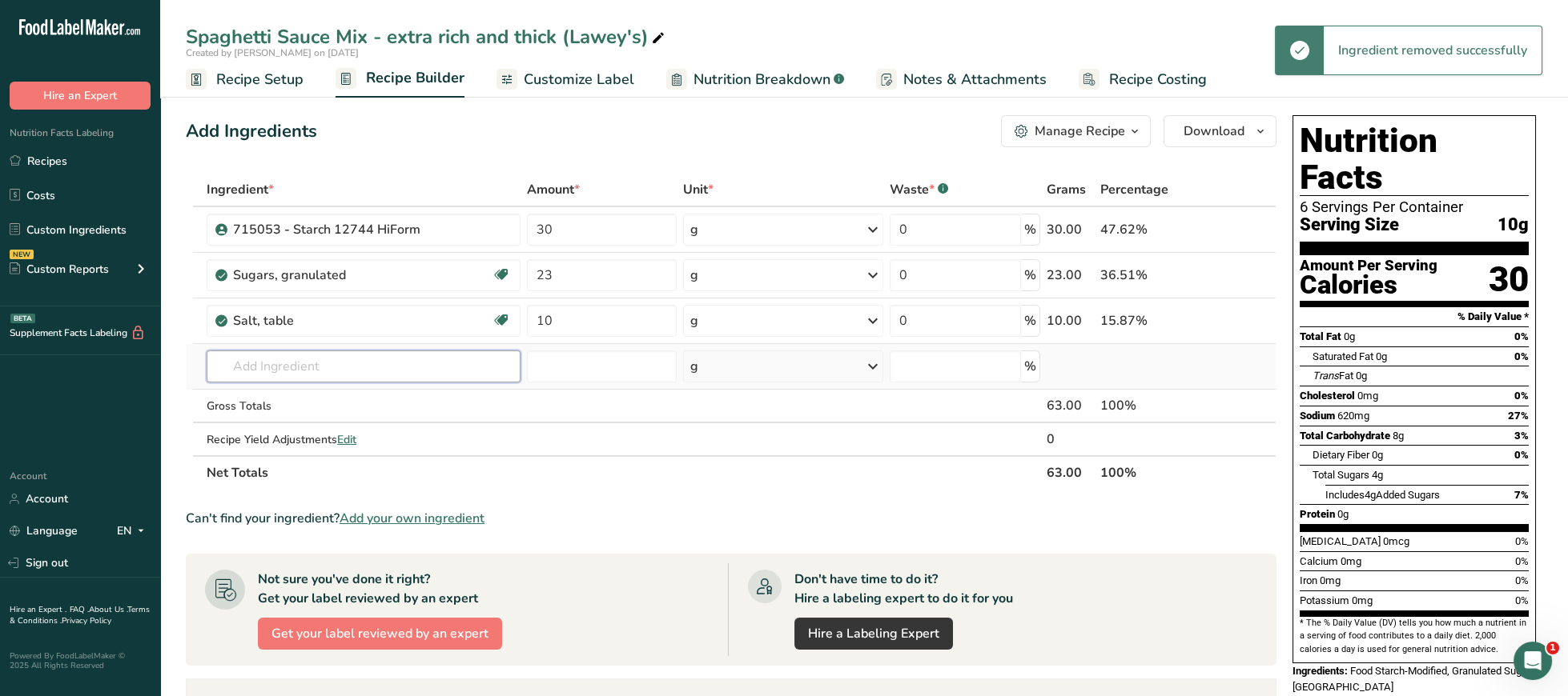
click at [320, 366] on input "text" at bounding box center [363, 367] width 314 height 32
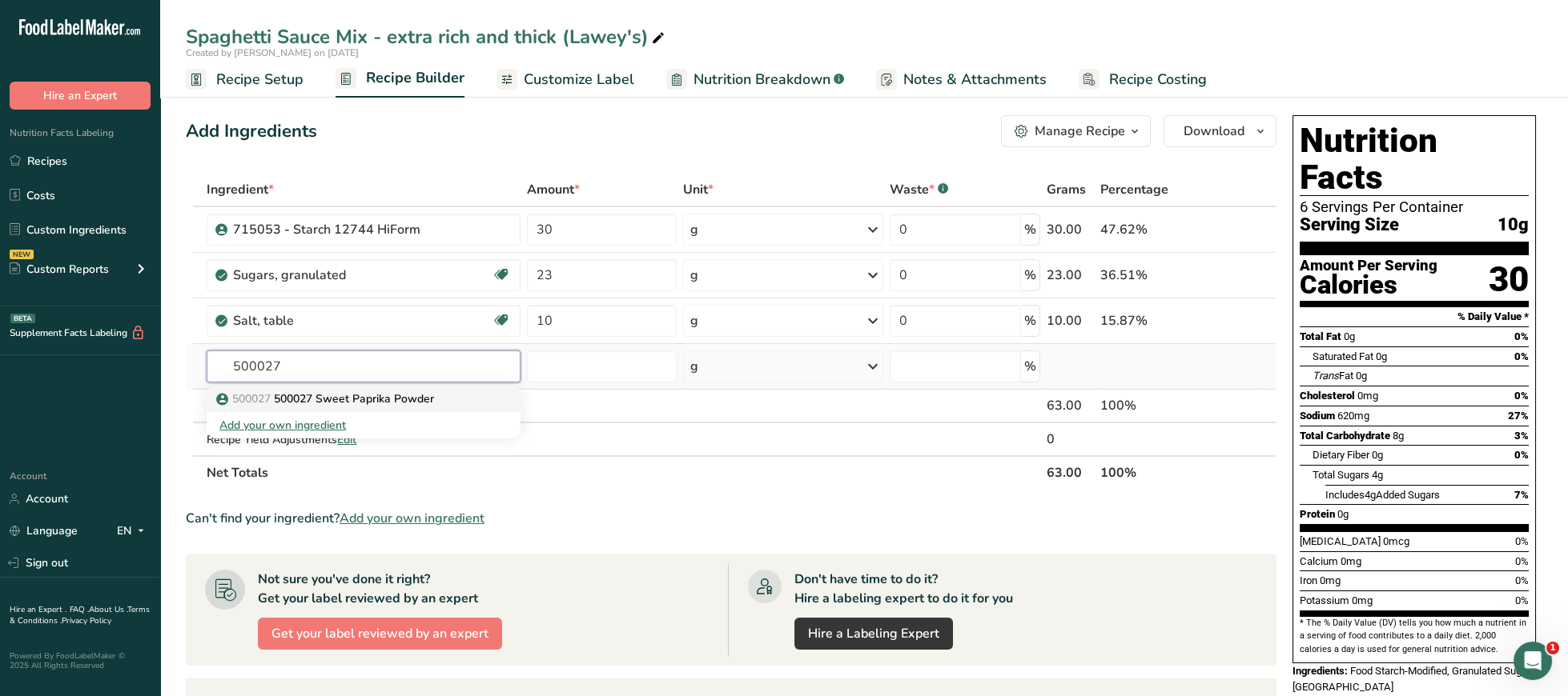
type input "500027"
click at [317, 390] on link "500027 500027 Sweet Paprika Powder" at bounding box center [363, 399] width 314 height 27
type input "500027 Sweet Paprika Powder"
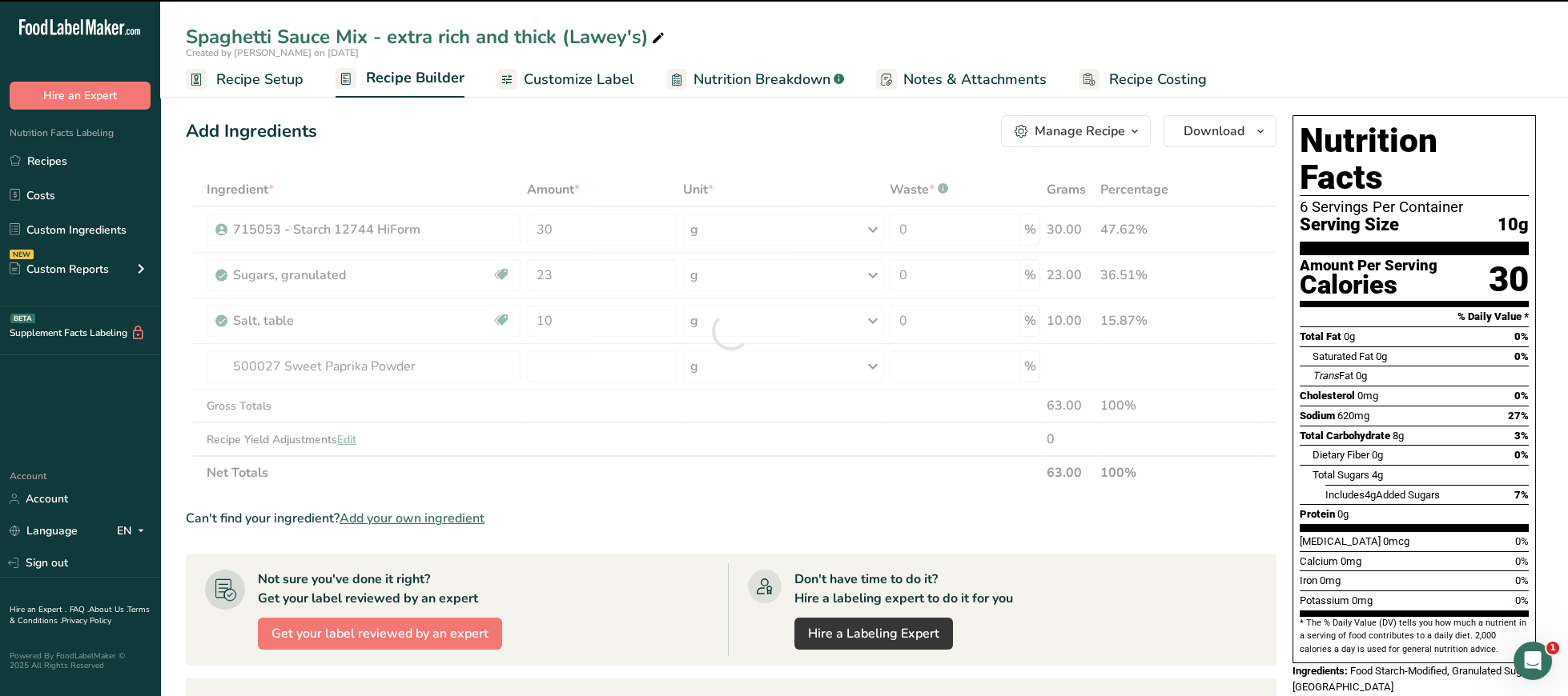
type input "0"
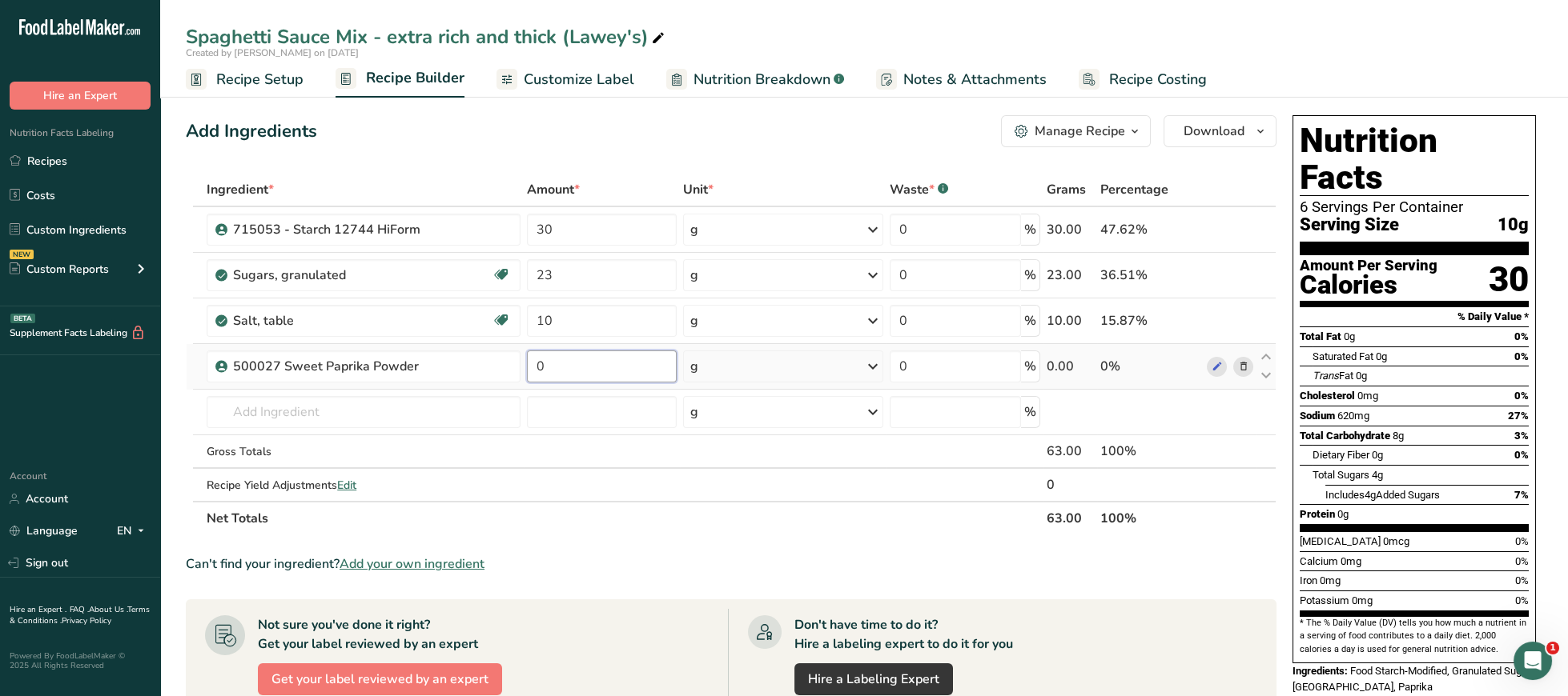
drag, startPoint x: 572, startPoint y: 365, endPoint x: 500, endPoint y: 374, distance: 72.6
click at [527, 374] on input "0" at bounding box center [601, 367] width 149 height 32
drag, startPoint x: 551, startPoint y: 368, endPoint x: 517, endPoint y: 366, distance: 34.1
click at [527, 366] on input "3" at bounding box center [601, 367] width 149 height 32
type input "4"
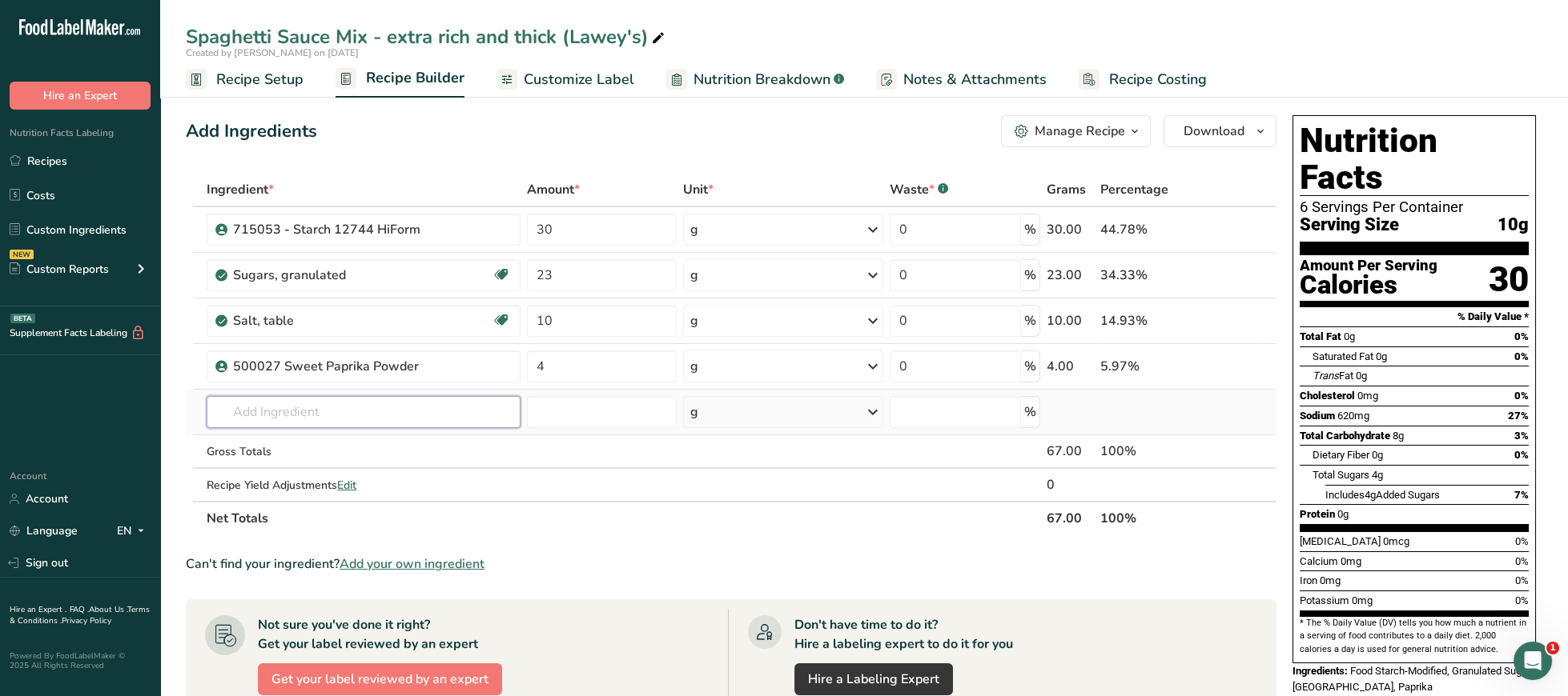
click at [461, 412] on input "text" at bounding box center [363, 412] width 314 height 32
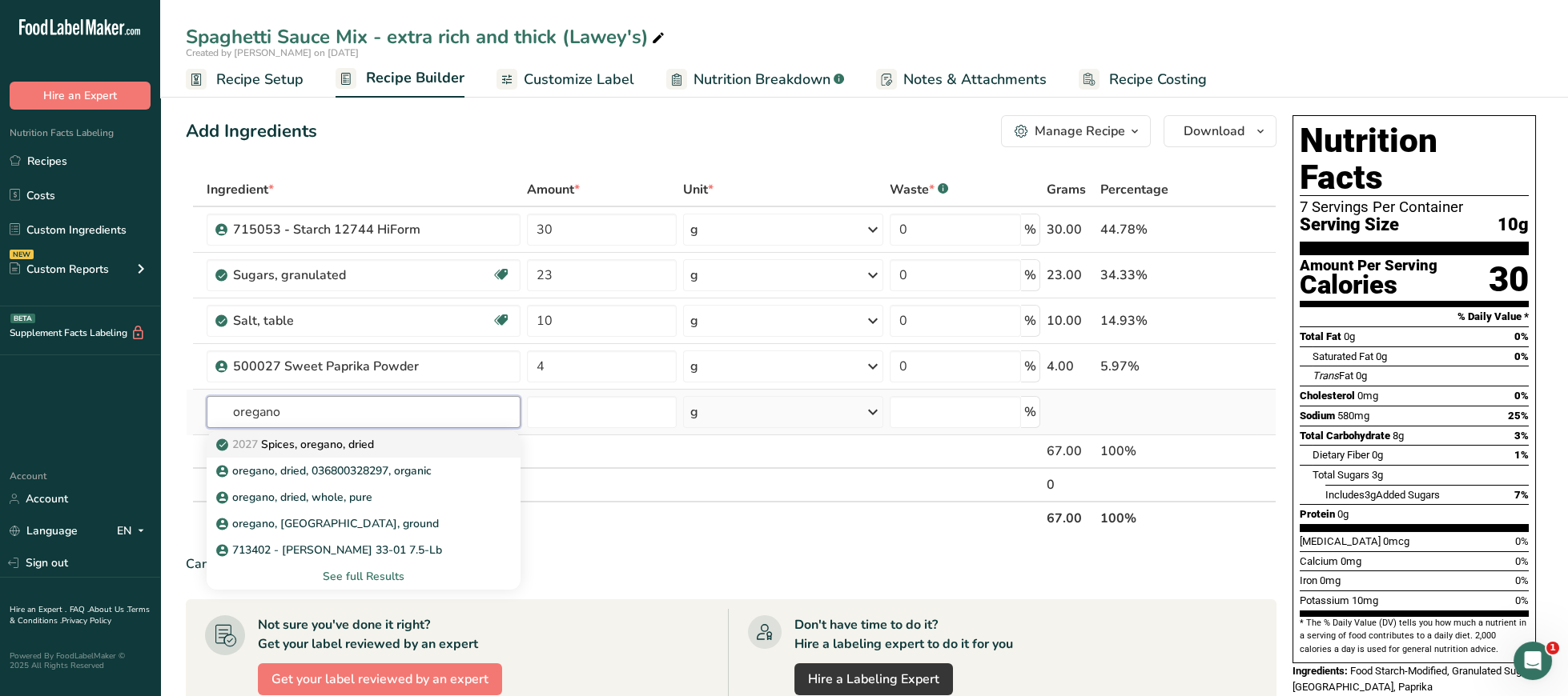
type input "oregano"
click at [424, 455] on link "2027 Spices, oregano, dried" at bounding box center [363, 445] width 314 height 27
type input "Spices, oregano, dried"
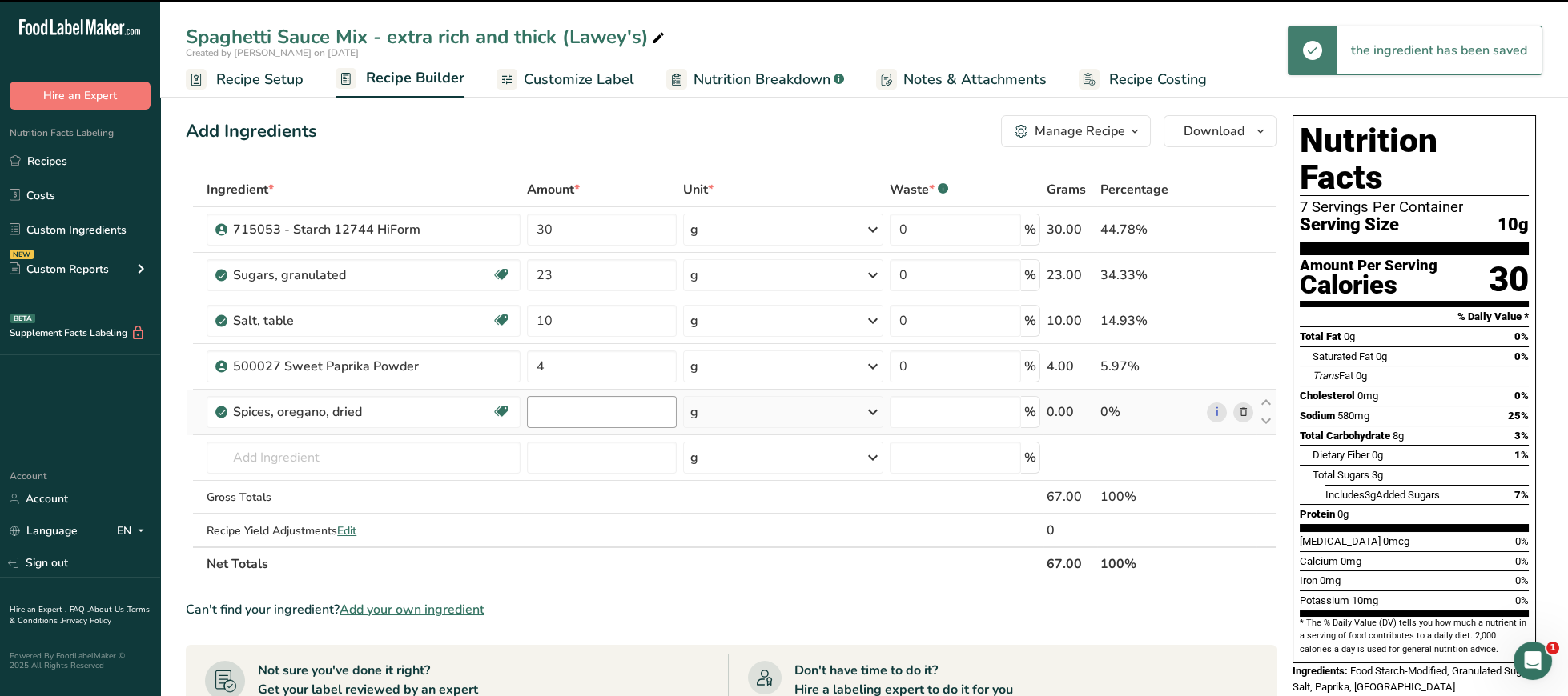
type input "0"
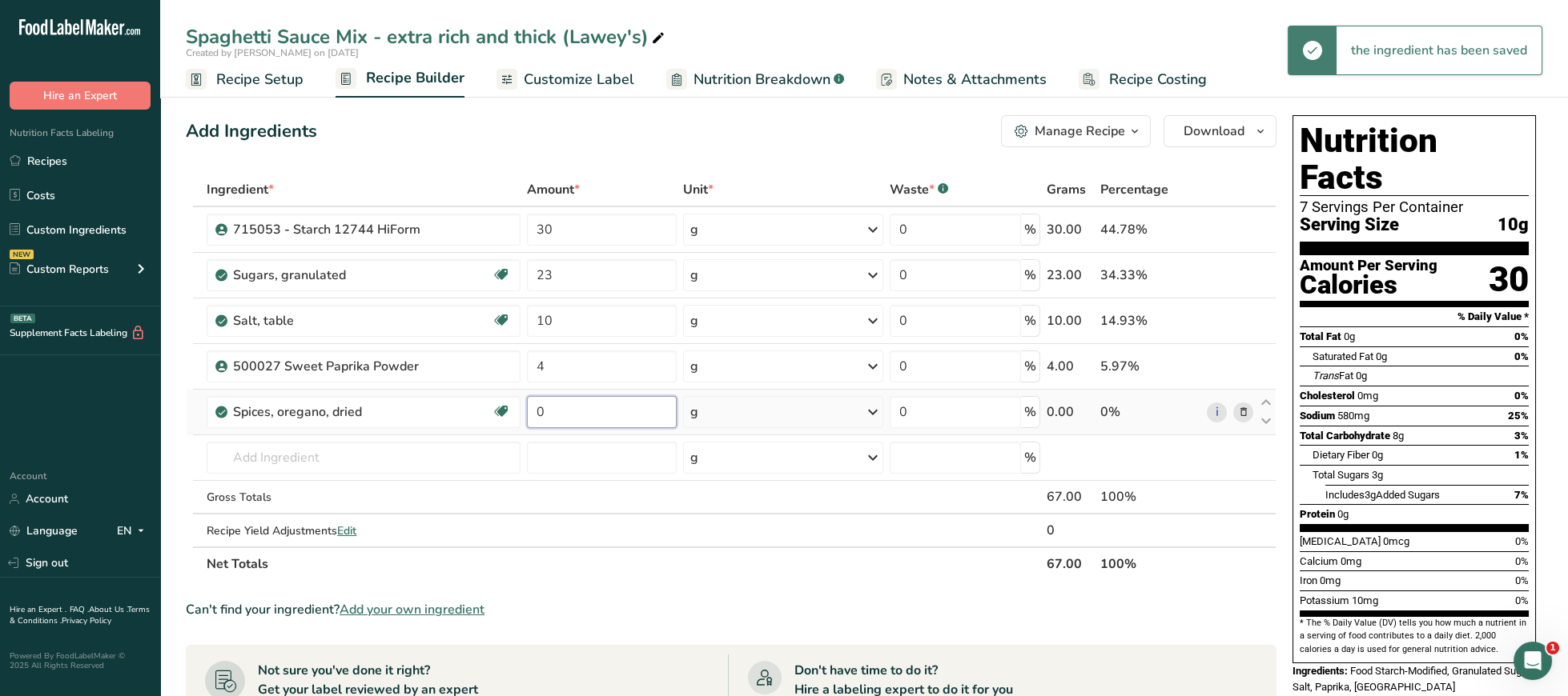
drag, startPoint x: 558, startPoint y: 419, endPoint x: 500, endPoint y: 419, distance: 58.0
click at [527, 419] on input "0" at bounding box center [601, 412] width 149 height 32
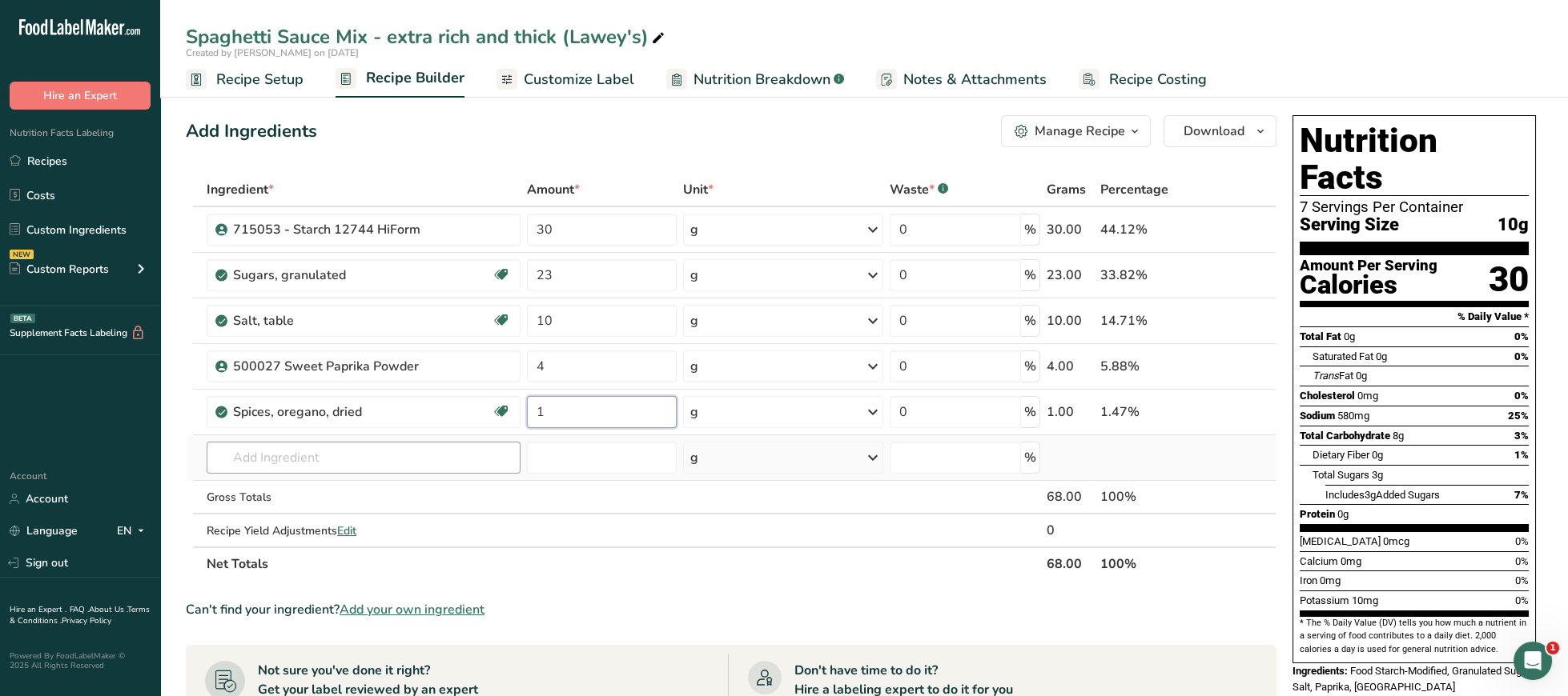
type input "1"
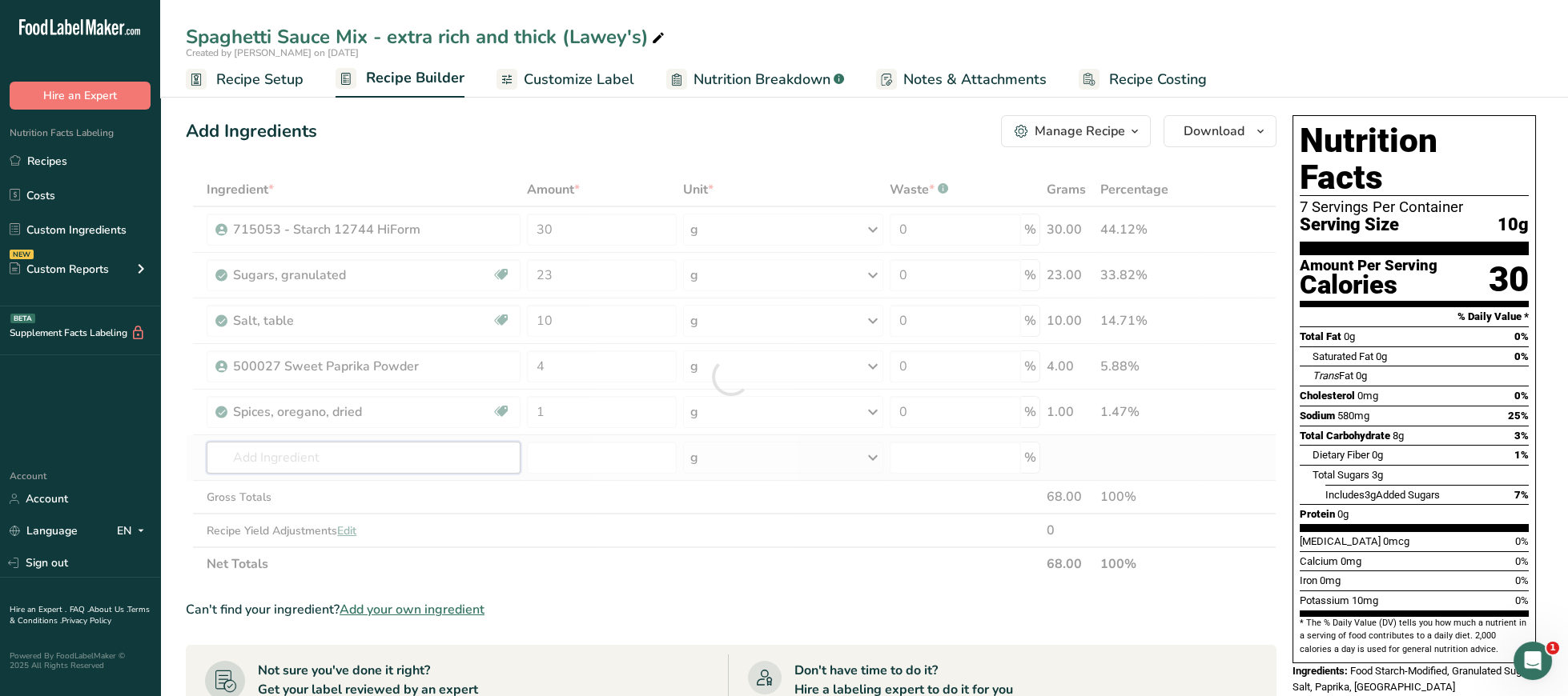
click at [278, 471] on input "text" at bounding box center [363, 458] width 314 height 32
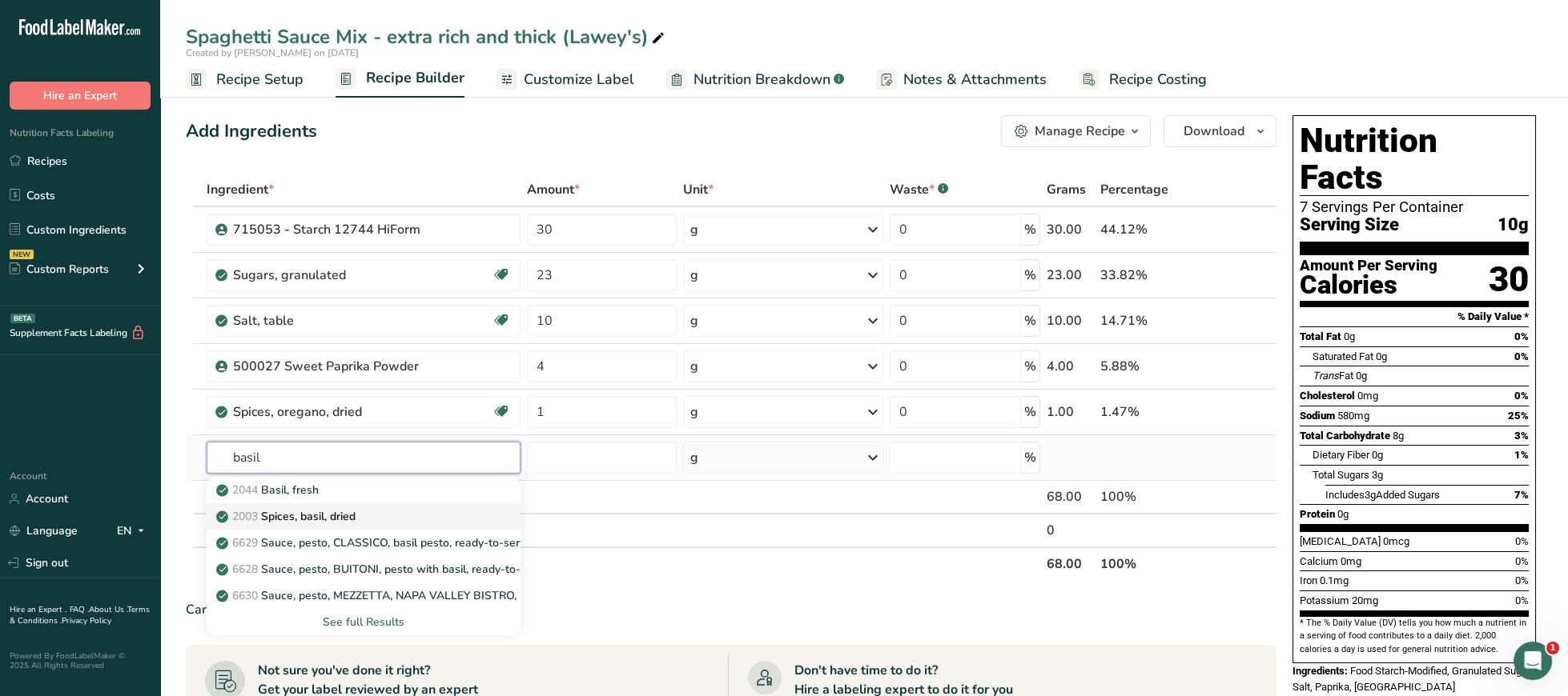
type input "basil"
click at [292, 522] on p "2003 Spices, basil, dried" at bounding box center [287, 516] width 136 height 17
type input "Spices, basil, dried"
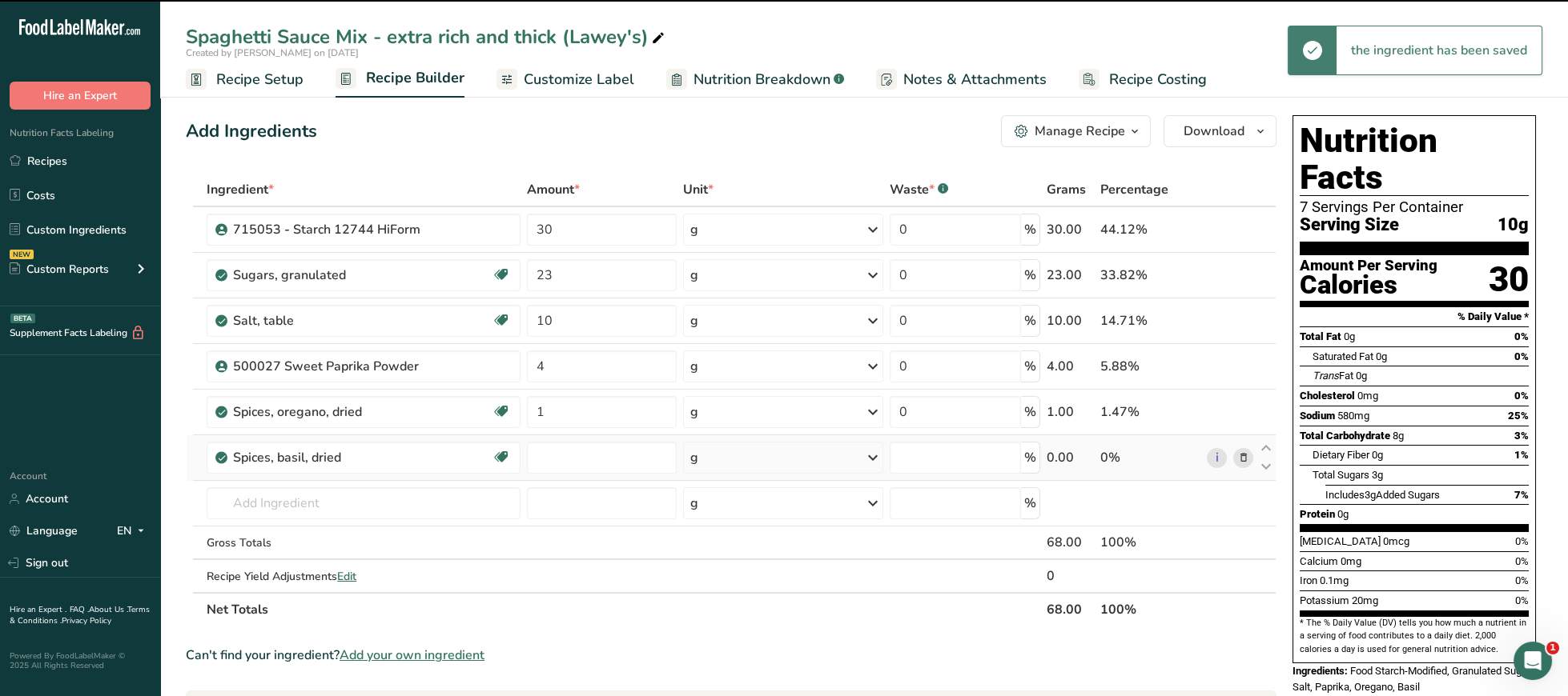
type input "0"
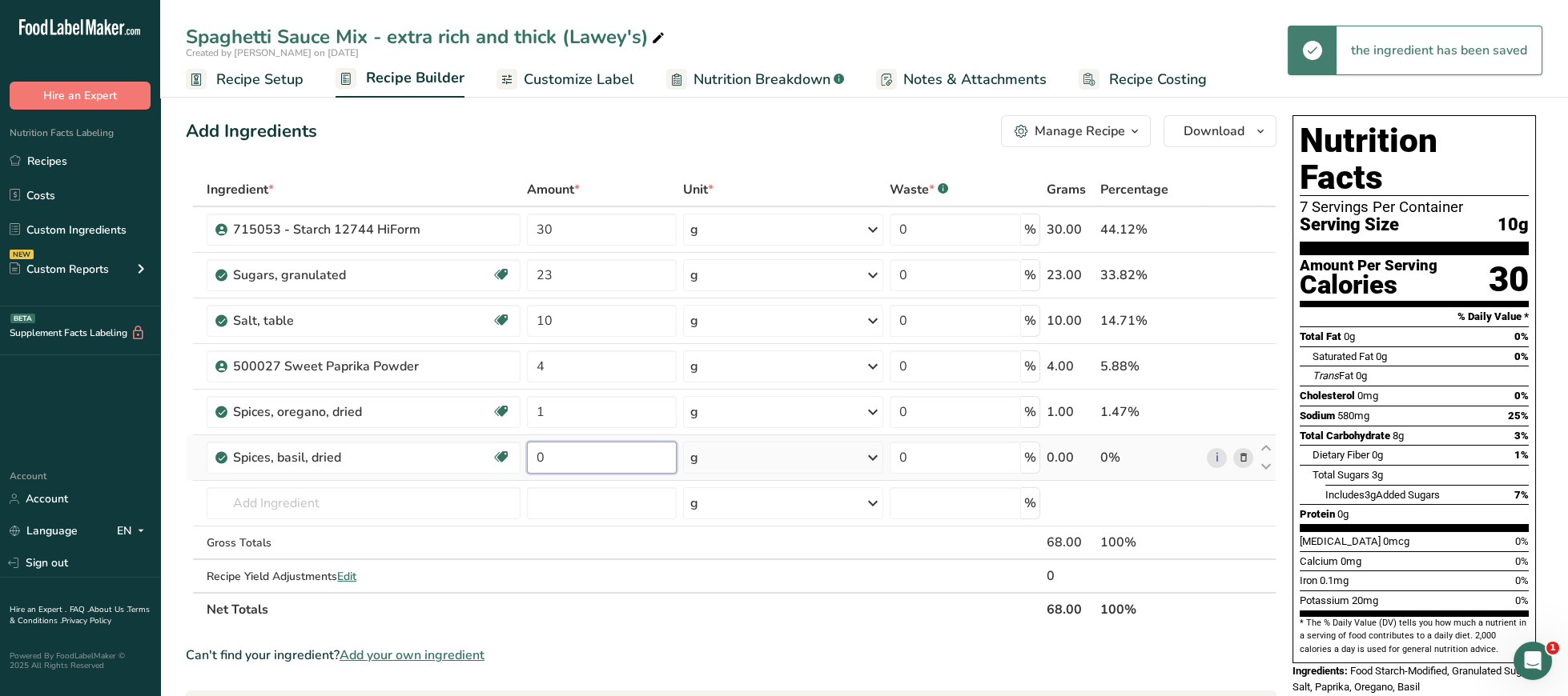
click at [582, 466] on input "0" at bounding box center [601, 458] width 149 height 32
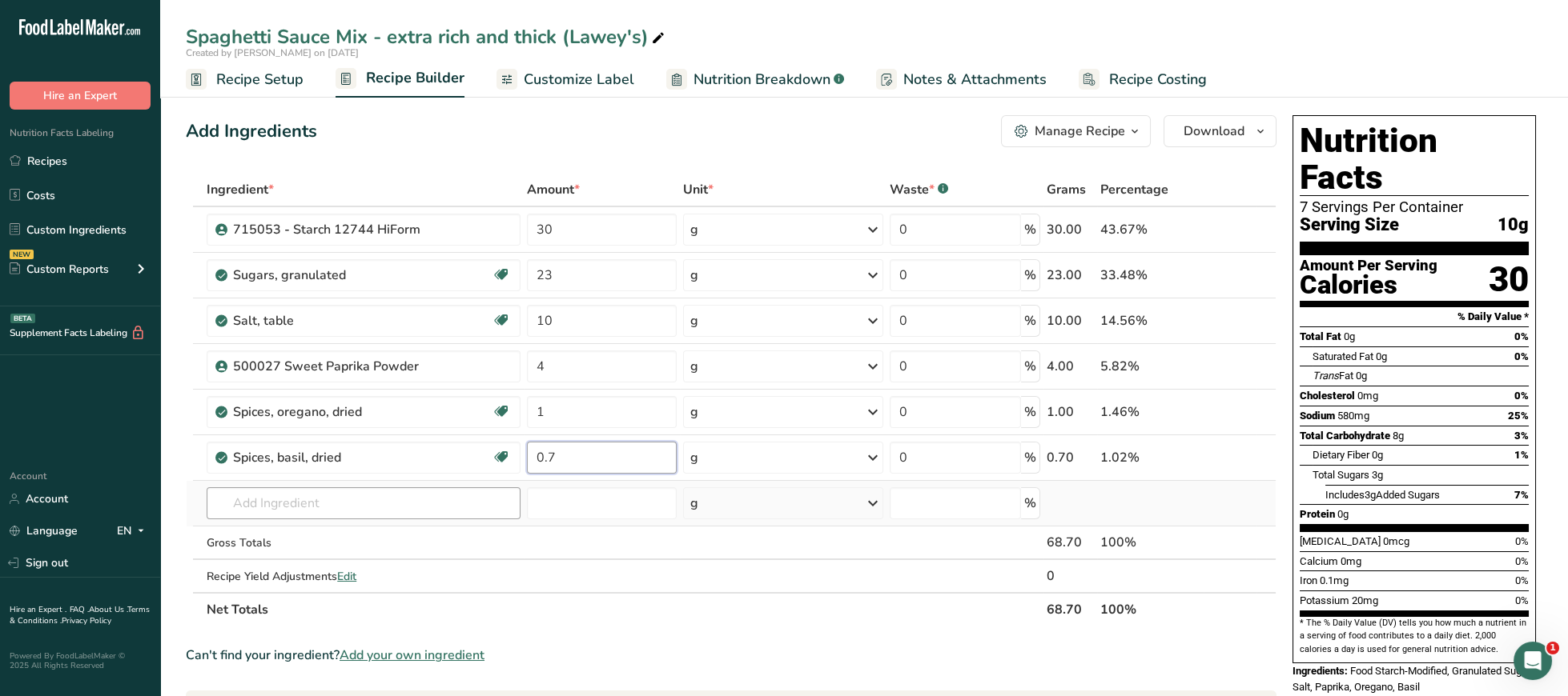
type input "0.7"
click at [453, 505] on input "text" at bounding box center [363, 504] width 314 height 32
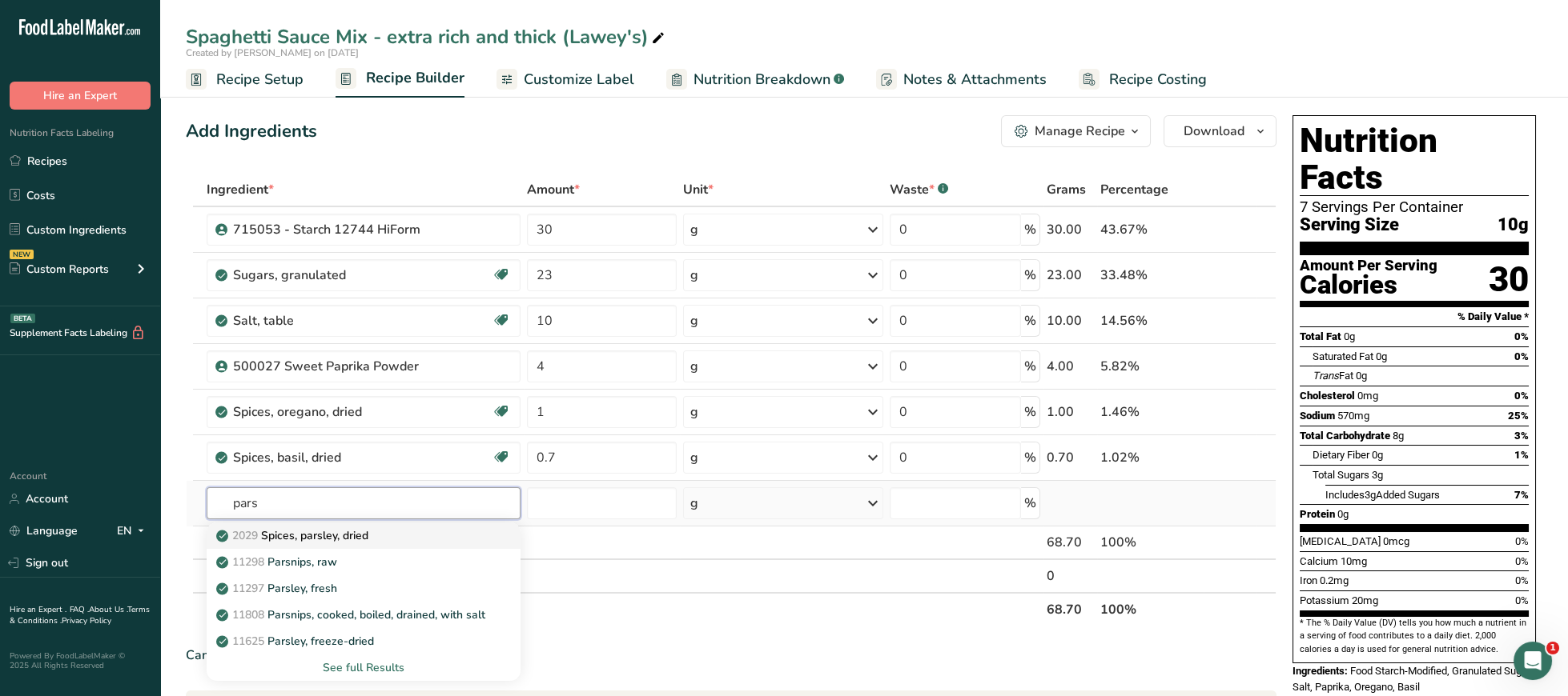
type input "pars"
click at [396, 538] on div "2029 Spices, parsley, dried" at bounding box center [350, 536] width 262 height 17
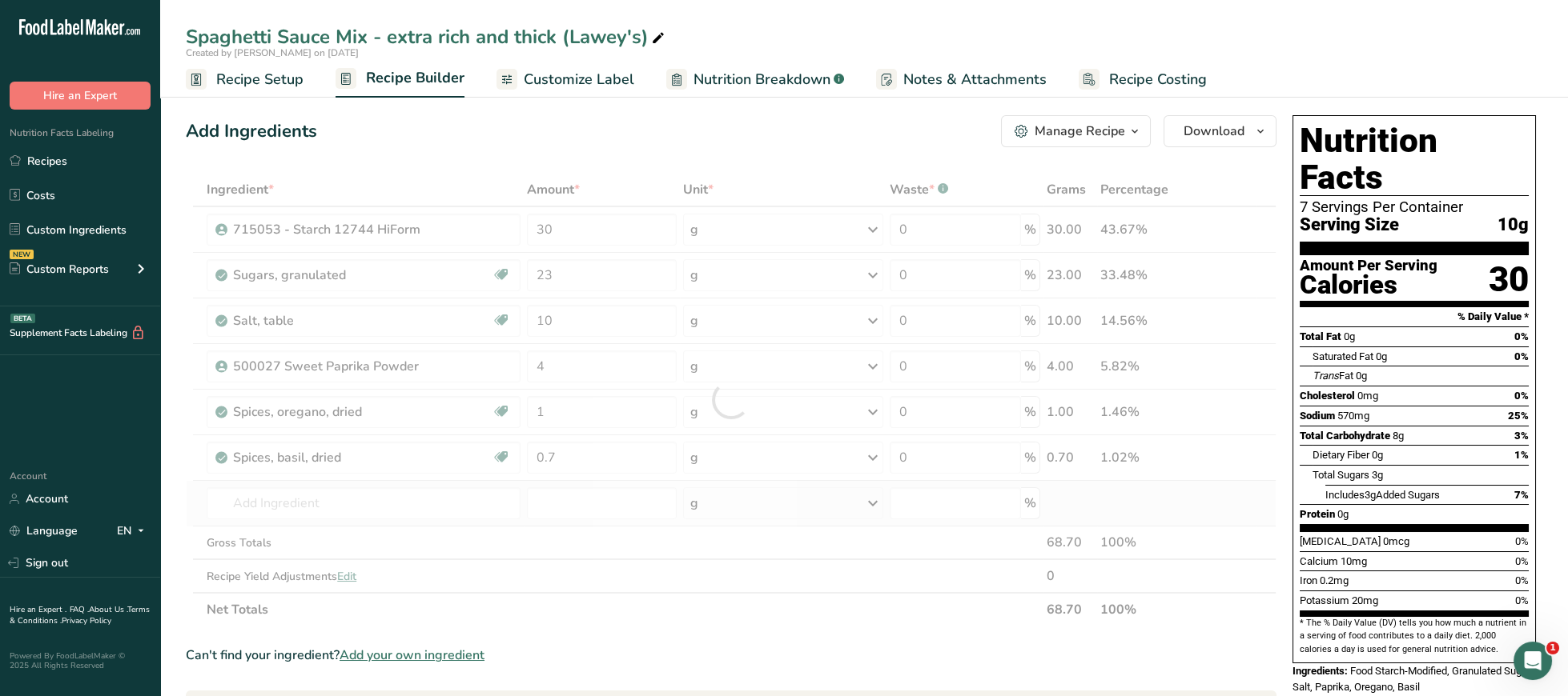
type input "Spices, parsley, dried"
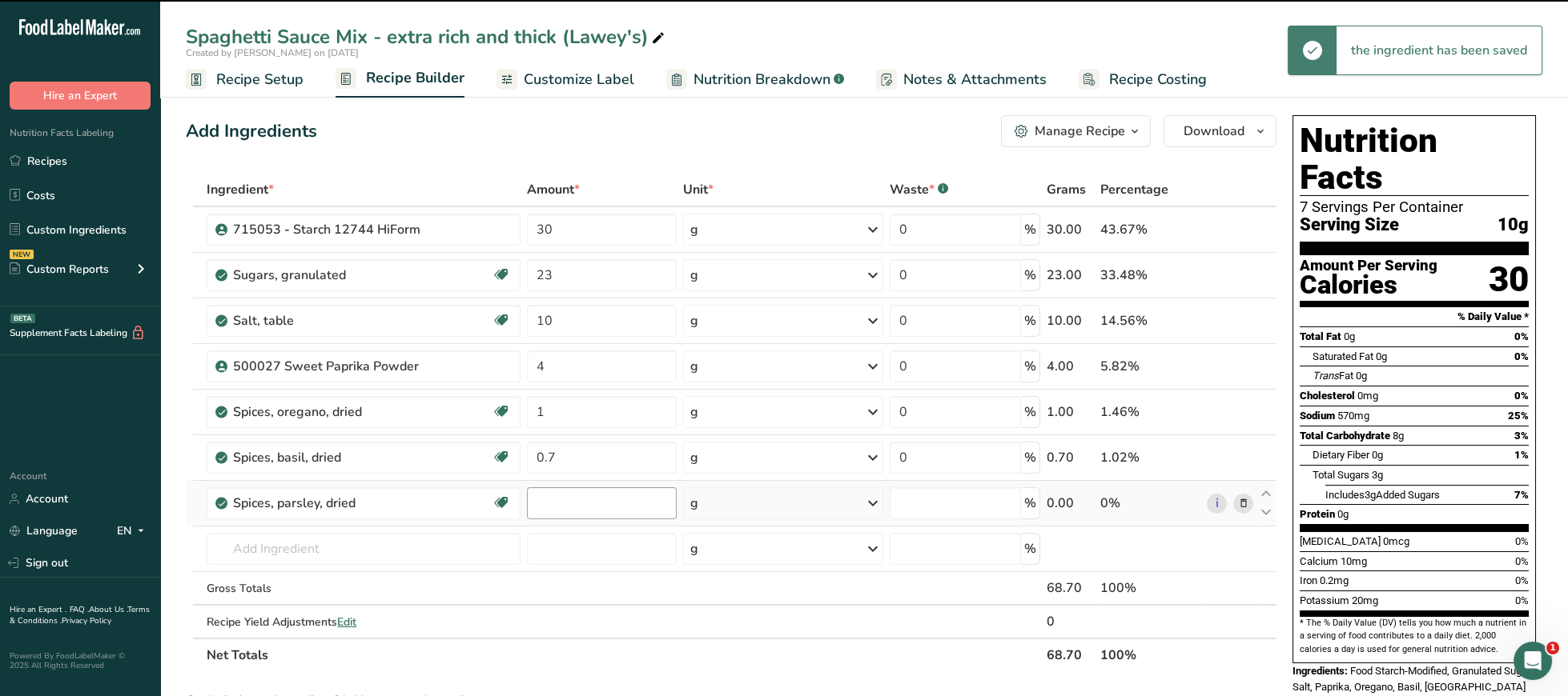
type input "0"
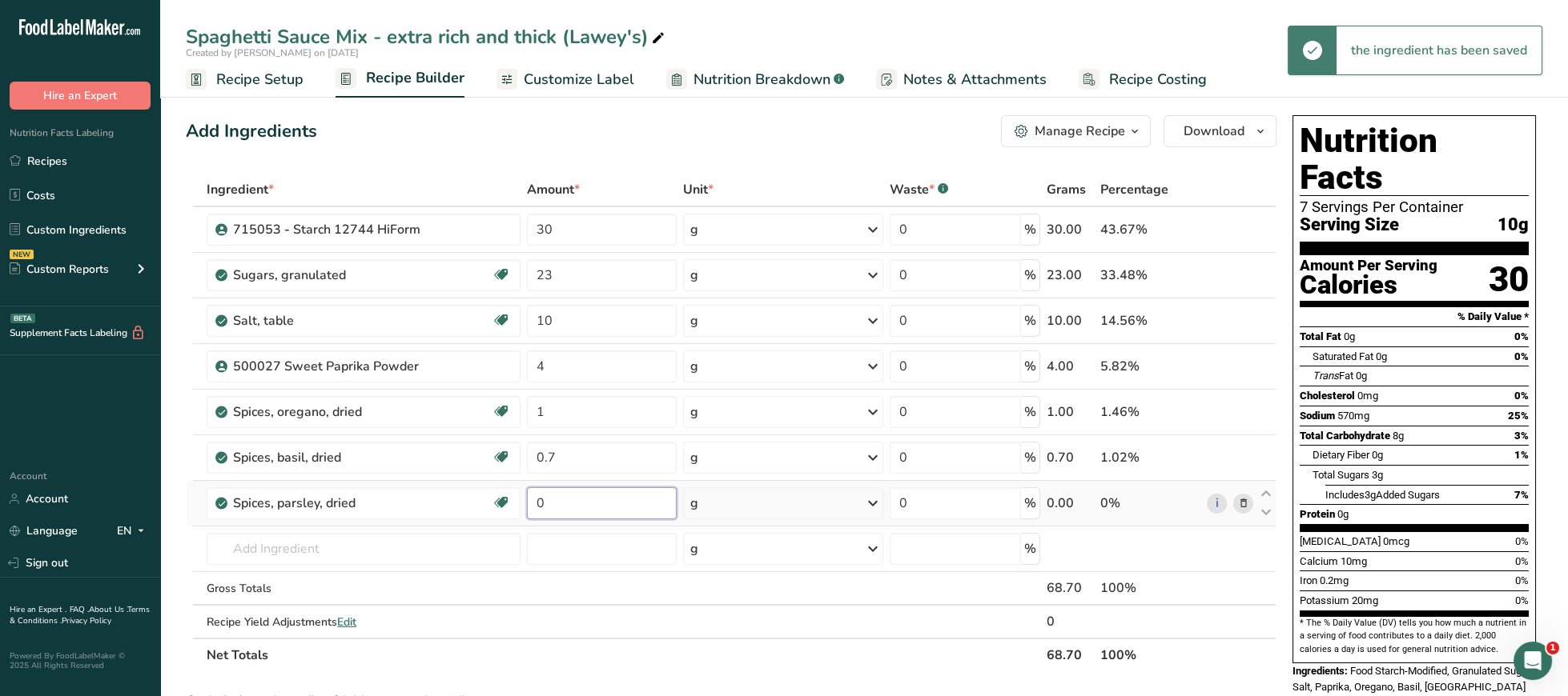
click at [585, 498] on input "0" at bounding box center [601, 504] width 149 height 32
type input "0.5"
click at [582, 430] on div "Ingredient * Amount * Unit * Waste * .a-a{fill:#347362;}.b-a{fill:#fff;} Grams …" at bounding box center [731, 422] width 1091 height 499
drag, startPoint x: 537, startPoint y: 368, endPoint x: 507, endPoint y: 365, distance: 30.1
click at [527, 365] on input "4" at bounding box center [601, 367] width 149 height 32
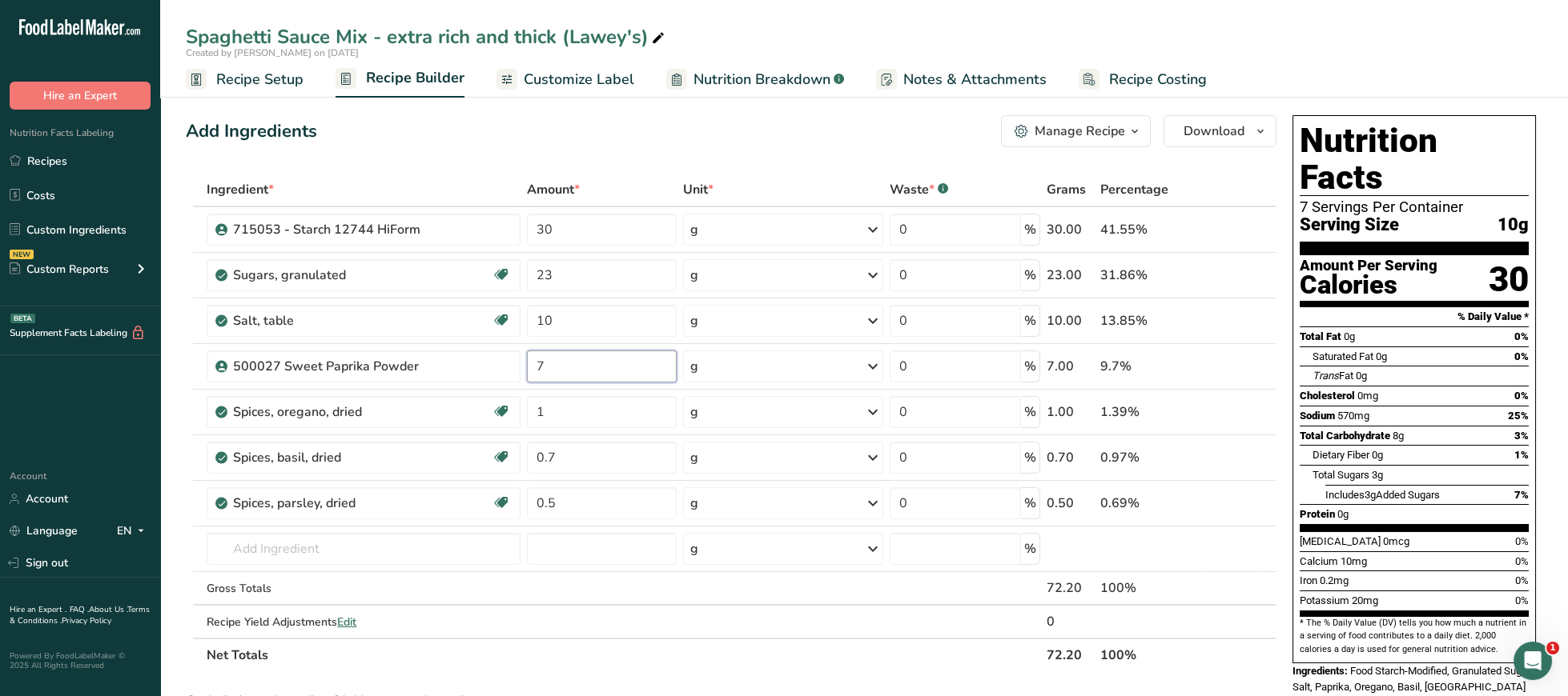
type input "7"
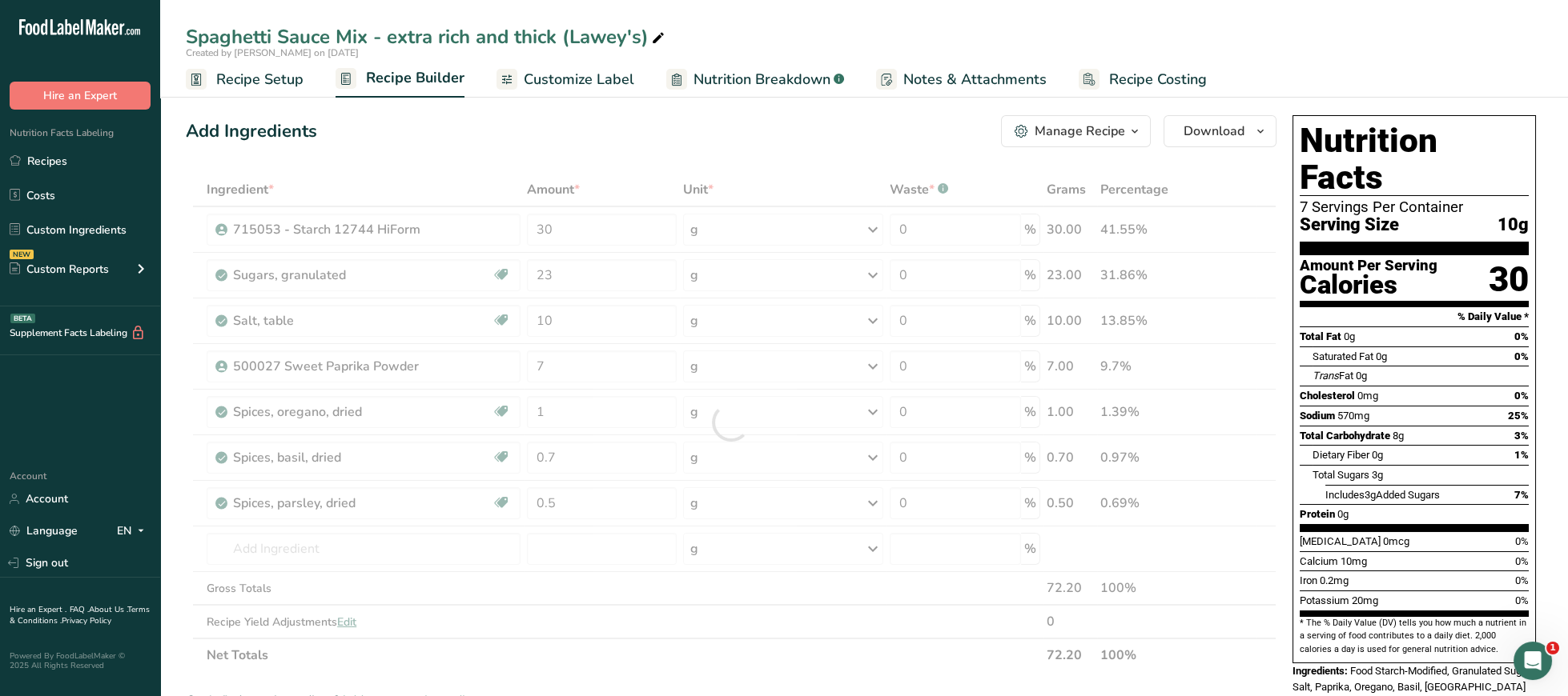
click at [1498, 531] on div "[MEDICAL_DATA] 0mcg 0%" at bounding box center [1414, 541] width 229 height 20
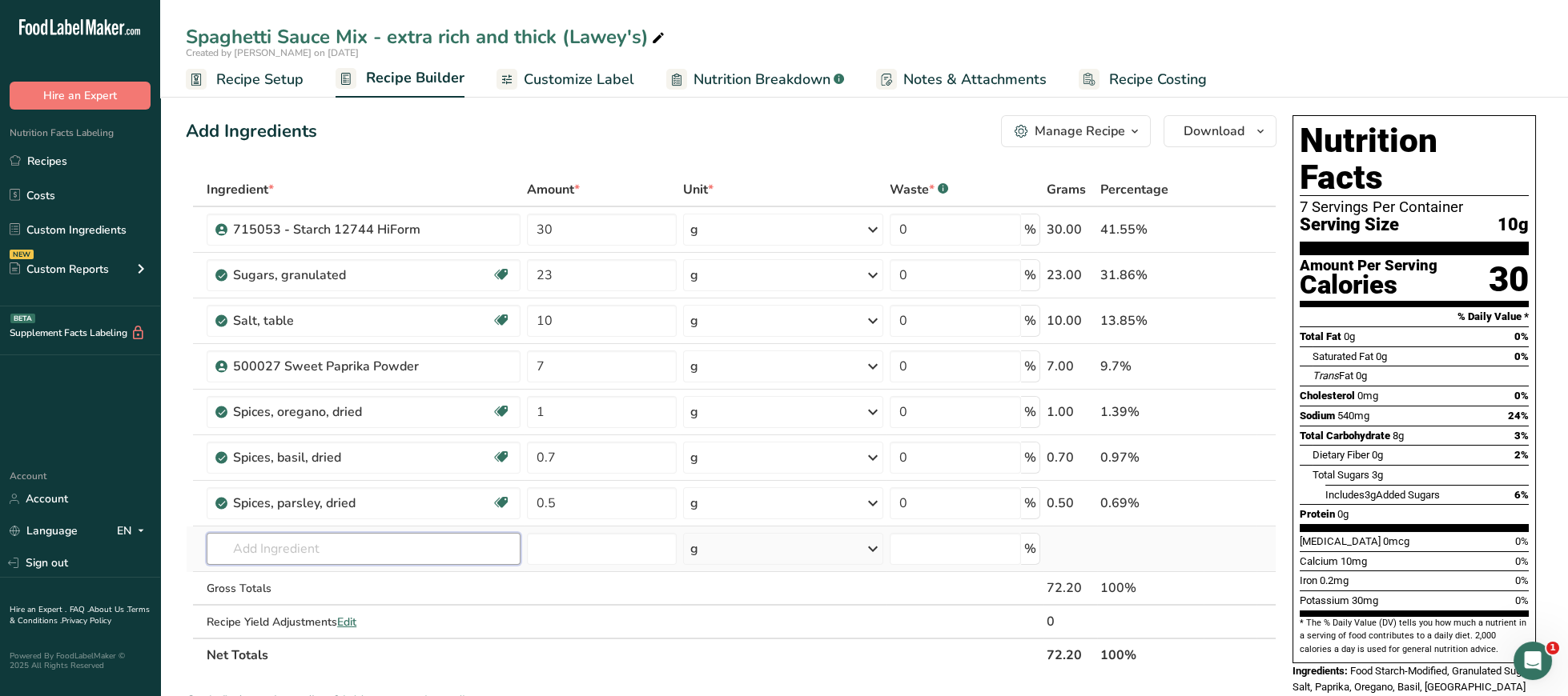
click at [421, 556] on input "text" at bounding box center [363, 549] width 314 height 32
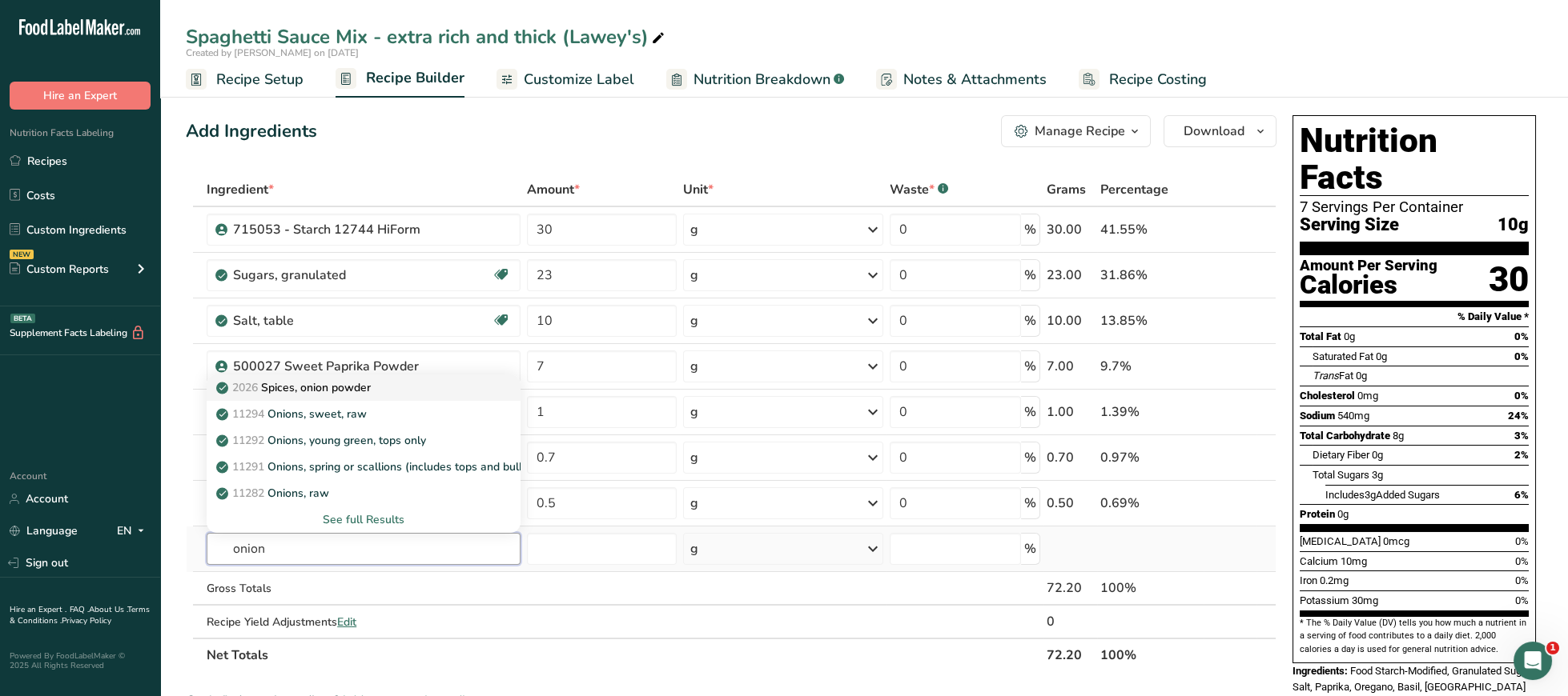
type input "onion"
click at [392, 392] on div "2026 Spices, onion powder" at bounding box center [350, 387] width 262 height 17
type input "Spices, onion powder"
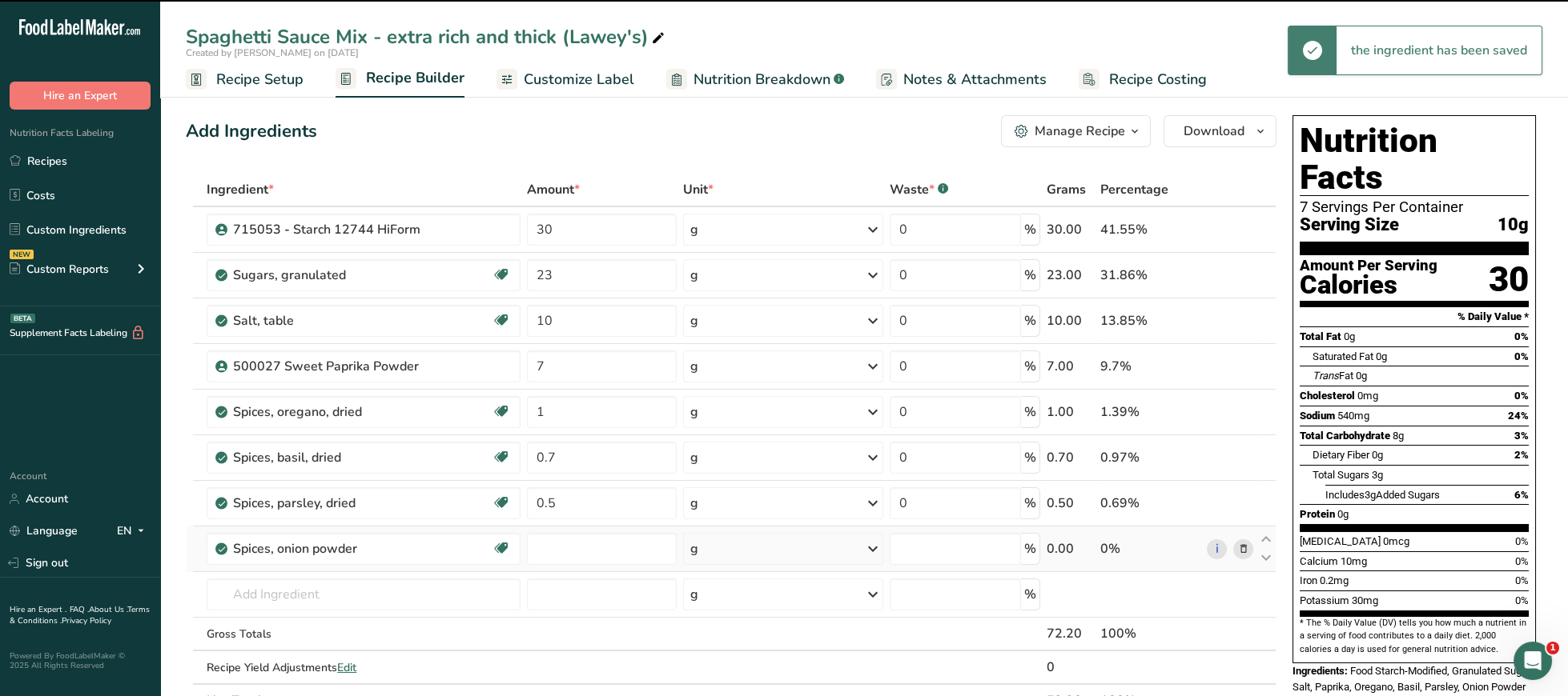
type input "0"
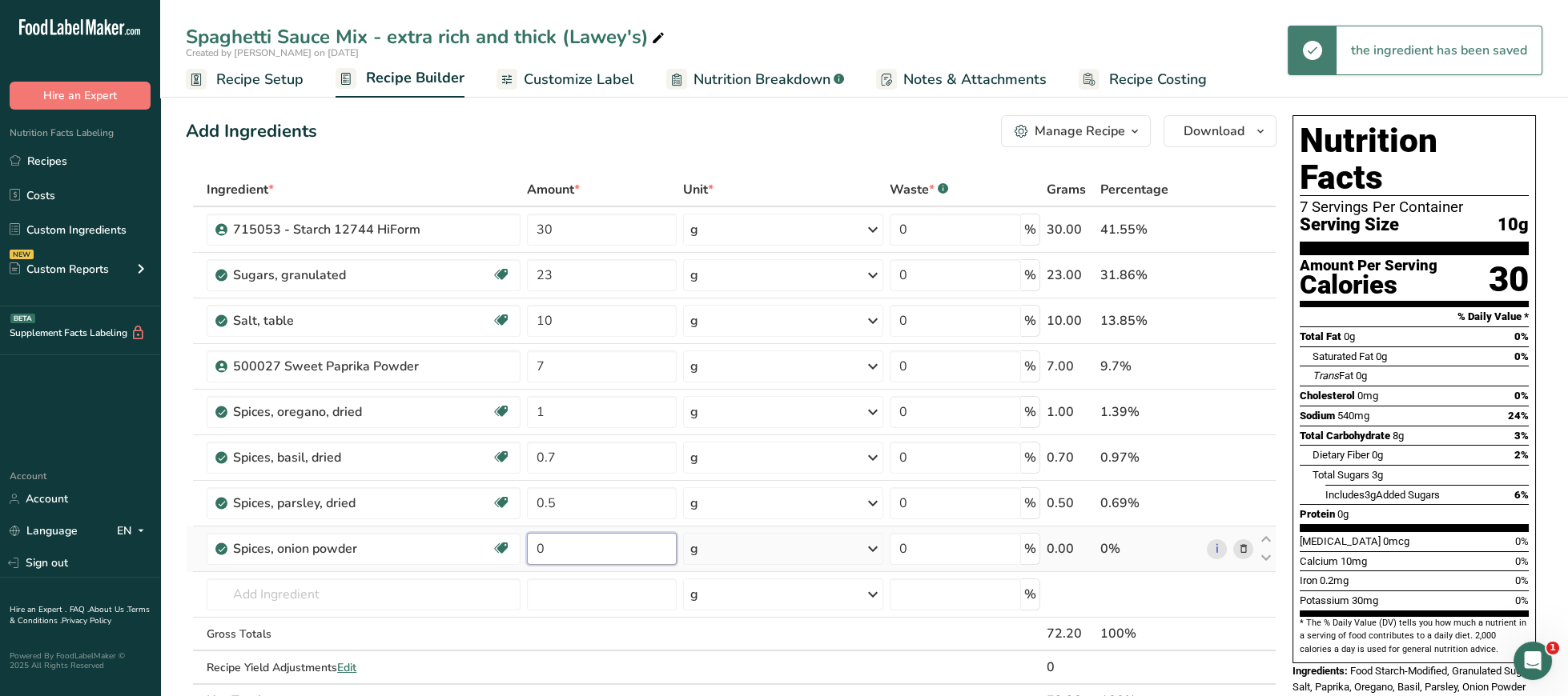
drag, startPoint x: 519, startPoint y: 554, endPoint x: 460, endPoint y: 554, distance: 59.0
click at [527, 554] on input "0" at bounding box center [601, 549] width 149 height 32
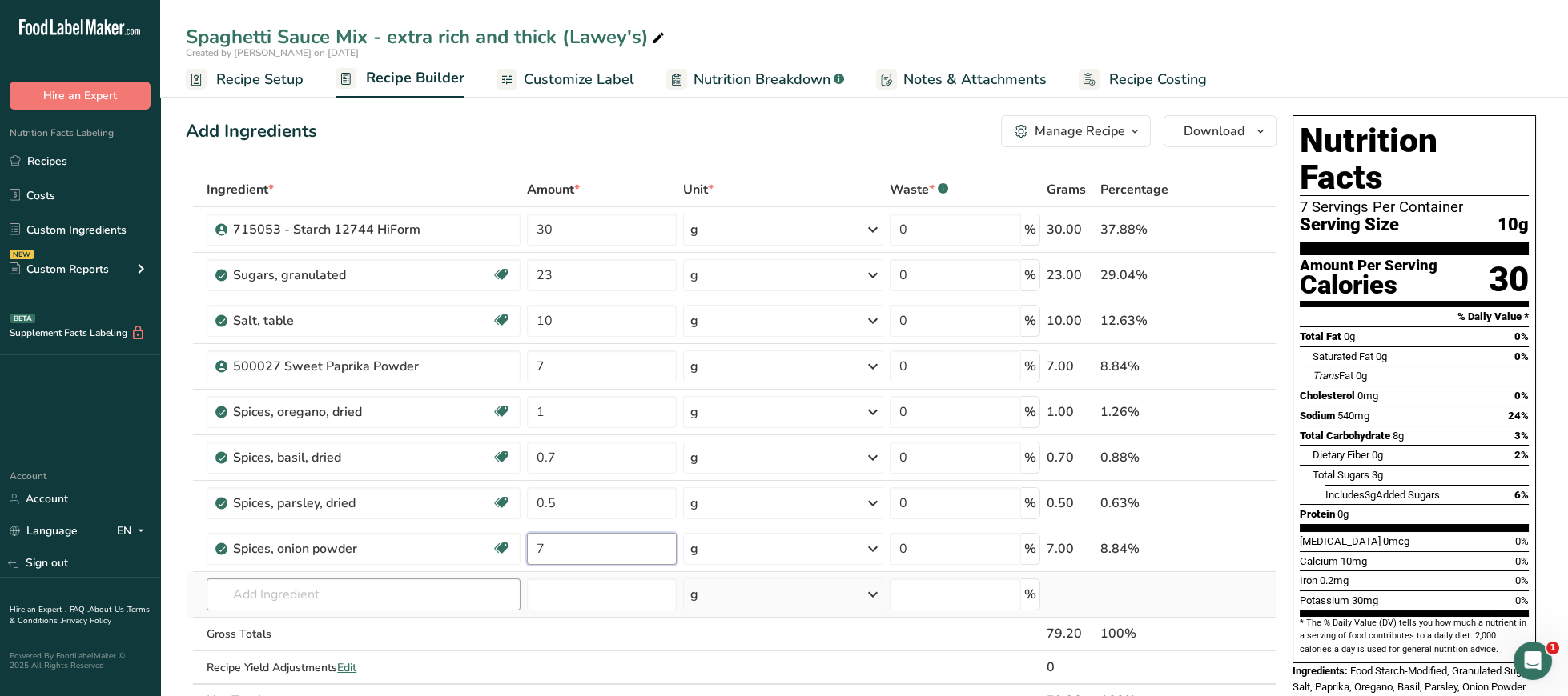
type input "7"
click at [262, 592] on input "text" at bounding box center [363, 595] width 314 height 32
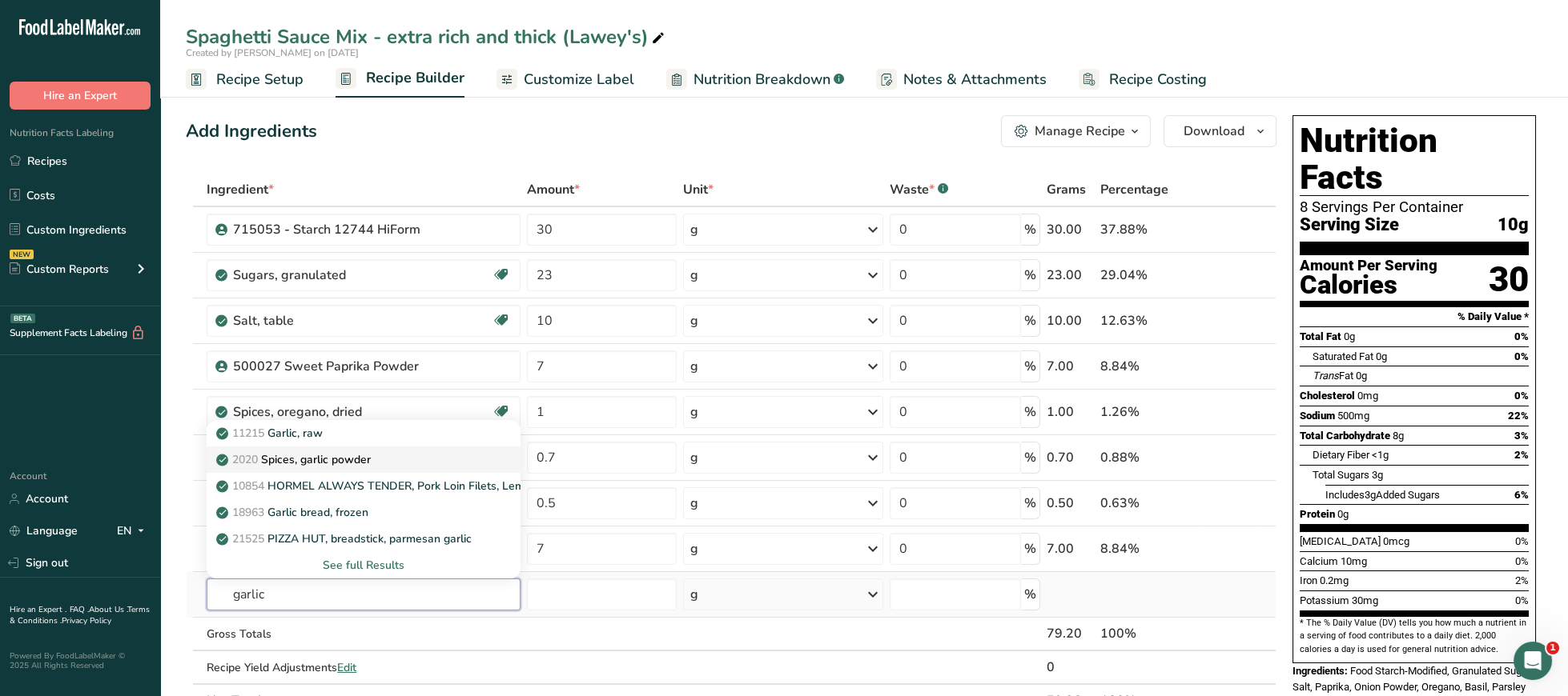
type input "garlic"
click at [371, 455] on p "2020 Spices, garlic powder" at bounding box center [294, 460] width 151 height 17
type input "Spices, garlic powder"
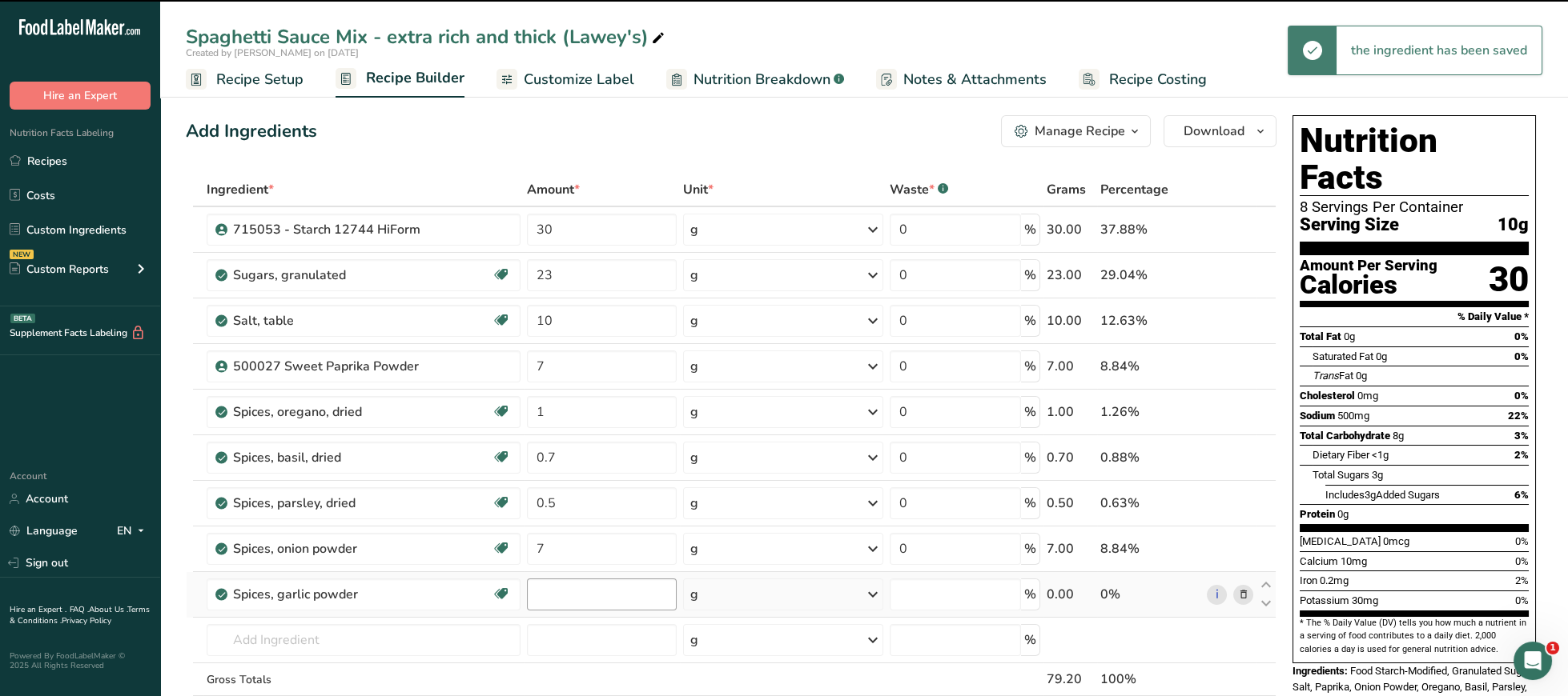
type input "0"
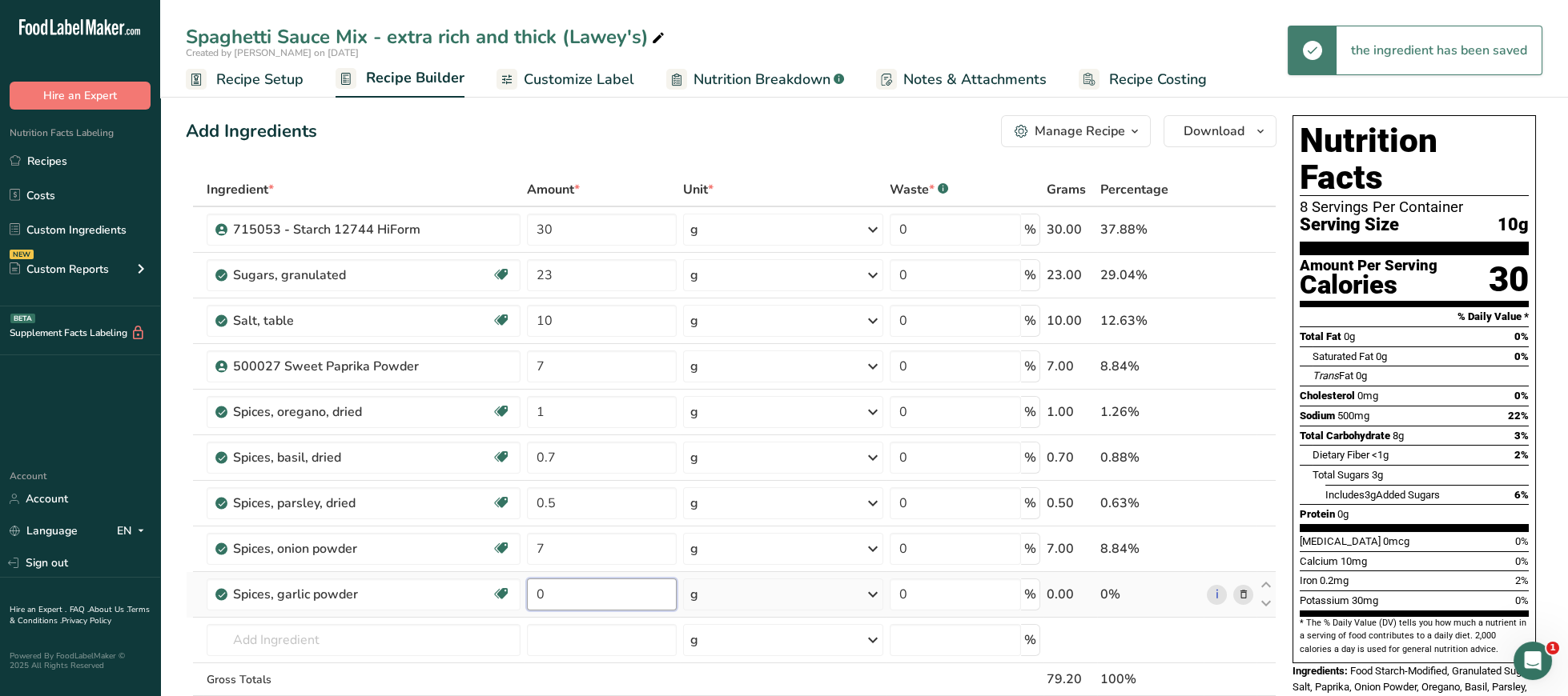
drag, startPoint x: 541, startPoint y: 592, endPoint x: 490, endPoint y: 592, distance: 51.0
click at [527, 592] on input "0" at bounding box center [601, 595] width 149 height 32
type input "7"
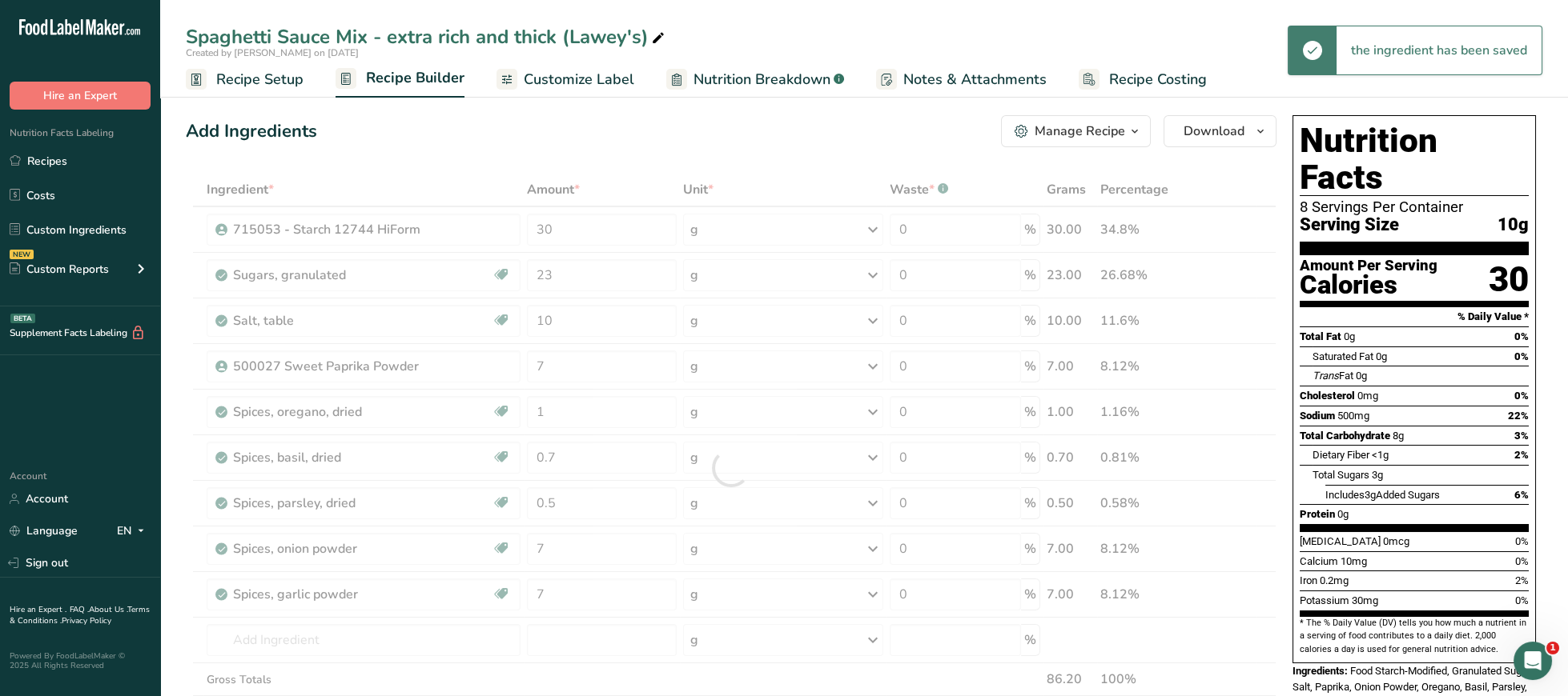
click at [1439, 627] on div "Nutrition Facts 8 Servings Per Container Serving Size 10g Amount Per Serving Ca…" at bounding box center [1414, 389] width 243 height 548
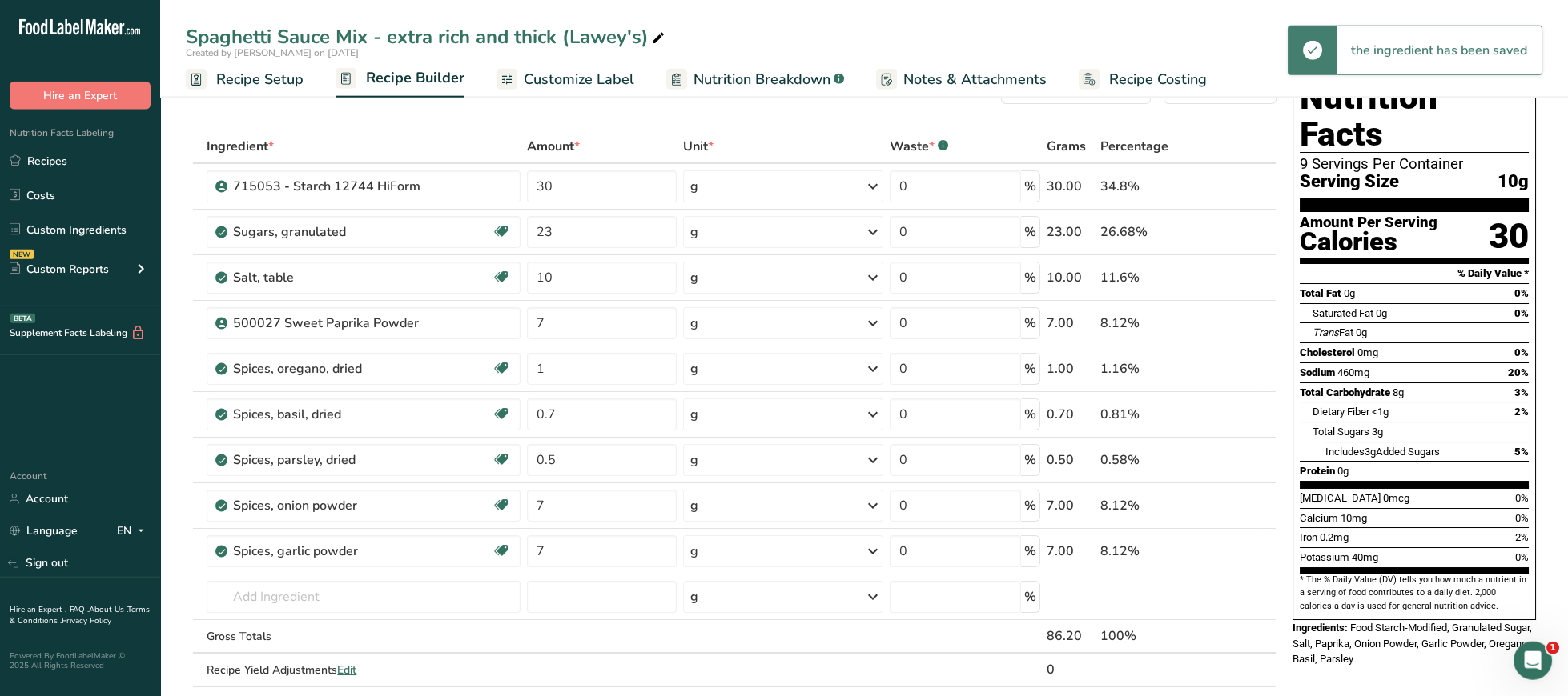
scroll to position [165, 0]
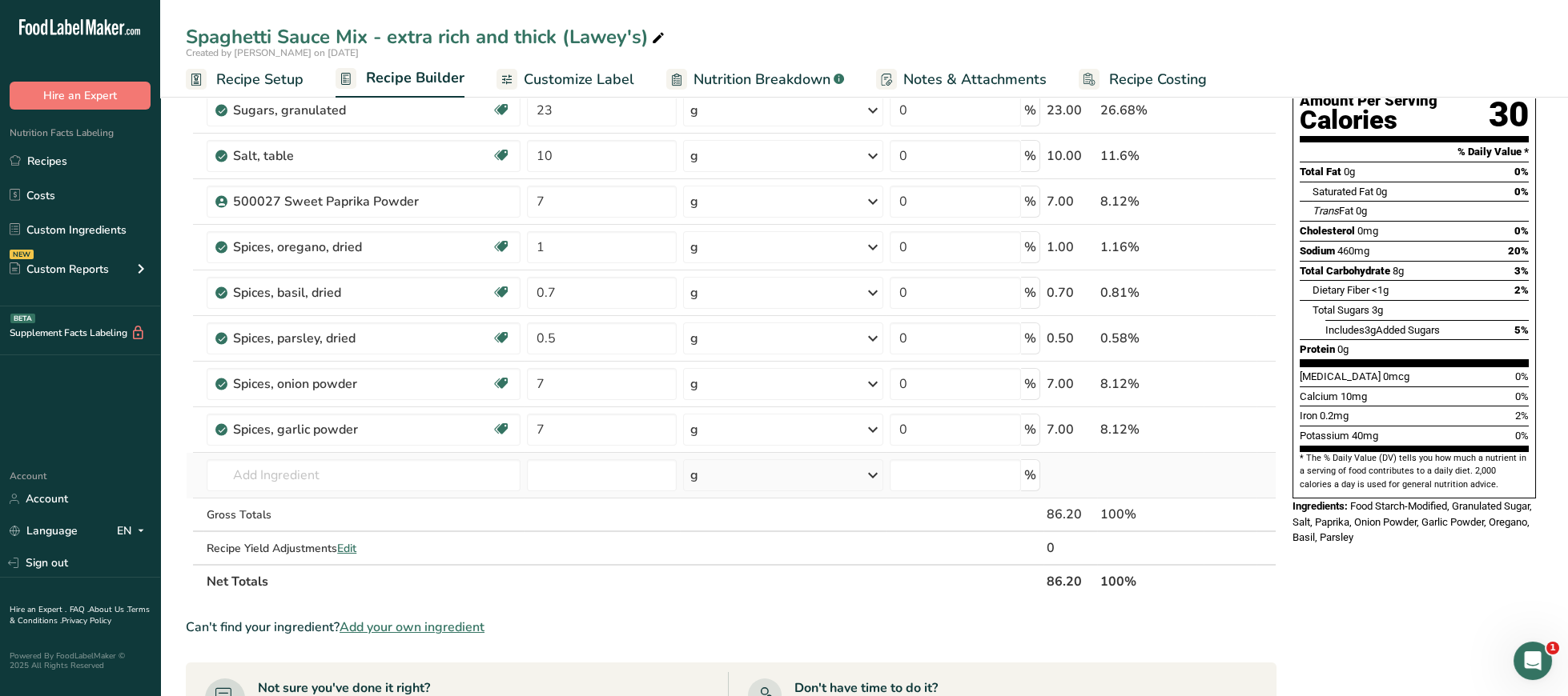
click at [429, 461] on td "11215 Garlic, raw 2020 Spices, garlic powder 10854 HORMEL ALWAYS TENDER, Pork L…" at bounding box center [363, 475] width 320 height 46
click at [438, 480] on input "text" at bounding box center [363, 476] width 314 height 32
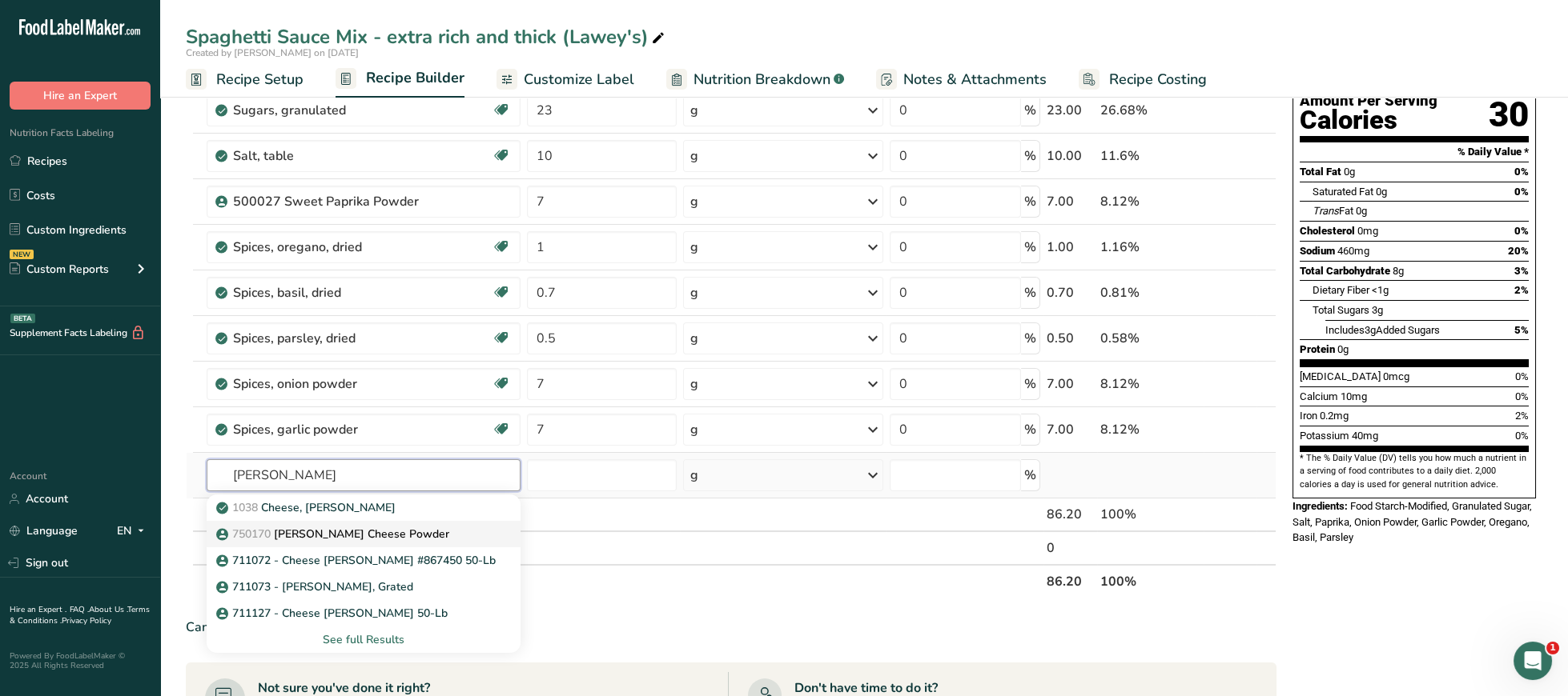
type input "[PERSON_NAME]"
click at [354, 536] on p "750170 [PERSON_NAME] Cheese Powder" at bounding box center [334, 534] width 230 height 17
type input "[PERSON_NAME] Cheese Powder"
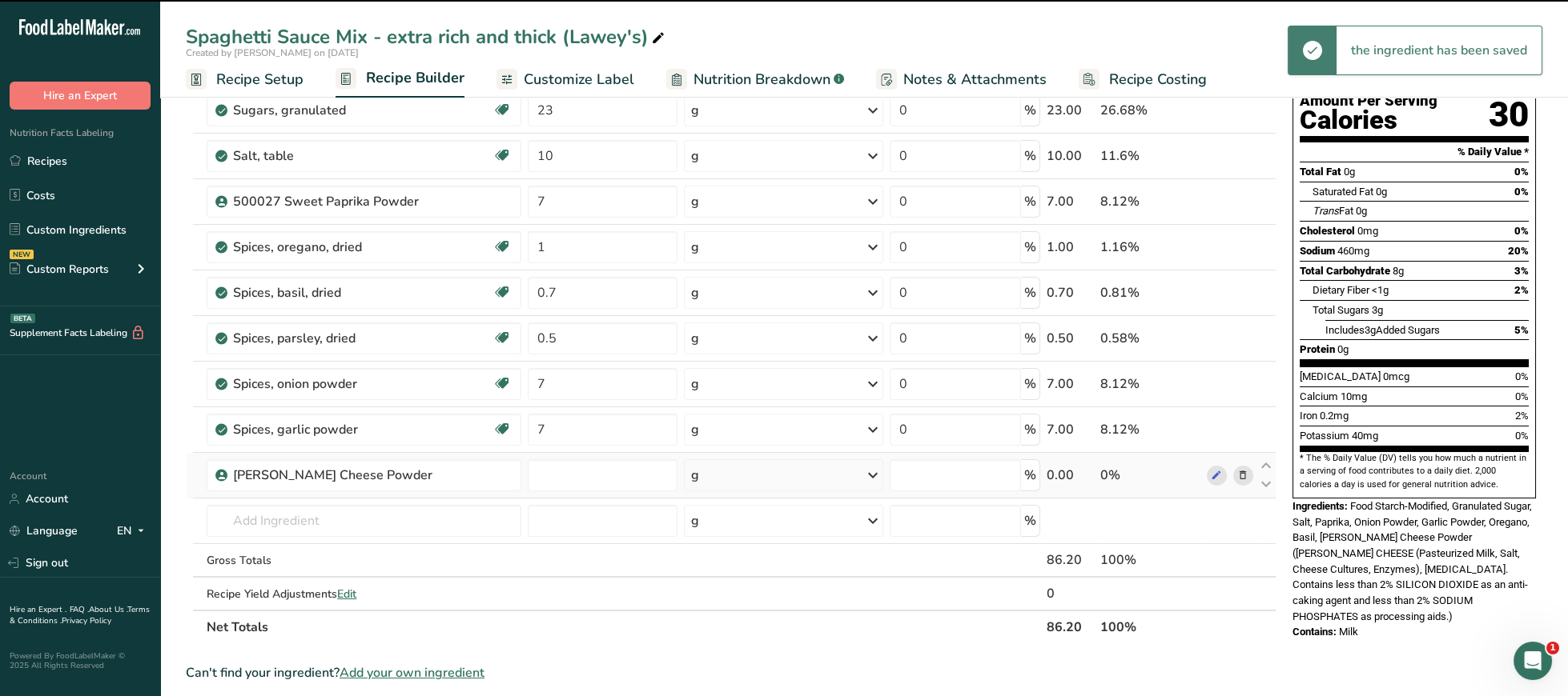
type input "0"
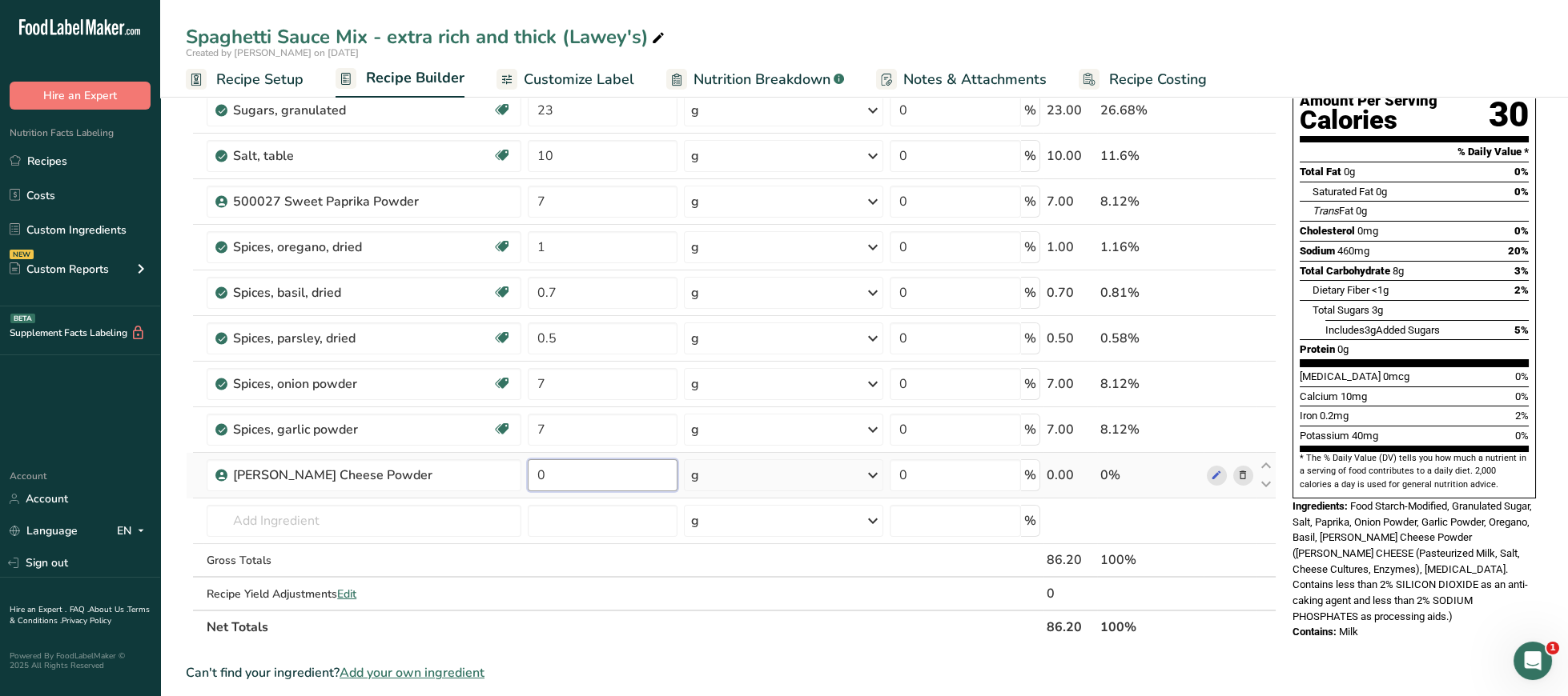
drag, startPoint x: 609, startPoint y: 482, endPoint x: 490, endPoint y: 466, distance: 120.1
click at [528, 466] on input "0" at bounding box center [602, 476] width 149 height 32
type input "6"
click at [1406, 581] on div "Ingredients: Food Starch-Modified, Granulated Sugar, Salt, Paprika, Onion Powde…" at bounding box center [1414, 561] width 243 height 126
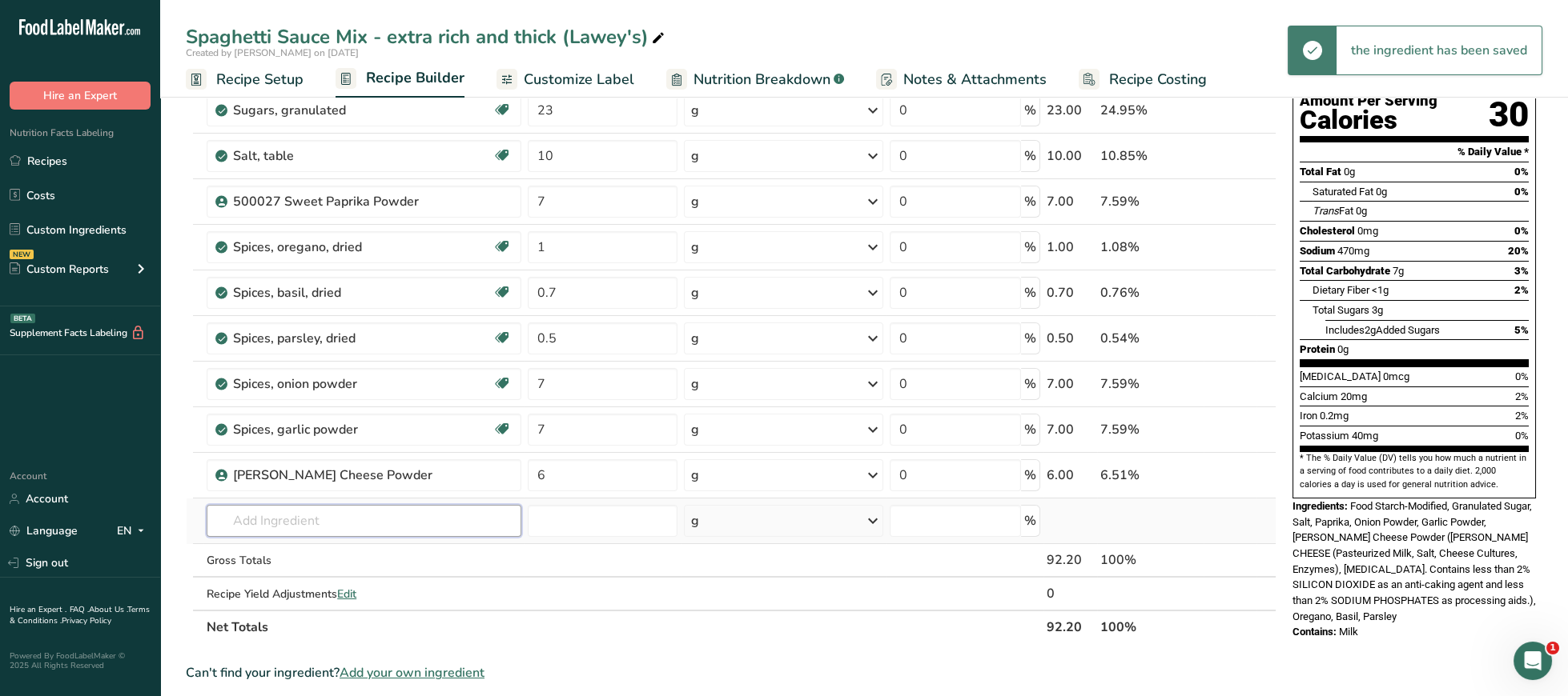
click at [465, 527] on input "text" at bounding box center [364, 522] width 315 height 32
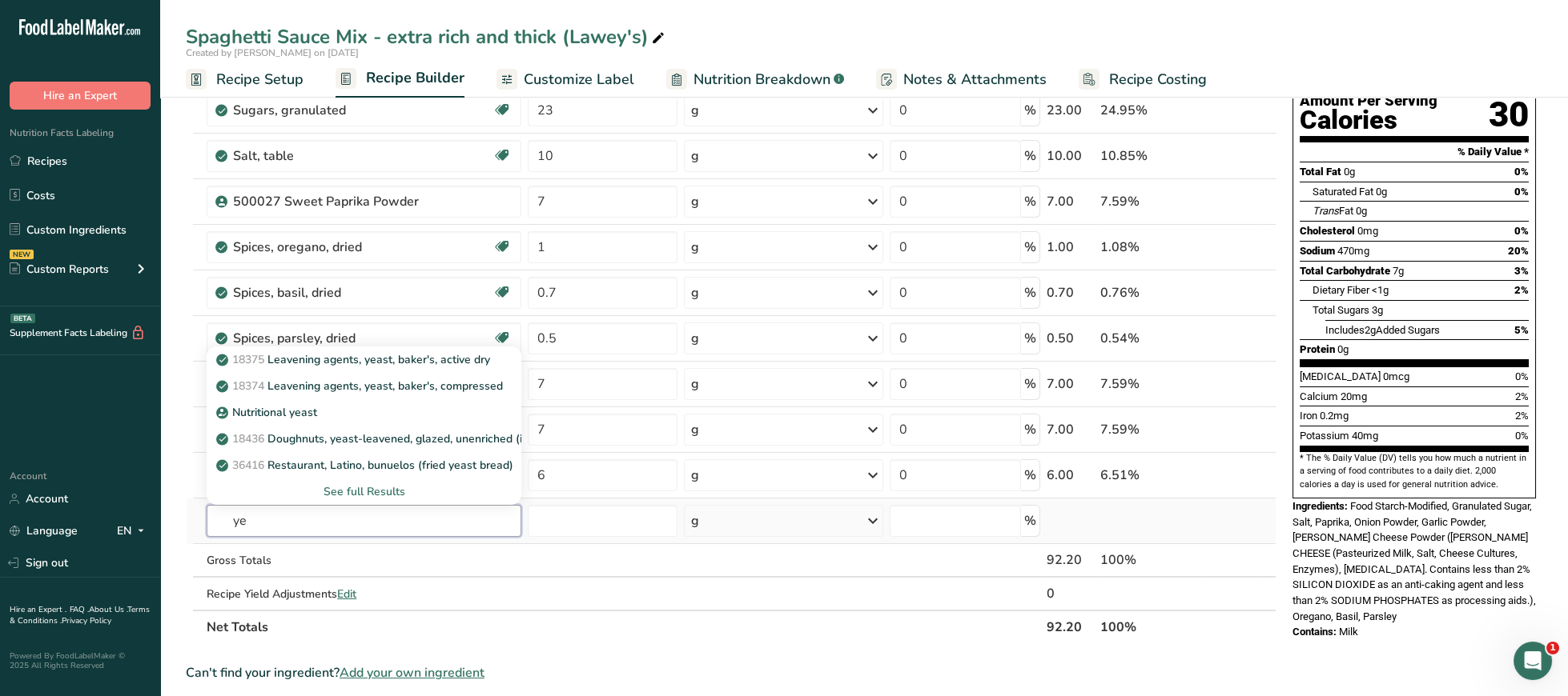
type input "y"
type input "750173"
click at [326, 362] on p "750173 - Yeast Extract G43" at bounding box center [296, 360] width 154 height 17
type input "750173 - Yeast Extract G43"
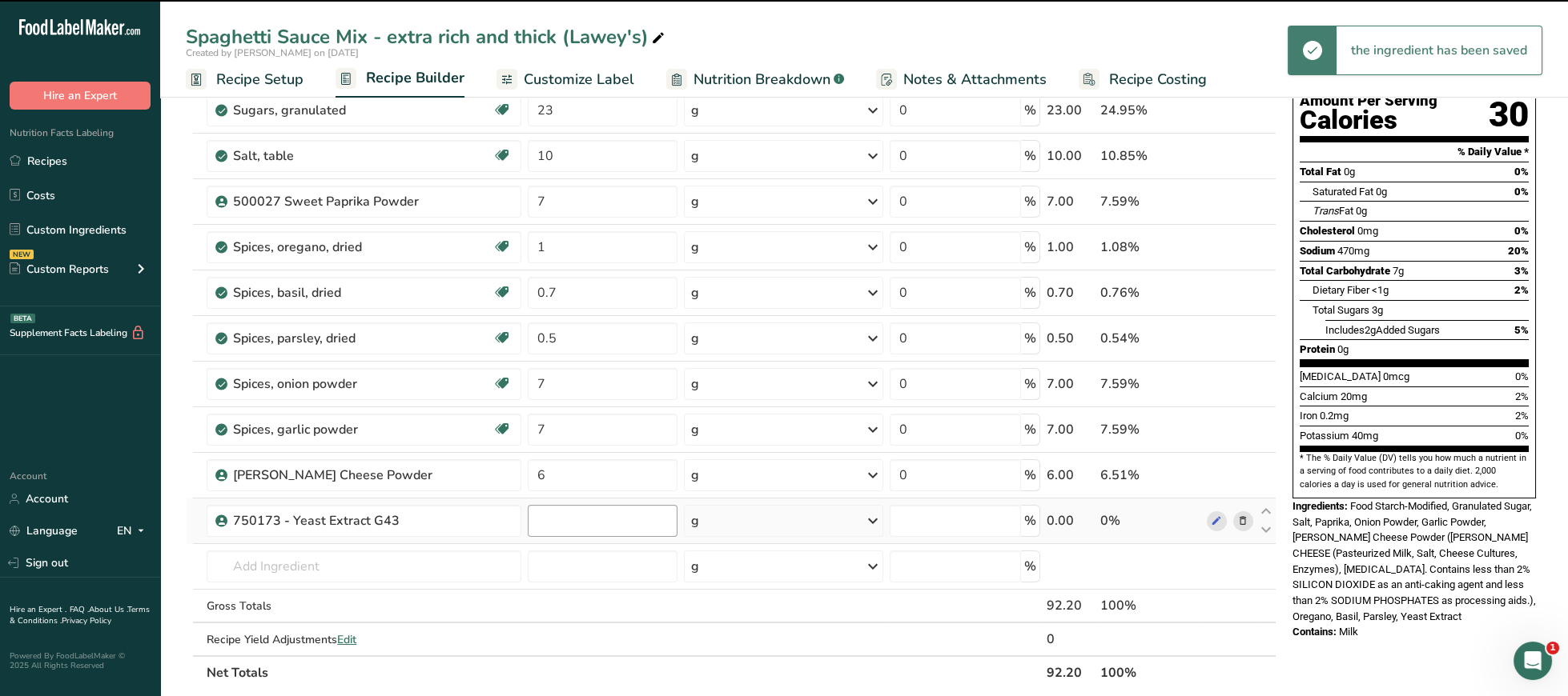
type input "0"
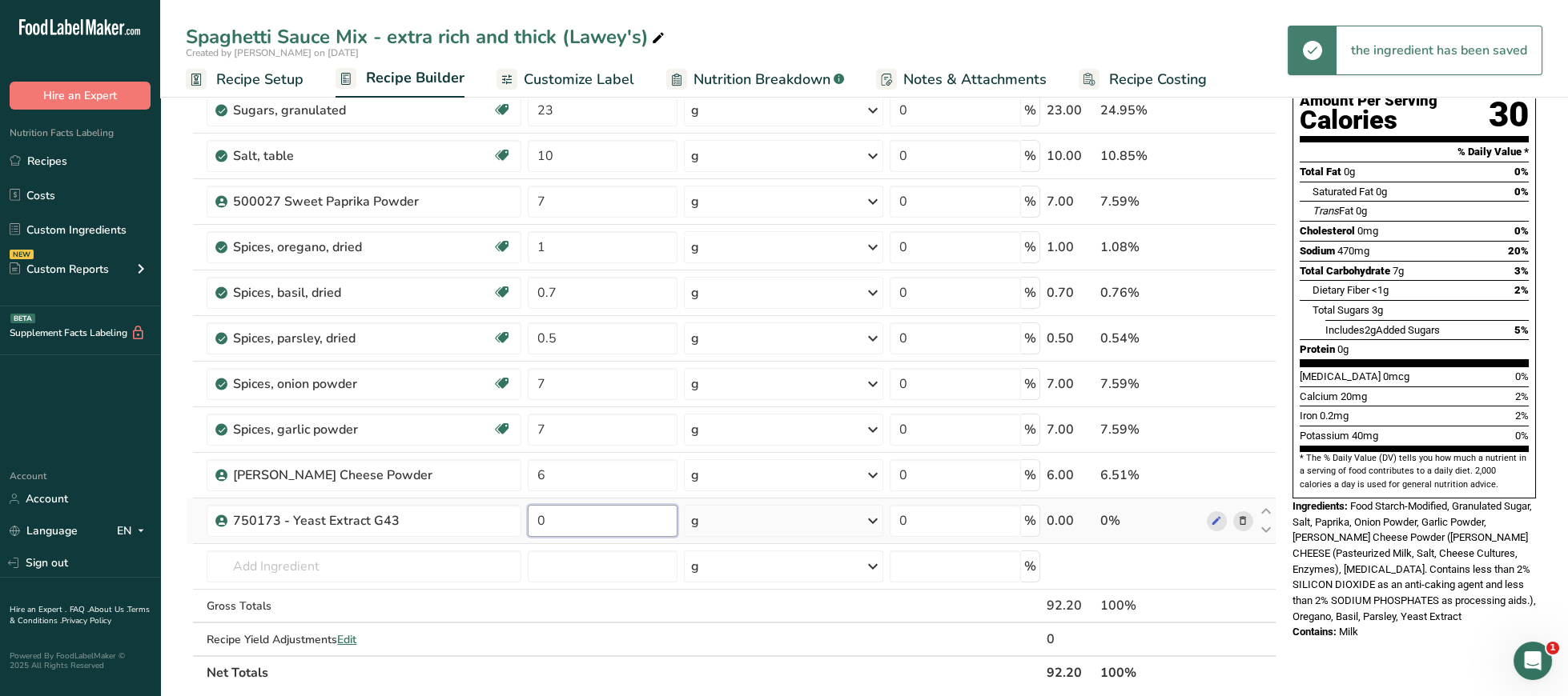
drag, startPoint x: 583, startPoint y: 514, endPoint x: 479, endPoint y: 532, distance: 105.5
click at [528, 532] on input "0" at bounding box center [602, 522] width 149 height 32
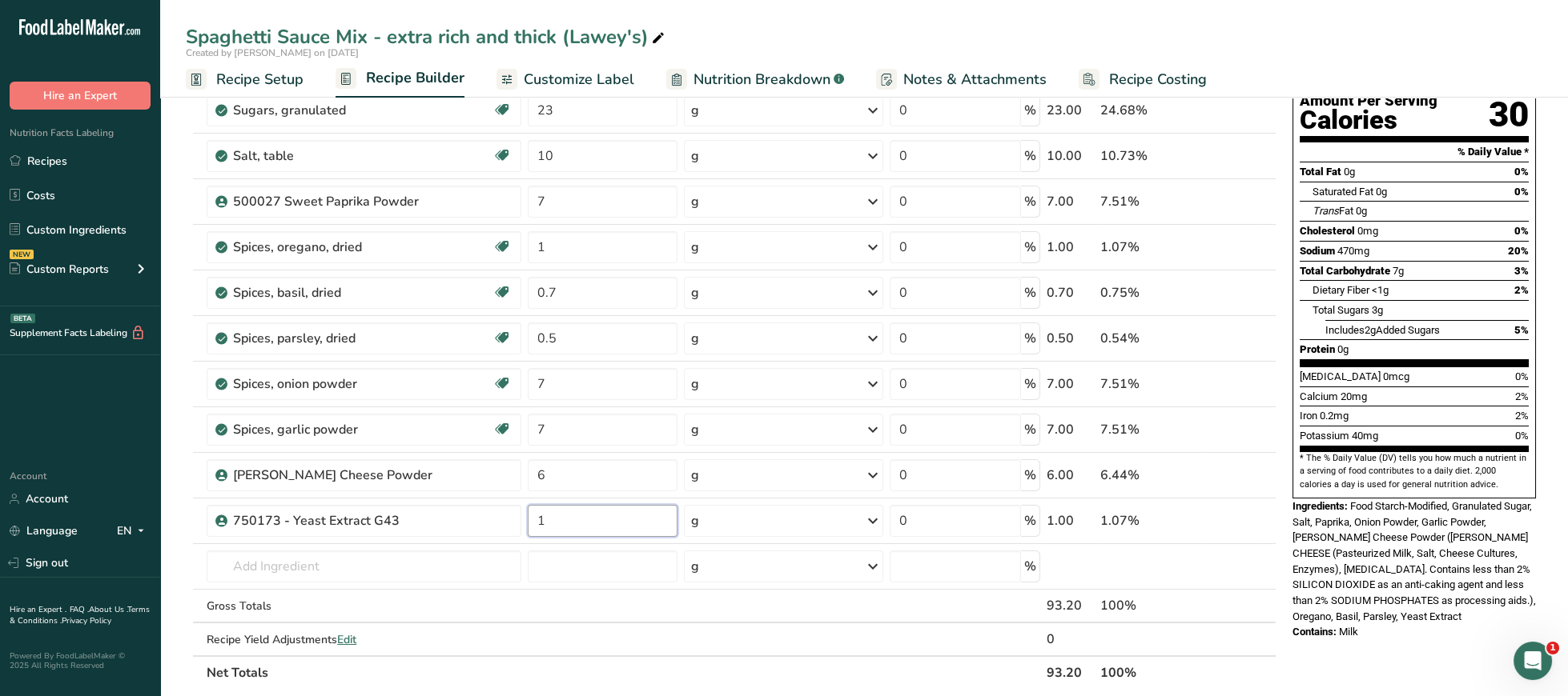
type input "1"
click at [1479, 580] on div "Ingredients: Food Starch-Modified, Granulated Sugar, Salt, Paprika, Onion Powde…" at bounding box center [1414, 561] width 243 height 126
drag, startPoint x: 584, startPoint y: 169, endPoint x: 504, endPoint y: 164, distance: 80.2
click at [528, 164] on input "10" at bounding box center [602, 157] width 149 height 32
click at [1439, 466] on div "Nutrition Facts 9 Servings Per Container Serving Size 10g Amount Per Serving Ca…" at bounding box center [1414, 225] width 243 height 548
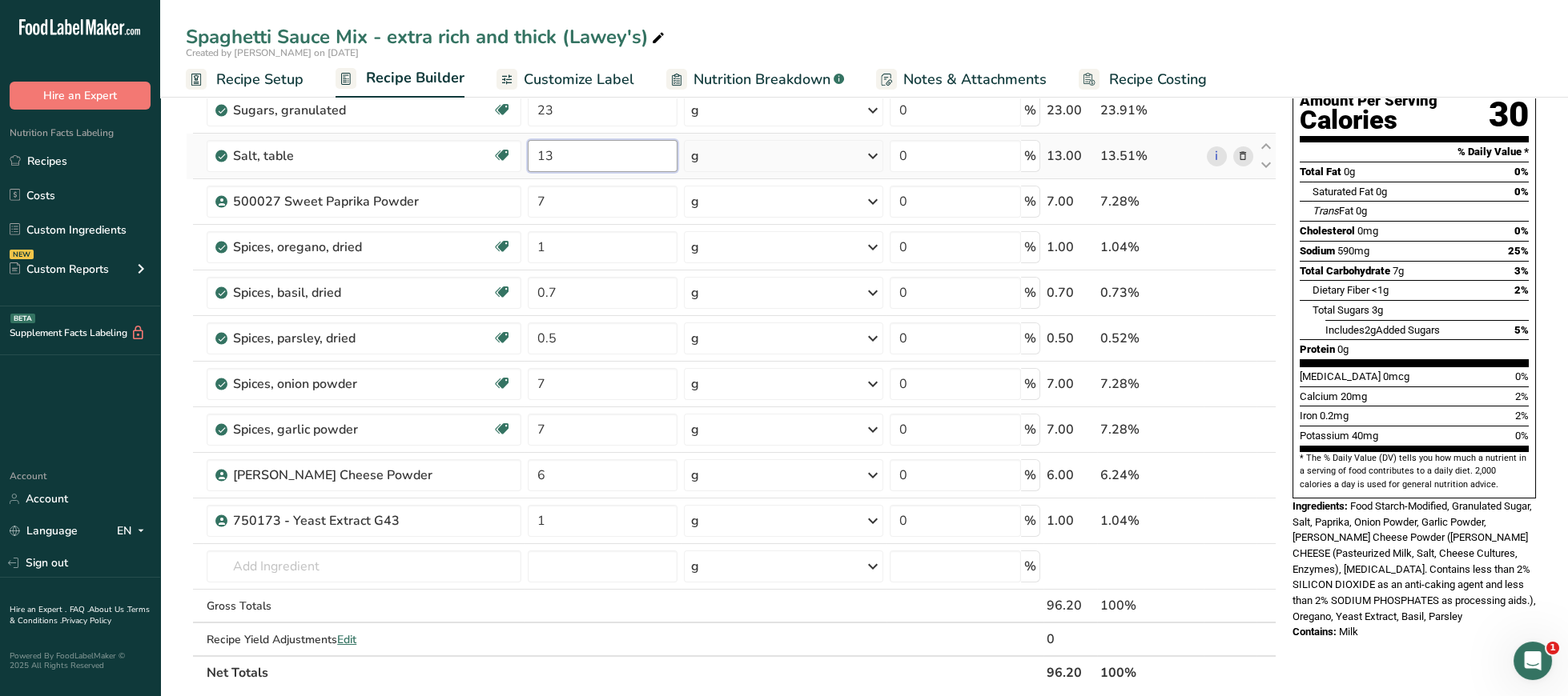
drag, startPoint x: 584, startPoint y: 158, endPoint x: 500, endPoint y: 146, distance: 84.9
click at [528, 146] on input "13" at bounding box center [602, 157] width 149 height 32
type input "14"
click at [1385, 453] on section "* The % Daily Value (DV) tells you how much a nutrient in a serving of food con…" at bounding box center [1414, 472] width 229 height 39
click at [414, 576] on input "text" at bounding box center [364, 567] width 315 height 32
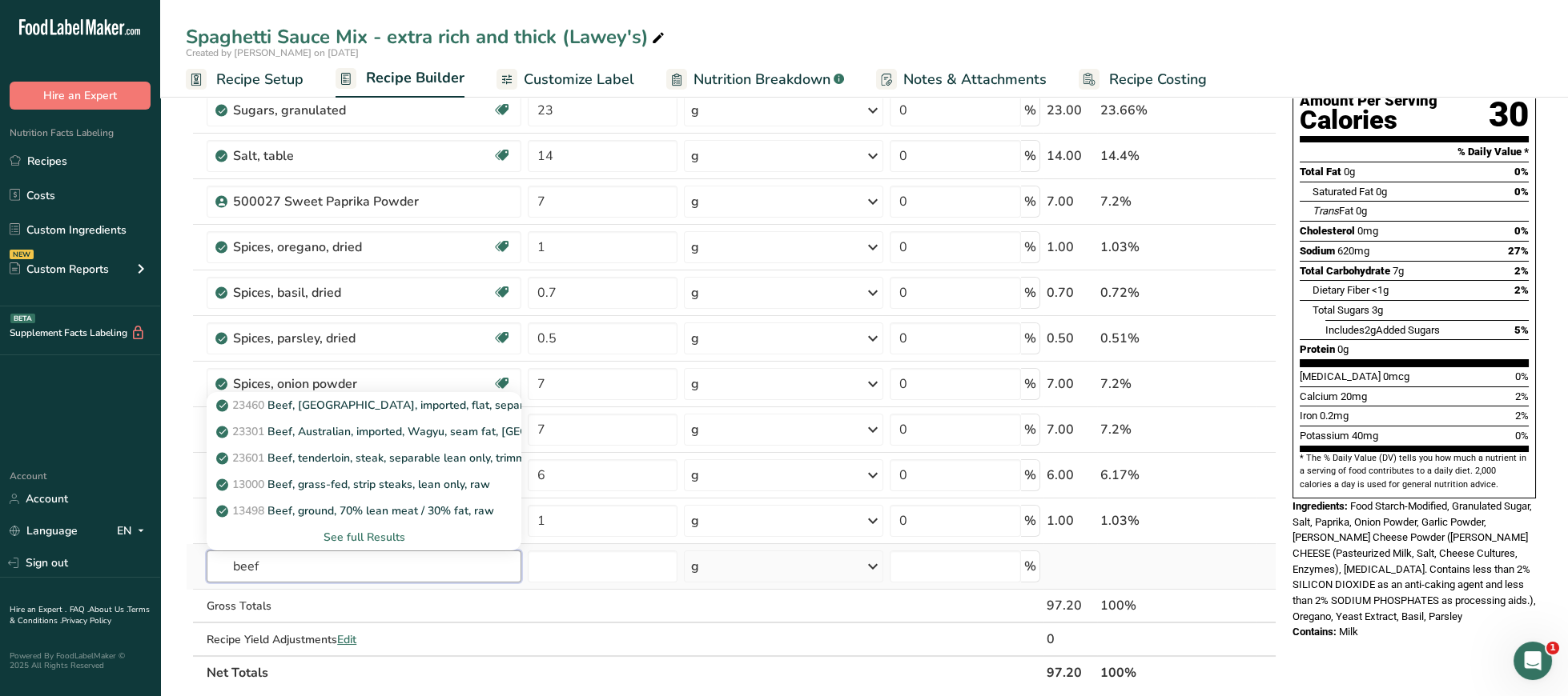
type input "beef"
click at [467, 536] on div "See full Results" at bounding box center [363, 537] width 289 height 17
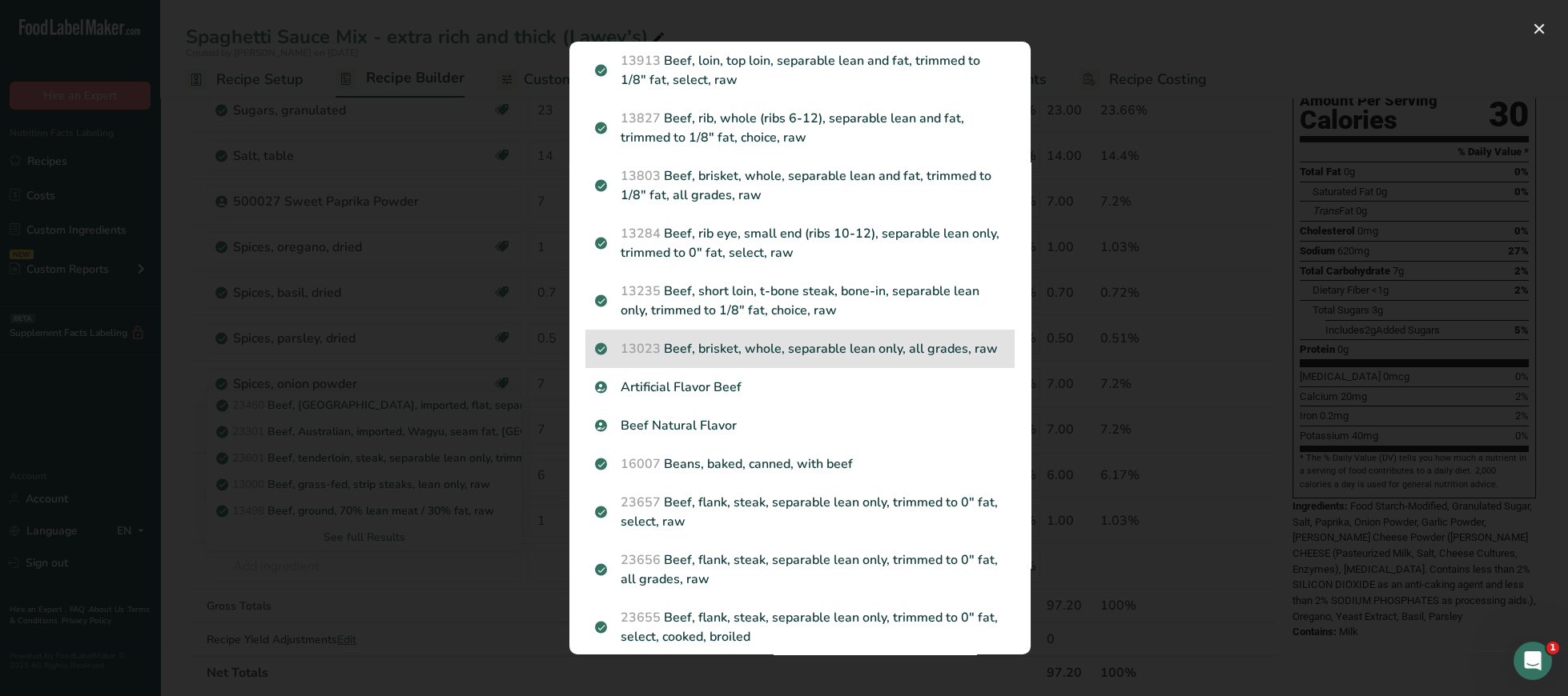
scroll to position [620, 0]
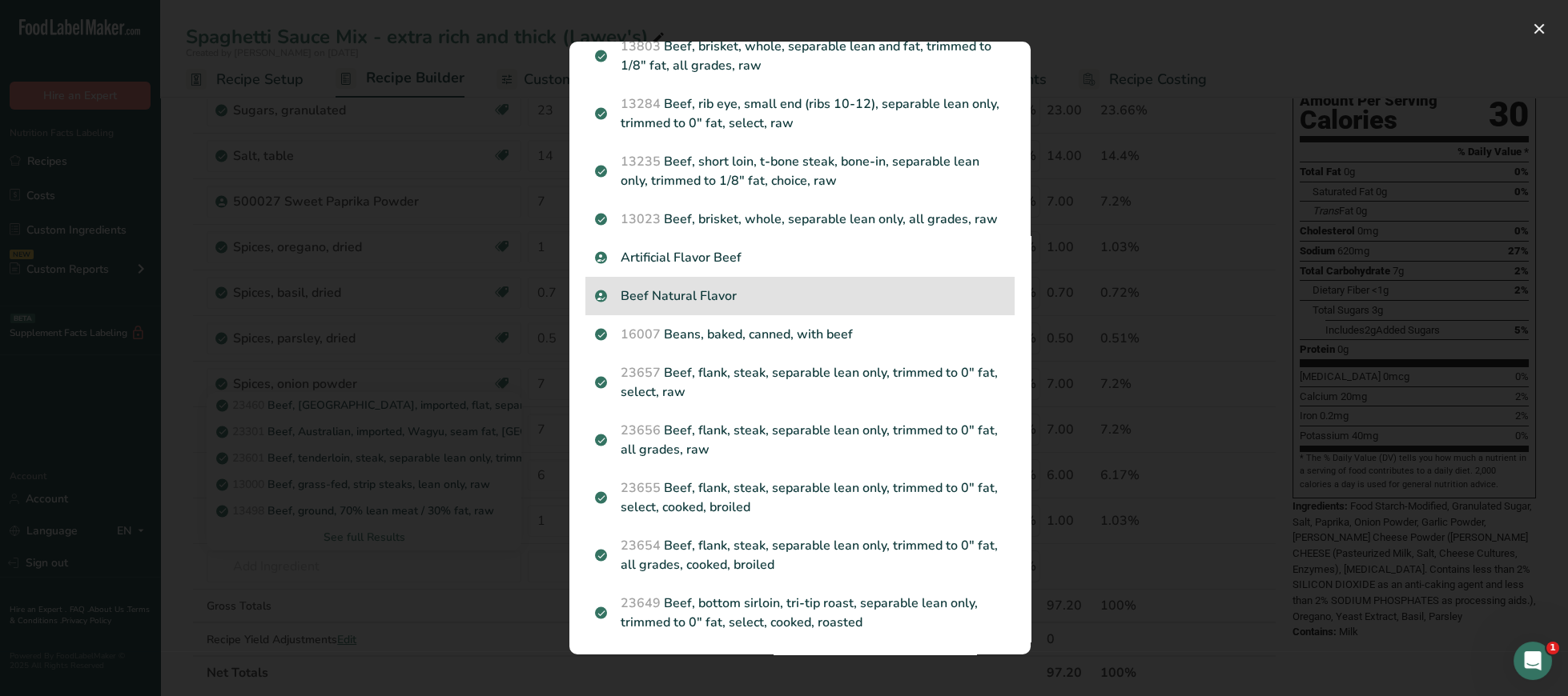
click at [827, 304] on p "Beef Natural Flavor" at bounding box center [800, 295] width 410 height 19
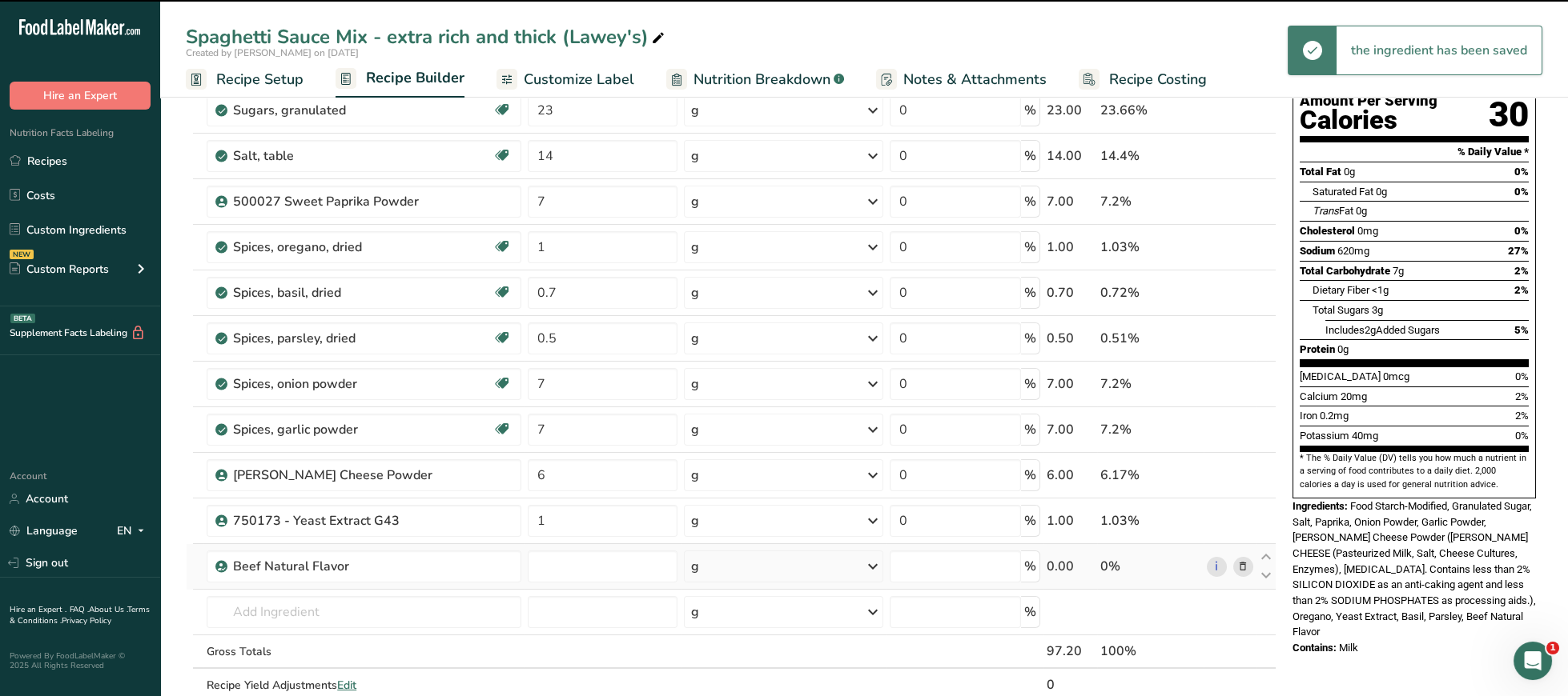
type input "0"
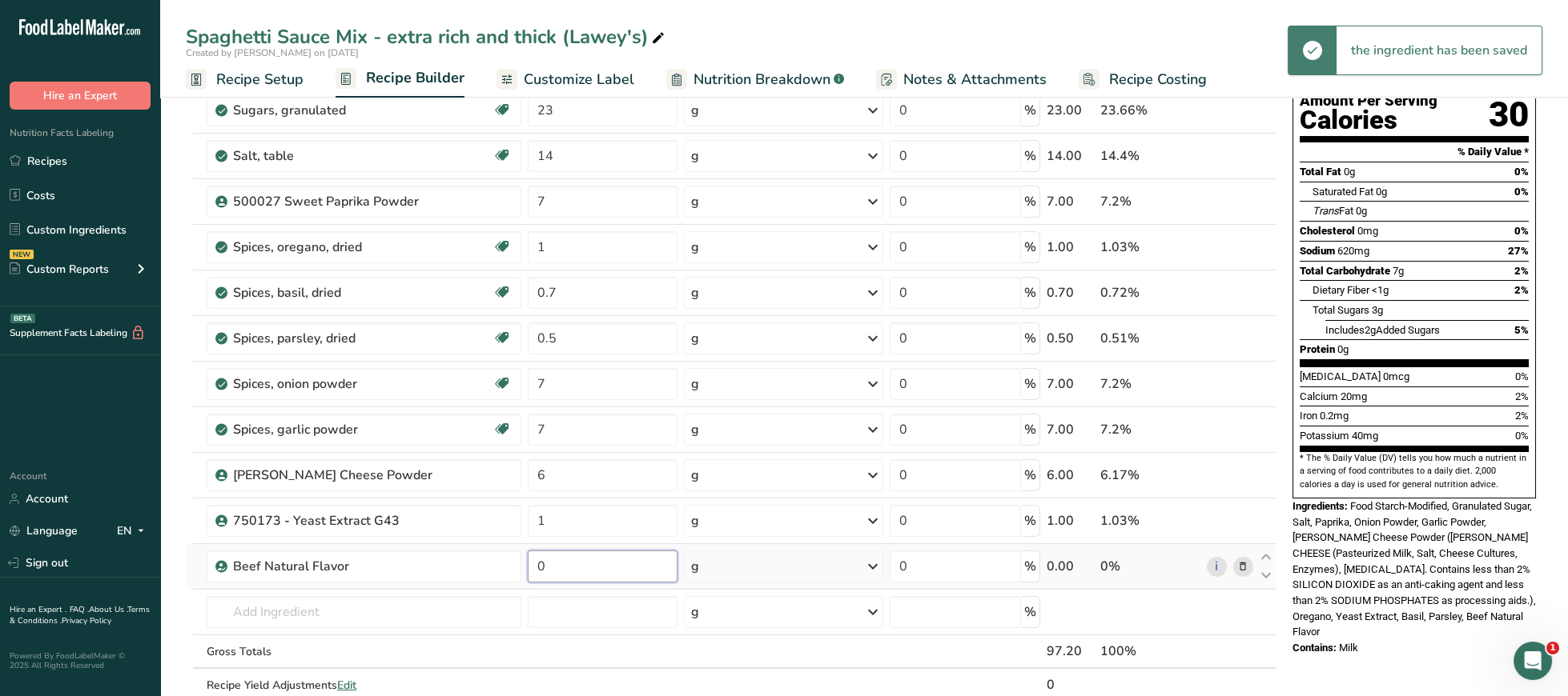
click at [588, 577] on input "0" at bounding box center [602, 567] width 149 height 32
type input "0.5"
click at [399, 620] on input "text" at bounding box center [364, 613] width 315 height 32
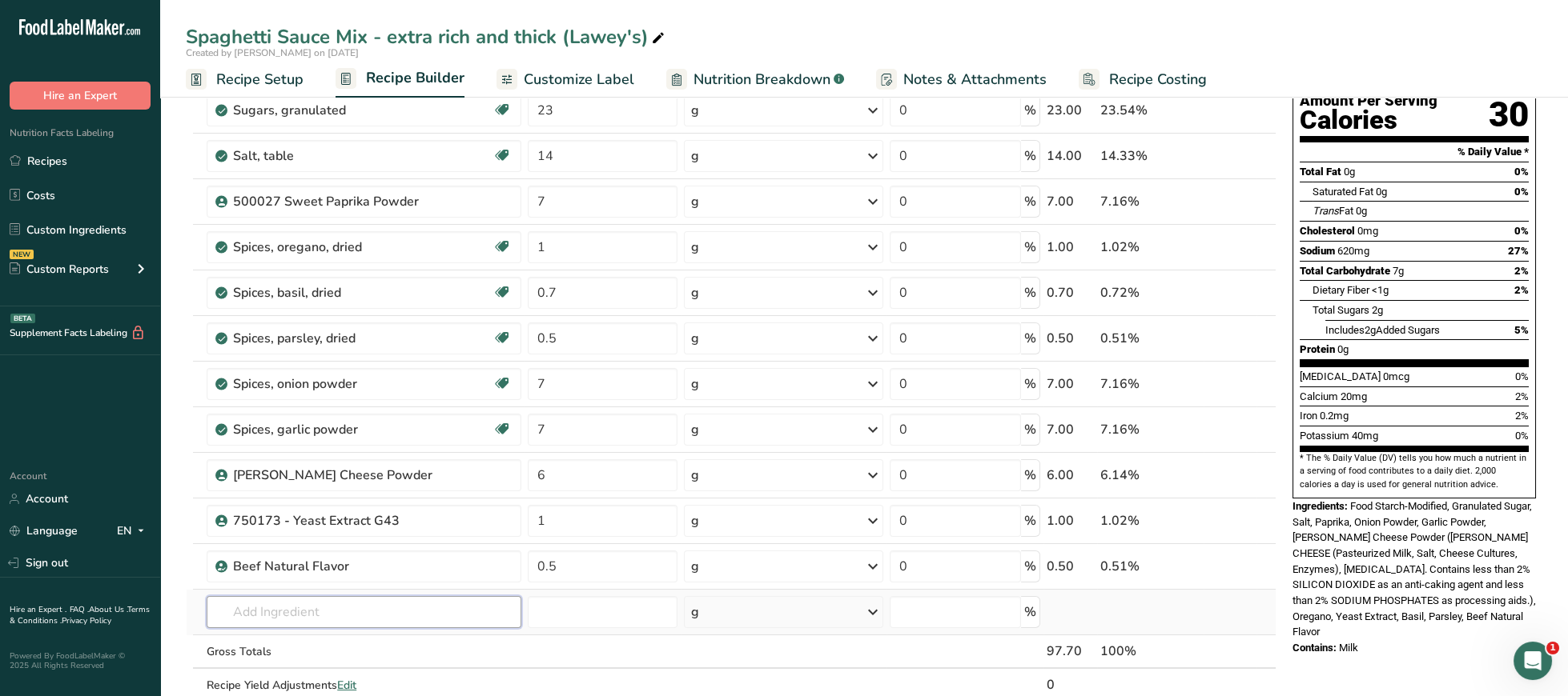
click at [390, 612] on input "text" at bounding box center [364, 613] width 315 height 32
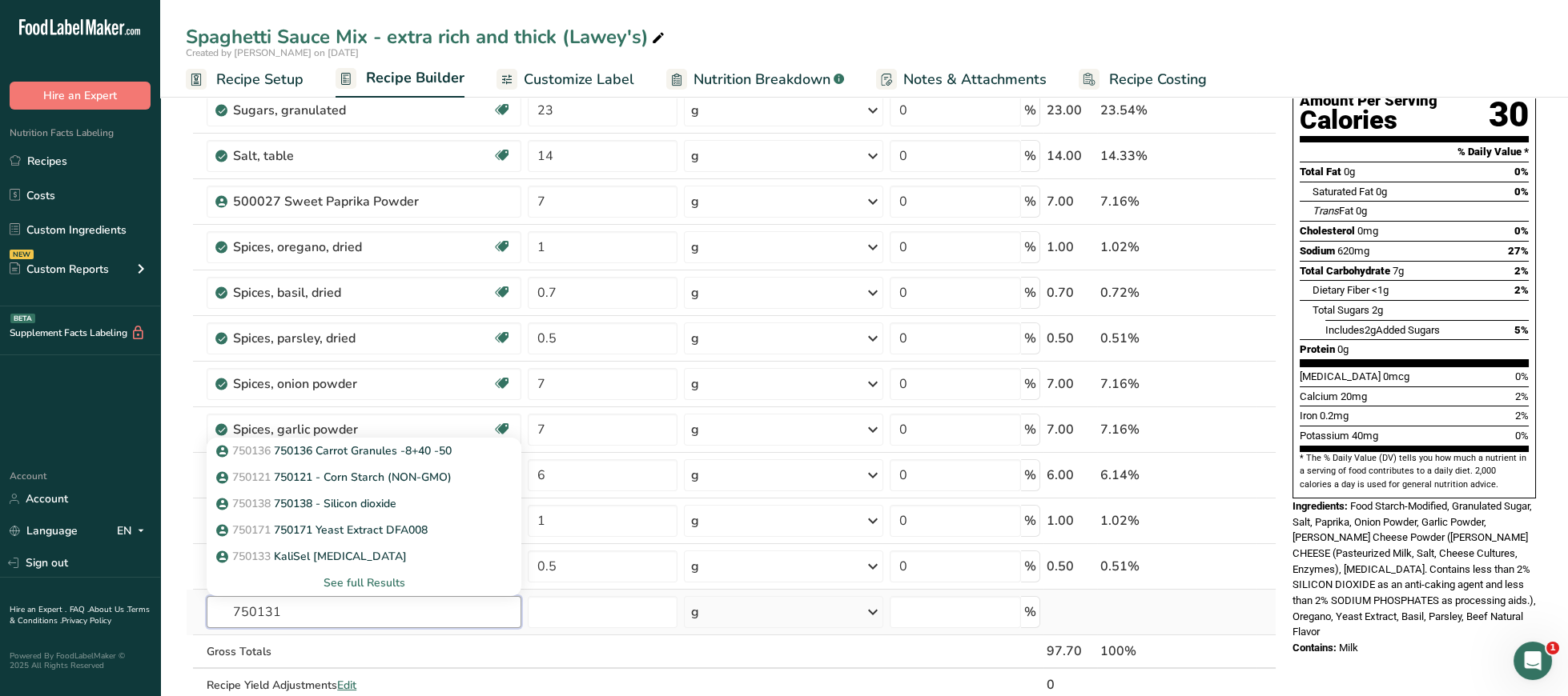
type input "750131"
click at [371, 582] on div "See full Results" at bounding box center [363, 582] width 289 height 17
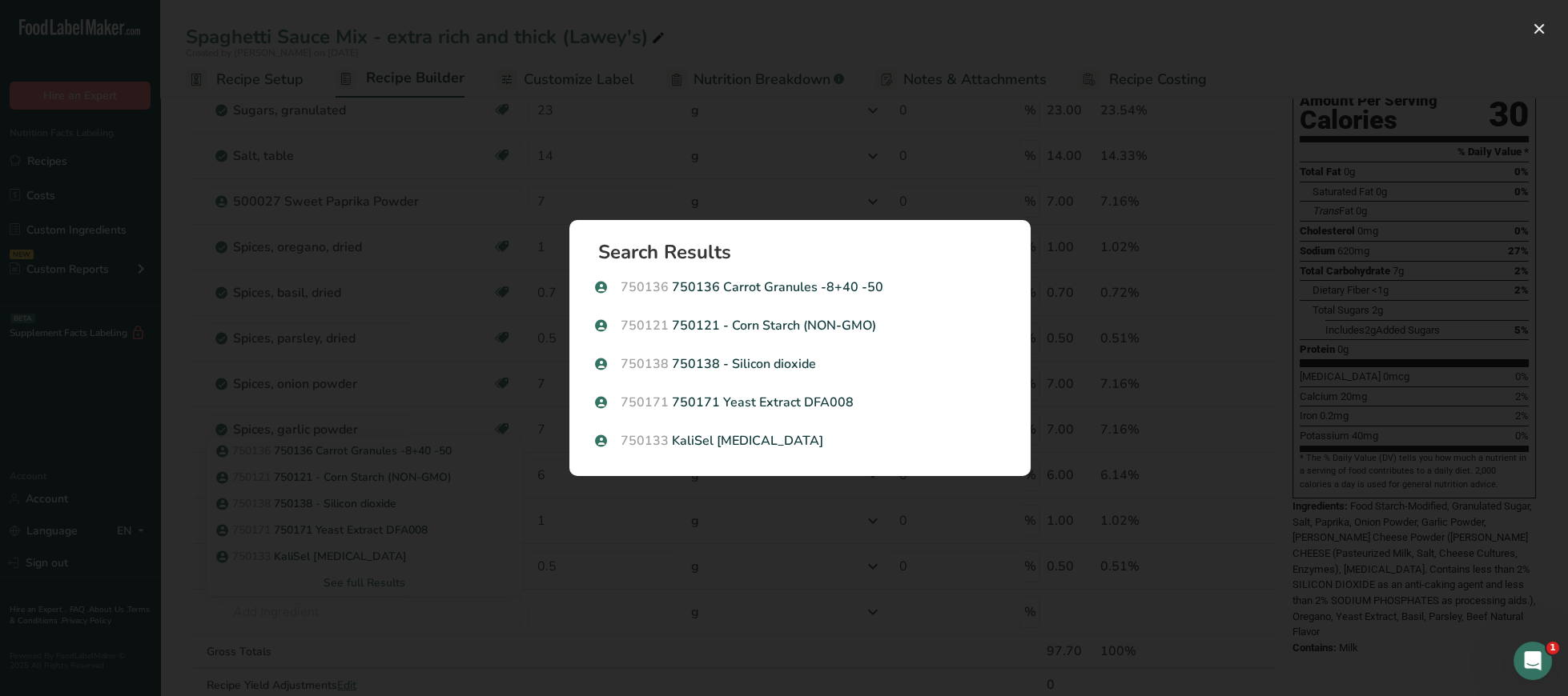
click at [437, 647] on div "Search results modal" at bounding box center [784, 348] width 1568 height 696
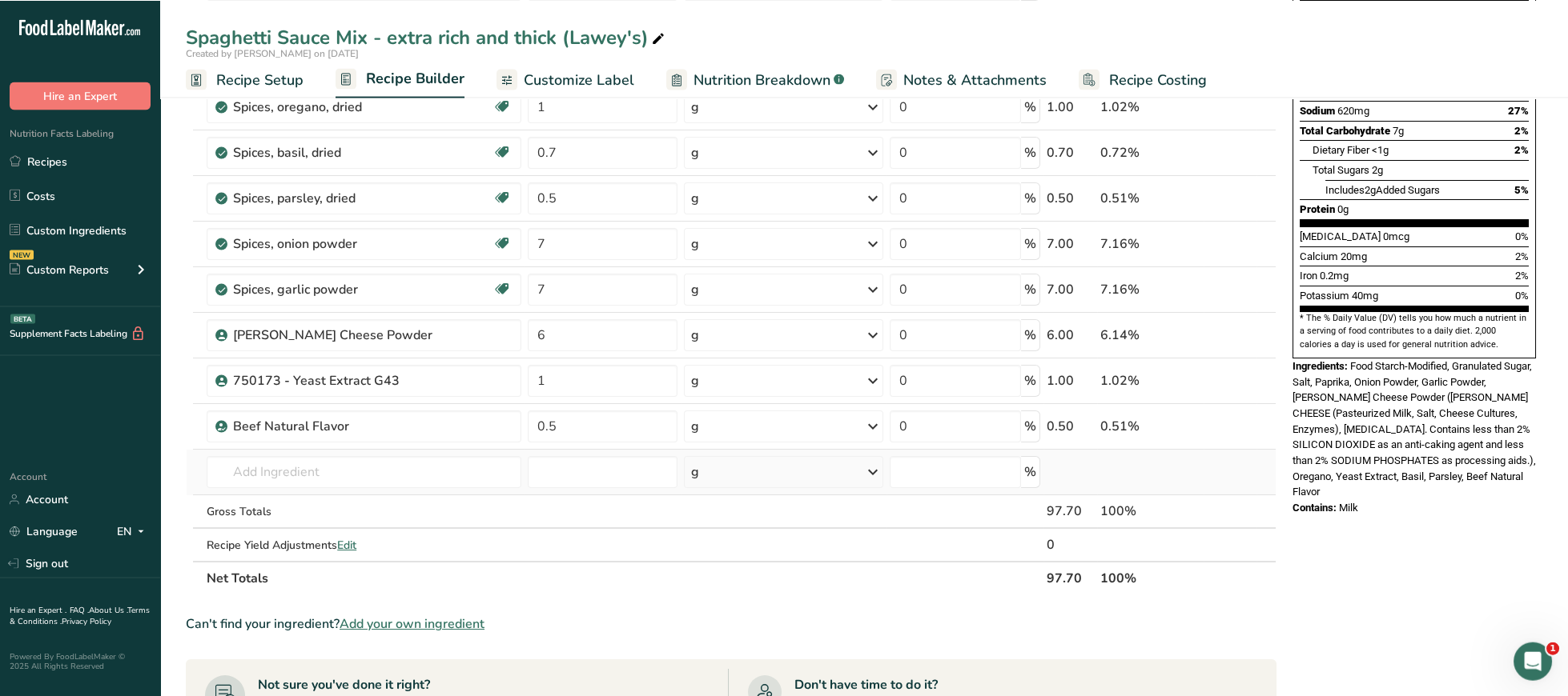
scroll to position [330, 0]
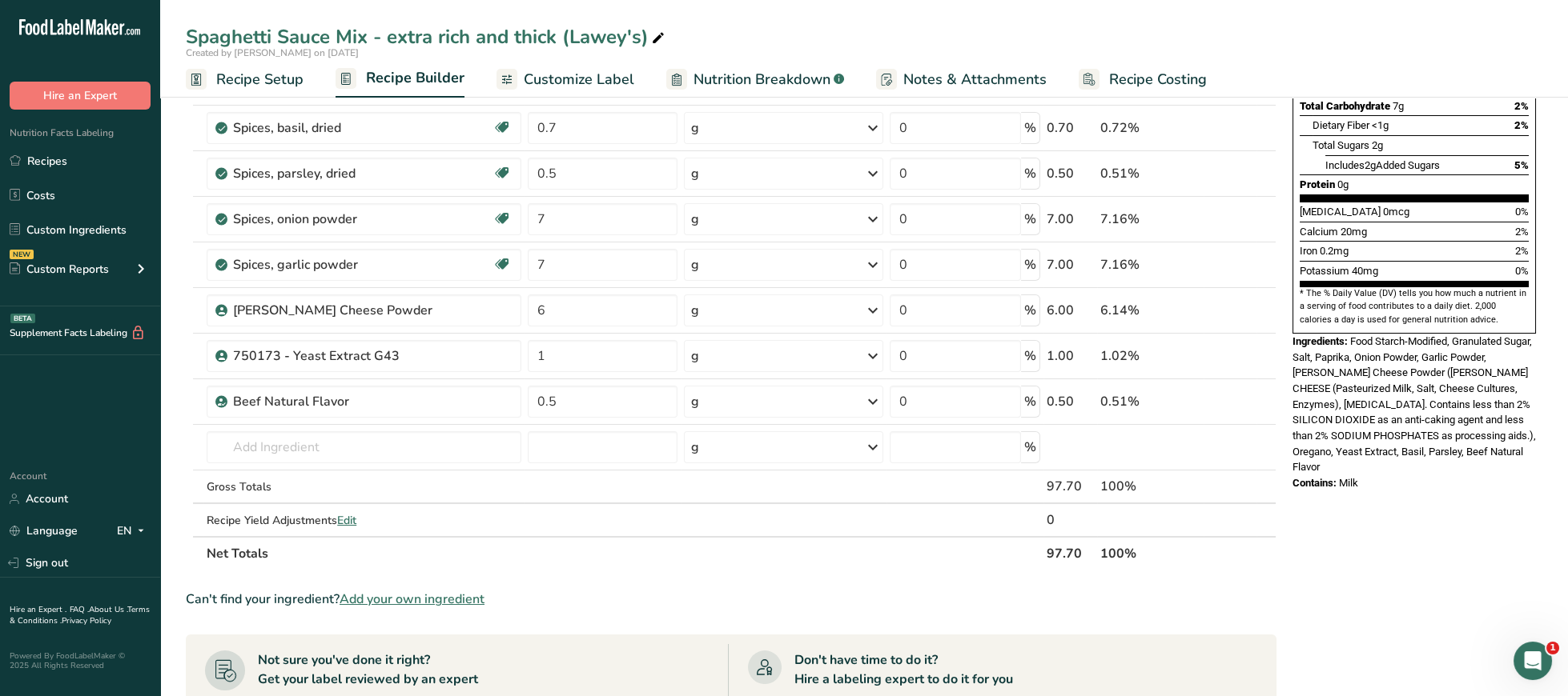
click at [407, 598] on span "Add your own ingredient" at bounding box center [412, 598] width 145 height 19
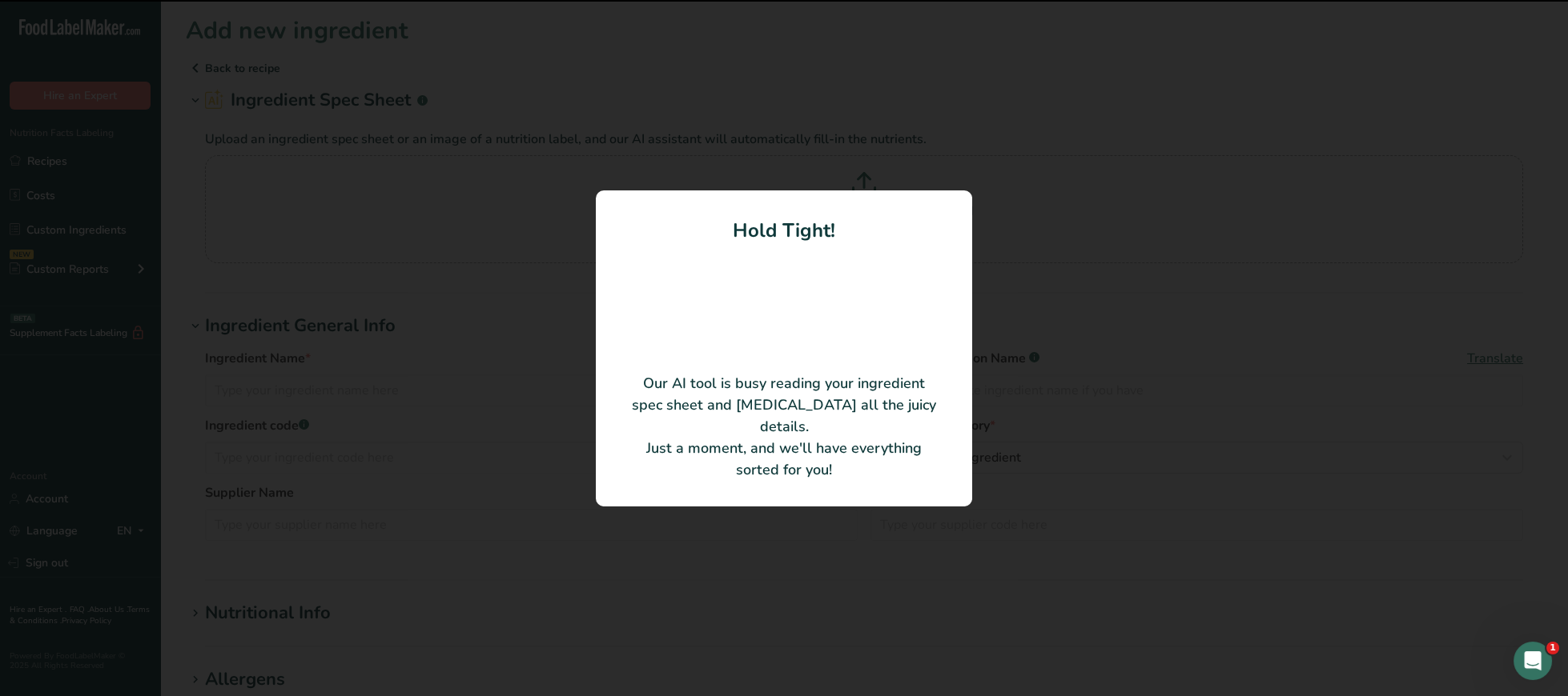
type input "NATURAL PORK FLAVOR WONF"
type input "TP101000"
type input "Tastepoint"
type input "TC125871"
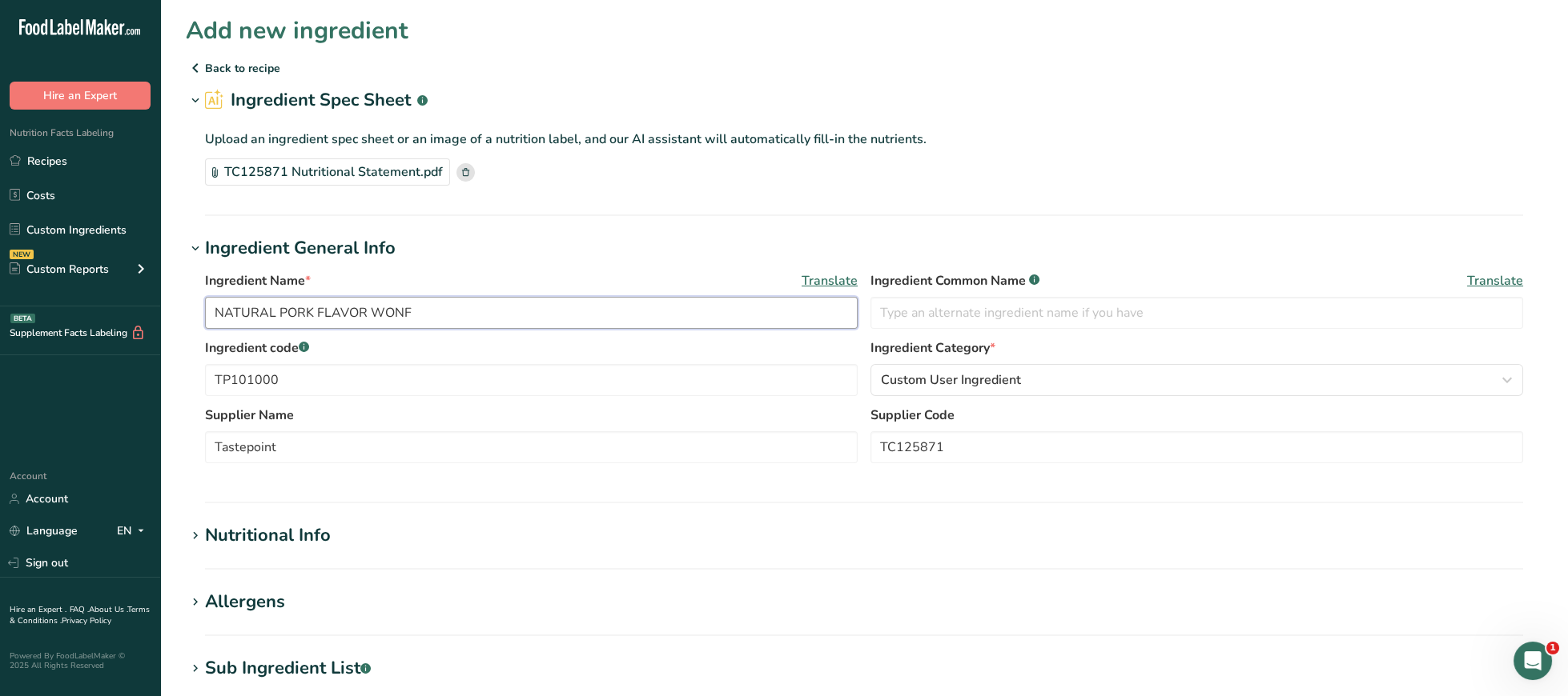
click at [209, 313] on input "NATURAL PORK FLAVOR WONF" at bounding box center [531, 313] width 652 height 32
click at [228, 312] on input "750131 NATURAL PORK FLAVOR WONF" at bounding box center [531, 313] width 652 height 32
type input "750131 NATURAL PORK FLAVOR WONF"
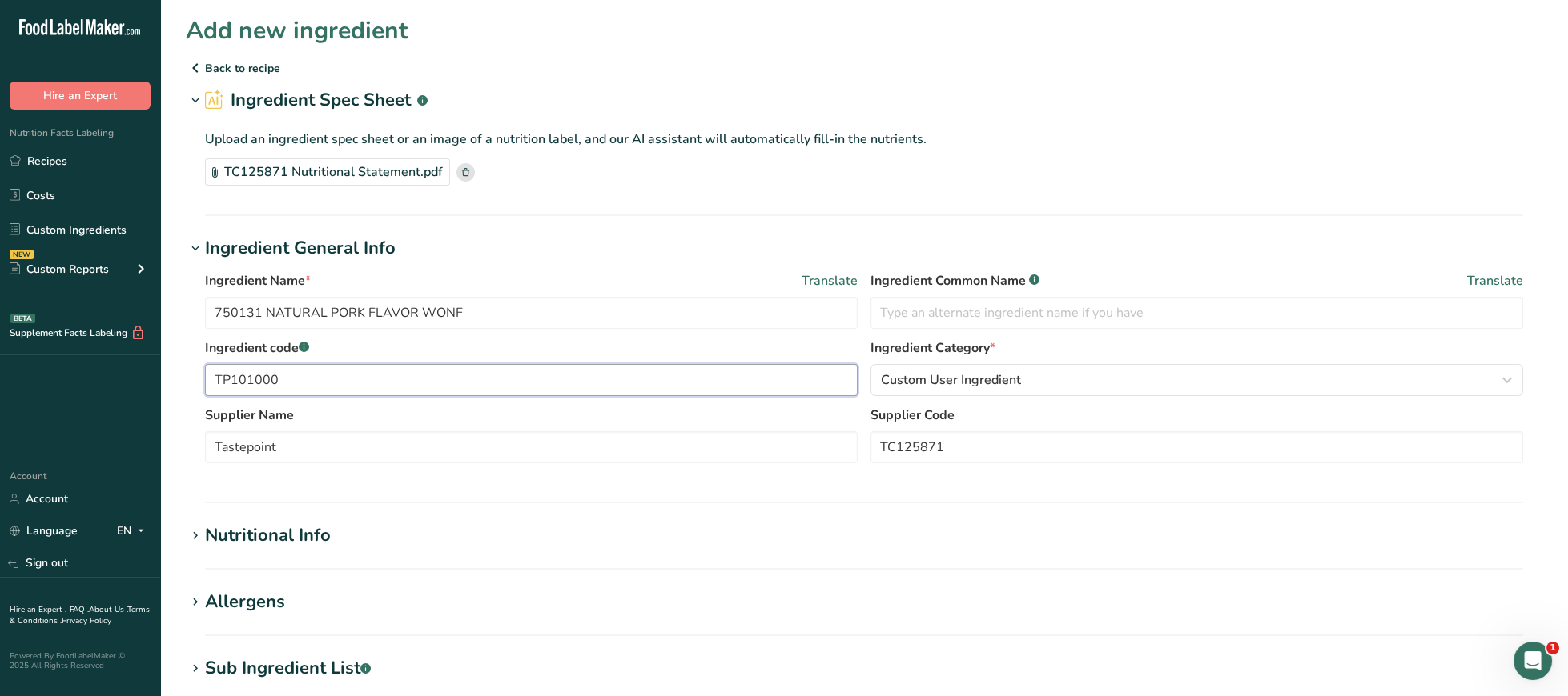
click at [315, 387] on input "TP101000" at bounding box center [531, 380] width 652 height 32
drag, startPoint x: 345, startPoint y: 386, endPoint x: 111, endPoint y: 363, distance: 235.1
click at [205, 364] on input "TP101000" at bounding box center [531, 380] width 652 height 32
paste input "750131"
type input "750131"
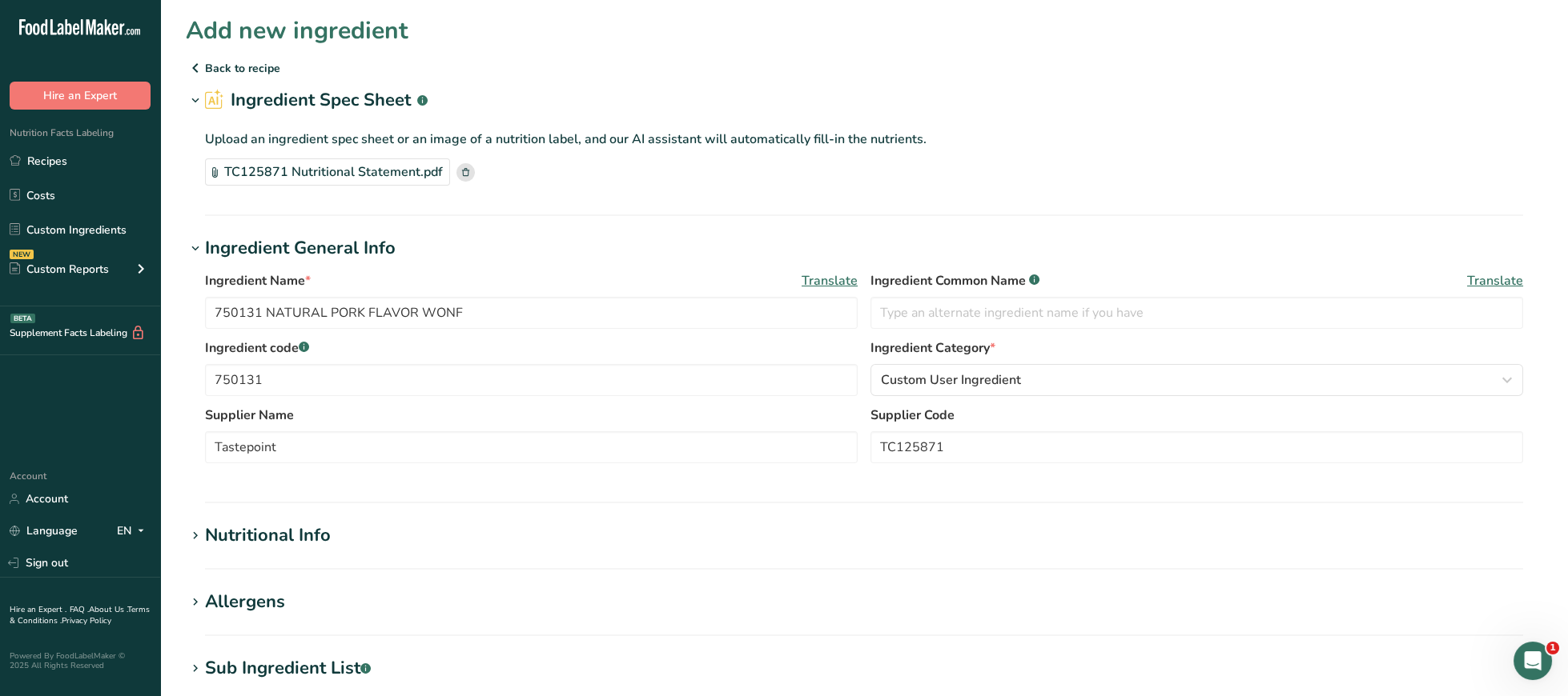
click at [186, 495] on section "Ingredient General Info Ingredient Name * Translate 750131 NATURAL PORK FLAVOR …" at bounding box center [865, 369] width 1357 height 268
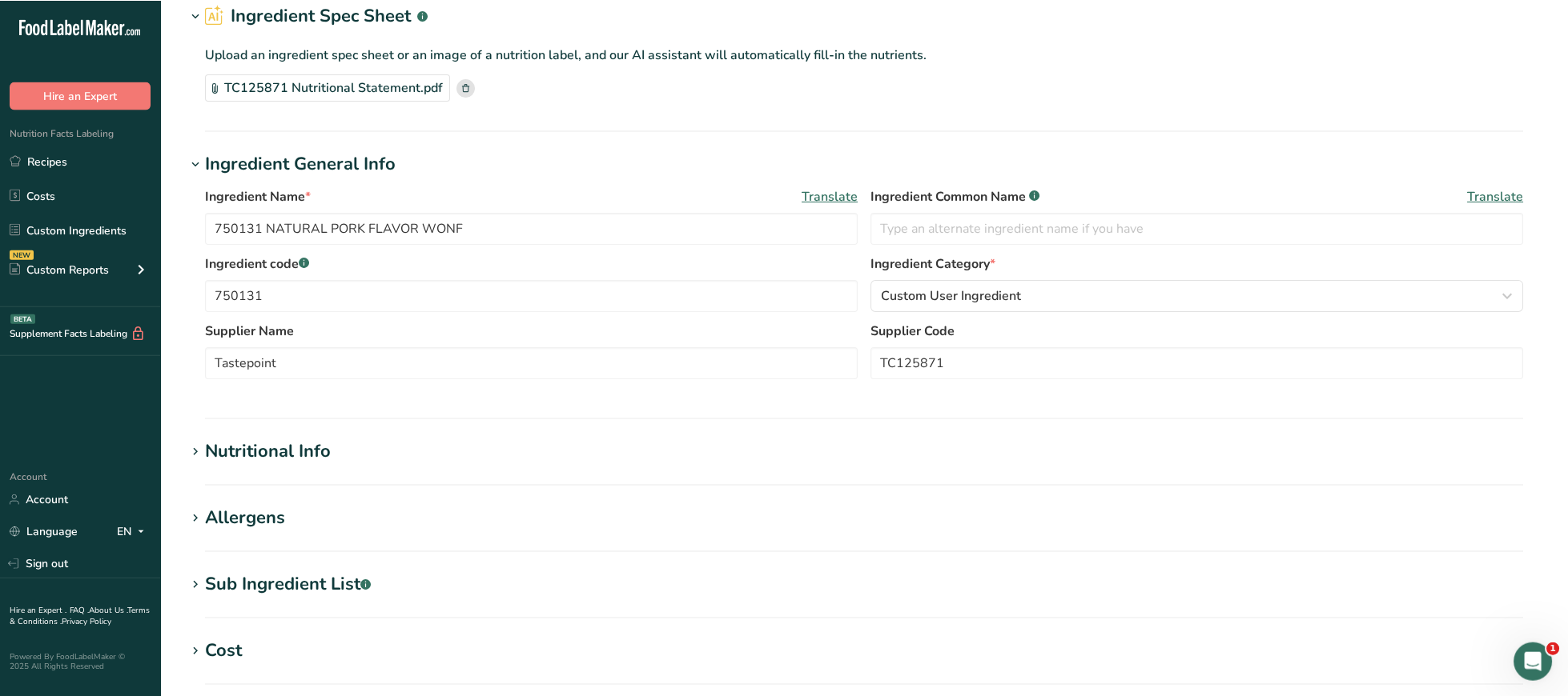
scroll to position [165, 0]
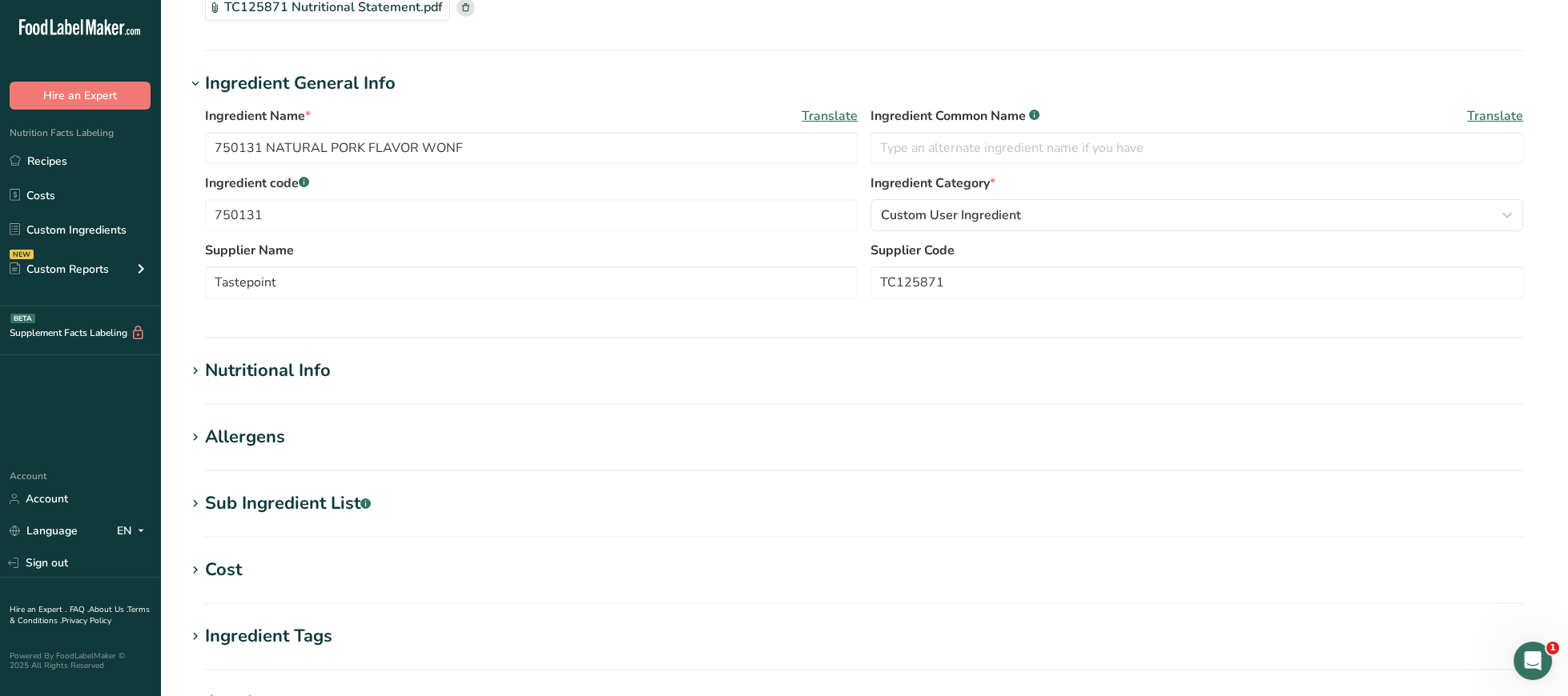
click at [246, 377] on div "Nutritional Info" at bounding box center [268, 371] width 125 height 27
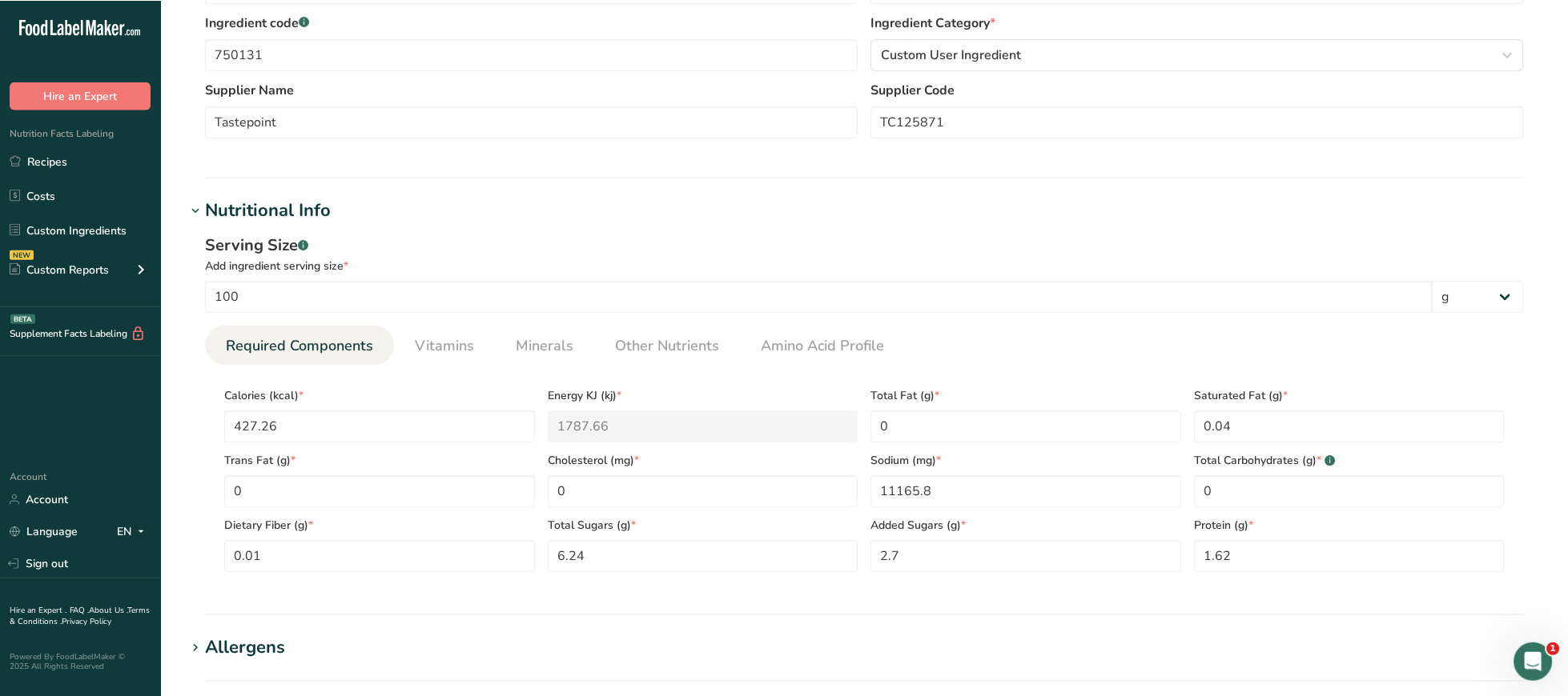
scroll to position [496, 0]
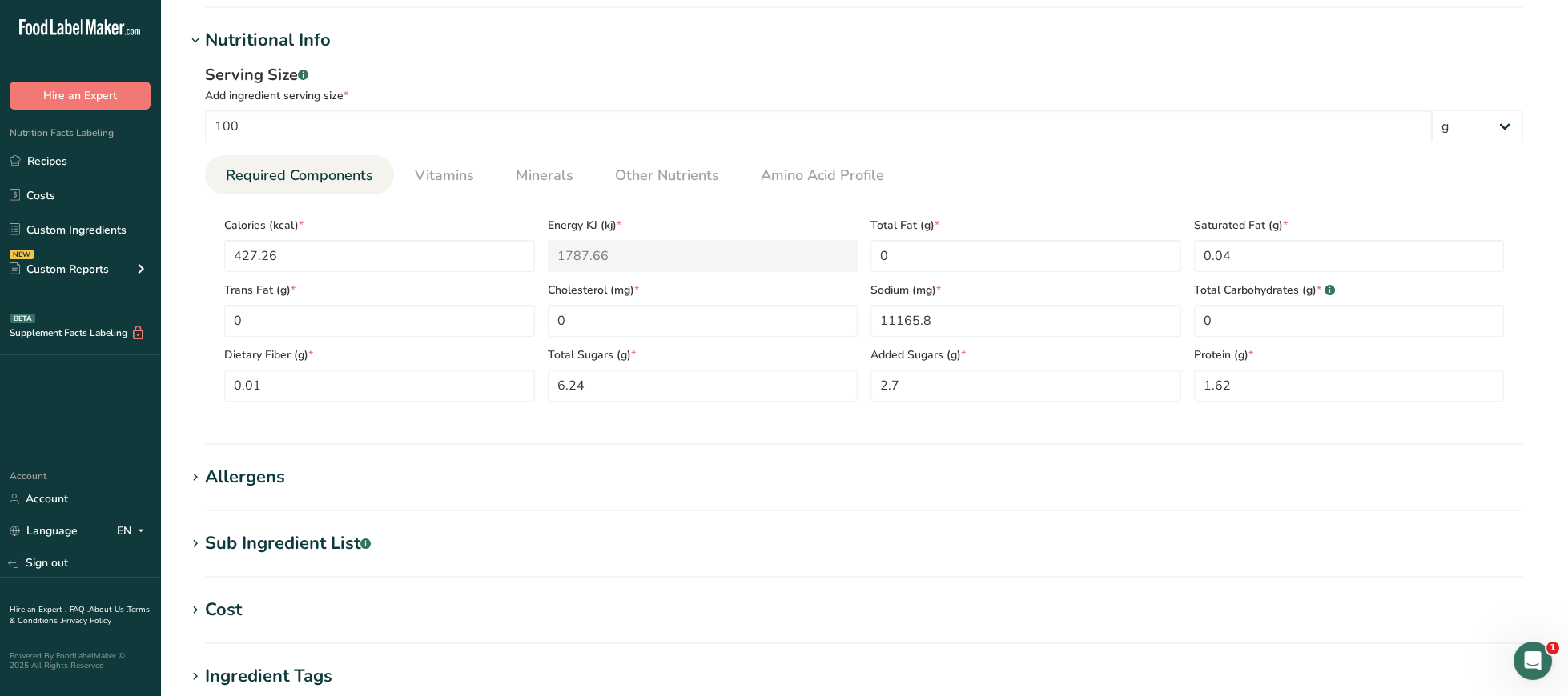
click at [249, 476] on div "Allergens" at bounding box center [244, 478] width 80 height 27
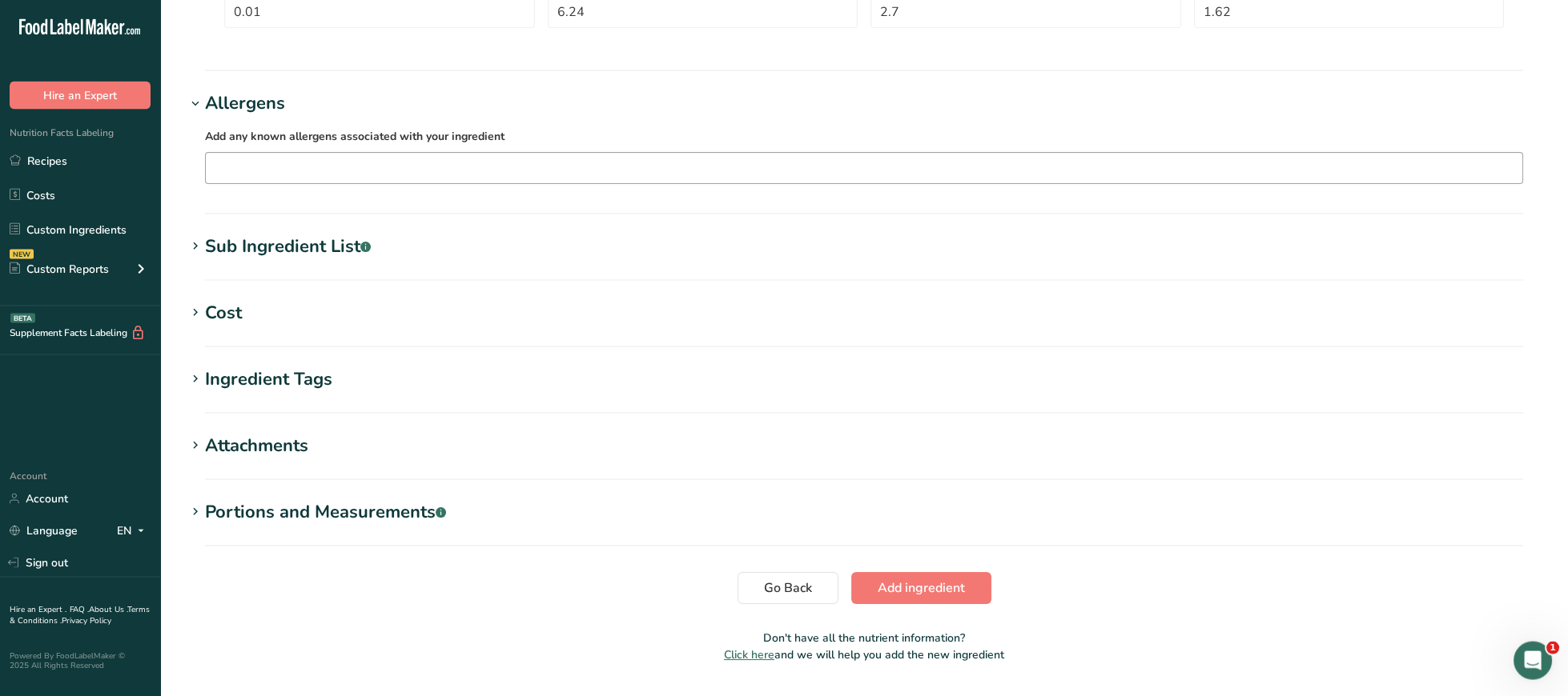
scroll to position [914, 0]
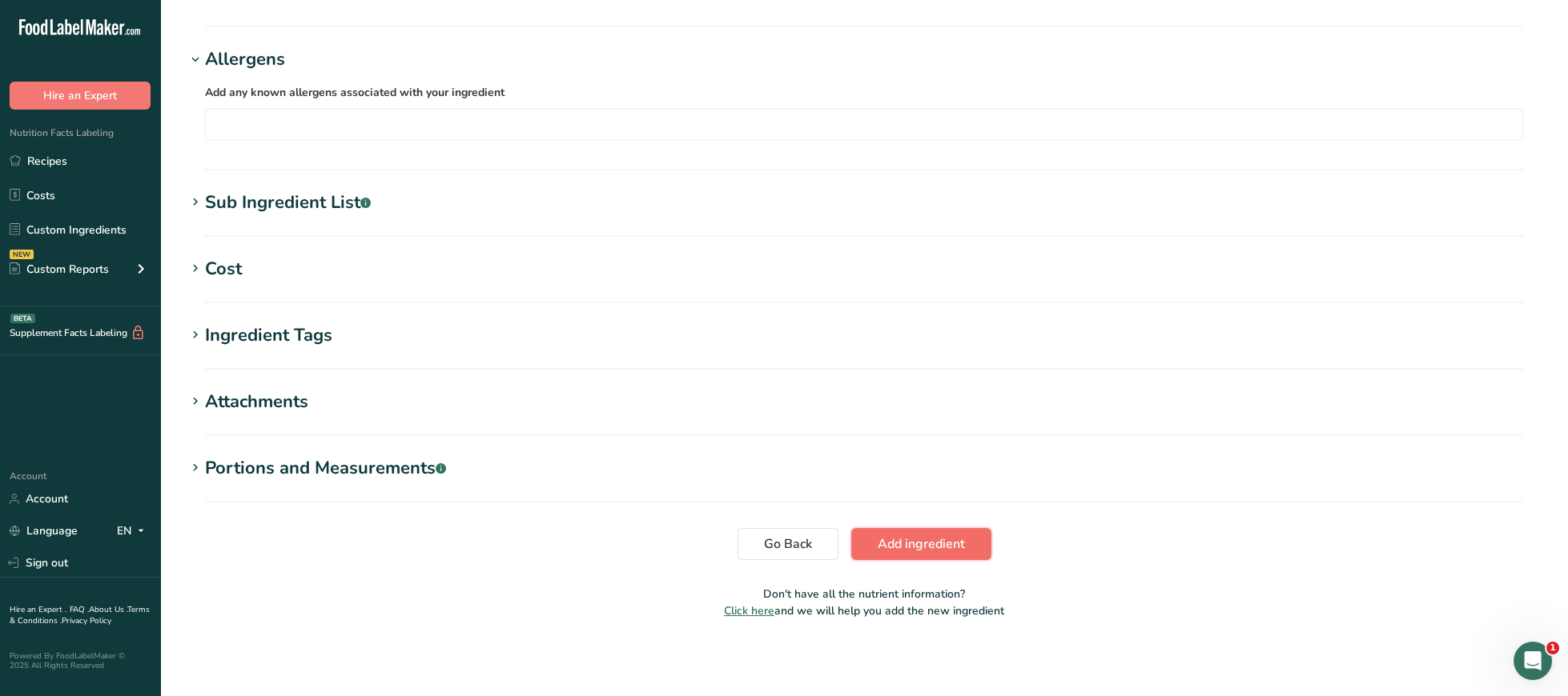
click at [913, 550] on span "Add ingredient" at bounding box center [922, 544] width 88 height 19
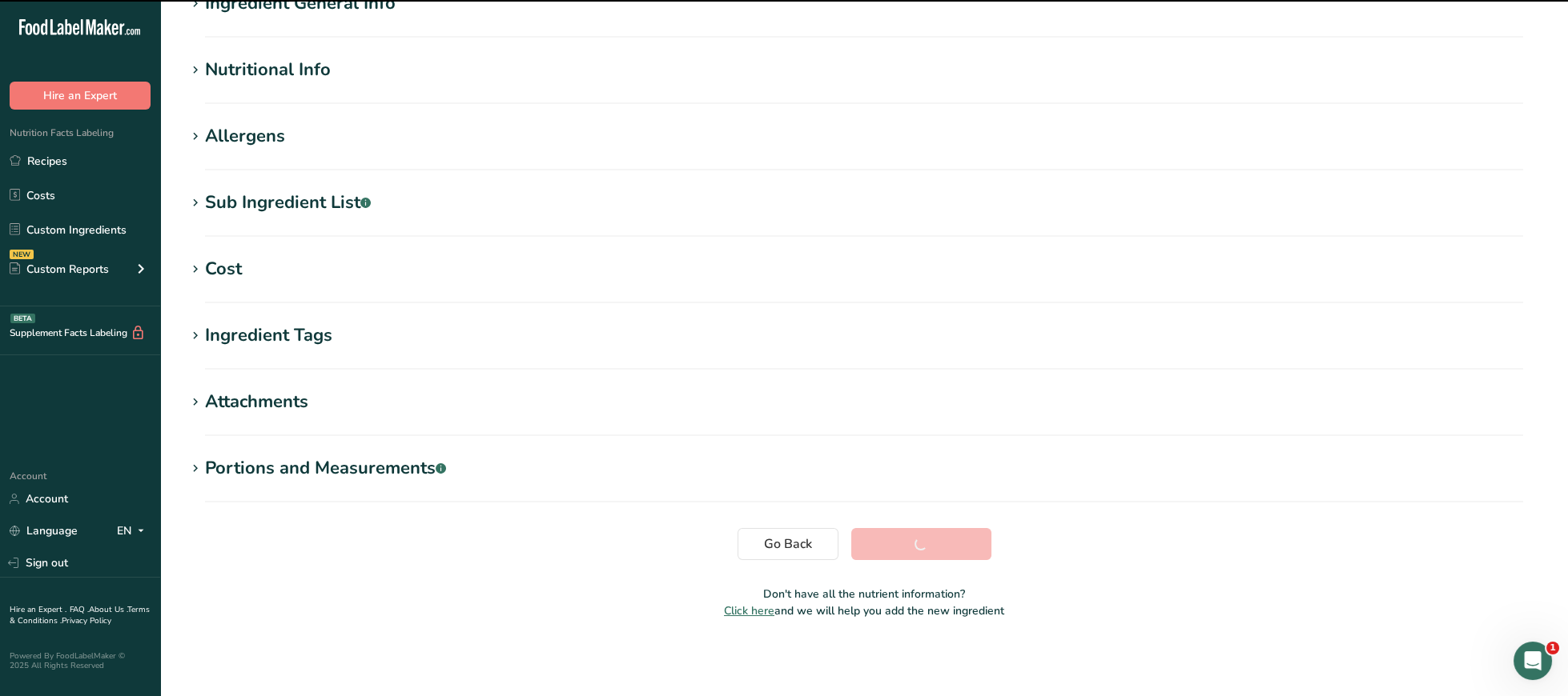
scroll to position [163, 0]
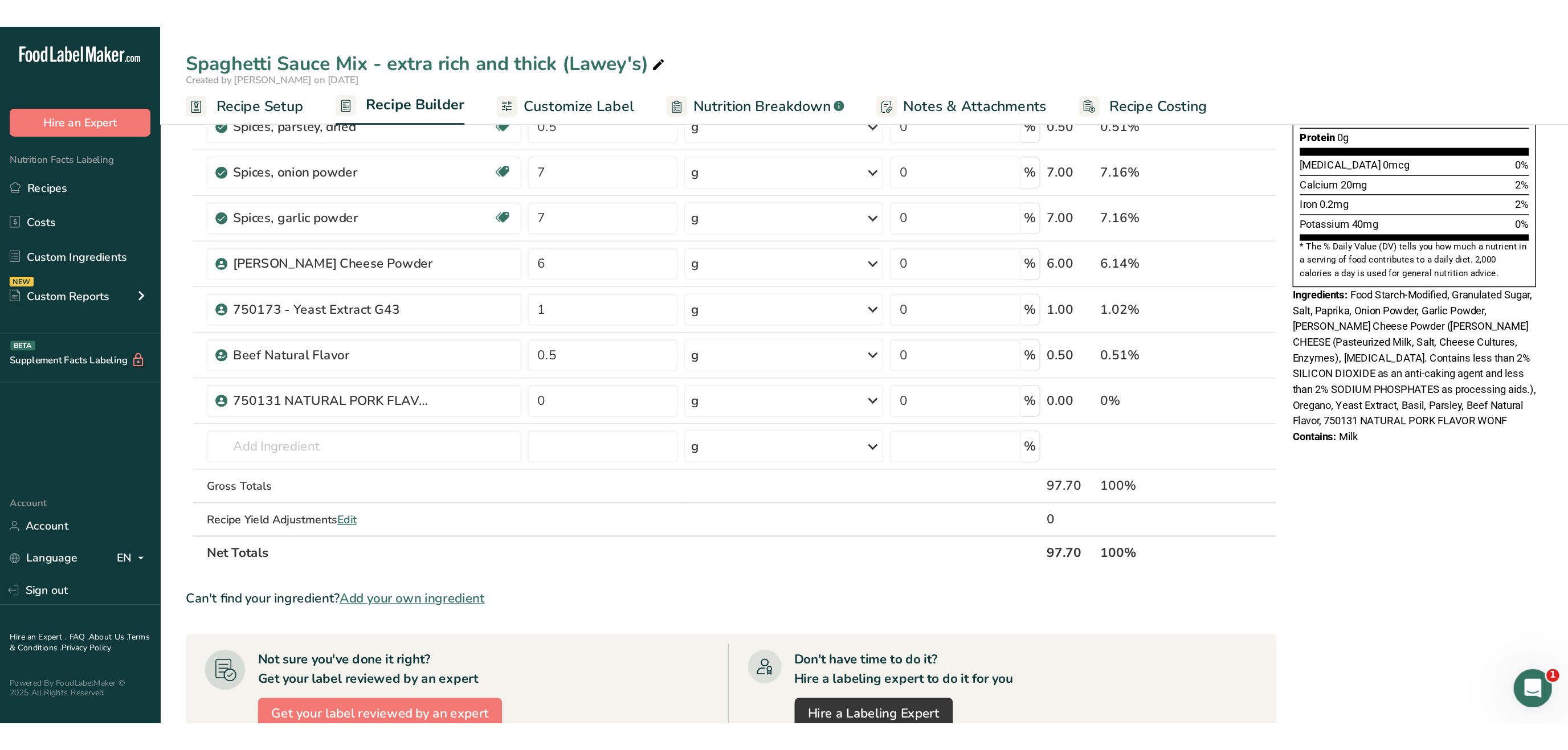
scroll to position [294, 0]
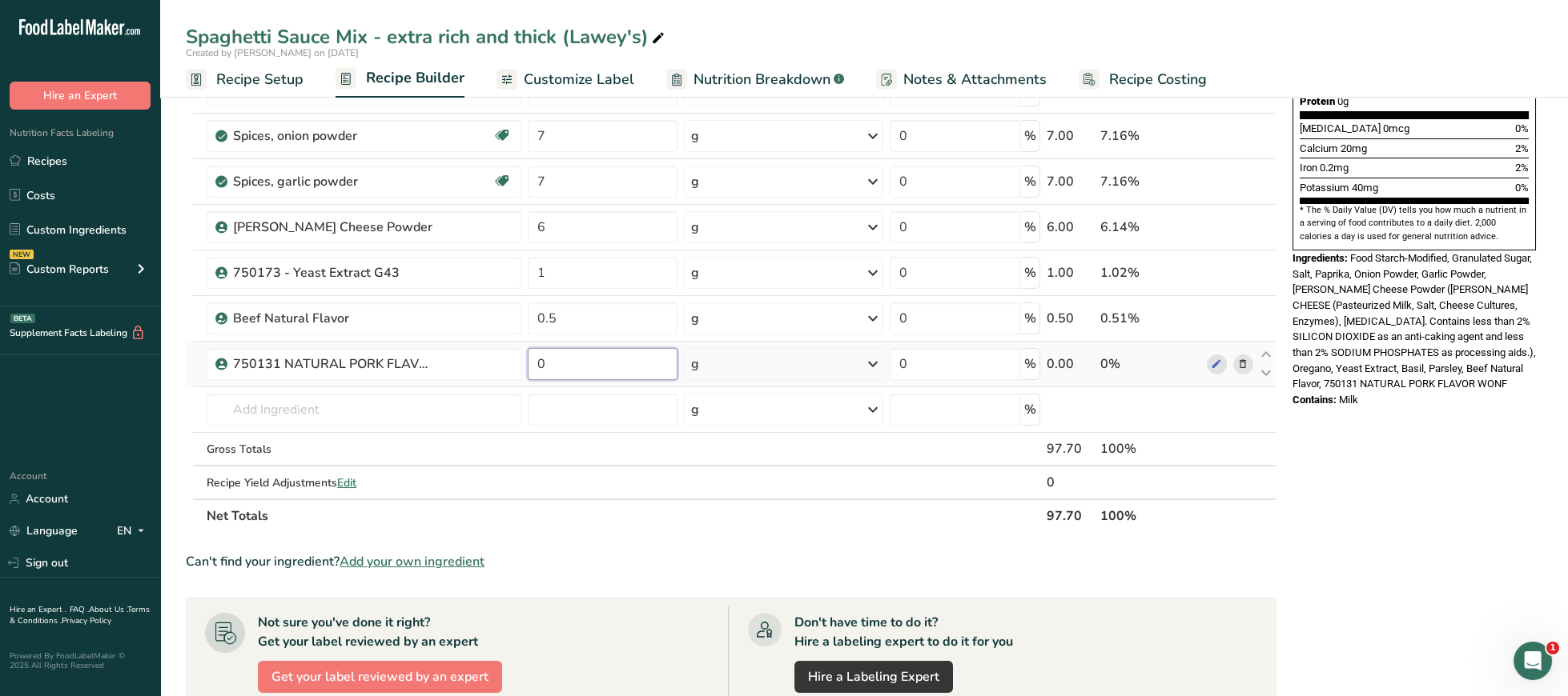
click at [617, 370] on input "0" at bounding box center [602, 364] width 149 height 32
type input "0.5"
click at [414, 426] on input "text" at bounding box center [364, 410] width 315 height 32
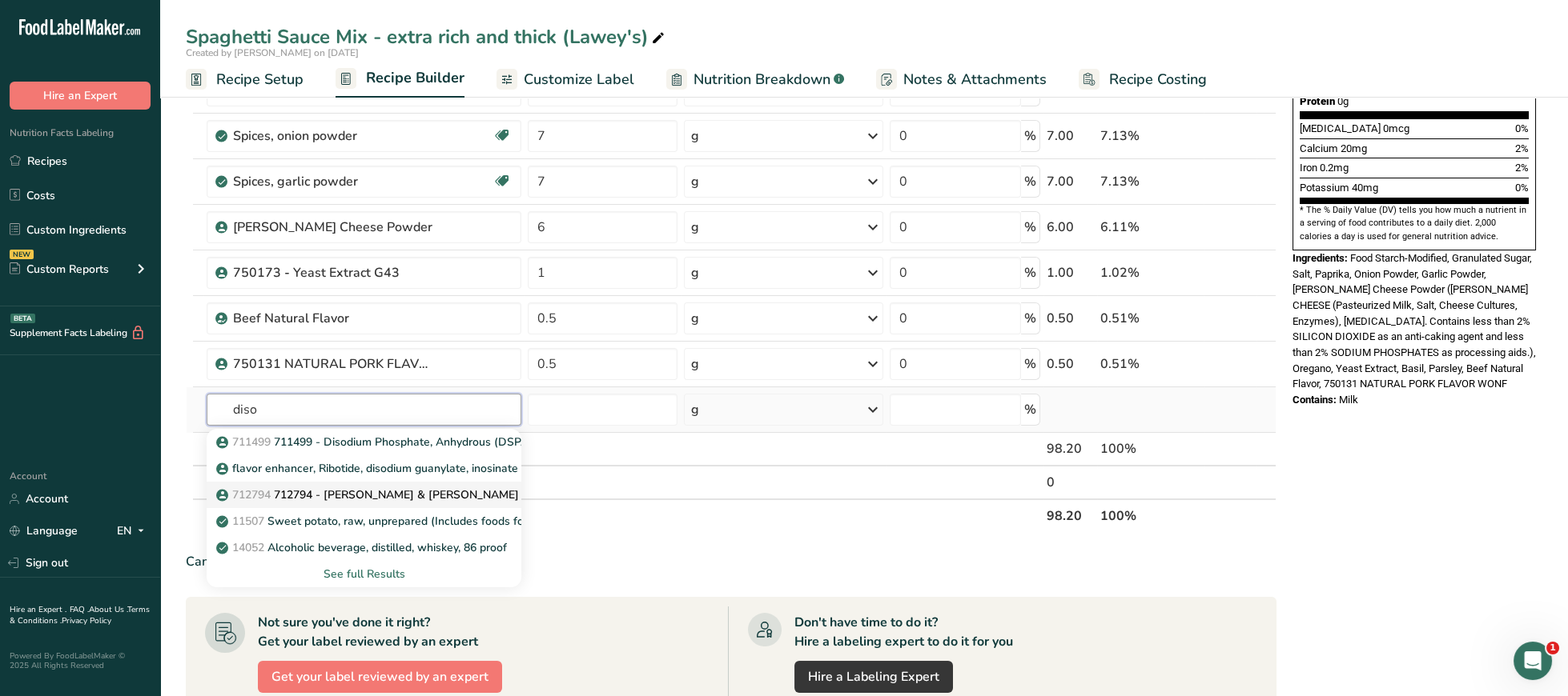
type input "diso"
click at [422, 503] on p "712794 712794 - Guanylate & Inosinate" at bounding box center [369, 495] width 300 height 17
type input "712794 - [PERSON_NAME] & [PERSON_NAME]"
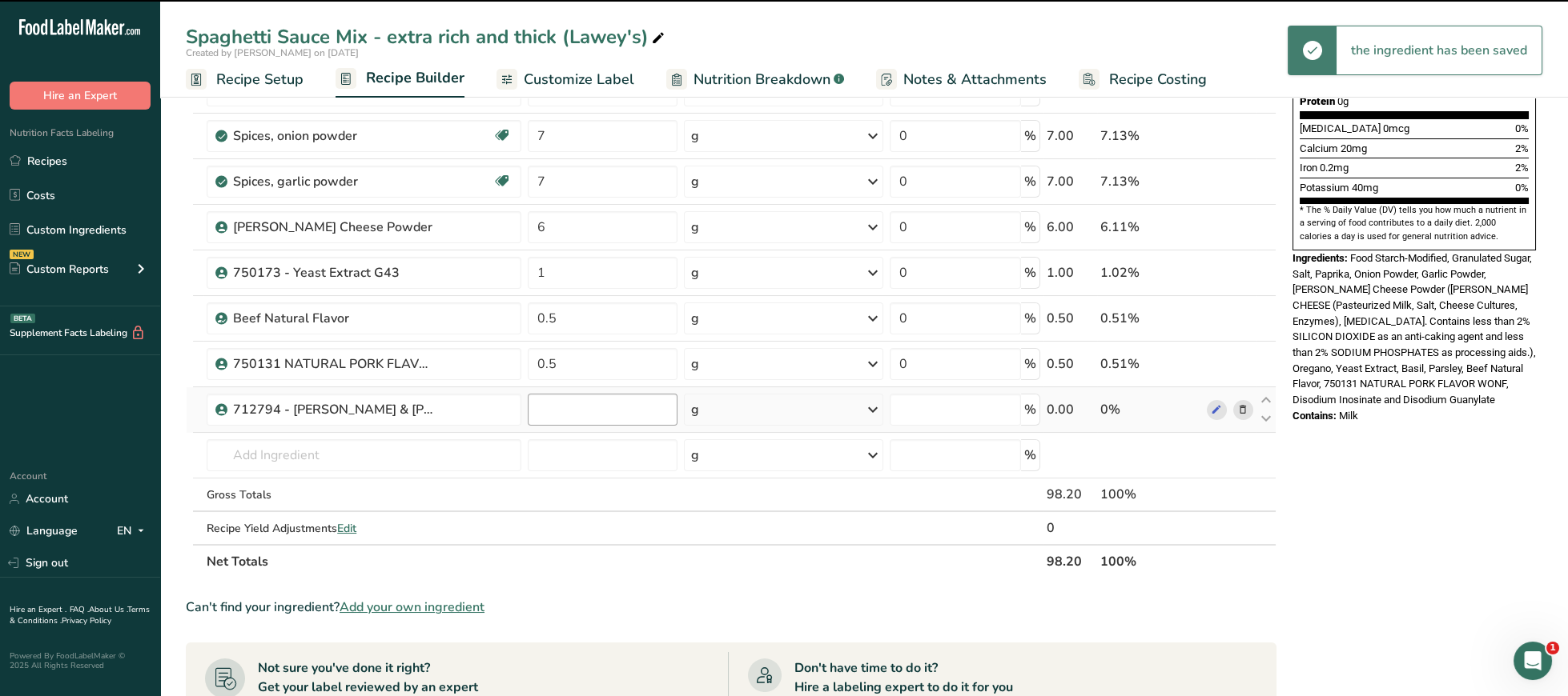
type input "0"
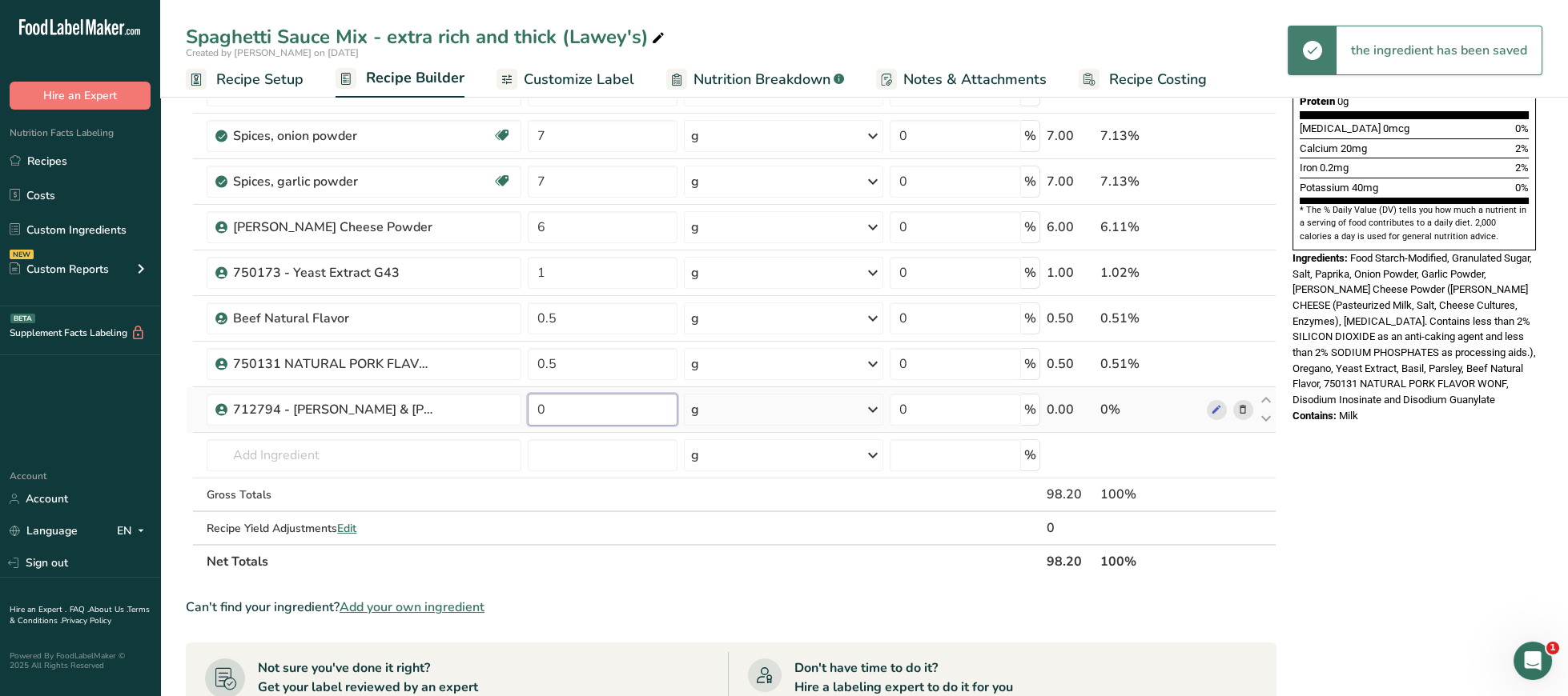
click at [567, 408] on input "0" at bounding box center [602, 410] width 149 height 32
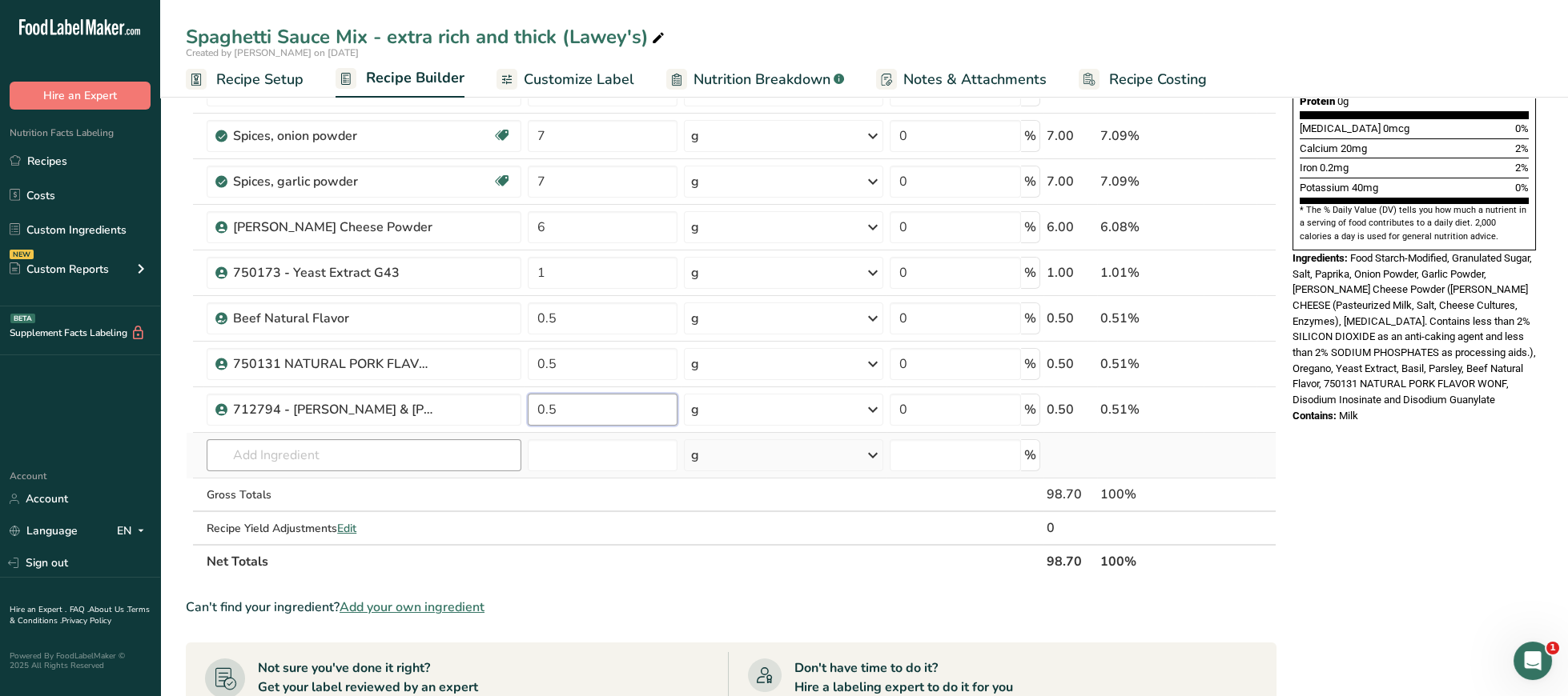
type input "0.5"
click at [442, 466] on input "text" at bounding box center [364, 455] width 315 height 32
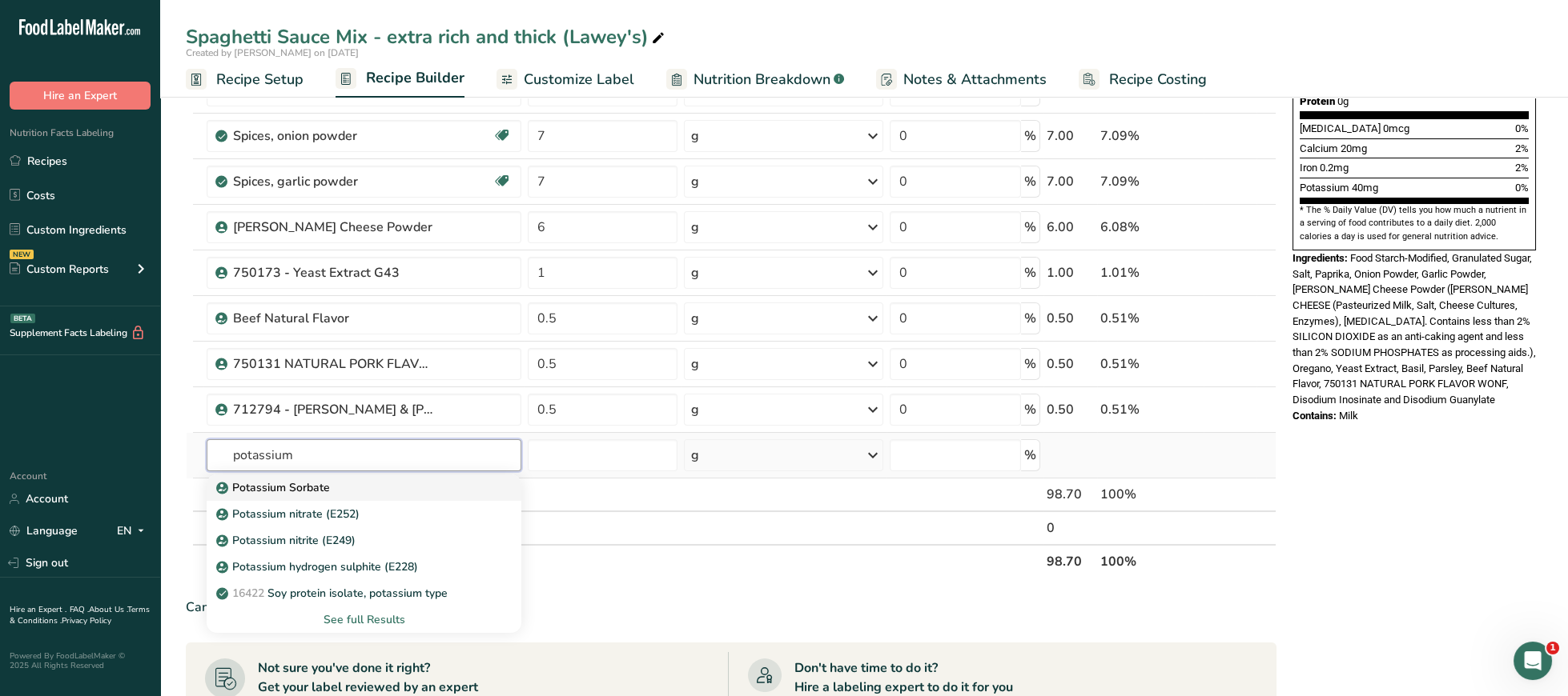
type input "potassium"
click at [410, 497] on div "Potassium Sorbate" at bounding box center [351, 488] width 263 height 17
type input "Potassium Sorbate"
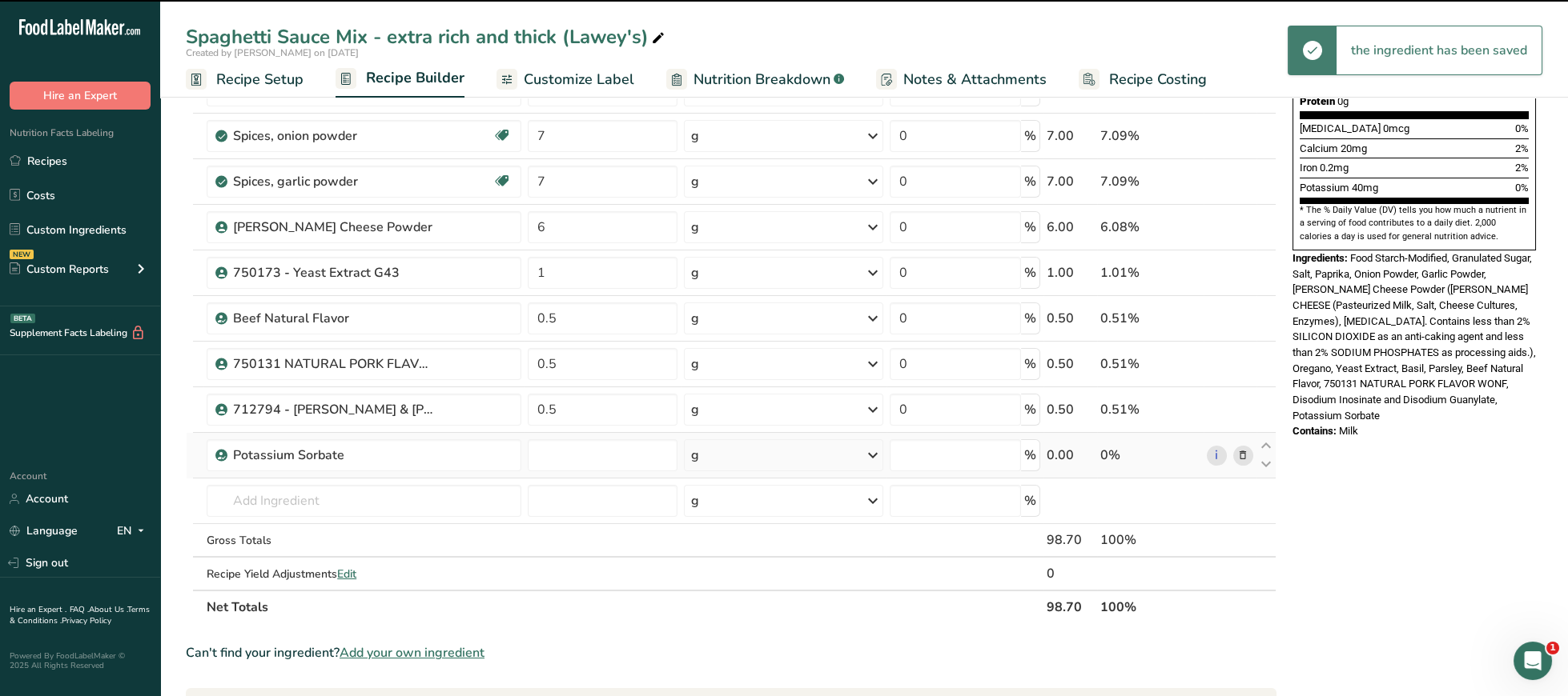
type input "0"
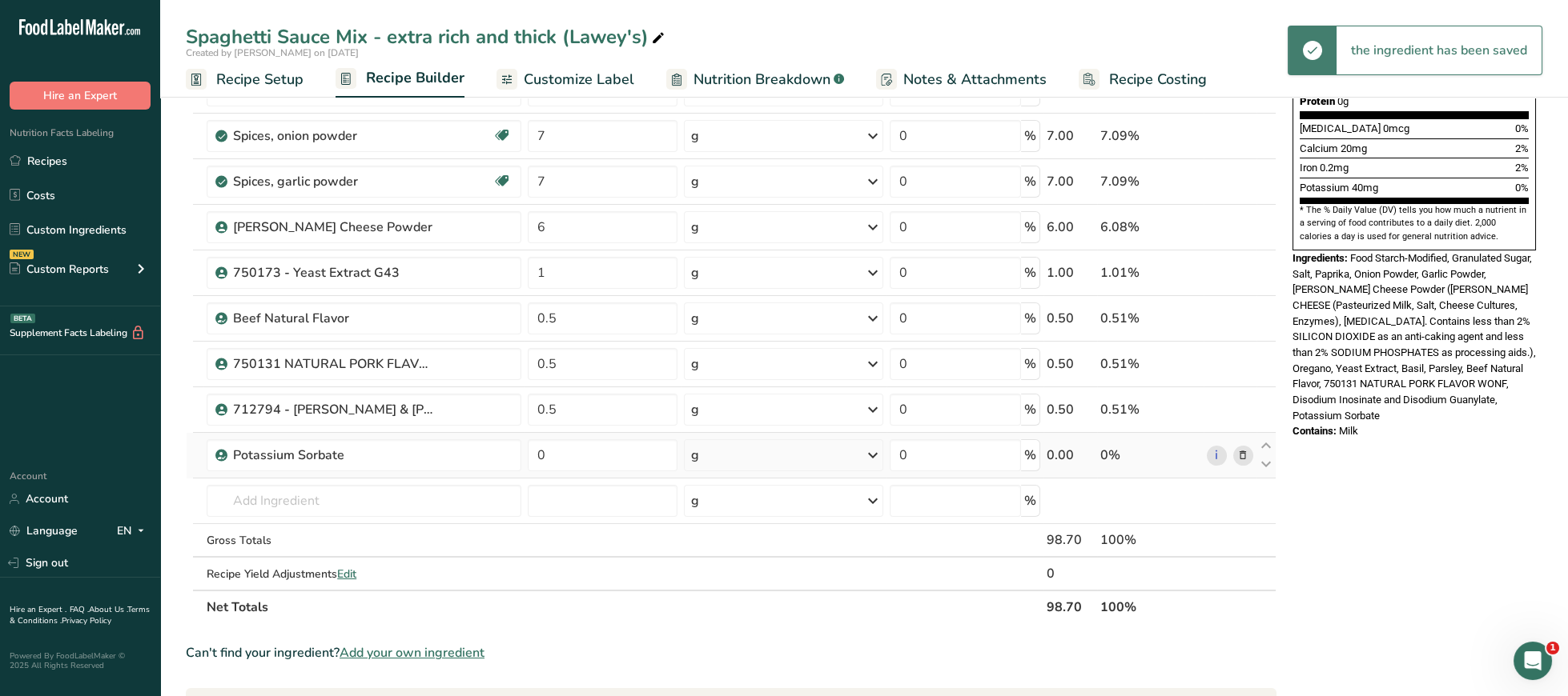
click at [1250, 454] on span at bounding box center [1242, 454] width 19 height 19
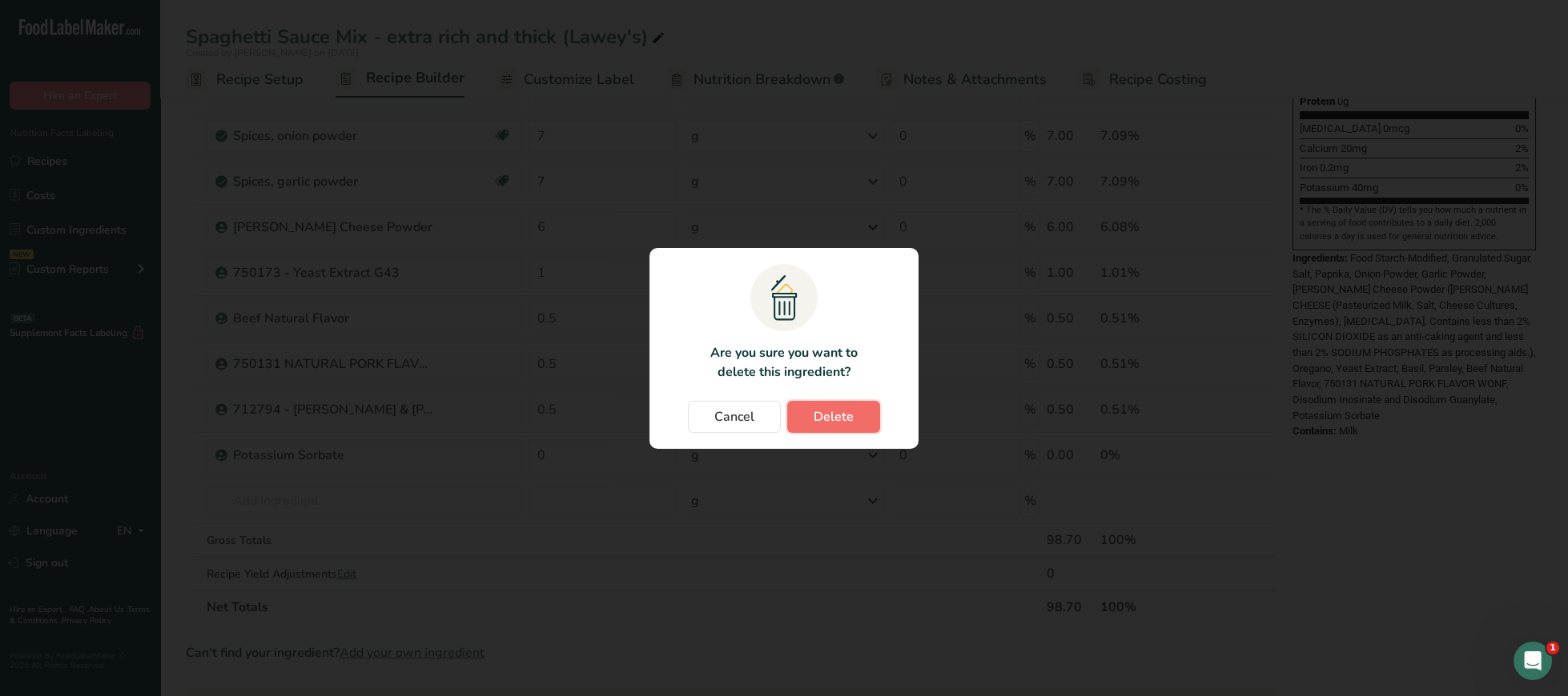
click at [848, 413] on span "Delete" at bounding box center [833, 416] width 40 height 19
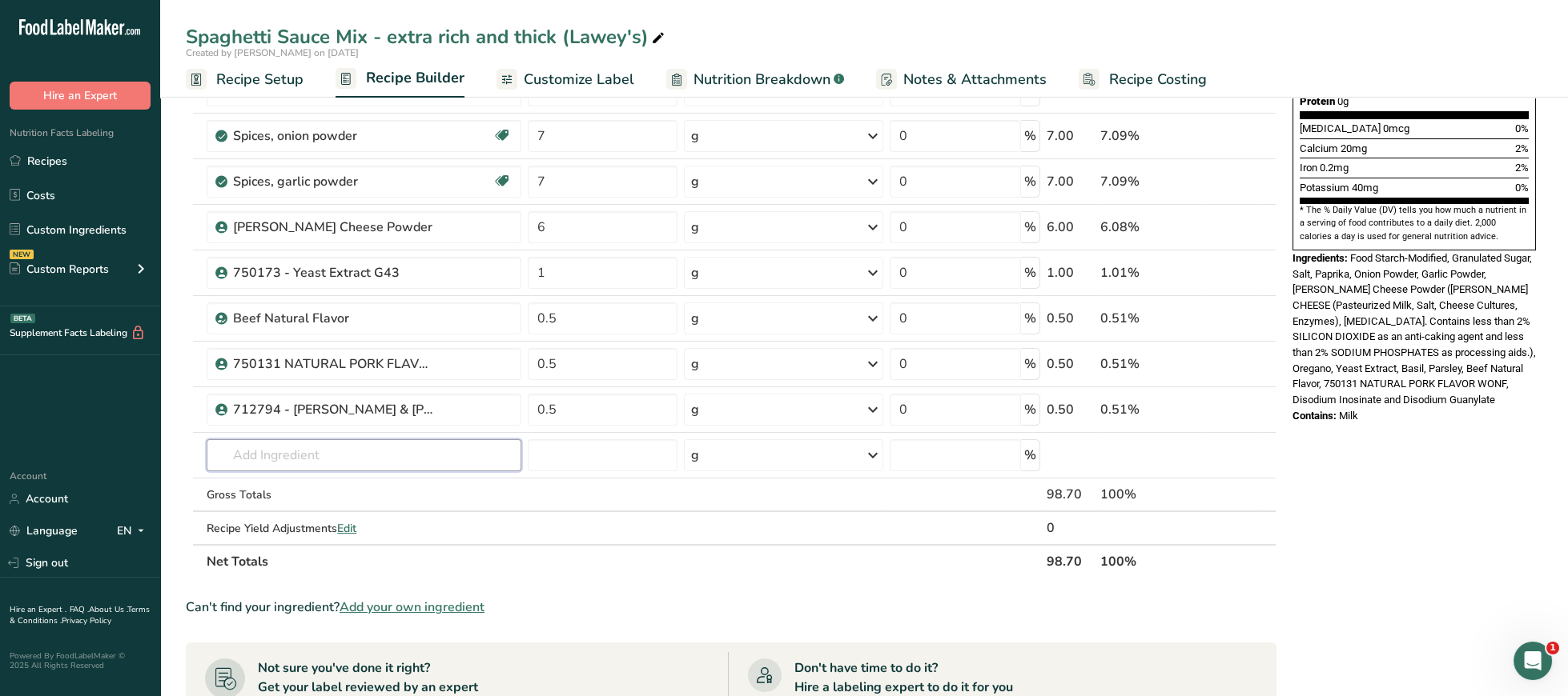
click at [445, 465] on input "text" at bounding box center [364, 455] width 315 height 32
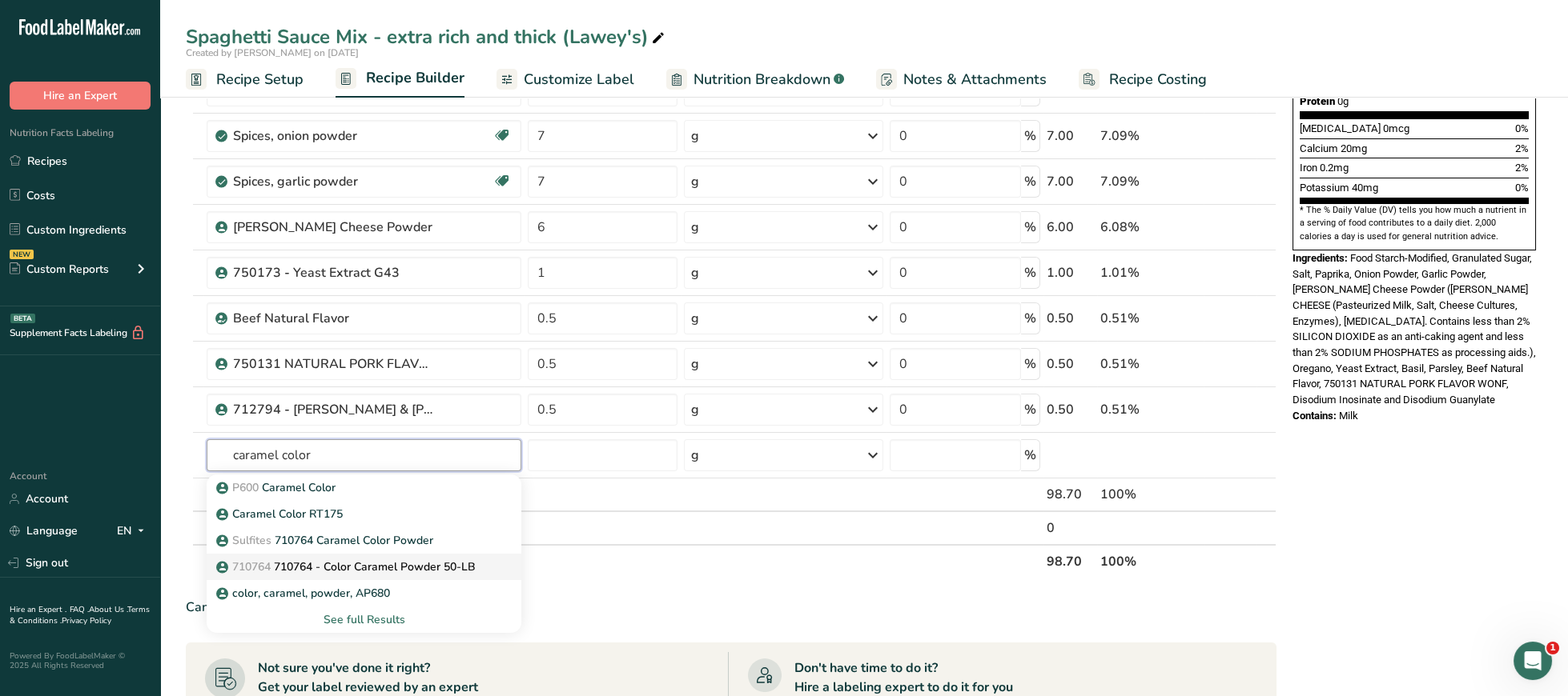
type input "caramel color"
click at [445, 575] on p "710764 710764 - Color Caramel Powder 50-LB" at bounding box center [347, 567] width 256 height 17
type input "710764 - Color Caramel Powder 50-LB"
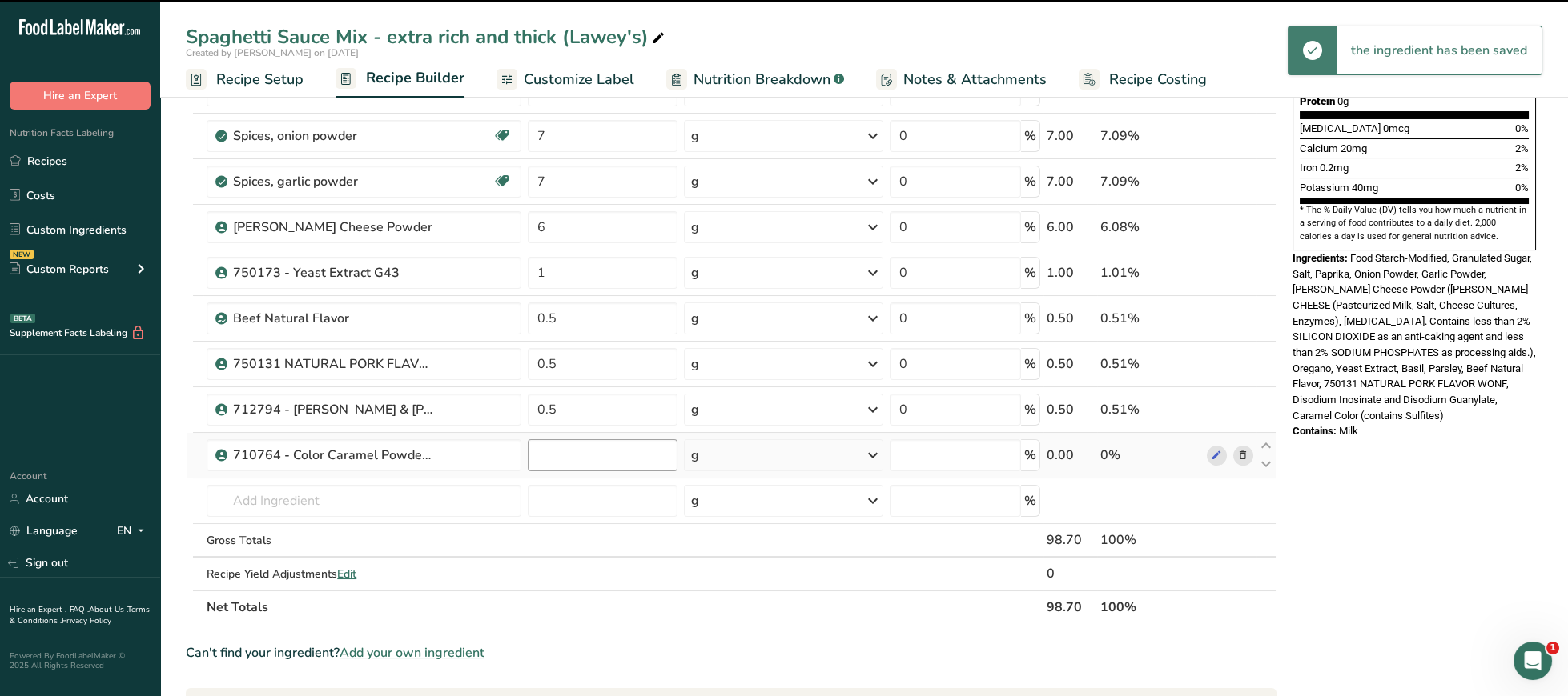
type input "0"
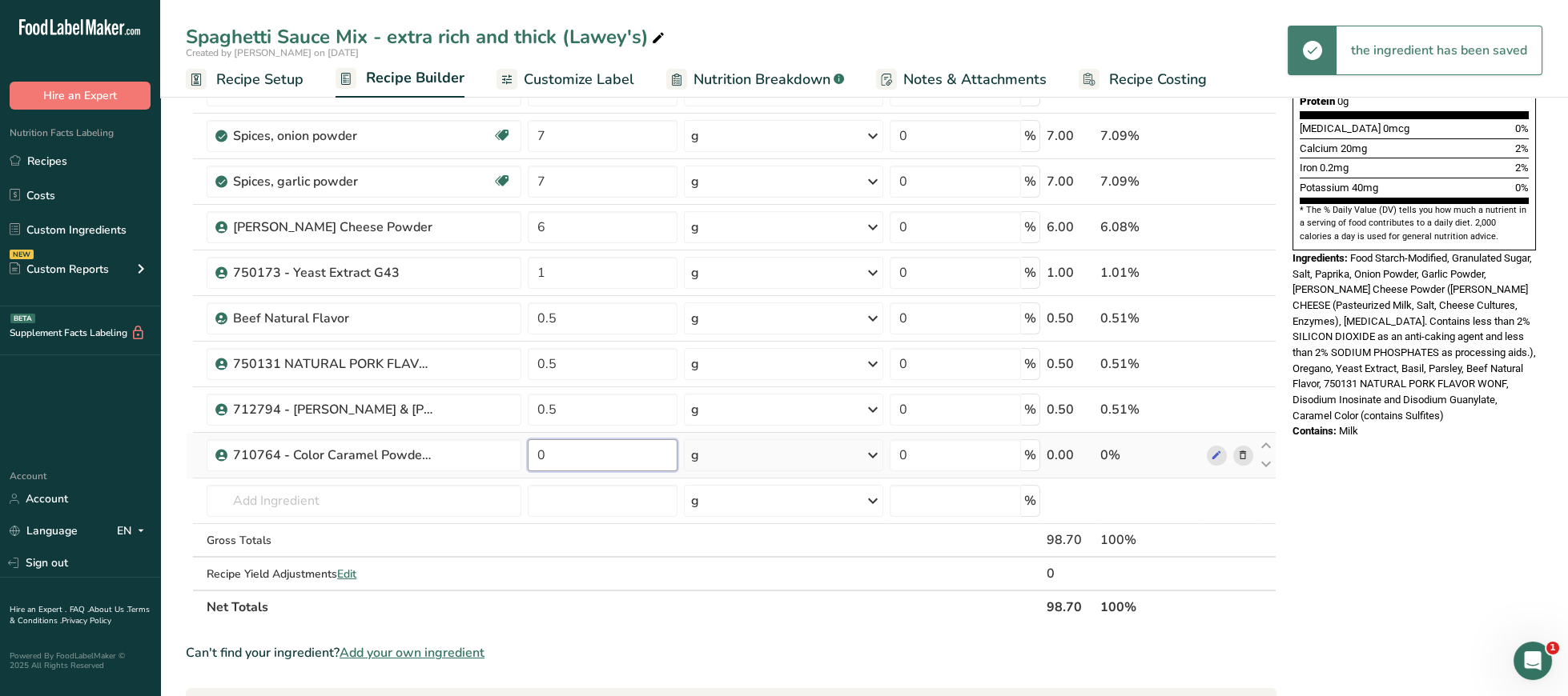
click at [580, 463] on input "0" at bounding box center [602, 455] width 149 height 32
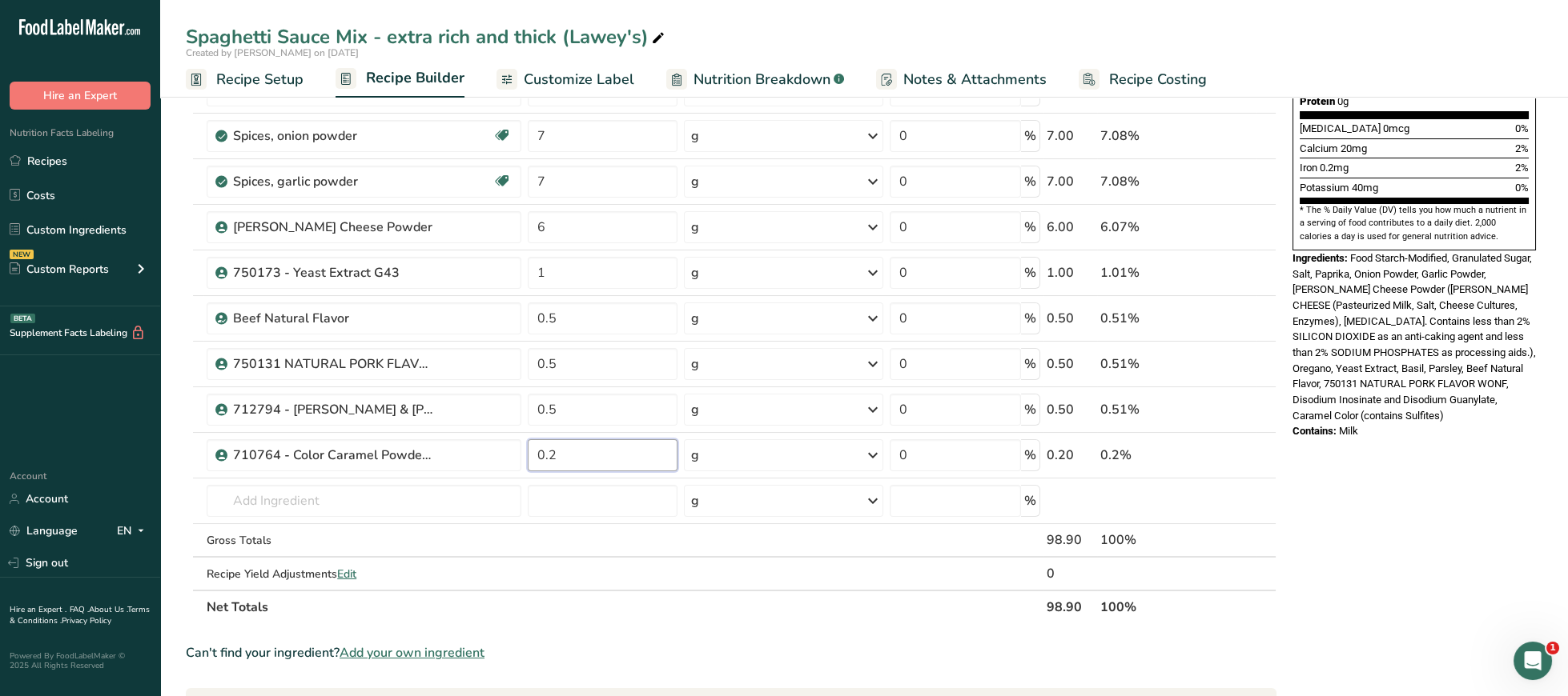
type input "0.2"
click at [1401, 569] on div "Nutrition Facts 10 Servings Per Container Serving Size 10g Amount Per Serving C…" at bounding box center [1414, 443] width 256 height 1495
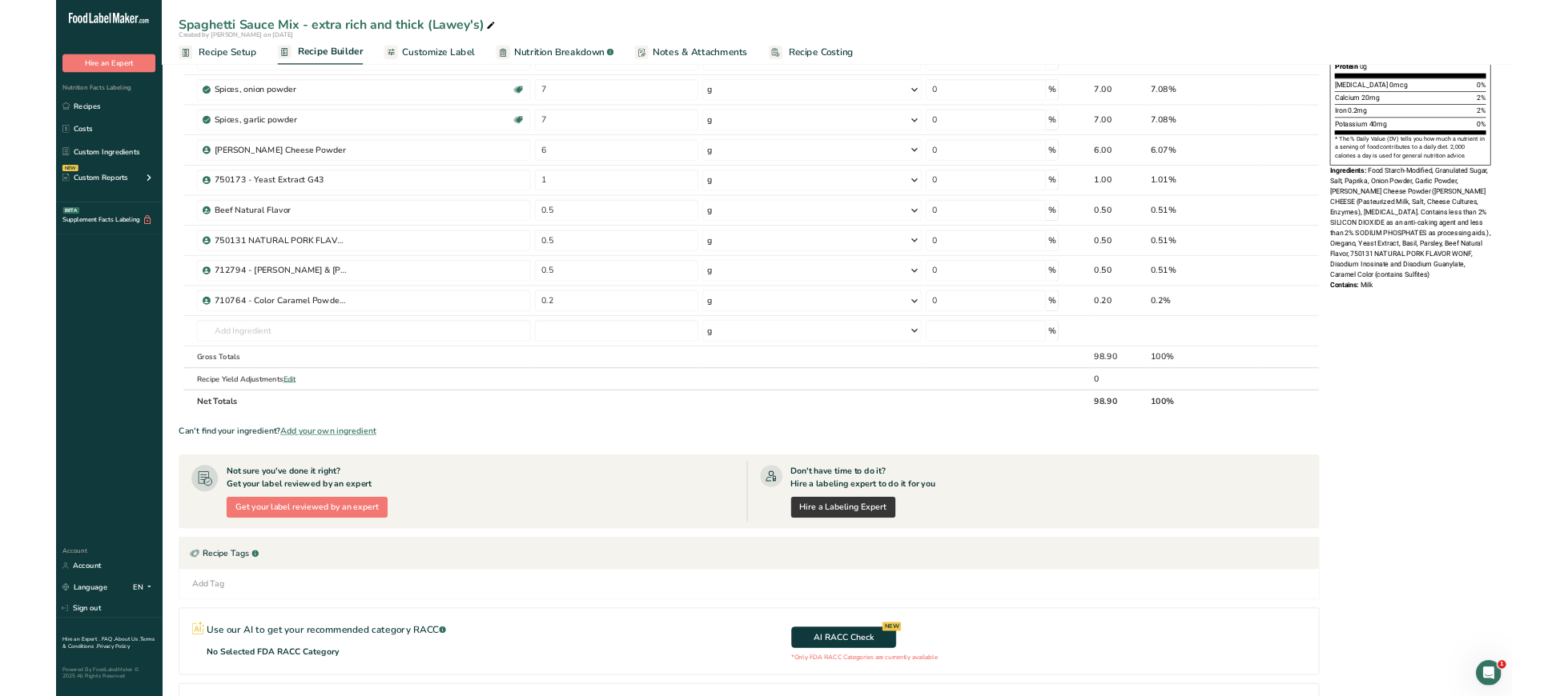
scroll to position [0, 0]
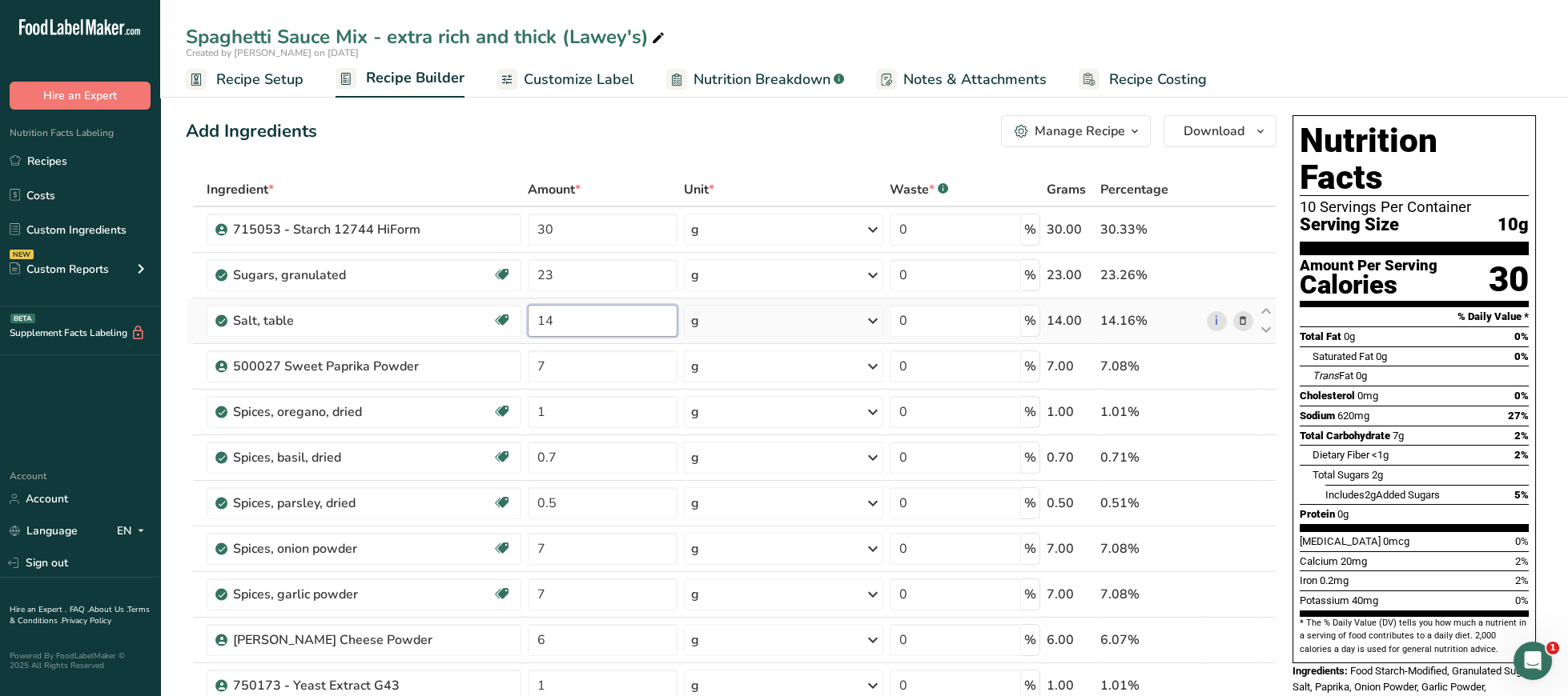
click at [605, 318] on input "14" at bounding box center [602, 321] width 149 height 32
click at [1411, 465] on div "Total Sugars 2g" at bounding box center [1420, 475] width 217 height 20
drag, startPoint x: 604, startPoint y: 320, endPoint x: 360, endPoint y: 327, distance: 244.1
click at [528, 327] on input "14.5" at bounding box center [602, 321] width 149 height 32
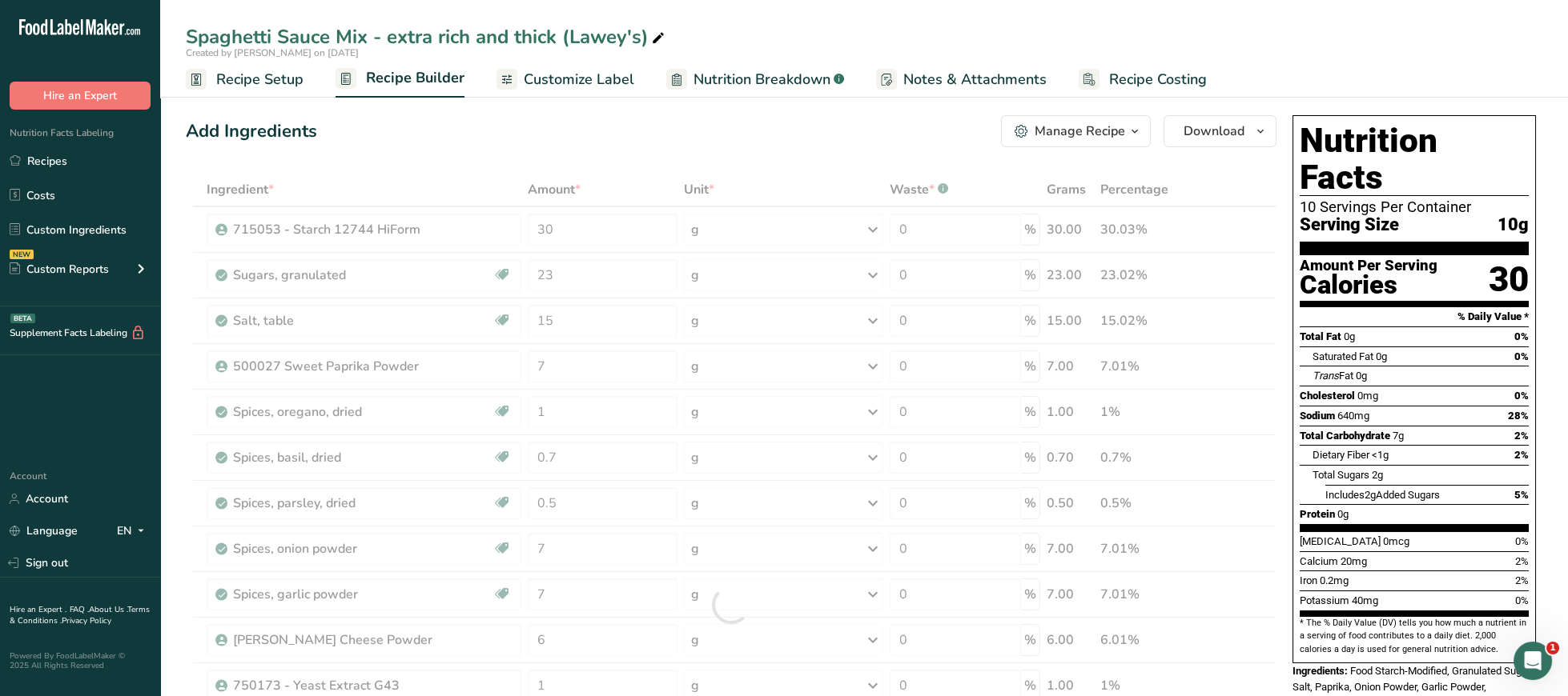
click at [1494, 485] on div "Includes 2g Added Sugars 5%" at bounding box center [1427, 495] width 203 height 20
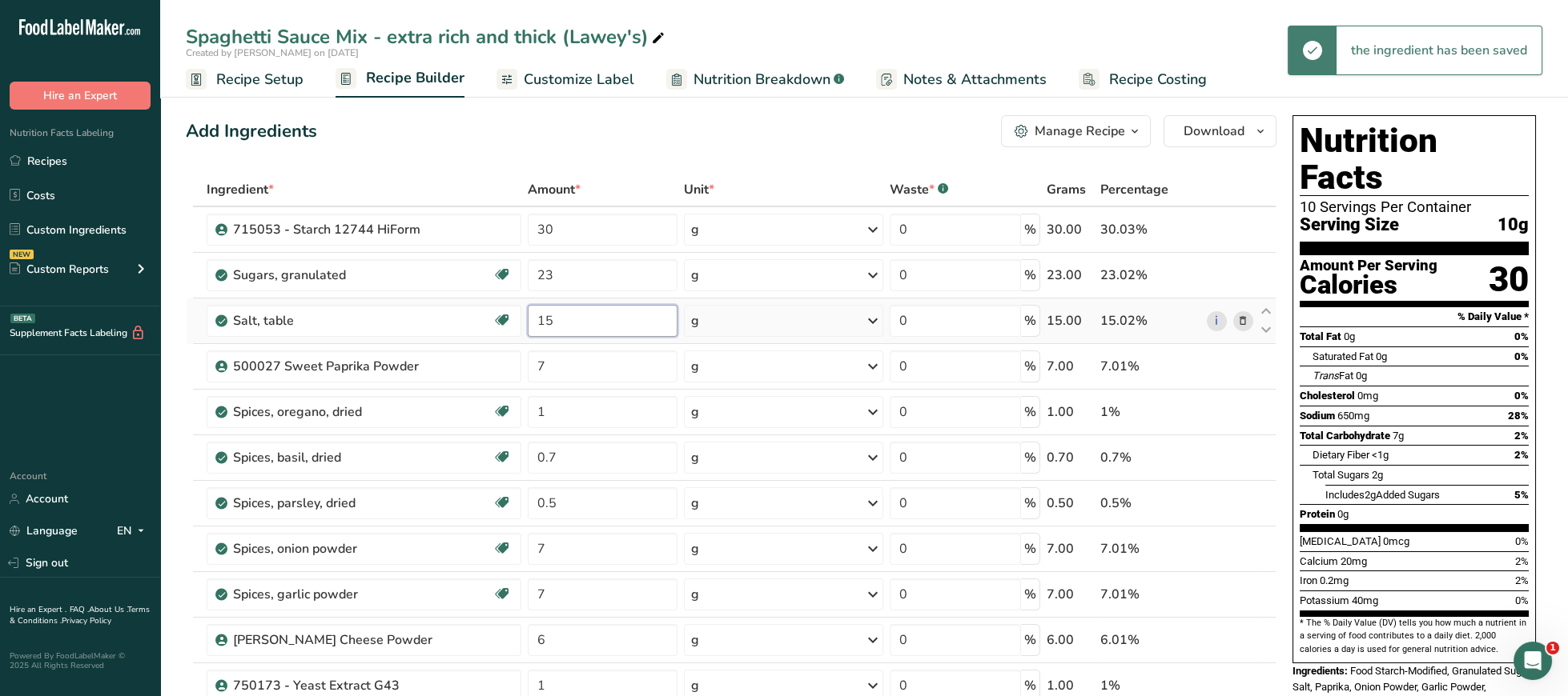
click at [575, 323] on input "15" at bounding box center [602, 321] width 149 height 32
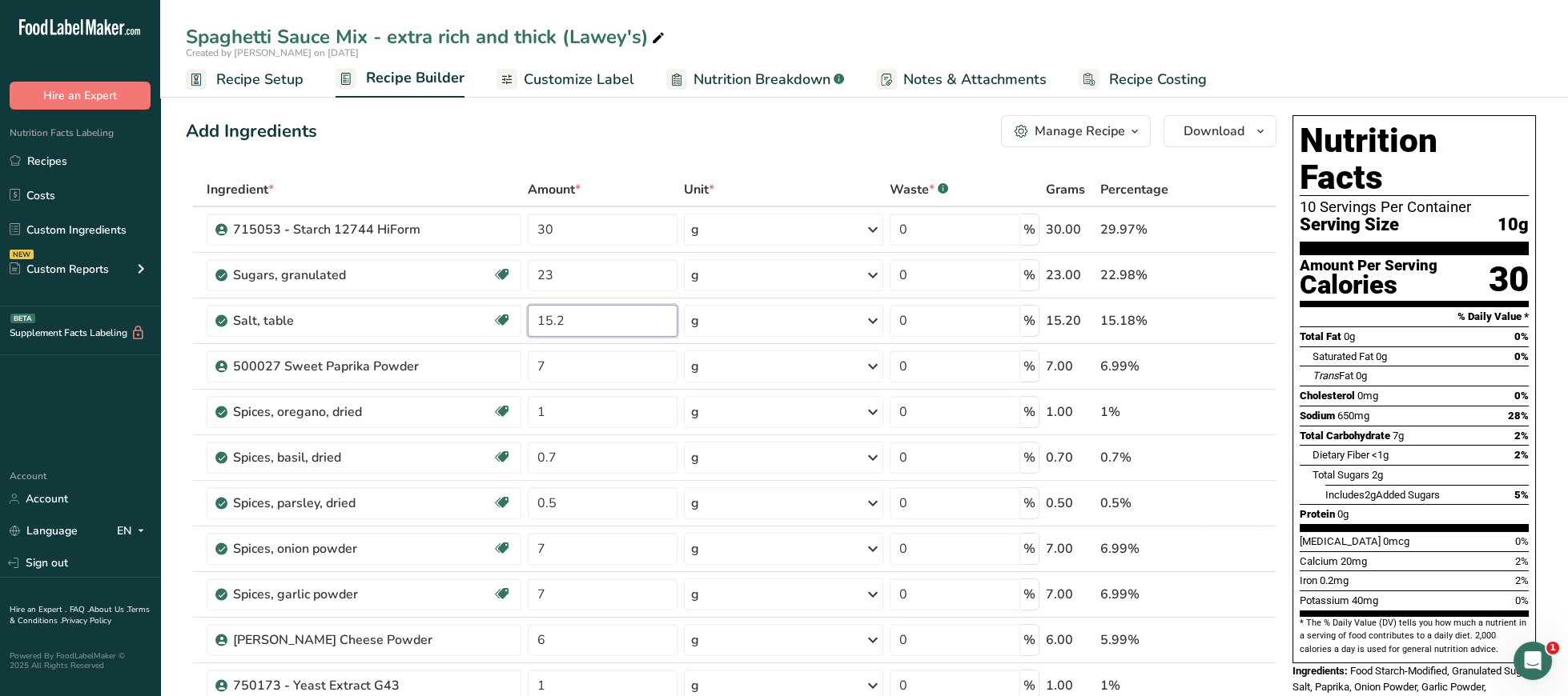
type input "15.2"
click at [1419, 465] on div "Total Sugars 2g" at bounding box center [1420, 475] width 217 height 20
drag, startPoint x: 594, startPoint y: 238, endPoint x: 503, endPoint y: 238, distance: 91.0
click at [528, 238] on input "30" at bounding box center [602, 230] width 149 height 32
type input "29.9"
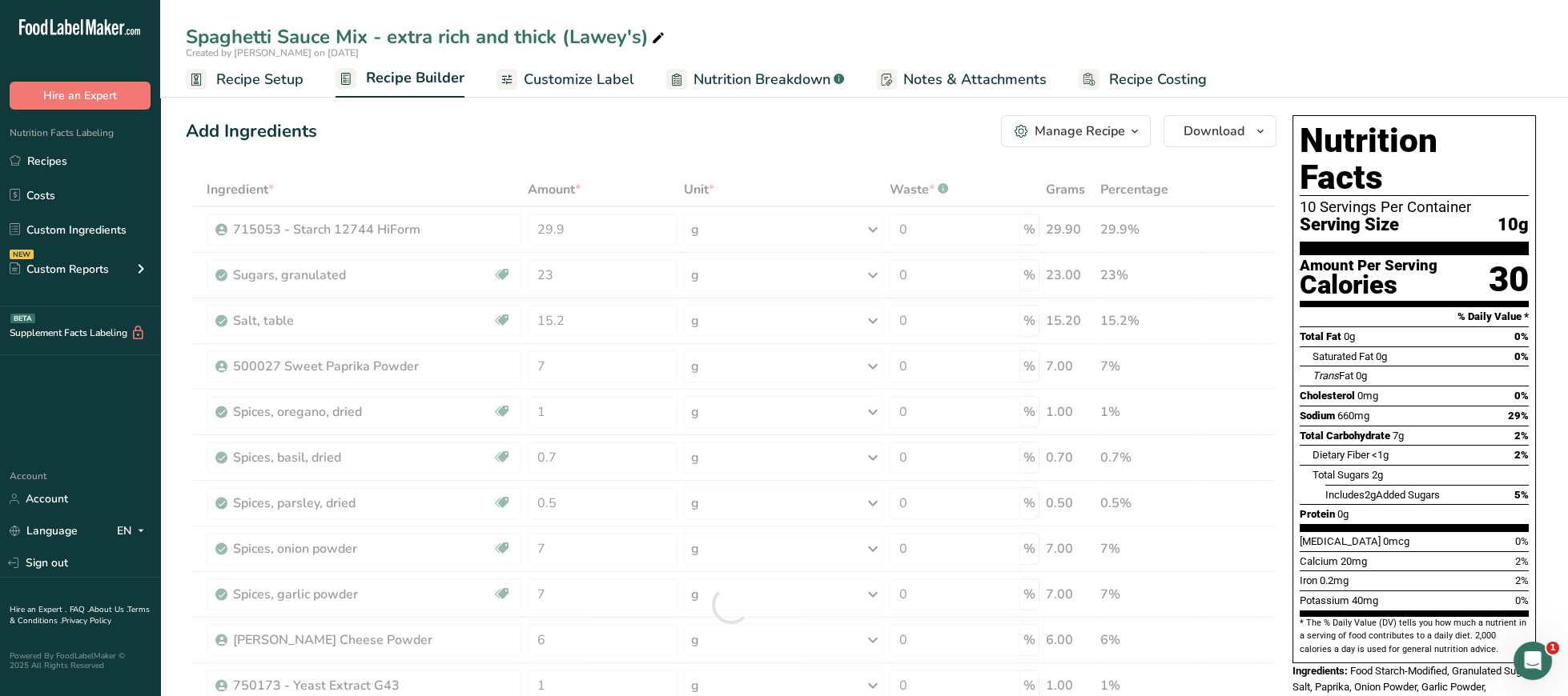
click at [1431, 386] on div "Cholesterol 0mg 0%" at bounding box center [1414, 395] width 229 height 20
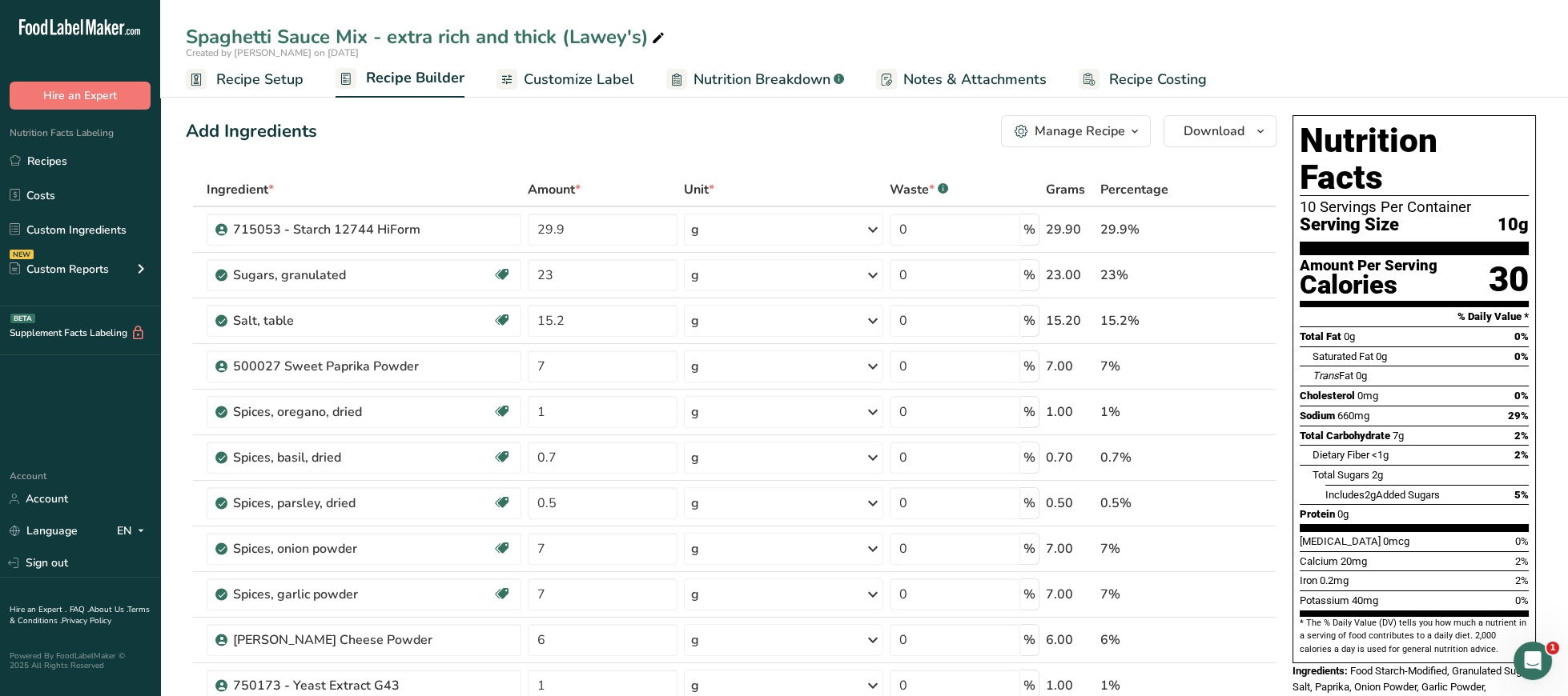
click at [1411, 465] on div "Total Sugars 2g" at bounding box center [1420, 475] width 217 height 20
click at [1391, 551] on div "Calcium 20mg 2%" at bounding box center [1414, 561] width 229 height 20
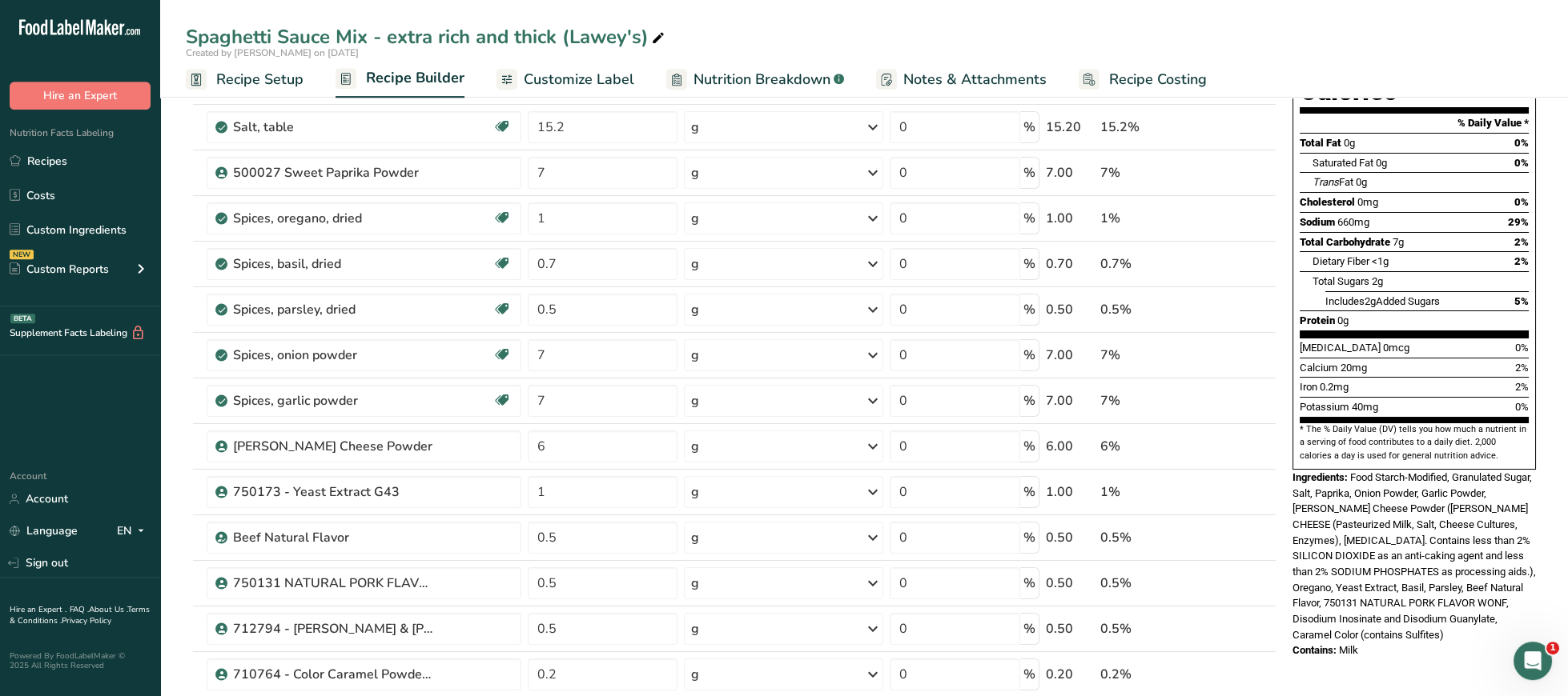
scroll to position [165, 0]
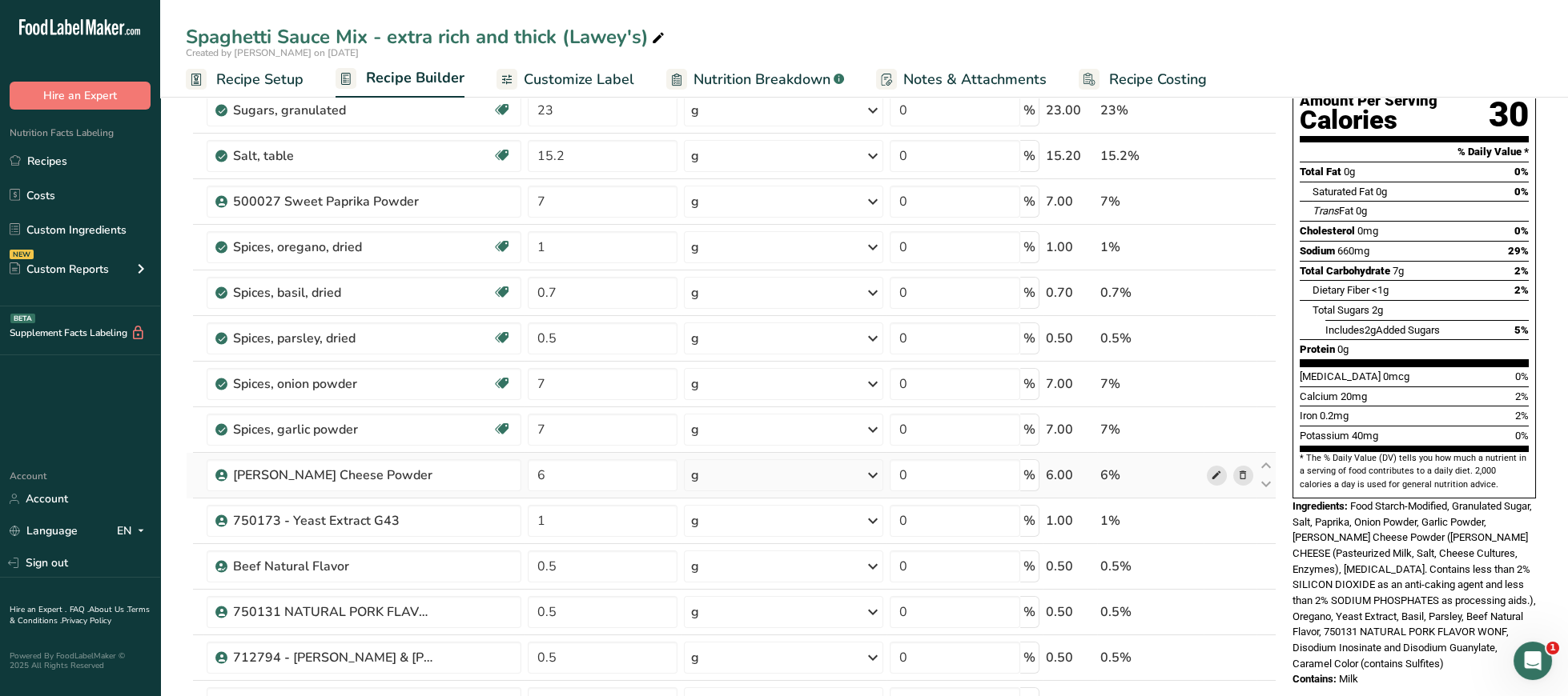
click at [1214, 477] on icon at bounding box center [1216, 476] width 12 height 17
click at [1518, 550] on span "Food Starch-Modified, Granulated Sugar, Salt, Paprika, Onion Powder, Garlic Pow…" at bounding box center [1414, 585] width 243 height 170
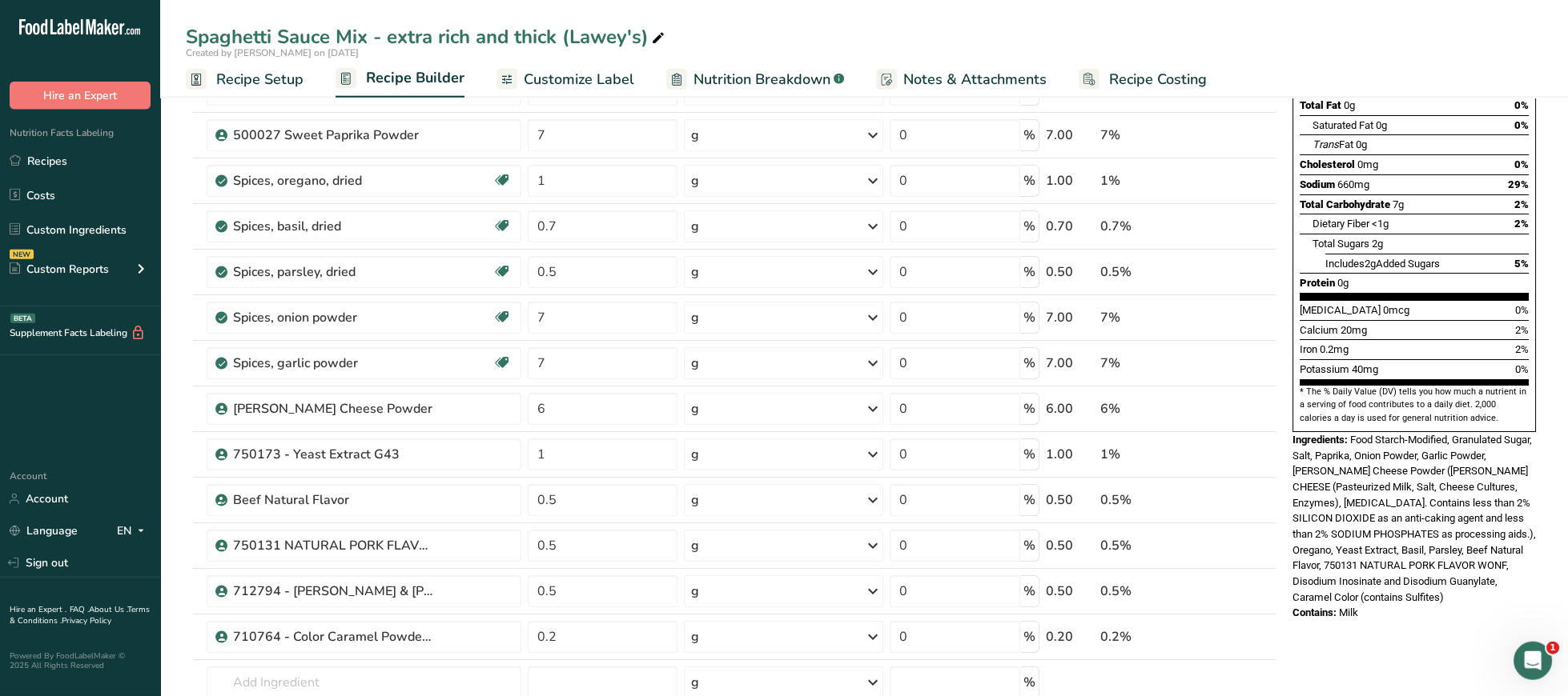
scroll to position [247, 0]
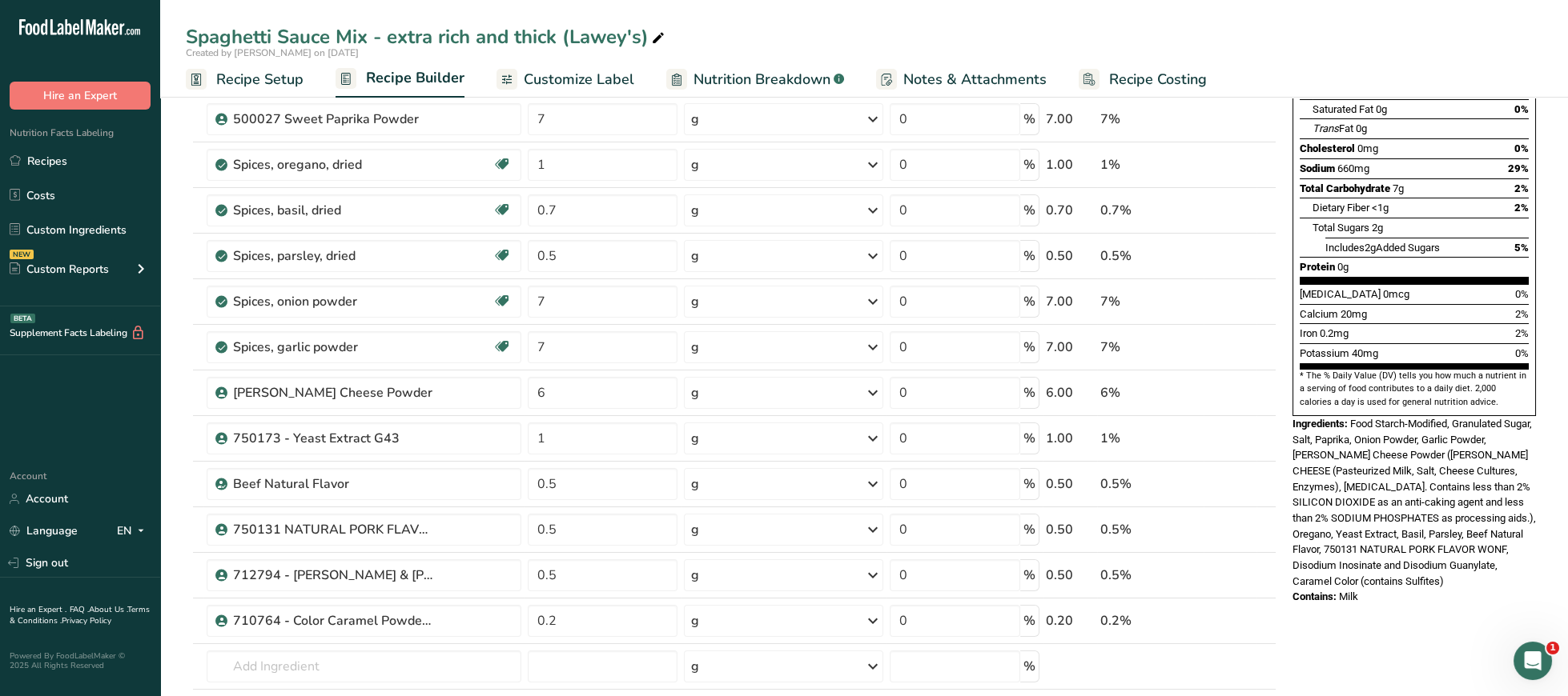
click at [1367, 546] on span "Food Starch-Modified, Granulated Sugar, Salt, Paprika, Onion Powder, Garlic Pow…" at bounding box center [1414, 503] width 243 height 170
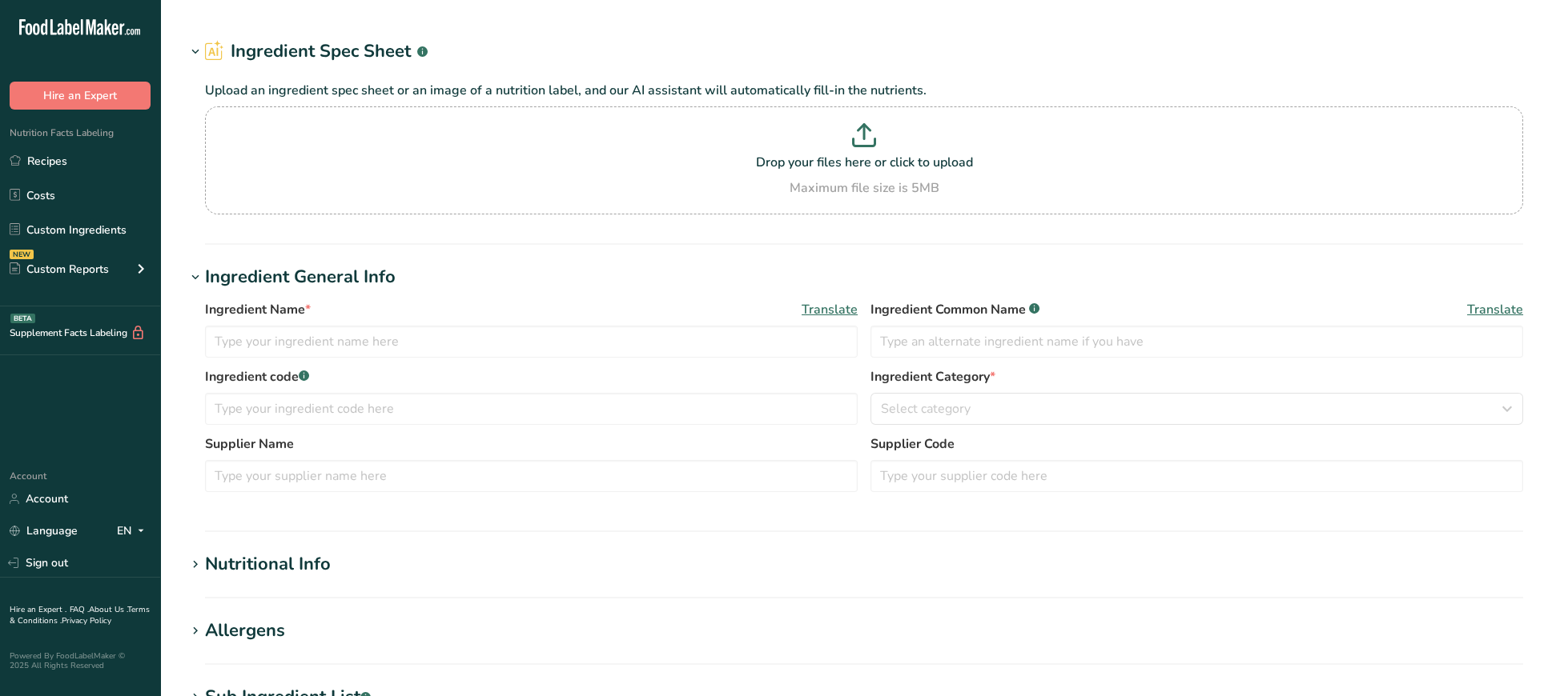
type input "Romano Cheese Powder"
type input "750170"
type input "3437"
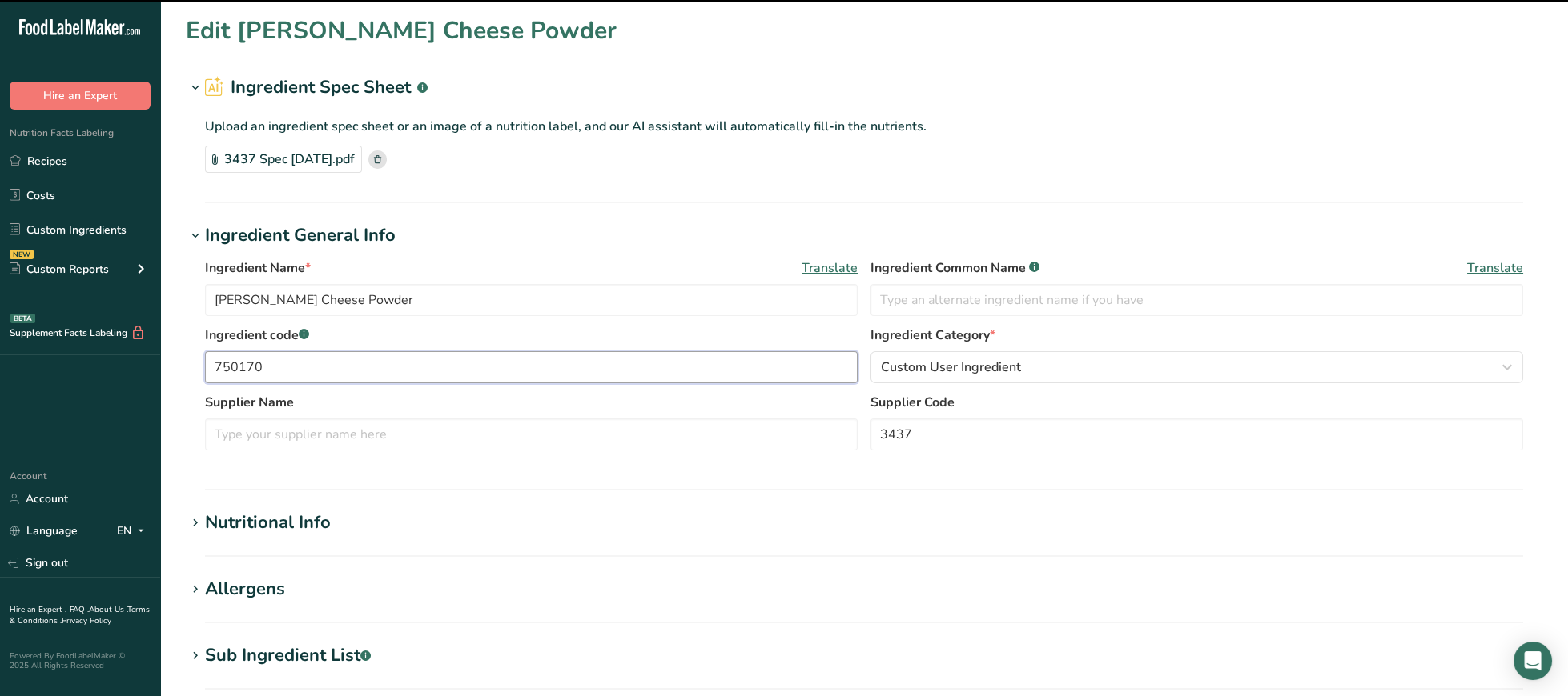
click at [244, 363] on input "750170" at bounding box center [531, 368] width 652 height 32
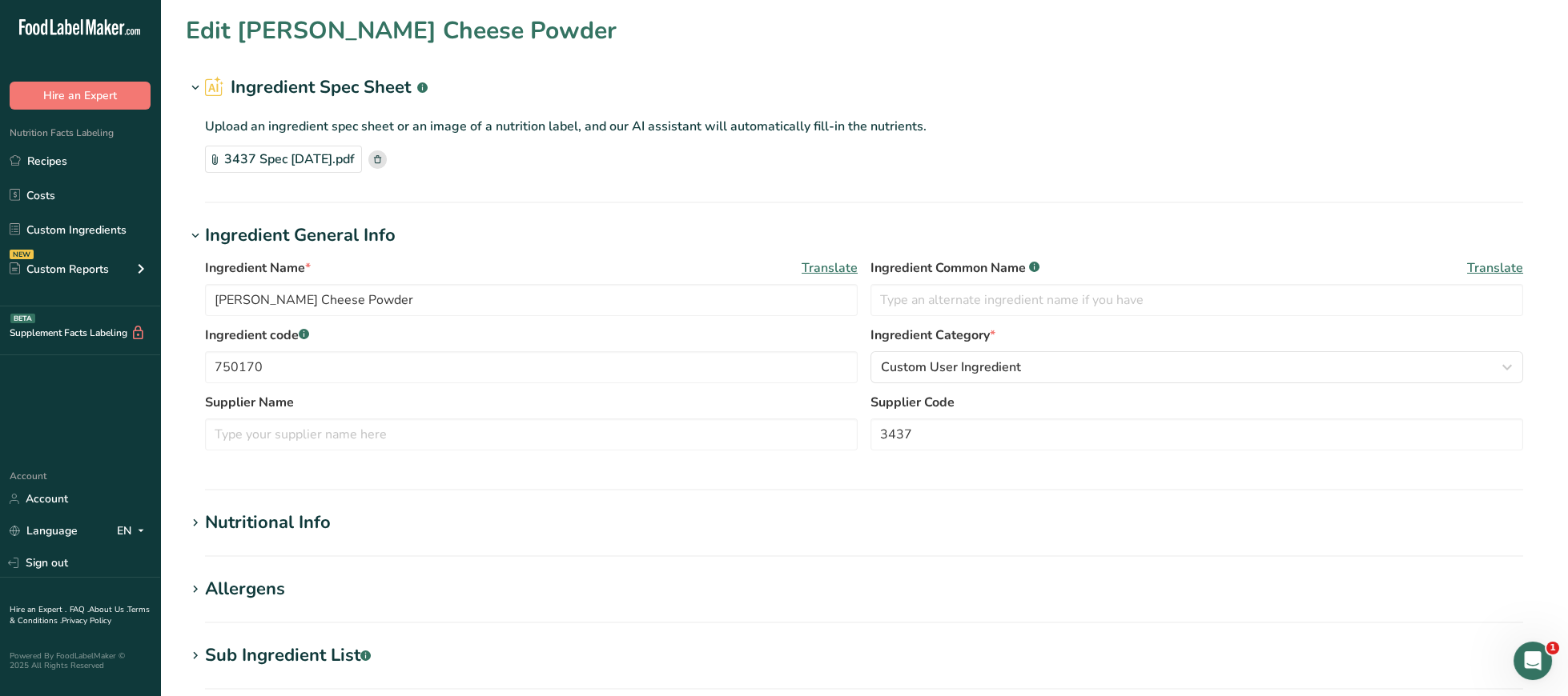
drag, startPoint x: 1216, startPoint y: 114, endPoint x: 1194, endPoint y: 123, distance: 23.8
click at [1218, 114] on div "Upload an ingredient spec sheet or an image of a nutrition label, and our AI as…" at bounding box center [865, 141] width 1357 height 81
